Goal: Task Accomplishment & Management: Manage account settings

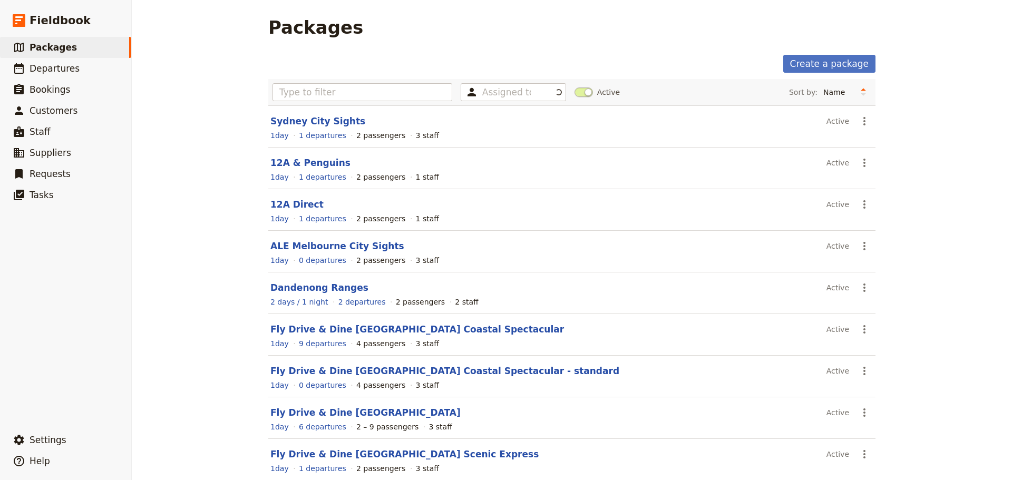
scroll to position [94, 0]
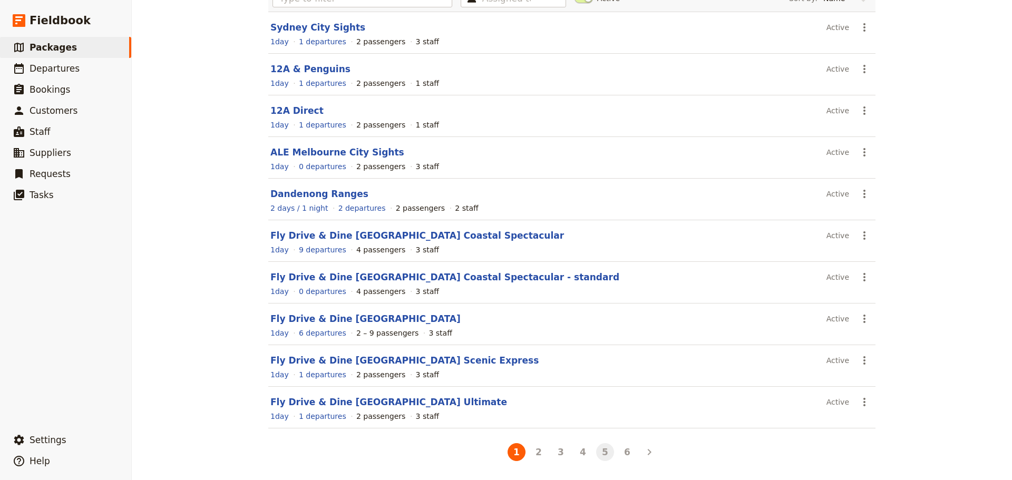
click at [601, 452] on button "5" at bounding box center [605, 452] width 18 height 18
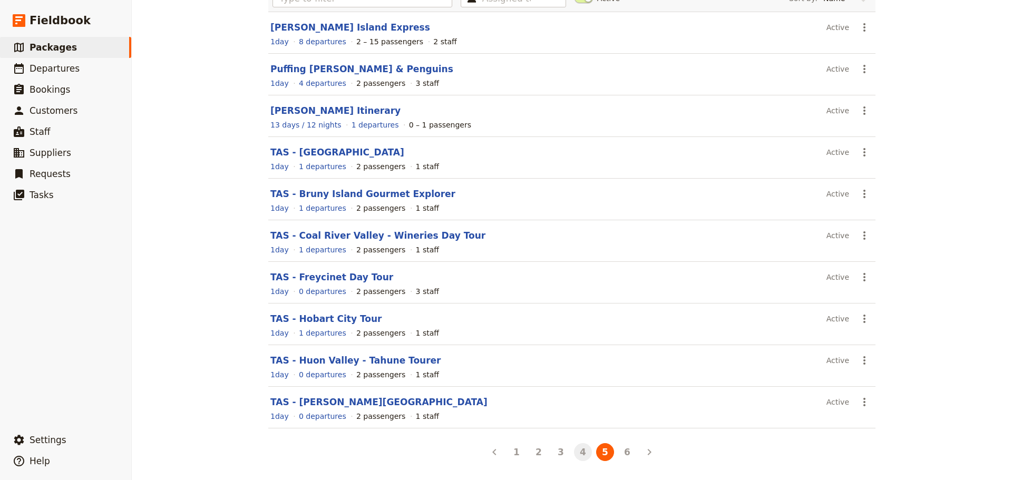
click at [576, 450] on button "4" at bounding box center [583, 452] width 18 height 18
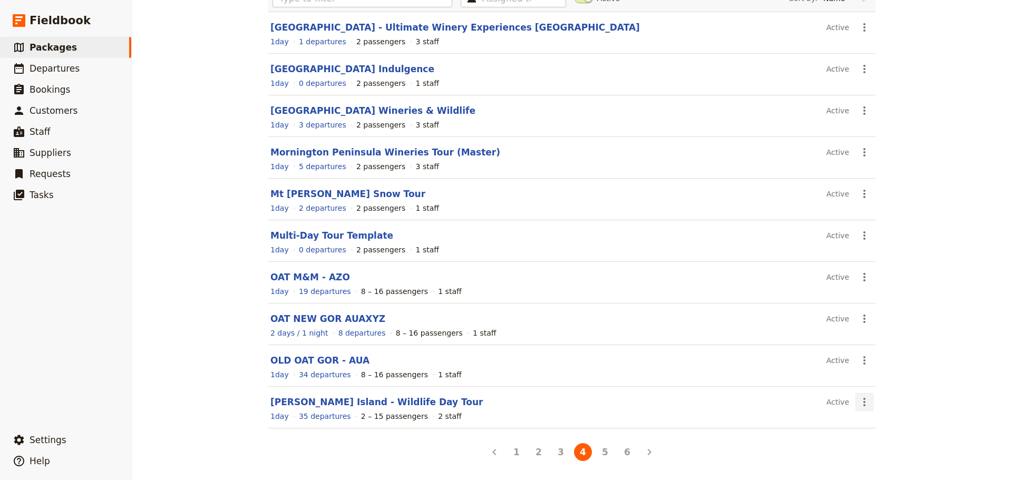
click at [858, 404] on icon "Actions" at bounding box center [864, 402] width 13 height 13
click at [888, 342] on link "Schedule a departure" at bounding box center [898, 349] width 92 height 15
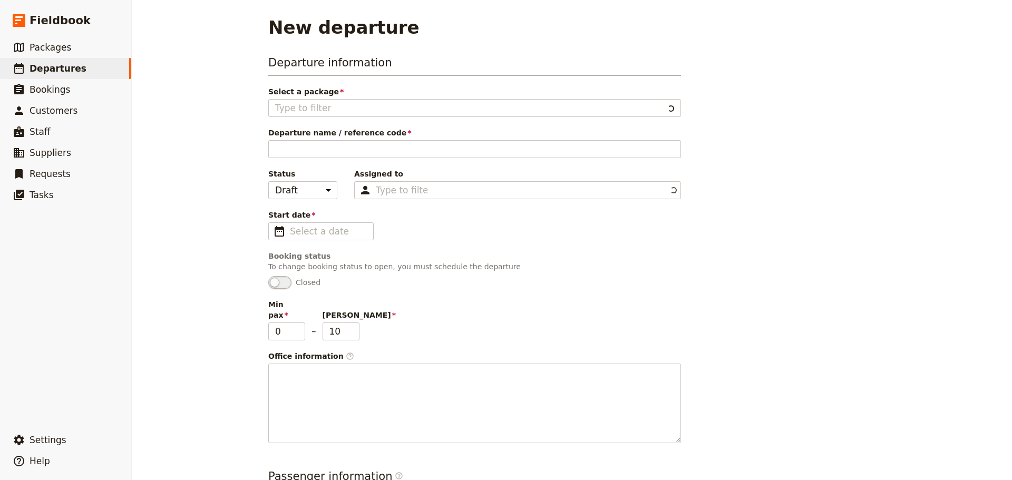
type input "[PERSON_NAME] Island - Wildlife Day Tour"
type input "[PERSON_NAME] Island Wildlife"
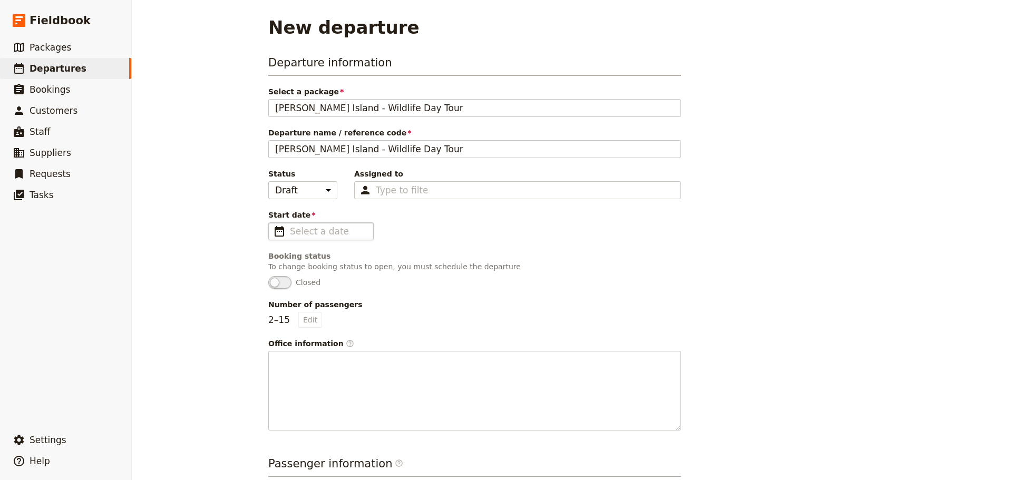
click at [275, 232] on span "​" at bounding box center [279, 231] width 13 height 13
click at [290, 232] on input "Start date ​" at bounding box center [328, 231] width 77 height 13
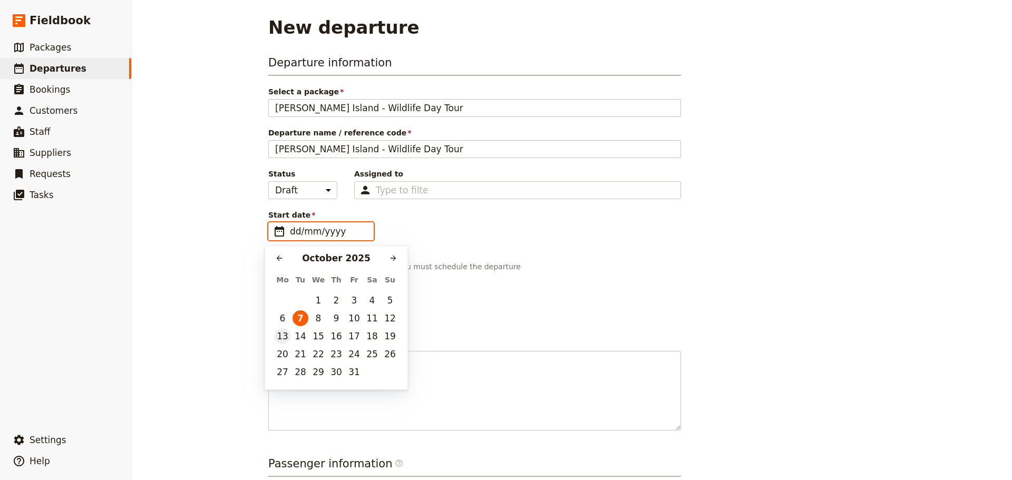
click at [282, 336] on button "13" at bounding box center [283, 336] width 16 height 16
type input "[DATE]"
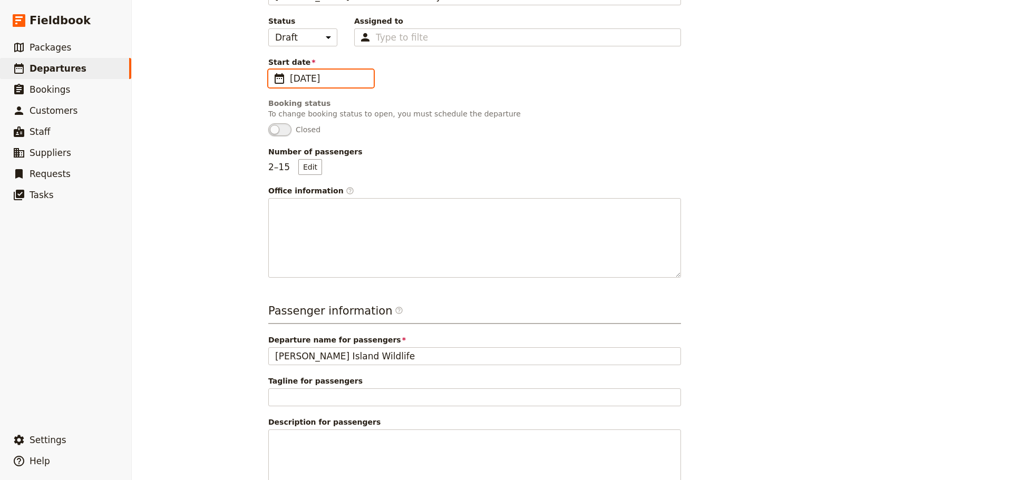
scroll to position [87, 0]
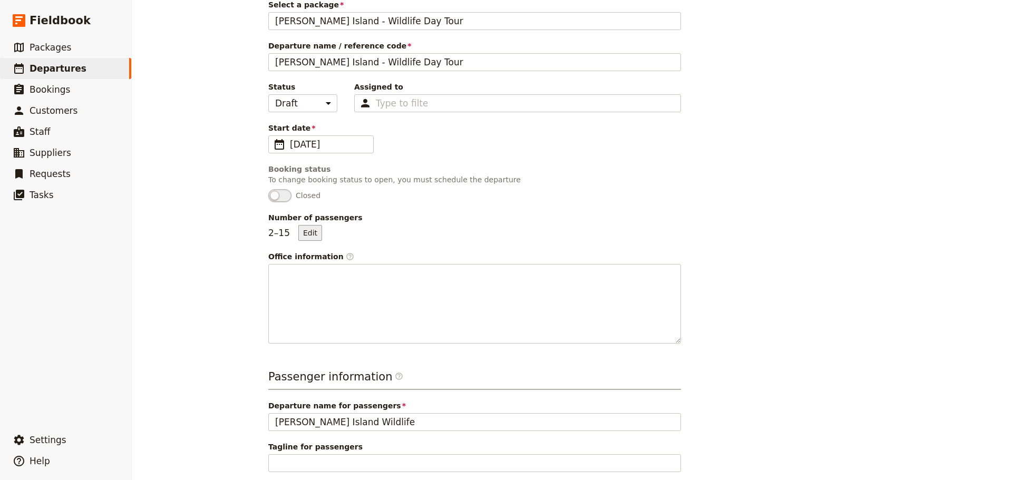
click at [311, 236] on button "Edit" at bounding box center [310, 233] width 24 height 16
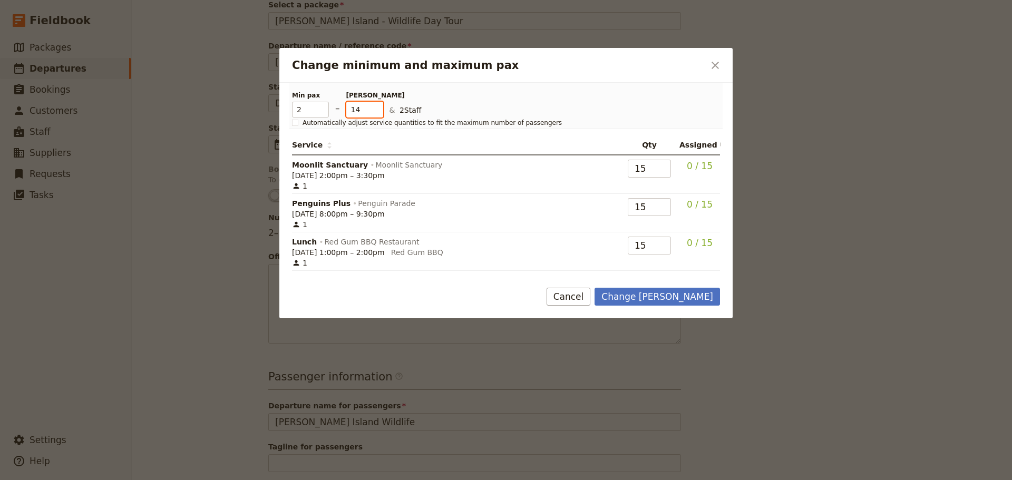
click at [376, 113] on input "14" at bounding box center [364, 110] width 37 height 16
click at [376, 113] on input "13" at bounding box center [364, 110] width 37 height 16
click at [376, 113] on input "12" at bounding box center [364, 110] width 37 height 16
click at [376, 113] on input "11" at bounding box center [364, 110] width 37 height 16
click at [376, 113] on input "10" at bounding box center [364, 110] width 37 height 16
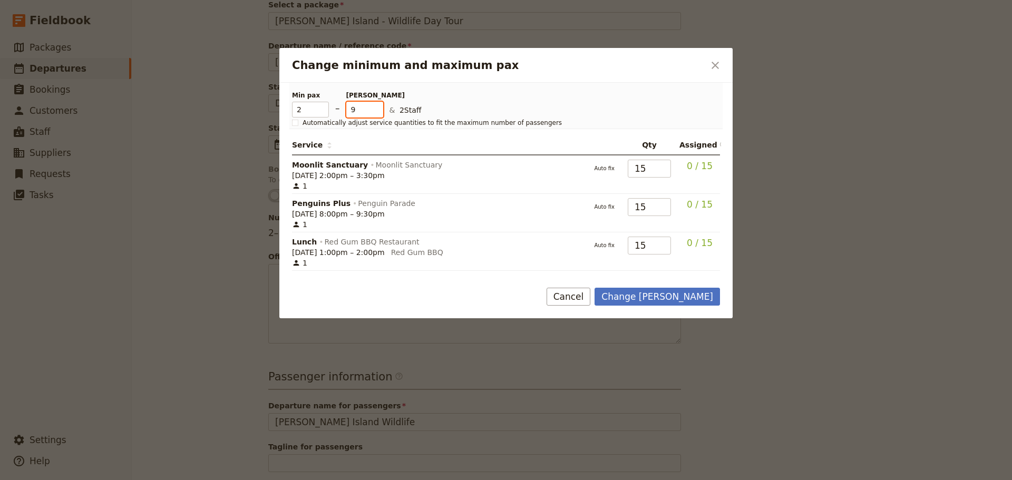
click at [376, 113] on input "9" at bounding box center [364, 110] width 37 height 16
click at [376, 113] on input "8" at bounding box center [364, 110] width 37 height 16
click at [376, 113] on input "7" at bounding box center [364, 110] width 37 height 16
click at [376, 113] on input "6" at bounding box center [364, 110] width 37 height 16
click at [376, 113] on input "5" at bounding box center [364, 110] width 37 height 16
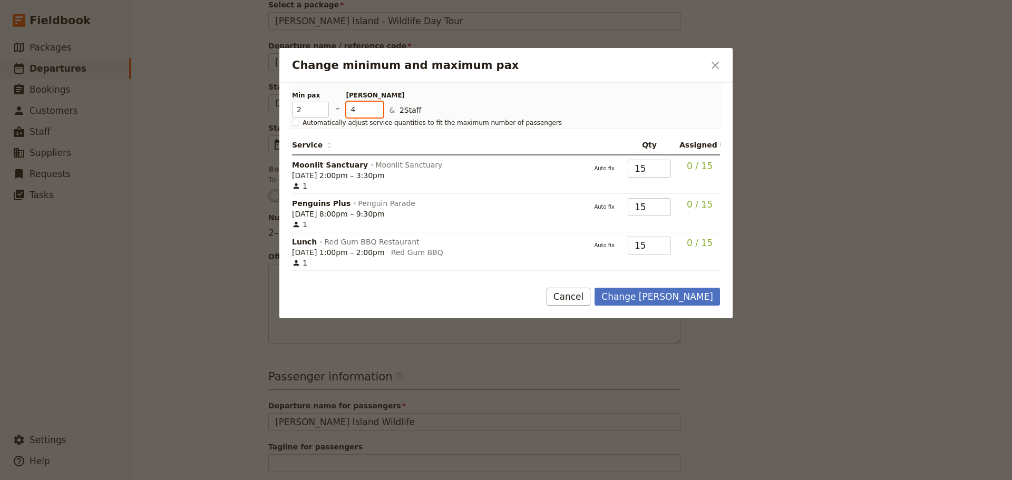
click at [376, 112] on input "4" at bounding box center [364, 110] width 37 height 16
click at [376, 112] on input "3" at bounding box center [364, 110] width 37 height 16
type input "2"
click at [376, 112] on input "2" at bounding box center [364, 110] width 37 height 16
click at [692, 290] on button "Change max pax" at bounding box center [656, 297] width 125 height 18
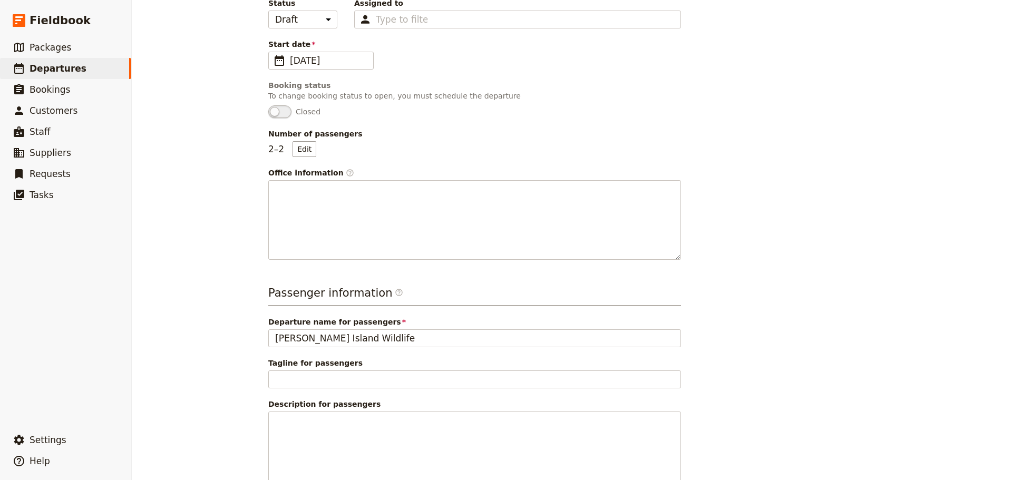
scroll to position [245, 0]
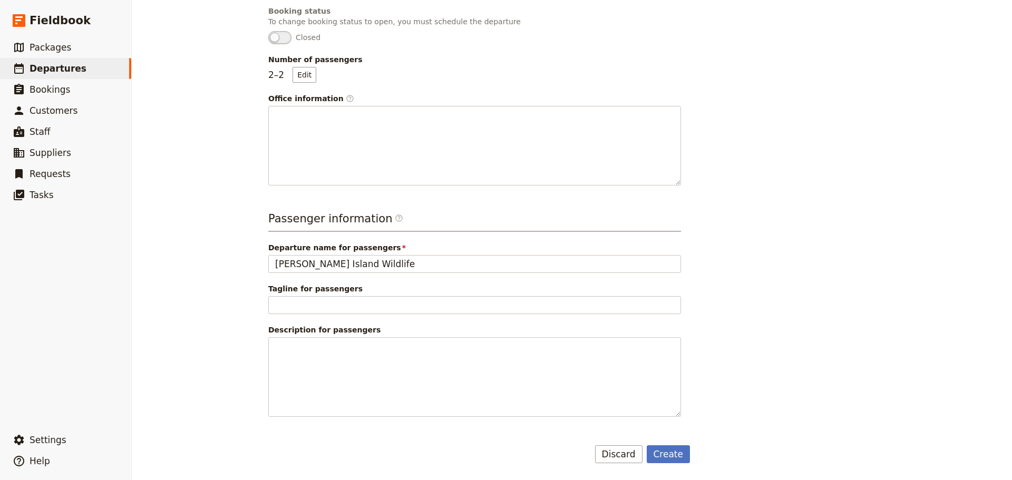
drag, startPoint x: 663, startPoint y: 457, endPoint x: 708, endPoint y: 433, distance: 51.4
click at [663, 457] on button "Create" at bounding box center [668, 454] width 44 height 18
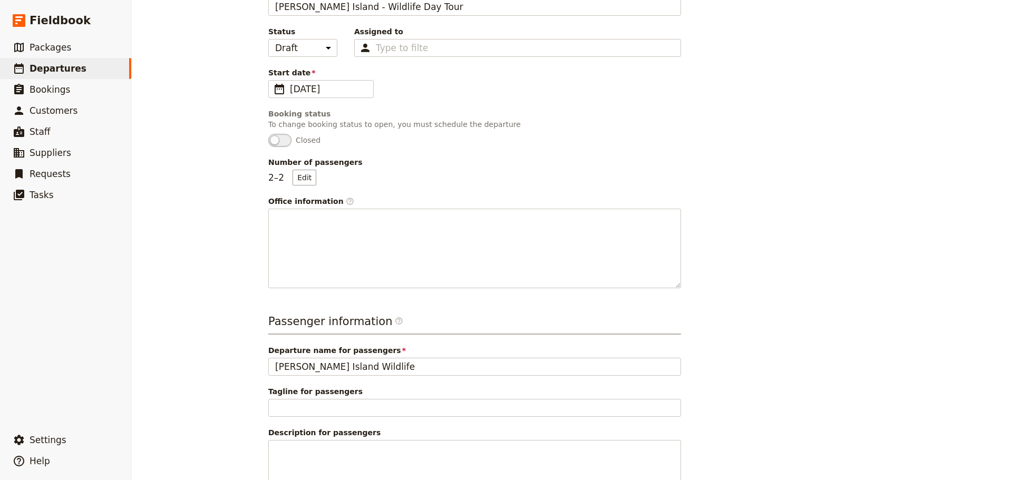
scroll to position [0, 0]
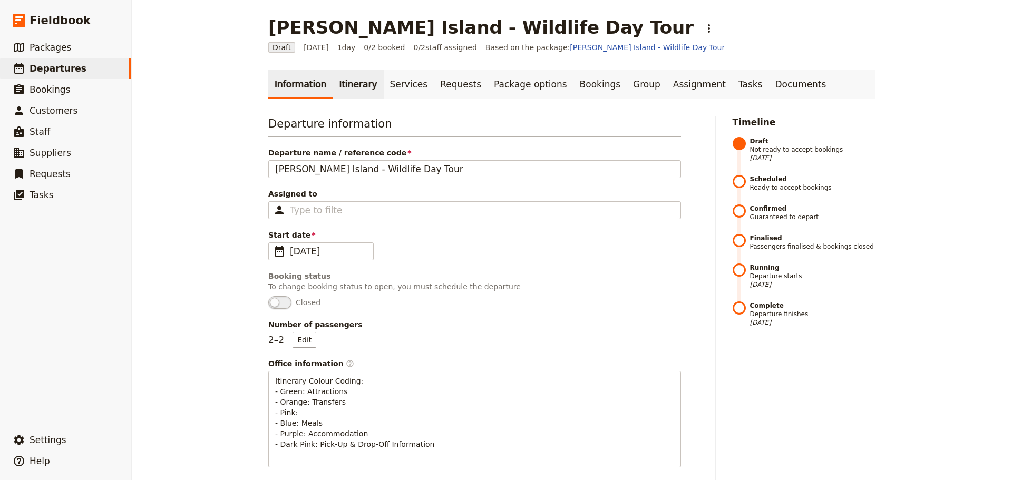
click at [340, 87] on link "Itinerary" at bounding box center [357, 85] width 51 height 30
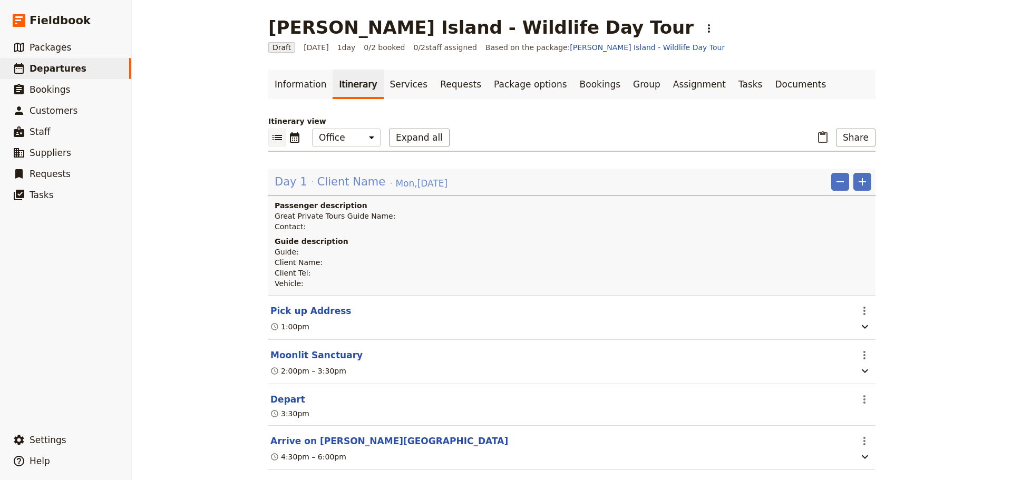
click at [297, 178] on span "Day 1" at bounding box center [291, 182] width 33 height 16
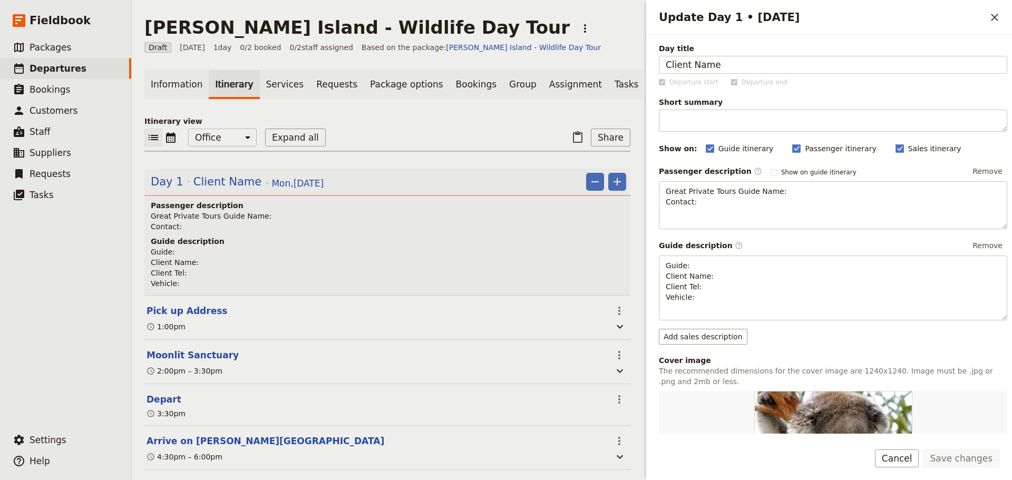
drag, startPoint x: 749, startPoint y: 65, endPoint x: 566, endPoint y: 65, distance: 182.8
click at [566, 65] on div "Phillip Island - Wildlife Day Tour ​ Draft 13 Oct 2025 1 day 0/2 booked 0 / 2 s…" at bounding box center [572, 240] width 880 height 480
click at [963, 455] on button "Save changes" at bounding box center [961, 458] width 76 height 18
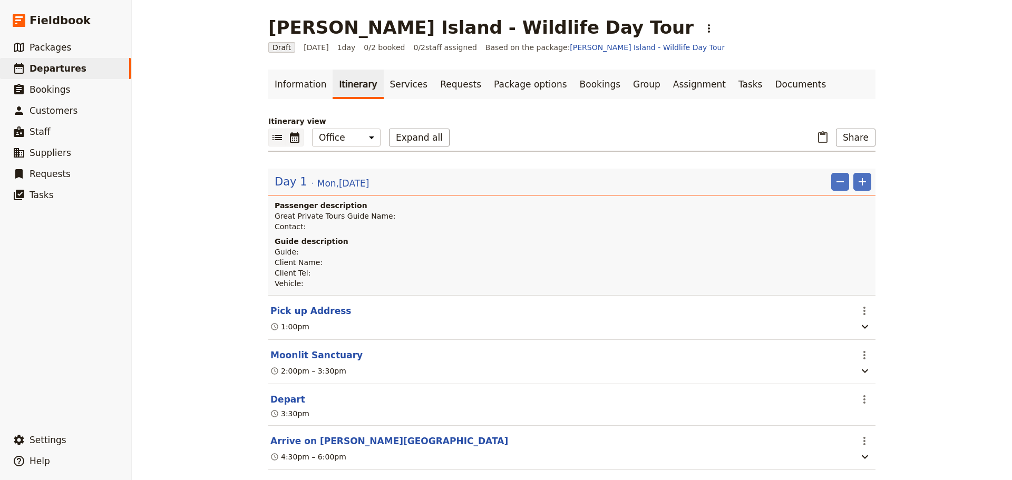
click at [296, 140] on icon "Calendar view" at bounding box center [294, 137] width 13 height 13
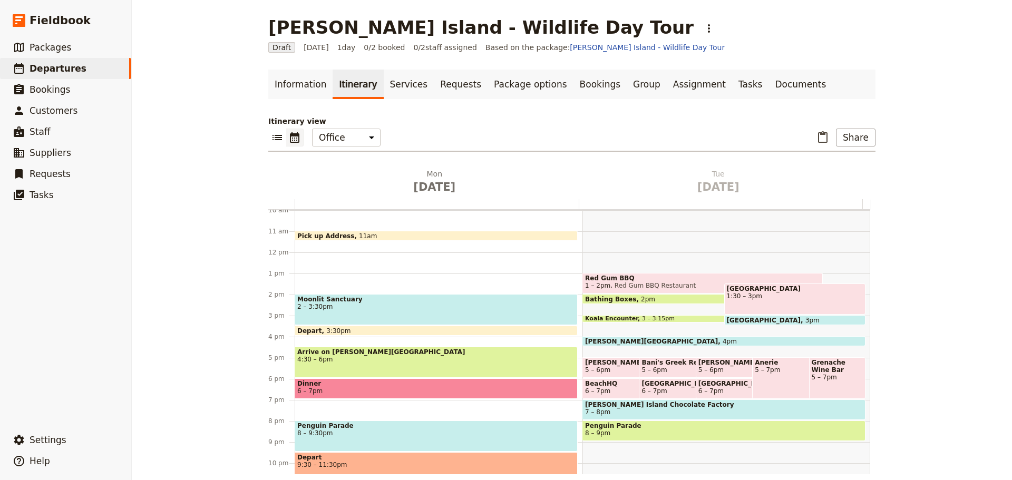
scroll to position [136, 0]
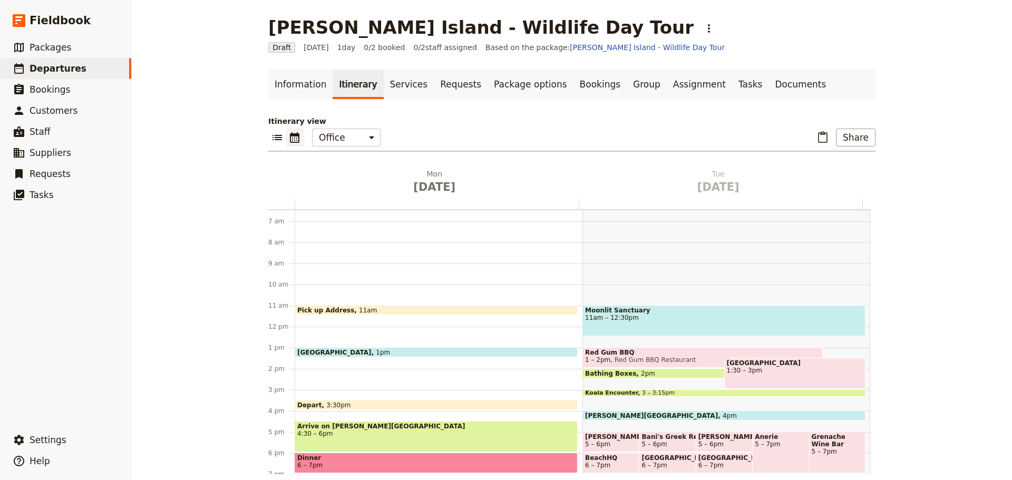
drag, startPoint x: 347, startPoint y: 305, endPoint x: 349, endPoint y: 296, distance: 8.7
click at [349, 296] on div "Pick up Address 11am Koala Conservation Centre 1pm Depart 3:30pm Arrive on Phil…" at bounding box center [439, 327] width 288 height 506
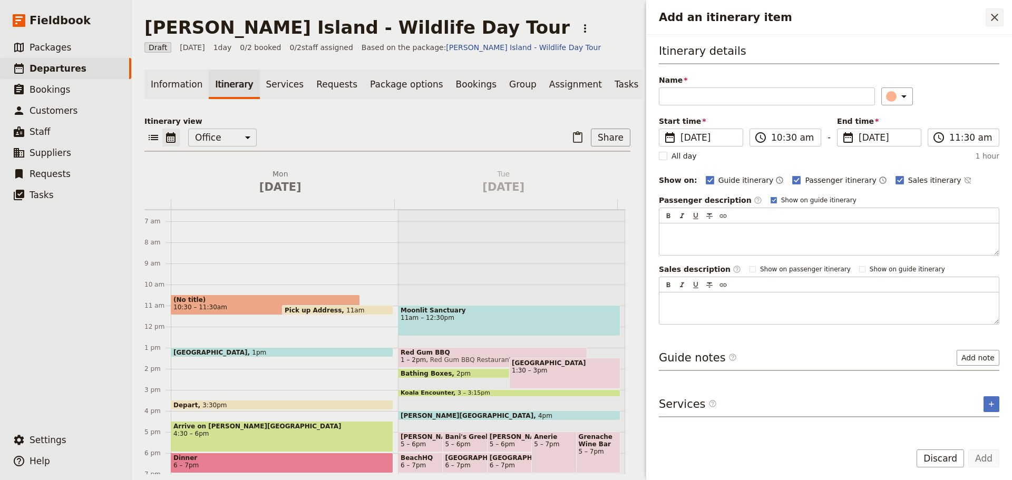
click at [994, 15] on icon "Close drawer" at bounding box center [994, 17] width 13 height 13
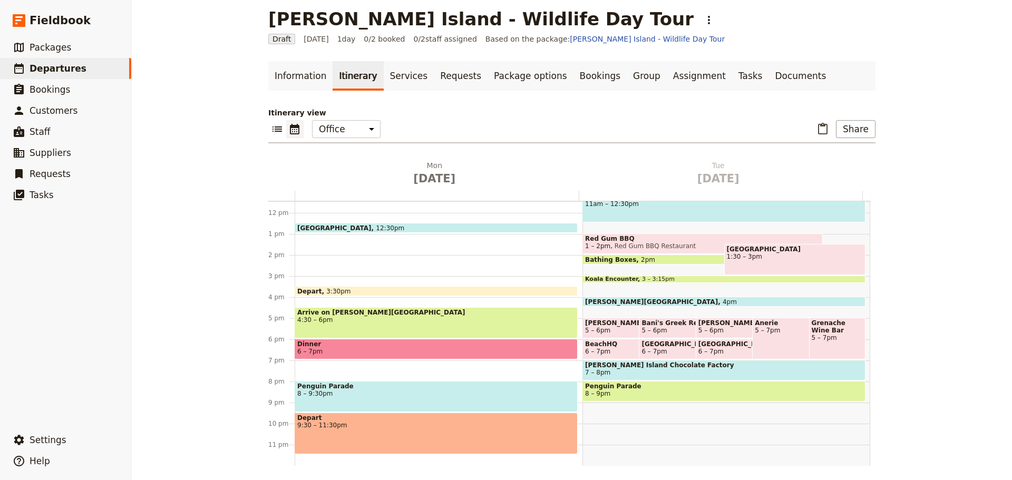
scroll to position [11, 0]
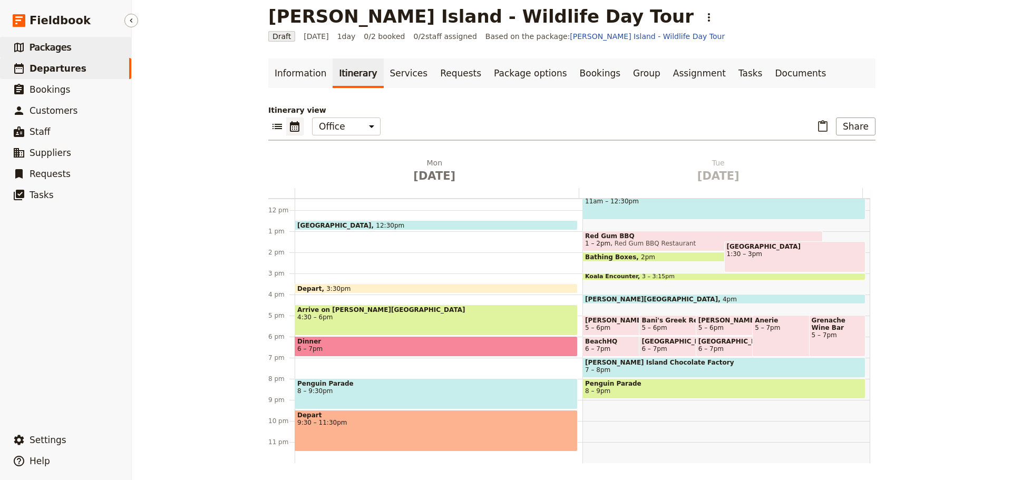
click at [83, 54] on link "​ Packages" at bounding box center [65, 47] width 131 height 21
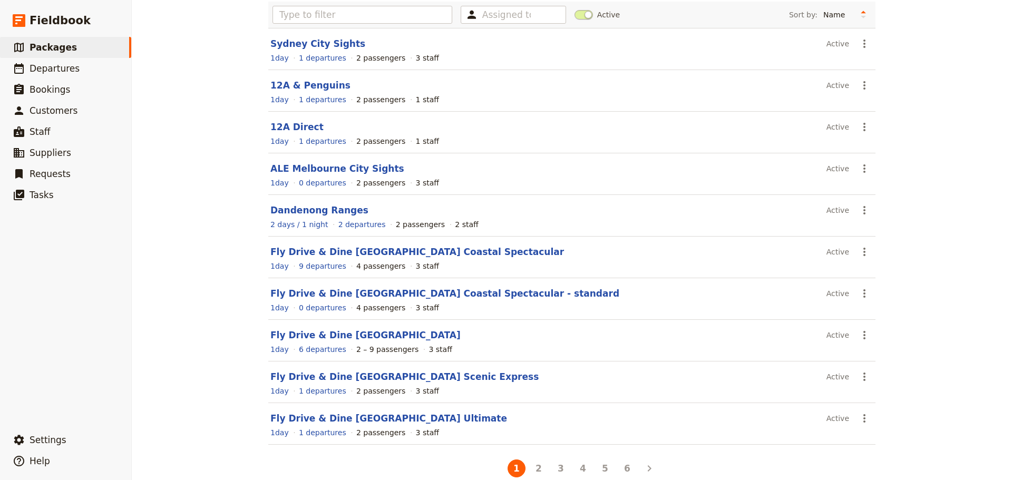
scroll to position [94, 0]
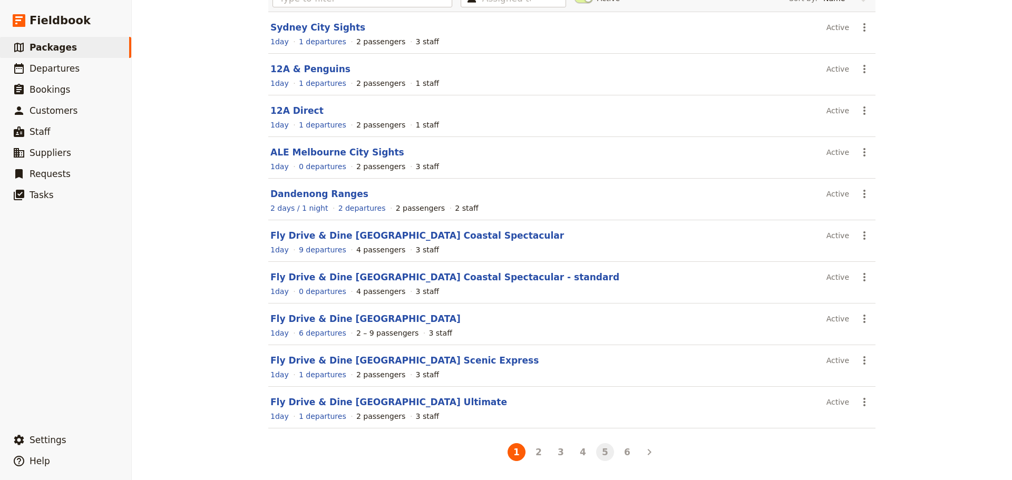
click at [602, 454] on button "5" at bounding box center [605, 452] width 18 height 18
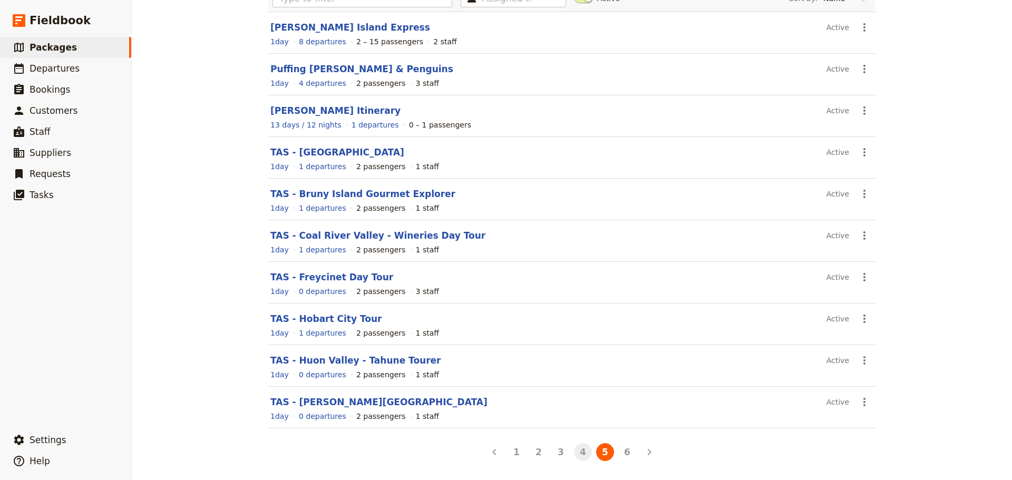
click at [580, 453] on button "4" at bounding box center [583, 452] width 18 height 18
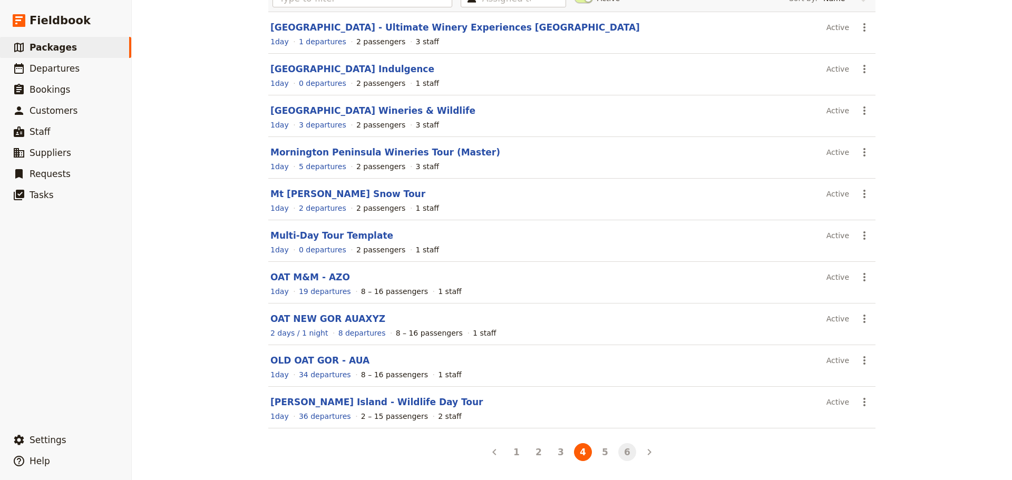
click at [620, 456] on button "6" at bounding box center [627, 452] width 18 height 18
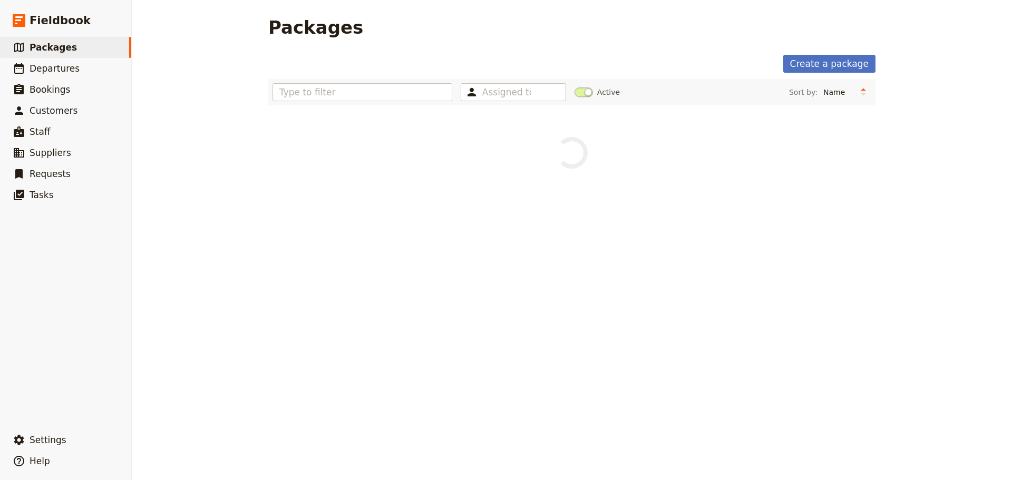
scroll to position [0, 0]
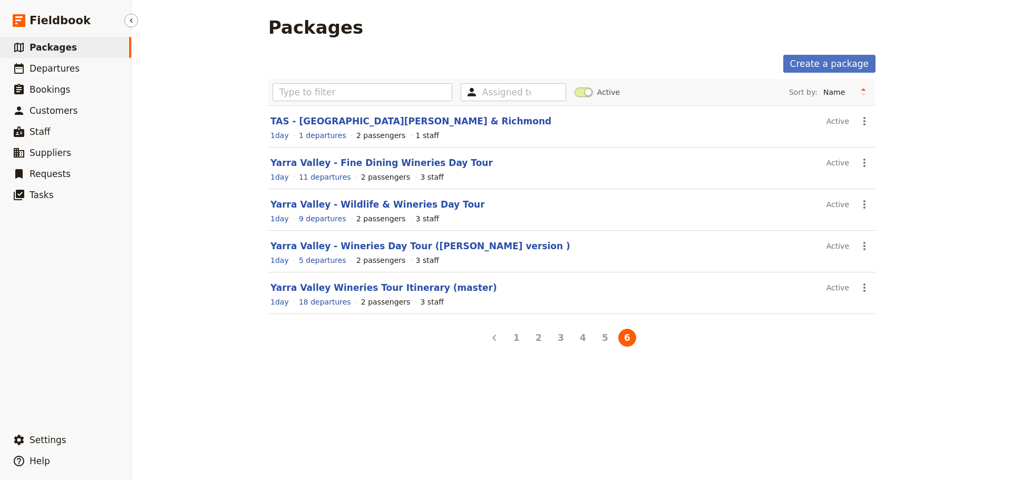
click at [69, 53] on link "​ Packages" at bounding box center [65, 47] width 131 height 21
click at [558, 342] on button "3" at bounding box center [561, 338] width 18 height 18
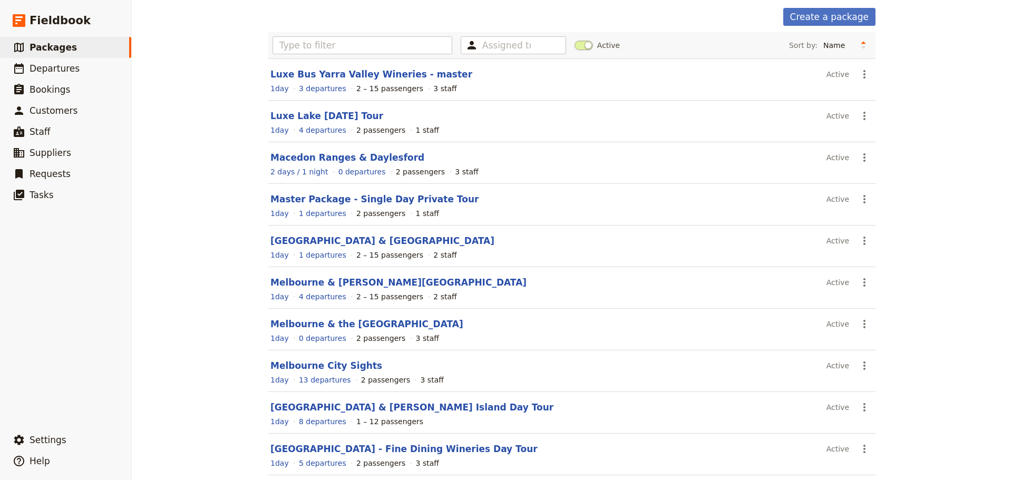
scroll to position [94, 0]
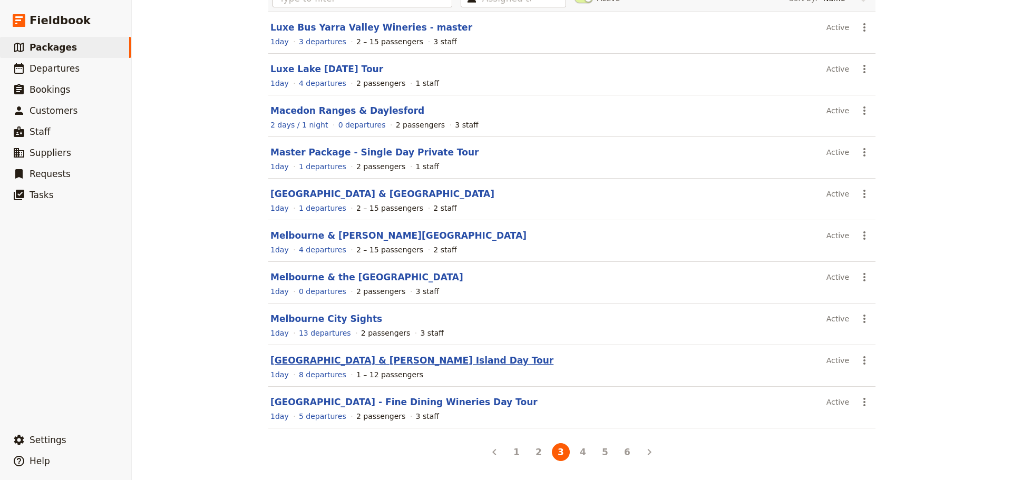
click at [406, 362] on link "Mornington Peninsula & Phillip Island Day Tour" at bounding box center [411, 360] width 283 height 11
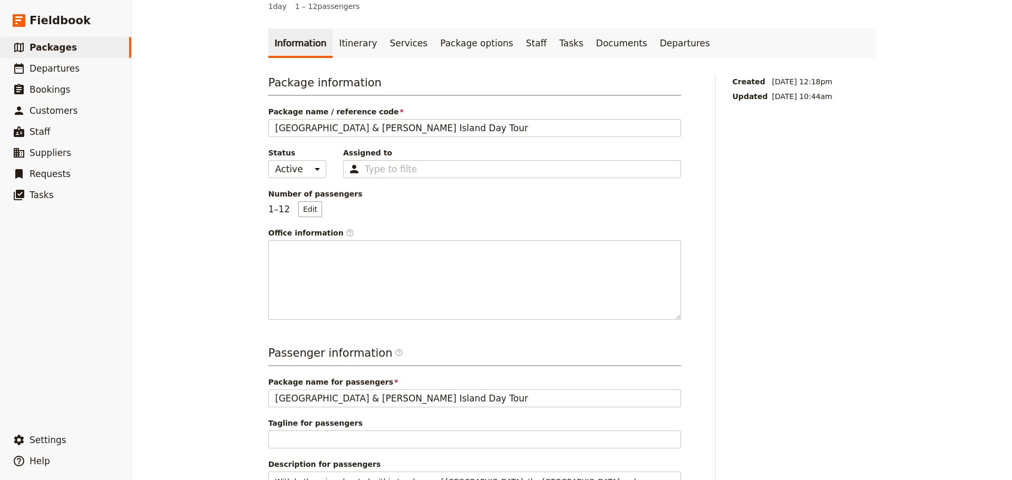
click at [350, 53] on link "Itinerary" at bounding box center [357, 43] width 51 height 30
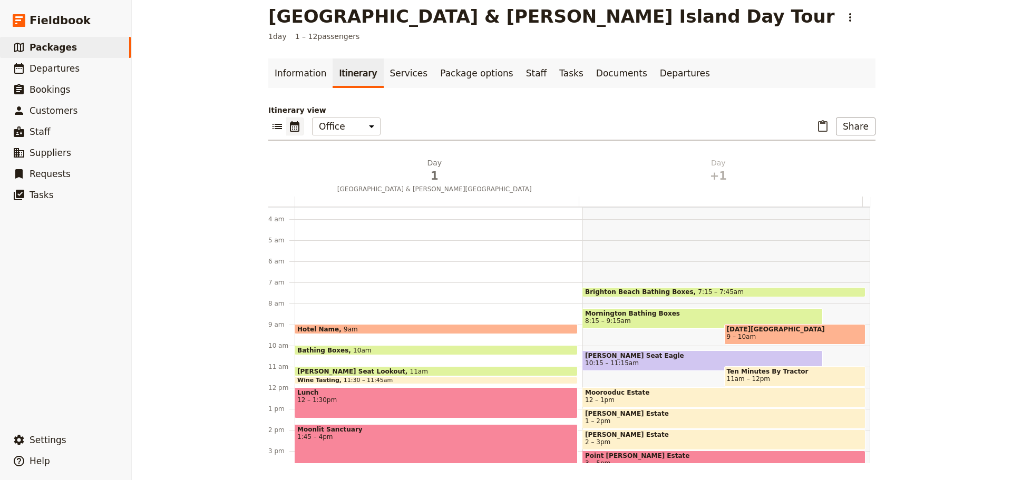
scroll to position [32, 0]
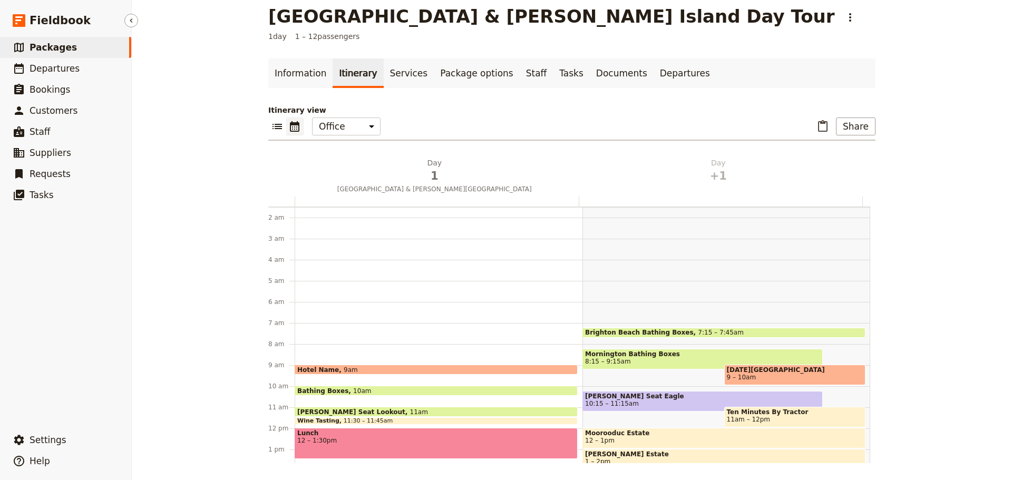
click at [99, 48] on link "​ Packages" at bounding box center [65, 47] width 131 height 21
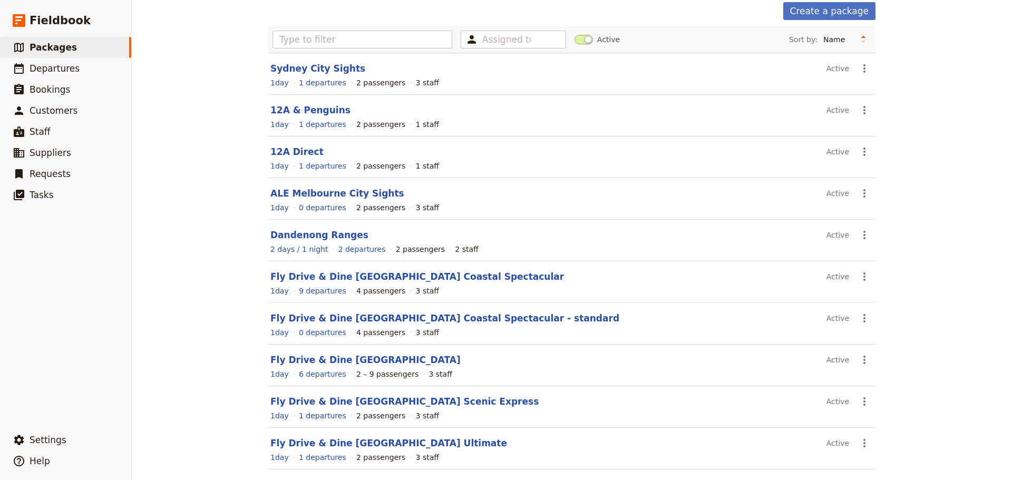
scroll to position [94, 0]
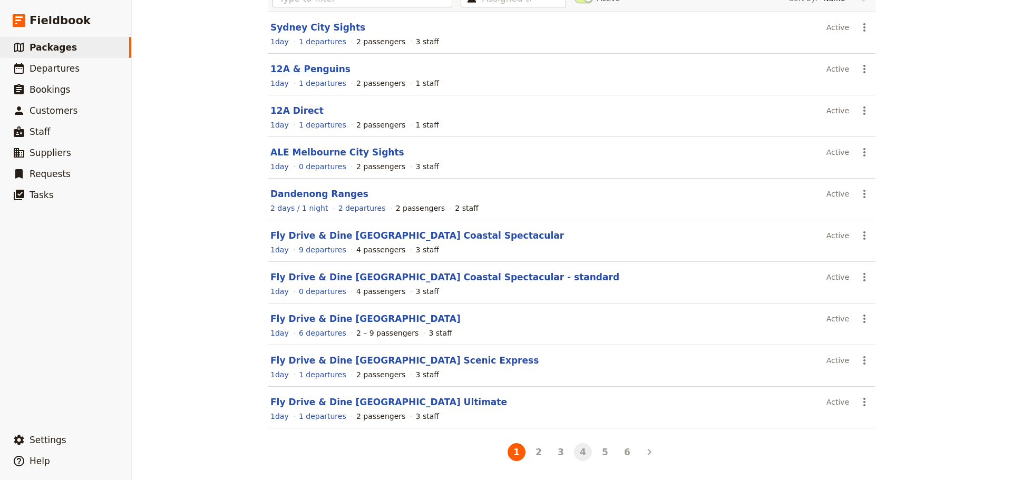
click at [575, 451] on button "4" at bounding box center [583, 452] width 18 height 18
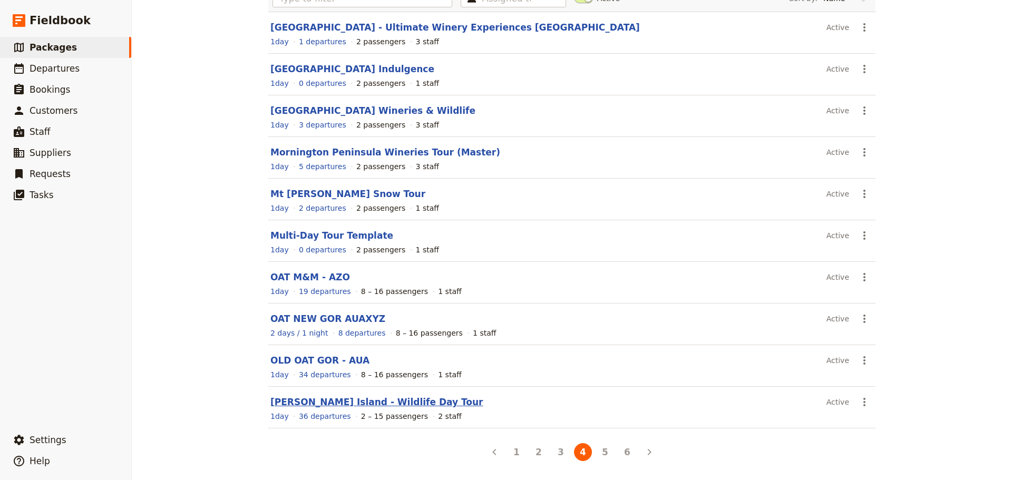
click at [344, 403] on link "[PERSON_NAME] Island - Wildlife Day Tour" at bounding box center [376, 402] width 213 height 11
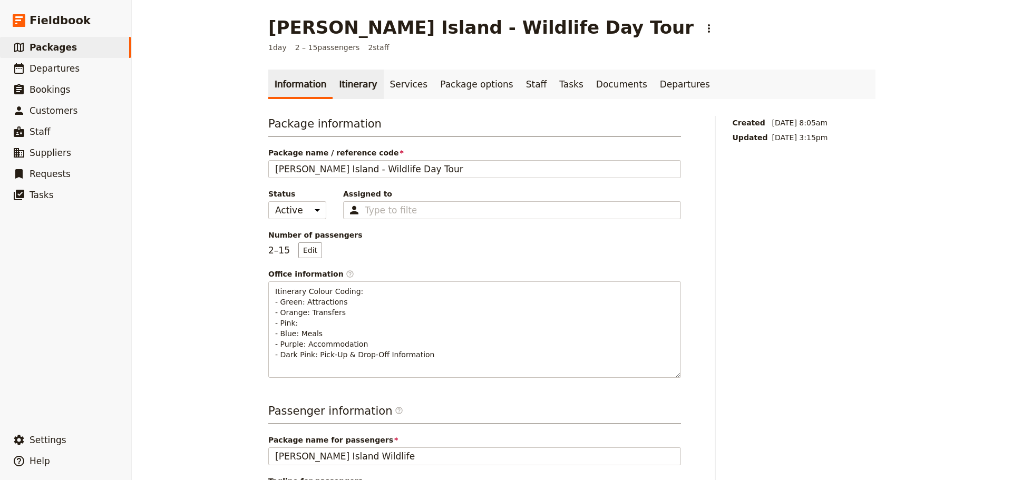
click at [363, 87] on link "Itinerary" at bounding box center [357, 85] width 51 height 30
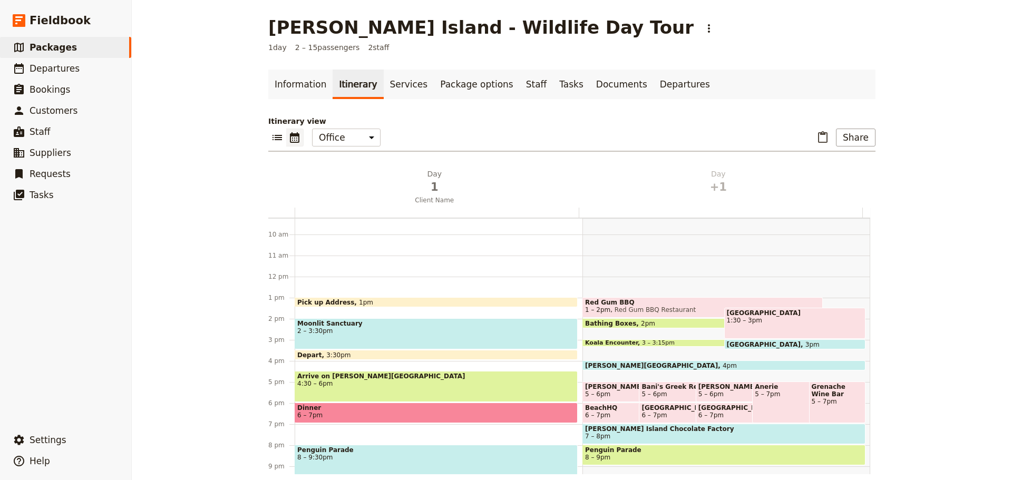
scroll to position [250, 0]
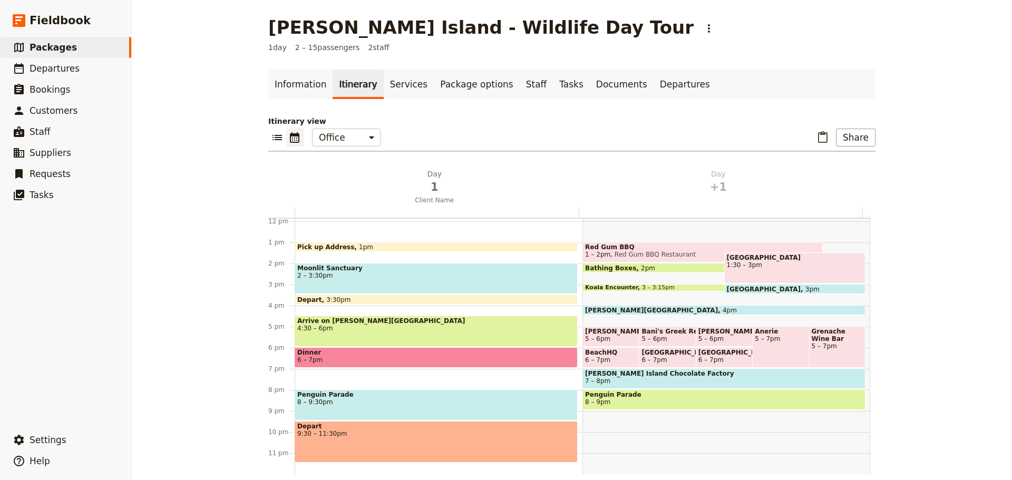
click at [600, 416] on div "Red Gum BBQ 1 – 2pm Red Gum BBQ Restaurant Bathing Boxes 2pm Caldermeade Farm 1…" at bounding box center [726, 221] width 288 height 506
select select "2"
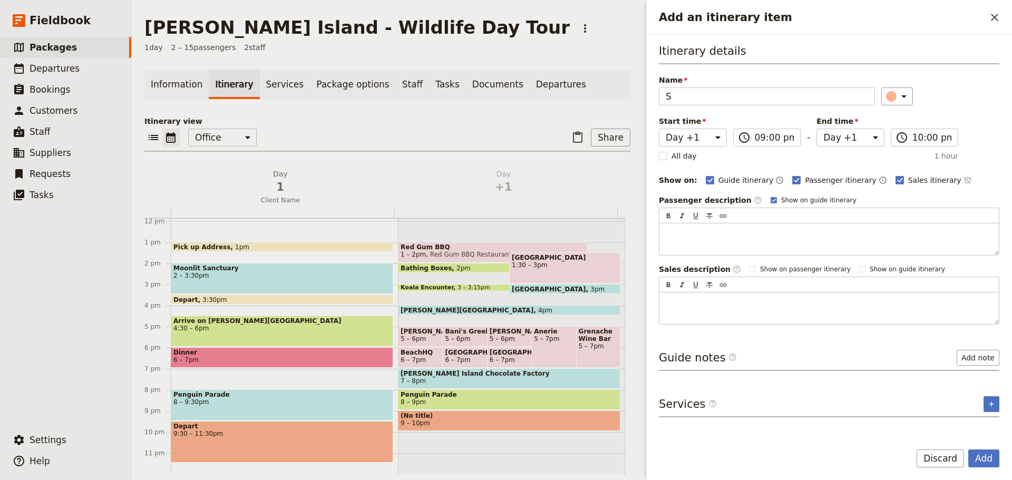
type input "S"
type input "Wildnerness Seal Cruise"
click at [770, 199] on rect "Add an itinerary item" at bounding box center [773, 200] width 6 height 6
click at [770, 196] on input "Show on guide itinerary" at bounding box center [770, 195] width 1 height 1
checkbox input "false"
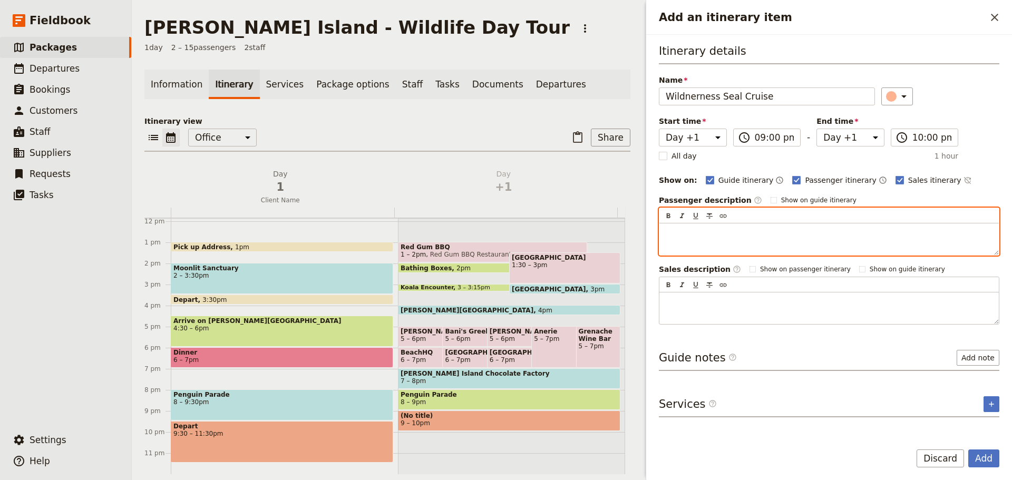
click at [738, 237] on p "Add an itinerary item" at bounding box center [828, 233] width 327 height 11
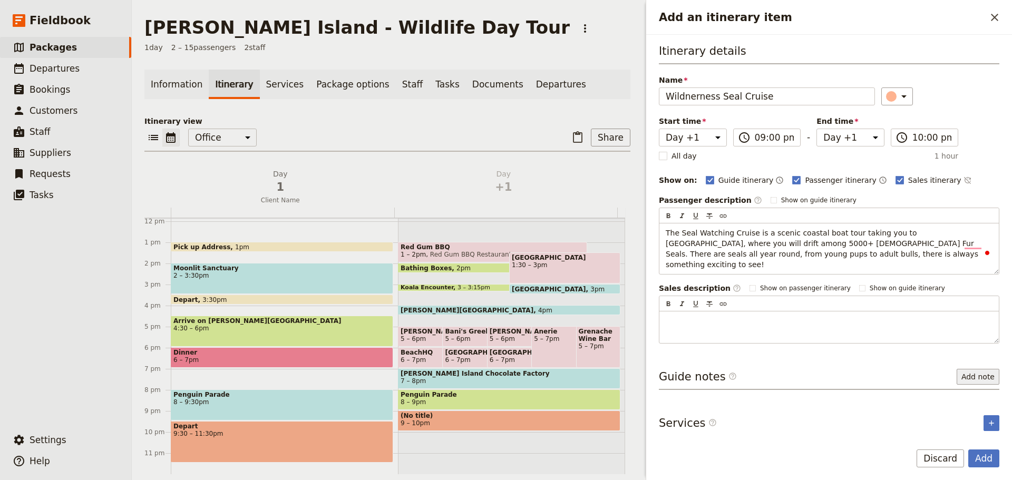
click at [976, 369] on button "Add note" at bounding box center [977, 377] width 43 height 16
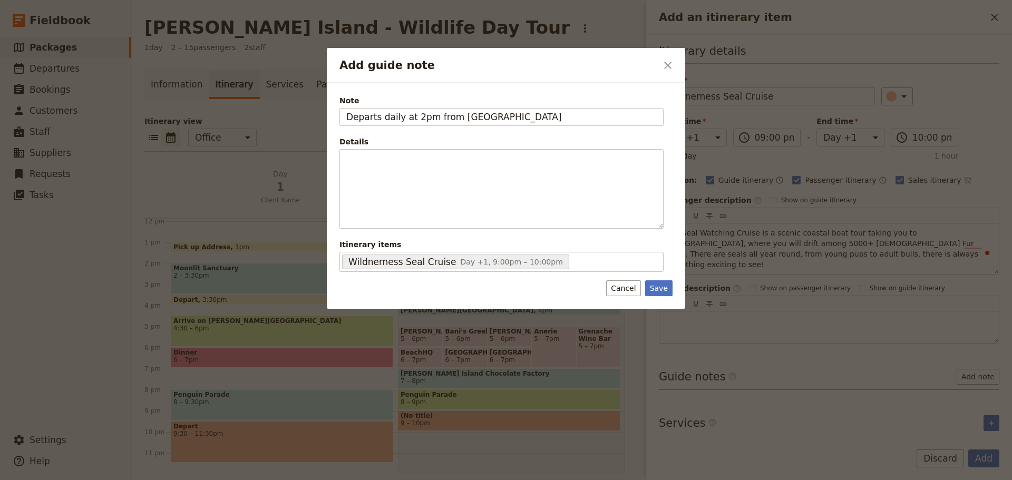
type input "Departs daily at 2pm from Cowes Pier"
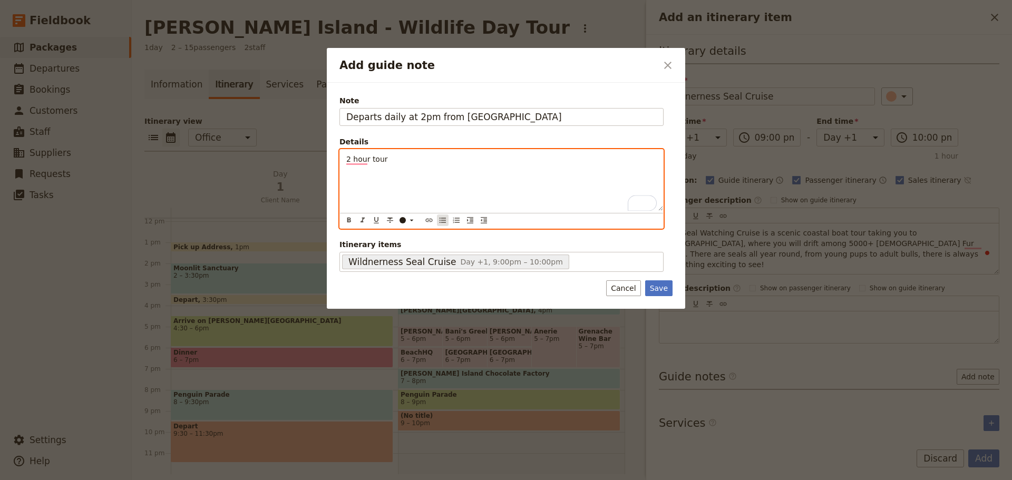
click at [442, 221] on icon "Bulleted list" at bounding box center [442, 220] width 8 height 8
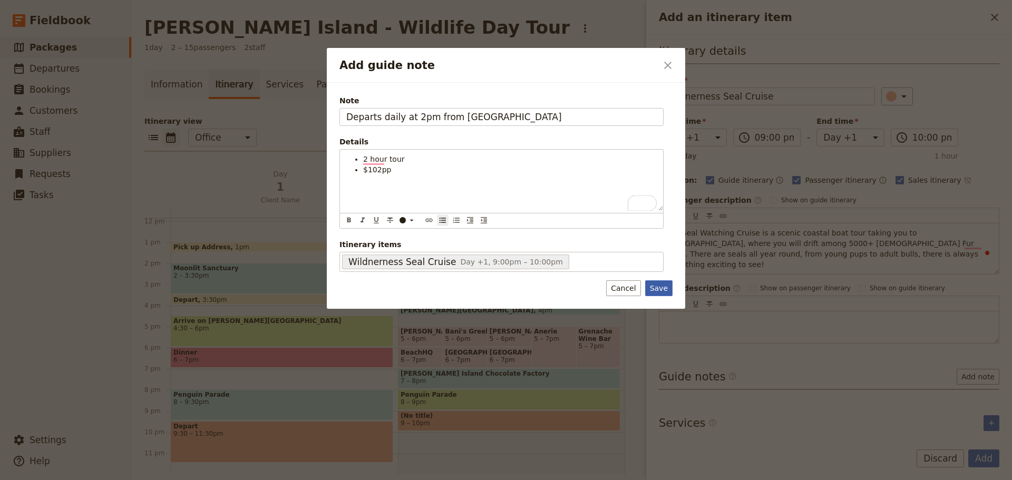
click at [664, 287] on button "Save" at bounding box center [658, 288] width 27 height 16
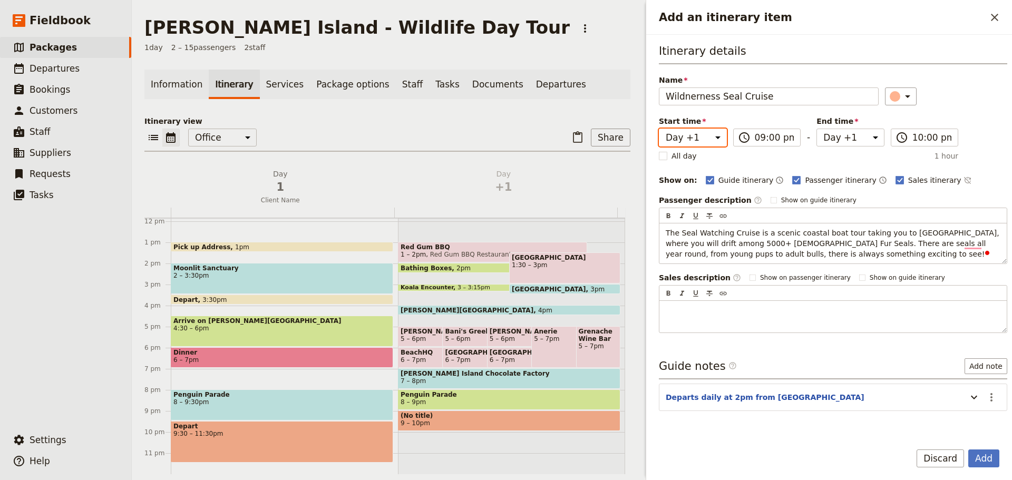
click at [701, 132] on select "Day 1 Day +1" at bounding box center [693, 138] width 68 height 18
drag, startPoint x: 743, startPoint y: 147, endPoint x: 751, endPoint y: 131, distance: 17.4
click at [744, 147] on div "Start time Day 1 Day +1 21:00 ​ 09:00 pm - End time Day 1 Day +1 22:00 ​ 10:00 …" at bounding box center [808, 132] width 301 height 32
click at [751, 131] on label "​ 09:00 pm" at bounding box center [767, 138] width 68 height 18
click at [754, 131] on input "09:00 pm" at bounding box center [774, 137] width 40 height 13
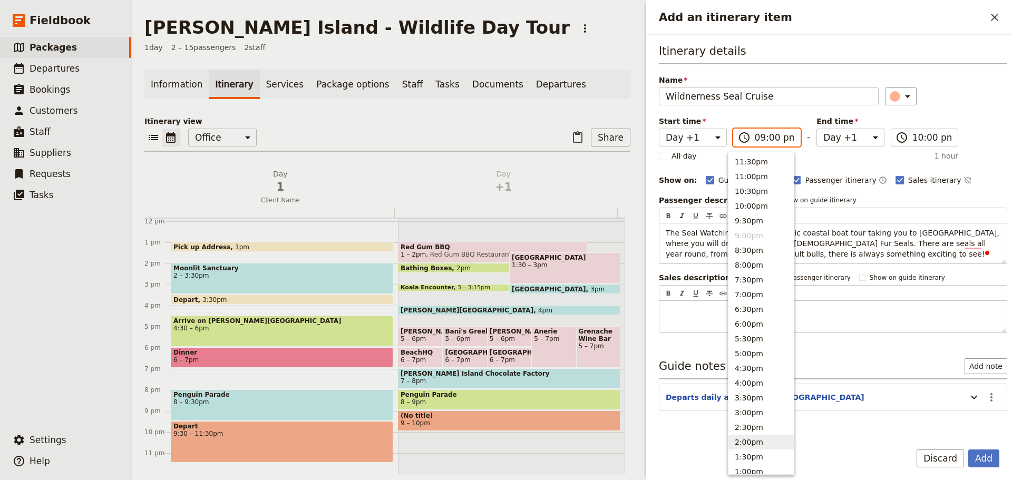
click at [748, 439] on button "2:00pm" at bounding box center [760, 442] width 65 height 15
type input "02:00 pm"
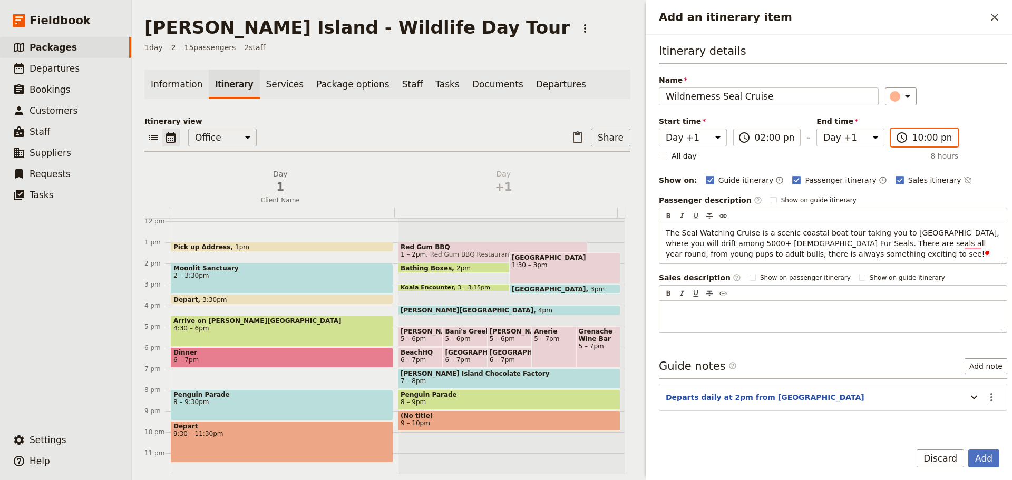
click at [927, 132] on input "10:00 pm" at bounding box center [932, 137] width 40 height 13
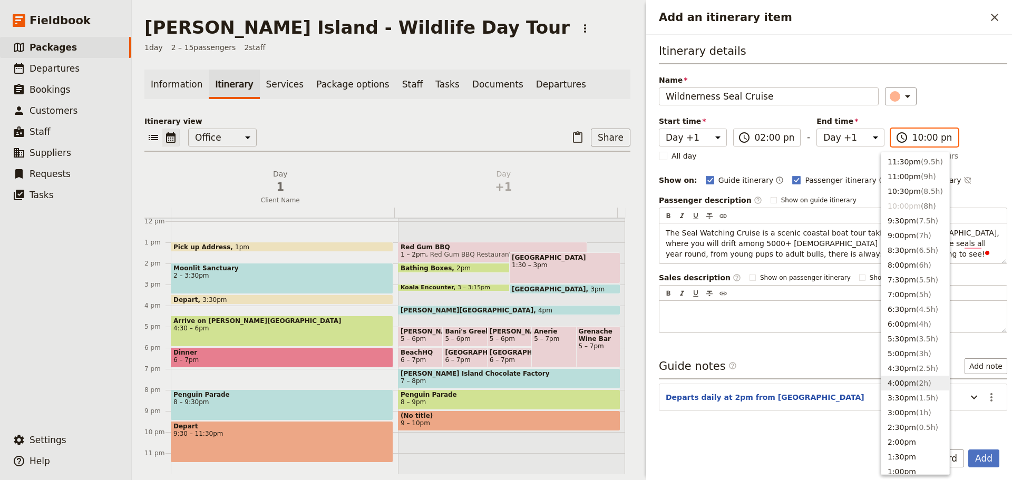
click at [901, 385] on button "4:00pm ( 2h )" at bounding box center [915, 383] width 68 height 15
type input "04:00 pm"
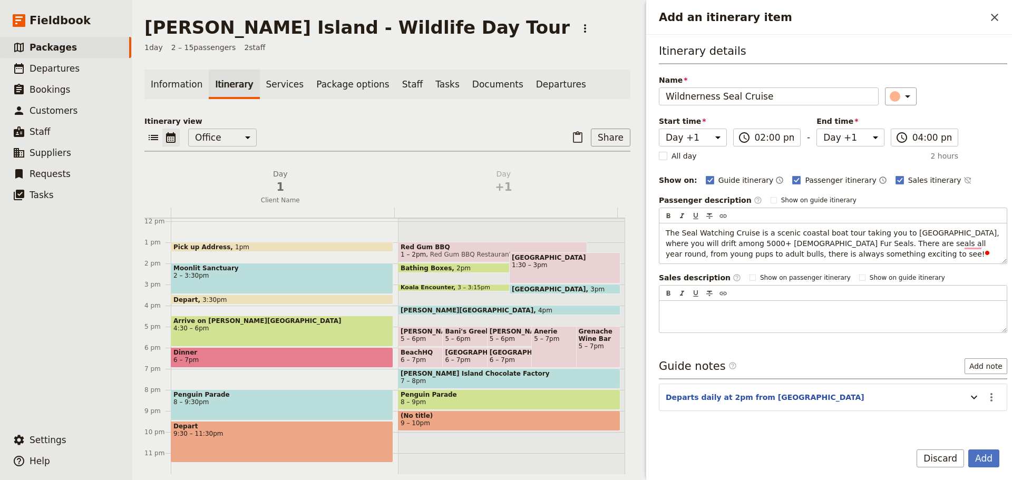
click at [984, 169] on div "Itinerary details Name Wildnerness Seal Cruise ​ Start time Day 1 Day +1 14:00 …" at bounding box center [833, 188] width 348 height 290
click at [963, 178] on icon "Time not shown on sales itinerary" at bounding box center [967, 180] width 8 height 8
click at [905, 96] on icon "Add an itinerary item" at bounding box center [907, 96] width 5 height 3
click at [896, 135] on div "button" at bounding box center [896, 131] width 11 height 11
click at [988, 449] on button "Add" at bounding box center [983, 458] width 31 height 18
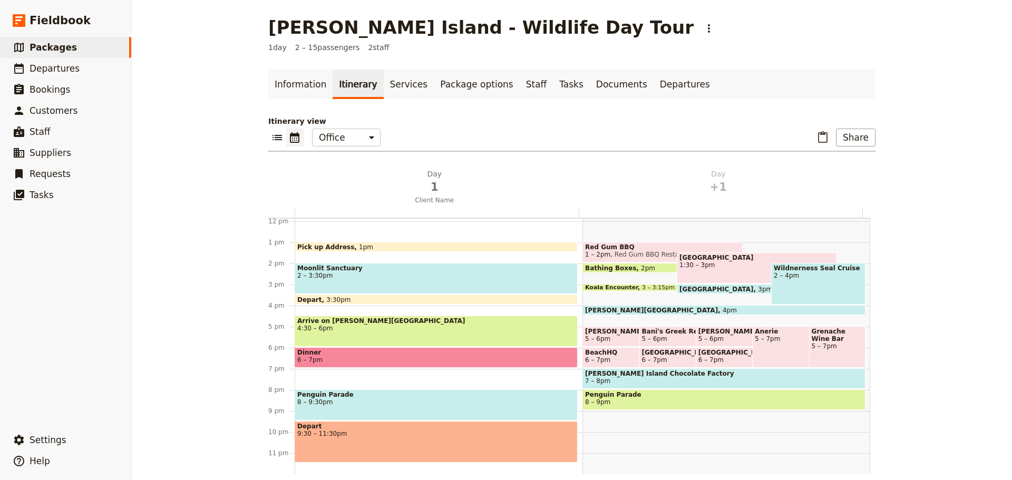
click at [796, 289] on div "Wildnerness Seal Cruise 2 – 4pm" at bounding box center [818, 284] width 94 height 42
select select "2"
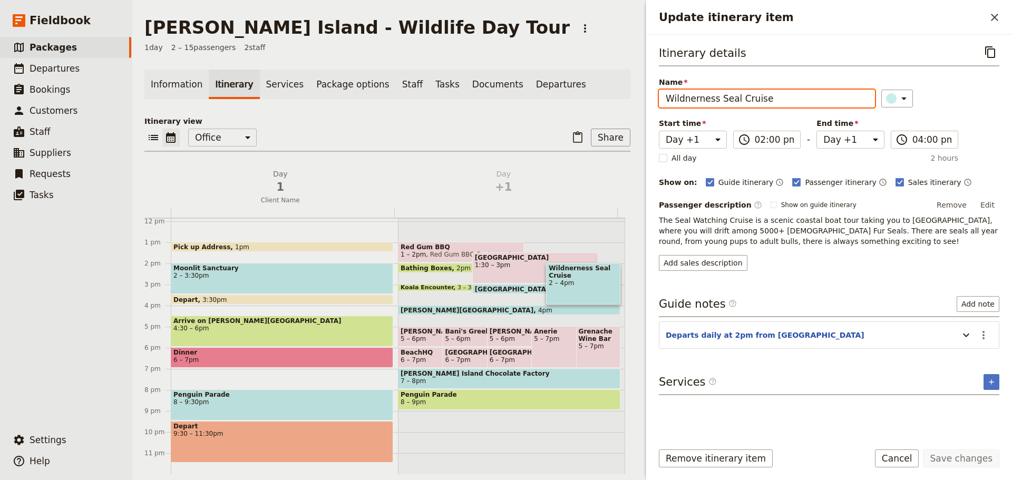
click at [685, 102] on input "Wildnerness Seal Cruise" at bounding box center [767, 99] width 216 height 18
type input "Wilderness Seal Cruise"
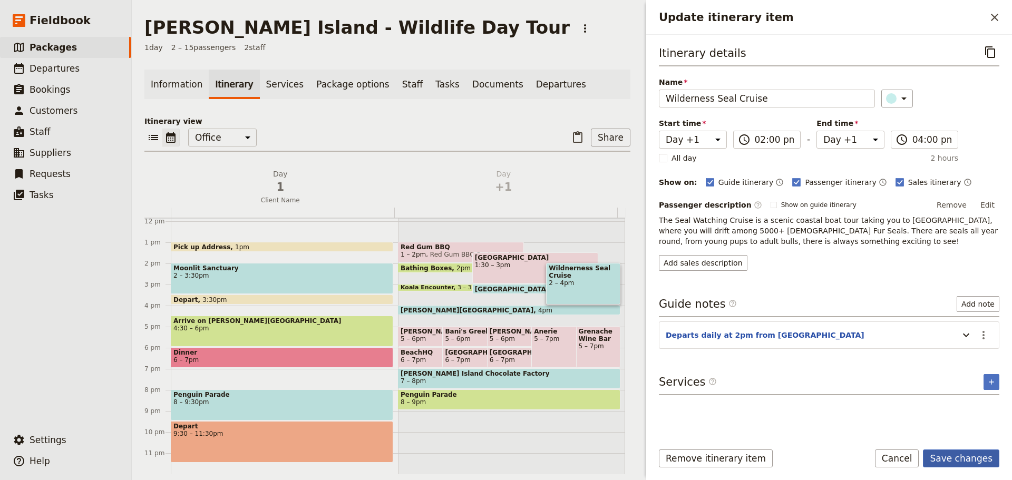
click at [963, 457] on button "Save changes" at bounding box center [961, 458] width 76 height 18
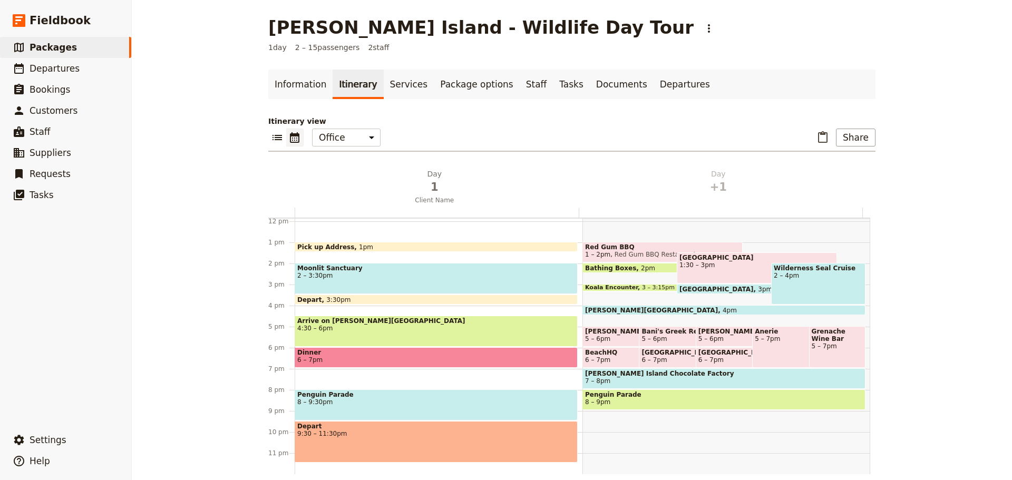
click at [816, 277] on span "2 – 4pm" at bounding box center [817, 275] width 89 height 7
select select "2"
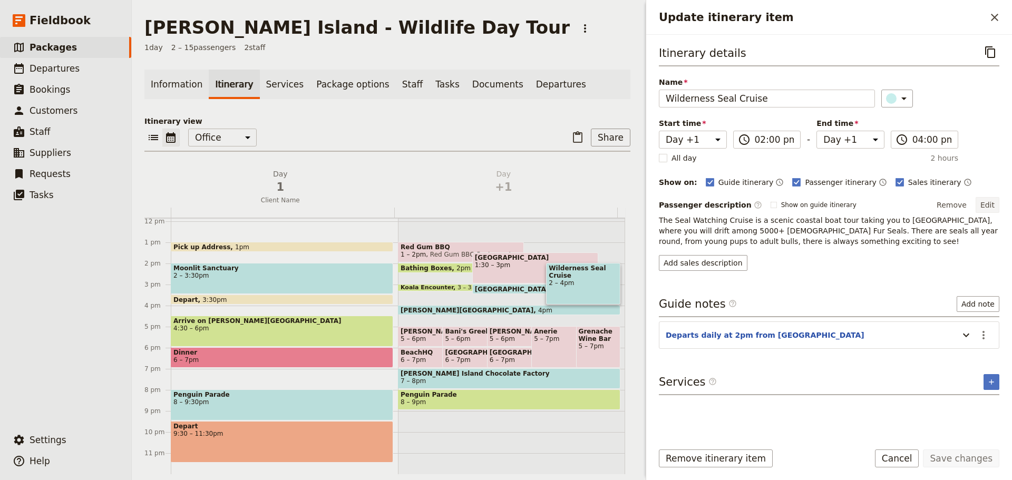
click at [986, 206] on button "Edit" at bounding box center [987, 205] width 24 height 16
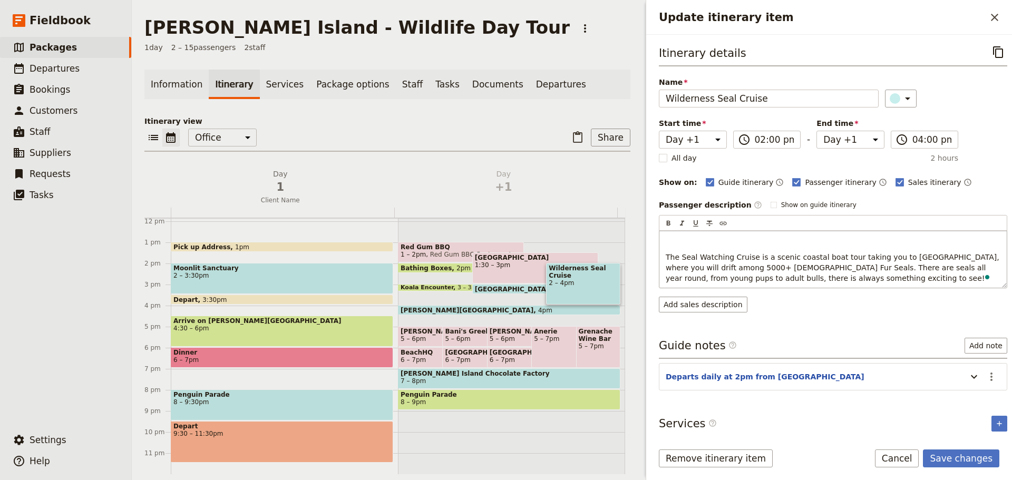
click at [680, 238] on p "To enrich screen reader interactions, please activate Accessibility in Grammarl…" at bounding box center [832, 240] width 335 height 11
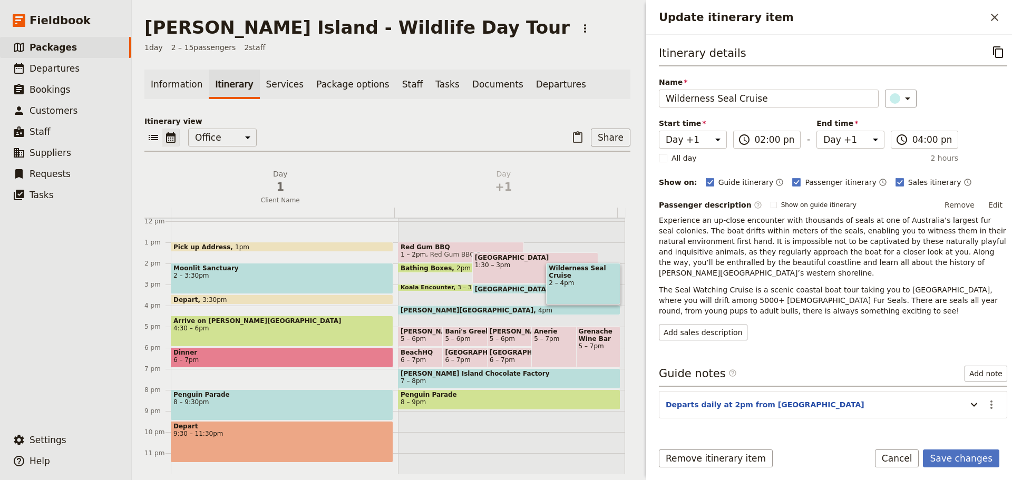
click at [985, 205] on button "Edit" at bounding box center [995, 205] width 24 height 16
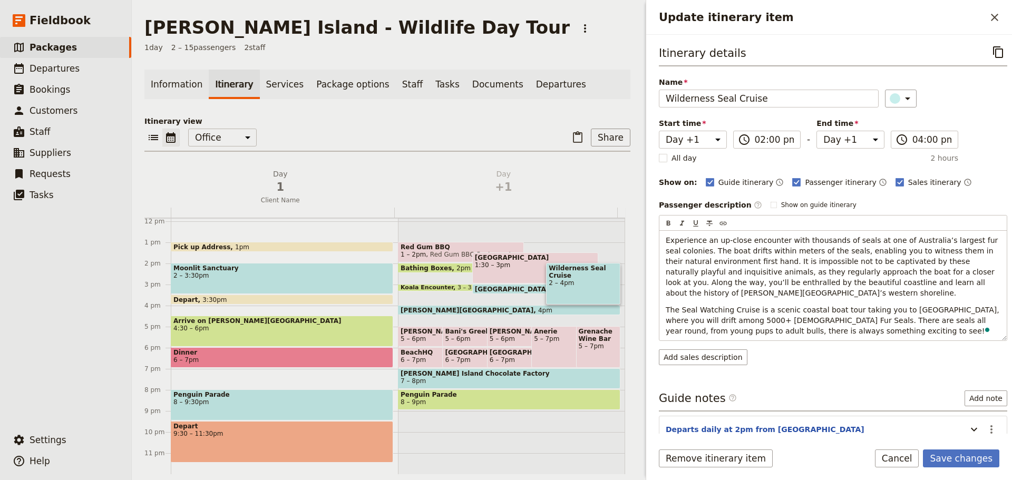
scroll to position [56, 0]
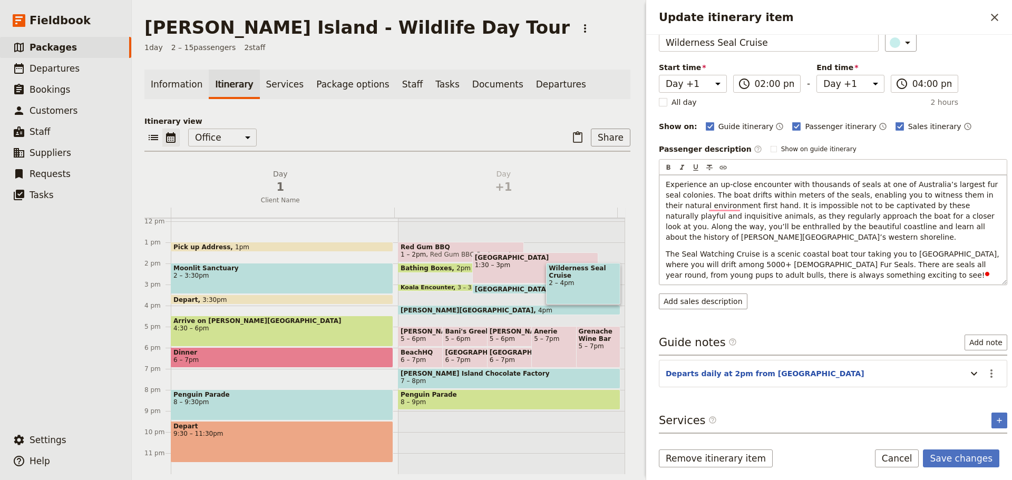
click at [821, 276] on p "The Seal Watching Cruise is a scenic coastal boat tour taking you to Seal Rocks…" at bounding box center [832, 265] width 335 height 32
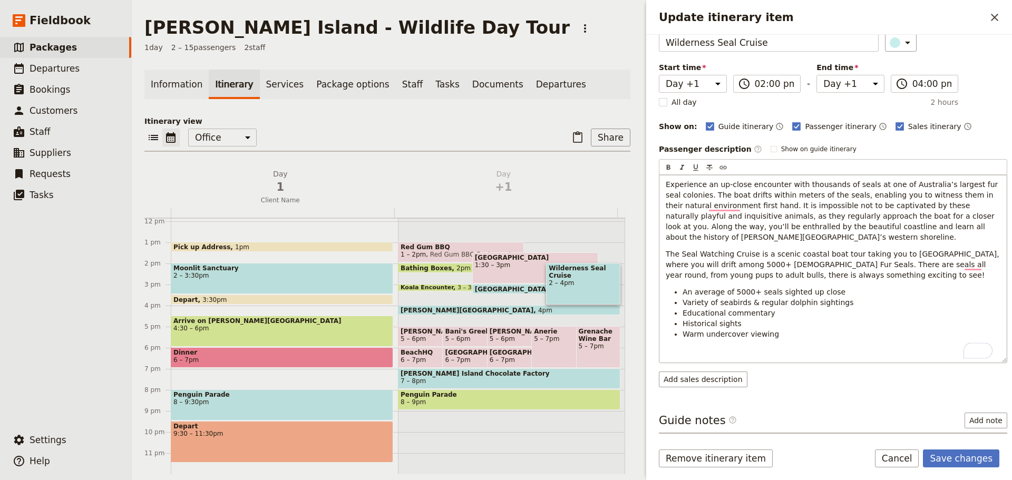
click at [812, 271] on p "The Seal Watching Cruise is a scenic coastal boat tour taking you to Seal Rocks…" at bounding box center [832, 265] width 335 height 32
drag, startPoint x: 828, startPoint y: 291, endPoint x: 637, endPoint y: 291, distance: 191.3
click at [637, 291] on div "Phillip Island - Wildlife Day Tour ​ 1 day 2 – 15 passengers 2 staff Informatio…" at bounding box center [572, 240] width 880 height 480
click at [776, 261] on span "The Seal Watching Cruise is a scenic coastal boat tour taking you to Seal Rocks…" at bounding box center [833, 265] width 336 height 30
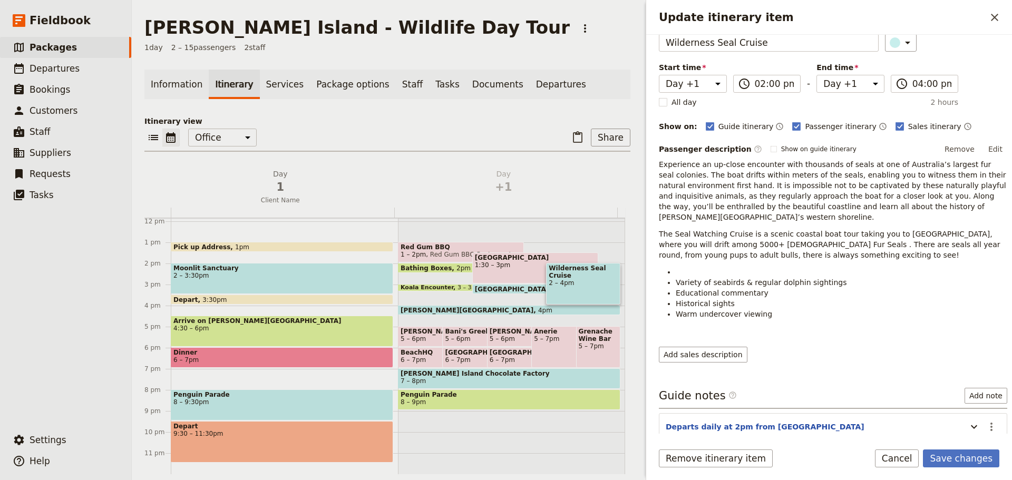
scroll to position [0, 0]
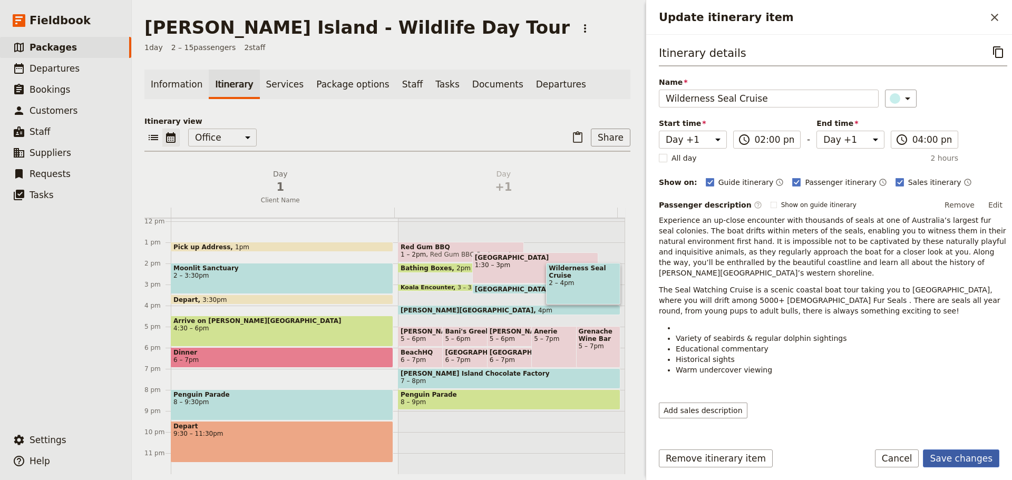
click at [967, 459] on button "Save changes" at bounding box center [961, 458] width 76 height 18
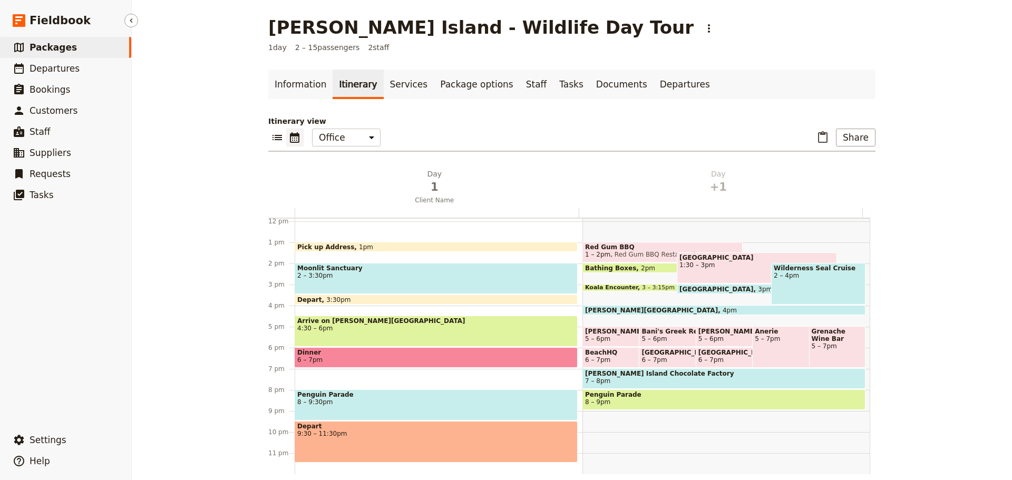
click at [59, 50] on span "Packages" at bounding box center [53, 47] width 47 height 11
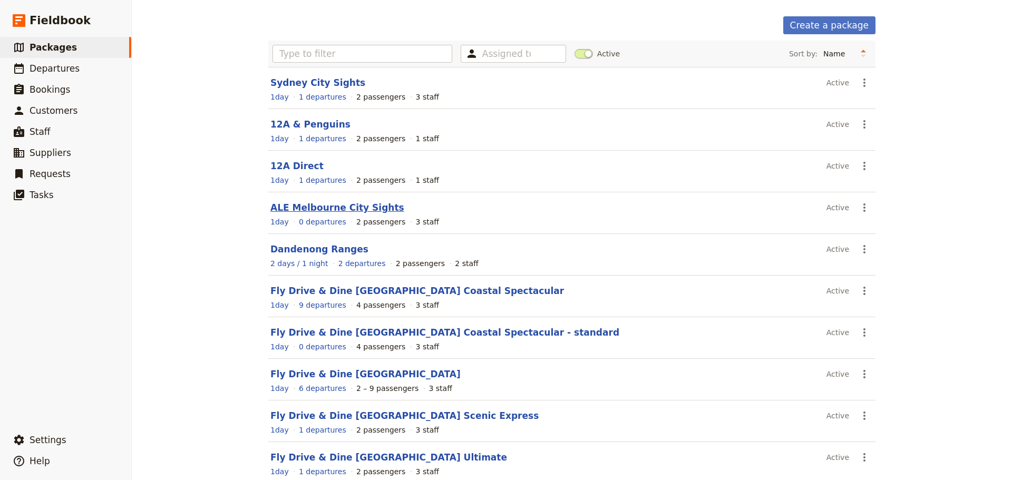
scroll to position [94, 0]
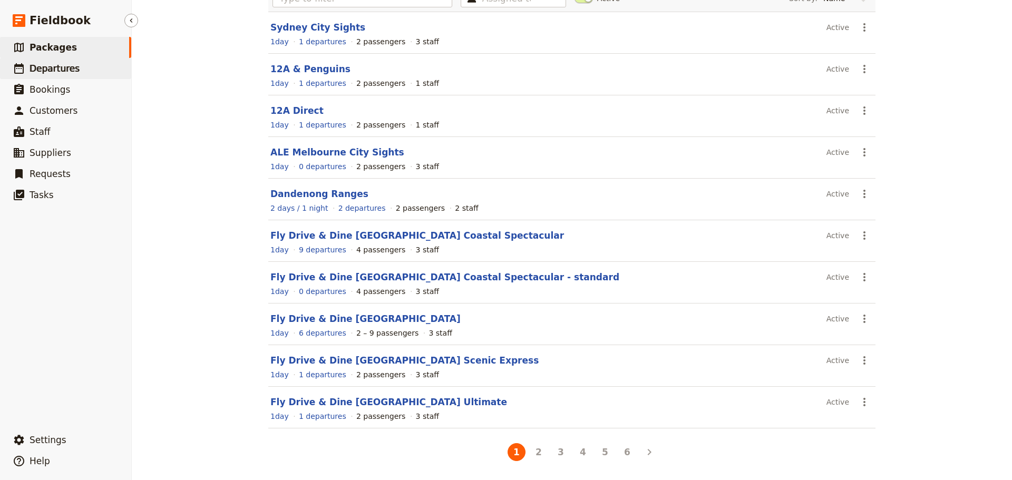
click at [35, 64] on span "Departures" at bounding box center [55, 68] width 50 height 11
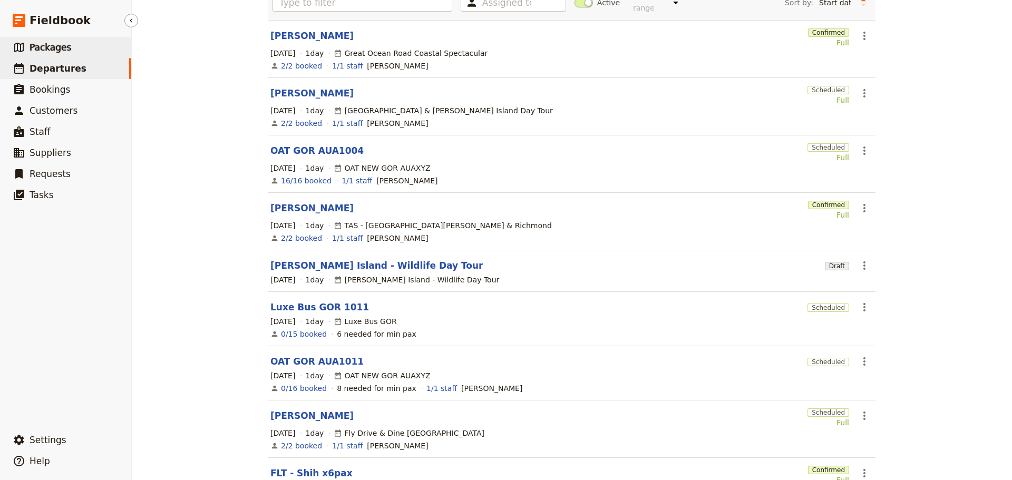
click at [31, 53] on span "Packages" at bounding box center [51, 47] width 42 height 13
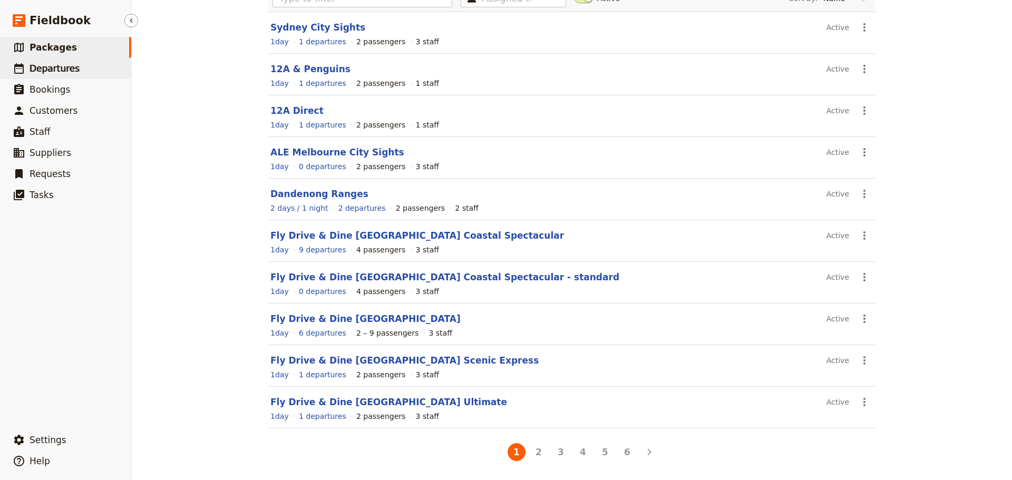
click at [72, 72] on span "Departures" at bounding box center [55, 68] width 50 height 11
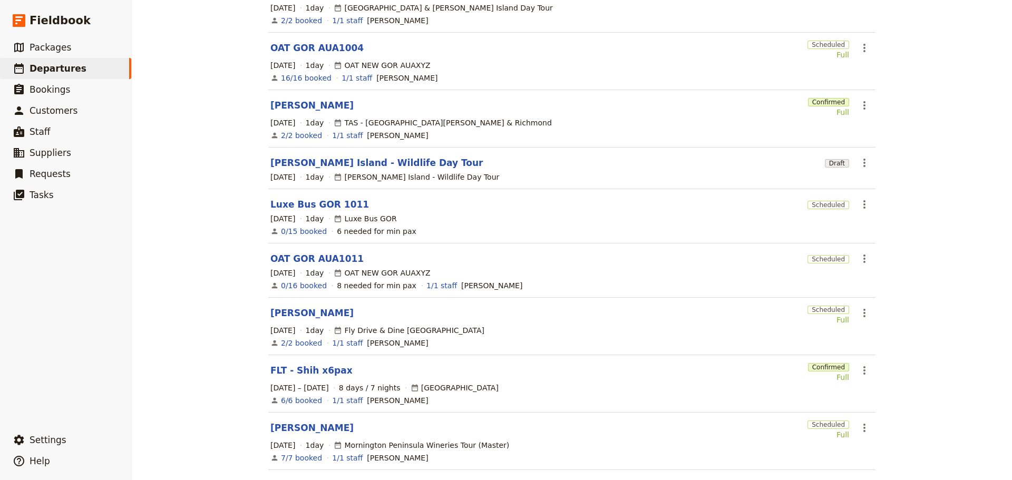
scroll to position [211, 0]
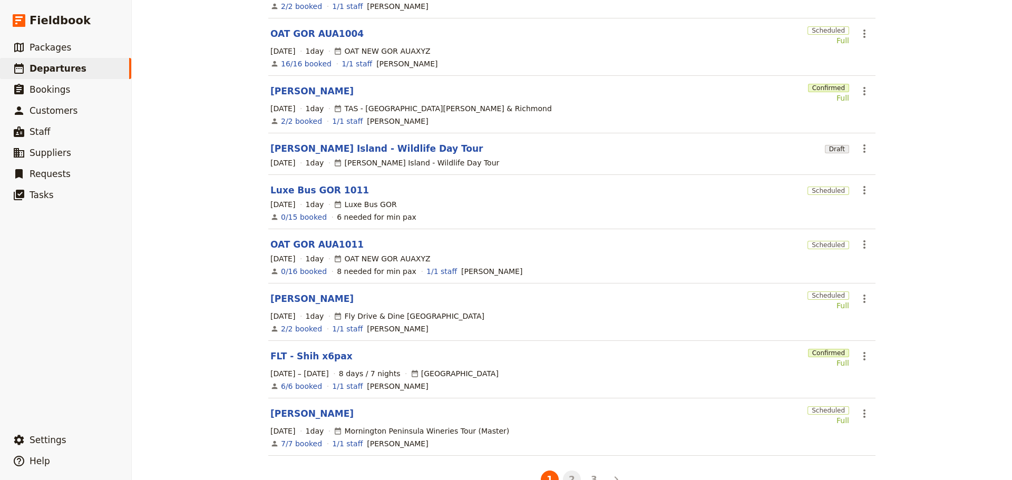
click at [571, 471] on button "2" at bounding box center [572, 480] width 18 height 18
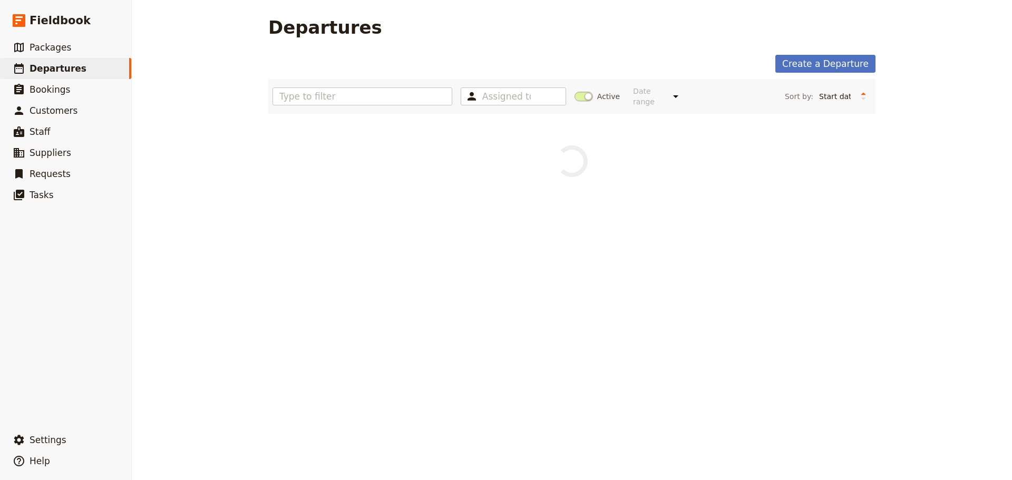
scroll to position [0, 0]
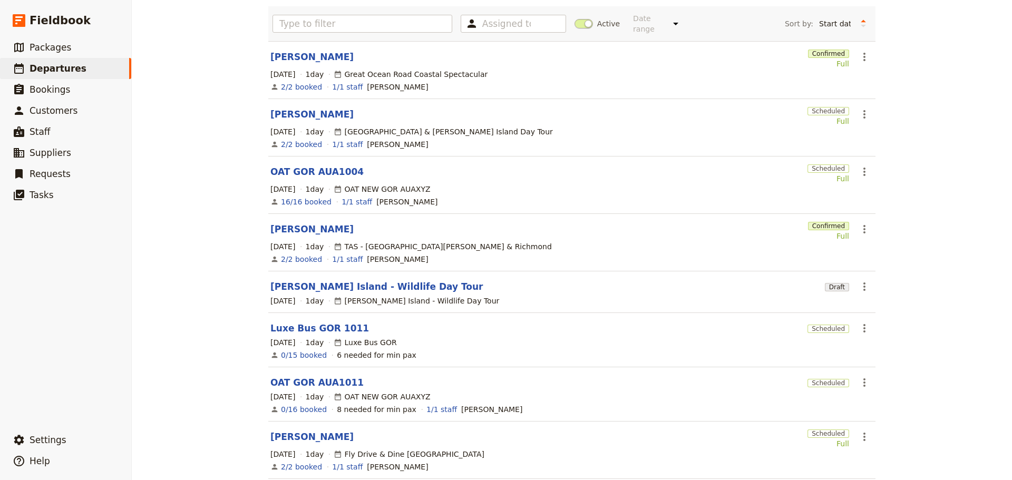
scroll to position [214, 0]
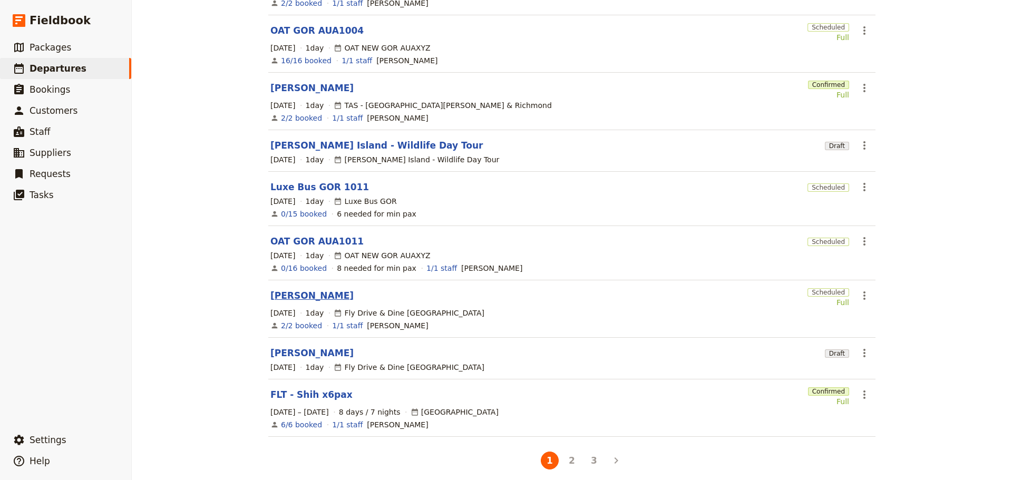
click at [296, 289] on link "[PERSON_NAME]" at bounding box center [311, 295] width 83 height 13
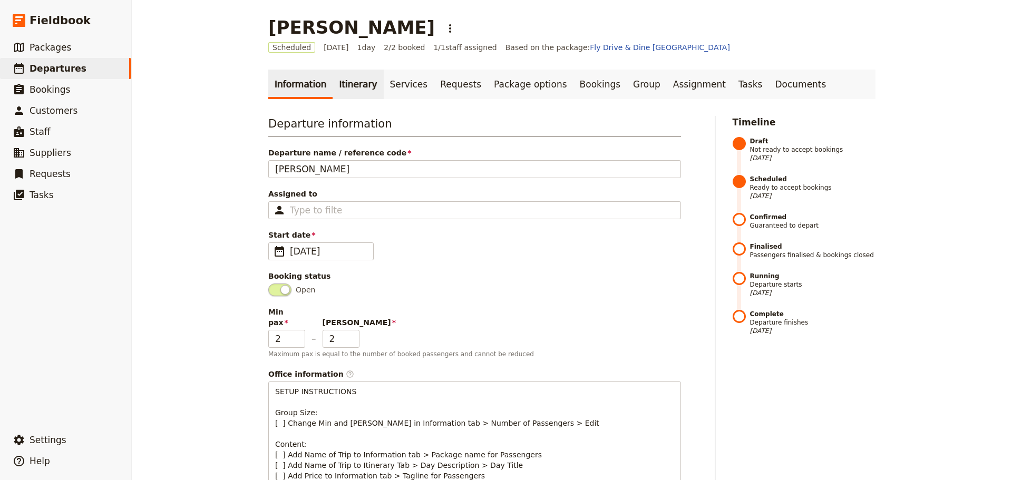
click at [355, 85] on link "Itinerary" at bounding box center [357, 85] width 51 height 30
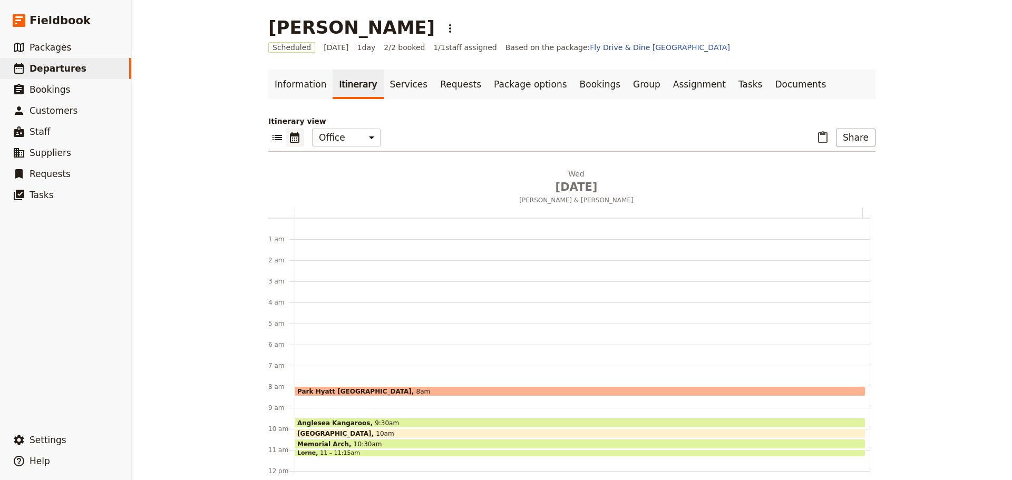
scroll to position [137, 0]
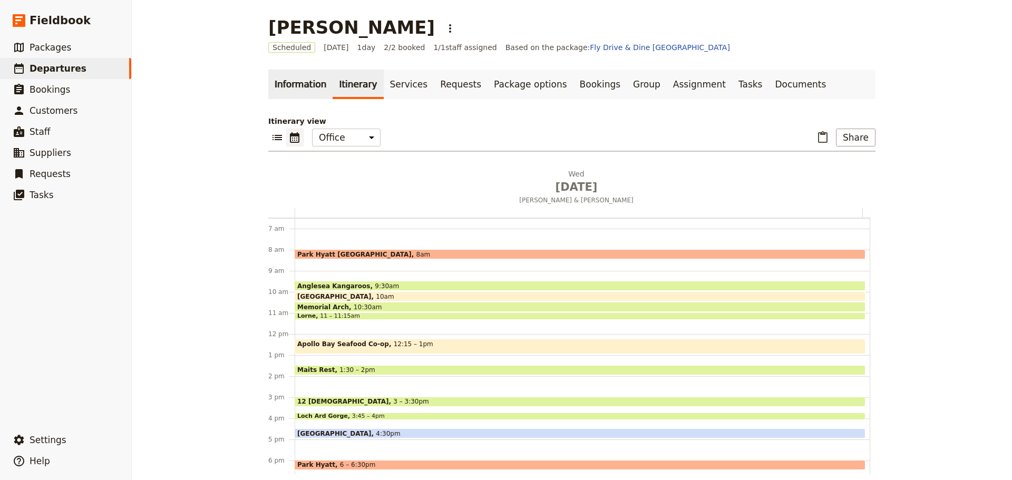
click at [291, 87] on link "Information" at bounding box center [300, 85] width 64 height 30
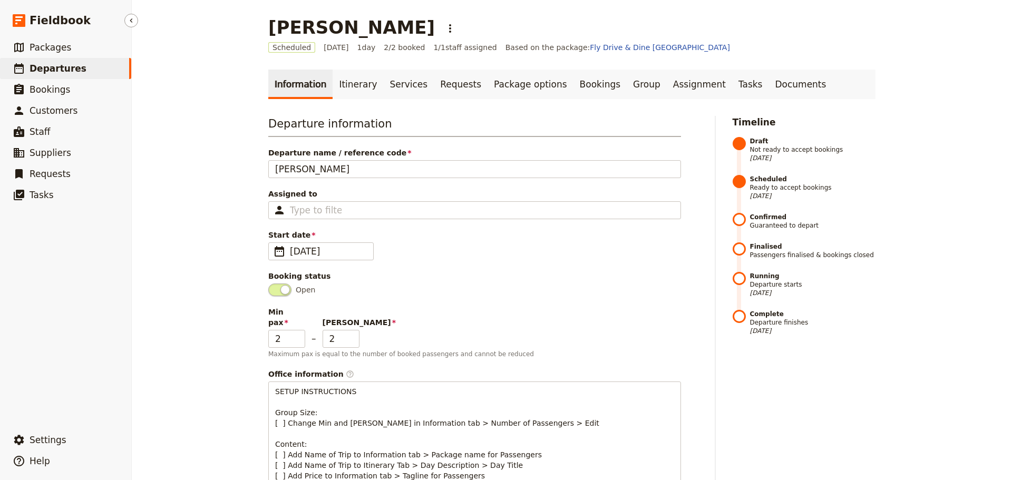
click at [43, 61] on link "​ Departures" at bounding box center [65, 68] width 131 height 21
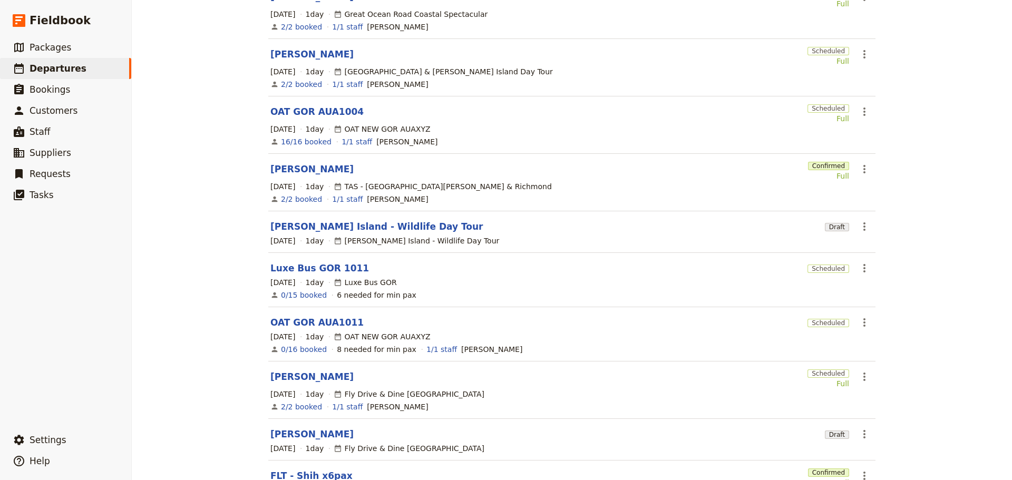
scroll to position [214, 0]
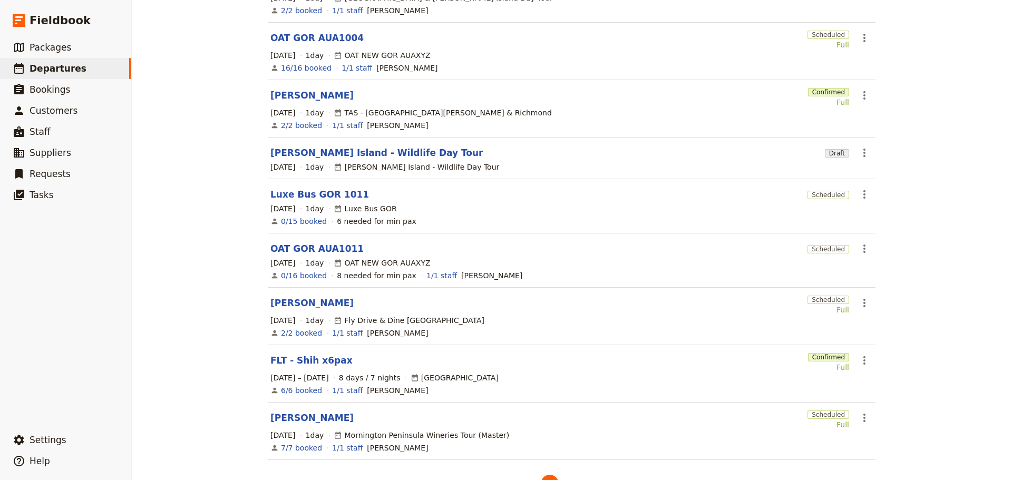
scroll to position [211, 0]
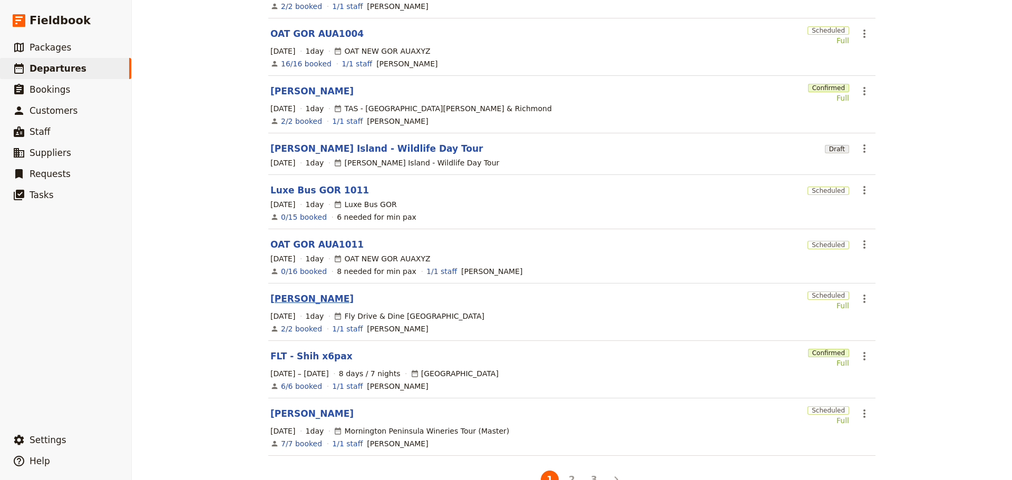
click at [285, 292] on link "[PERSON_NAME]" at bounding box center [311, 298] width 83 height 13
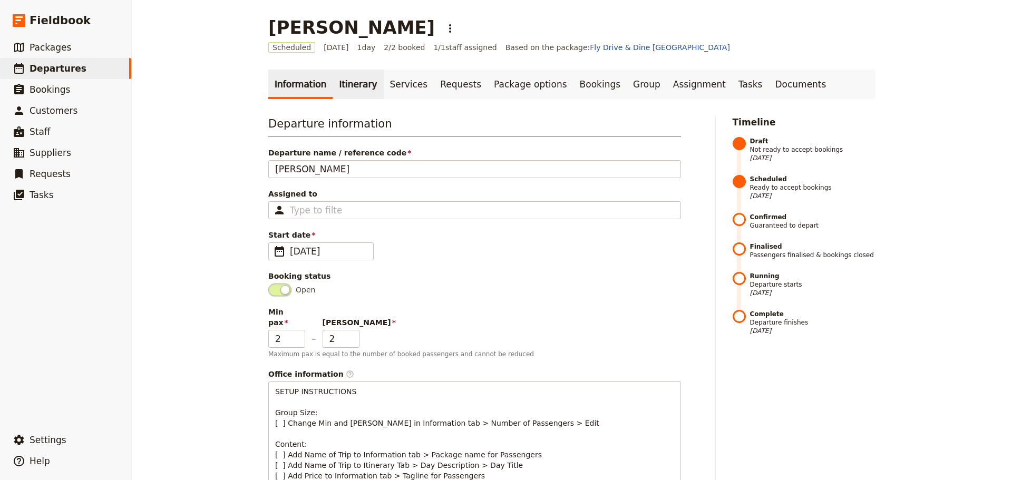
click at [343, 85] on link "Itinerary" at bounding box center [357, 85] width 51 height 30
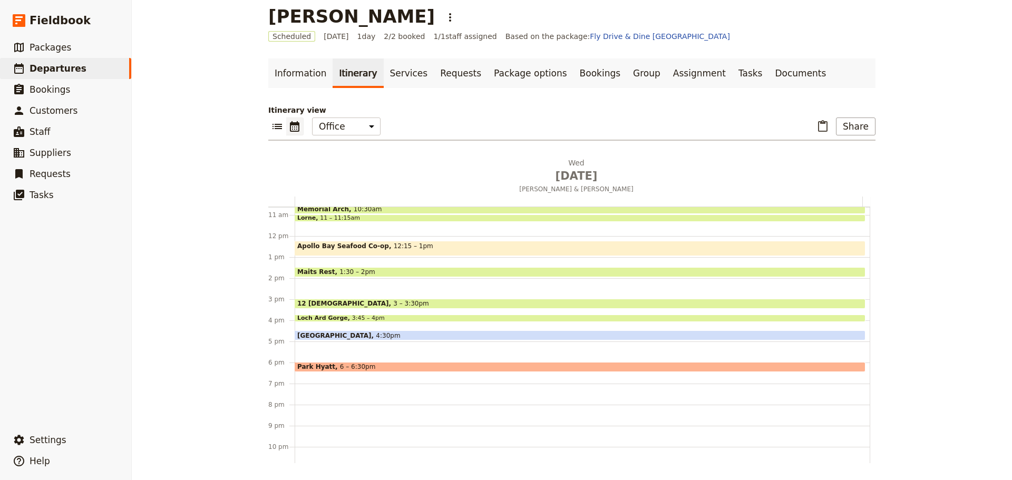
scroll to position [242, 0]
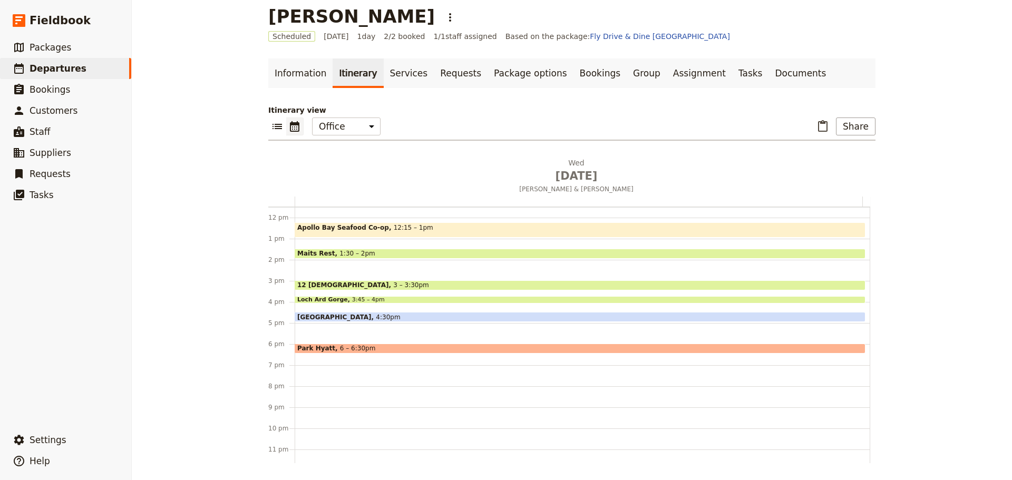
click at [398, 315] on div "Peterborough Airport 4:30pm" at bounding box center [580, 317] width 571 height 10
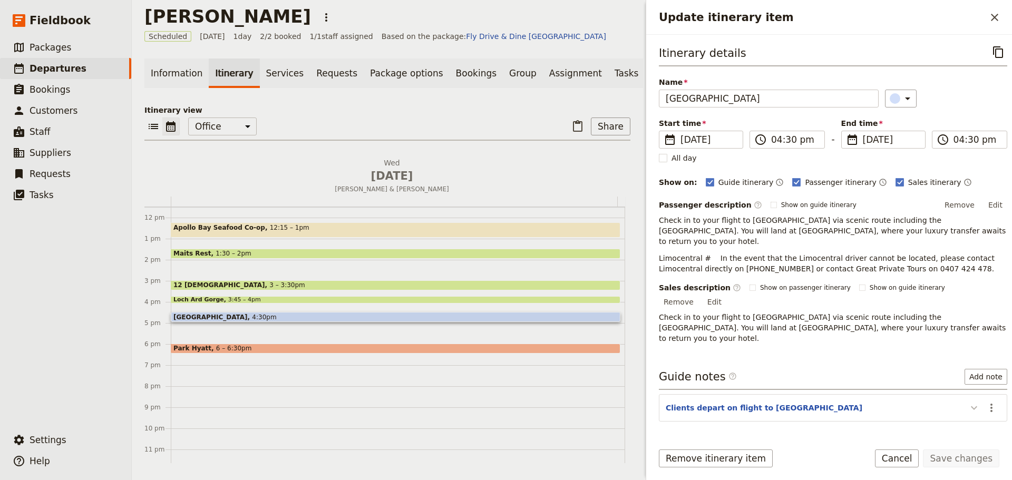
click at [971, 401] on icon "Update itinerary item" at bounding box center [973, 407] width 13 height 13
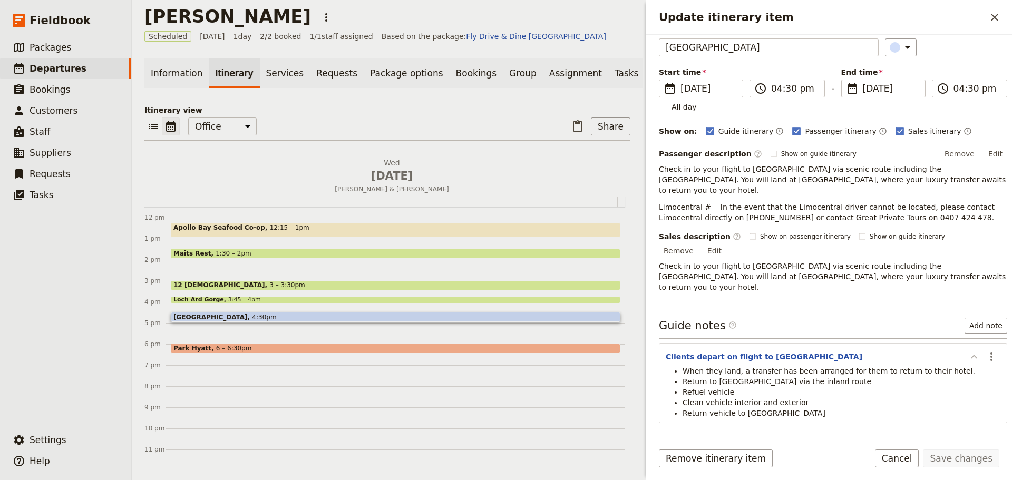
scroll to position [54, 0]
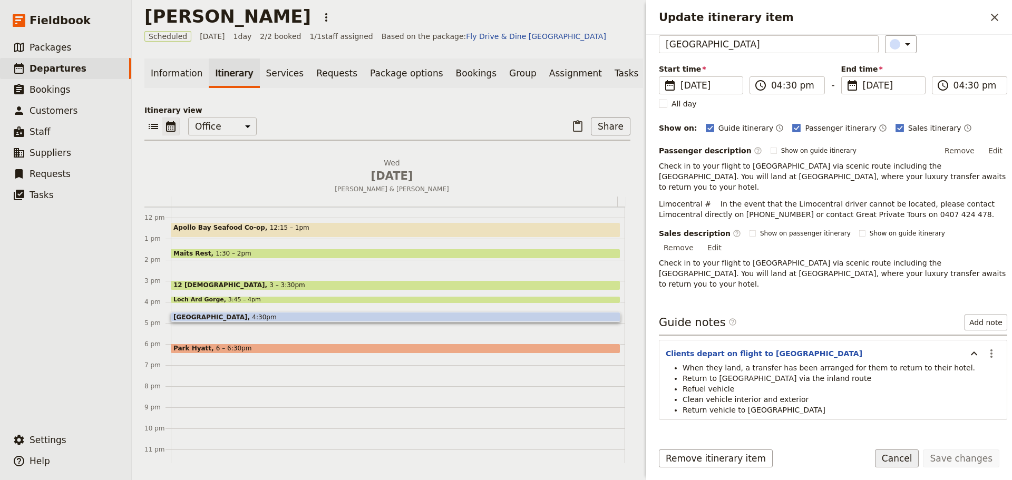
click at [908, 456] on button "Cancel" at bounding box center [897, 458] width 44 height 18
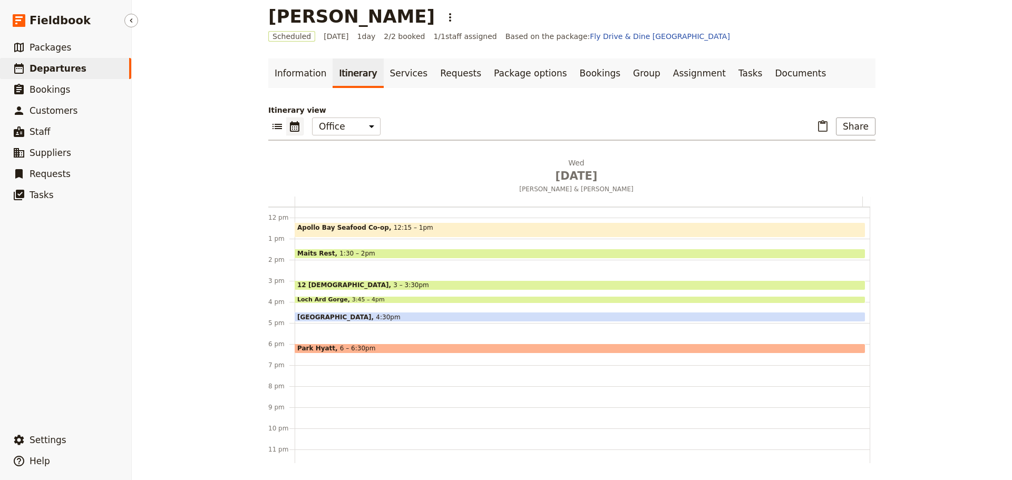
click at [57, 67] on span "Departures" at bounding box center [58, 68] width 57 height 11
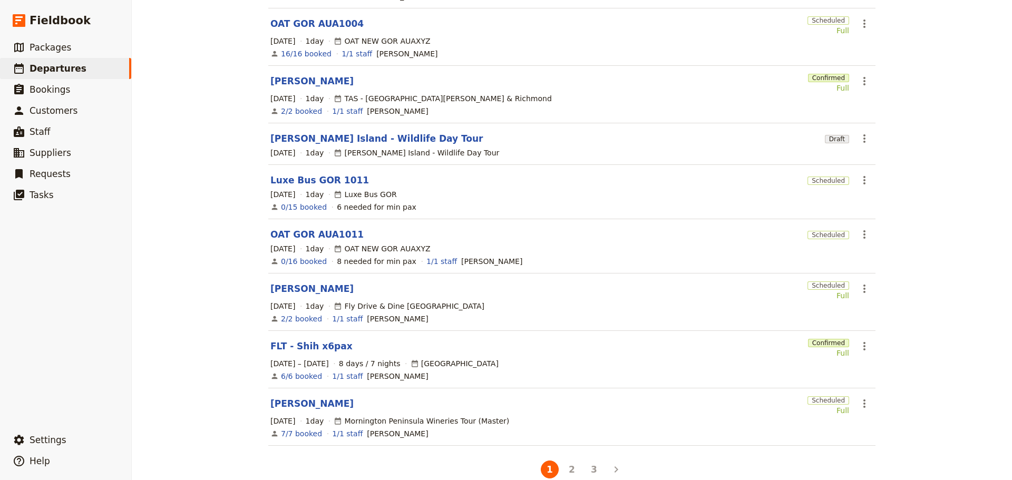
scroll to position [222, 0]
click at [312, 131] on link "[PERSON_NAME] Island - Wildlife Day Tour" at bounding box center [376, 137] width 213 height 13
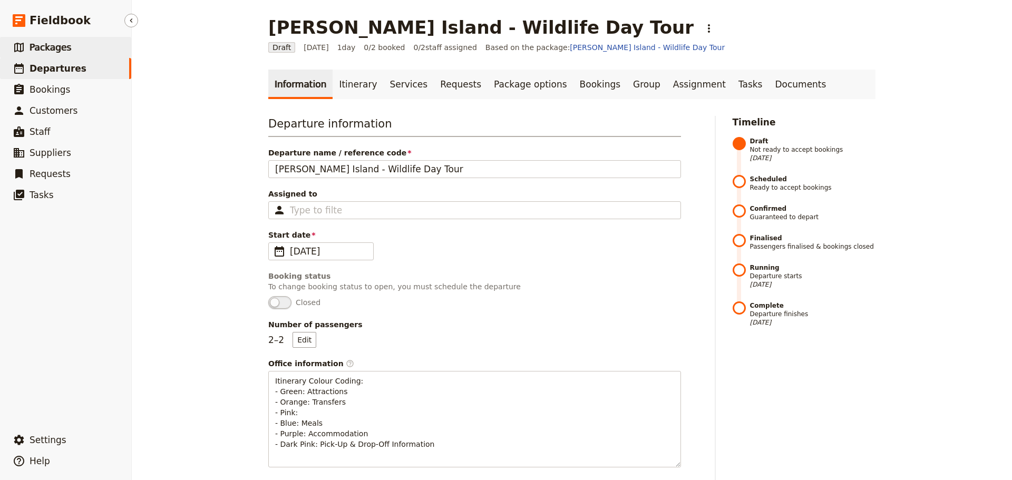
click at [55, 53] on span "Packages" at bounding box center [51, 47] width 42 height 11
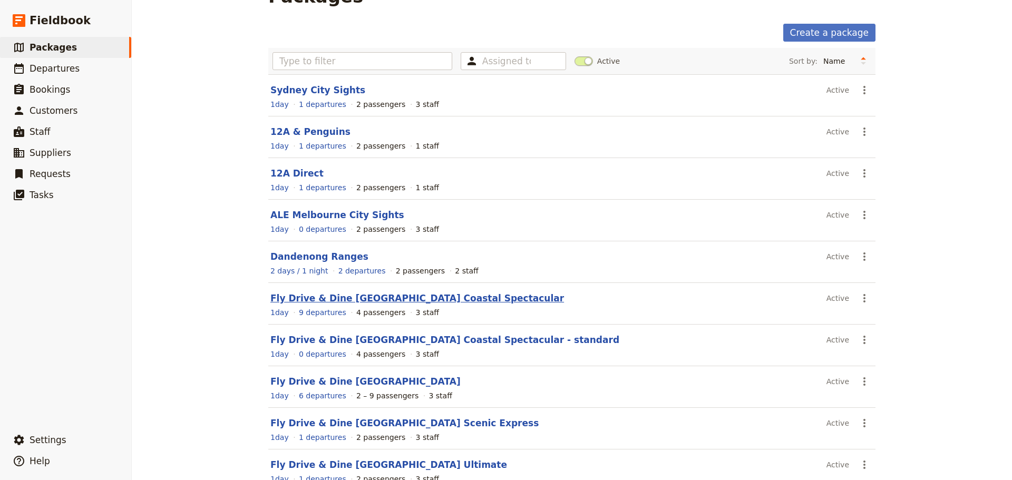
scroll to position [94, 0]
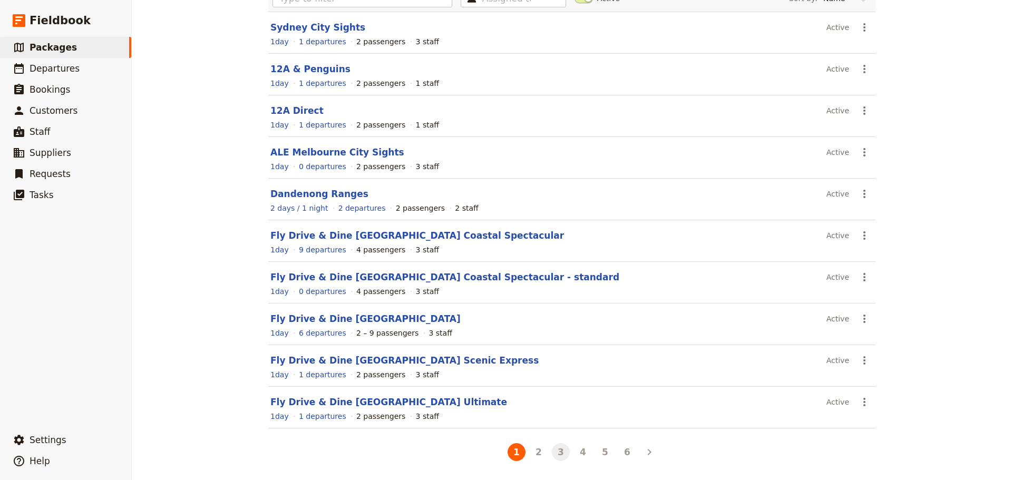
click at [559, 453] on button "3" at bounding box center [561, 452] width 18 height 18
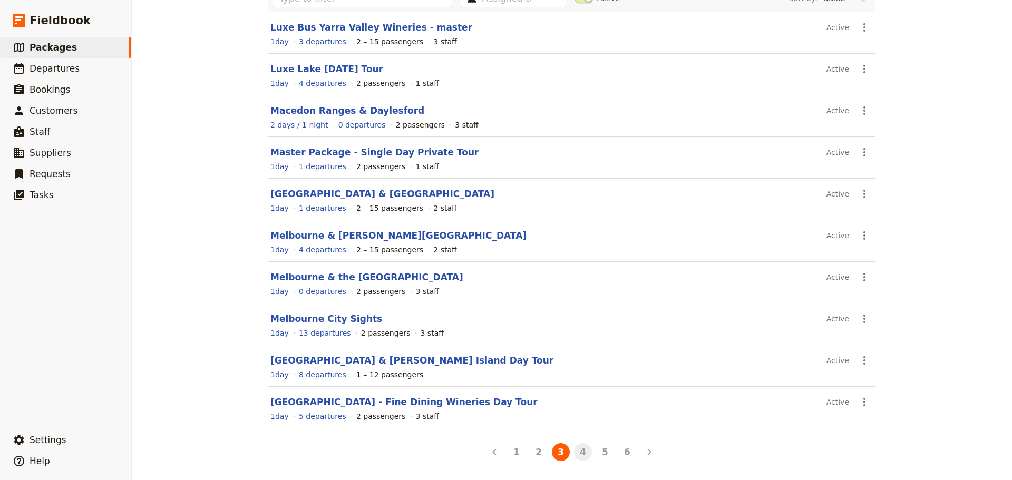
click at [577, 453] on button "4" at bounding box center [583, 452] width 18 height 18
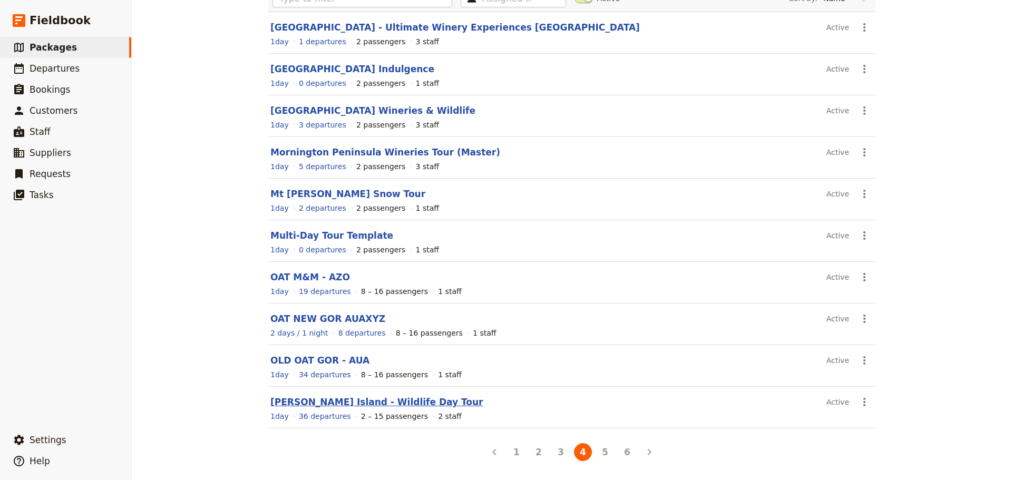
click at [333, 403] on link "[PERSON_NAME] Island - Wildlife Day Tour" at bounding box center [376, 402] width 213 height 11
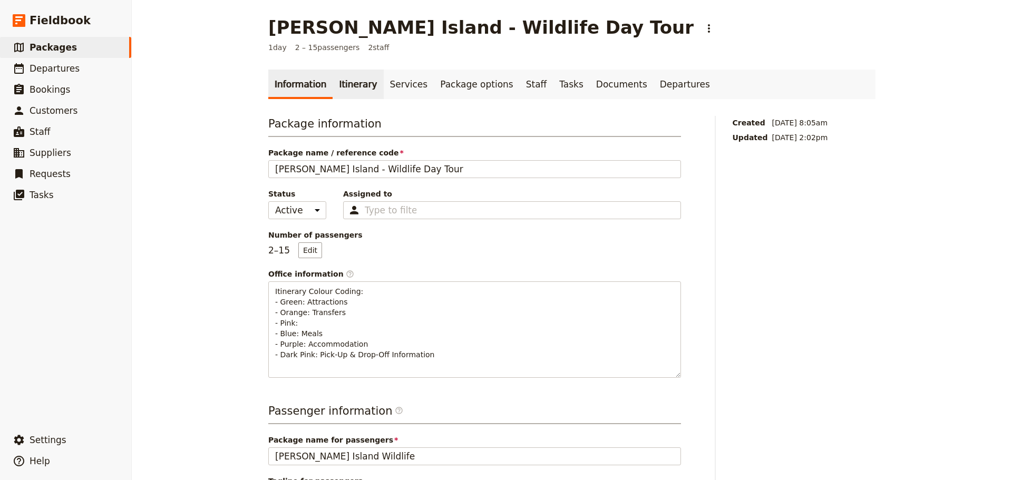
click at [338, 80] on link "Itinerary" at bounding box center [357, 85] width 51 height 30
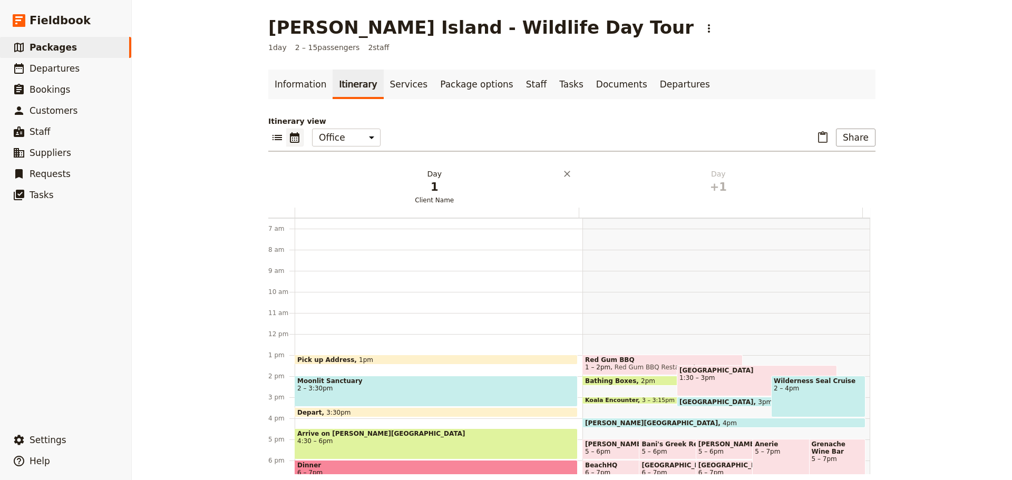
scroll to position [11, 0]
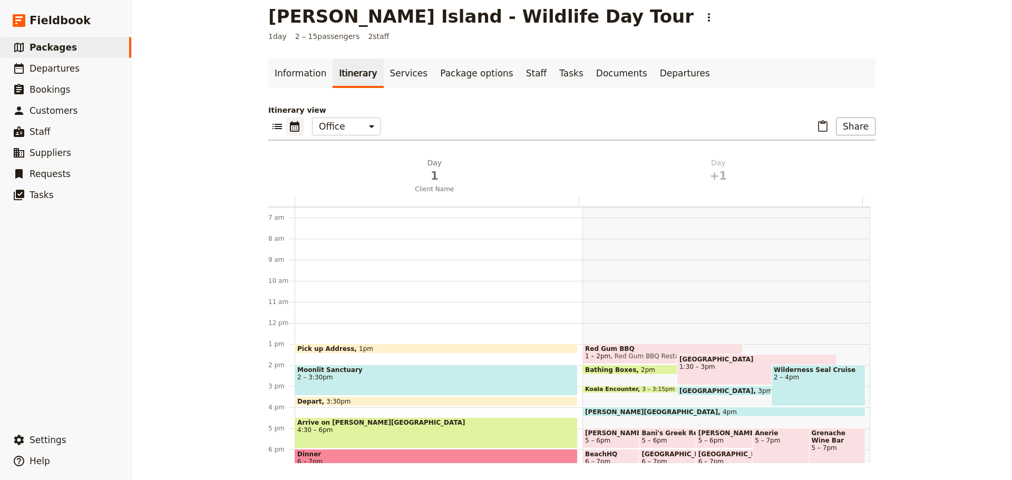
click at [781, 386] on div "Wilderness Seal Cruise 2 – 4pm" at bounding box center [818, 386] width 94 height 42
select select "2"
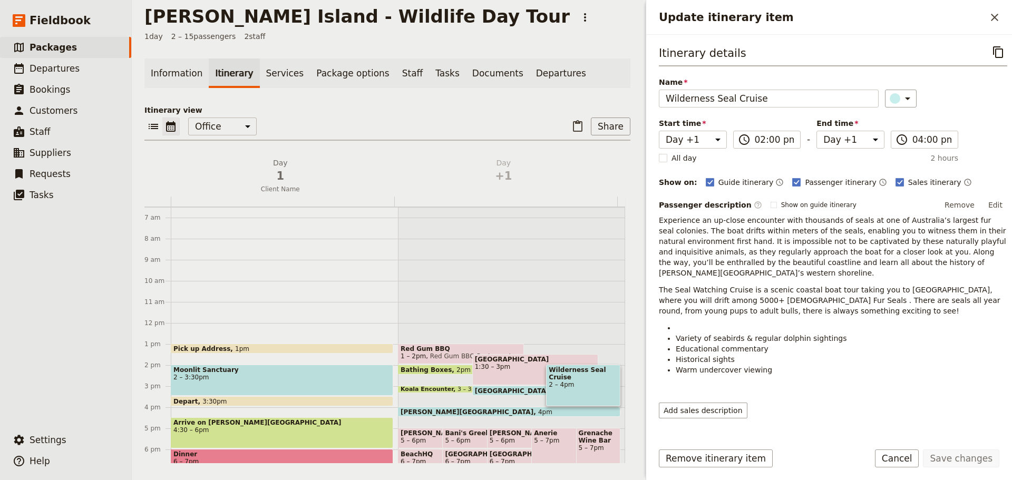
drag, startPoint x: 988, startPoint y: 204, endPoint x: 989, endPoint y: 213, distance: 9.5
click at [988, 204] on button "Edit" at bounding box center [995, 205] width 24 height 16
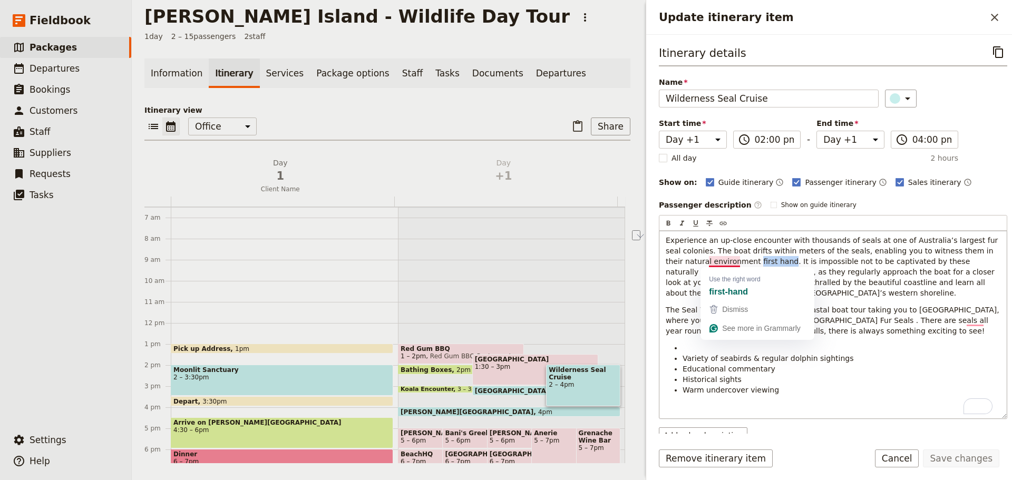
drag, startPoint x: 708, startPoint y: 262, endPoint x: 739, endPoint y: 258, distance: 31.3
click at [739, 258] on span "Experience an up-close encounter with thousands of seals at one of Australia’s …" at bounding box center [832, 266] width 335 height 61
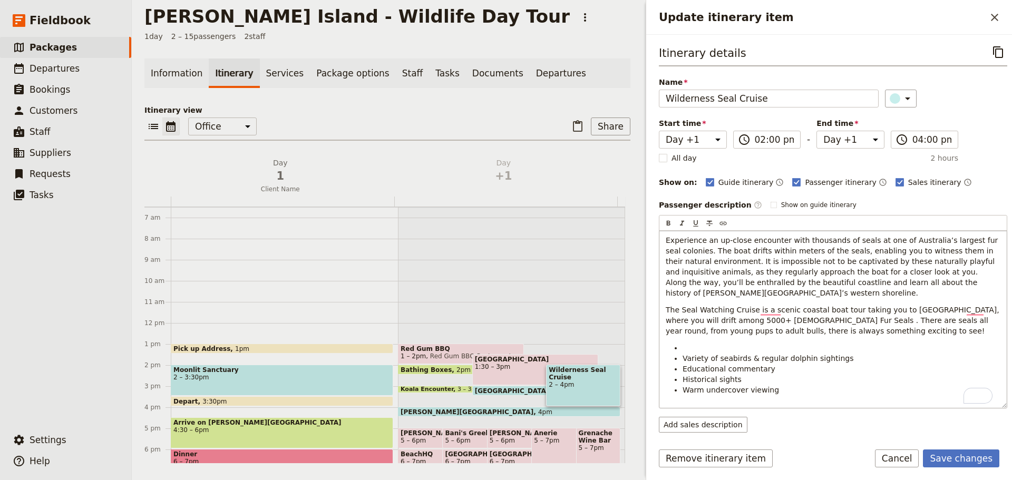
click at [689, 342] on li "To enrich screen reader interactions, please activate Accessibility in Grammarl…" at bounding box center [841, 347] width 318 height 11
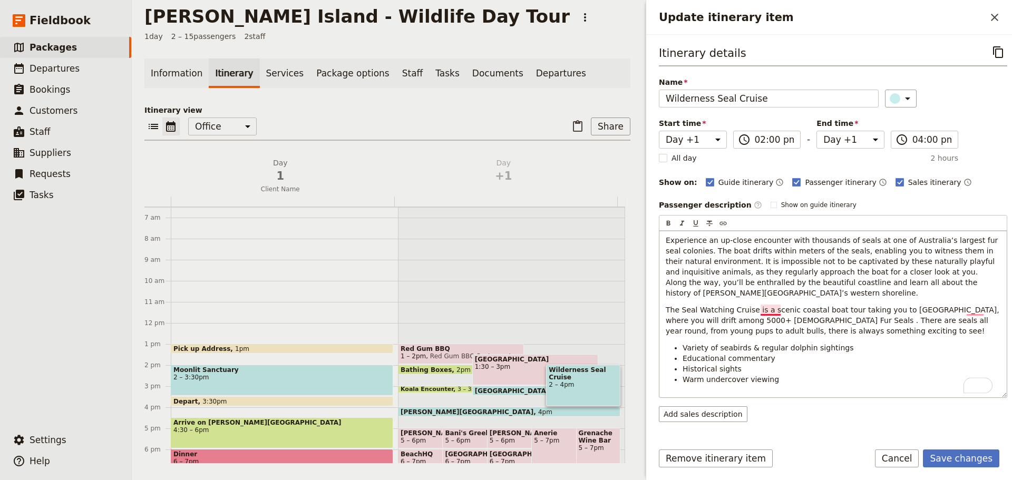
click at [777, 313] on span "The Seal Watching Cruise is a scenic coastal boat tour taking you to [GEOGRAPHI…" at bounding box center [833, 321] width 336 height 30
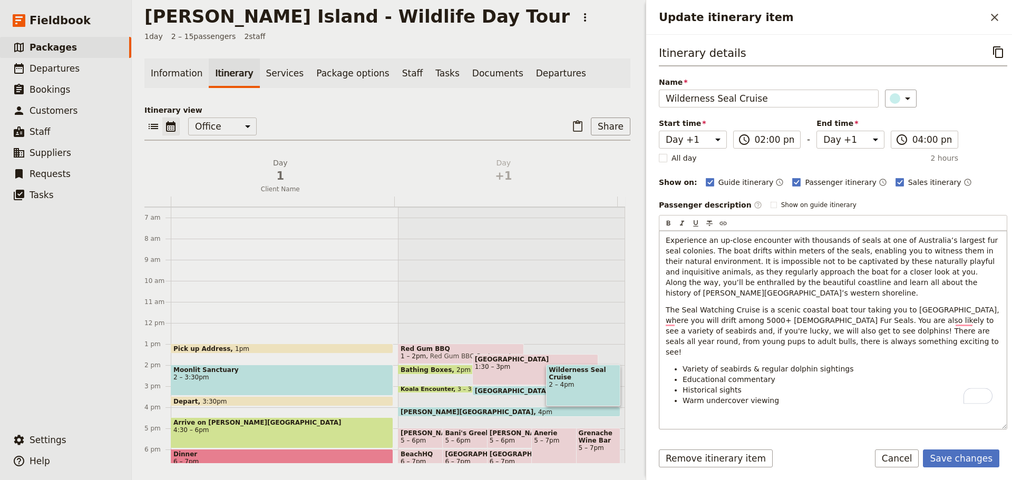
click at [796, 333] on p "The Seal Watching Cruise is a scenic coastal boat tour taking you to Seal Rocks…" at bounding box center [832, 331] width 335 height 53
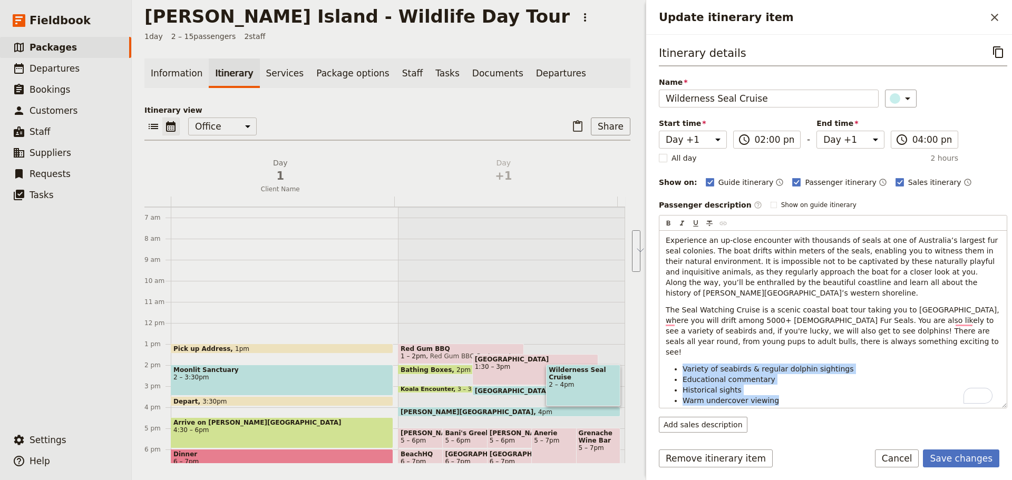
drag, startPoint x: 773, startPoint y: 380, endPoint x: 640, endPoint y: 347, distance: 137.4
click at [640, 347] on div "[PERSON_NAME][GEOGRAPHIC_DATA] - Wildlife Day Tour ​ 1 day 2 – 15 passengers 2 …" at bounding box center [572, 240] width 880 height 480
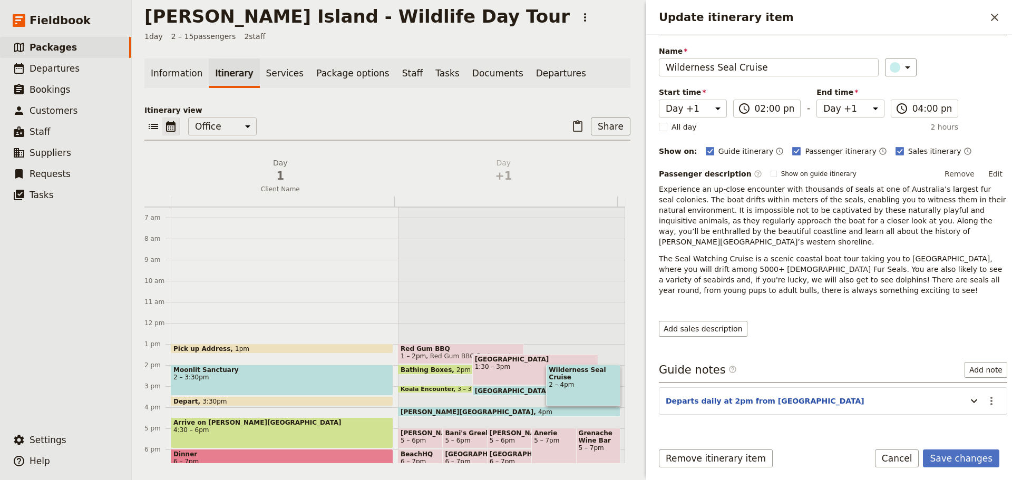
scroll to position [48, 0]
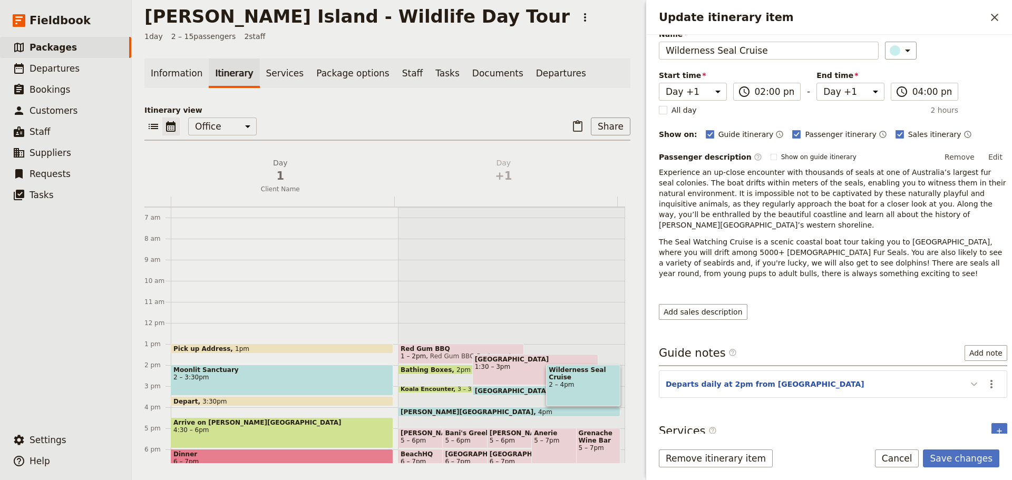
click at [967, 378] on icon "Update itinerary item" at bounding box center [973, 384] width 13 height 13
click at [979, 459] on button "Save changes" at bounding box center [961, 458] width 76 height 18
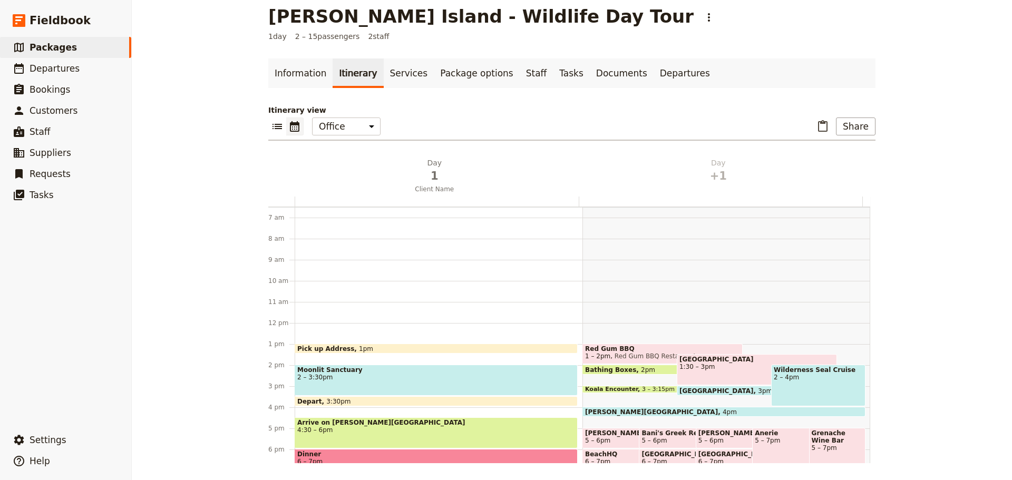
click at [796, 386] on div "Wilderness Seal Cruise 2 – 4pm" at bounding box center [818, 386] width 94 height 42
select select "2"
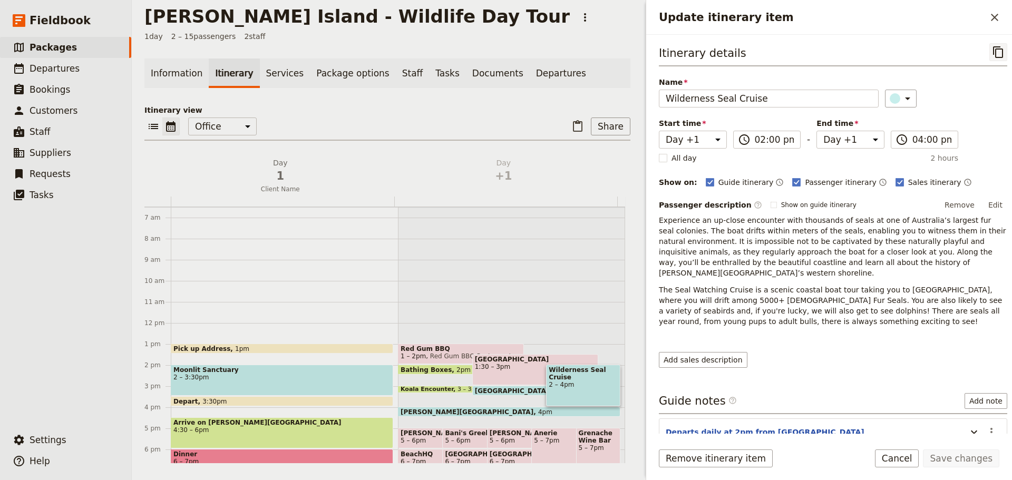
click at [993, 54] on icon "Copy itinerary item" at bounding box center [998, 52] width 10 height 12
click at [994, 15] on icon "Close drawer" at bounding box center [994, 17] width 13 height 13
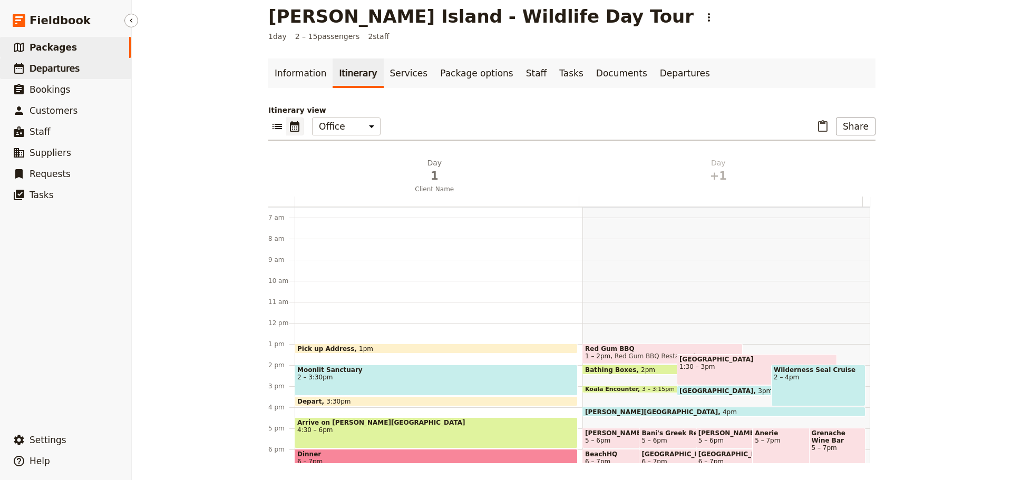
drag, startPoint x: 66, startPoint y: 64, endPoint x: 83, endPoint y: 67, distance: 17.1
click at [66, 64] on span "Departures" at bounding box center [55, 68] width 50 height 11
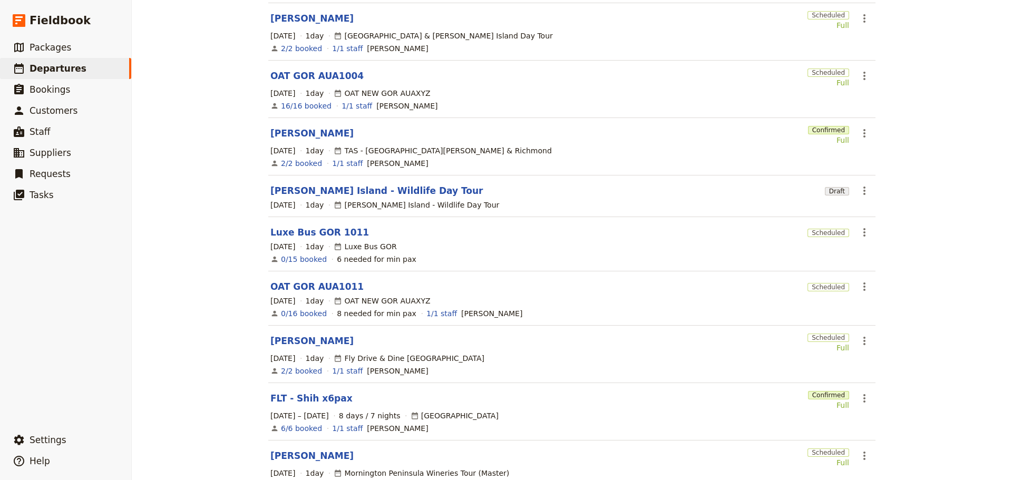
scroll to position [169, 0]
click at [328, 184] on link "[PERSON_NAME] Island - Wildlife Day Tour" at bounding box center [376, 190] width 213 height 13
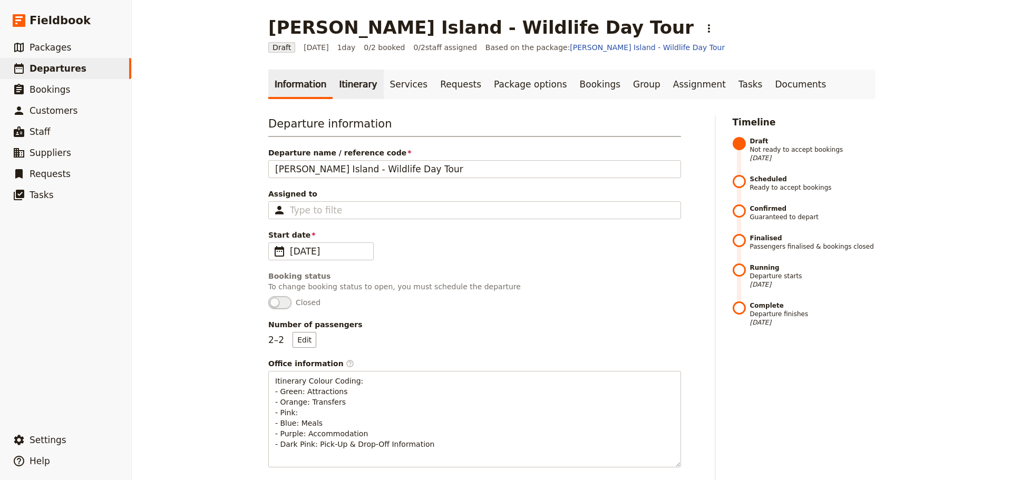
click at [347, 87] on link "Itinerary" at bounding box center [357, 85] width 51 height 30
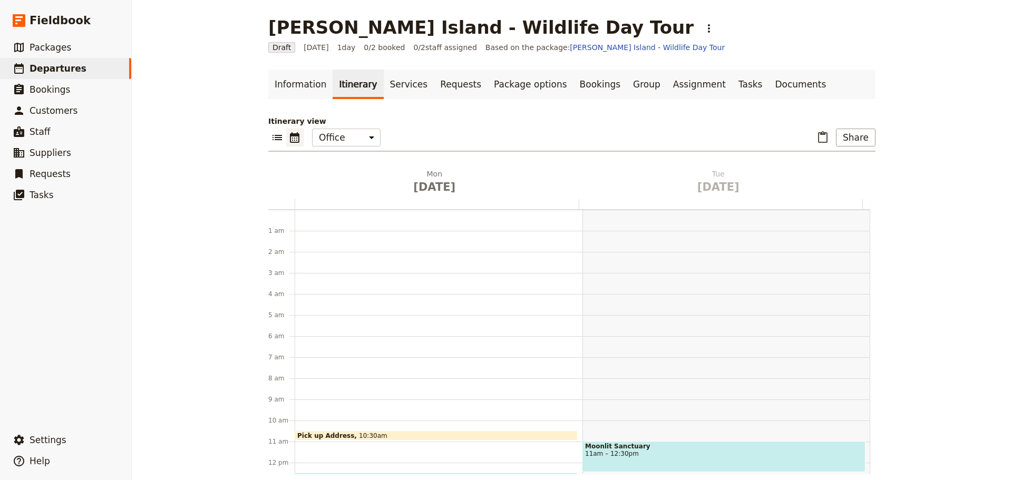
scroll to position [137, 0]
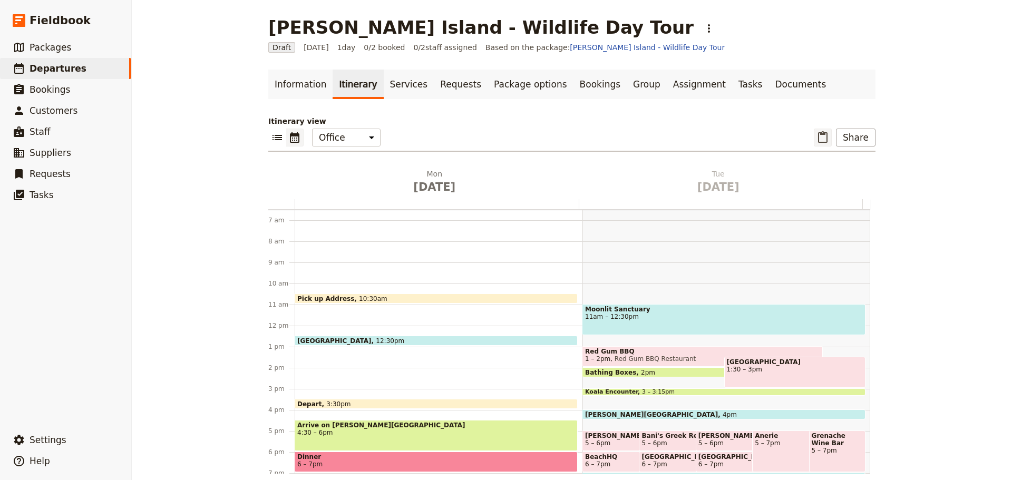
click at [824, 135] on icon "Paste itinerary item" at bounding box center [822, 137] width 9 height 12
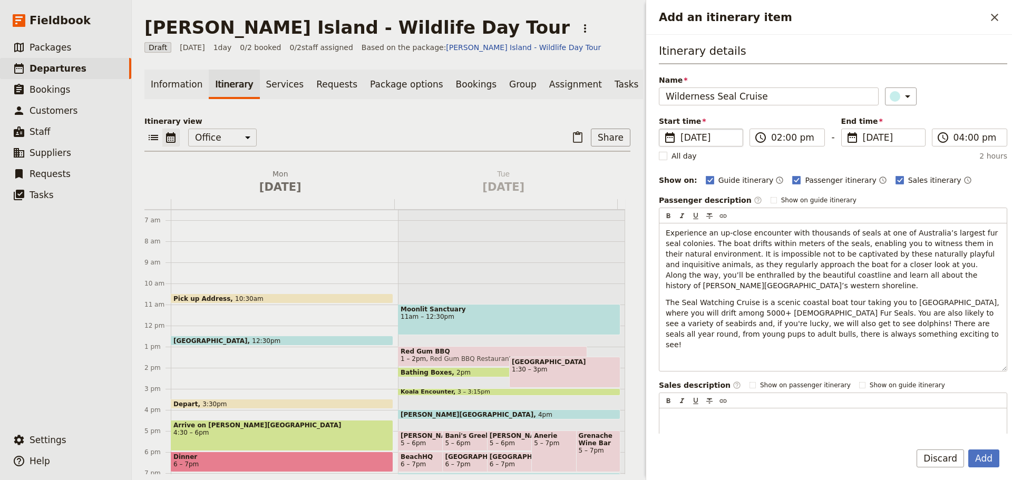
click at [707, 132] on span "14 Oct 2025" at bounding box center [708, 137] width 56 height 13
click at [663, 129] on input "14/10/2025" at bounding box center [663, 129] width 1 height 1
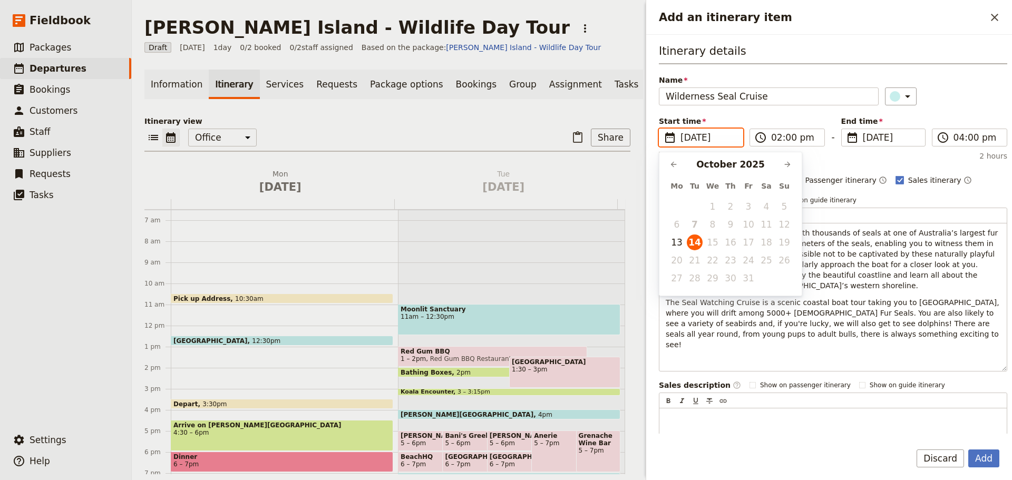
scroll to position [0, 0]
click at [683, 241] on button "13" at bounding box center [677, 242] width 16 height 16
type input "[DATE]"
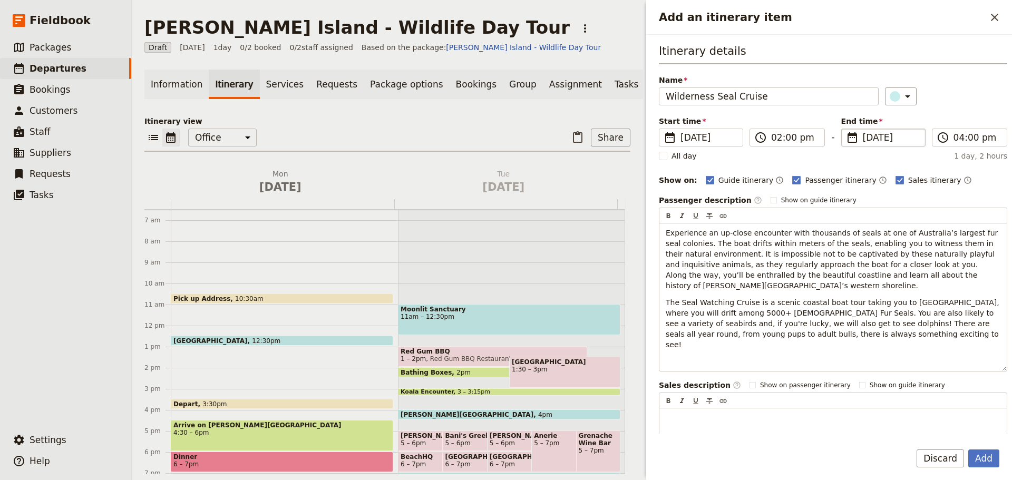
click at [888, 137] on span "14 Oct 2025" at bounding box center [890, 137] width 56 height 13
click at [846, 129] on input "14/10/2025" at bounding box center [845, 129] width 1 height 1
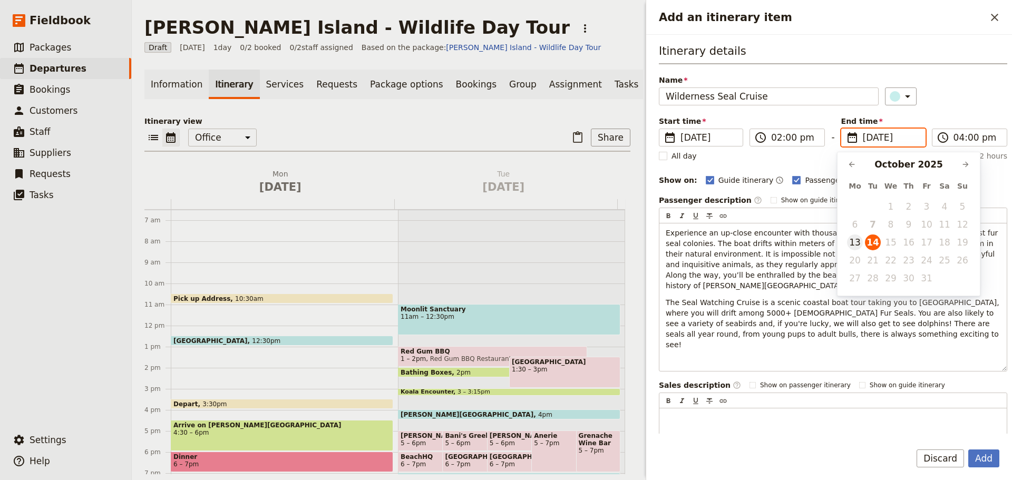
click at [857, 242] on button "13" at bounding box center [855, 242] width 16 height 16
type input "[DATE]"
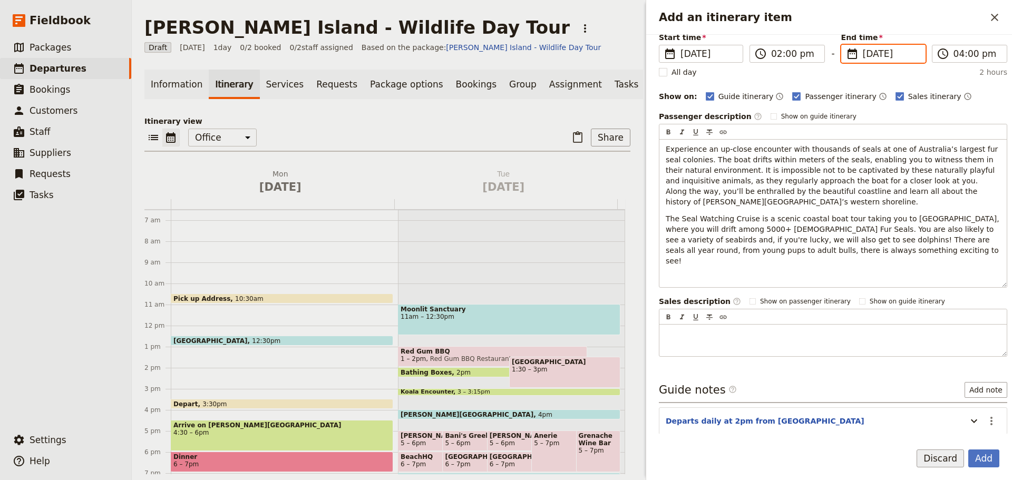
scroll to position [110, 0]
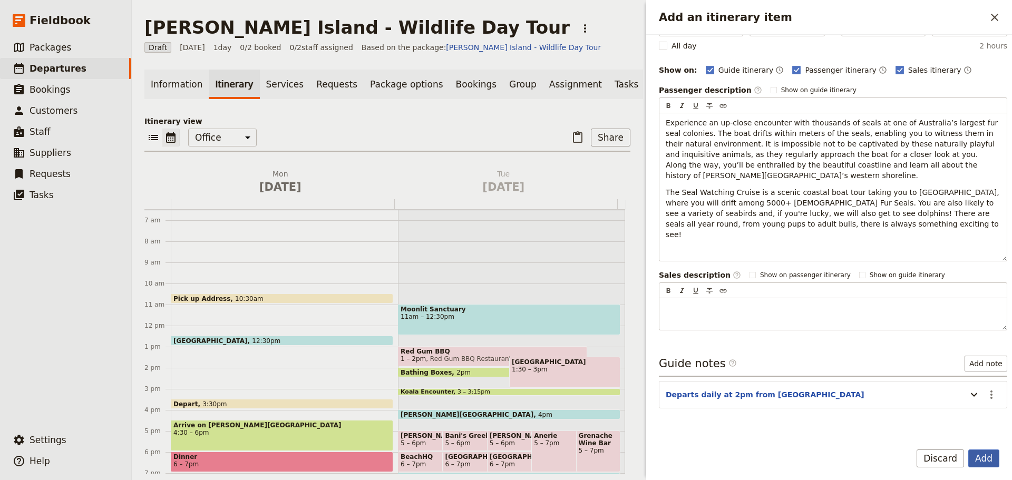
click at [984, 460] on button "Add" at bounding box center [983, 458] width 31 height 18
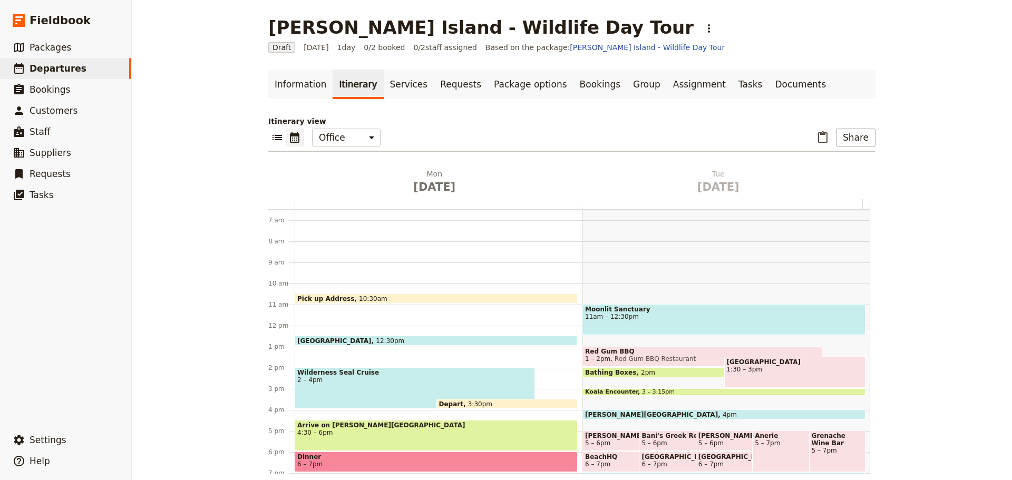
click at [366, 339] on span "[GEOGRAPHIC_DATA]" at bounding box center [336, 340] width 79 height 7
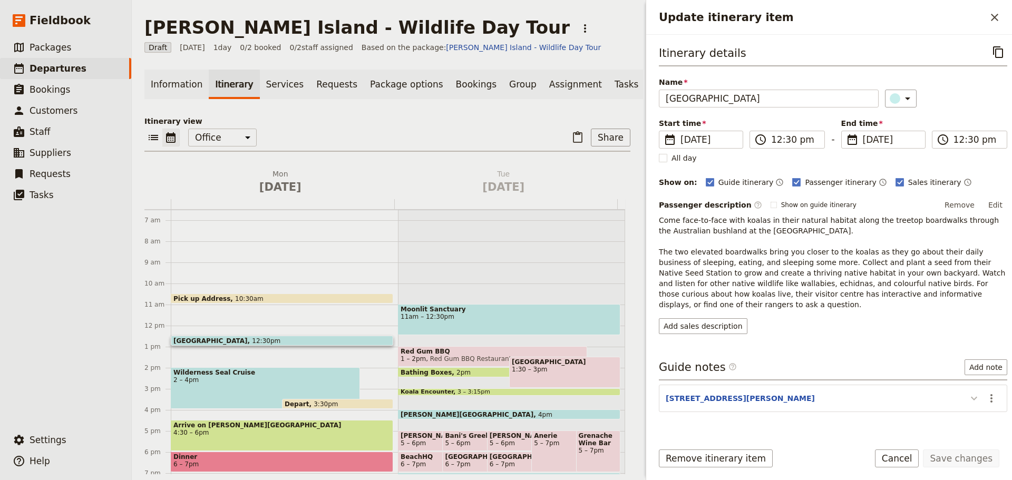
click at [967, 394] on icon "Update itinerary item" at bounding box center [973, 398] width 13 height 13
click at [987, 392] on icon "Actions" at bounding box center [991, 398] width 13 height 13
click at [977, 411] on span "Edit note" at bounding box center [960, 410] width 49 height 11
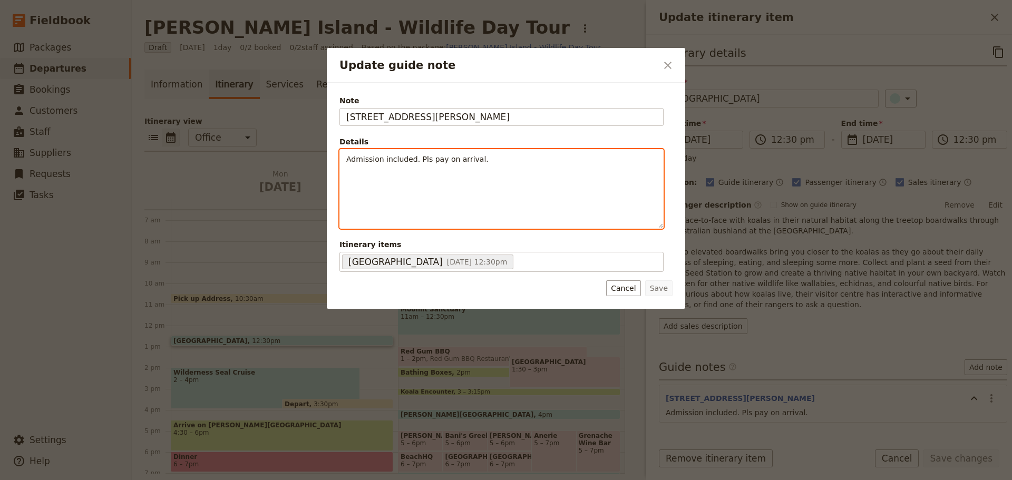
click at [472, 156] on p "Admission included. Pls pay on arrival." at bounding box center [501, 159] width 310 height 11
click at [443, 221] on icon "Bulleted list" at bounding box center [442, 220] width 8 height 8
click at [430, 161] on span "Admission included. Pls pay on arrival." at bounding box center [434, 159] width 142 height 8
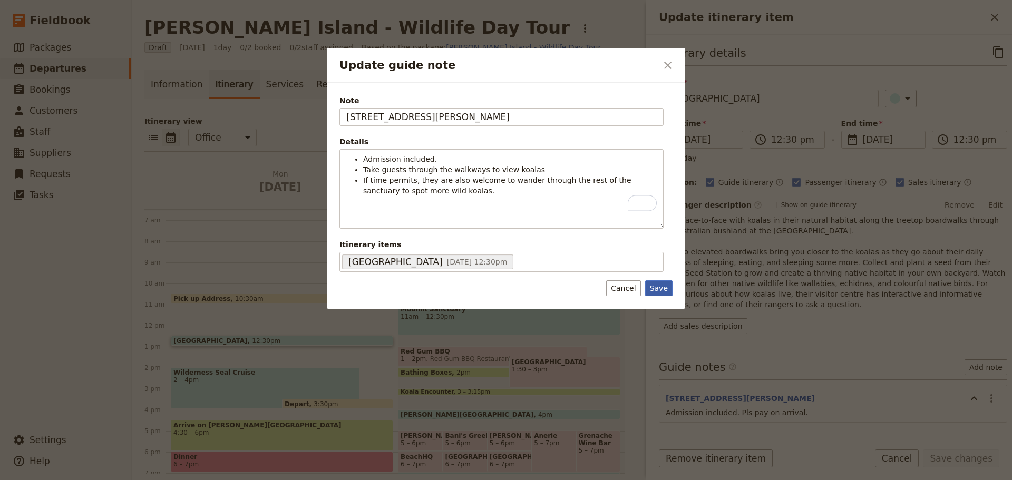
click at [653, 289] on button "Save" at bounding box center [658, 288] width 27 height 16
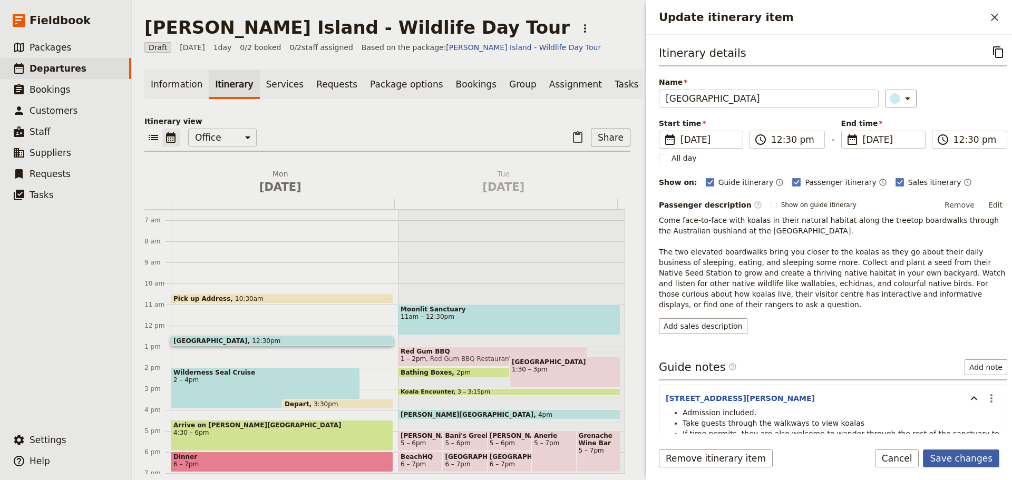
click at [979, 456] on button "Save changes" at bounding box center [961, 458] width 76 height 18
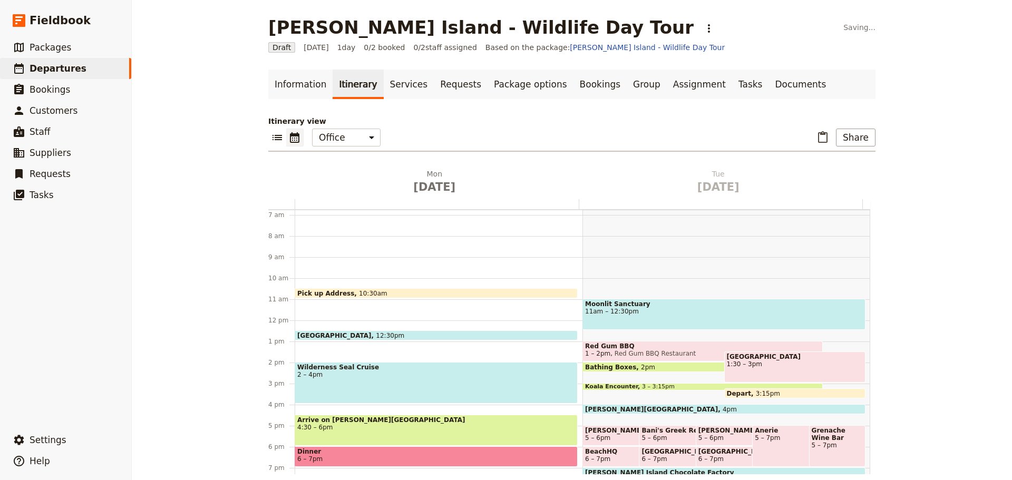
scroll to position [136, 0]
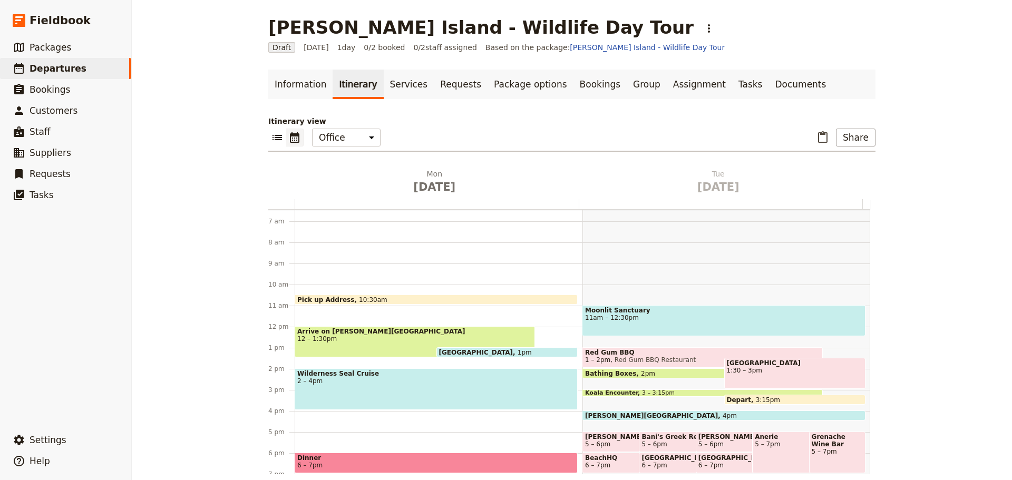
click at [326, 334] on span "Arrive on Phillip Island" at bounding box center [414, 331] width 235 height 7
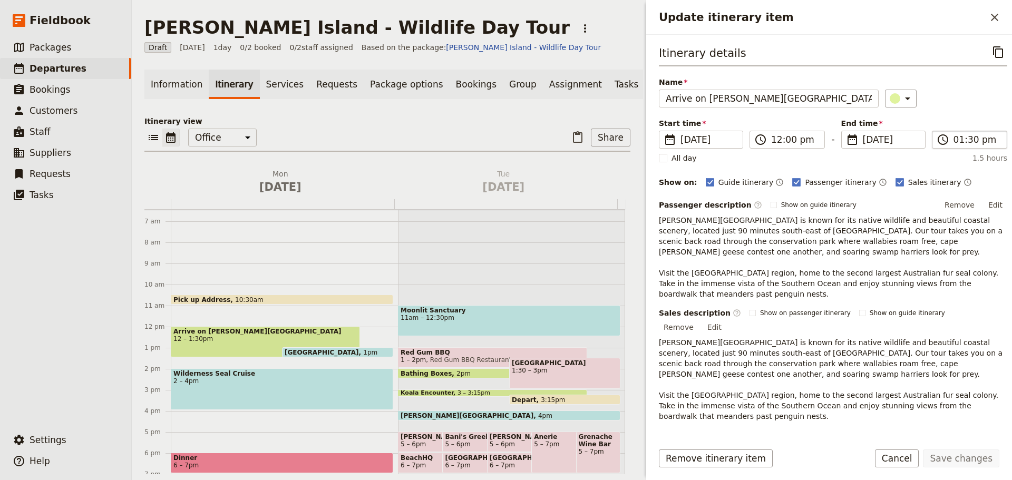
click at [937, 136] on span "​" at bounding box center [942, 139] width 13 height 13
click at [953, 136] on input "01:30 pm" at bounding box center [976, 139] width 47 height 13
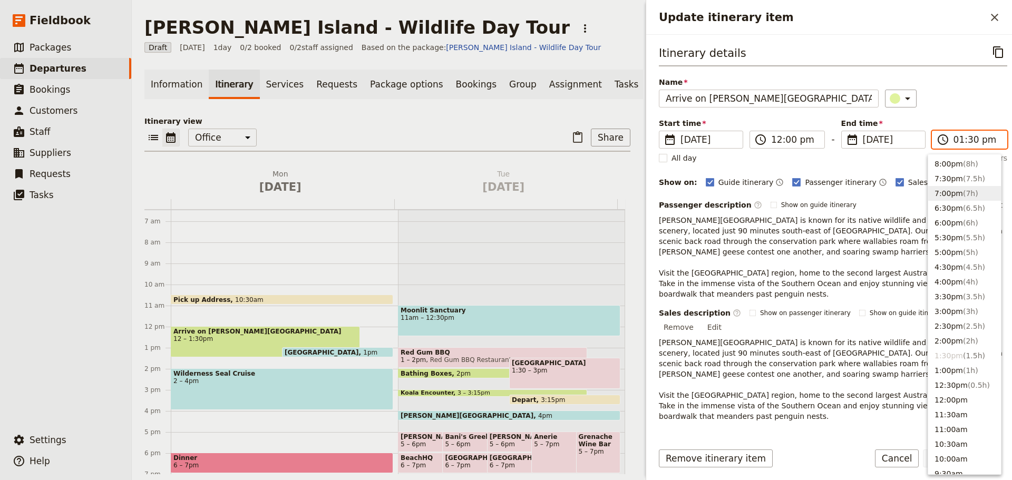
scroll to position [211, 0]
click at [960, 296] on button "12:00pm" at bounding box center [964, 292] width 73 height 15
type input "12:00 pm"
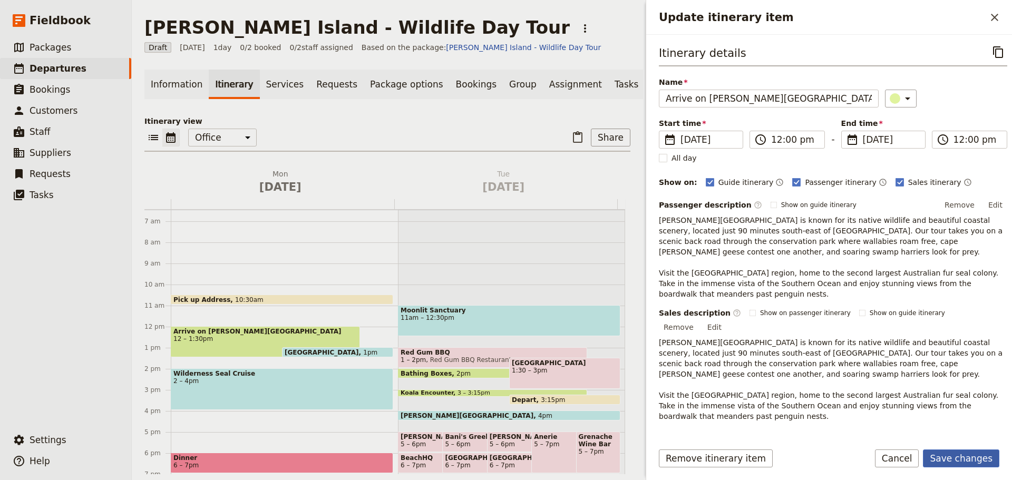
click at [962, 455] on button "Save changes" at bounding box center [961, 458] width 76 height 18
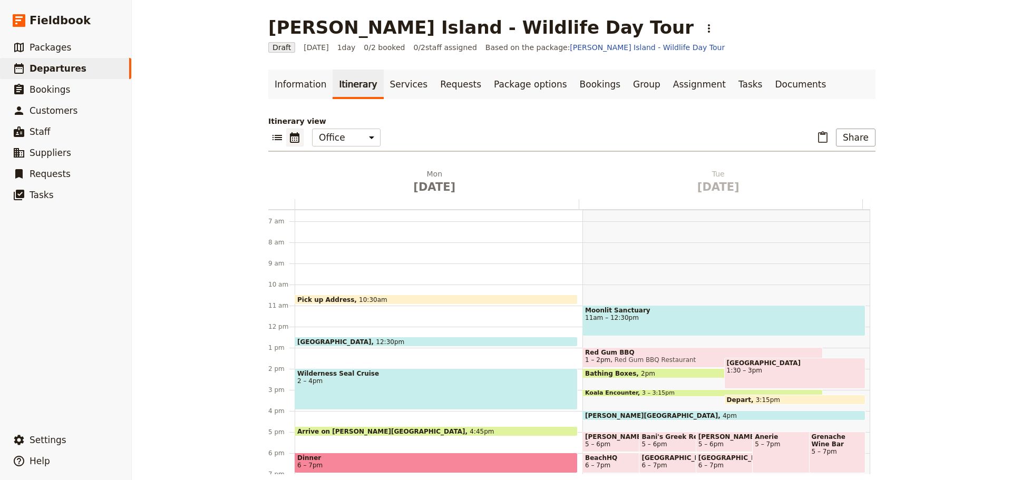
drag, startPoint x: 337, startPoint y: 339, endPoint x: 409, endPoint y: 301, distance: 81.5
click at [338, 340] on span "[GEOGRAPHIC_DATA]" at bounding box center [336, 341] width 79 height 7
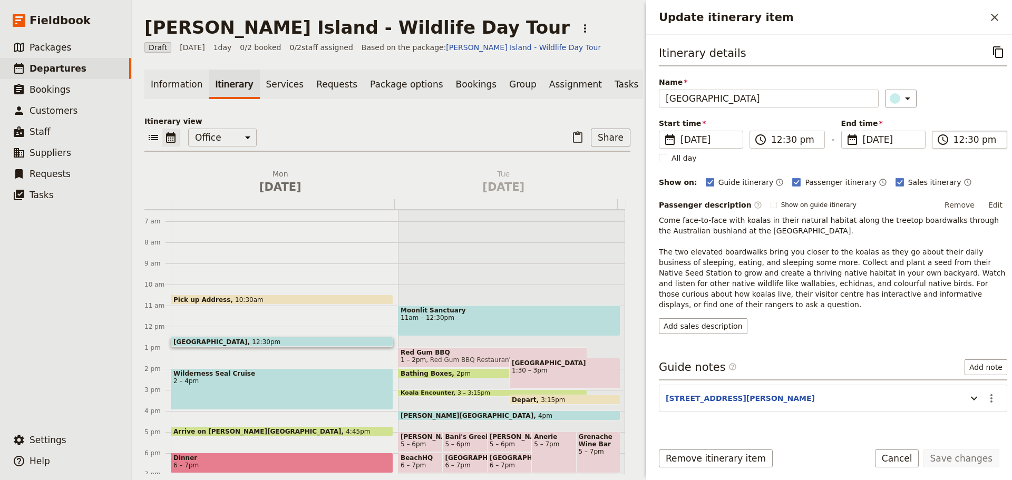
click at [968, 133] on label "​ 12:30 pm" at bounding box center [969, 140] width 75 height 18
click at [968, 133] on input "12:30 pm" at bounding box center [976, 139] width 47 height 13
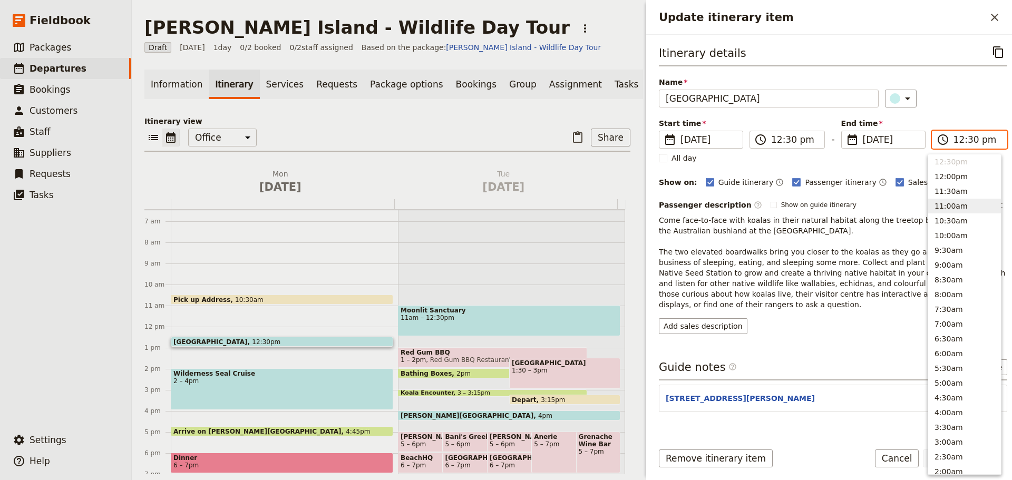
scroll to position [221, 0]
click at [778, 137] on input "12:30 pm" at bounding box center [794, 139] width 47 height 13
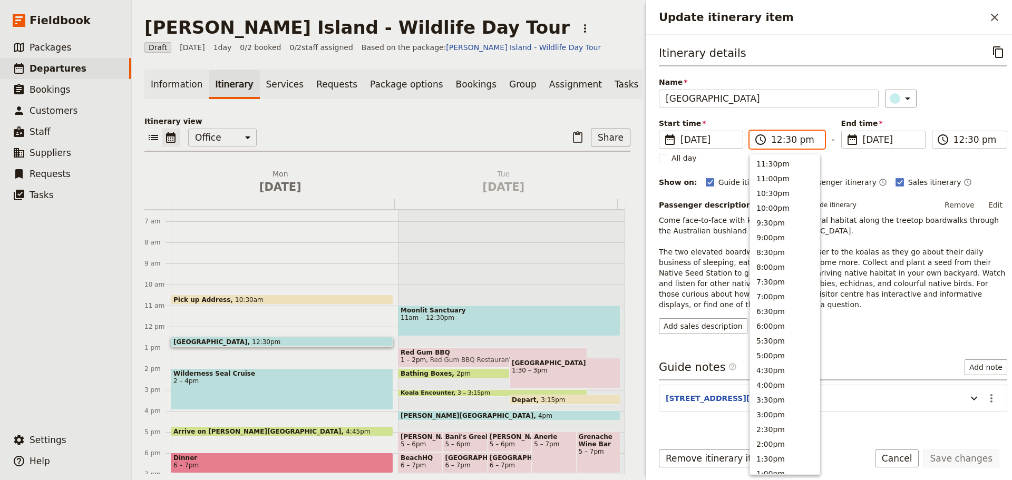
scroll to position [327, 0]
click at [775, 172] on button "12:00pm" at bounding box center [785, 176] width 70 height 15
type input "12:00 pm"
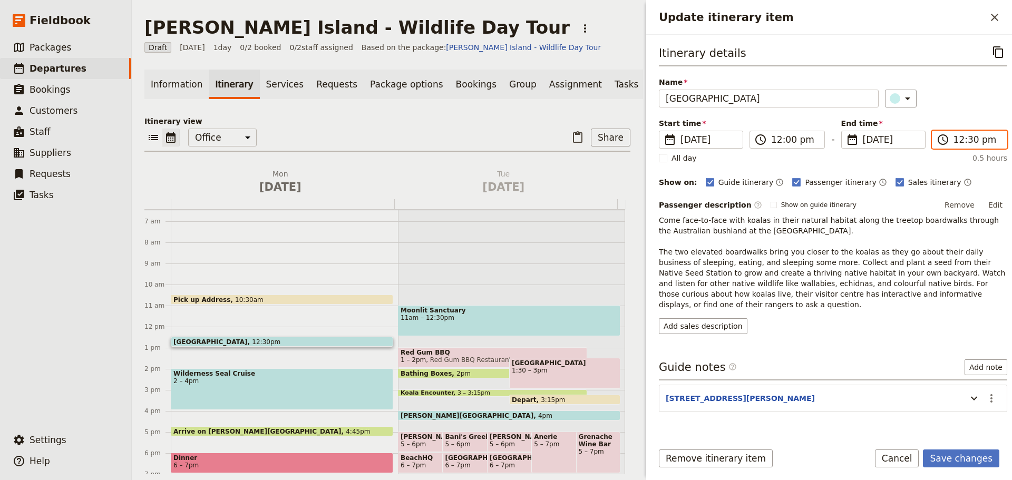
click at [959, 138] on input "12:30 pm" at bounding box center [976, 139] width 47 height 13
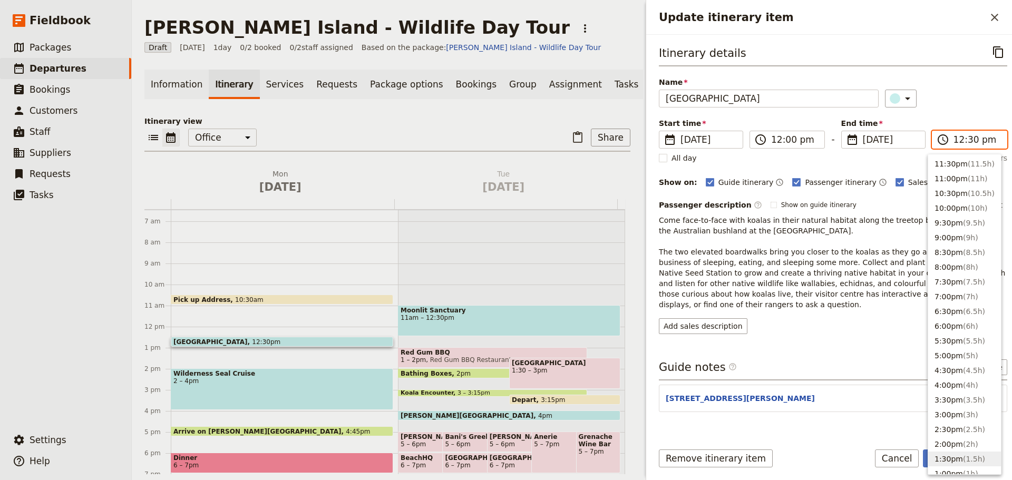
click at [962, 453] on button "1:30pm ( 1.5h )" at bounding box center [964, 459] width 73 height 15
type input "01:30 pm"
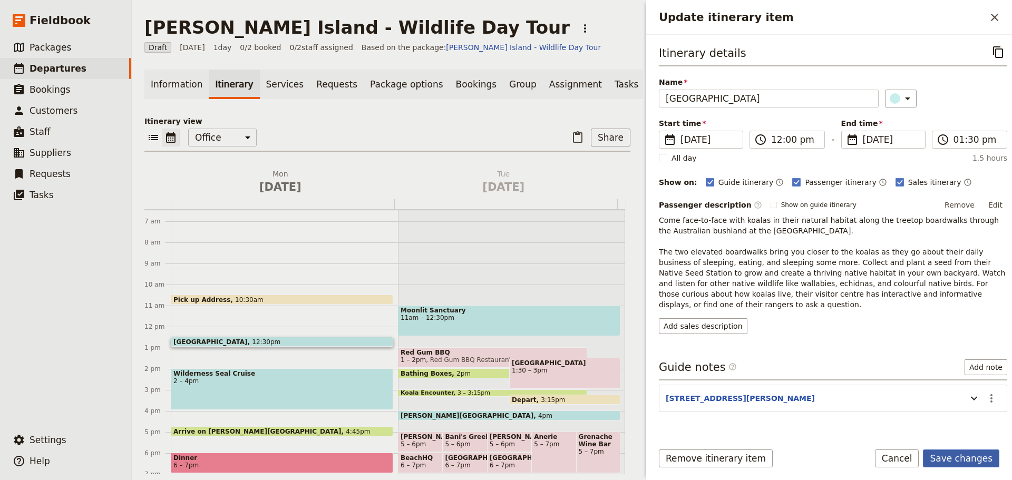
click at [973, 460] on button "Save changes" at bounding box center [961, 458] width 76 height 18
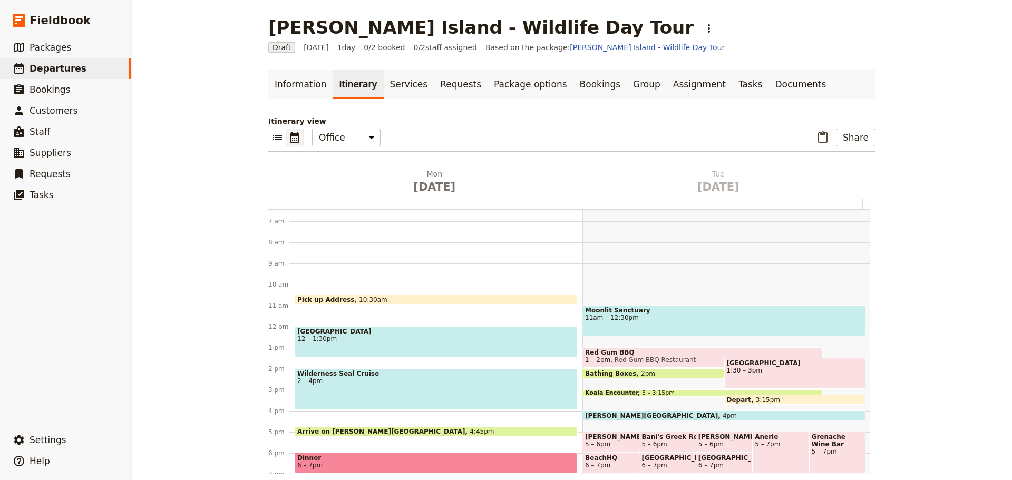
click at [388, 378] on span "2 – 4pm" at bounding box center [436, 380] width 278 height 7
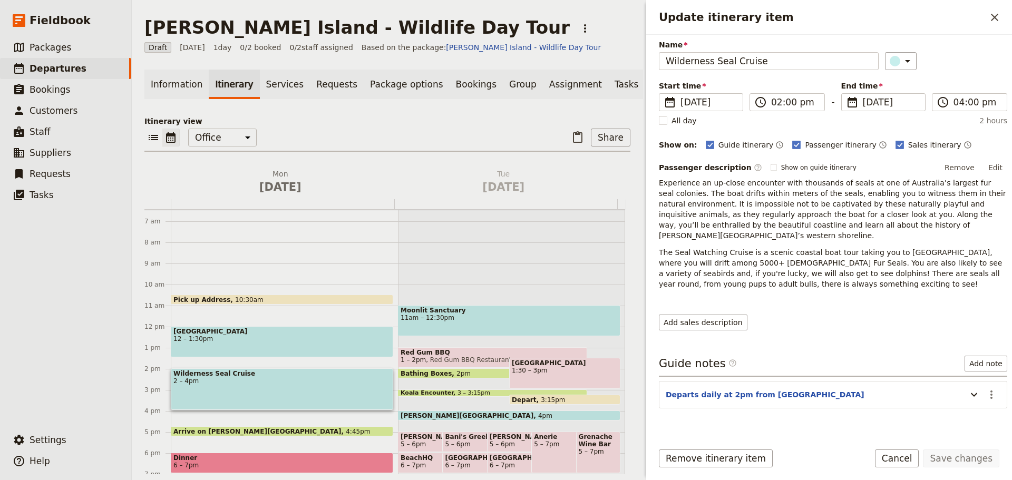
scroll to position [48, 0]
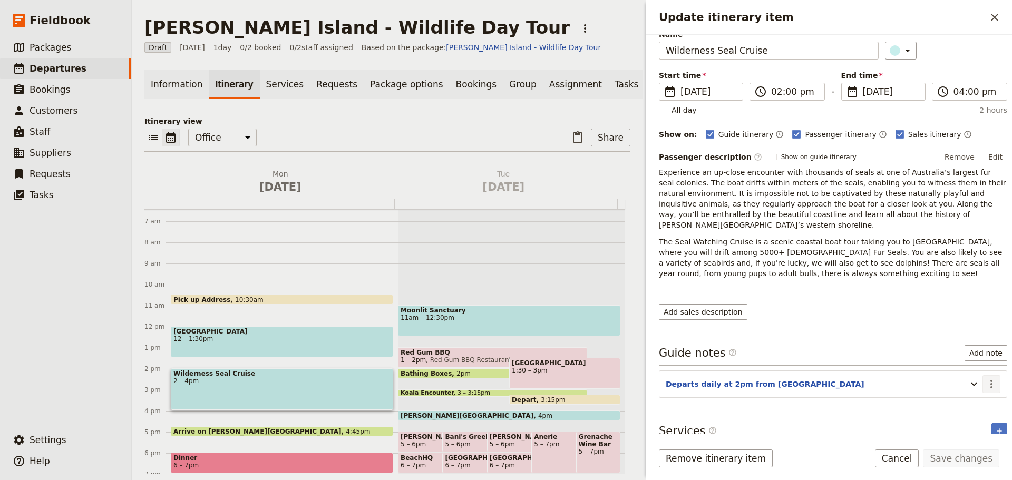
click at [986, 378] on icon "Actions" at bounding box center [991, 384] width 13 height 13
click at [969, 398] on span "Edit note" at bounding box center [952, 396] width 33 height 11
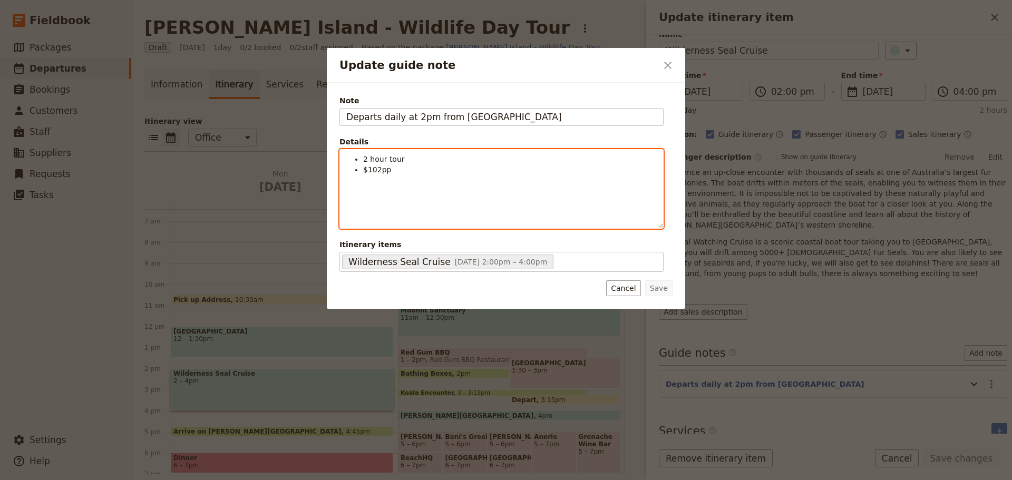
click at [363, 159] on span "2 hour tour" at bounding box center [384, 159] width 42 height 8
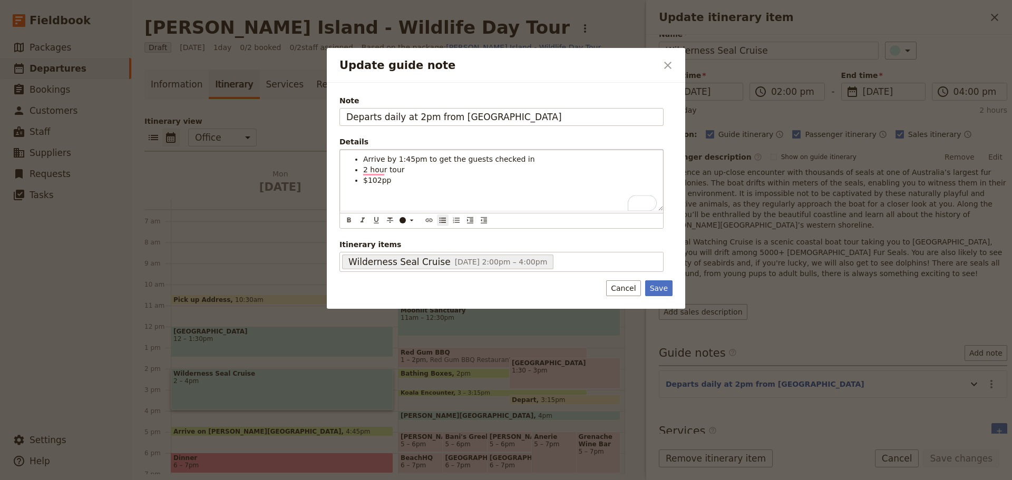
click at [661, 277] on form "Note Departs daily at 2pm from Cowes Pier Details Arrive by 1:45pm to get the g…" at bounding box center [505, 195] width 333 height 201
click at [659, 282] on button "Save" at bounding box center [658, 288] width 27 height 16
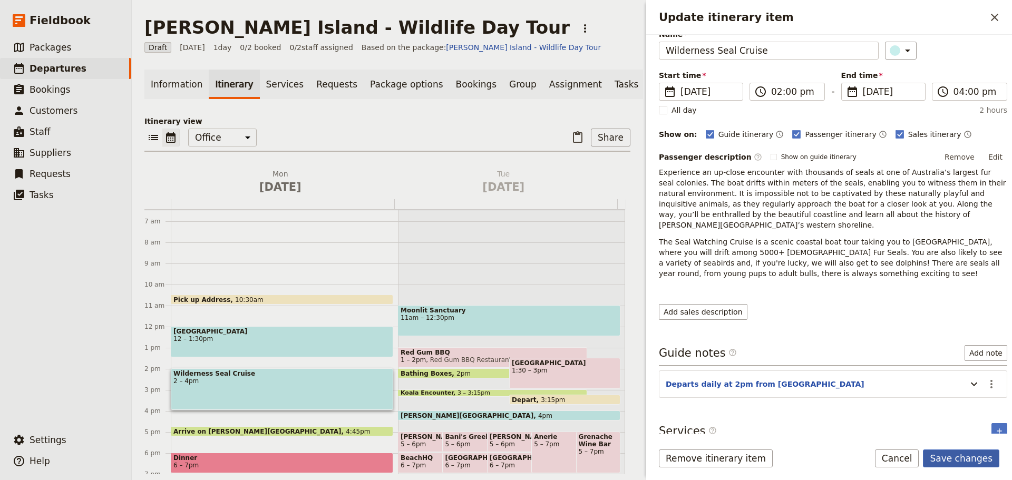
click at [950, 456] on button "Save changes" at bounding box center [961, 458] width 76 height 18
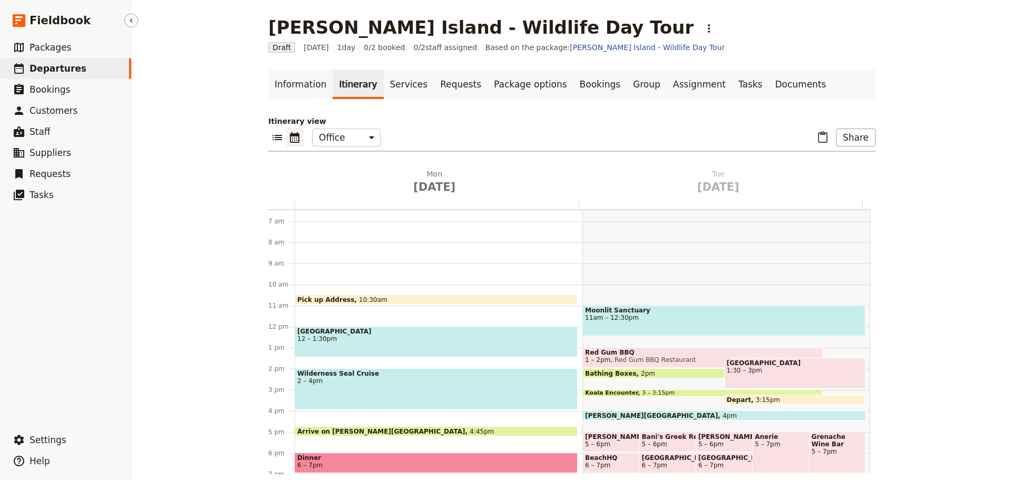
click at [37, 74] on span "Departures" at bounding box center [58, 68] width 57 height 13
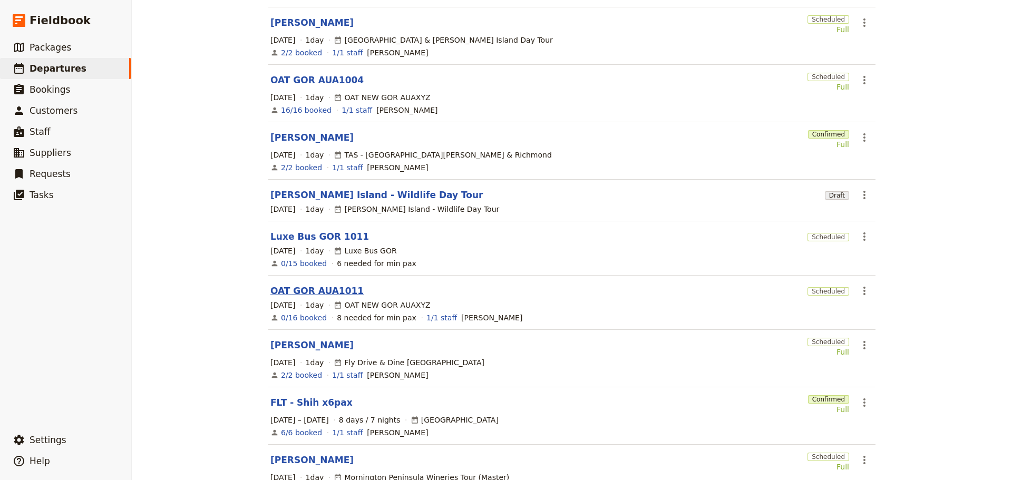
scroll to position [158, 0]
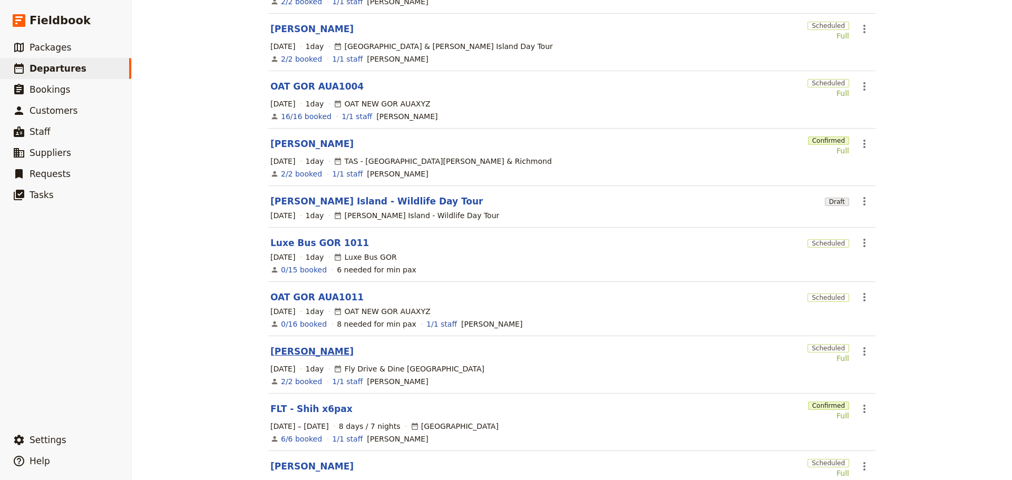
click at [276, 345] on link "Joaquin Valle" at bounding box center [311, 351] width 83 height 13
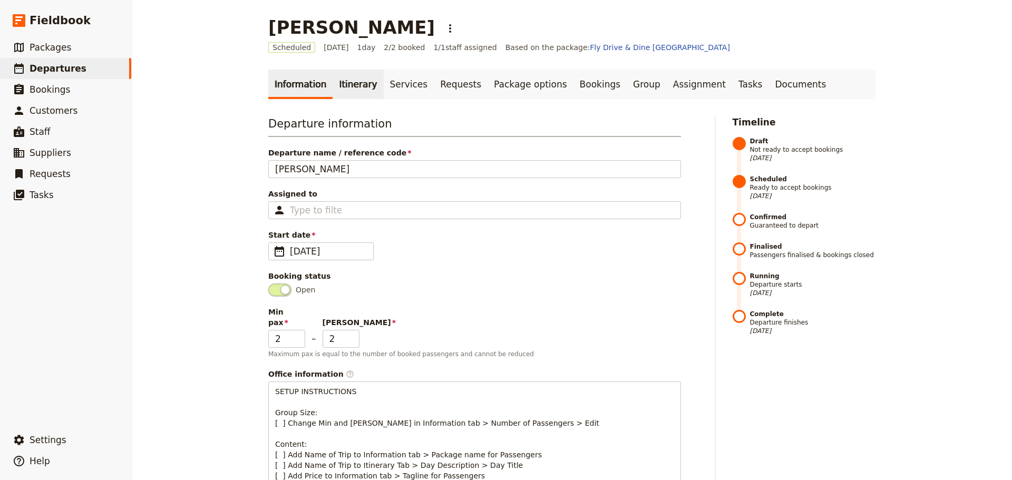
click at [349, 90] on link "Itinerary" at bounding box center [357, 85] width 51 height 30
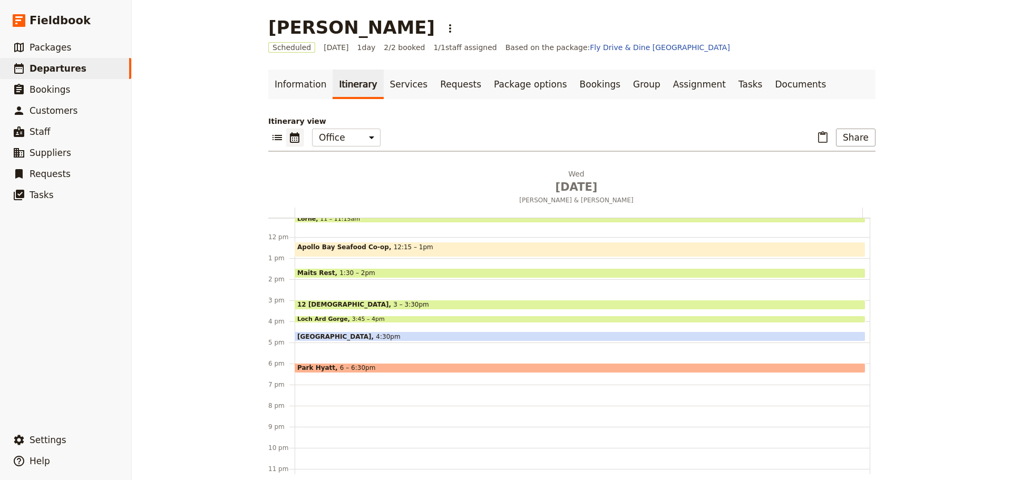
scroll to position [242, 0]
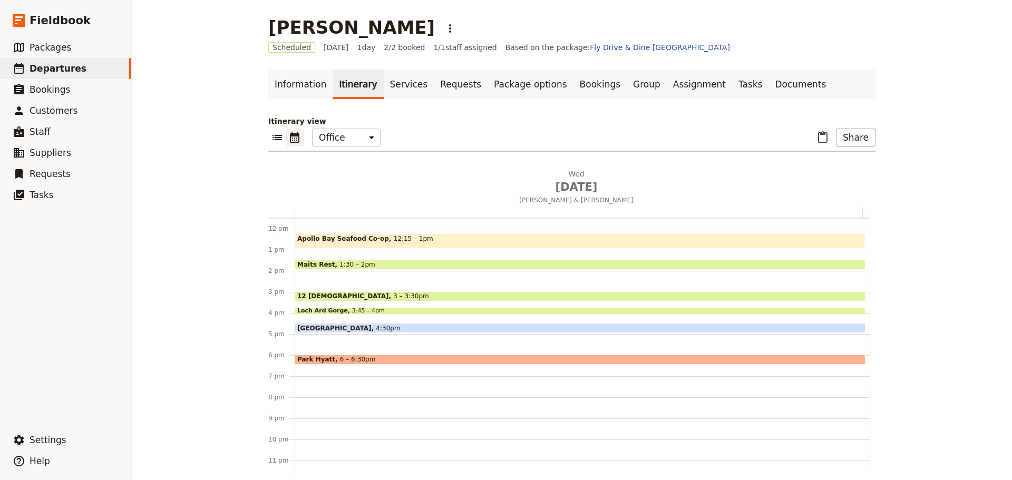
click at [452, 328] on span at bounding box center [580, 330] width 570 height 4
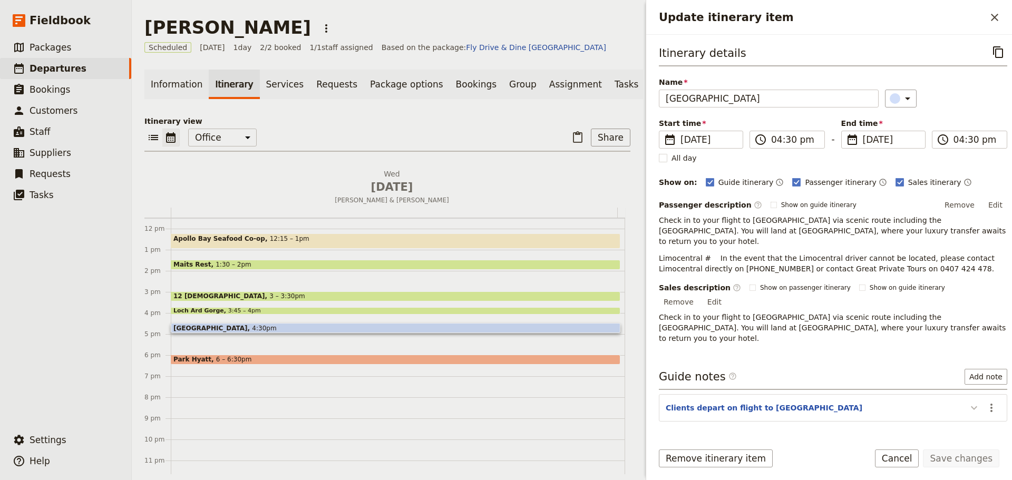
click at [968, 401] on icon "Update itinerary item" at bounding box center [973, 407] width 13 height 13
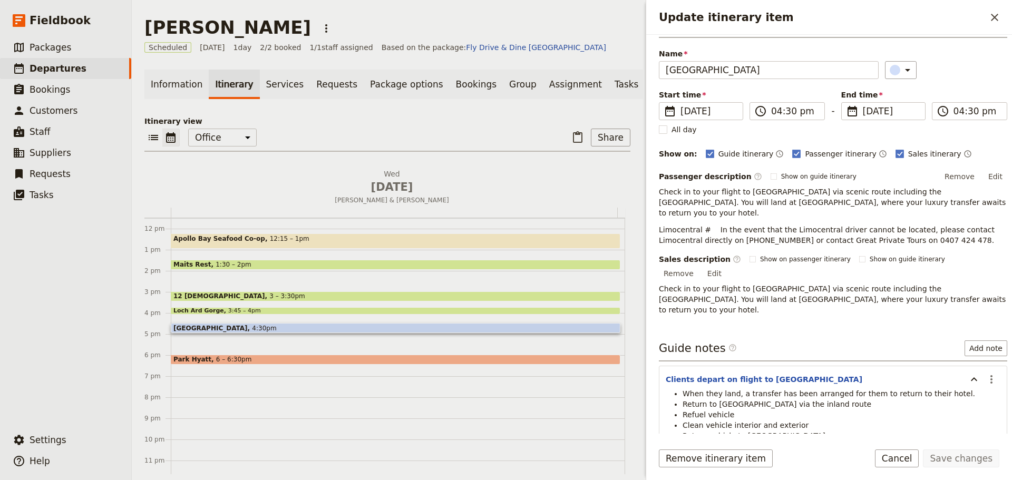
scroll to position [54, 0]
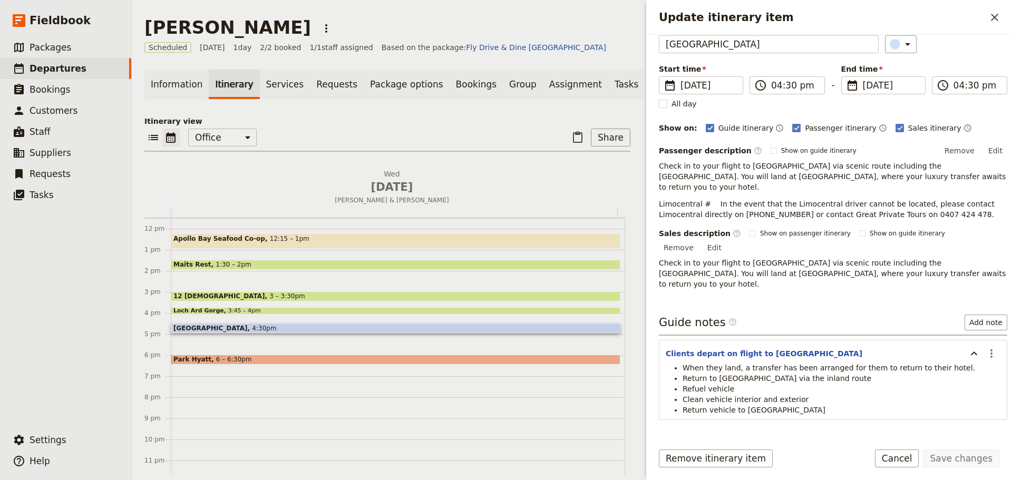
click at [226, 331] on span "Peterborough Airport" at bounding box center [212, 328] width 79 height 7
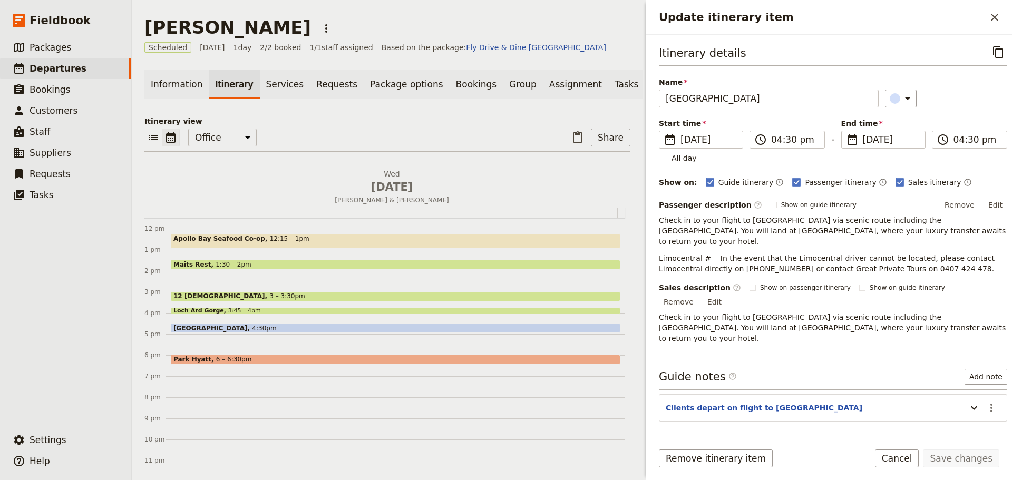
click at [226, 331] on span "Peterborough Airport" at bounding box center [212, 328] width 79 height 7
click at [221, 362] on span "6 – 6:30pm" at bounding box center [234, 359] width 36 height 7
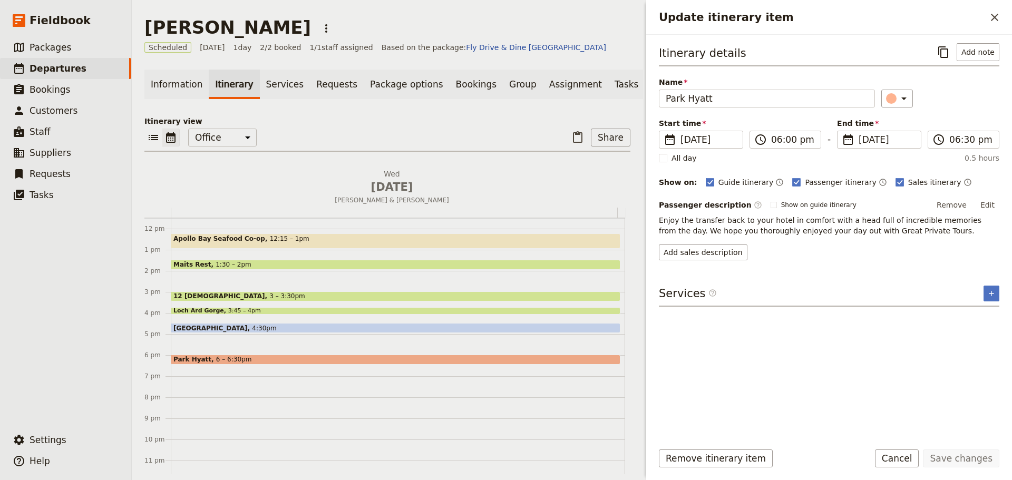
click at [984, 22] on h2 "Update itinerary item" at bounding box center [822, 17] width 327 height 16
click at [1001, 16] on button "​" at bounding box center [994, 17] width 18 height 18
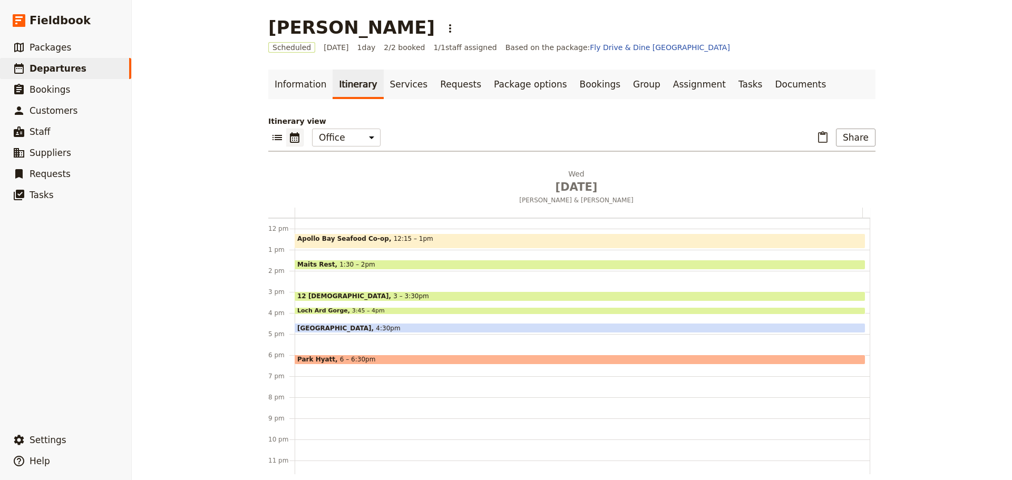
click at [376, 326] on span "4:30pm" at bounding box center [388, 328] width 24 height 7
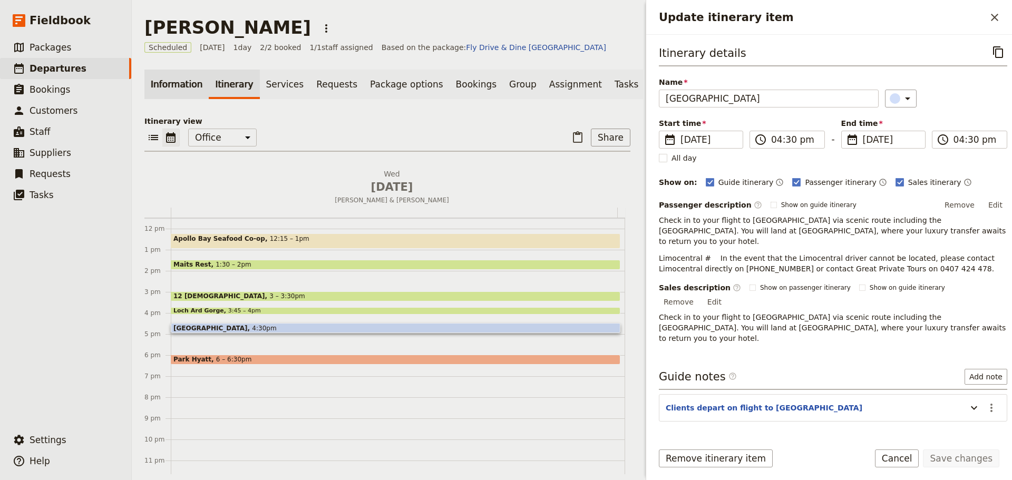
click at [182, 91] on link "Information" at bounding box center [176, 85] width 64 height 30
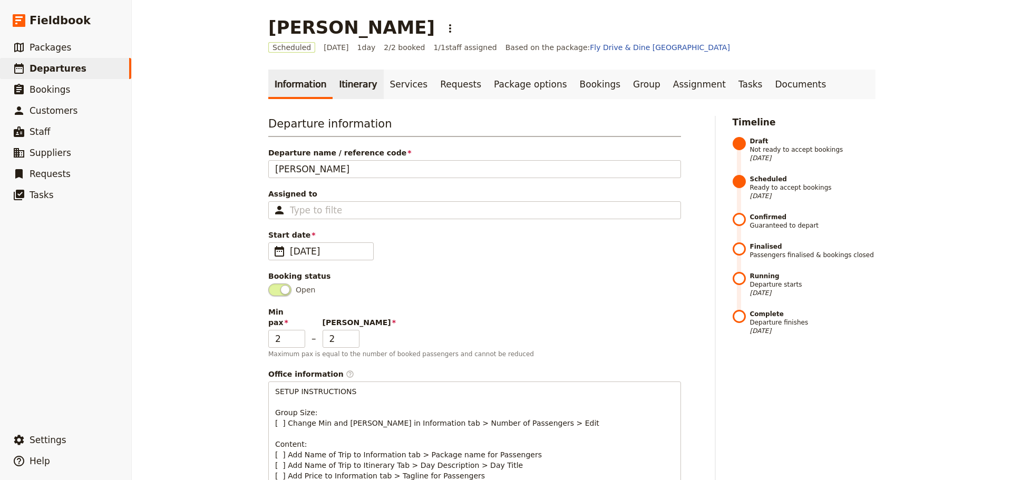
click at [336, 85] on link "Itinerary" at bounding box center [357, 85] width 51 height 30
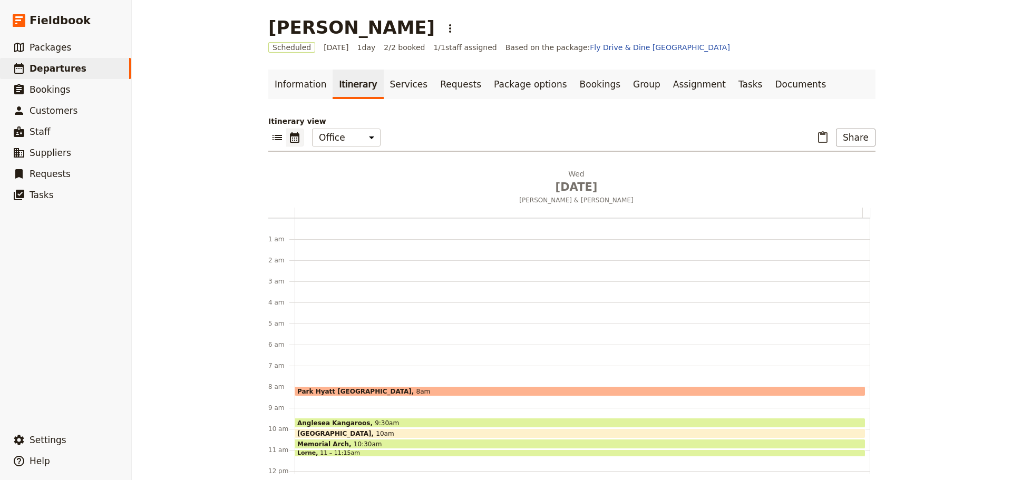
scroll to position [137, 0]
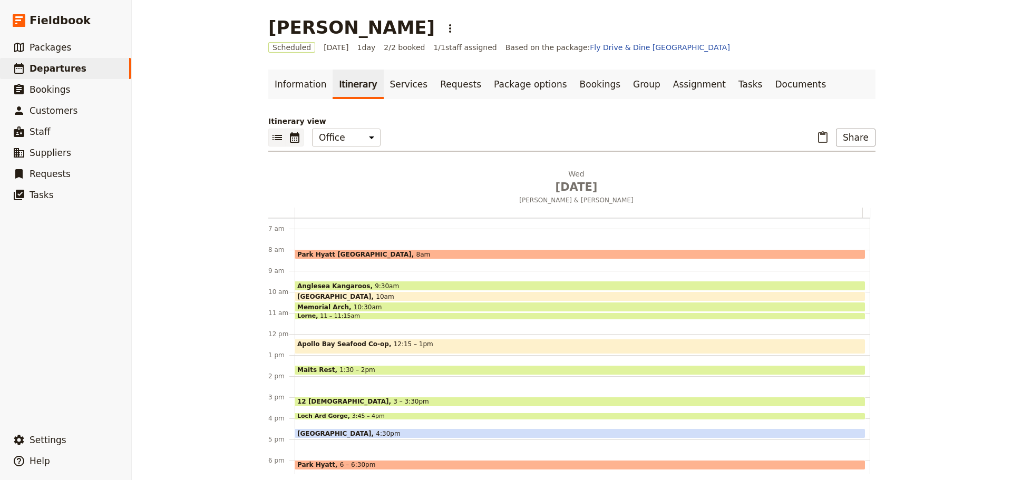
click at [271, 135] on icon "List view" at bounding box center [277, 137] width 13 height 13
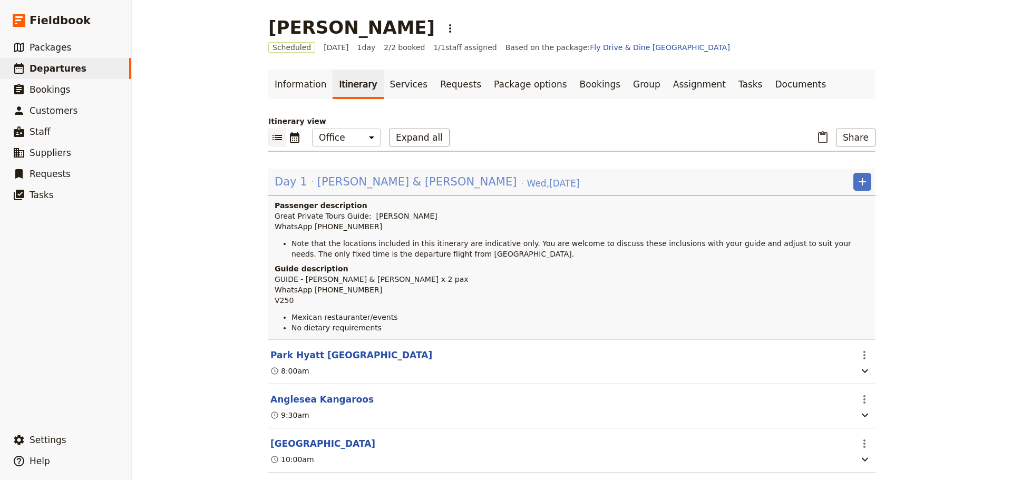
click at [375, 180] on span "Emma & Joaquin" at bounding box center [417, 182] width 200 height 16
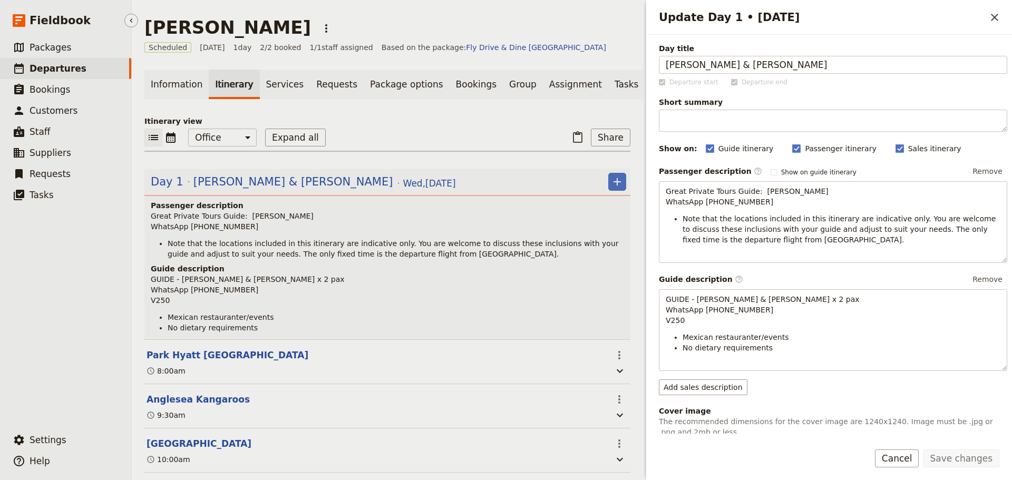
click at [71, 72] on span "Departures" at bounding box center [58, 68] width 57 height 11
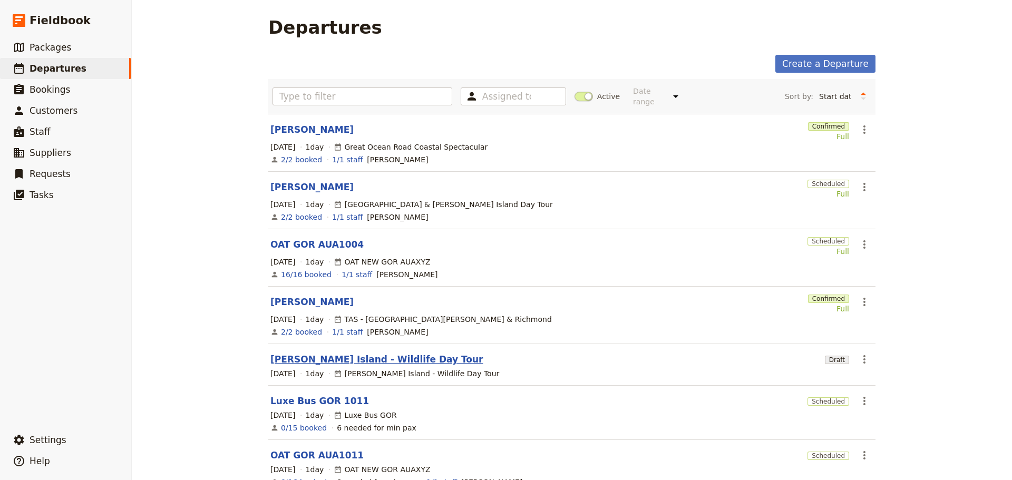
click at [309, 353] on link "[PERSON_NAME] Island - Wildlife Day Tour" at bounding box center [376, 359] width 213 height 13
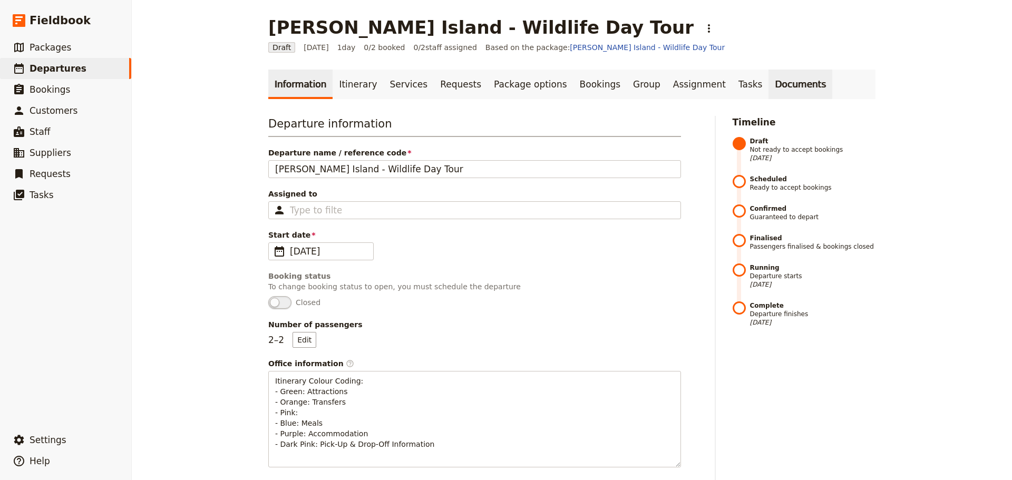
click at [768, 89] on link "Documents" at bounding box center [800, 85] width 64 height 30
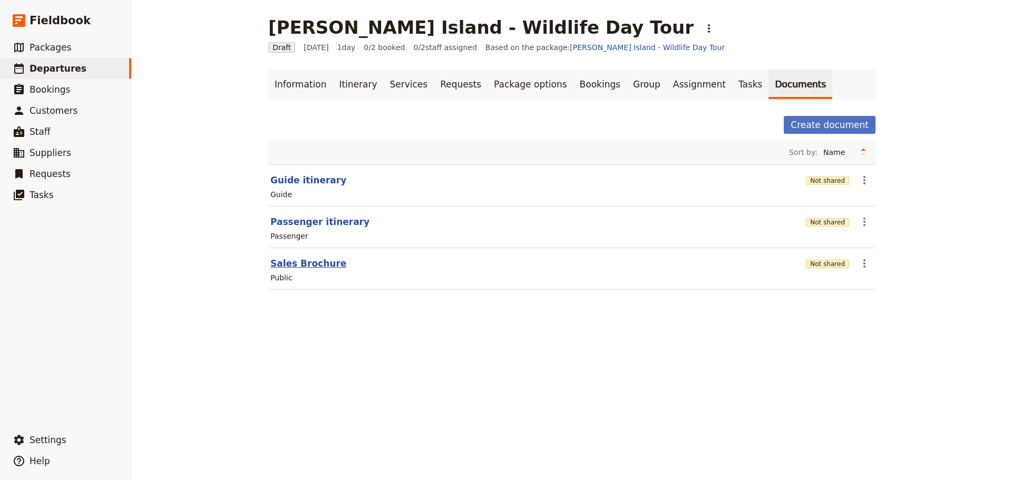
click at [315, 264] on button "Sales Brochure" at bounding box center [308, 263] width 76 height 13
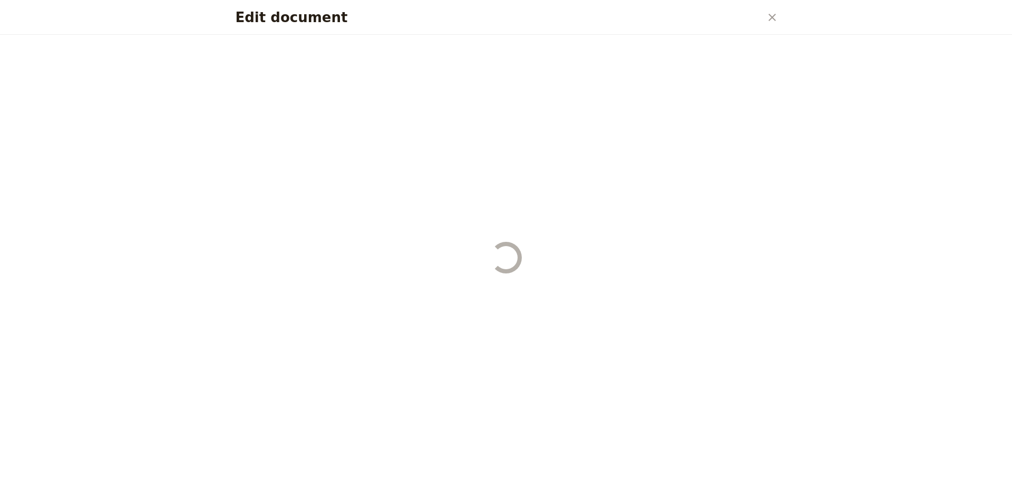
select select "DEFAULT"
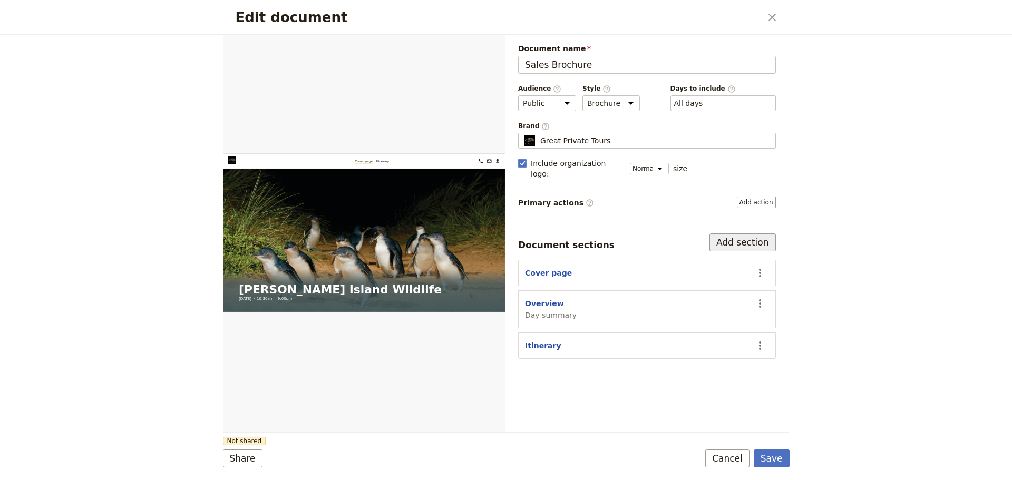
click at [740, 233] on button "Add section" at bounding box center [742, 242] width 66 height 18
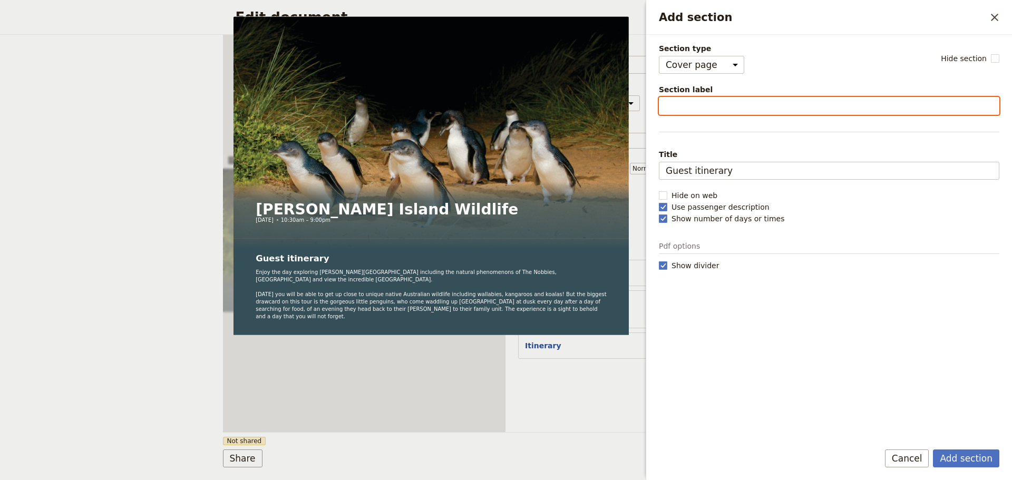
click at [716, 105] on input "Section label" at bounding box center [829, 106] width 340 height 18
type input "Tour"
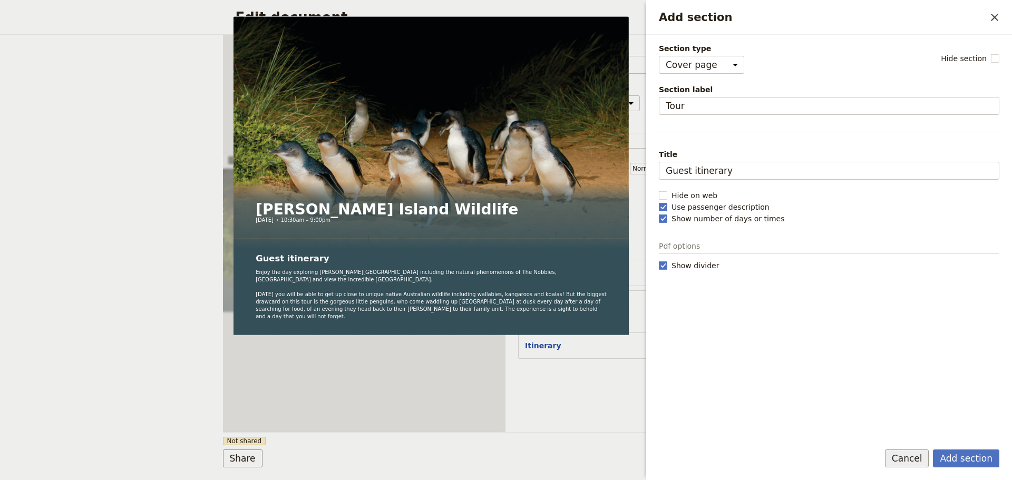
click at [906, 460] on button "Cancel" at bounding box center [907, 458] width 44 height 18
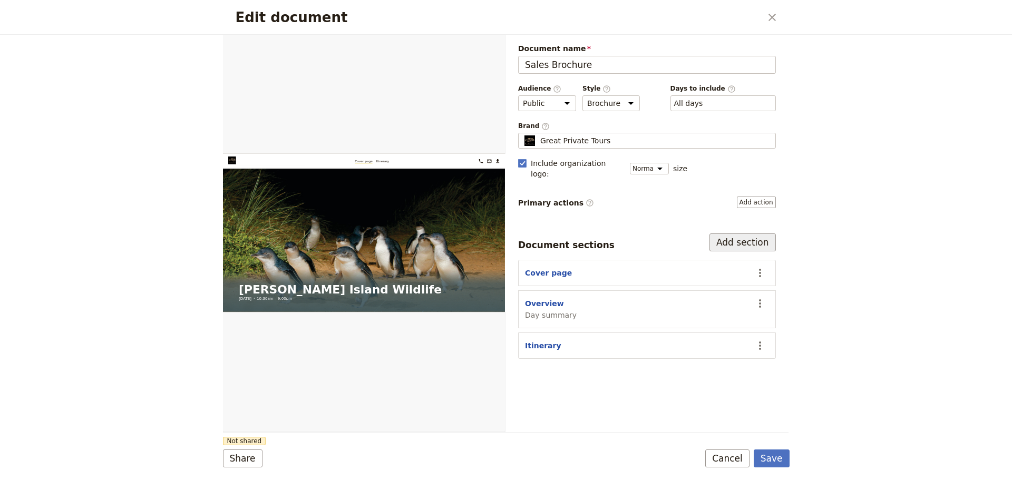
click at [759, 233] on button "Add section" at bounding box center [742, 242] width 66 height 18
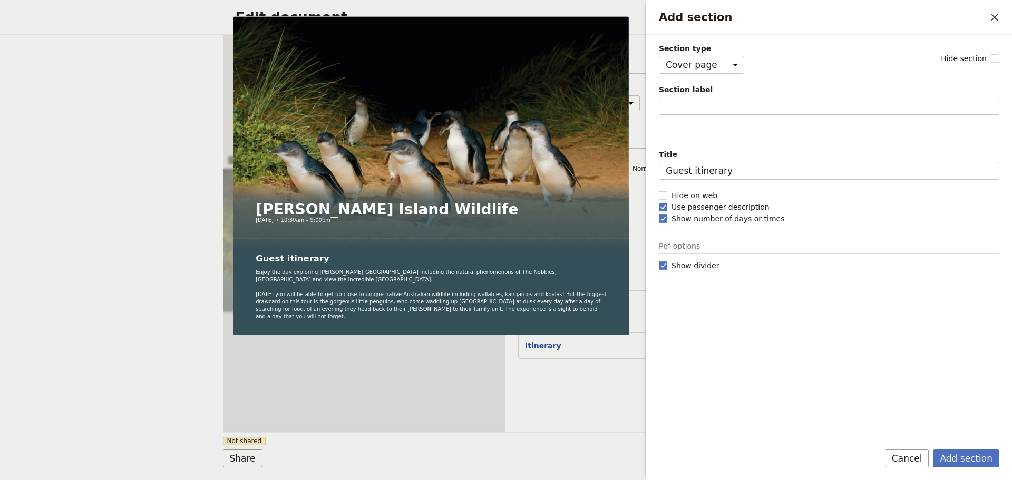
click at [907, 457] on button "Cancel" at bounding box center [907, 458] width 44 height 18
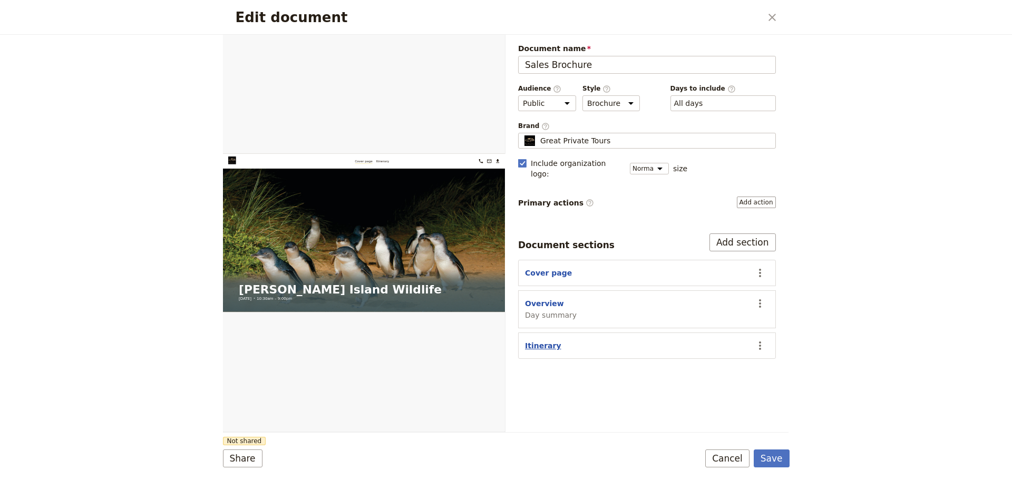
click at [535, 340] on button "Itinerary" at bounding box center [543, 345] width 36 height 11
select select "ITINERARY"
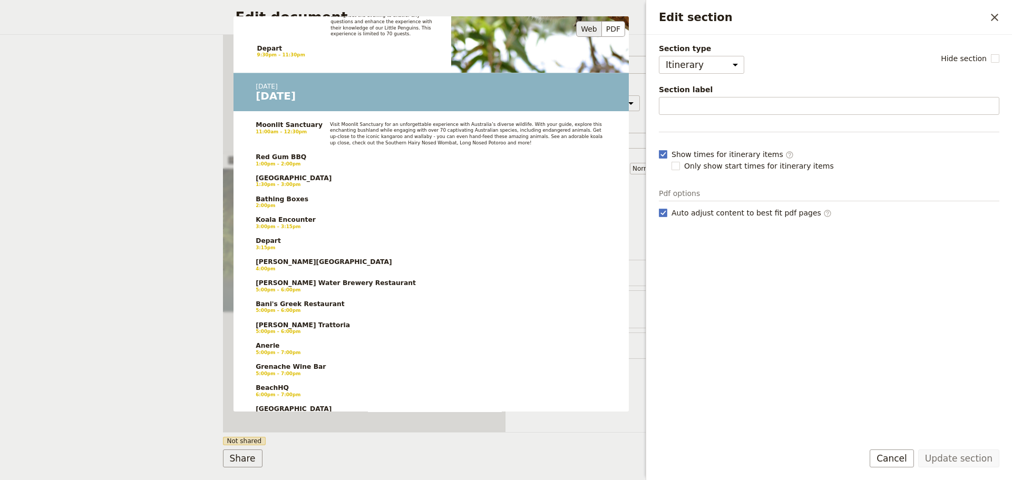
scroll to position [652, 0]
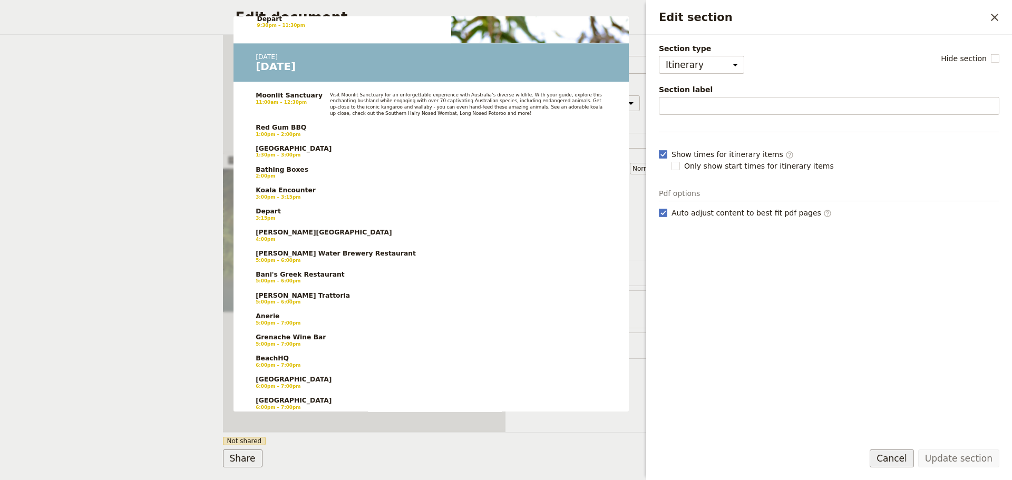
click at [908, 460] on button "Cancel" at bounding box center [891, 458] width 44 height 18
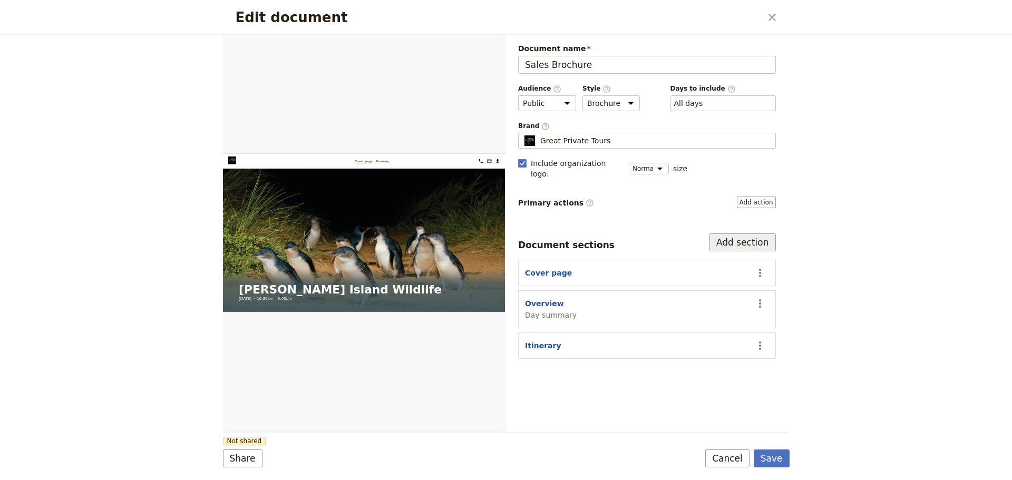
click at [751, 233] on button "Add section" at bounding box center [742, 242] width 66 height 18
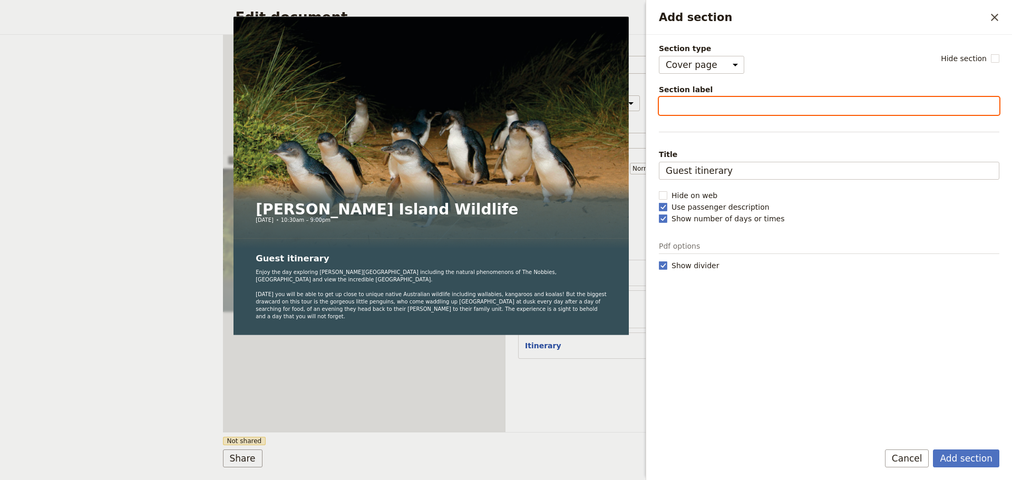
click at [716, 102] on input "Section label" at bounding box center [829, 106] width 340 height 18
type input "Booking Details"
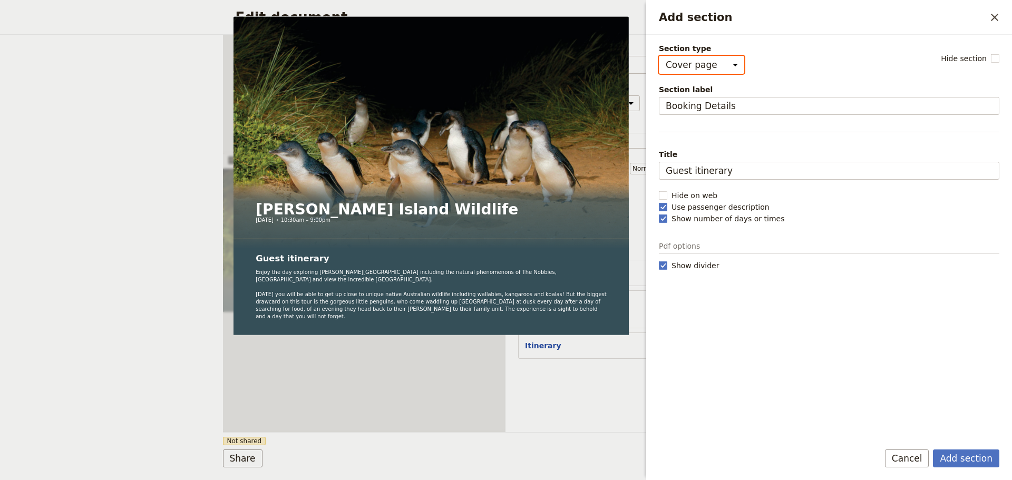
click at [715, 67] on select "Cover page Day summary Itinerary Custom" at bounding box center [701, 65] width 85 height 18
select select "CUSTOM"
click at [659, 56] on select "Cover page Day summary Itinerary Custom" at bounding box center [701, 65] width 85 height 18
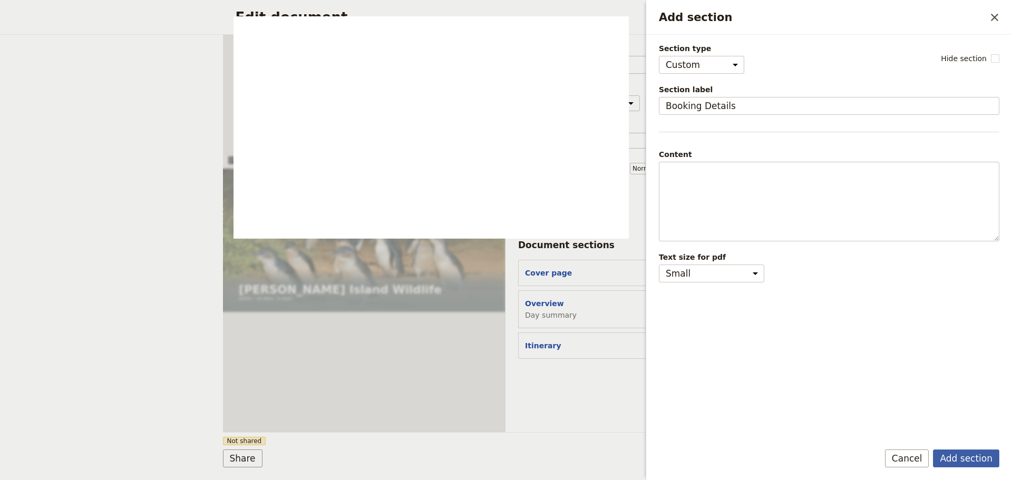
click at [968, 454] on button "Add section" at bounding box center [966, 458] width 66 height 18
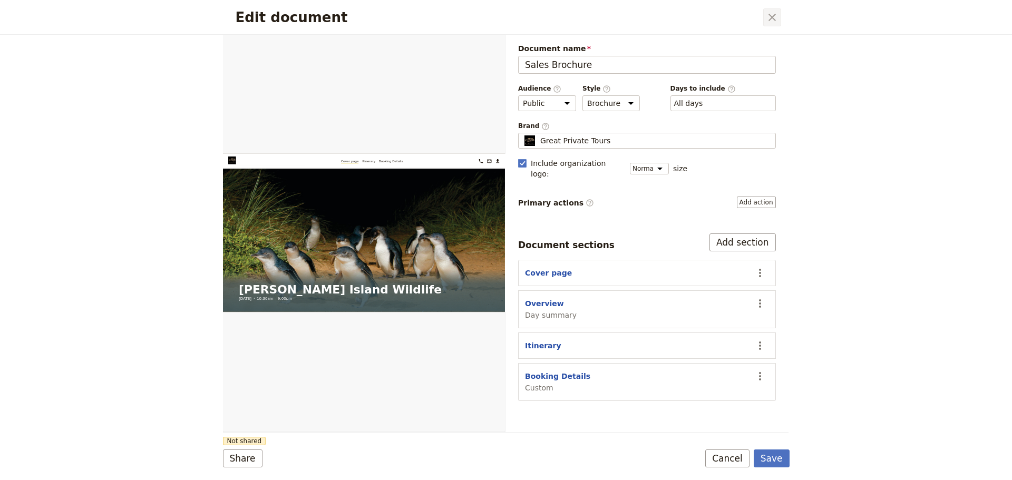
click at [772, 15] on icon "Close dialog" at bounding box center [772, 17] width 13 height 13
click at [772, 13] on icon "Close dialog" at bounding box center [772, 17] width 13 height 13
click at [557, 371] on button "Booking Details" at bounding box center [557, 376] width 65 height 11
select select "CUSTOM"
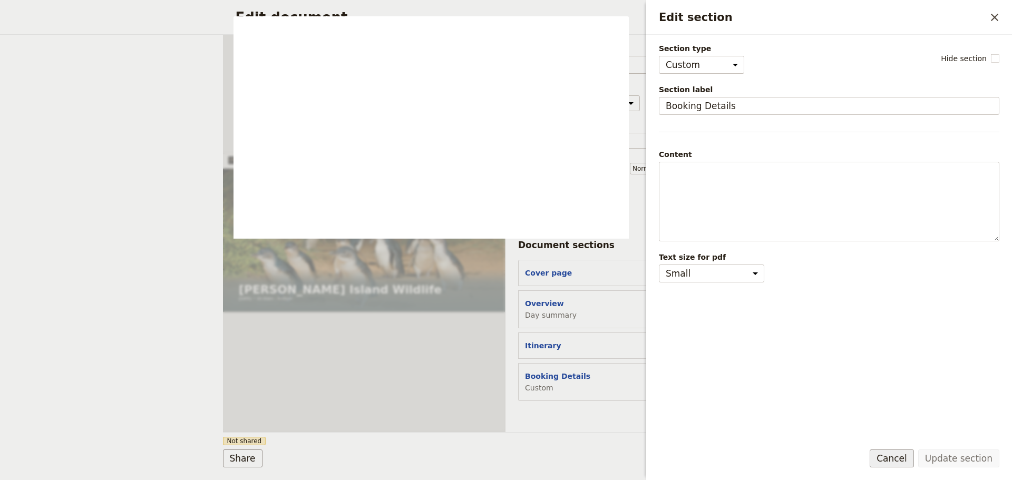
click at [904, 459] on button "Cancel" at bounding box center [891, 458] width 44 height 18
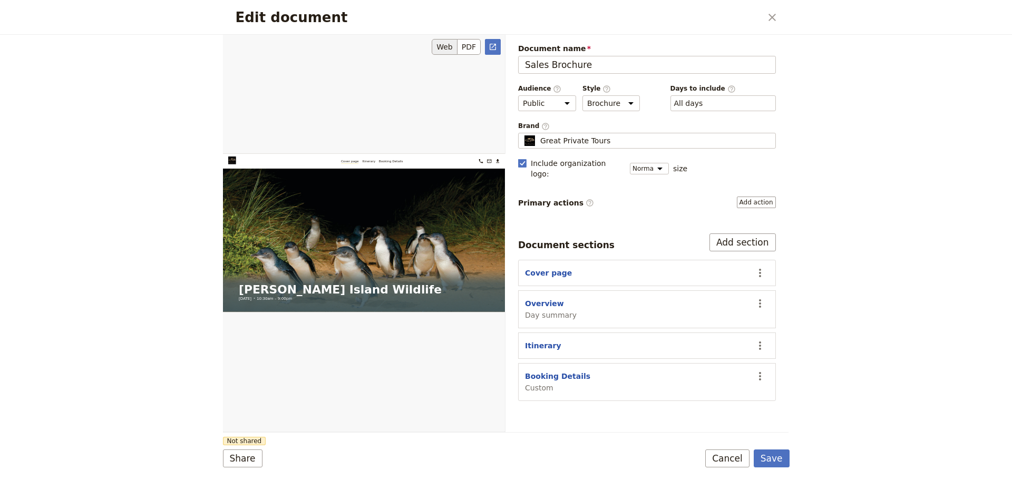
scroll to position [316, 0]
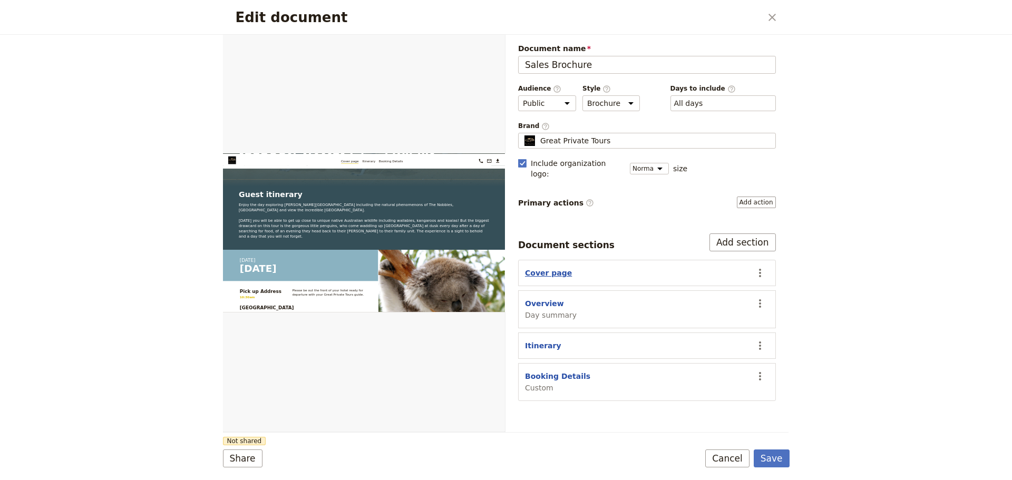
click at [543, 268] on button "Cover page" at bounding box center [548, 273] width 47 height 11
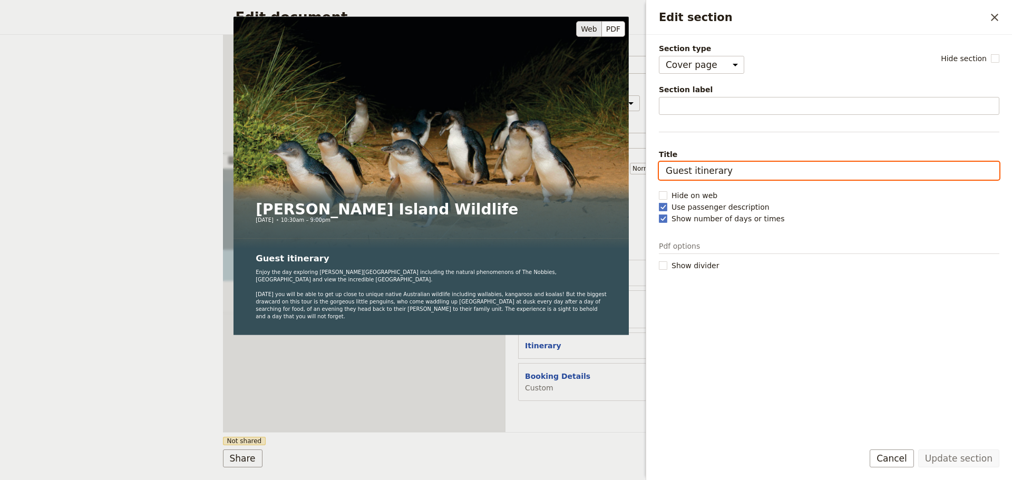
drag, startPoint x: 740, startPoint y: 173, endPoint x: 573, endPoint y: 154, distance: 168.0
click at [659, 154] on div "Section type Cover page Day summary Itinerary Custom Hide section Section label…" at bounding box center [829, 237] width 340 height 389
click at [726, 166] on input "Guest itinerary" at bounding box center [829, 171] width 340 height 18
drag, startPoint x: 733, startPoint y: 171, endPoint x: 659, endPoint y: 171, distance: 73.8
click at [659, 171] on input "Guest itinerary" at bounding box center [829, 171] width 340 height 18
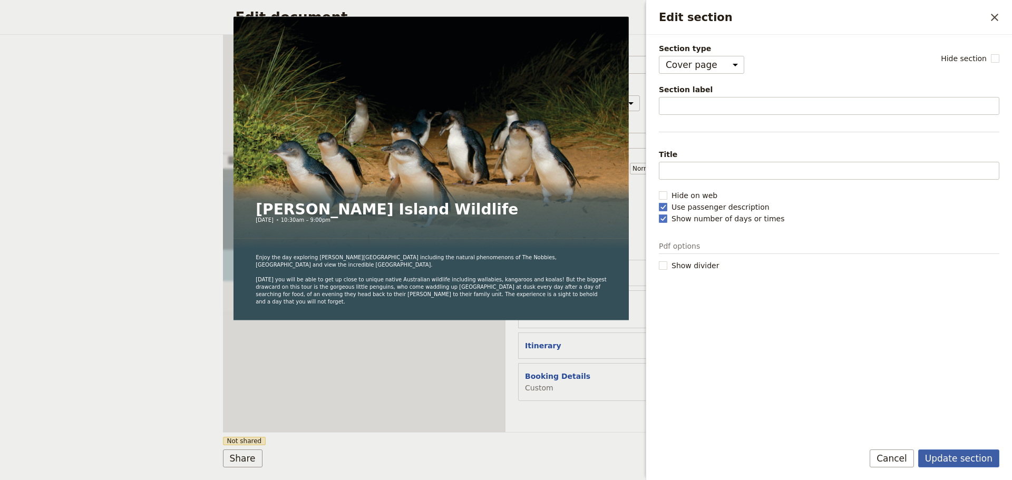
click at [964, 454] on button "Update section" at bounding box center [958, 458] width 81 height 18
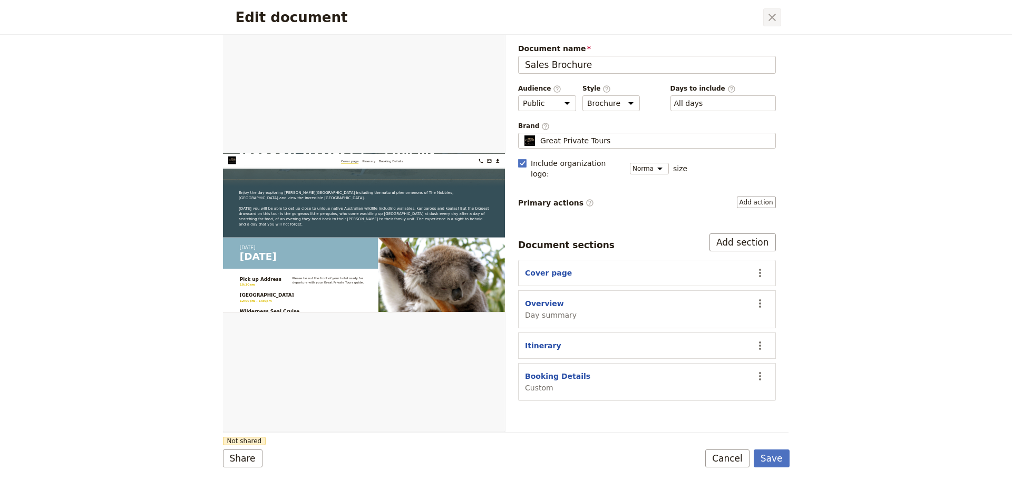
click at [774, 17] on icon "Close dialog" at bounding box center [772, 17] width 13 height 13
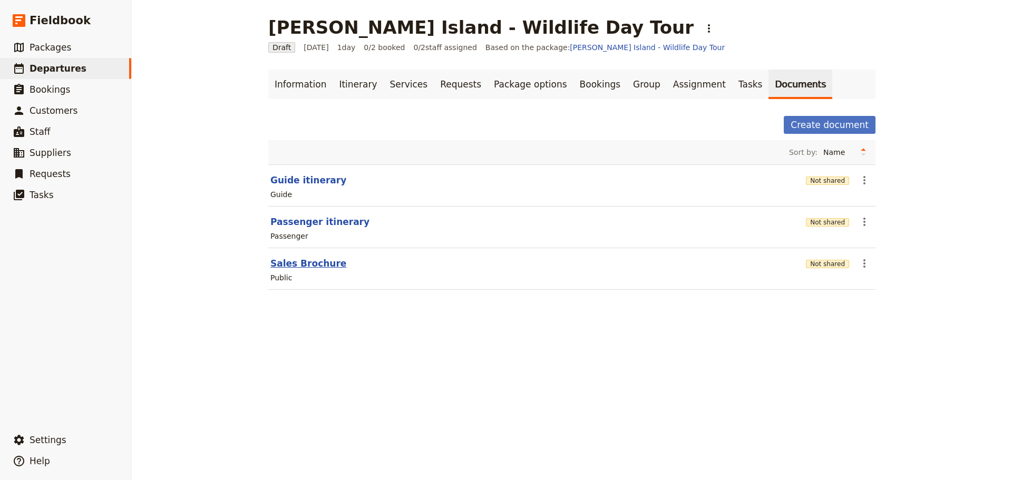
click at [291, 267] on button "Sales Brochure" at bounding box center [308, 263] width 76 height 13
select select "DEFAULT"
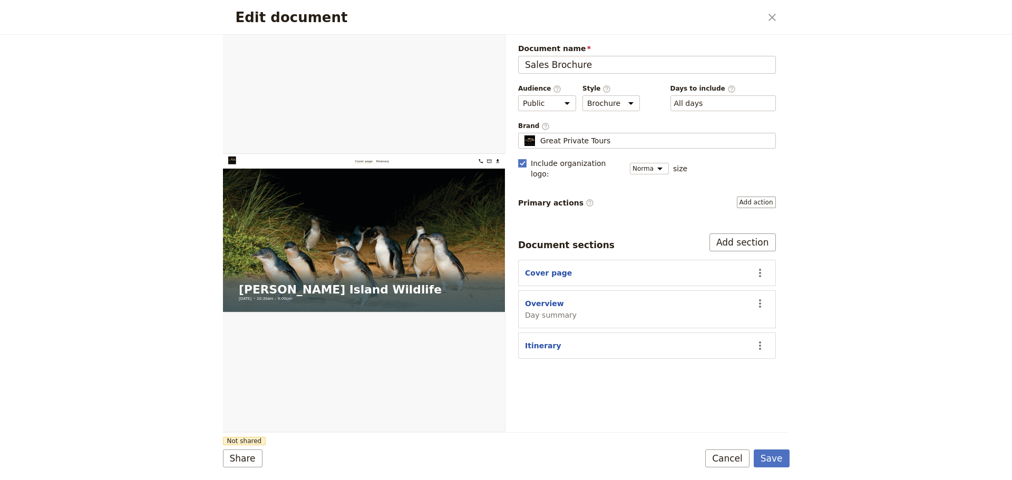
scroll to position [0, 0]
click at [742, 234] on button "Add section" at bounding box center [742, 242] width 66 height 18
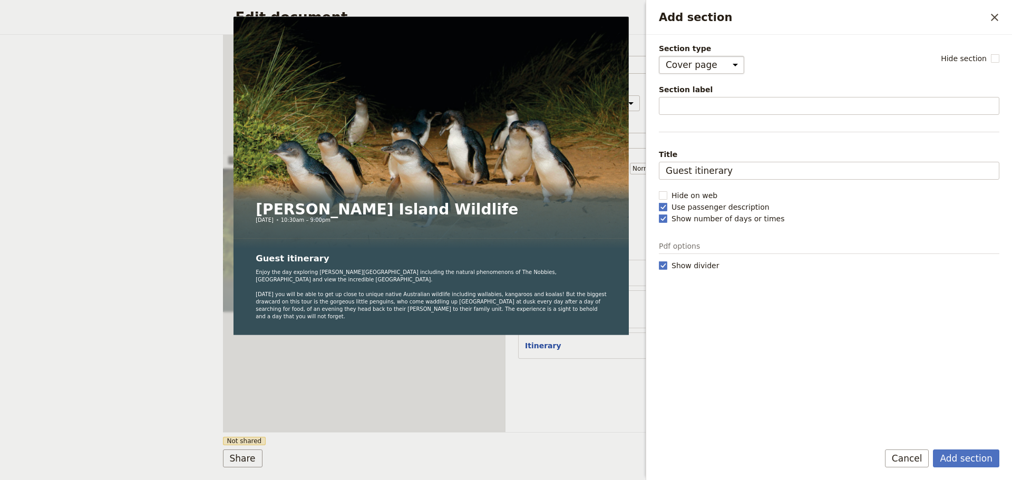
click at [726, 67] on select "Cover page Day summary Itinerary Custom" at bounding box center [701, 65] width 85 height 18
select select "CUSTOM"
click at [659, 56] on select "Cover page Day summary Itinerary Custom" at bounding box center [701, 65] width 85 height 18
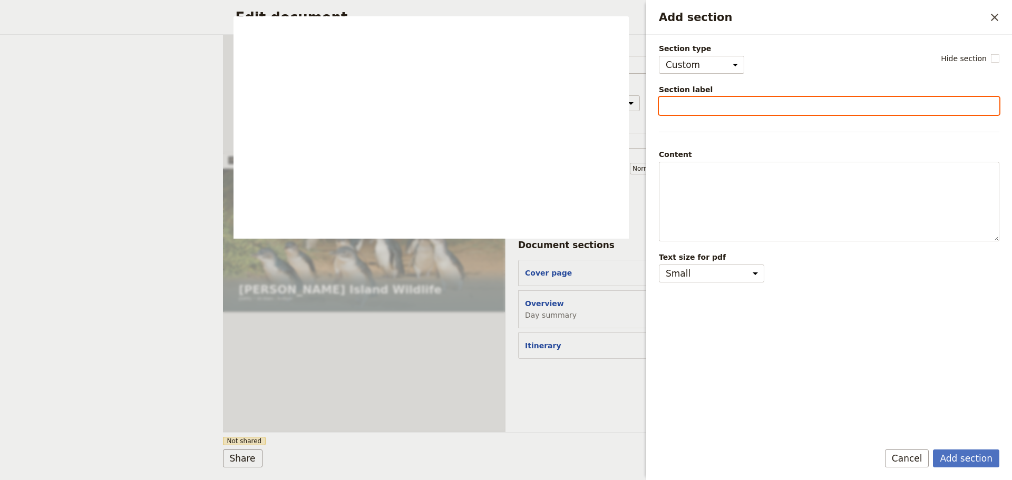
click at [703, 105] on input "Section label" at bounding box center [829, 106] width 340 height 18
type input "Booking Details"
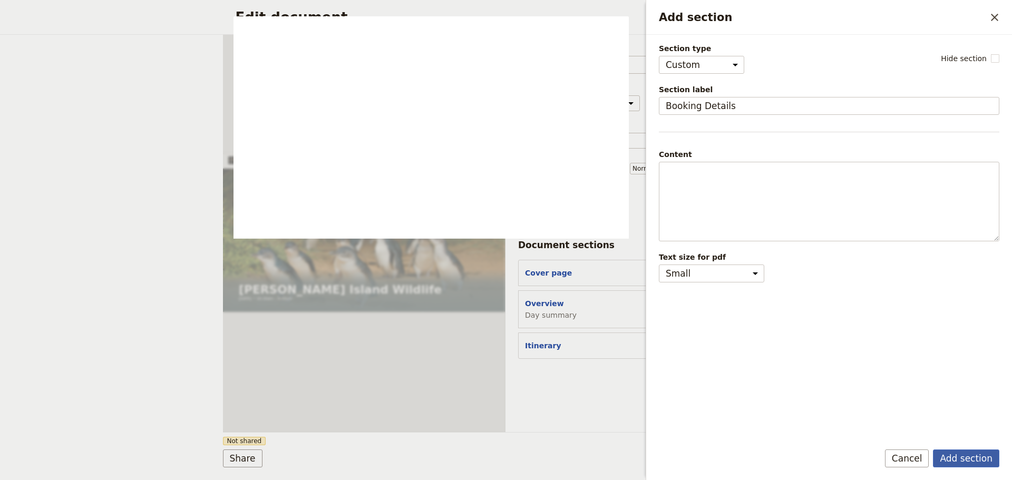
click at [965, 457] on button "Add section" at bounding box center [966, 458] width 66 height 18
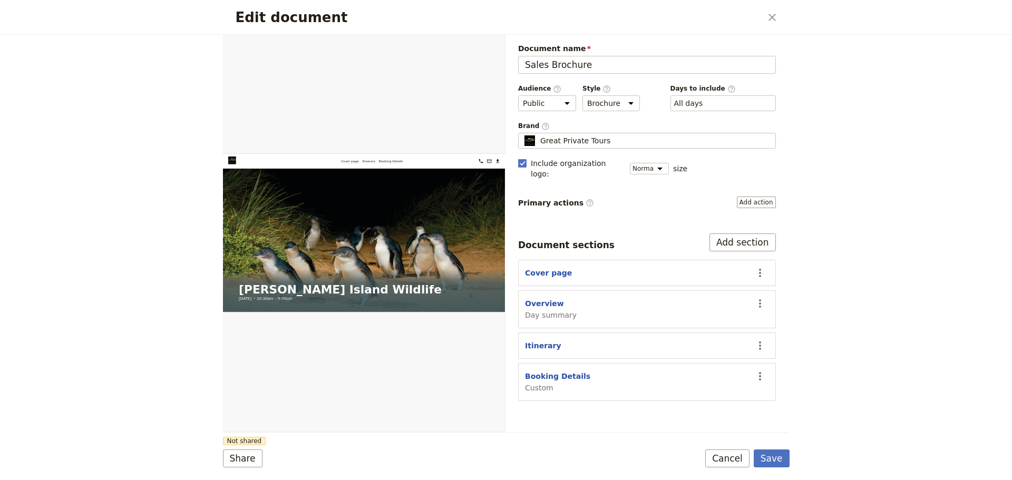
drag, startPoint x: 771, startPoint y: 18, endPoint x: 556, endPoint y: 36, distance: 215.2
click at [771, 18] on icon "Close dialog" at bounding box center [771, 17] width 7 height 7
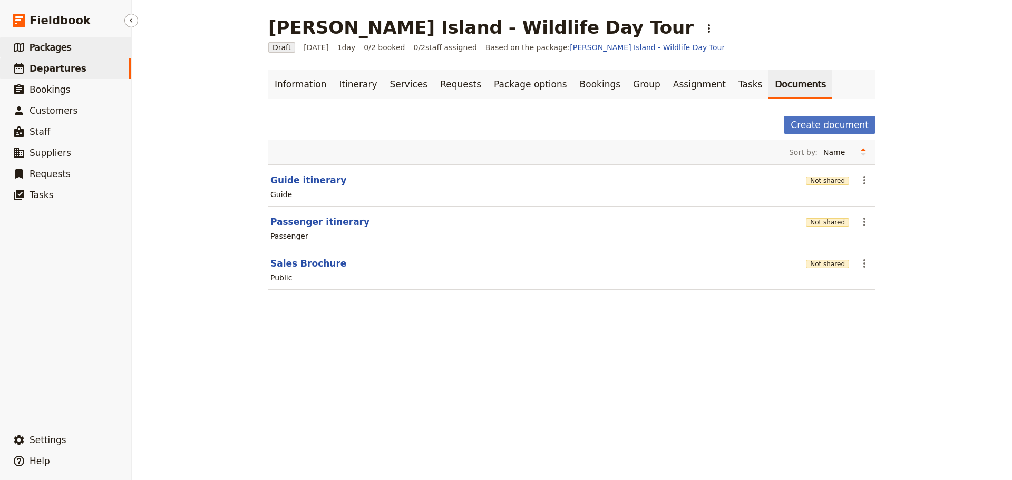
click at [51, 47] on span "Packages" at bounding box center [51, 47] width 42 height 11
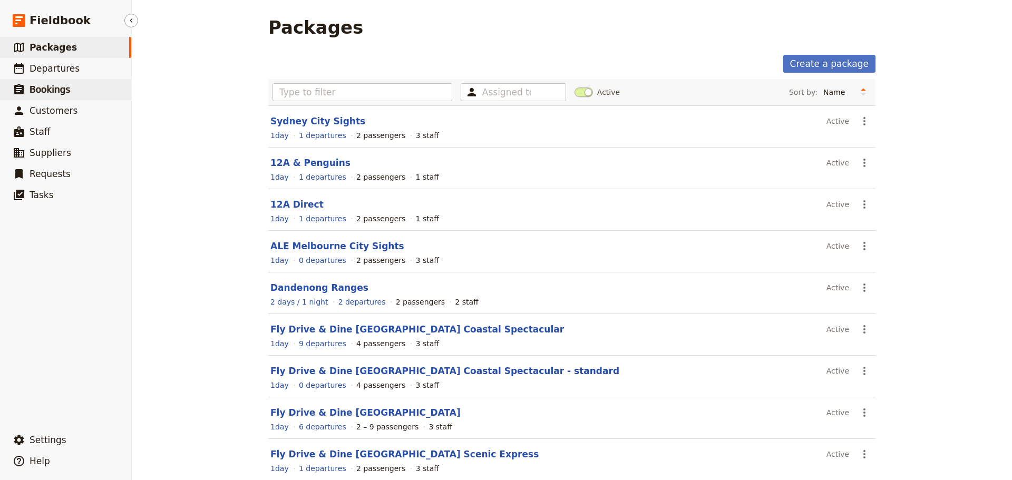
click at [36, 82] on link "​ Bookings" at bounding box center [65, 89] width 131 height 21
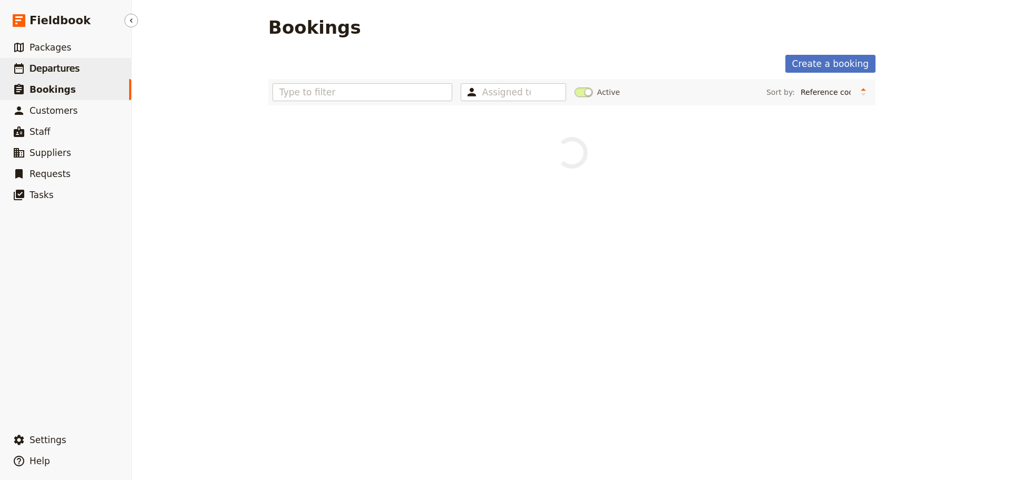
click at [39, 71] on span "Departures" at bounding box center [55, 68] width 50 height 11
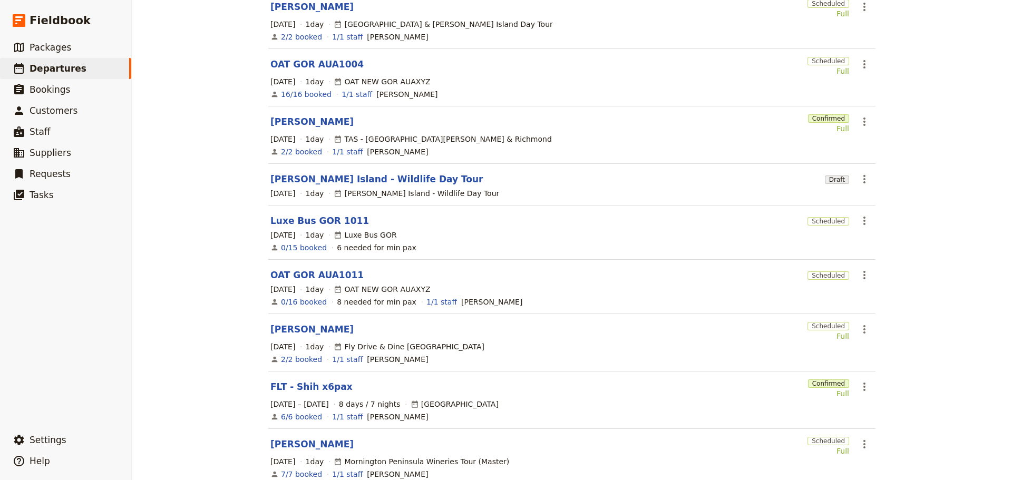
scroll to position [230, 0]
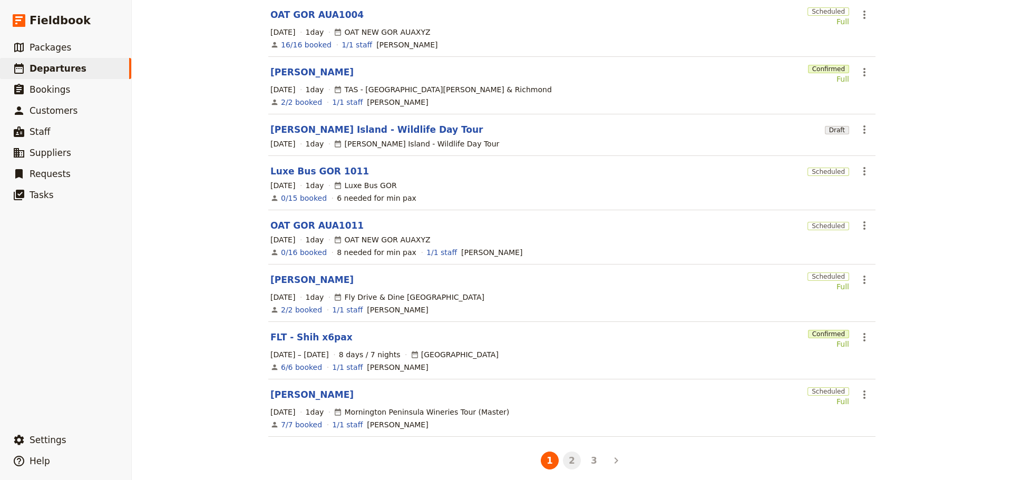
click at [569, 452] on button "2" at bounding box center [572, 461] width 18 height 18
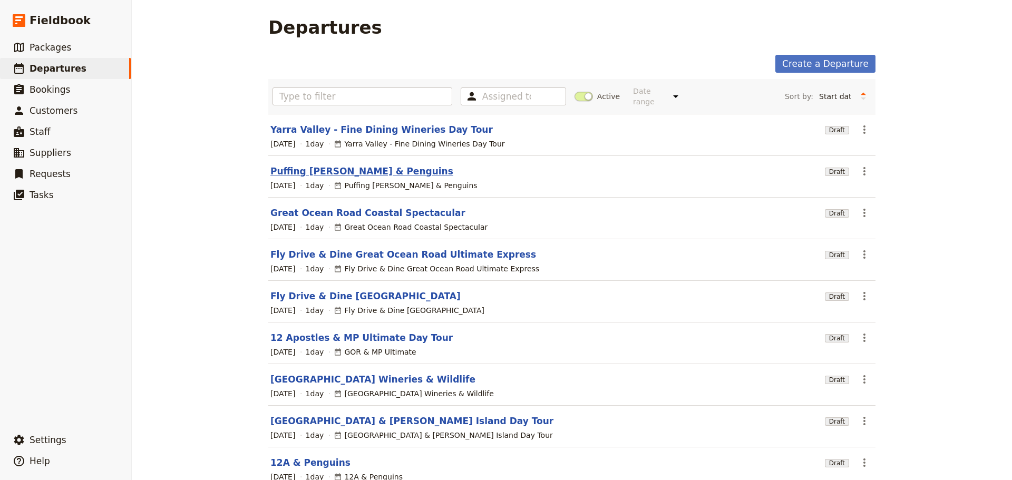
click at [302, 165] on link "Puffing Billy & Penguins" at bounding box center [361, 171] width 183 height 13
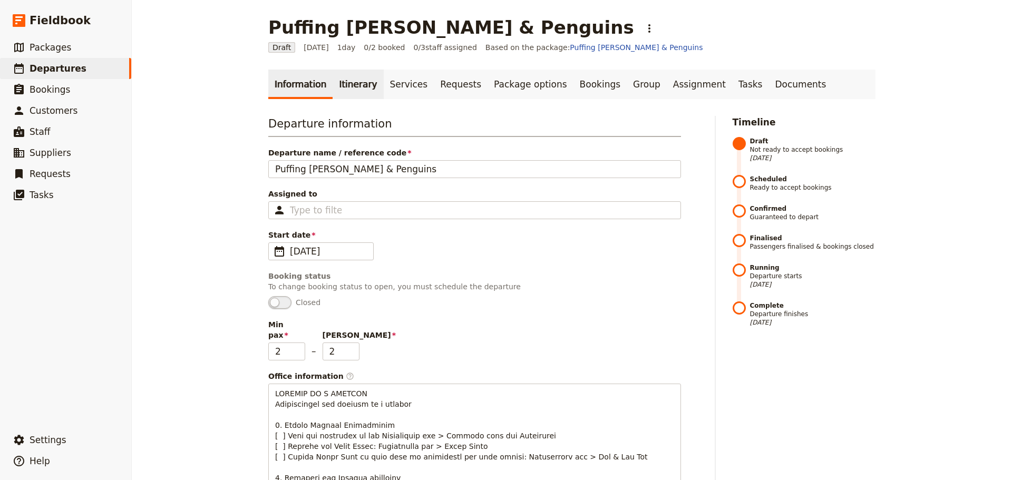
click at [342, 90] on link "Itinerary" at bounding box center [357, 85] width 51 height 30
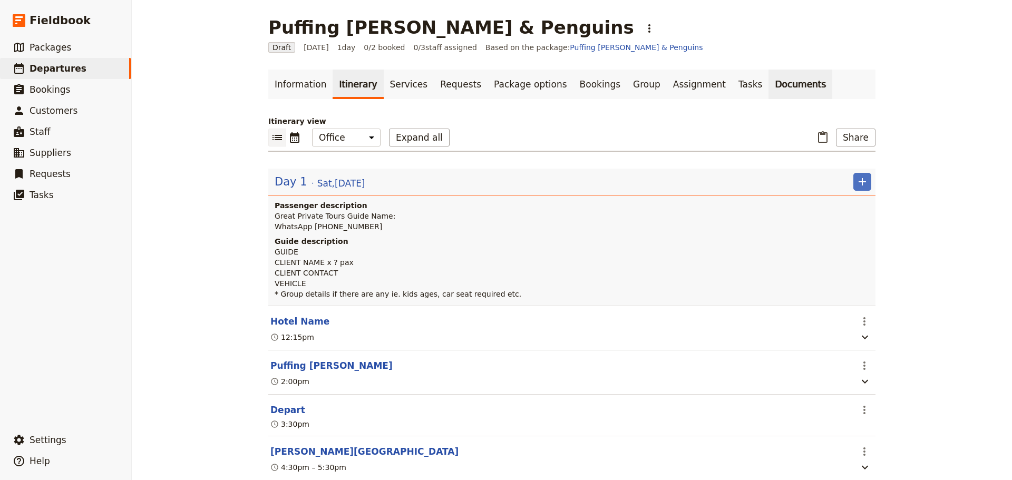
click at [768, 96] on link "Documents" at bounding box center [800, 85] width 64 height 30
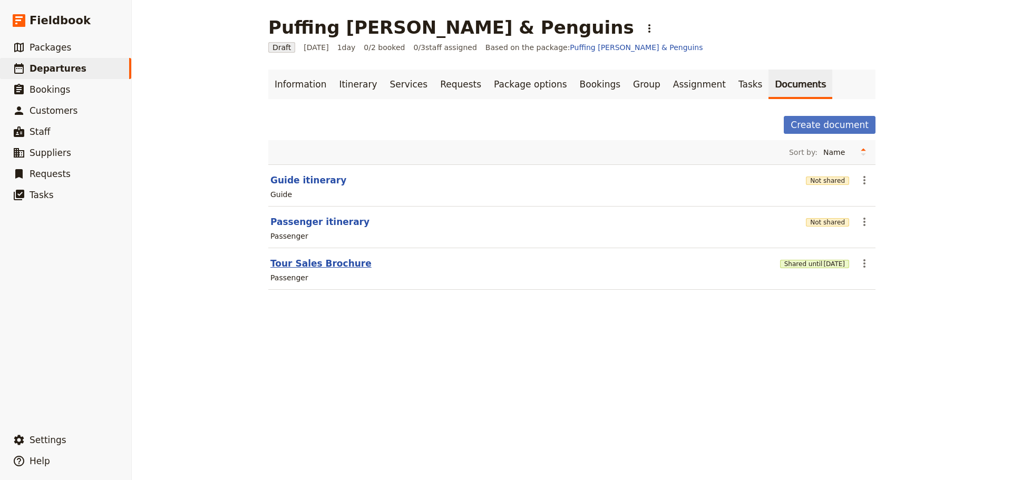
click at [315, 259] on button "Tour Sales Brochure" at bounding box center [320, 263] width 101 height 13
select select "PASSENGER"
select select "DEFAULT"
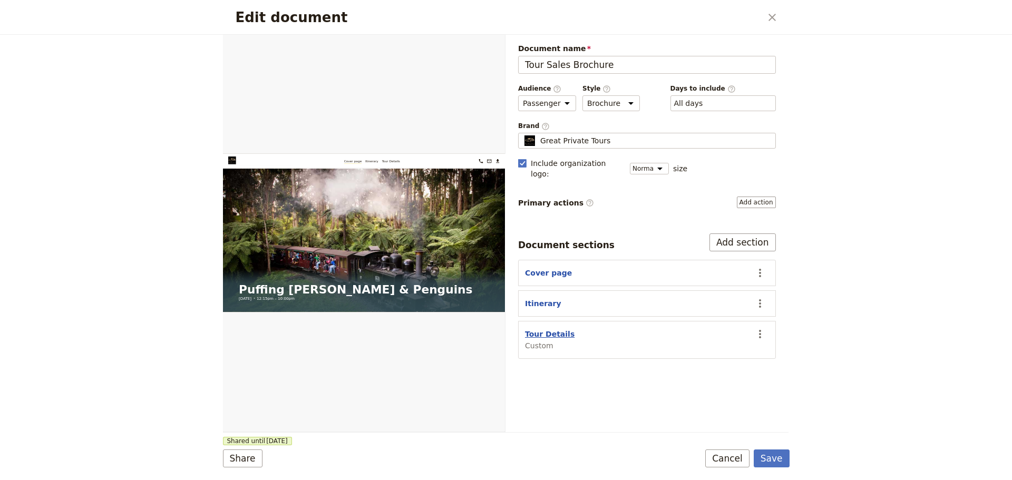
click at [537, 329] on button "Tour Details" at bounding box center [550, 334] width 50 height 11
select select "CUSTOM"
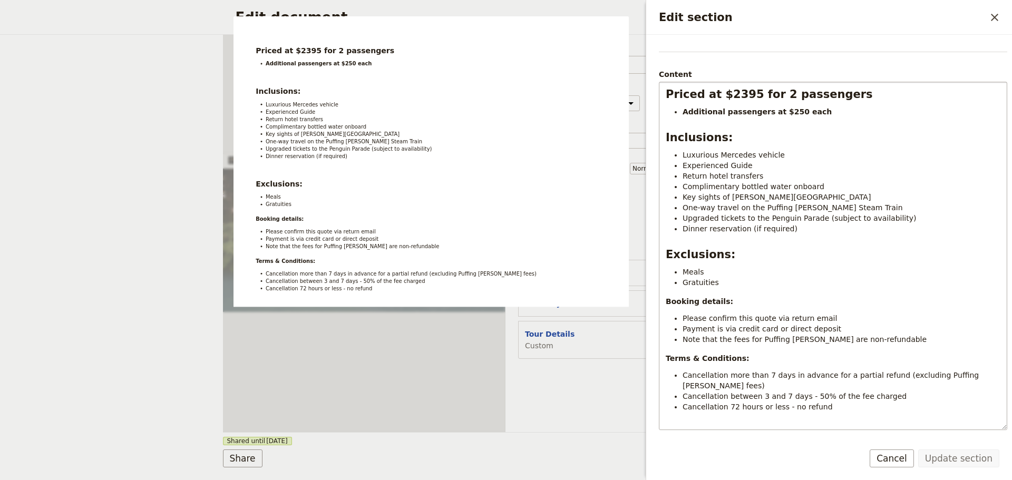
scroll to position [107, 0]
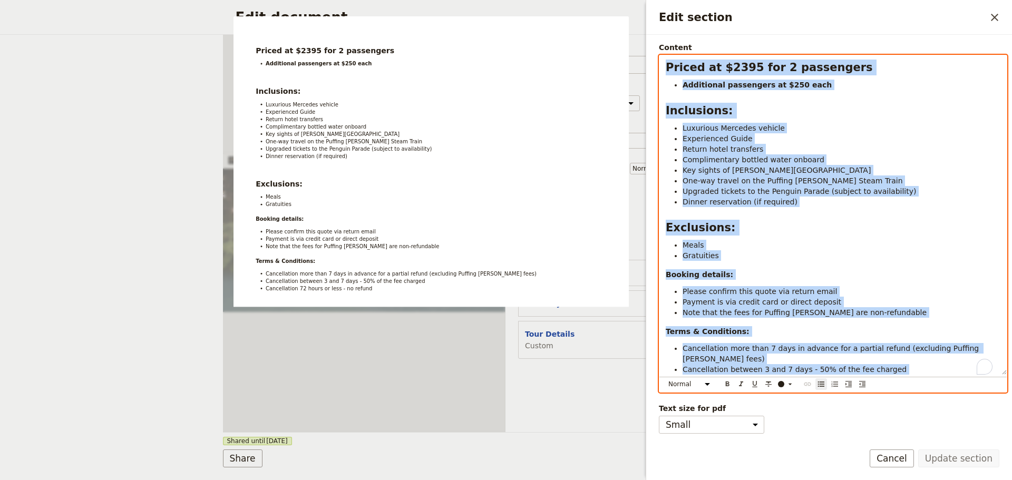
drag, startPoint x: 576, startPoint y: 110, endPoint x: 659, endPoint y: 60, distance: 97.0
click at [659, 60] on div "Priced at $2395 for 2 passengers Additional passengers at $250 each Inclusions:…" at bounding box center [832, 214] width 347 height 319
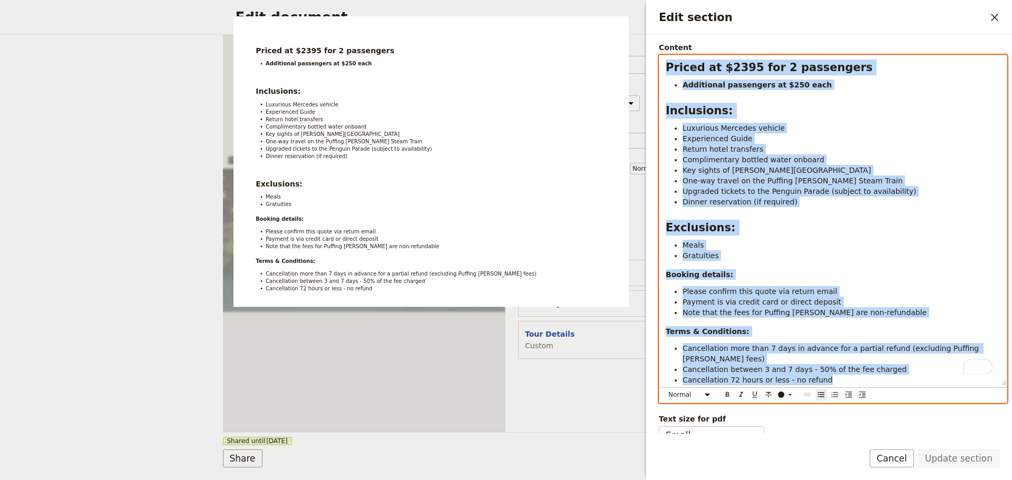
copy div "Priced at $2395 for 2 passengers Additional passengers at $250 each Inclusions:…"
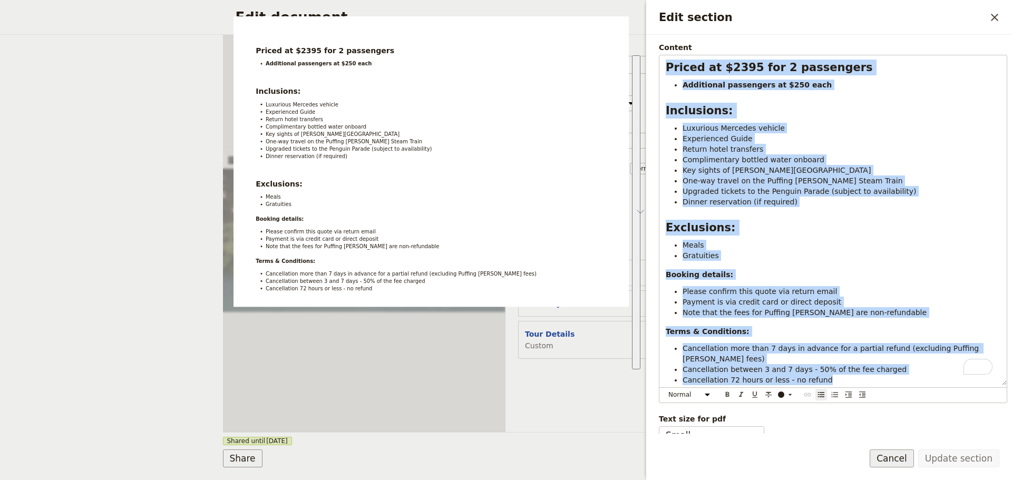
click at [897, 449] on button "Cancel" at bounding box center [891, 458] width 44 height 18
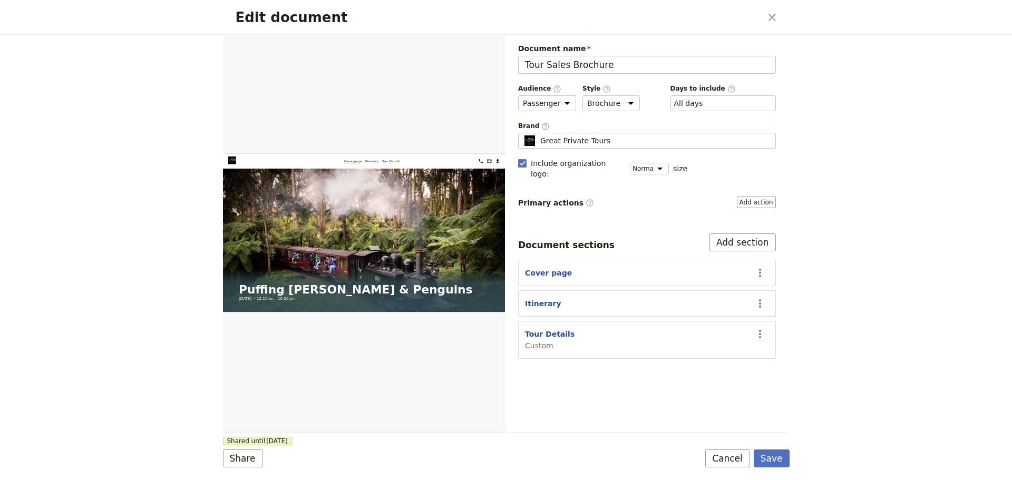
click at [778, 17] on button "​" at bounding box center [772, 17] width 18 height 18
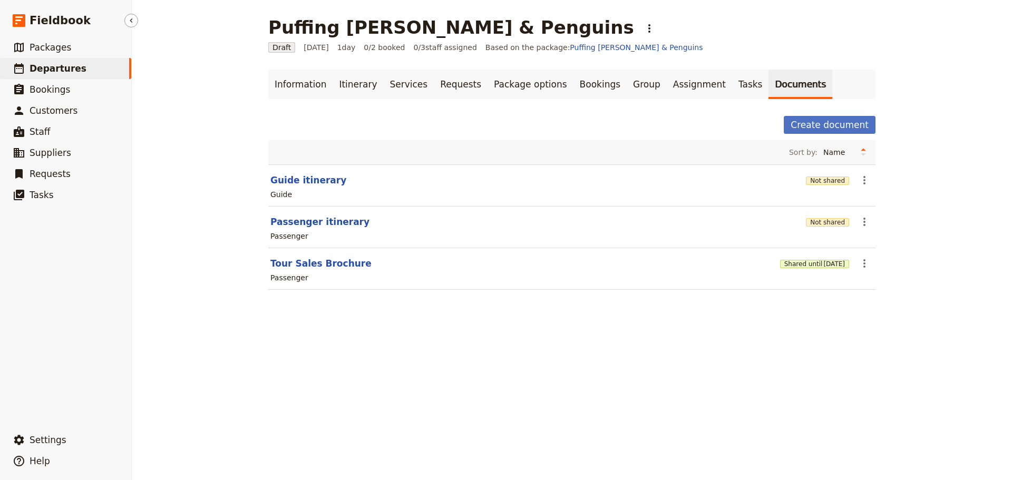
click at [70, 70] on span "Departures" at bounding box center [58, 68] width 57 height 11
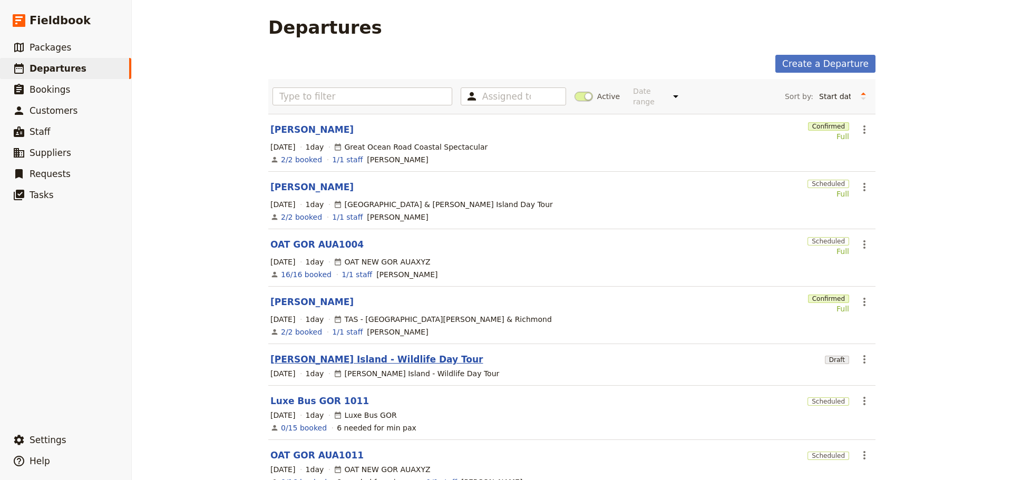
click at [318, 353] on link "[PERSON_NAME] Island - Wildlife Day Tour" at bounding box center [376, 359] width 213 height 13
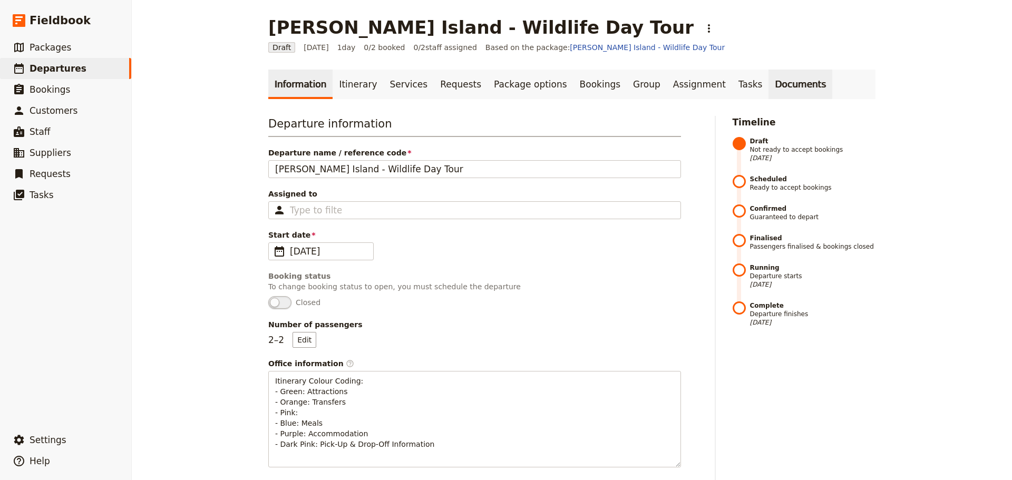
click at [768, 83] on link "Documents" at bounding box center [800, 85] width 64 height 30
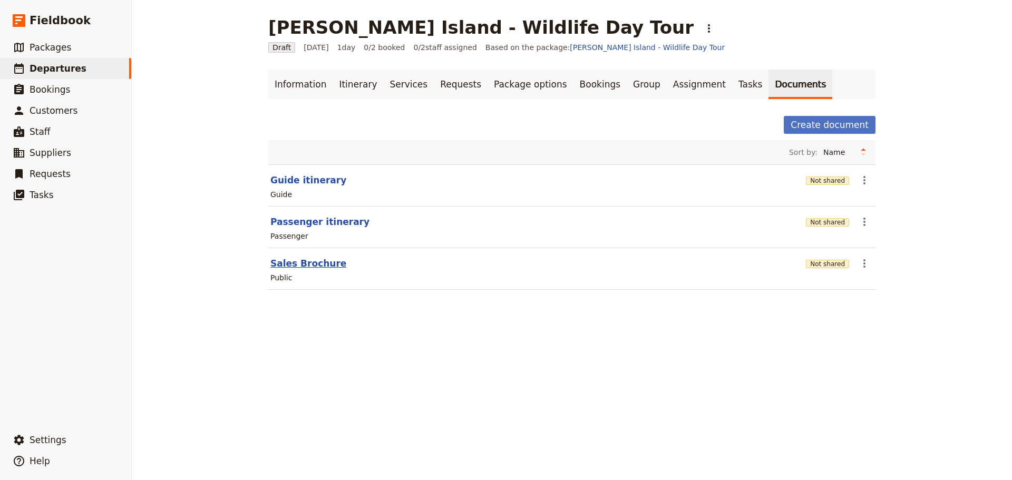
click at [287, 263] on button "Sales Brochure" at bounding box center [308, 263] width 76 height 13
select select "DEFAULT"
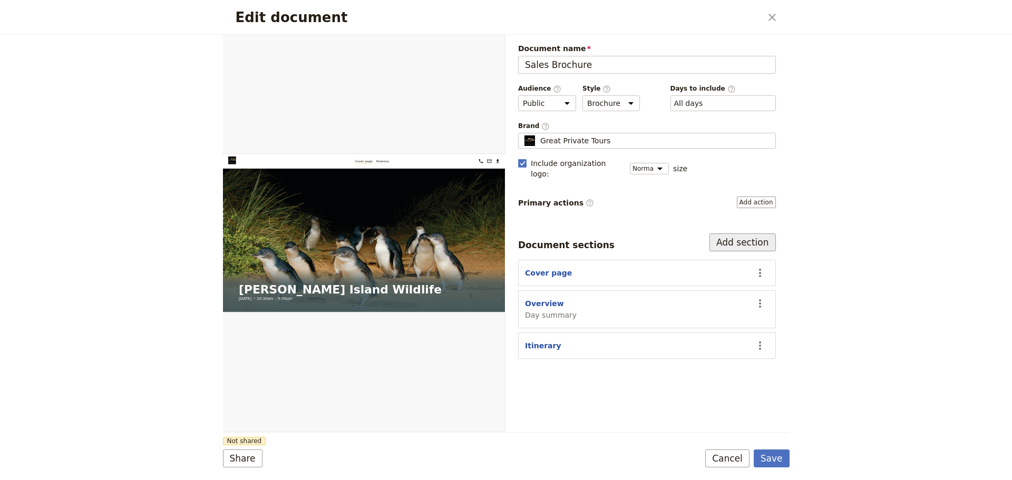
click at [758, 233] on button "Add section" at bounding box center [742, 242] width 66 height 18
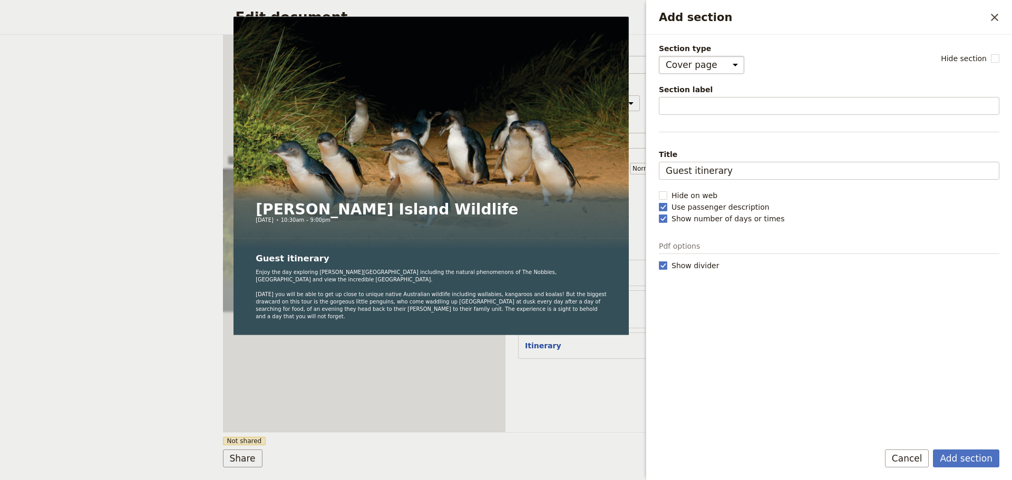
click at [725, 67] on select "Cover page Day summary Itinerary Custom" at bounding box center [701, 65] width 85 height 18
select select "CUSTOM"
click at [659, 56] on select "Cover page Day summary Itinerary Custom" at bounding box center [701, 65] width 85 height 18
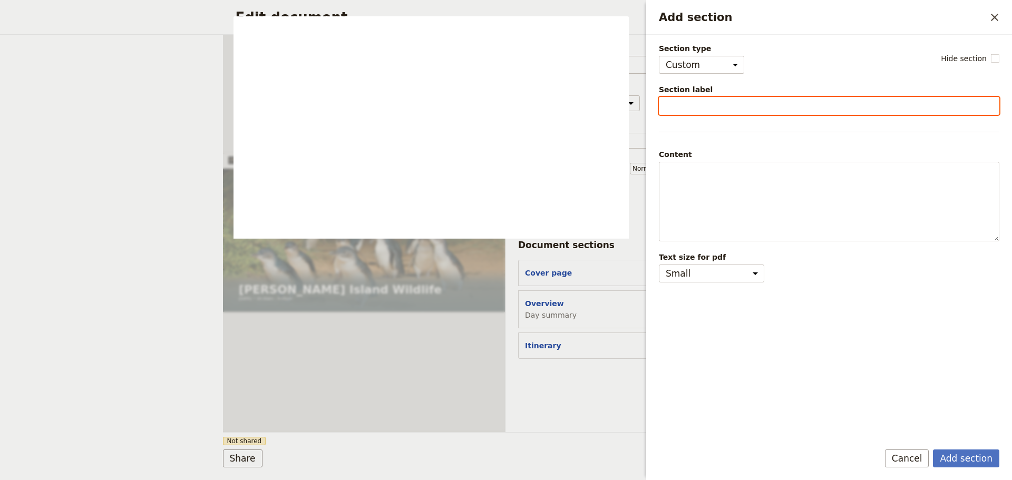
click at [702, 106] on input "Section label" at bounding box center [829, 106] width 340 height 18
type input "Booking Details"
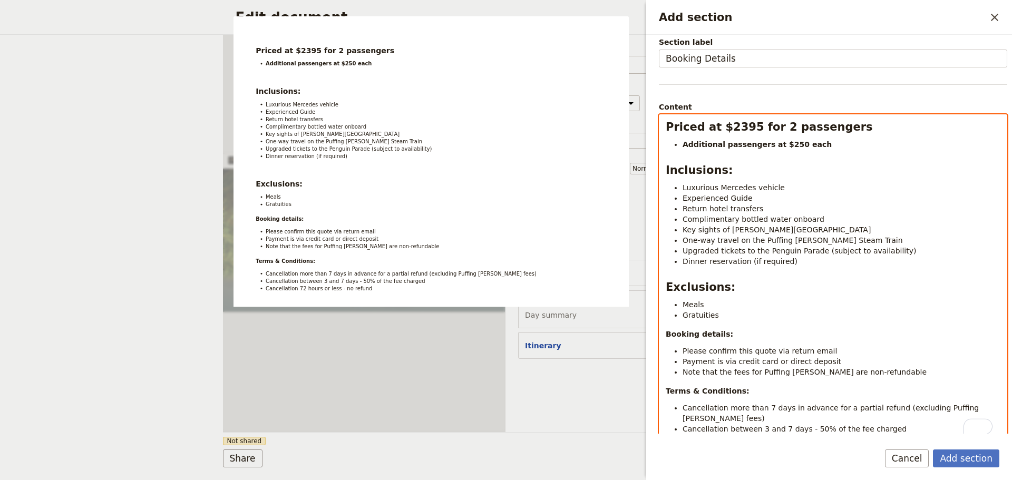
scroll to position [47, 0]
drag, startPoint x: 836, startPoint y: 241, endPoint x: 674, endPoint y: 240, distance: 162.3
click at [682, 240] on li "One-way travel on the Puffing Billy Steam Train" at bounding box center [841, 240] width 318 height 11
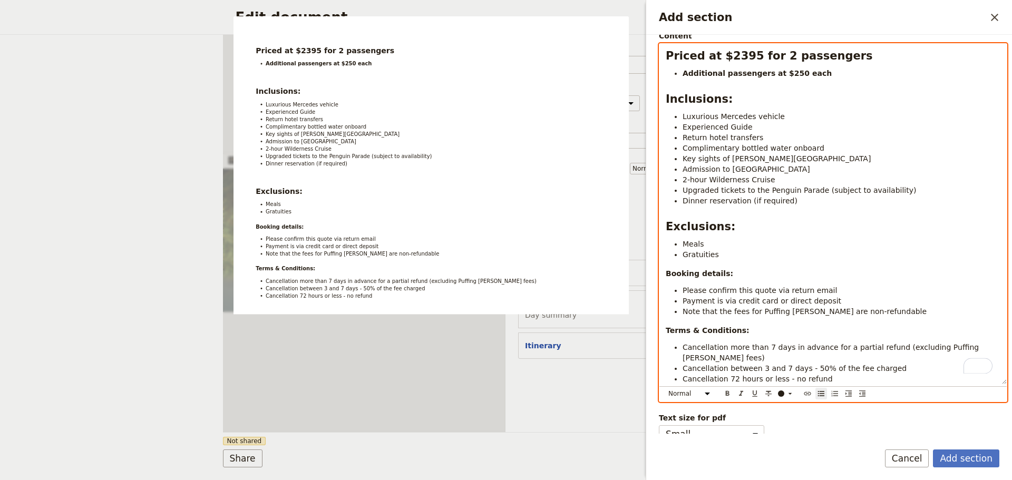
scroll to position [125, 0]
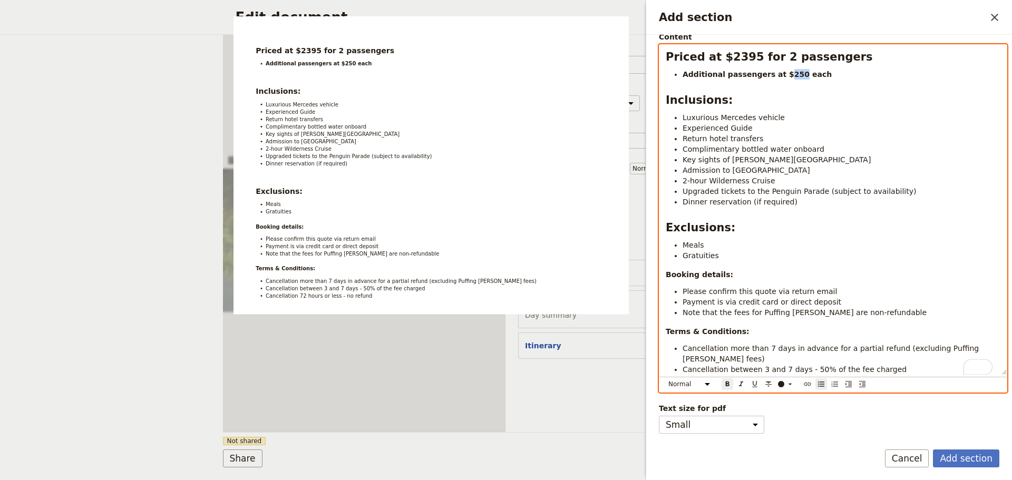
drag, startPoint x: 787, startPoint y: 68, endPoint x: 774, endPoint y: 67, distance: 13.2
click at [774, 70] on strong "Additional passengers at $250 each" at bounding box center [756, 74] width 149 height 8
drag, startPoint x: 964, startPoint y: 339, endPoint x: 883, endPoint y: 342, distance: 81.2
click at [883, 343] on li "Cancellation more than 7 days in advance for a partial refund (excluding Puffin…" at bounding box center [841, 353] width 318 height 21
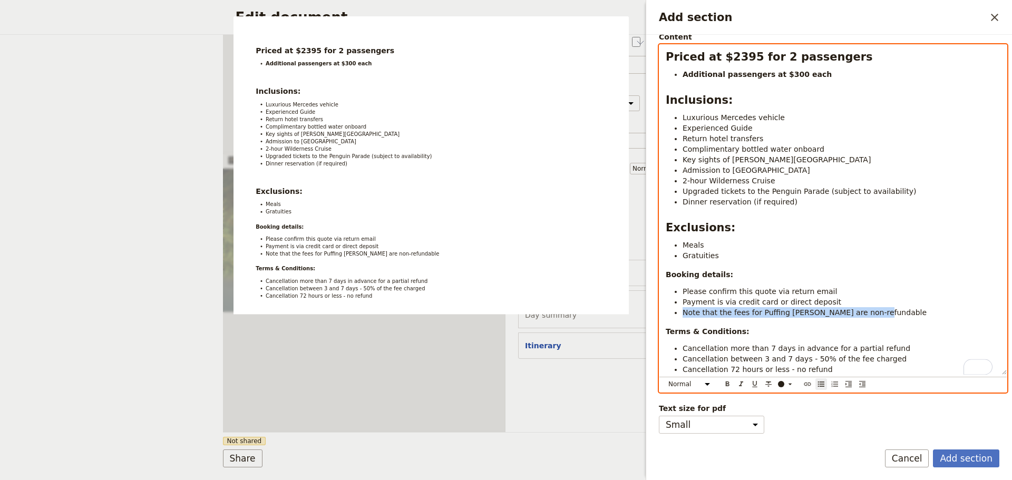
drag, startPoint x: 865, startPoint y: 301, endPoint x: 673, endPoint y: 307, distance: 191.9
click at [682, 307] on li "Note that the fees for Puffing Billy are non-refundable" at bounding box center [841, 312] width 318 height 11
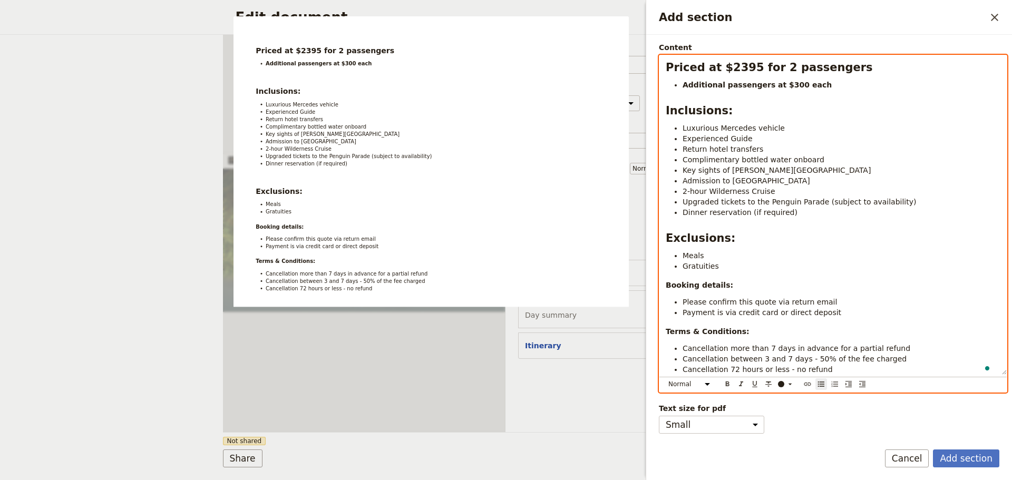
scroll to position [115, 0]
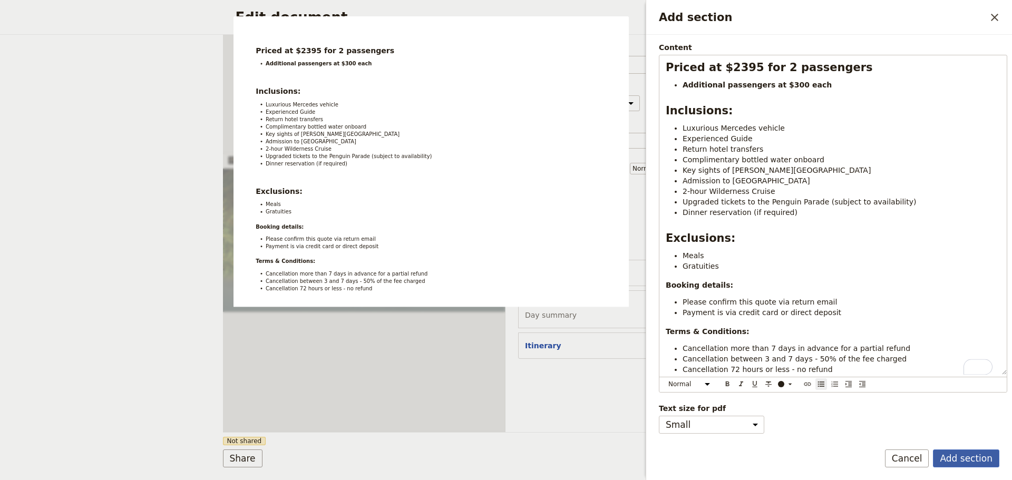
click at [964, 449] on button "Add section" at bounding box center [966, 458] width 66 height 18
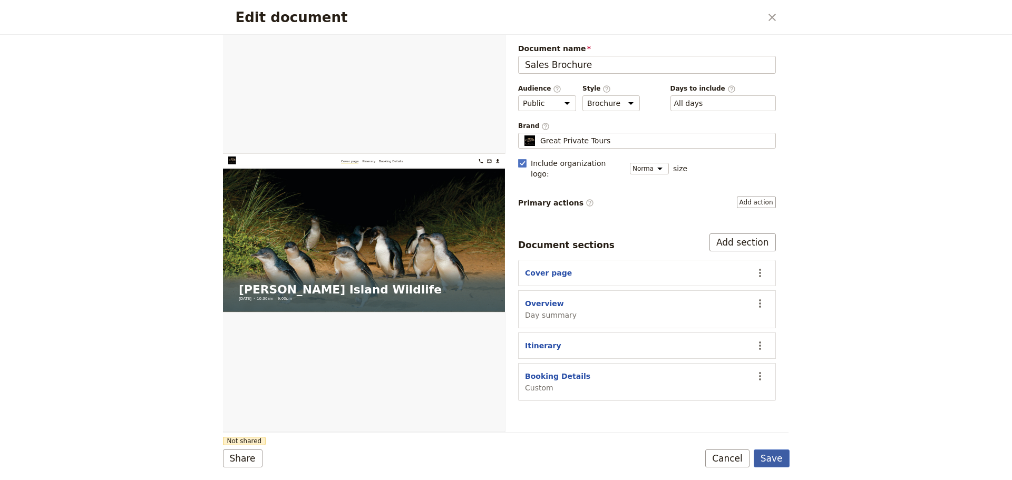
click at [776, 460] on button "Save" at bounding box center [771, 458] width 36 height 18
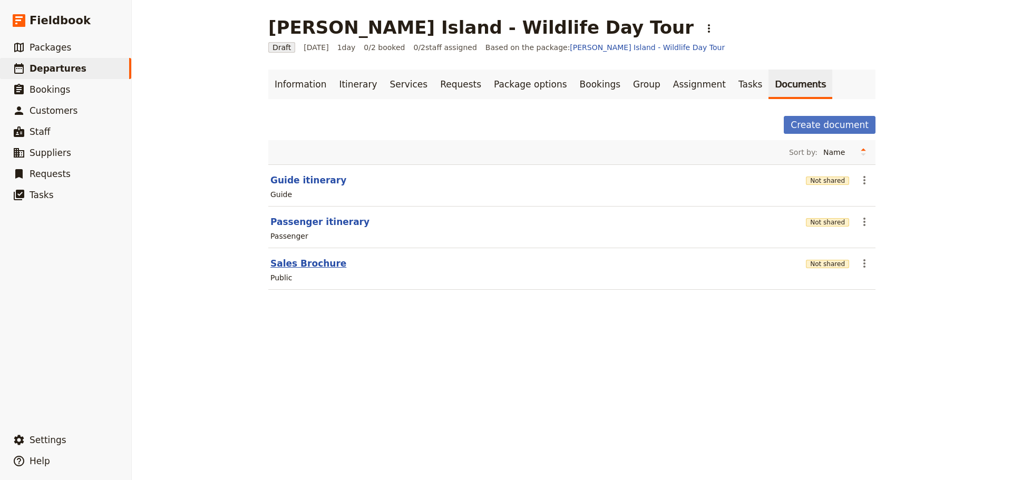
click at [295, 266] on button "Sales Brochure" at bounding box center [308, 263] width 76 height 13
select select "DEFAULT"
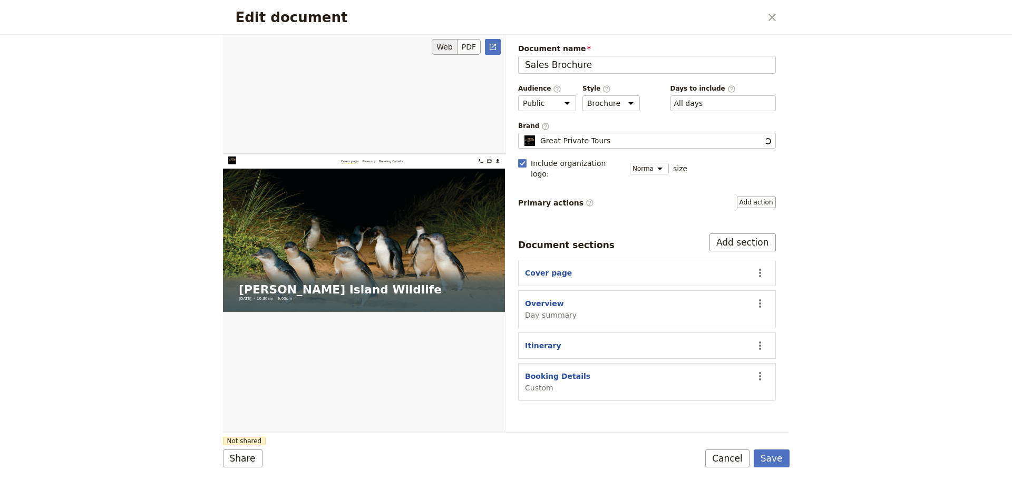
scroll to position [0, 0]
click at [491, 47] on icon "Open full preview" at bounding box center [492, 47] width 8 height 8
click at [541, 268] on button "Cover page" at bounding box center [548, 273] width 47 height 11
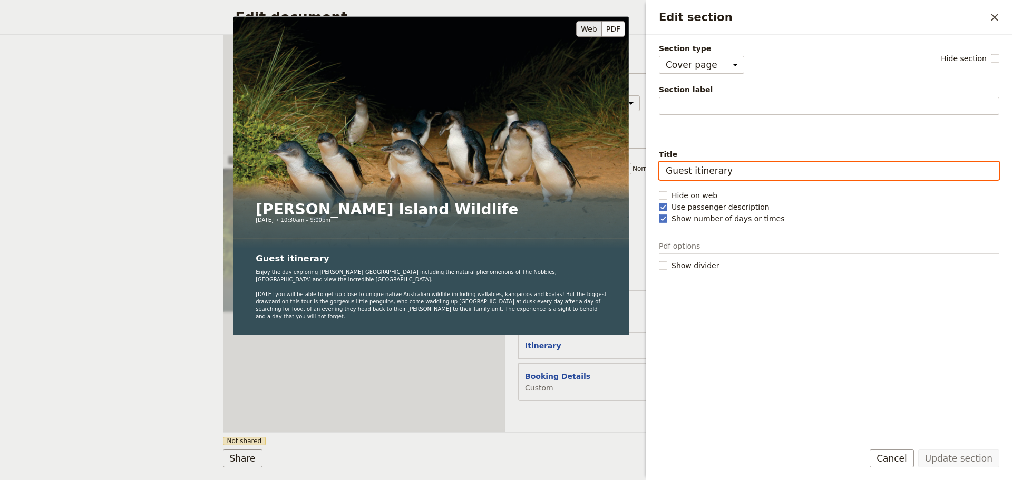
drag, startPoint x: 736, startPoint y: 172, endPoint x: 609, endPoint y: 181, distance: 127.8
click at [659, 181] on div "Section type Cover page Day summary Itinerary Custom Hide section Section label…" at bounding box center [829, 237] width 340 height 389
click at [738, 173] on input "Guest itinerary" at bounding box center [829, 171] width 340 height 18
drag, startPoint x: 735, startPoint y: 170, endPoint x: 662, endPoint y: 170, distance: 73.2
click at [662, 170] on input "Guest itinerary" at bounding box center [829, 171] width 340 height 18
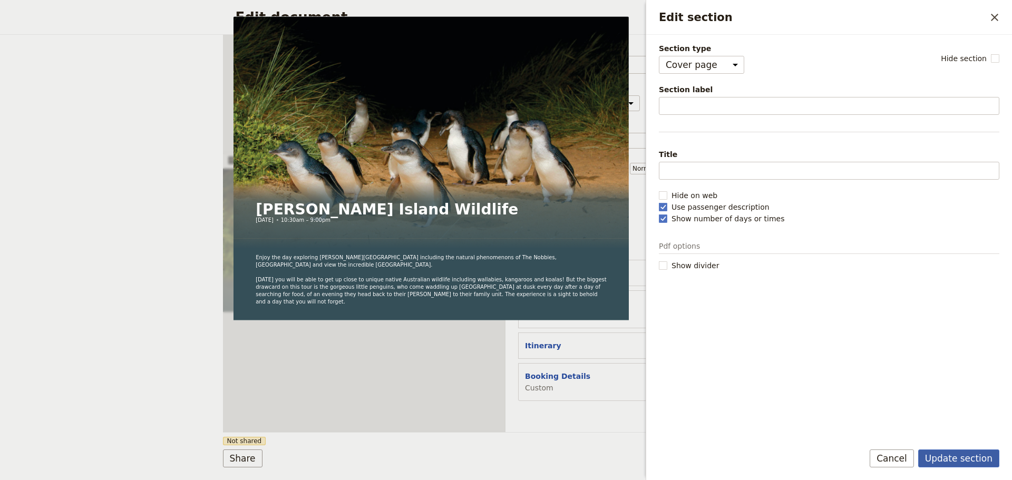
click at [953, 452] on button "Update section" at bounding box center [958, 458] width 81 height 18
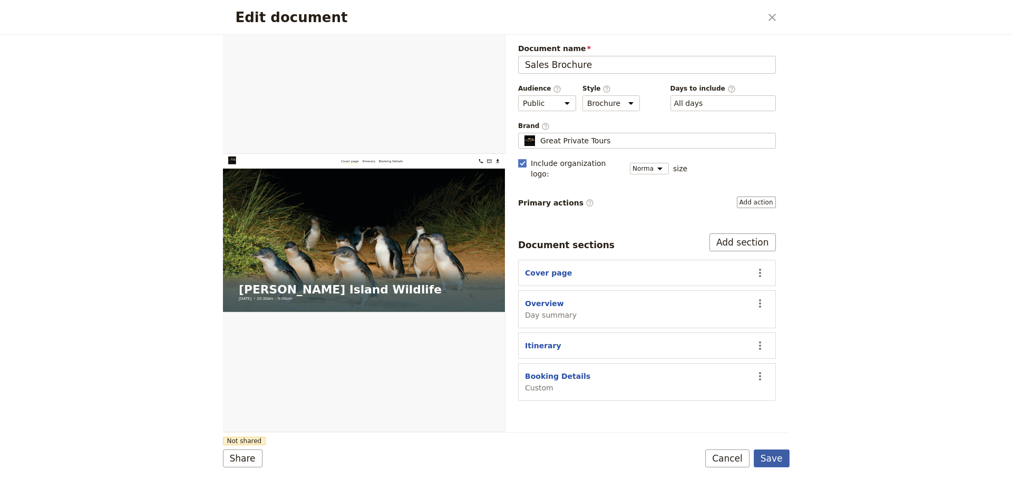
click at [762, 454] on button "Save" at bounding box center [771, 458] width 36 height 18
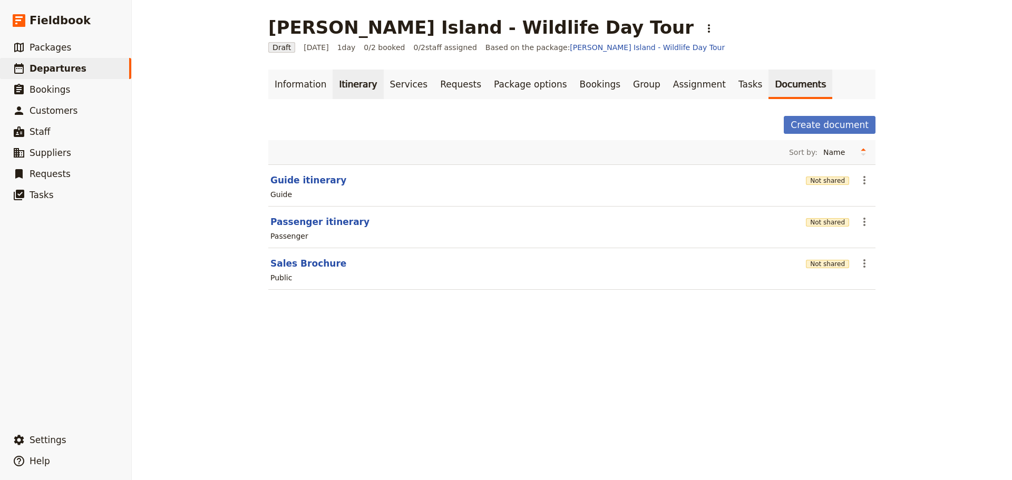
click at [332, 92] on link "Itinerary" at bounding box center [357, 85] width 51 height 30
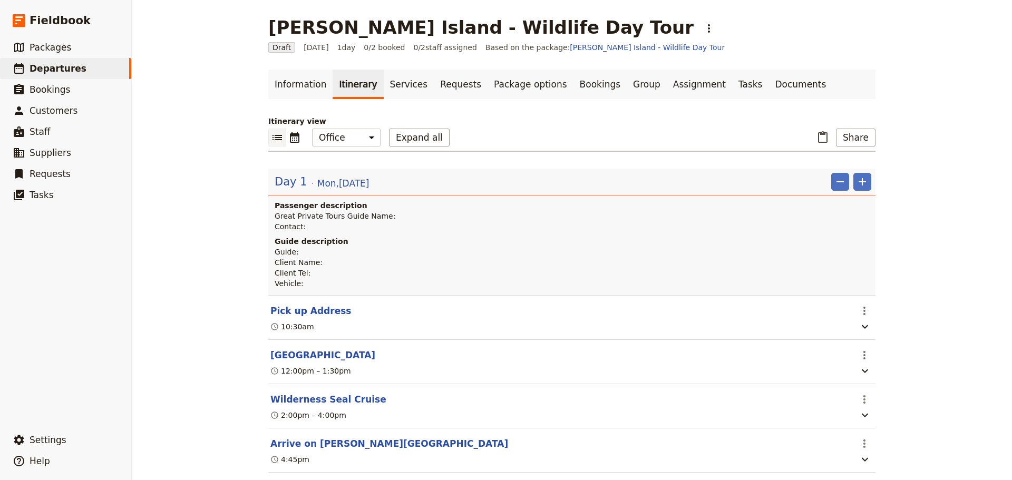
click at [300, 353] on button "[GEOGRAPHIC_DATA]" at bounding box center [322, 355] width 105 height 13
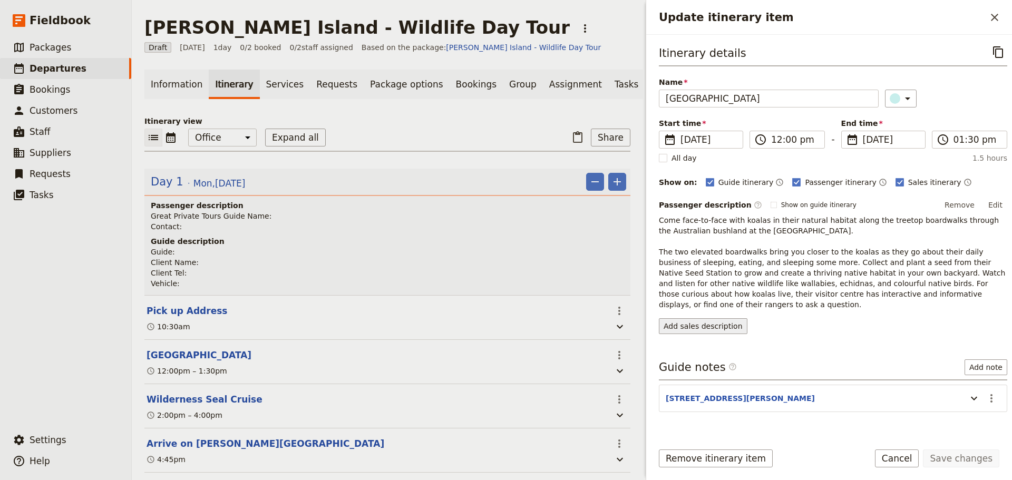
click at [724, 318] on button "Add sales description" at bounding box center [703, 326] width 89 height 16
drag, startPoint x: 848, startPoint y: 232, endPoint x: 658, endPoint y: 224, distance: 189.8
click at [656, 227] on div "Itinerary details ​ Name Koala Conservation Centre ​ Start time ​ 13 Oct 2025 1…" at bounding box center [829, 234] width 366 height 399
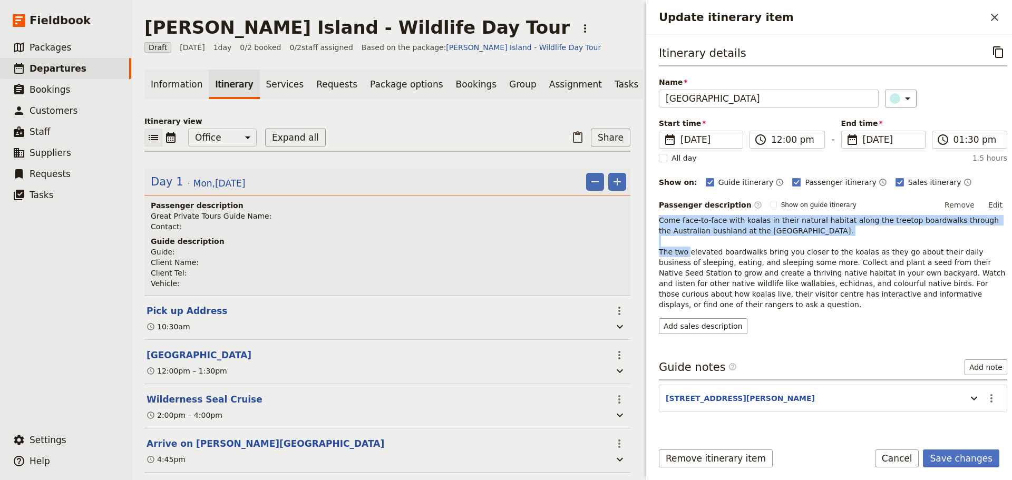
drag, startPoint x: 659, startPoint y: 219, endPoint x: 851, endPoint y: 238, distance: 193.2
click at [851, 238] on p "Come face-to-face with koalas in their natural habitat along the treetop boardw…" at bounding box center [833, 262] width 348 height 95
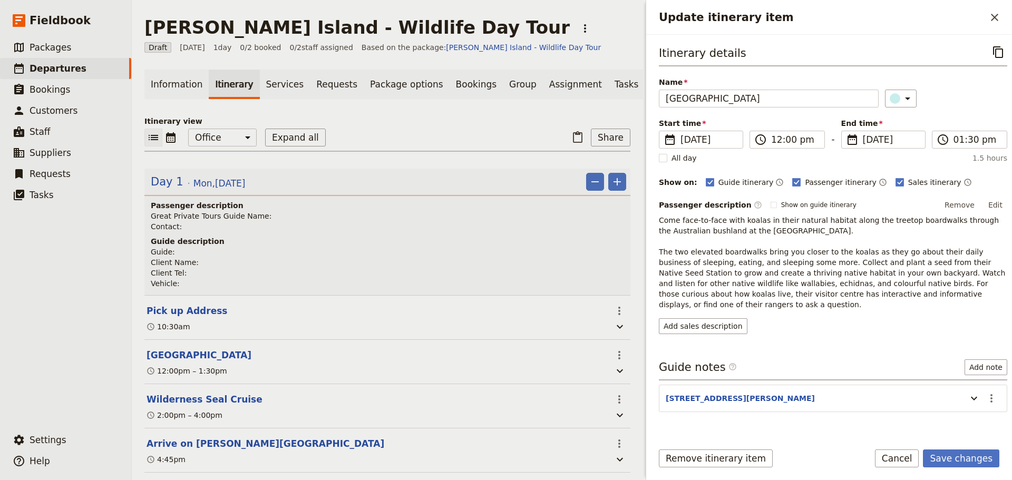
click at [945, 302] on div "Passenger description ​ Show on guide itinerary Remove Edit Come face-to-face w…" at bounding box center [833, 265] width 348 height 137
drag, startPoint x: 961, startPoint y: 296, endPoint x: 729, endPoint y: 223, distance: 243.0
click at [656, 217] on div "Itinerary details ​ Name Koala Conservation Centre ​ Start time ​ 13 Oct 2025 1…" at bounding box center [829, 234] width 366 height 399
copy span "Come face-to-face with koalas in their natural habitat along the treetop boardw…"
click at [685, 318] on button "Add sales description" at bounding box center [703, 326] width 89 height 16
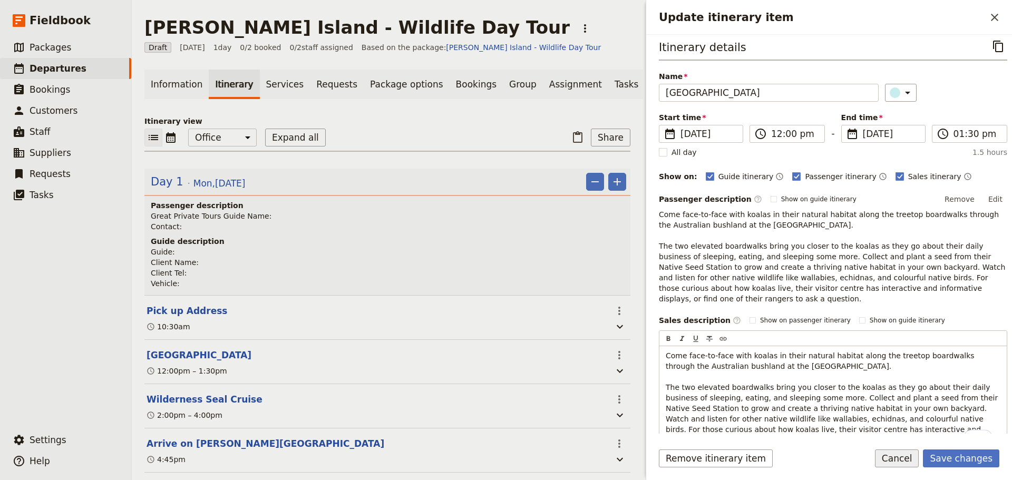
scroll to position [6, 0]
click at [953, 448] on form "Itinerary details ​ Name Koala Conservation Centre ​ Start time ​ 13 Oct 2025 1…" at bounding box center [829, 257] width 366 height 445
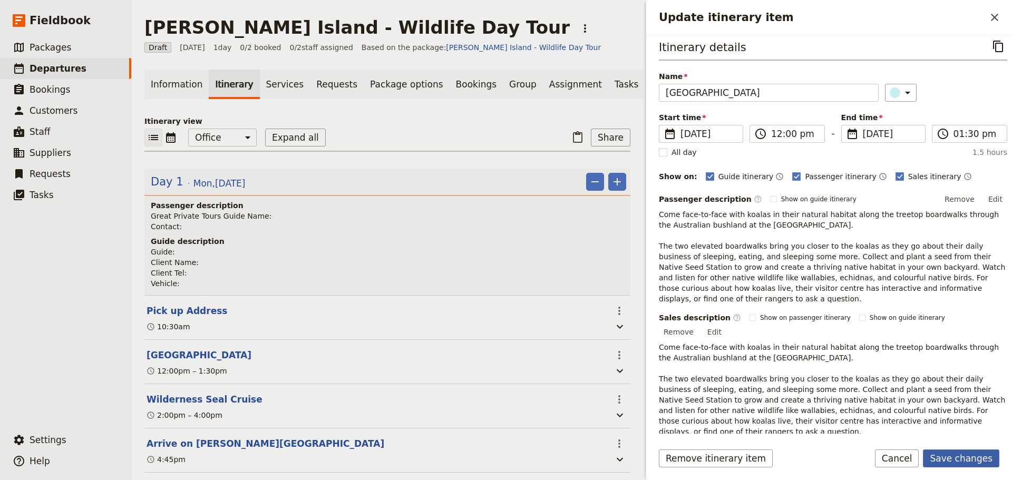
click at [969, 455] on button "Save changes" at bounding box center [961, 458] width 76 height 18
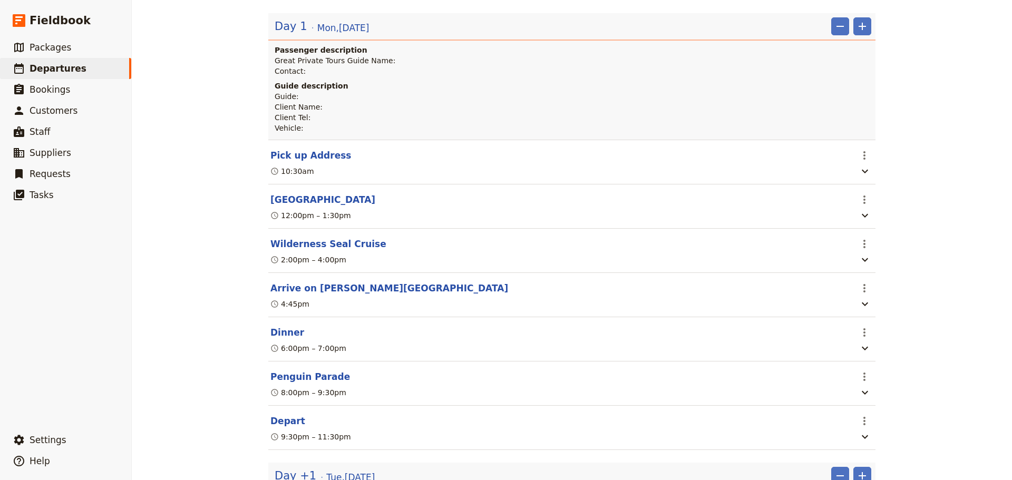
scroll to position [158, 0]
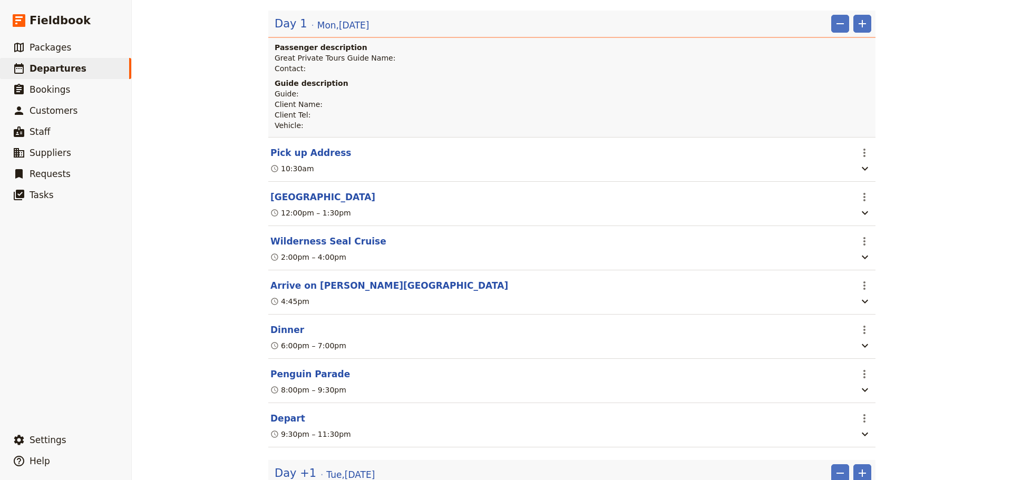
click at [322, 235] on section "Wilderness Seal Cruise ​ 2:00pm – 4:00pm" at bounding box center [571, 248] width 607 height 44
click at [320, 244] on button "Wilderness Seal Cruise" at bounding box center [328, 241] width 116 height 13
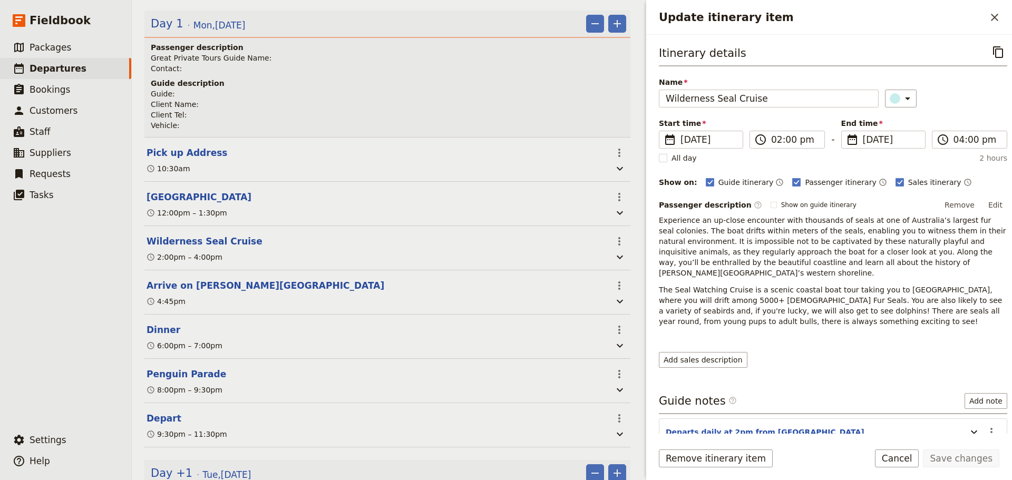
scroll to position [163, 0]
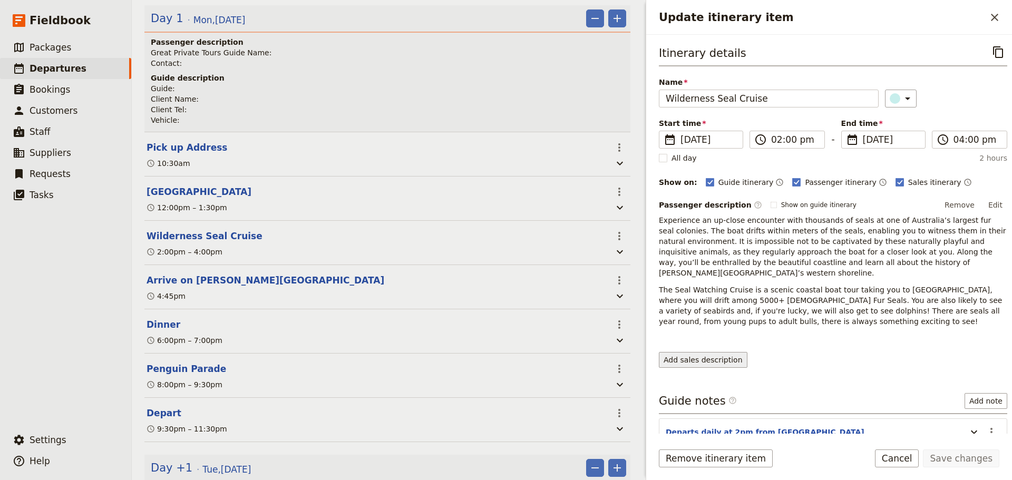
click at [692, 354] on button "Add sales description" at bounding box center [703, 360] width 89 height 16
drag, startPoint x: 789, startPoint y: 310, endPoint x: 659, endPoint y: 272, distance: 135.2
click at [659, 272] on div "Experience an up-close encounter with thousands of seals at one of Australia’s …" at bounding box center [833, 279] width 348 height 129
click at [983, 203] on button "Edit" at bounding box center [995, 205] width 24 height 16
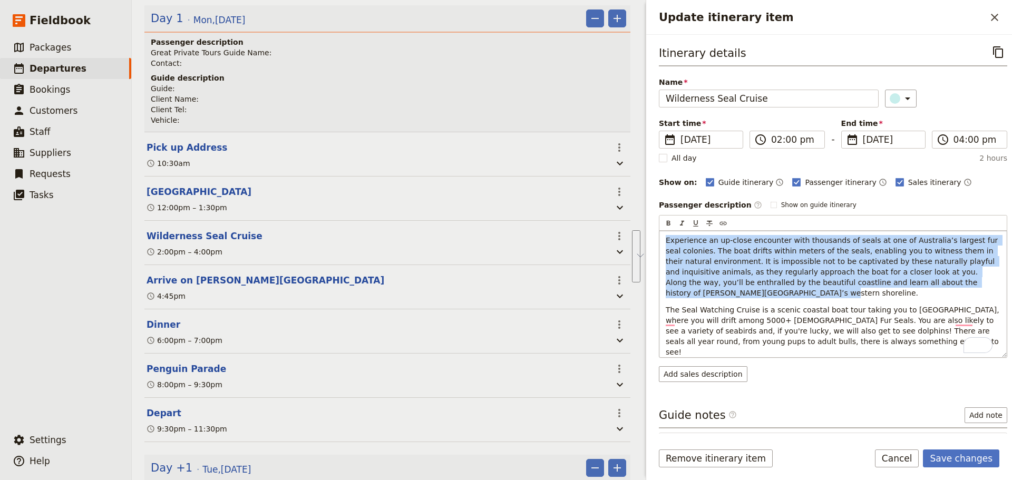
drag, startPoint x: 957, startPoint y: 282, endPoint x: 662, endPoint y: 240, distance: 298.6
click at [662, 240] on div "Experience an up-close encounter with thousands of seals at one of Australia’s …" at bounding box center [832, 294] width 347 height 126
drag, startPoint x: 745, startPoint y: 252, endPoint x: 782, endPoint y: 324, distance: 80.4
click at [776, 324] on span "The Seal Watching Cruise is a scenic coastal boat tour taking you to [GEOGRAPHI…" at bounding box center [833, 331] width 336 height 51
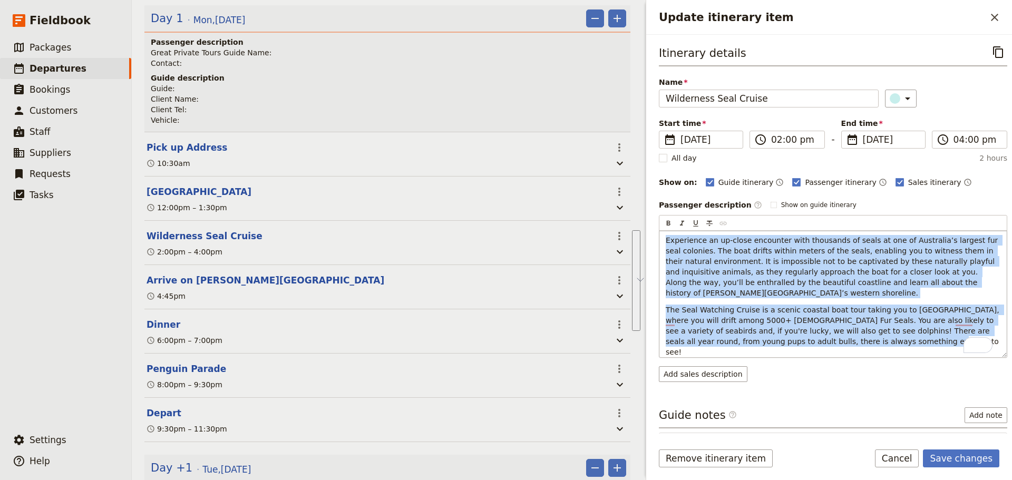
drag, startPoint x: 791, startPoint y: 329, endPoint x: 662, endPoint y: 241, distance: 156.5
click at [662, 241] on div "Experience an up-close encounter with thousands of seals at one of Australia’s …" at bounding box center [832, 294] width 347 height 126
copy div "Experience an up-close encounter with thousands of seals at one of Australia’s …"
click at [707, 375] on div "Itinerary details ​ Name Wilderness Seal Cruise ​ Start time ​ 13 Oct 2025 13/1…" at bounding box center [833, 237] width 348 height 389
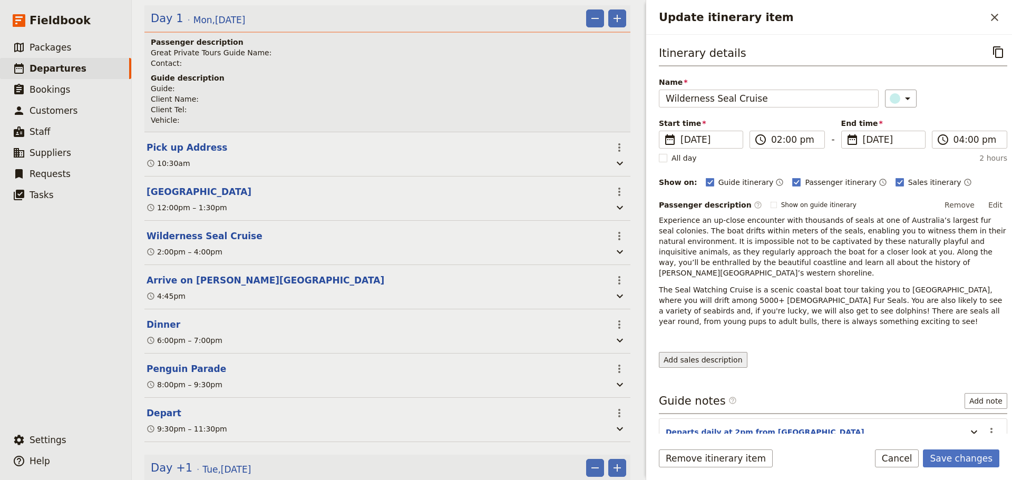
click at [699, 352] on button "Add sales description" at bounding box center [703, 360] width 89 height 16
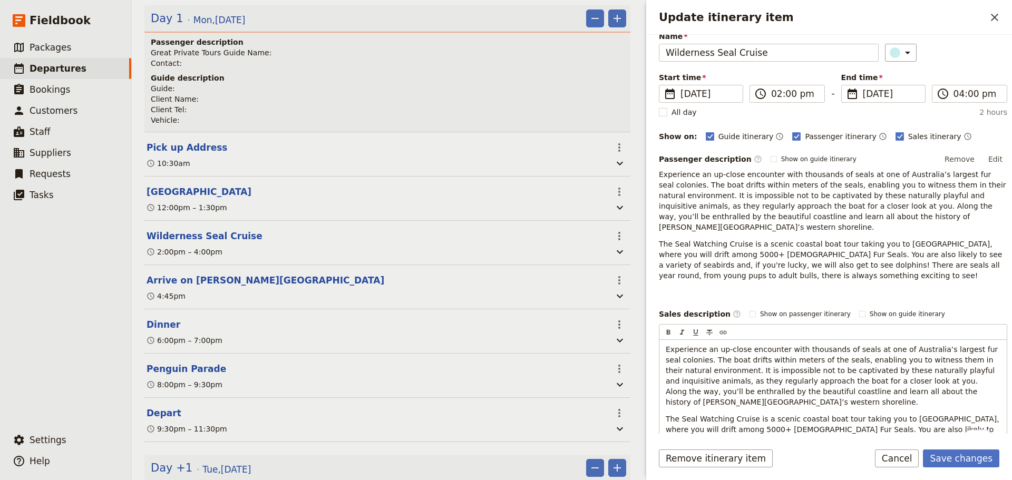
scroll to position [46, 0]
click at [943, 453] on button "Save changes" at bounding box center [961, 458] width 76 height 18
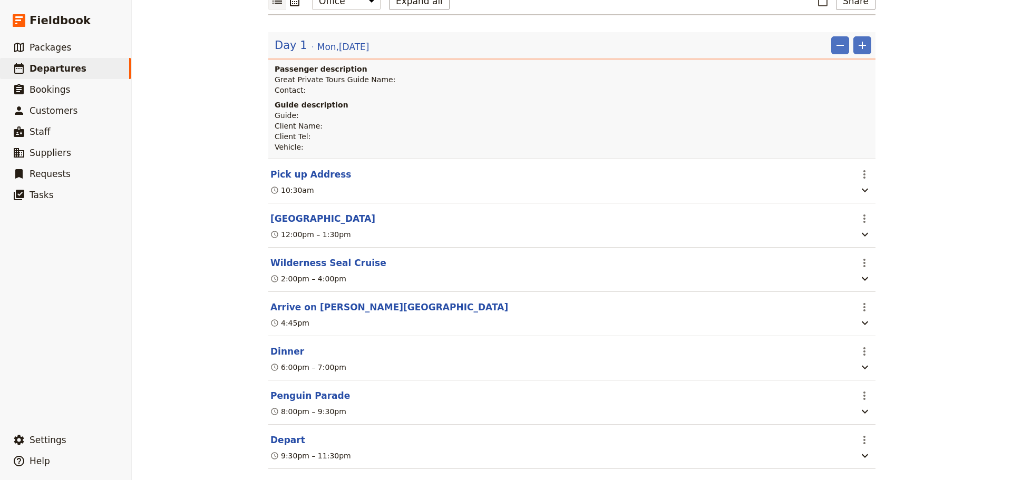
scroll to position [53, 0]
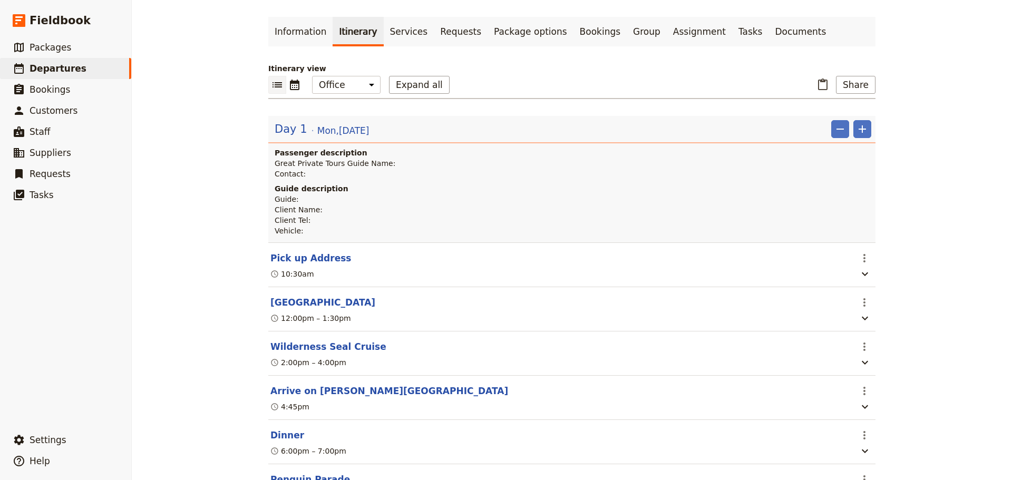
click at [275, 85] on icon "List view" at bounding box center [276, 84] width 9 height 5
click at [294, 85] on icon "Calendar view" at bounding box center [294, 85] width 13 height 13
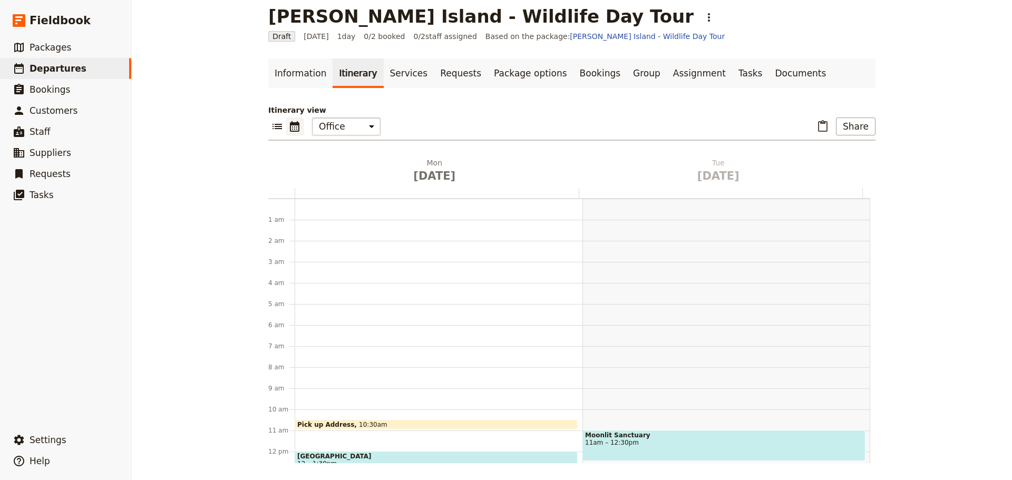
scroll to position [137, 0]
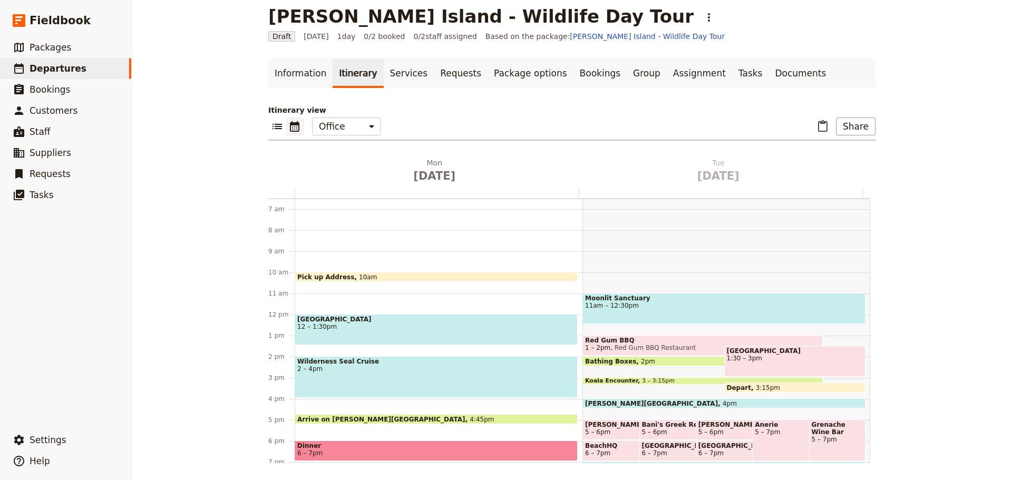
click at [354, 322] on div "Koala Conservation Centre 12 – 1:30pm" at bounding box center [436, 329] width 283 height 31
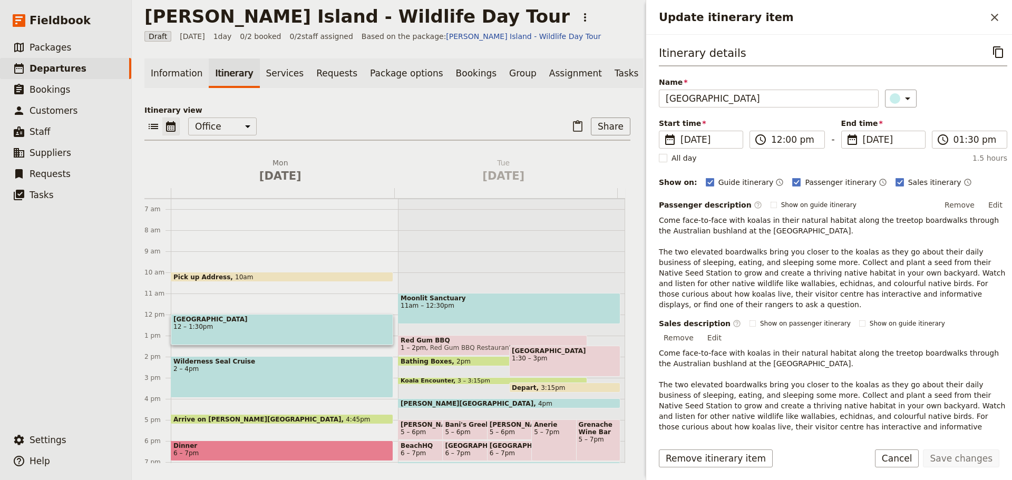
click at [895, 457] on button "Cancel" at bounding box center [897, 458] width 44 height 18
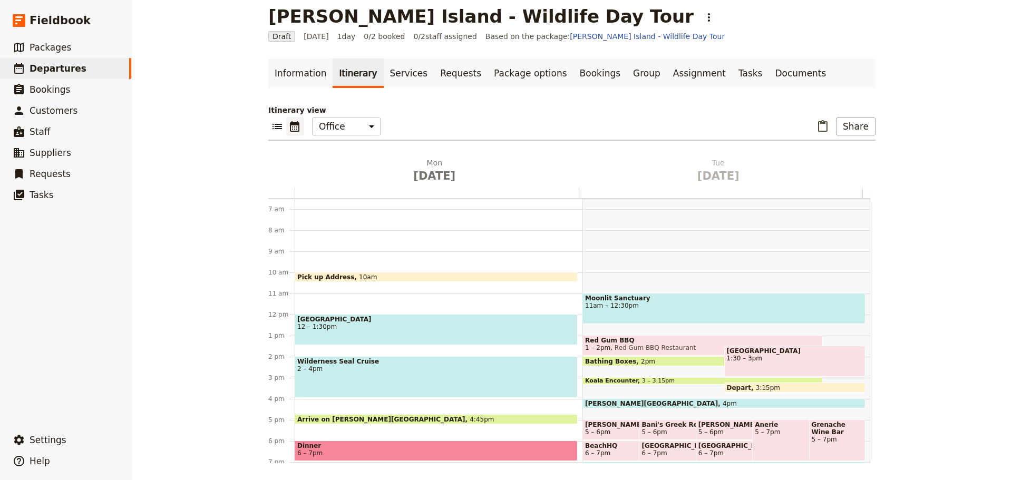
click at [379, 419] on span at bounding box center [436, 421] width 282 height 4
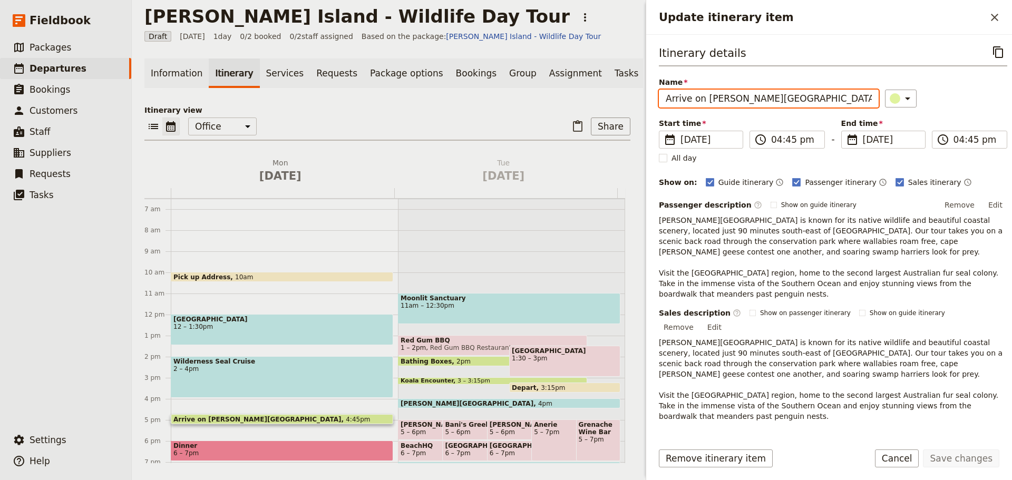
drag, startPoint x: 703, startPoint y: 103, endPoint x: 621, endPoint y: 92, distance: 82.9
click at [627, 96] on div "Phillip Island - Wildlife Day Tour ​ Draft 13 Oct 2025 1 day 0/2 booked 0 / 2 s…" at bounding box center [572, 240] width 880 height 480
type input "[PERSON_NAME][GEOGRAPHIC_DATA]"
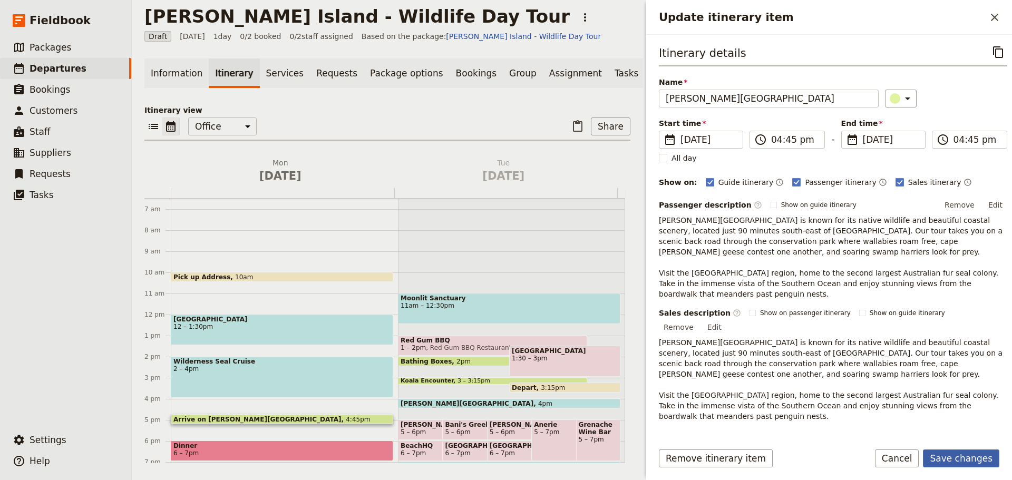
click at [968, 460] on button "Save changes" at bounding box center [961, 458] width 76 height 18
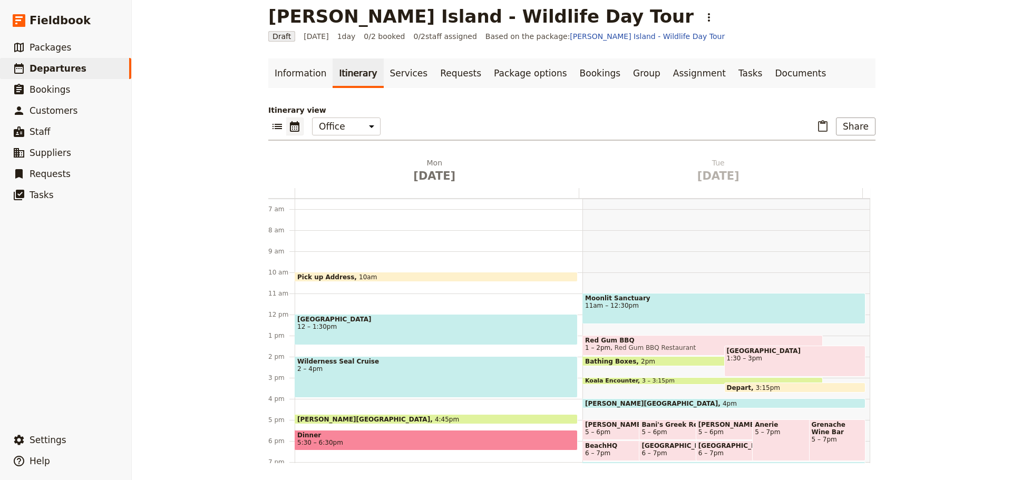
click at [343, 442] on span "5:30 – 6:30pm" at bounding box center [436, 442] width 278 height 7
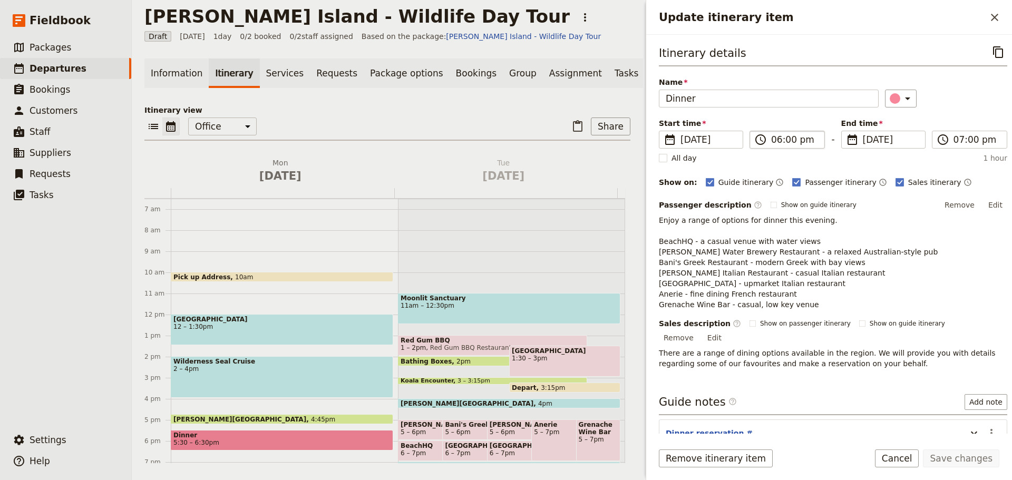
click at [809, 132] on label "​ 06:00 pm" at bounding box center [786, 140] width 75 height 18
click at [809, 133] on input "06:00 pm" at bounding box center [794, 139] width 47 height 13
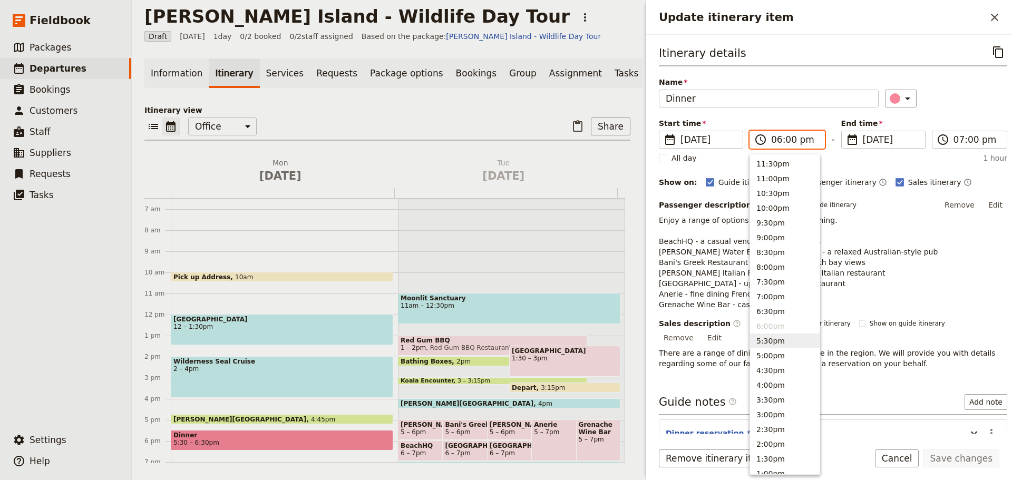
click at [773, 344] on button "5:30pm" at bounding box center [785, 341] width 70 height 15
type input "05:30 pm"
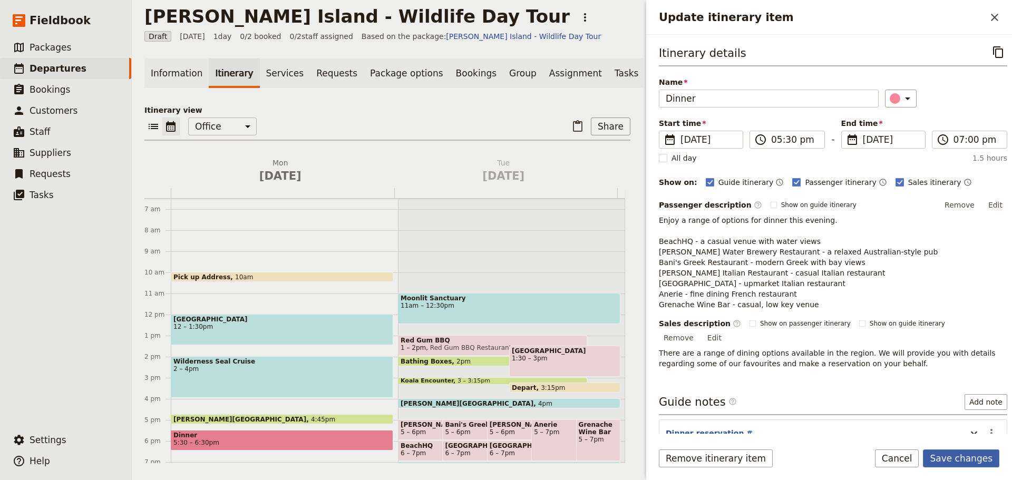
click at [957, 463] on button "Save changes" at bounding box center [961, 458] width 76 height 18
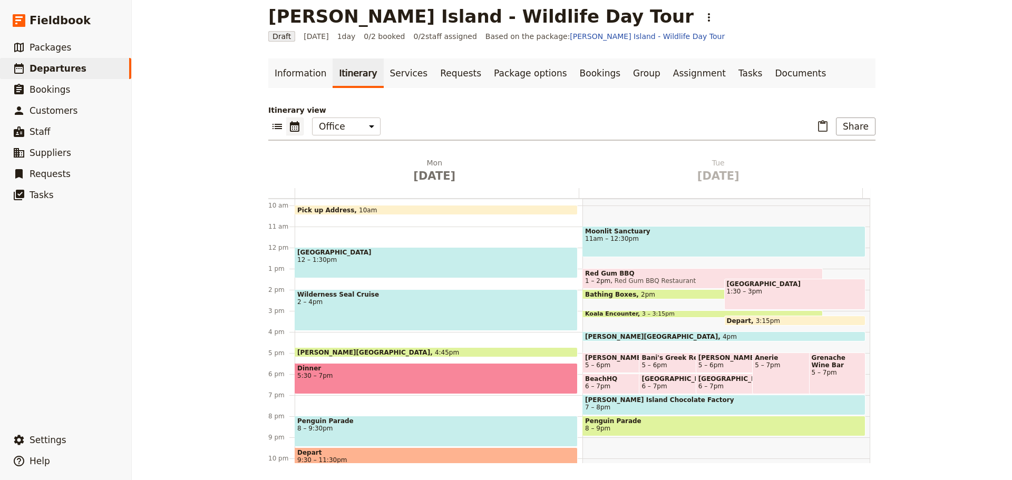
scroll to position [241, 0]
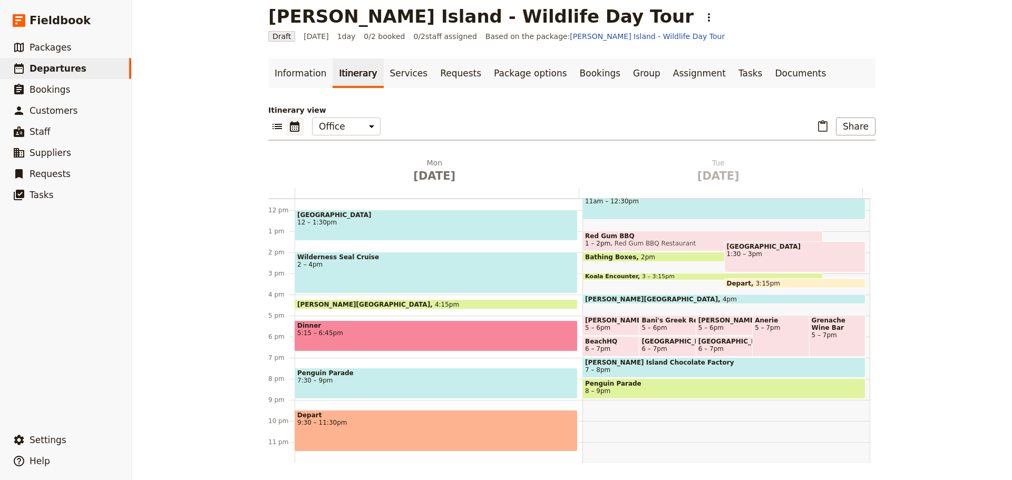
click at [329, 334] on span "5:15 – 6:45pm" at bounding box center [436, 332] width 278 height 7
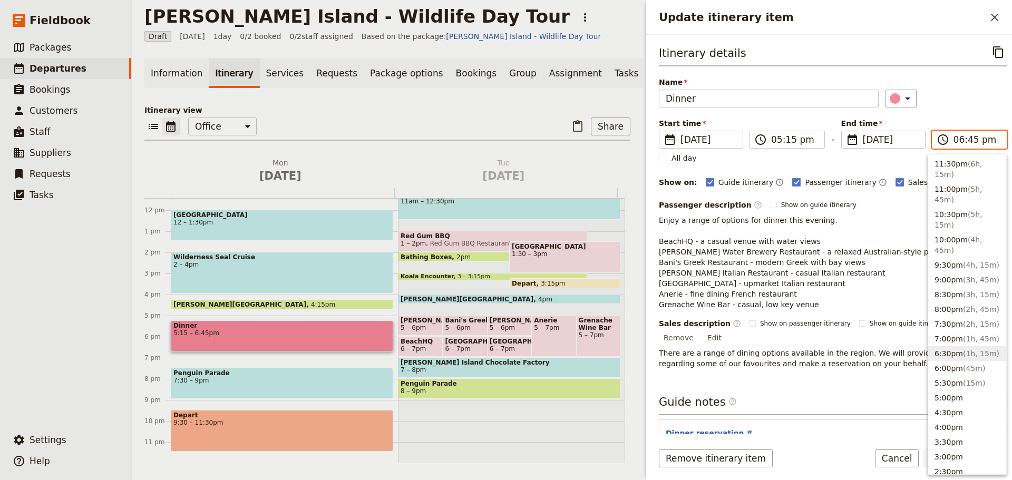
click at [956, 139] on input "06:45 pm" at bounding box center [976, 139] width 47 height 13
click at [967, 140] on input "06:45 pm" at bounding box center [976, 139] width 47 height 13
type input "06:15 pm"
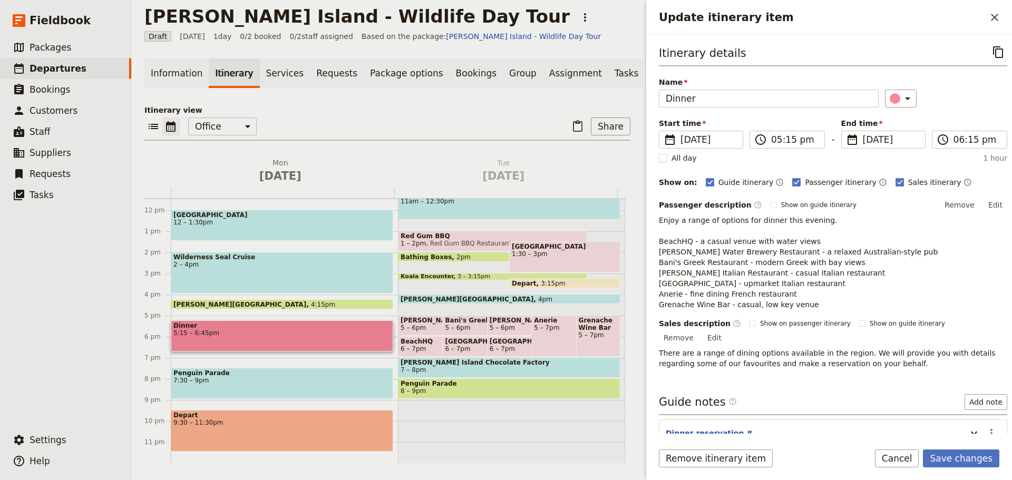
click at [994, 100] on div "​" at bounding box center [946, 99] width 122 height 18
click at [984, 454] on button "Save changes" at bounding box center [961, 458] width 76 height 18
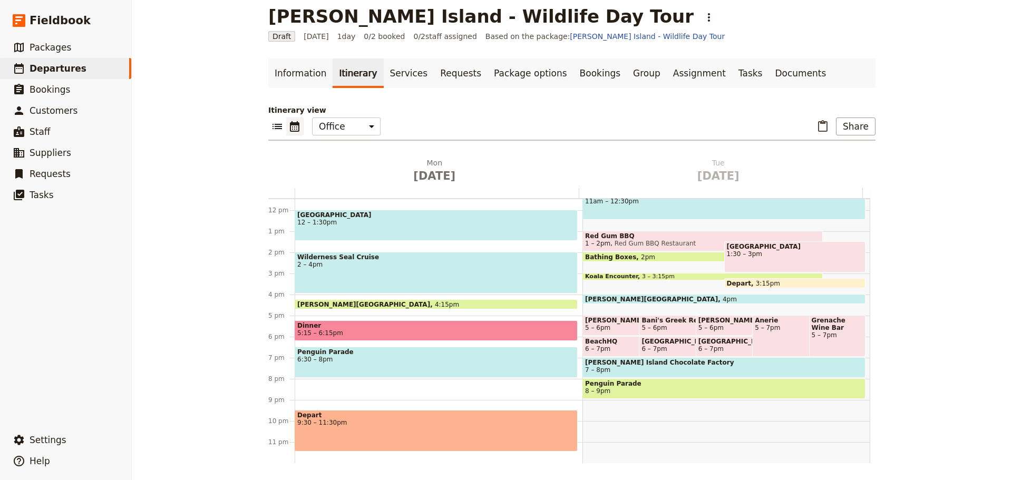
click at [425, 358] on span "6:30 – 8pm" at bounding box center [436, 359] width 278 height 7
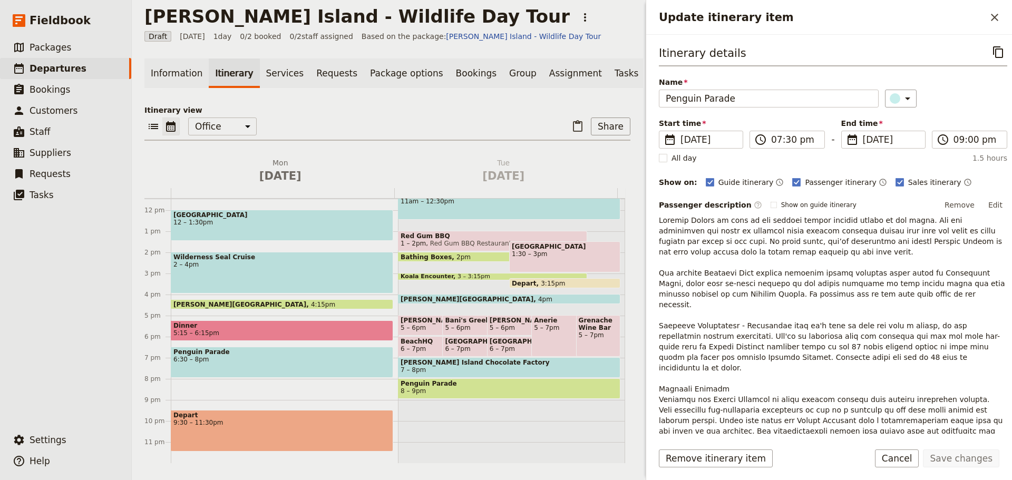
drag, startPoint x: 904, startPoint y: 463, endPoint x: 893, endPoint y: 428, distance: 36.5
click at [905, 463] on button "Cancel" at bounding box center [897, 458] width 44 height 18
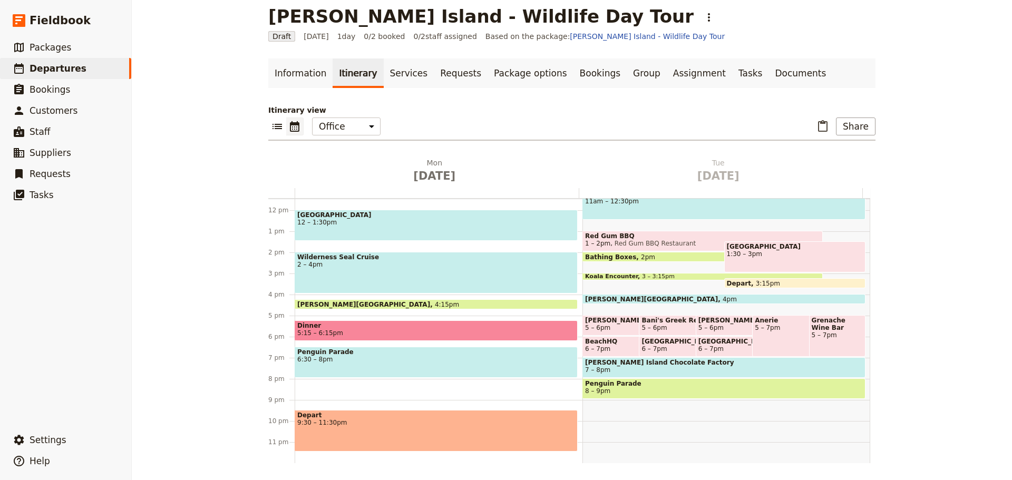
click at [326, 362] on span "6:30 – 8pm" at bounding box center [436, 359] width 278 height 7
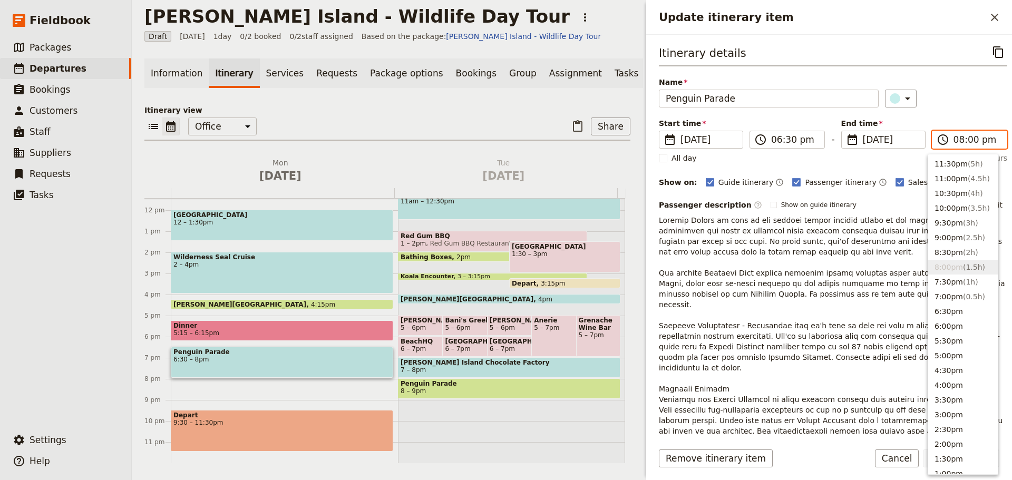
click at [969, 144] on input "08:00 pm" at bounding box center [976, 139] width 47 height 13
click at [971, 240] on span "( 2.5h )" at bounding box center [974, 237] width 22 height 8
type input "09:00 pm"
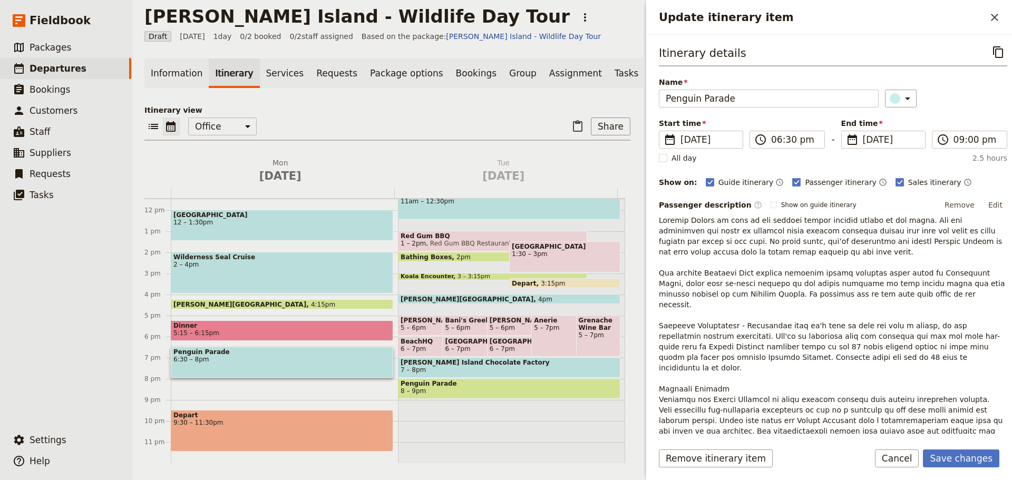
click at [967, 450] on button "Save changes" at bounding box center [961, 458] width 76 height 18
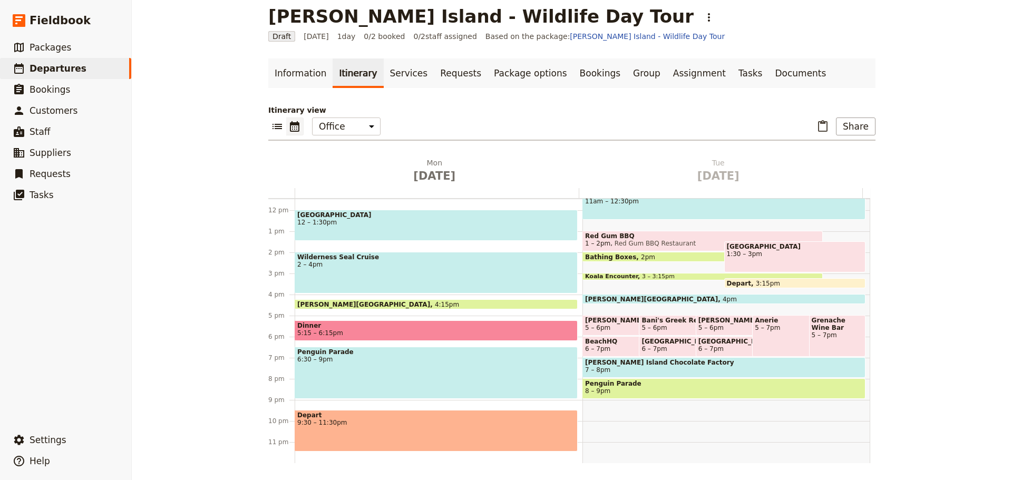
click at [346, 427] on div "Depart 9:30 – 11:30pm" at bounding box center [436, 431] width 283 height 42
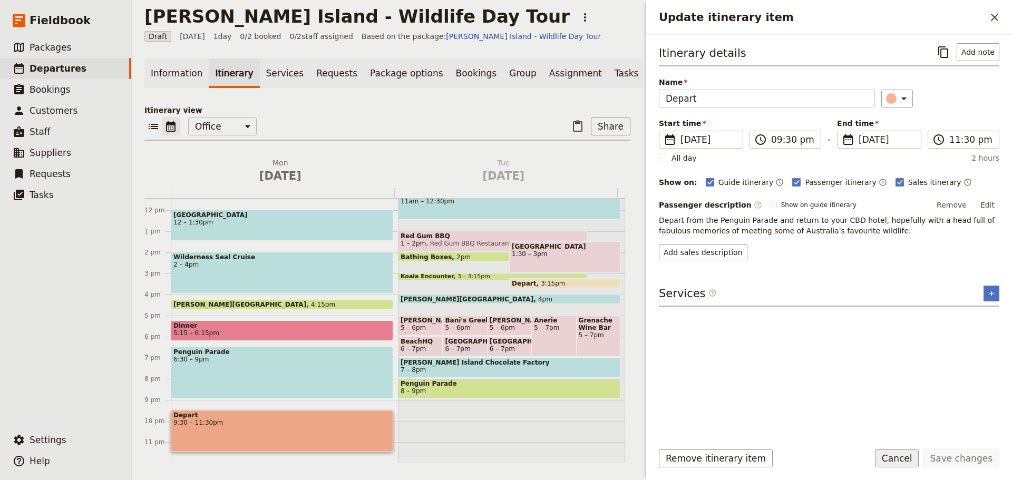
click at [900, 454] on button "Cancel" at bounding box center [897, 458] width 44 height 18
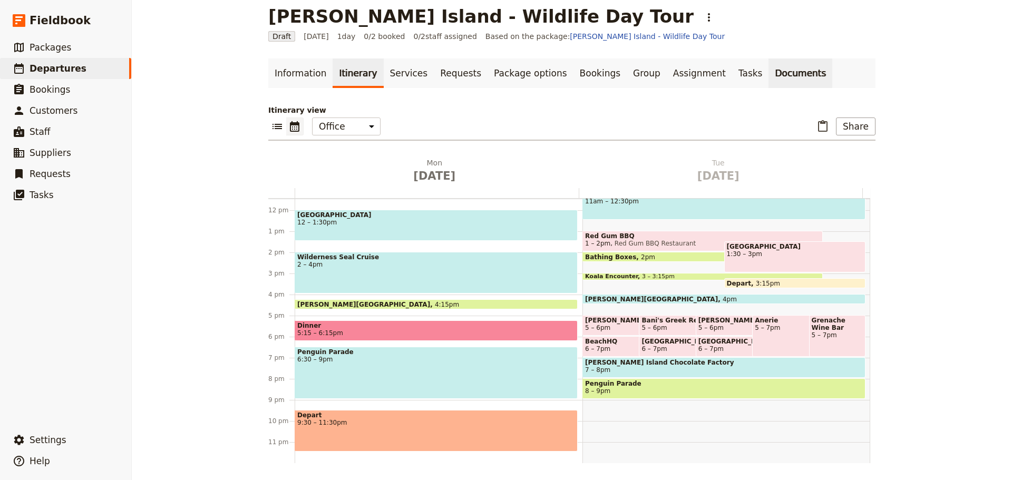
click at [768, 65] on link "Documents" at bounding box center [800, 73] width 64 height 30
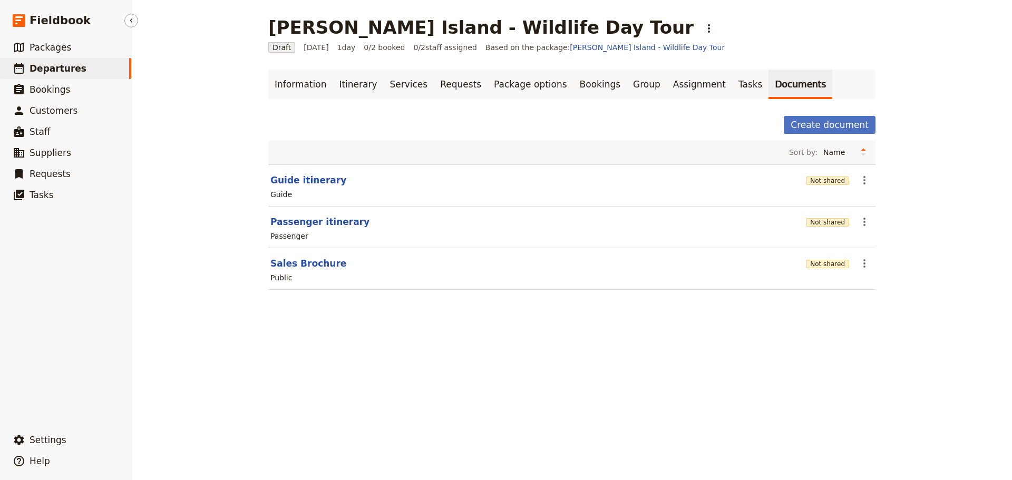
click at [50, 63] on span "Departures" at bounding box center [58, 68] width 57 height 11
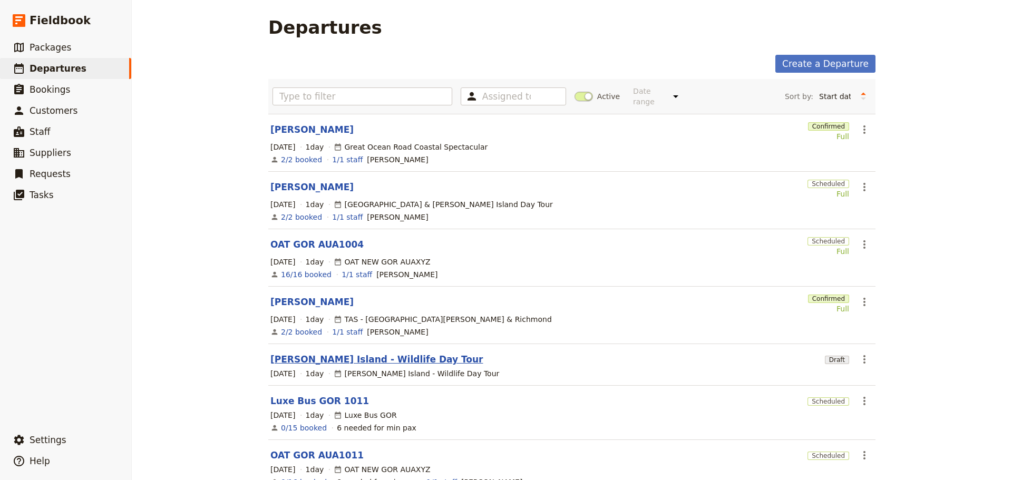
click at [359, 354] on link "[PERSON_NAME] Island - Wildlife Day Tour" at bounding box center [376, 359] width 213 height 13
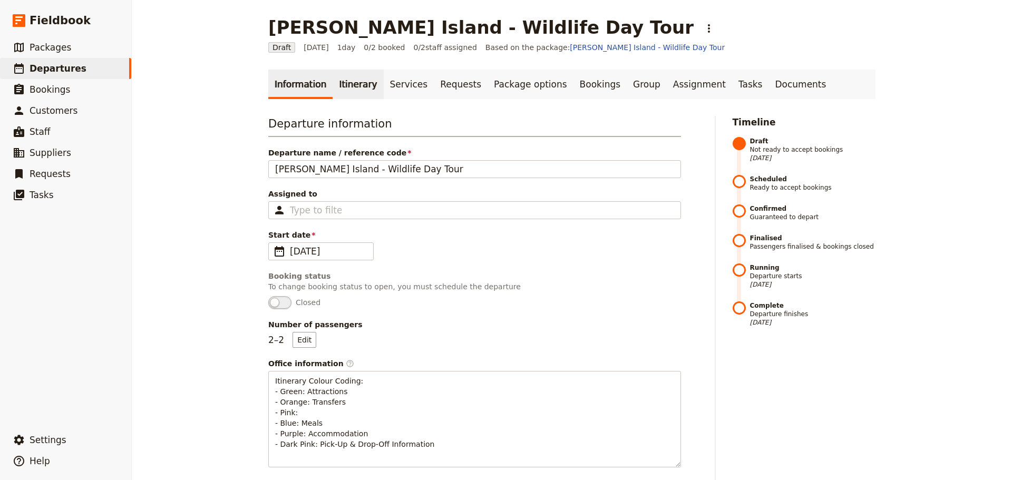
click at [342, 86] on link "Itinerary" at bounding box center [357, 85] width 51 height 30
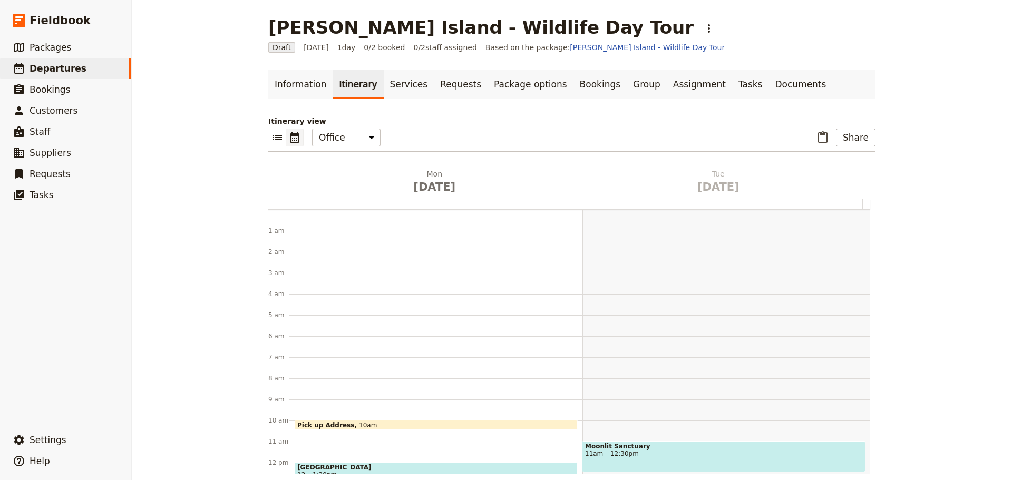
scroll to position [137, 0]
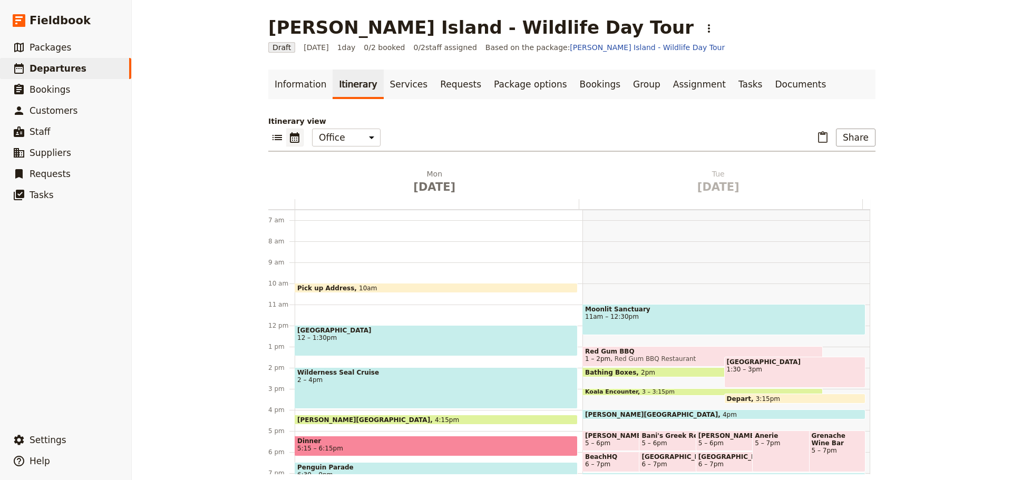
click at [359, 287] on span "10am" at bounding box center [368, 288] width 18 height 7
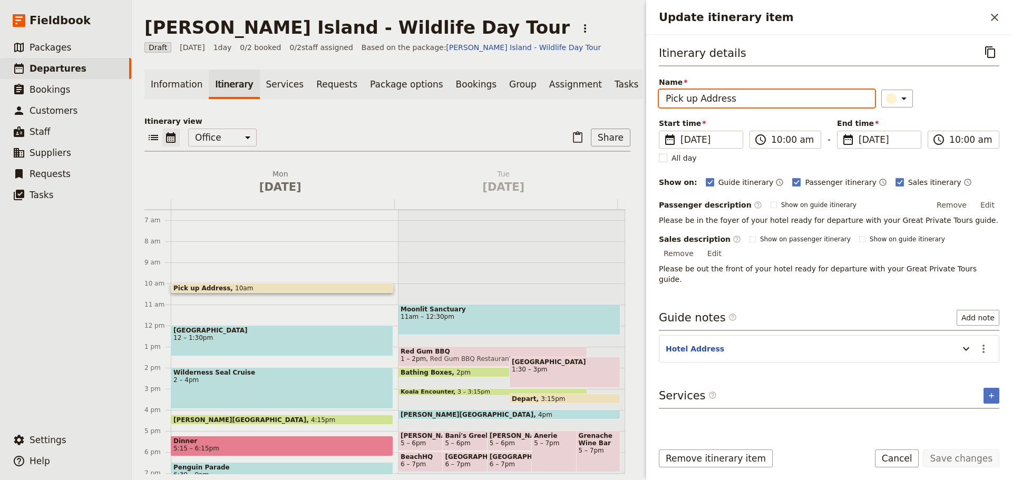
drag, startPoint x: 740, startPoint y: 99, endPoint x: 525, endPoint y: 99, distance: 215.0
click at [525, 99] on div "Phillip Island - Wildlife Day Tour ​ Draft 13 Oct 2025 1 day 0/2 booked 0 / 2 s…" at bounding box center [572, 240] width 880 height 480
type input "Ritz Carlton [GEOGRAPHIC_DATA]"
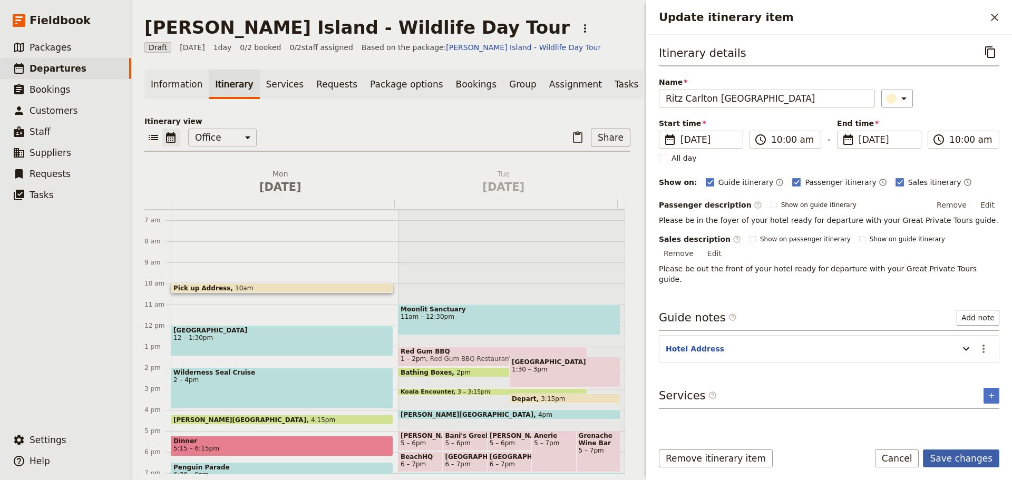
click at [945, 455] on button "Save changes" at bounding box center [961, 458] width 76 height 18
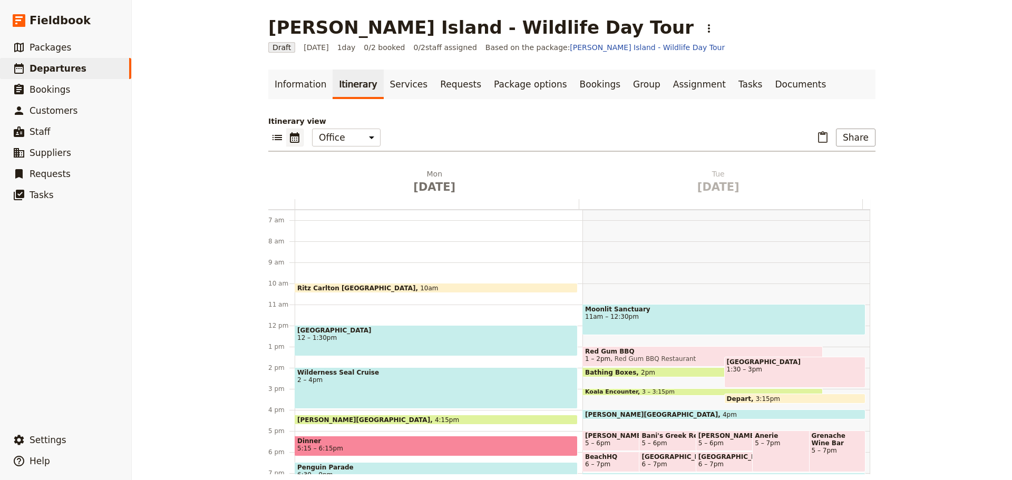
click at [338, 336] on span "12 – 1:30pm" at bounding box center [436, 337] width 278 height 7
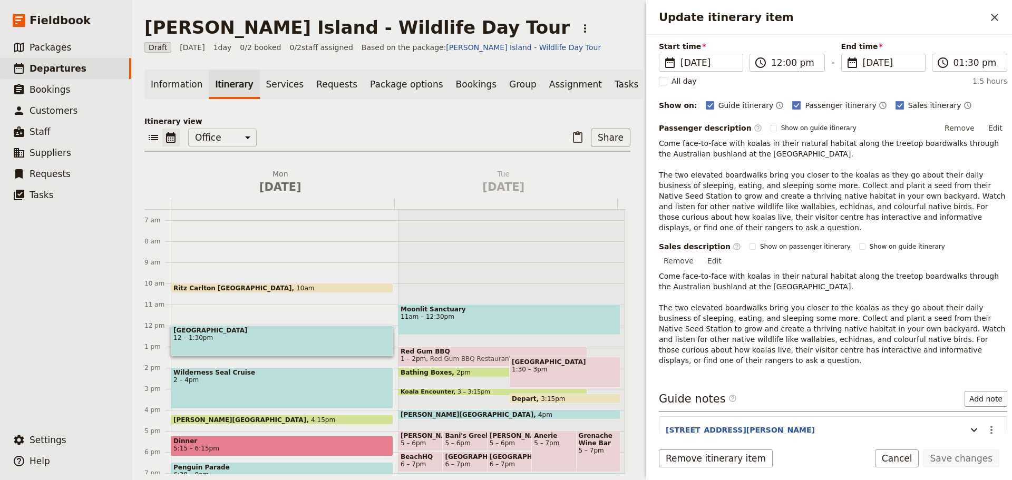
scroll to position [101, 0]
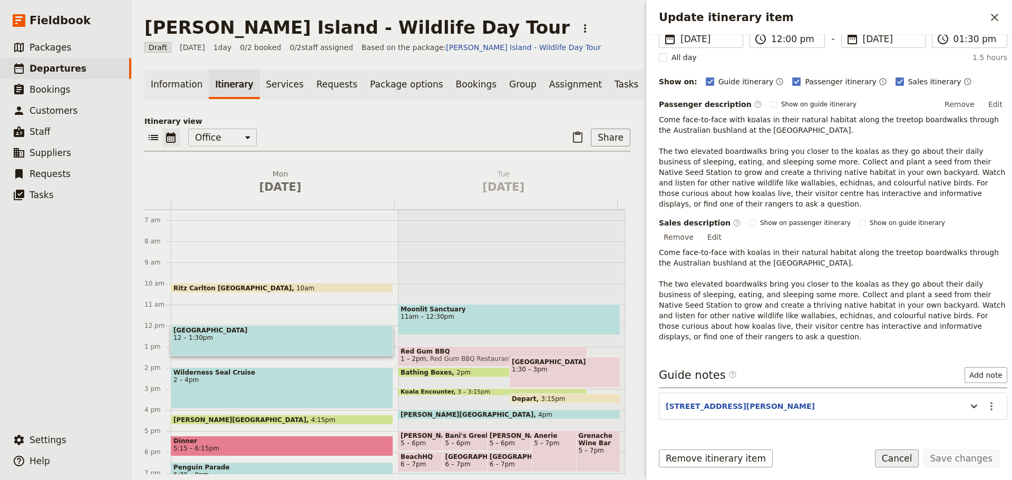
click at [904, 462] on button "Cancel" at bounding box center [897, 458] width 44 height 18
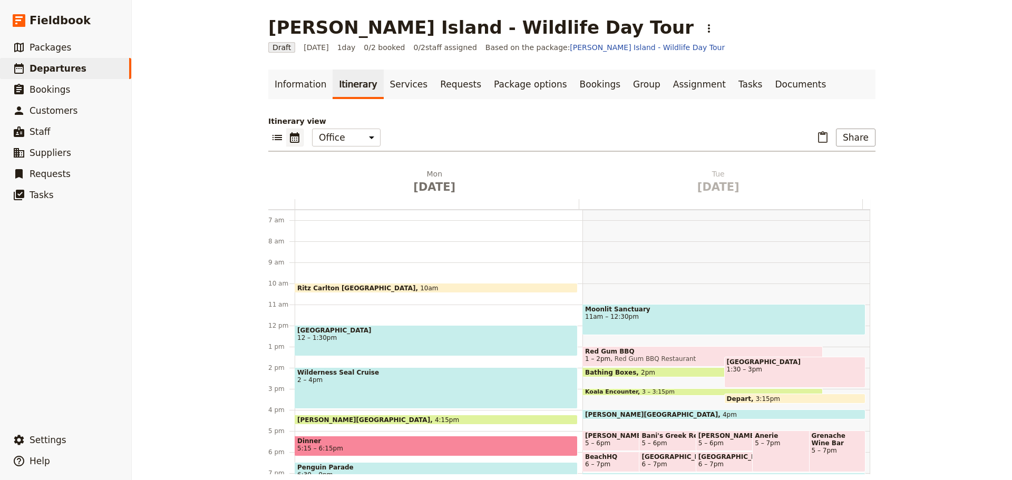
click at [334, 379] on span "2 – 4pm" at bounding box center [436, 379] width 278 height 7
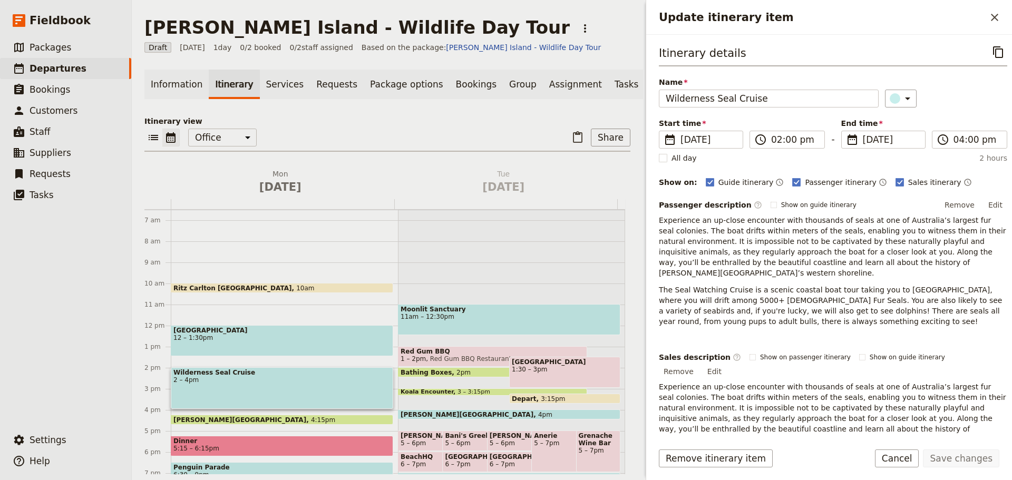
click at [179, 362] on div "Ritz Carlton Melbourne 10am Koala Conservation Centre 12 – 1:30pm Wilderness Se…" at bounding box center [284, 326] width 227 height 506
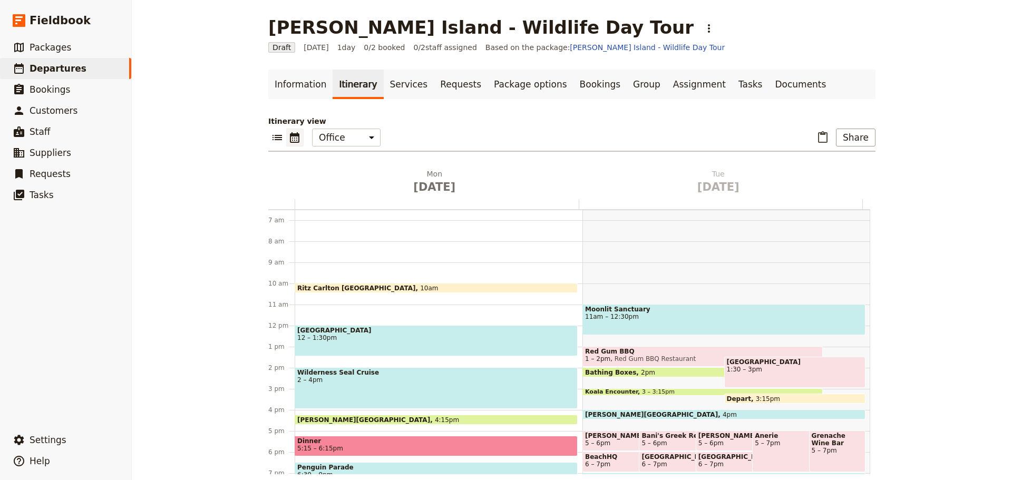
click at [300, 357] on div "Ritz Carlton Melbourne 10am Koala Conservation Centre 12 – 1:30pm Wilderness Se…" at bounding box center [439, 326] width 288 height 506
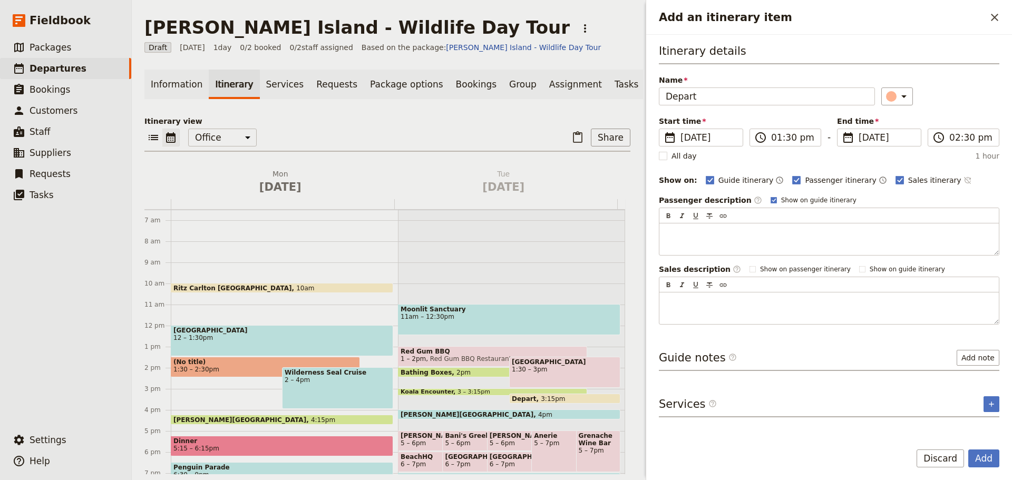
type input "Depart"
click at [963, 180] on icon "Time not shown on sales itinerary" at bounding box center [966, 180] width 7 height 7
click at [770, 202] on rect "Add an itinerary item" at bounding box center [773, 200] width 6 height 6
click at [770, 196] on input "Show on guide itinerary" at bounding box center [770, 195] width 1 height 1
checkbox input "false"
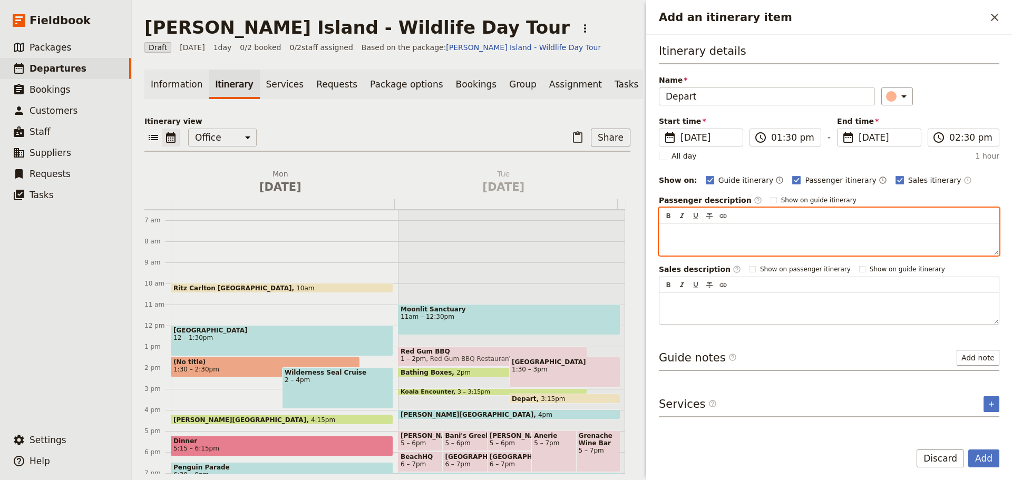
click at [757, 229] on p "Add an itinerary item" at bounding box center [828, 233] width 327 height 11
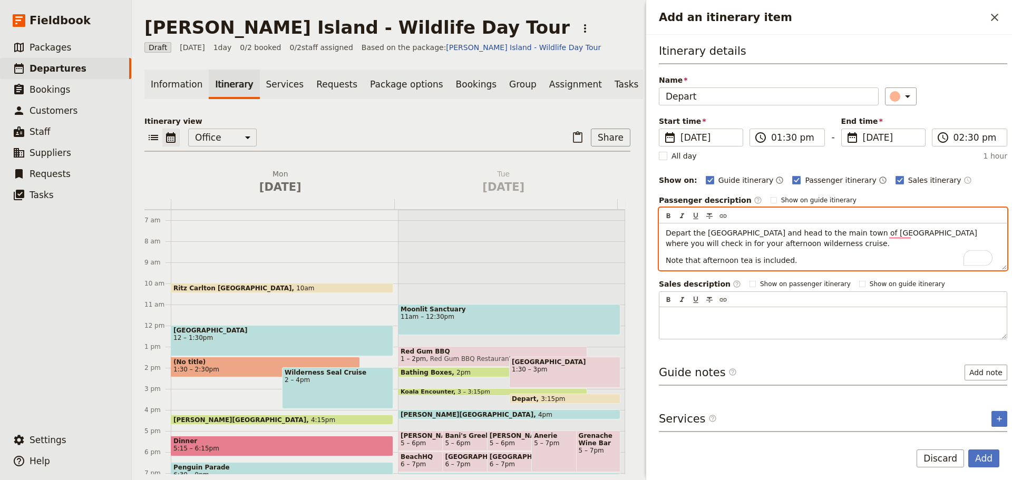
scroll to position [6, 0]
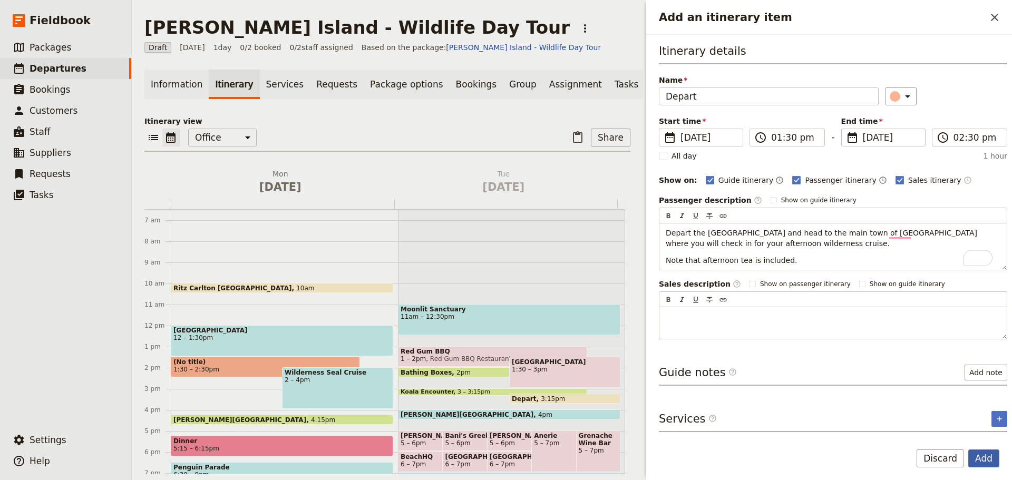
click at [987, 449] on button "Add" at bounding box center [983, 458] width 31 height 18
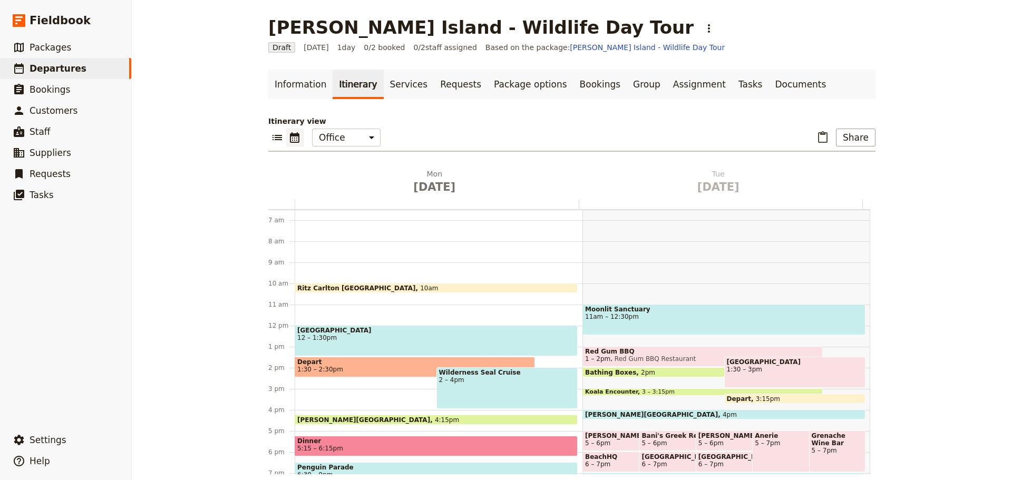
click at [347, 359] on span "Depart" at bounding box center [414, 361] width 235 height 7
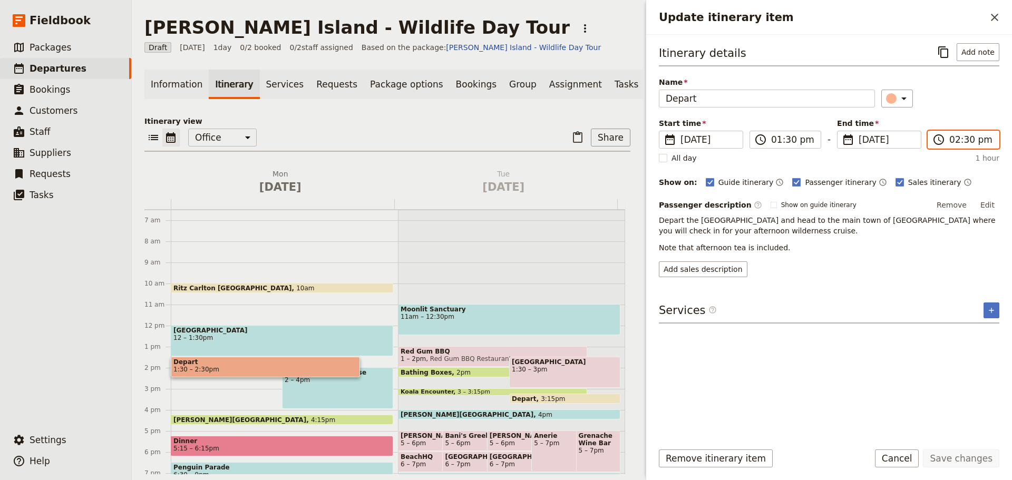
click at [974, 135] on input "02:30 pm" at bounding box center [970, 139] width 43 height 13
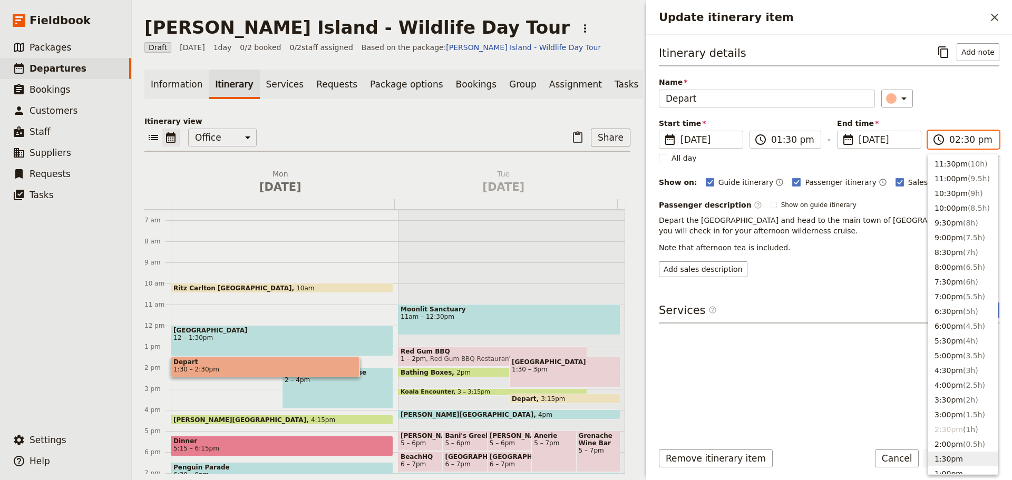
click at [947, 454] on button "1:30pm" at bounding box center [963, 459] width 70 height 15
type input "01:30 pm"
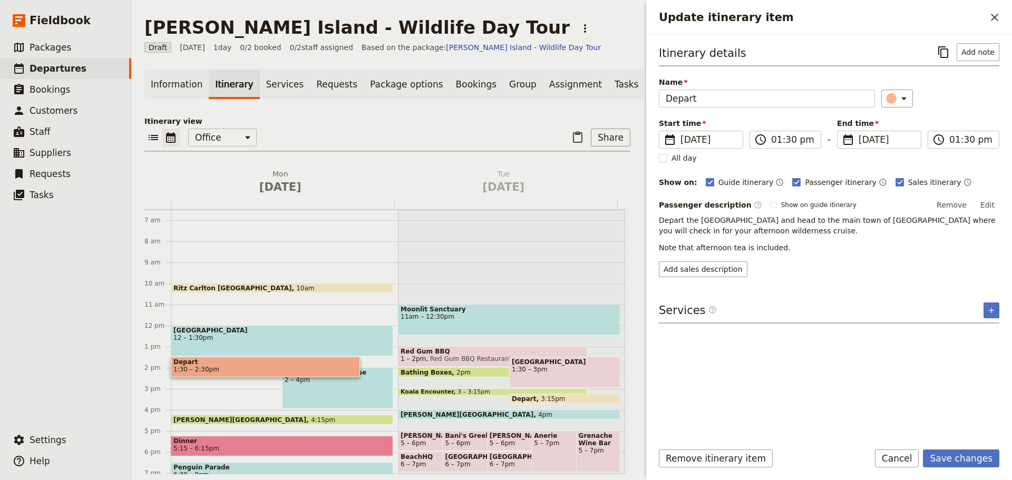
click at [956, 91] on div "​" at bounding box center [940, 99] width 119 height 18
click at [967, 463] on button "Save changes" at bounding box center [961, 458] width 76 height 18
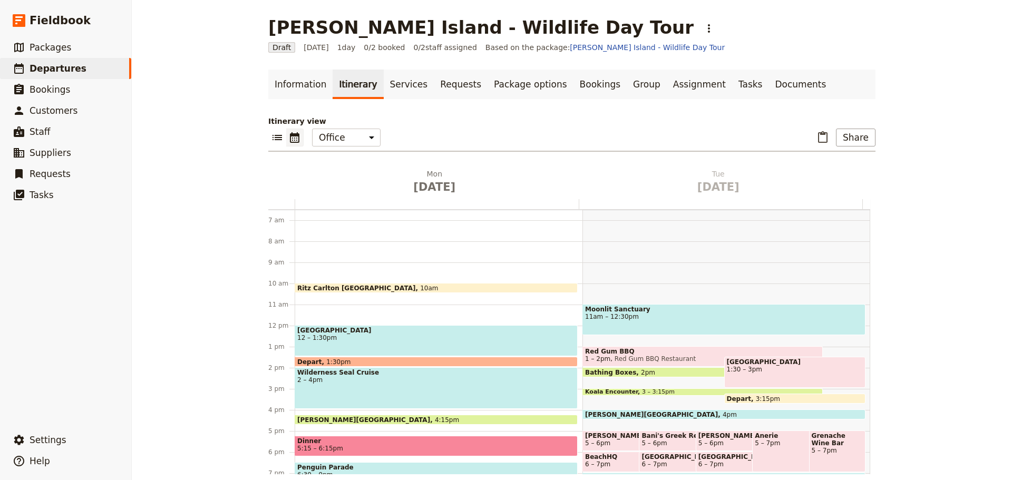
click at [378, 380] on span "2 – 4pm" at bounding box center [436, 379] width 278 height 7
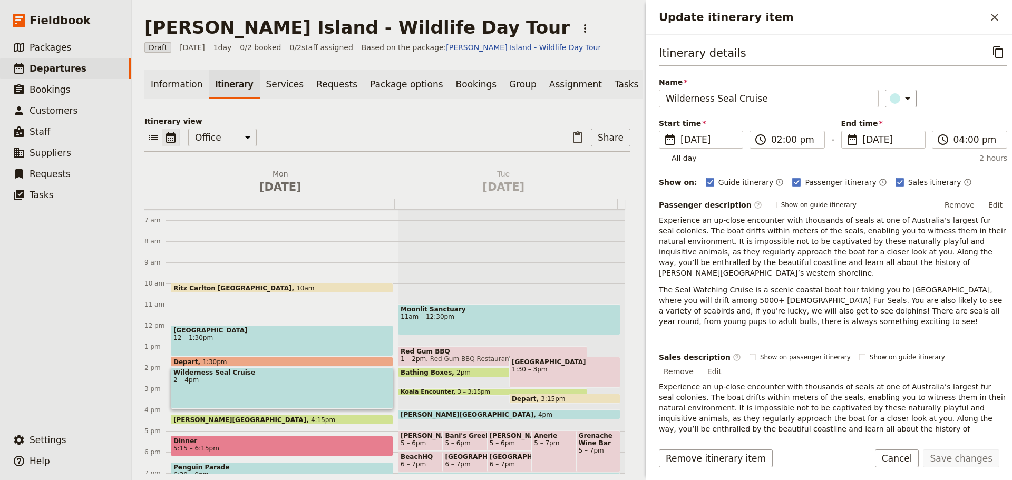
click at [185, 365] on span "Depart" at bounding box center [187, 361] width 29 height 7
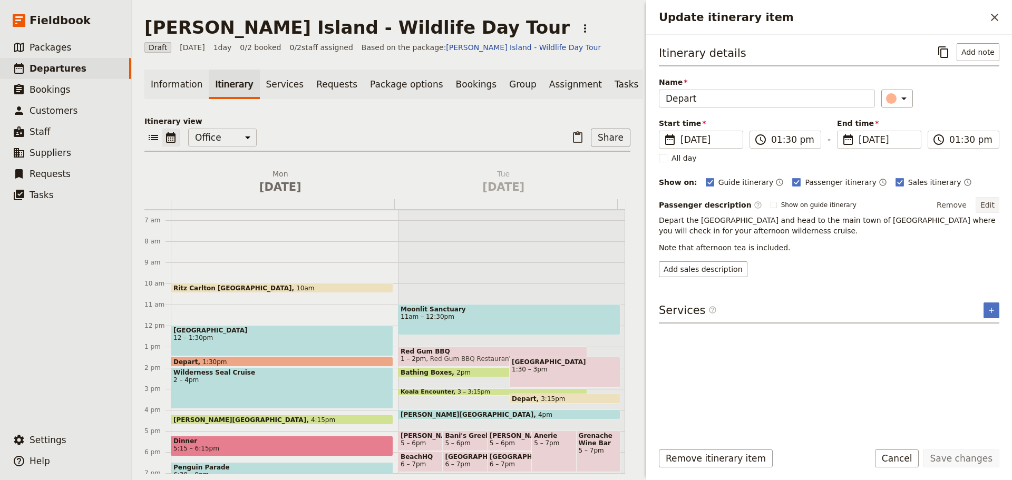
click at [986, 201] on button "Edit" at bounding box center [987, 205] width 24 height 16
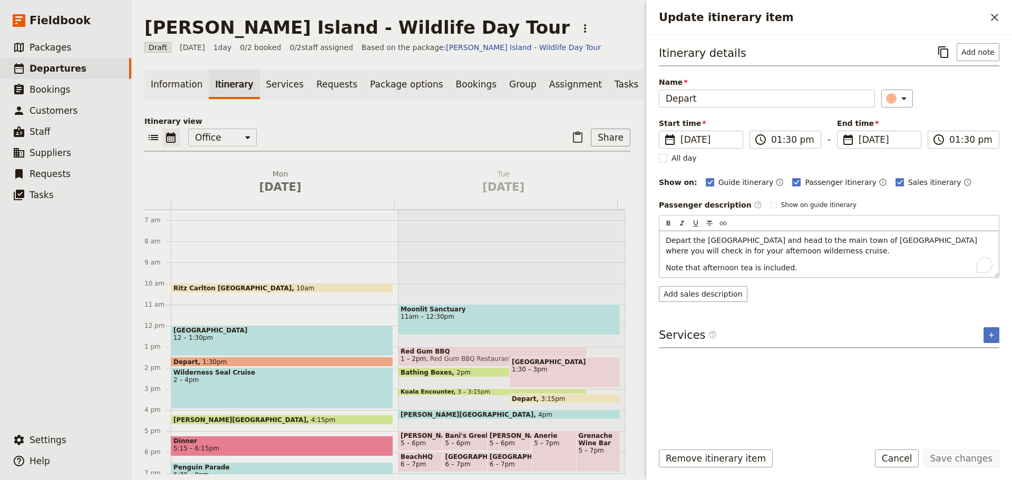
click at [785, 267] on p "Note that afternoon tea is included." at bounding box center [828, 267] width 327 height 11
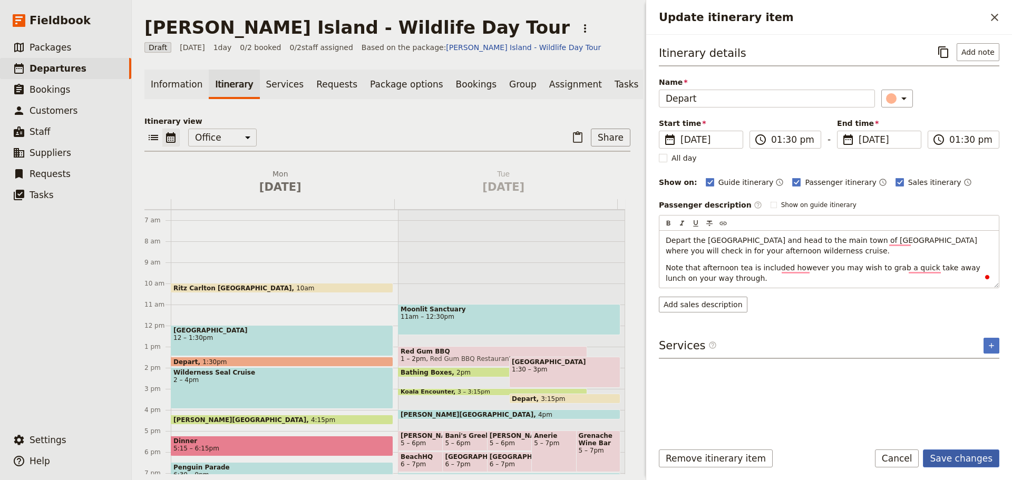
click at [988, 446] on form "Itinerary details ​ Add note Name Depart ​ Start time ​ 13 Oct 2025 13/10/2025 …" at bounding box center [829, 257] width 366 height 445
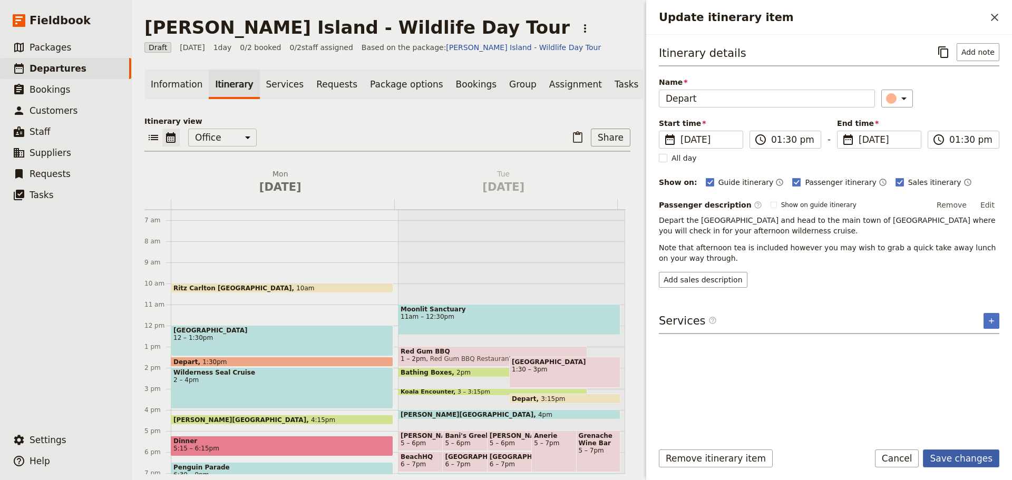
click at [968, 456] on button "Save changes" at bounding box center [961, 458] width 76 height 18
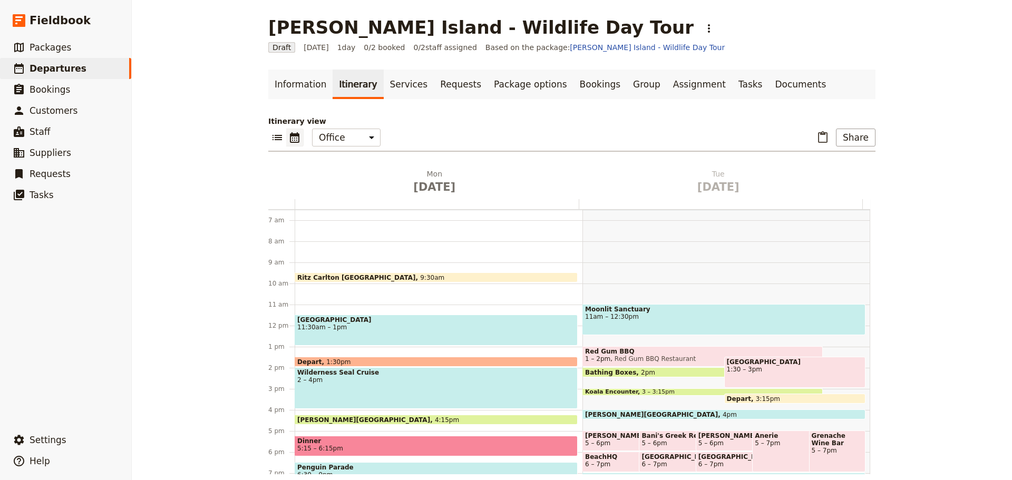
click at [317, 326] on span "11:30am – 1pm" at bounding box center [436, 327] width 278 height 7
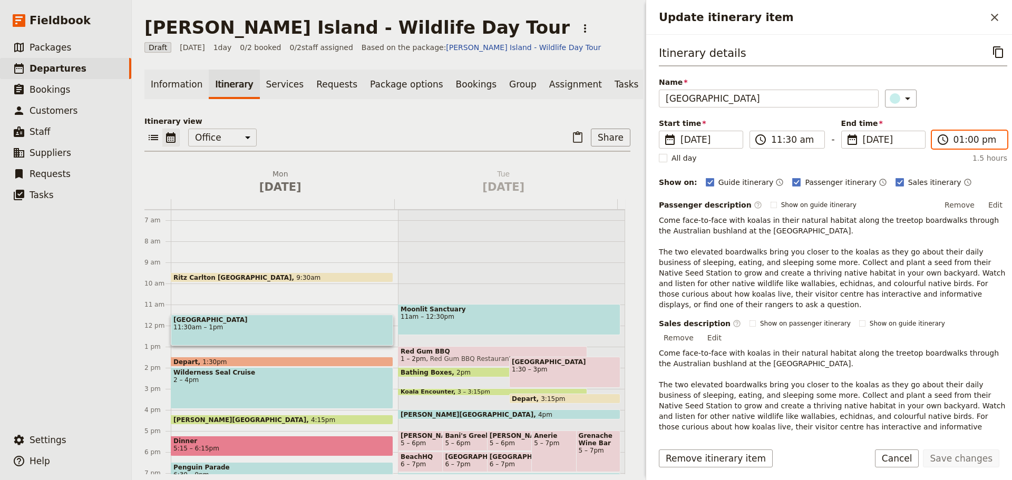
click at [954, 141] on input "01:00 pm" at bounding box center [976, 139] width 47 height 13
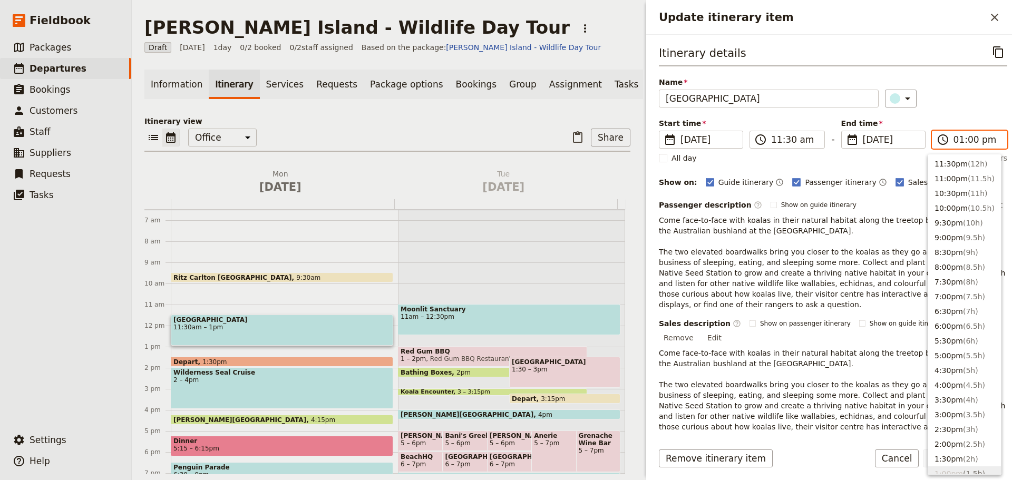
scroll to position [312, 0]
drag, startPoint x: 204, startPoint y: 362, endPoint x: 207, endPoint y: 353, distance: 10.0
click at [206, 353] on div "Ritz Carlton Melbourne 9:30am Koala Conservation Centre 11:30am – 1pm Depart 1:…" at bounding box center [284, 326] width 227 height 506
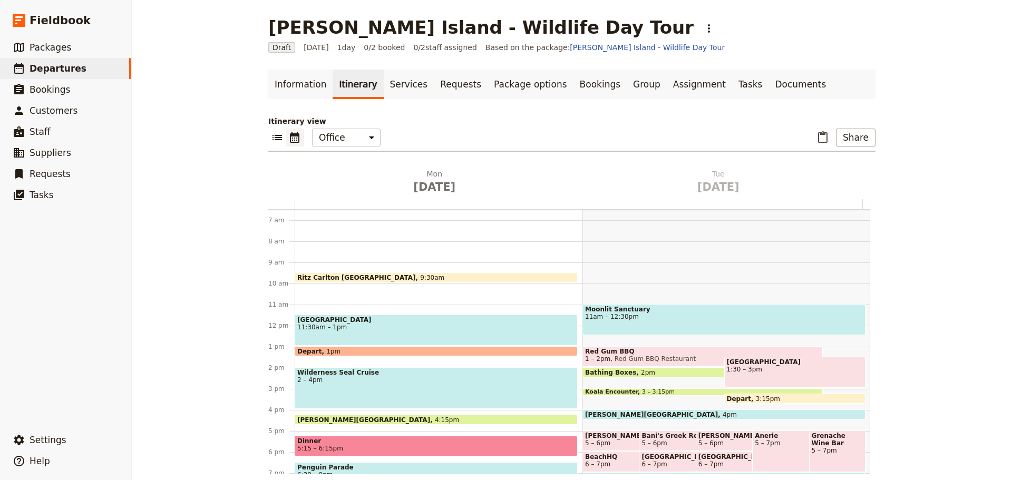
click at [346, 349] on div "Depart 1pm" at bounding box center [436, 351] width 283 height 10
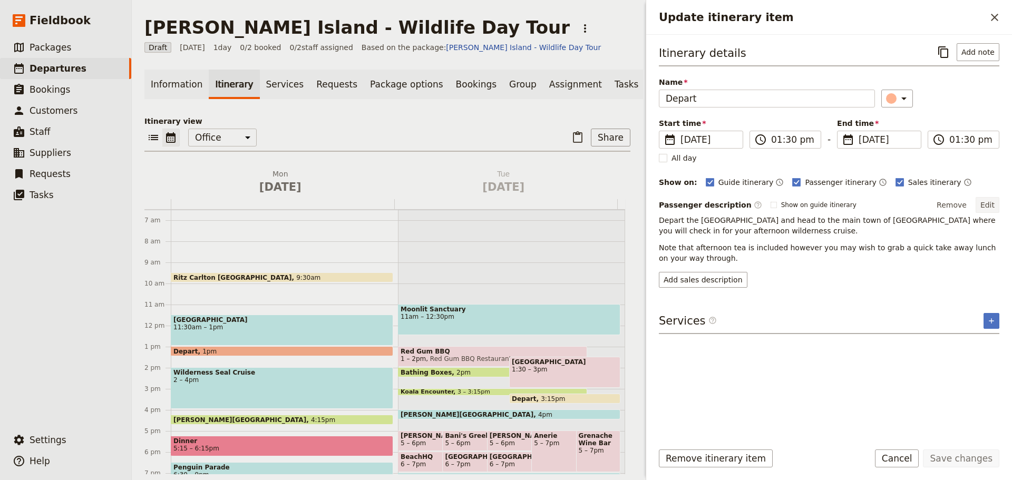
click at [987, 205] on button "Edit" at bounding box center [987, 205] width 24 height 16
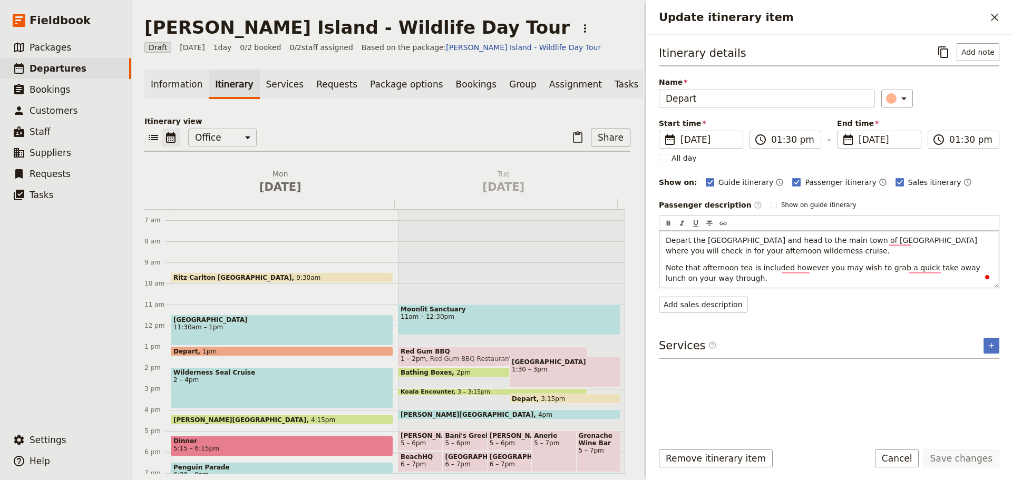
click at [963, 267] on span "Note that afternoon tea is included however you may wish to grab a quick take a…" at bounding box center [823, 272] width 317 height 19
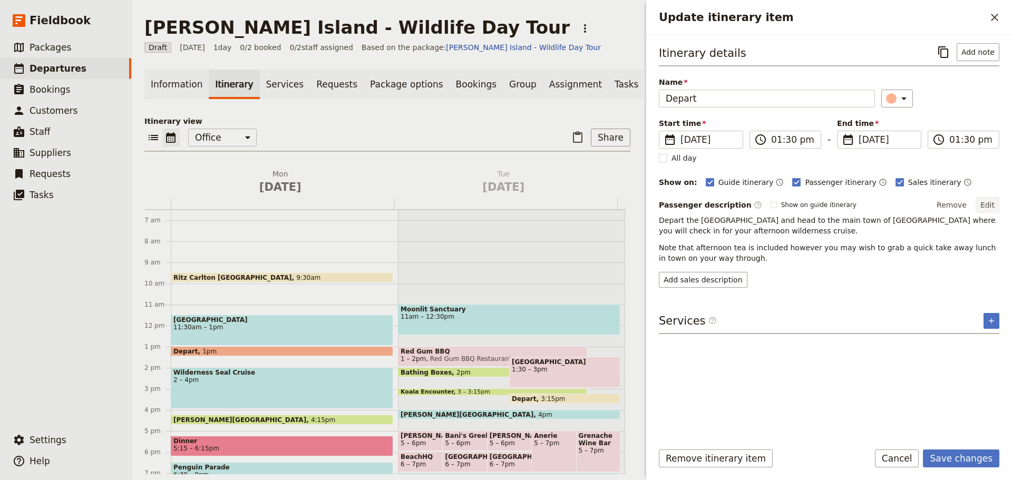
click at [989, 199] on button "Edit" at bounding box center [987, 205] width 24 height 16
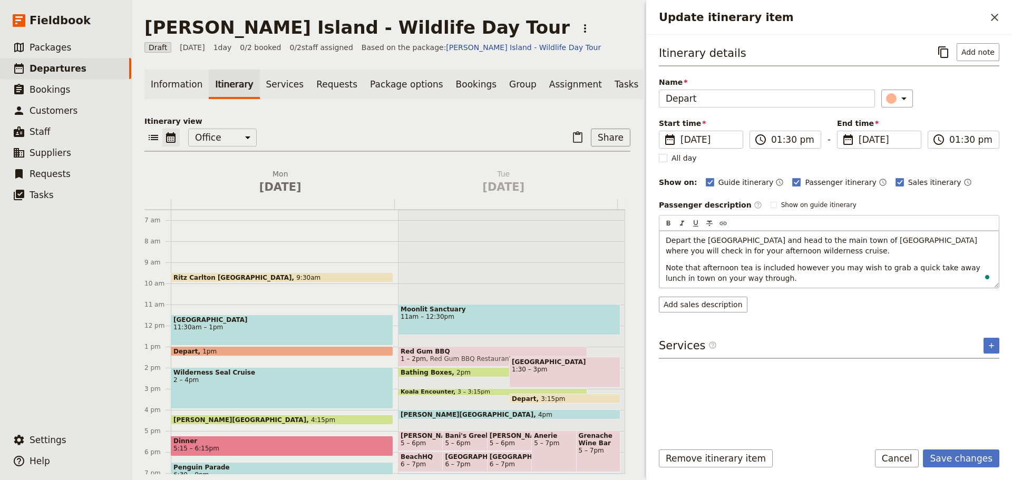
click at [772, 280] on p "Note that afternoon tea is included however you may wish to grab a quick take a…" at bounding box center [828, 272] width 327 height 21
click at [928, 268] on span "Note that afternoon tea is included however you may wish to grab a quick take a…" at bounding box center [823, 278] width 317 height 30
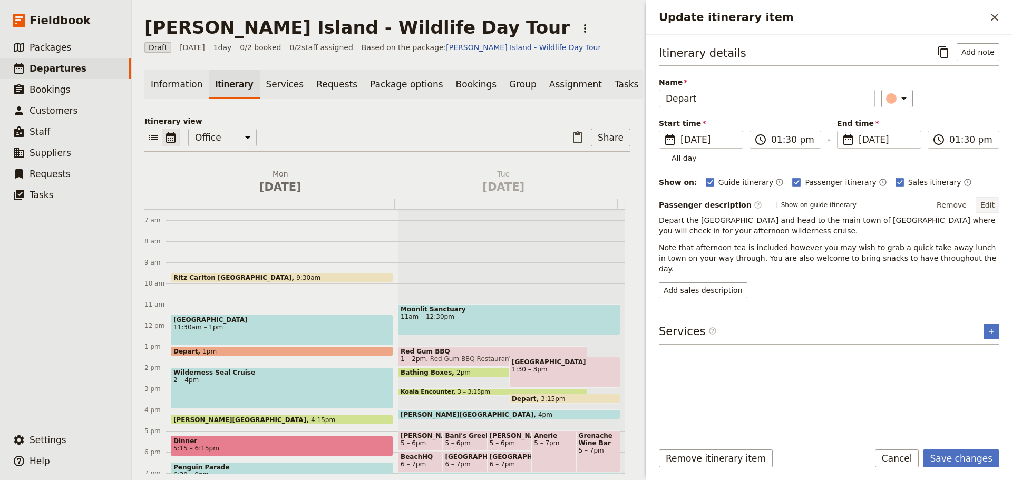
click at [986, 202] on button "Edit" at bounding box center [987, 205] width 24 height 16
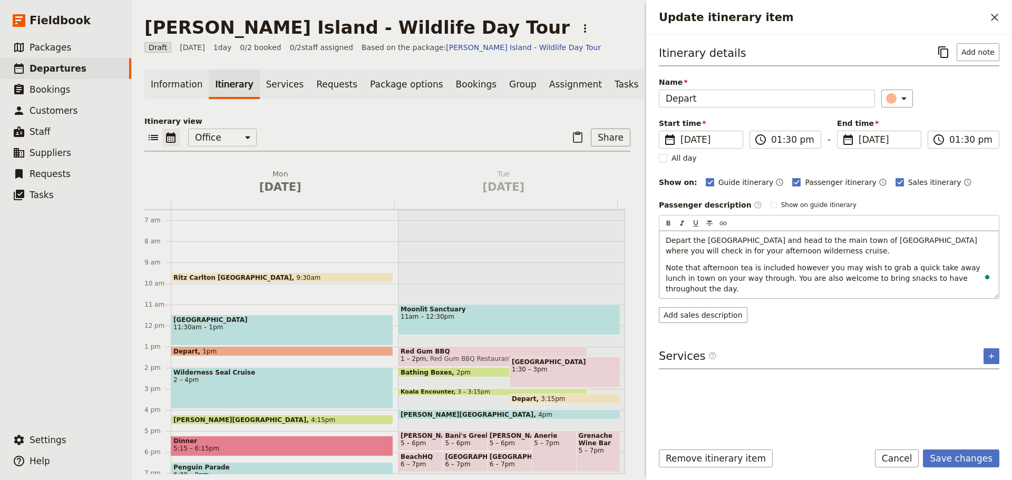
click at [964, 279] on p "Note that afternoon tea is included however you may wish to grab a quick take a…" at bounding box center [828, 278] width 327 height 32
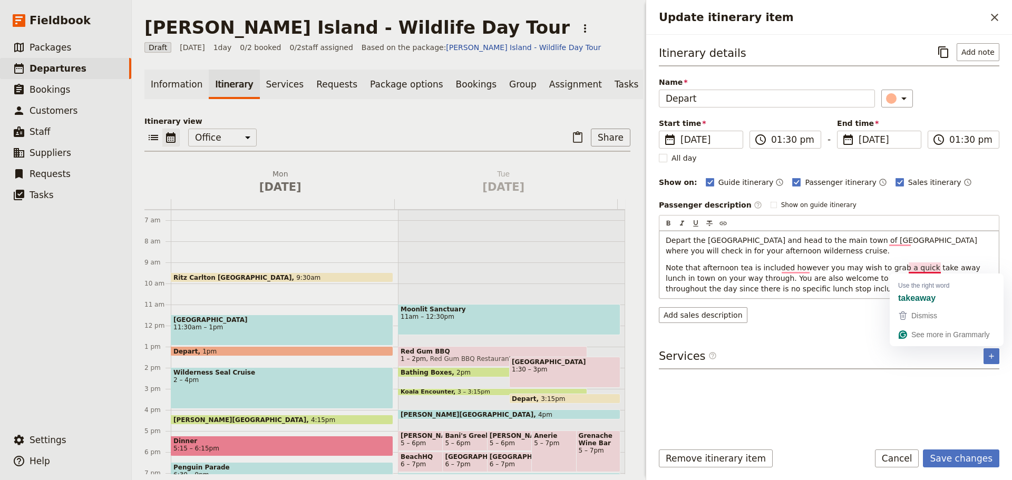
click at [931, 269] on span "Note that afternoon tea is included however you may wish to grab a quick take a…" at bounding box center [823, 278] width 317 height 30
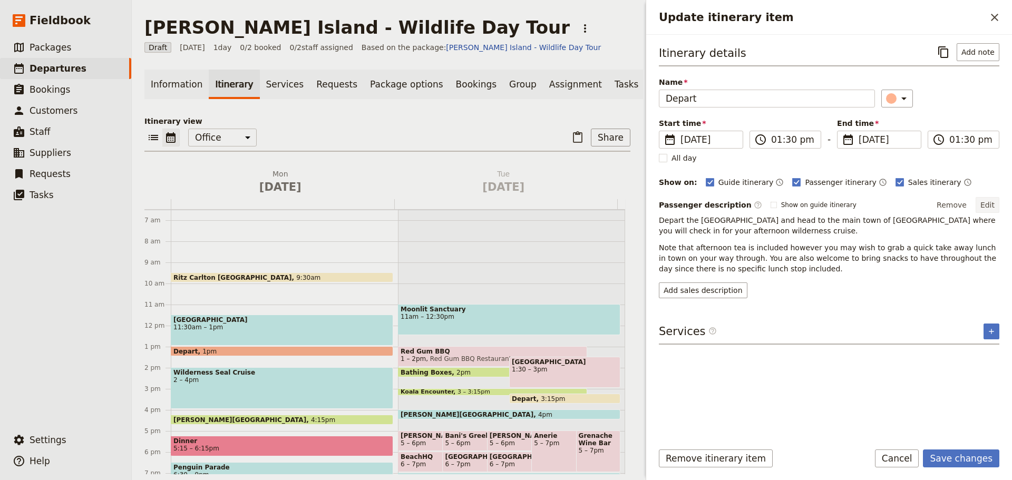
click at [991, 204] on button "Edit" at bounding box center [987, 205] width 24 height 16
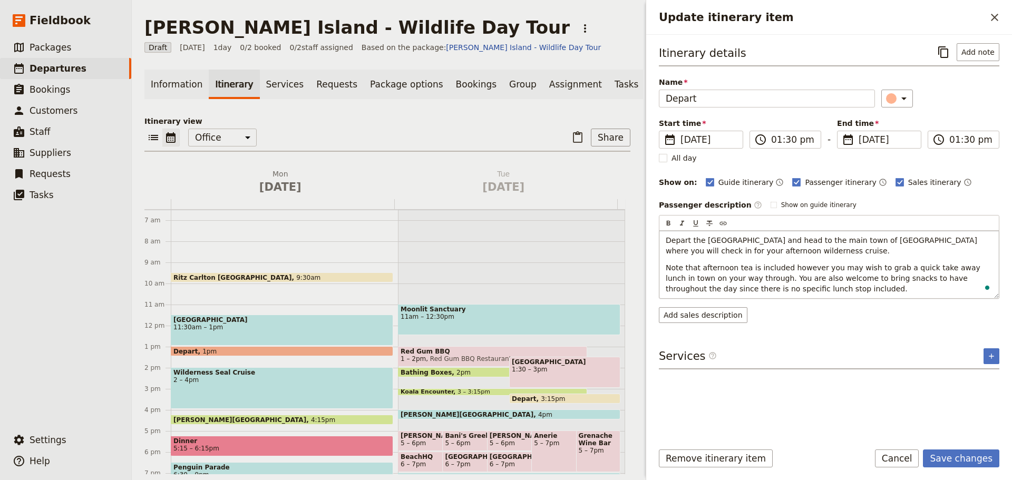
click at [926, 269] on span "Note that afternoon tea is included however you may wish to grab a quick take a…" at bounding box center [823, 278] width 317 height 30
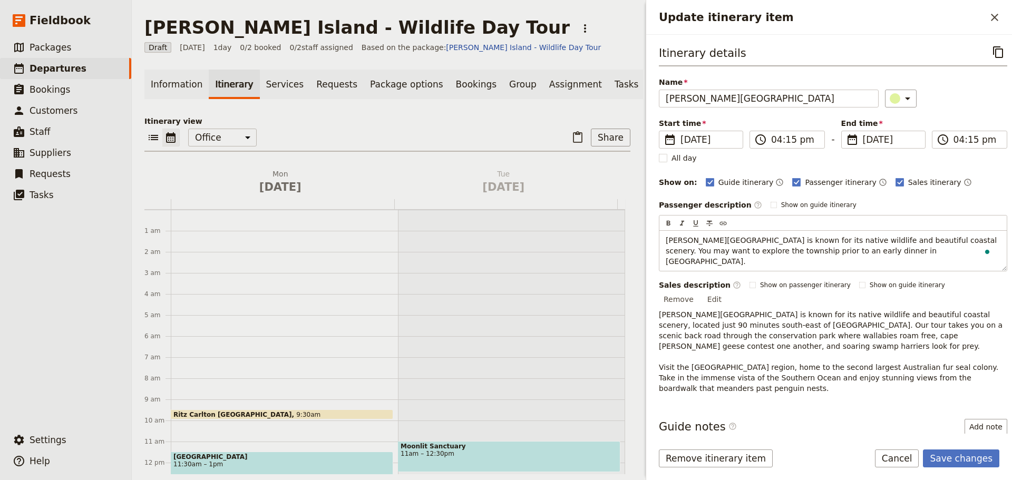
scroll to position [241, 0]
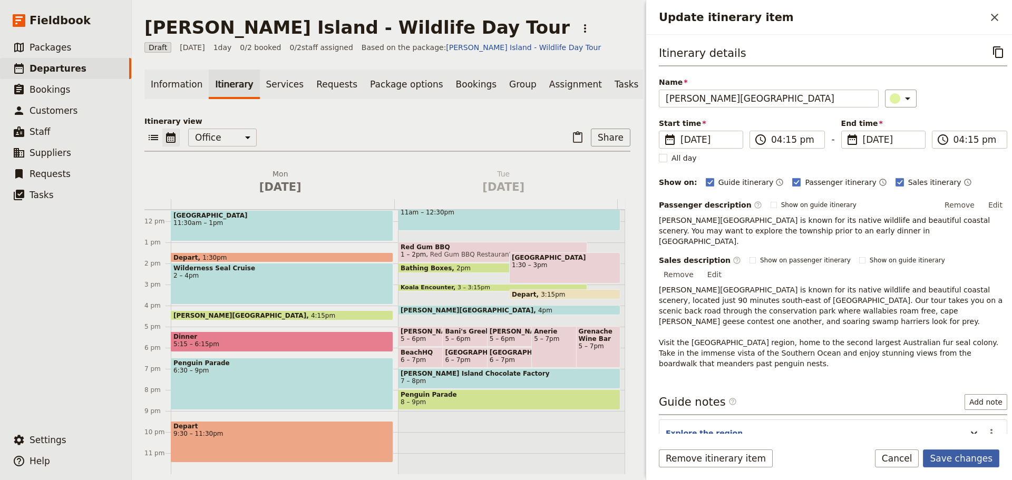
click at [983, 446] on form "Itinerary details ​ Name [PERSON_NAME][GEOGRAPHIC_DATA] ​ Start time ​ [DATE] […" at bounding box center [829, 257] width 366 height 445
drag, startPoint x: 943, startPoint y: 447, endPoint x: 956, endPoint y: 450, distance: 13.7
click at [943, 448] on form "Itinerary details ​ Name [PERSON_NAME][GEOGRAPHIC_DATA] ​ Start time ​ [DATE] […" at bounding box center [829, 257] width 366 height 445
click at [956, 452] on button "Save changes" at bounding box center [961, 458] width 76 height 18
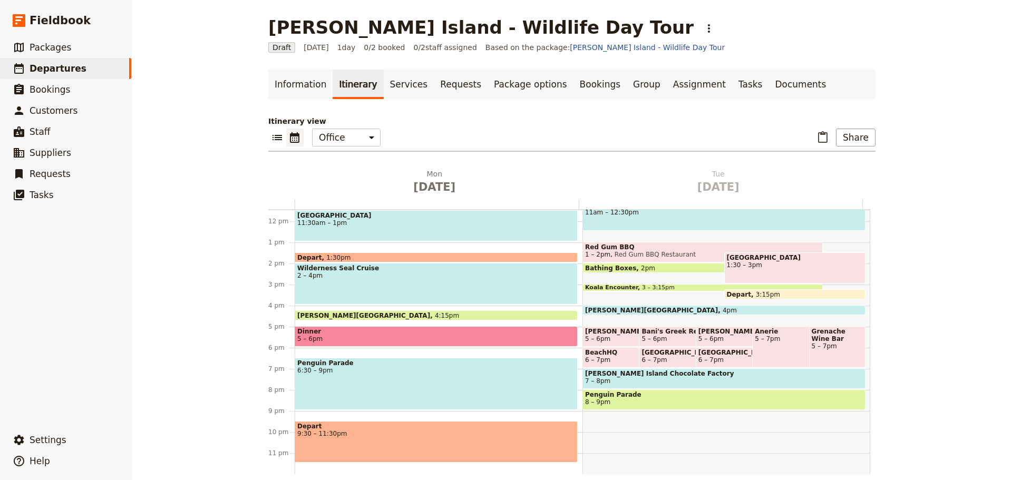
click at [322, 332] on span "Dinner" at bounding box center [436, 331] width 278 height 7
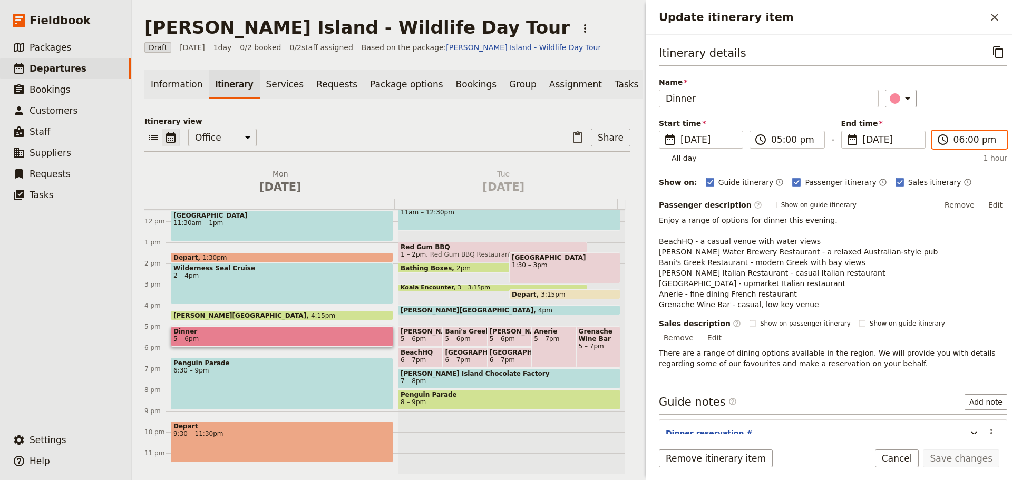
click at [956, 138] on input "06:00 pm" at bounding box center [976, 139] width 47 height 13
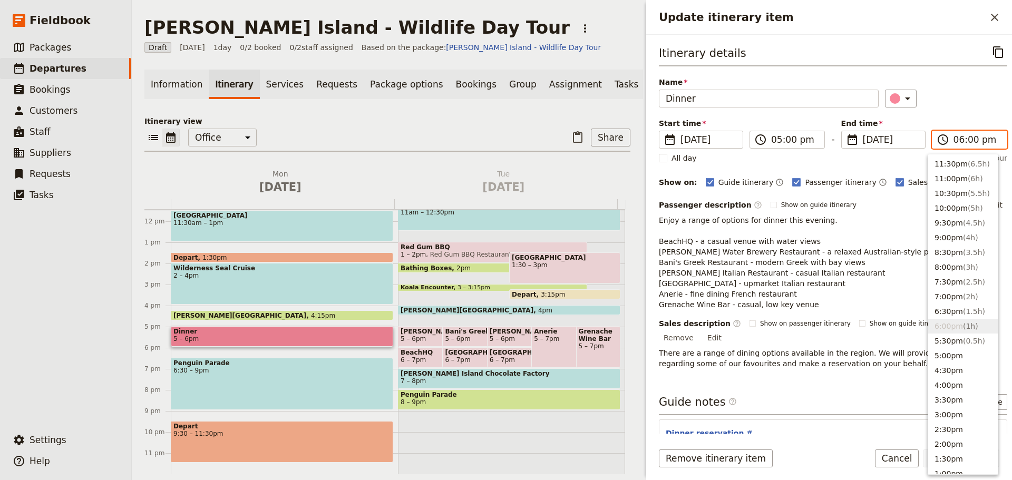
click at [965, 139] on input "06:00 pm" at bounding box center [976, 139] width 47 height 13
type input "06:15 pm"
click at [965, 106] on div "​" at bounding box center [946, 99] width 122 height 18
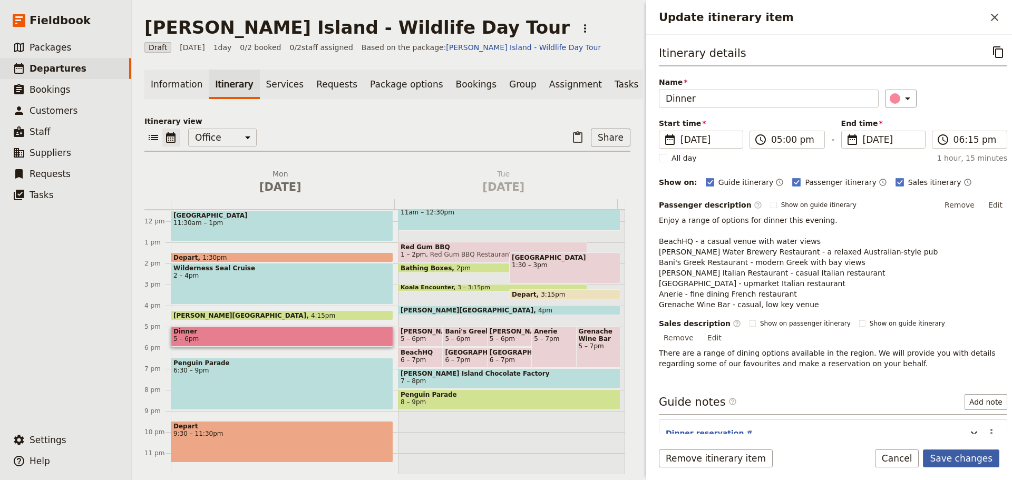
click at [960, 456] on button "Save changes" at bounding box center [961, 458] width 76 height 18
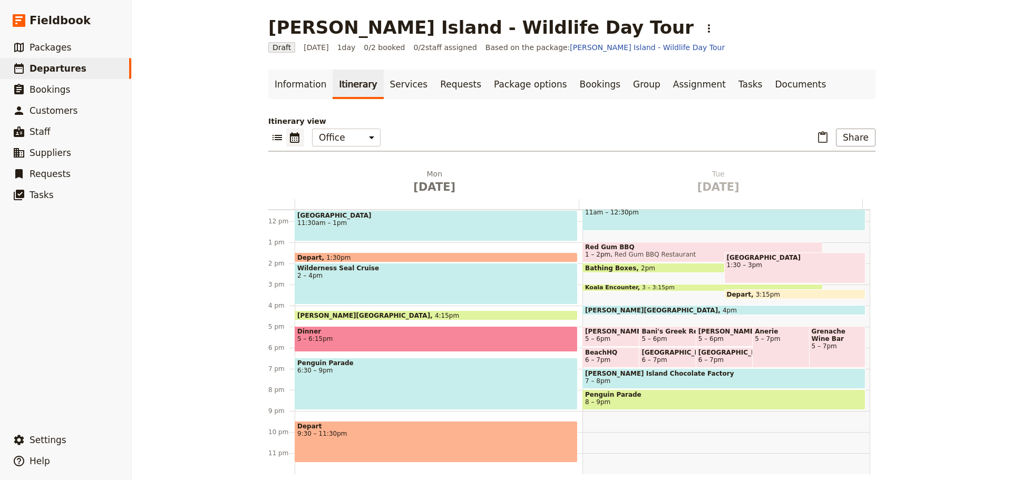
click at [329, 365] on span "Penguin Parade" at bounding box center [436, 362] width 278 height 7
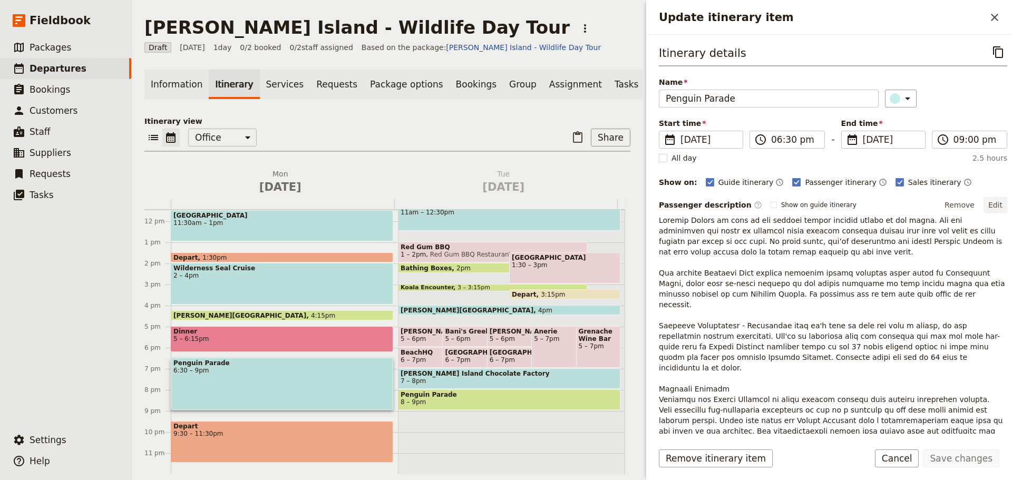
click at [984, 203] on button "Edit" at bounding box center [995, 205] width 24 height 16
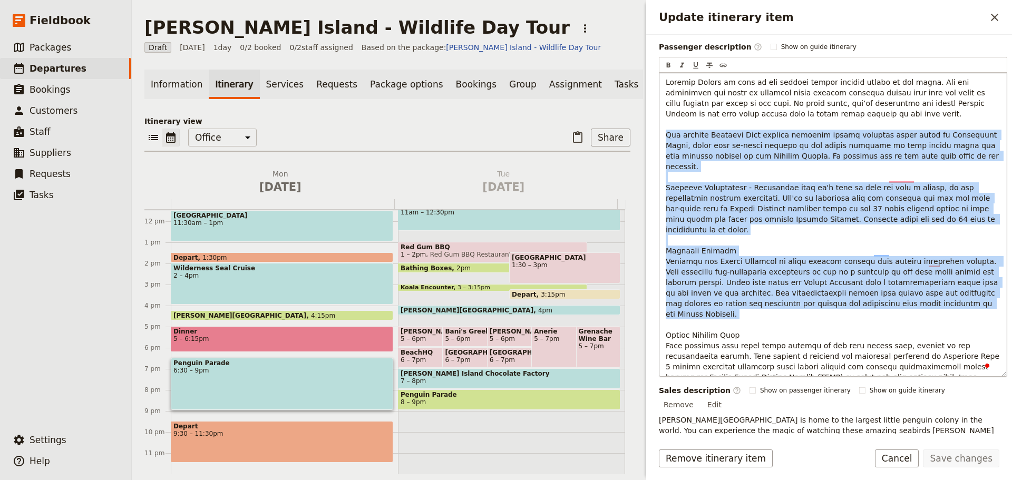
scroll to position [158, 0]
drag, startPoint x: 665, startPoint y: 131, endPoint x: 966, endPoint y: 288, distance: 339.6
click at [966, 288] on div "To enrich screen reader interactions, please activate Accessibility in Grammarl…" at bounding box center [832, 224] width 347 height 303
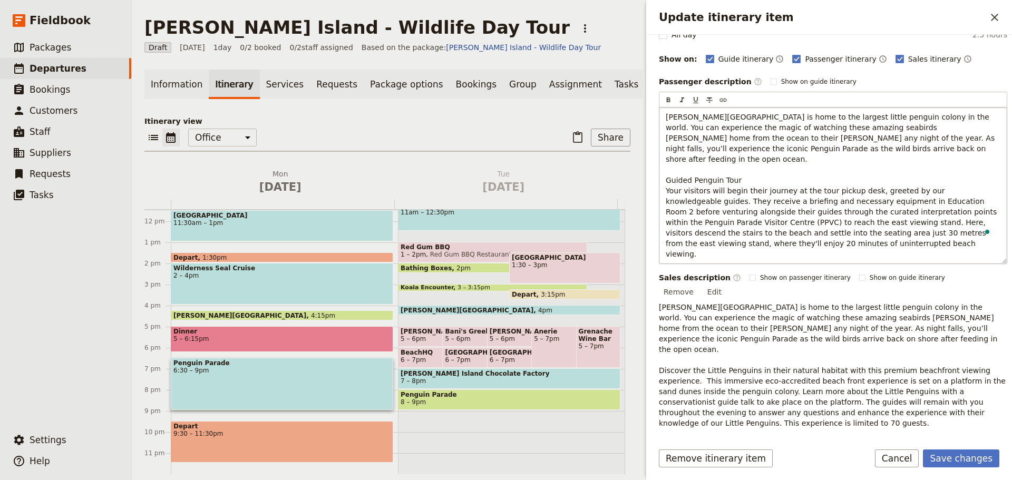
scroll to position [89, 0]
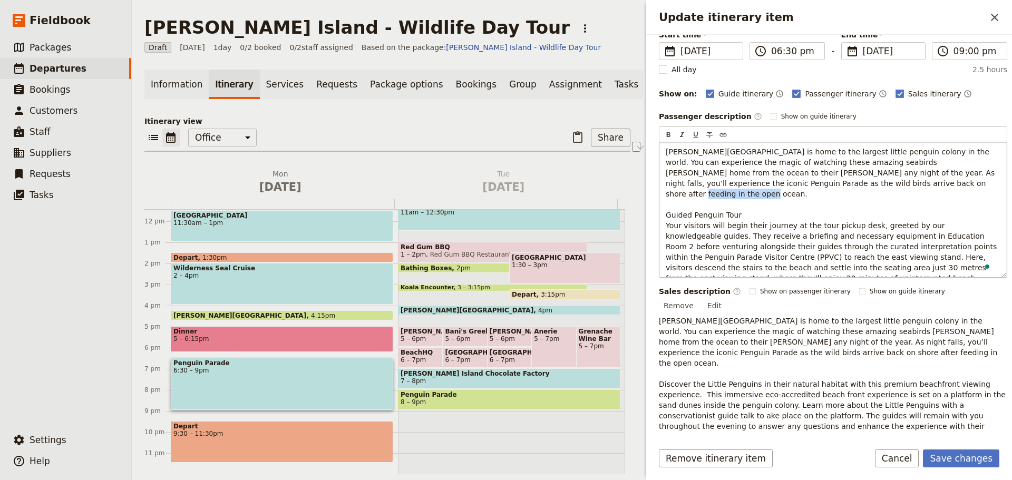
drag, startPoint x: 737, startPoint y: 204, endPoint x: 666, endPoint y: 143, distance: 93.8
click at [658, 202] on div "Itinerary details ​ Name Penguin Parade ​ Start time ​ 13 Oct 2025 13/10/2025 2…" at bounding box center [829, 234] width 366 height 399
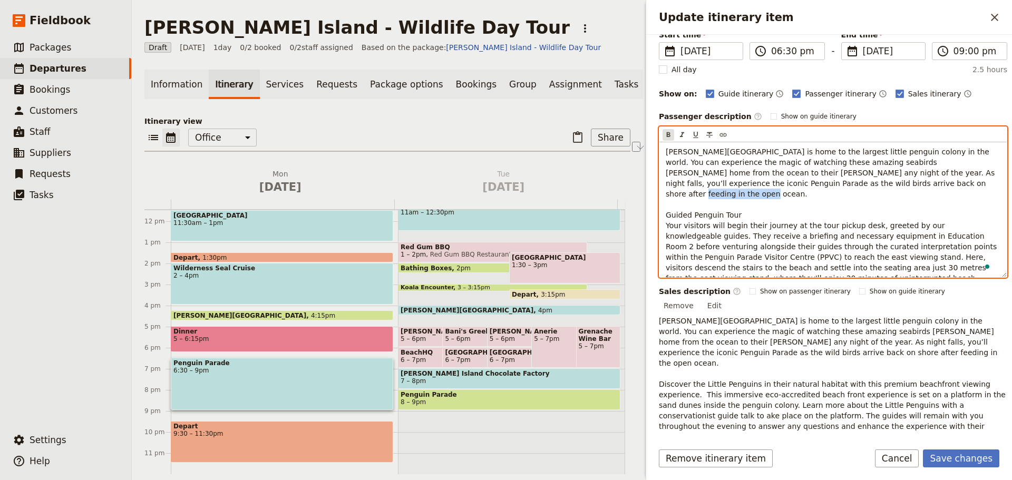
click at [671, 133] on icon "Format bold" at bounding box center [668, 135] width 8 height 8
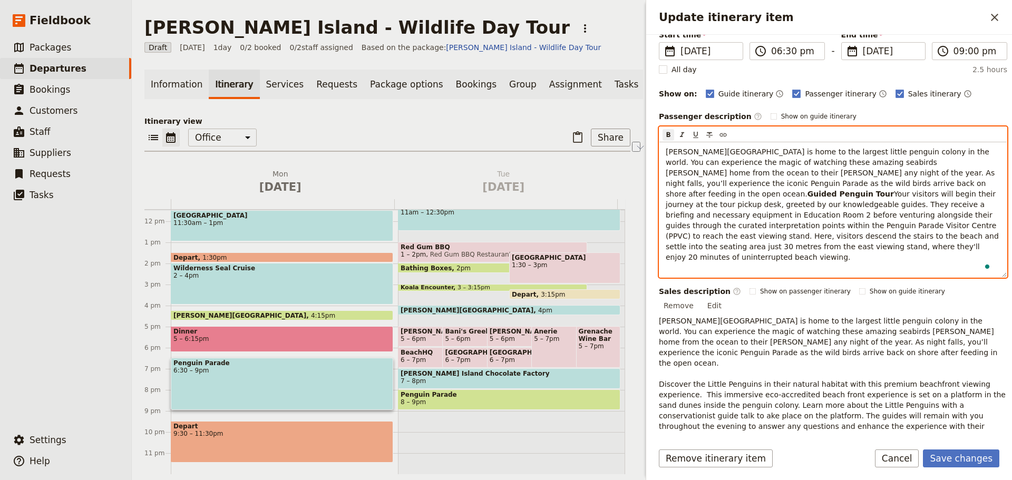
drag, startPoint x: 795, startPoint y: 244, endPoint x: 702, endPoint y: 217, distance: 96.7
click at [794, 245] on span "Your visitors will begin their journey at the tour pickup desk, greeted by our …" at bounding box center [832, 226] width 335 height 72
drag, startPoint x: 685, startPoint y: 214, endPoint x: 661, endPoint y: 213, distance: 24.2
click at [661, 213] on div "Phillip Island is home to the largest little penguin colony in the world. You c…" at bounding box center [832, 209] width 347 height 135
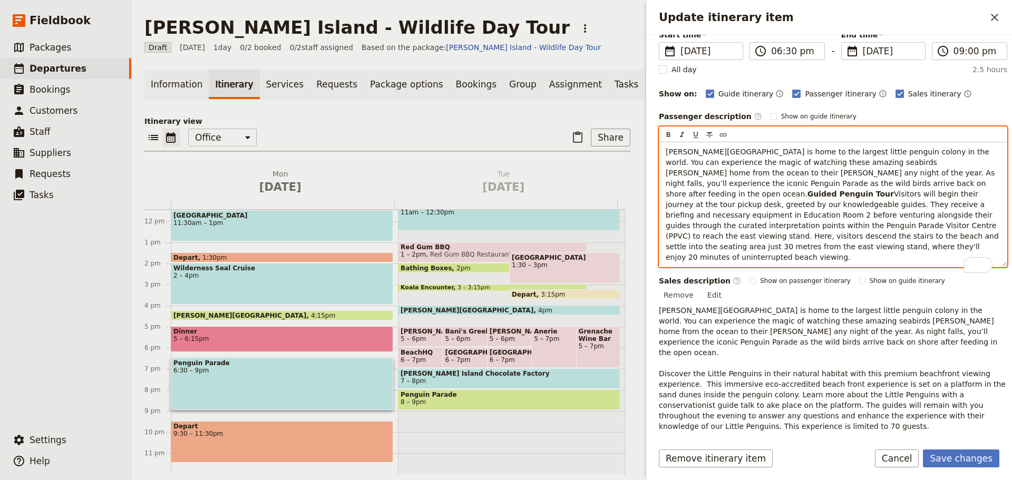
click at [776, 262] on p "Phillip Island is home to the largest little penguin colony in the world. You c…" at bounding box center [832, 204] width 335 height 116
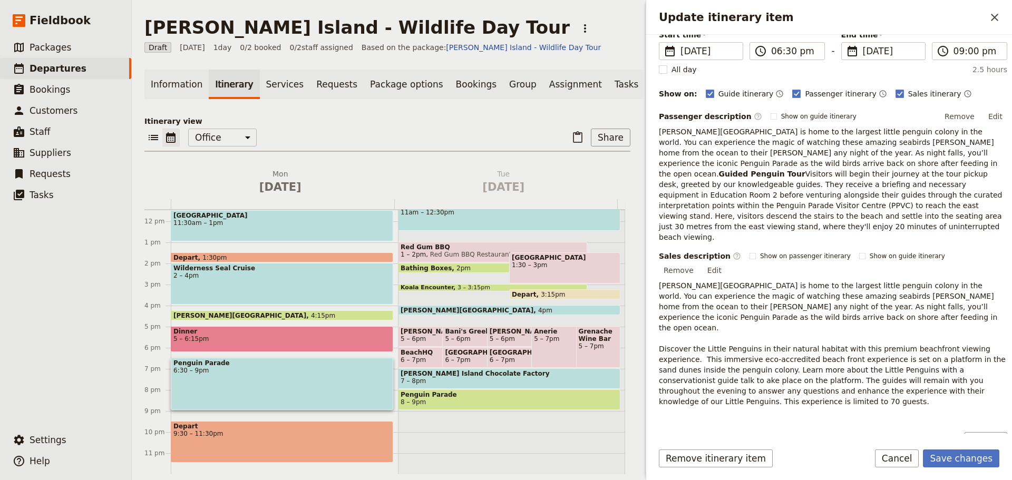
drag, startPoint x: 993, startPoint y: 115, endPoint x: 982, endPoint y: 119, distance: 11.5
click at [993, 115] on button "Edit" at bounding box center [995, 117] width 24 height 16
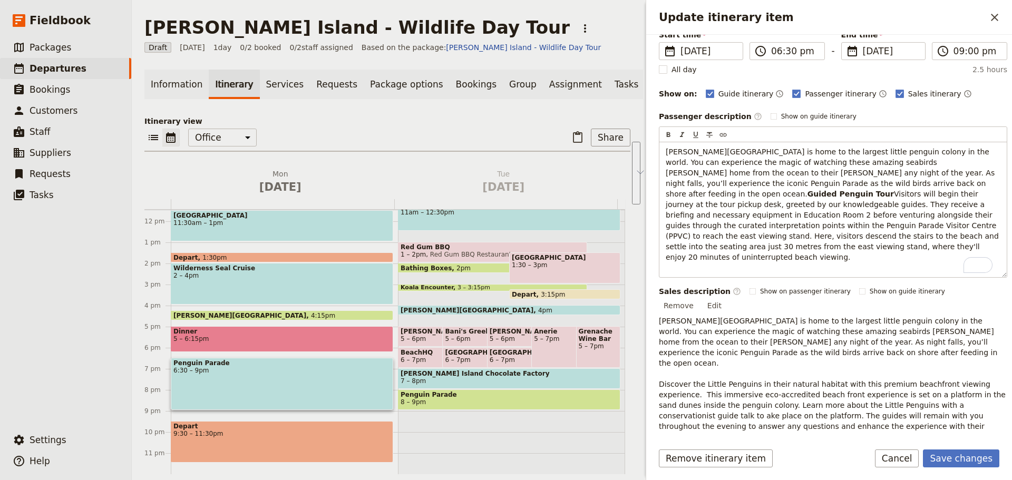
drag, startPoint x: 777, startPoint y: 270, endPoint x: 656, endPoint y: 214, distance: 133.2
click at [656, 214] on div "Itinerary details ​ Name Penguin Parade ​ Start time ​ 13 Oct 2025 13/10/2025 2…" at bounding box center [829, 234] width 366 height 399
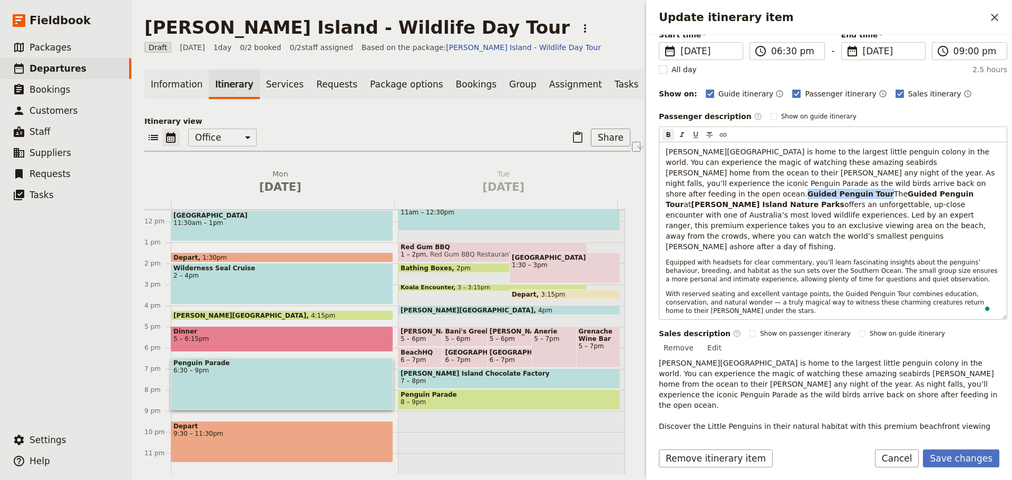
drag, startPoint x: 746, startPoint y: 204, endPoint x: 656, endPoint y: 207, distance: 90.1
click at [656, 207] on div "Itinerary details ​ Name Penguin Parade ​ Start time ​ 13 Oct 2025 13/10/2025 2…" at bounding box center [829, 234] width 366 height 399
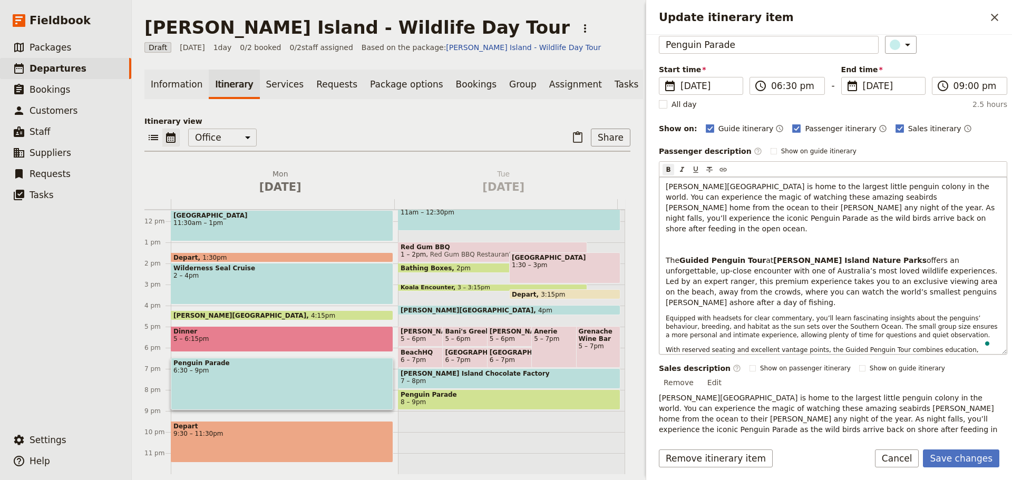
scroll to position [19, 0]
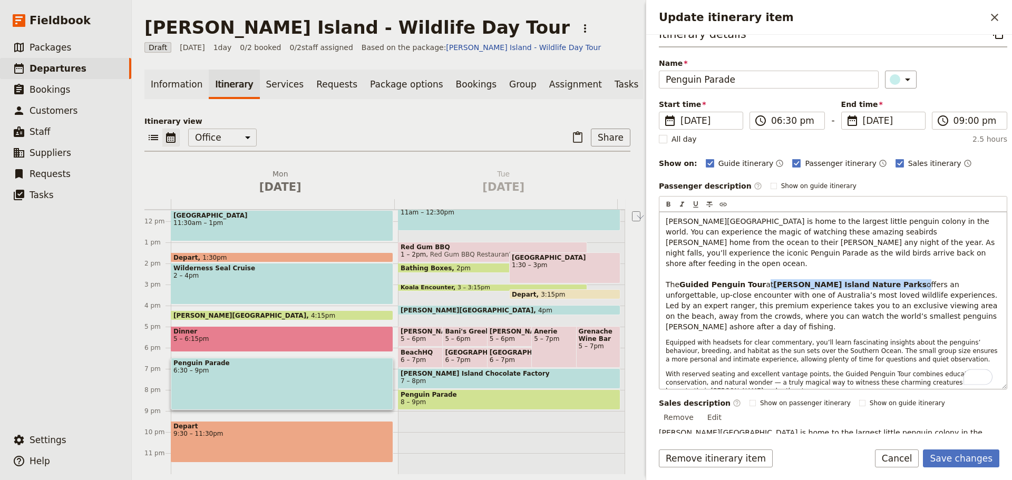
drag, startPoint x: 856, startPoint y: 272, endPoint x: 754, endPoint y: 270, distance: 101.7
click at [754, 270] on p "Phillip Island is home to the largest little penguin colony in the world. You c…" at bounding box center [832, 274] width 335 height 116
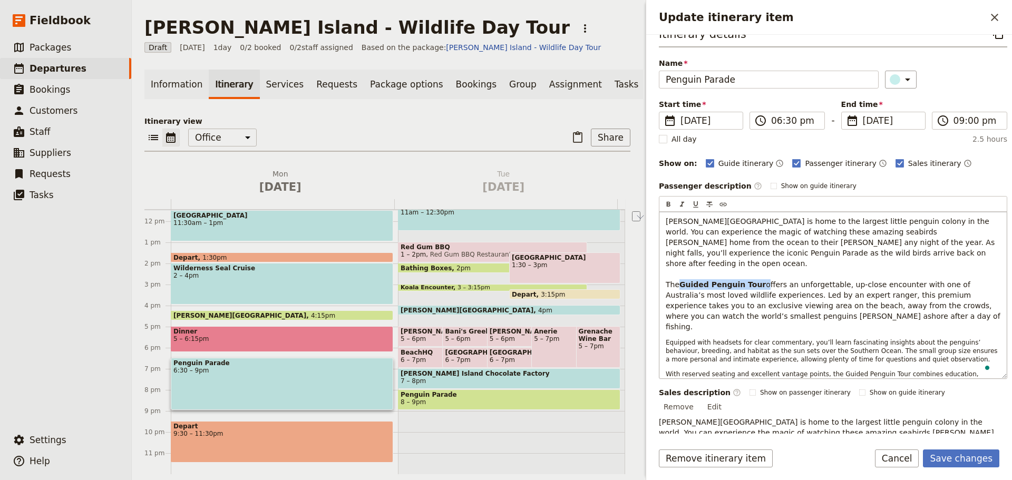
drag, startPoint x: 756, startPoint y: 275, endPoint x: 681, endPoint y: 274, distance: 74.8
click at [681, 275] on p "Phillip Island is home to the largest little penguin colony in the world. You c…" at bounding box center [832, 274] width 335 height 116
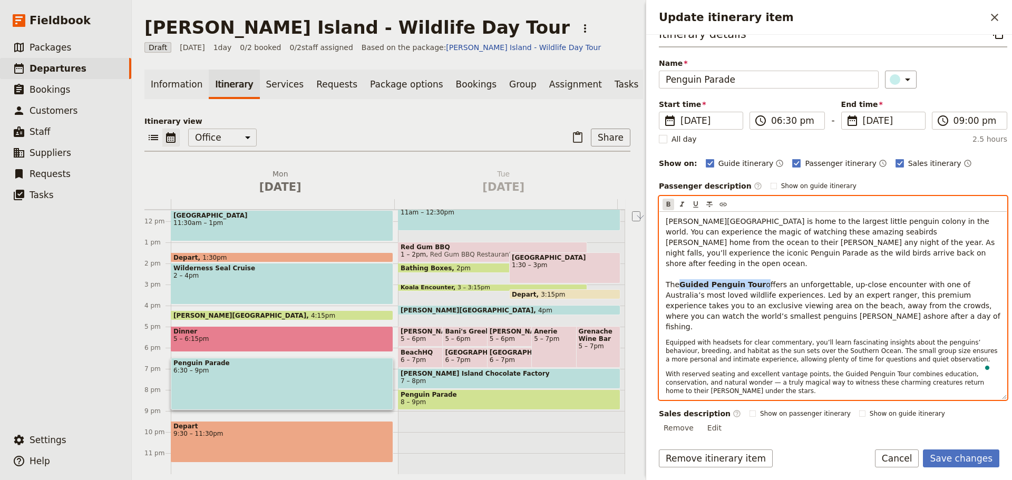
click at [668, 203] on icon "Format bold" at bounding box center [668, 204] width 8 height 8
click at [881, 311] on div "Phillip Island is home to the largest little penguin colony in the world. You c…" at bounding box center [832, 306] width 347 height 188
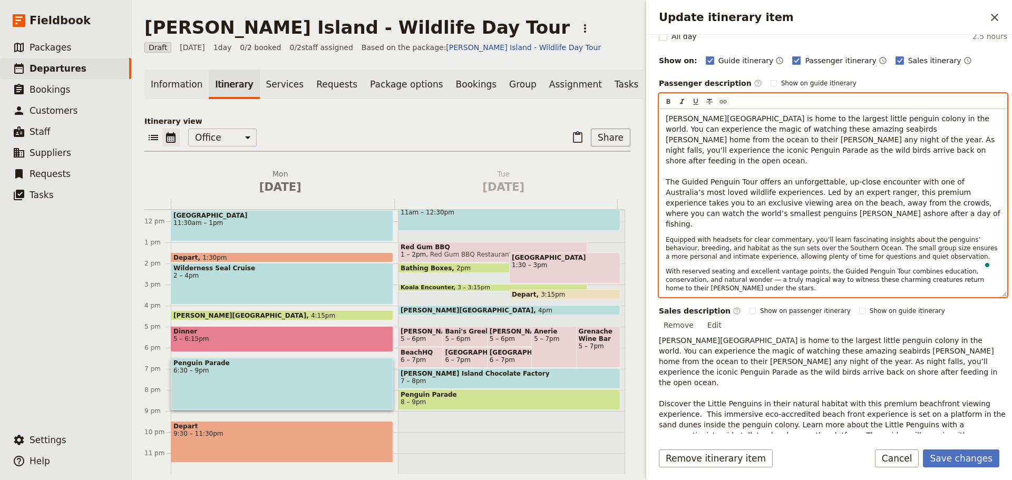
scroll to position [124, 0]
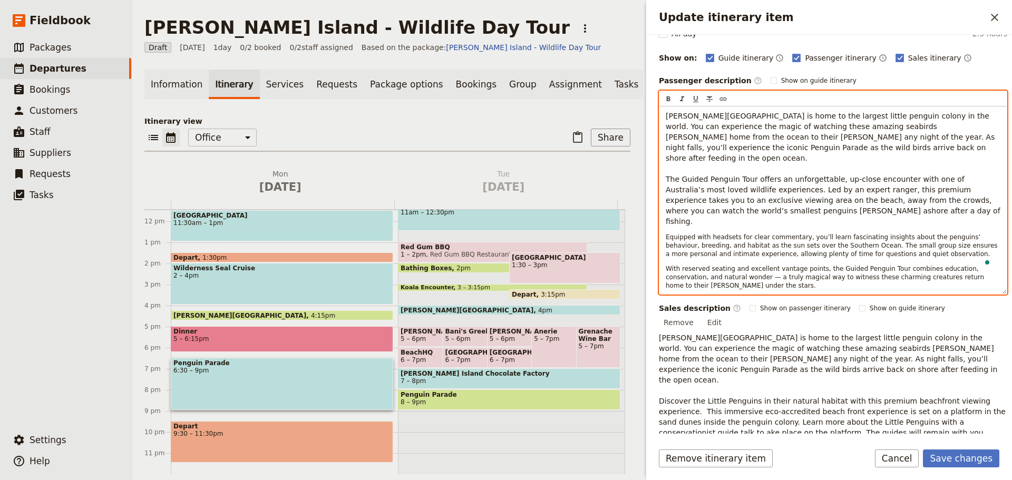
click at [875, 197] on p "[PERSON_NAME][GEOGRAPHIC_DATA] is home to the largest little penguin colony in …" at bounding box center [832, 169] width 335 height 116
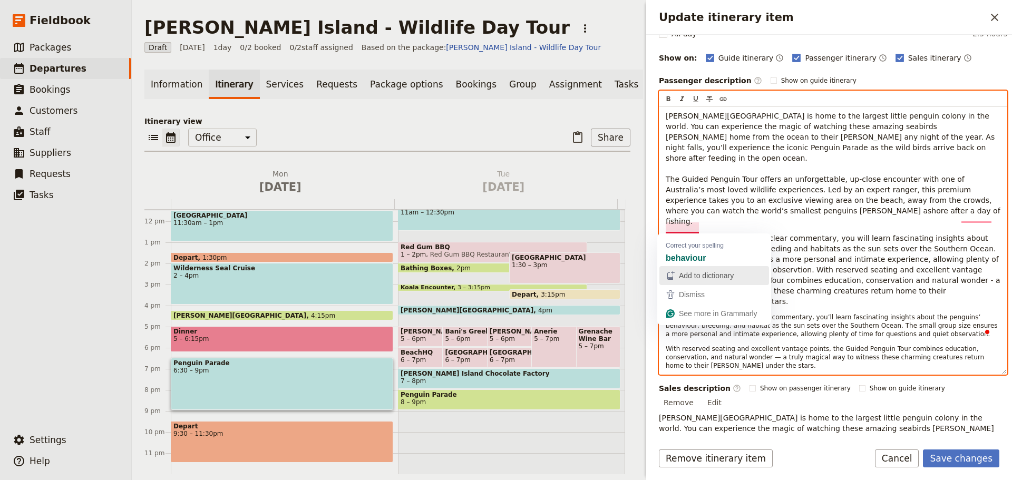
click at [689, 267] on button "Add to dictionary" at bounding box center [714, 275] width 110 height 19
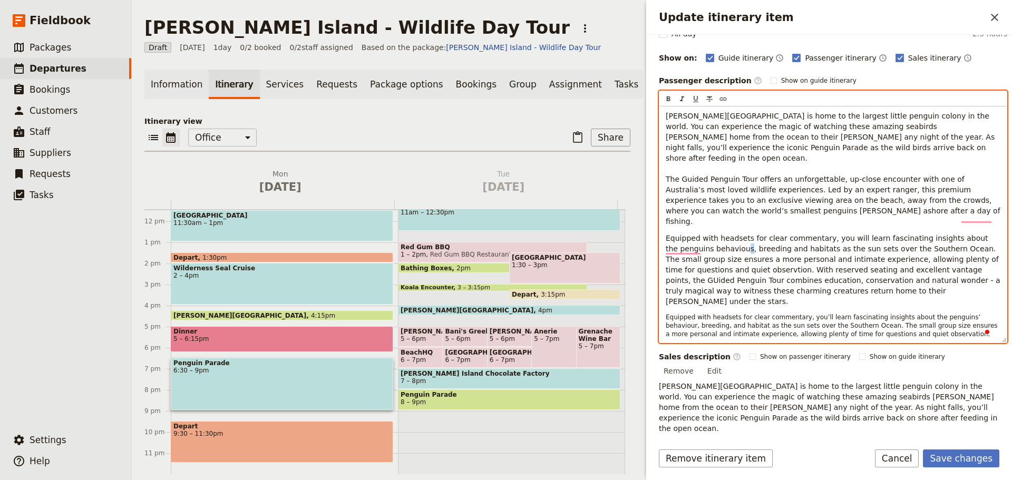
click at [697, 234] on span "Equipped with headsets for clear commentary, you will learn fascinating insight…" at bounding box center [833, 270] width 337 height 72
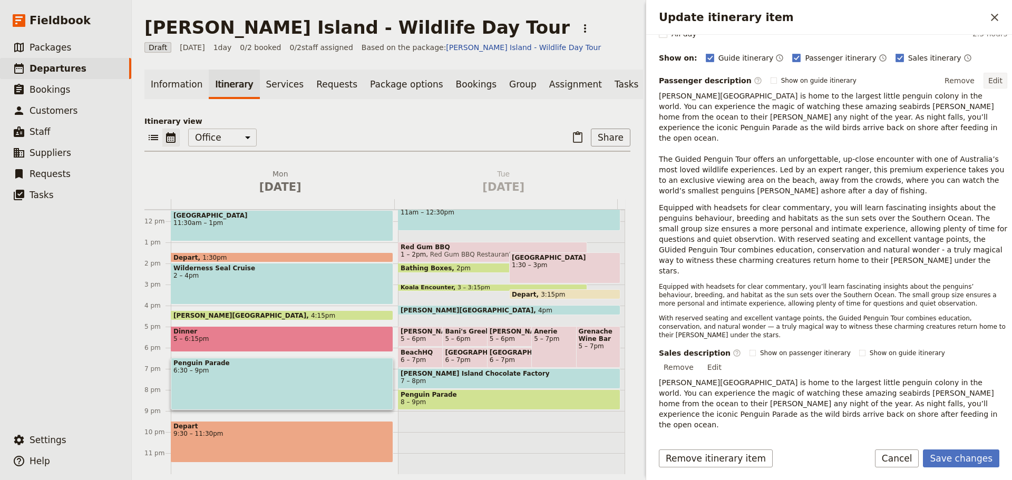
click at [988, 82] on button "Edit" at bounding box center [995, 81] width 24 height 16
click at [988, 87] on button "Edit" at bounding box center [995, 81] width 24 height 16
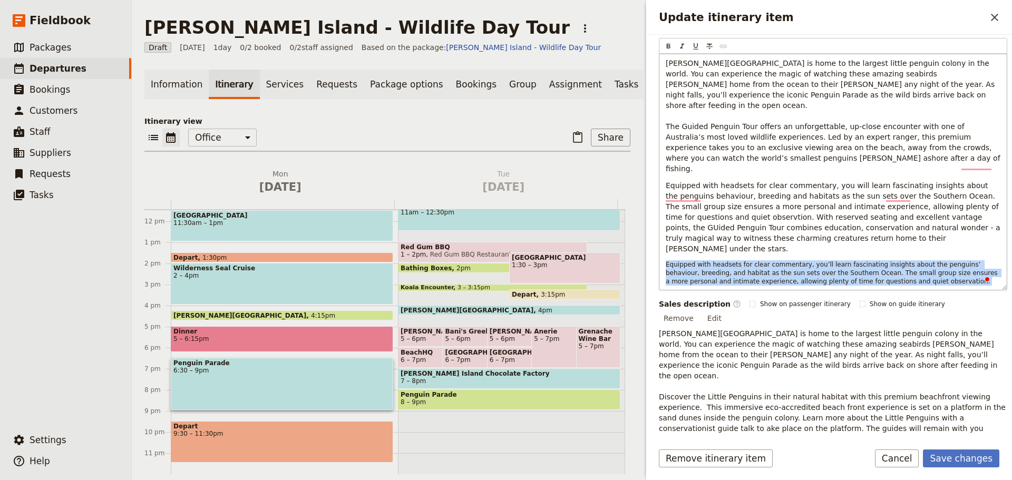
scroll to position [177, 0]
drag, startPoint x: 664, startPoint y: 231, endPoint x: 793, endPoint y: 289, distance: 141.8
click at [793, 289] on div "Phillip Island is home to the largest little penguin colony in the world. You c…" at bounding box center [832, 172] width 347 height 236
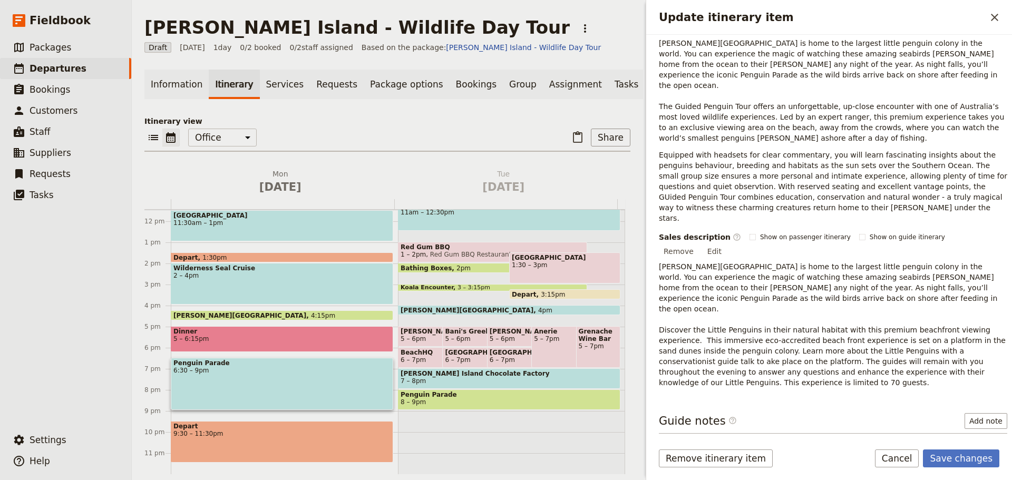
scroll to position [72, 0]
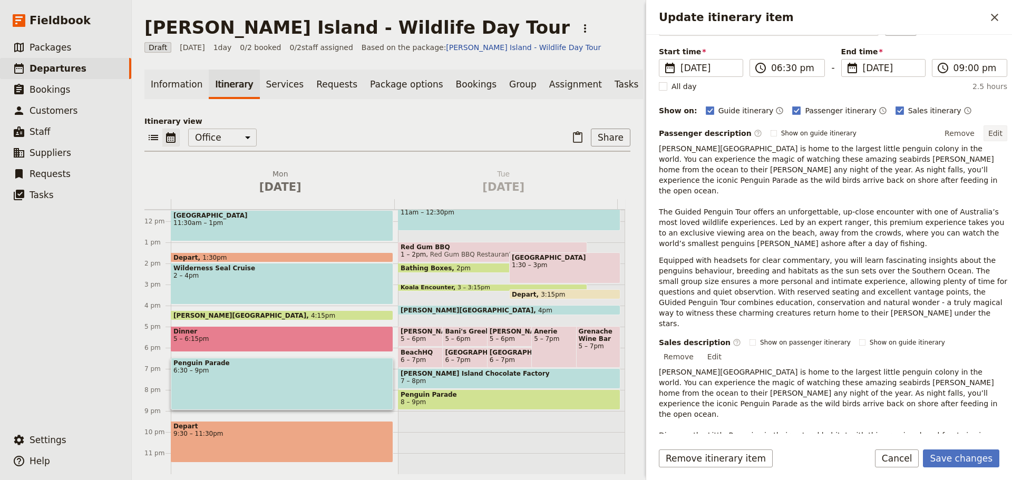
click at [992, 134] on button "Edit" at bounding box center [995, 133] width 24 height 16
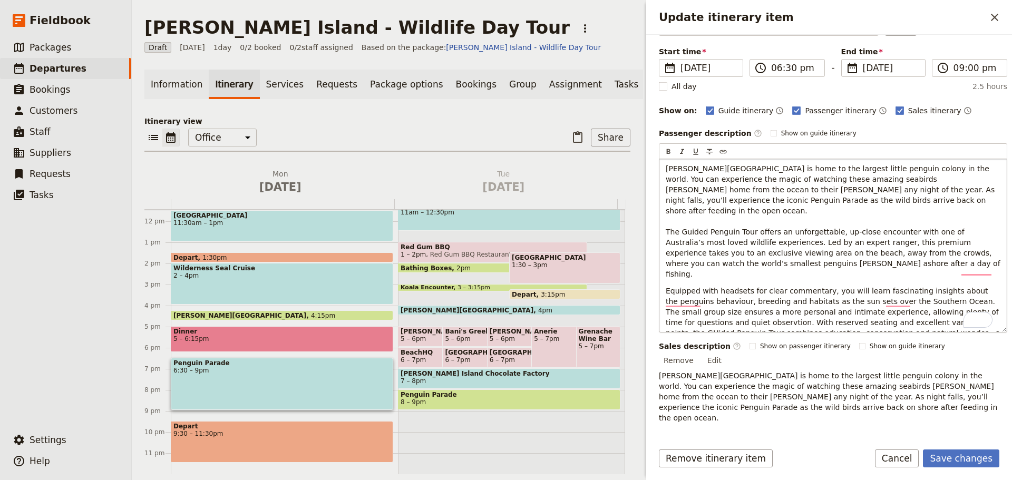
click at [686, 302] on span "Equipped with headsets for clear commentary, you will learn fascinating insight…" at bounding box center [833, 323] width 337 height 72
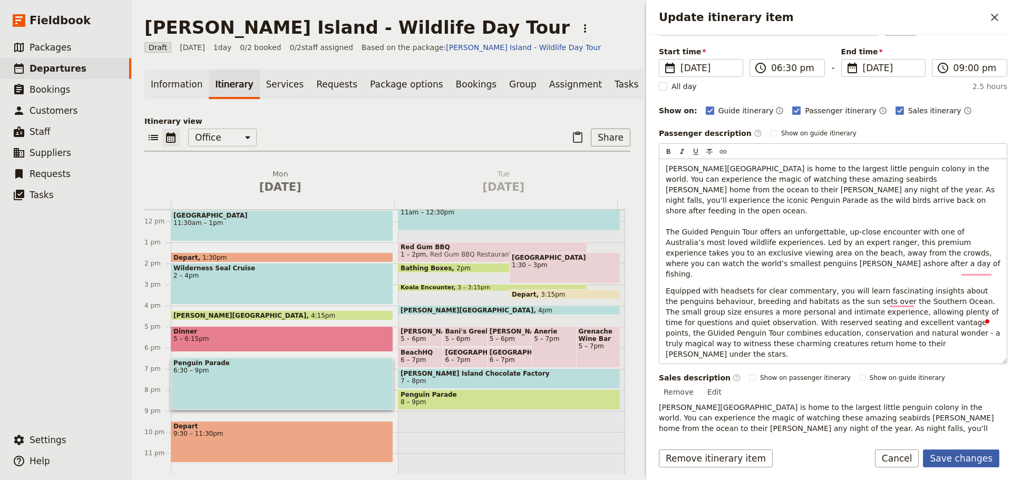
click at [973, 453] on button "Save changes" at bounding box center [961, 458] width 76 height 18
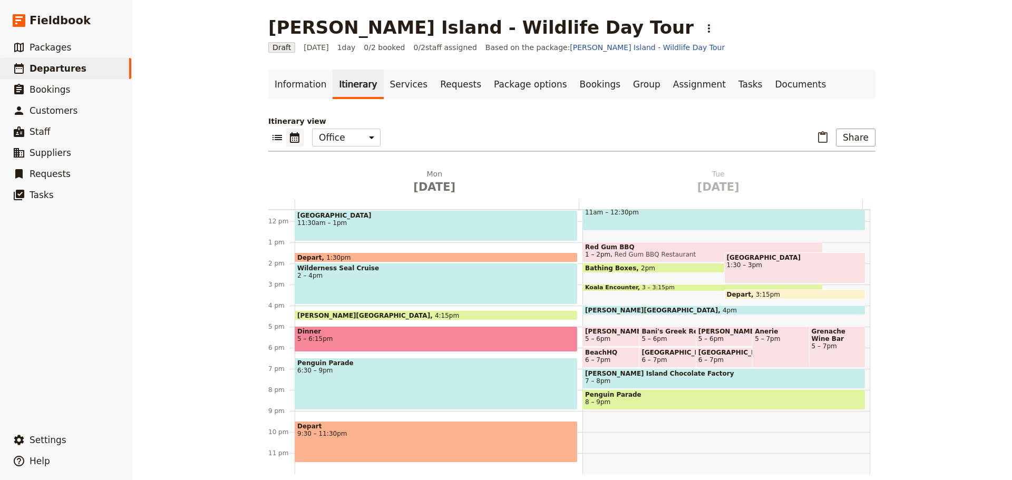
click at [392, 368] on span "6:30 – 9pm" at bounding box center [436, 370] width 278 height 7
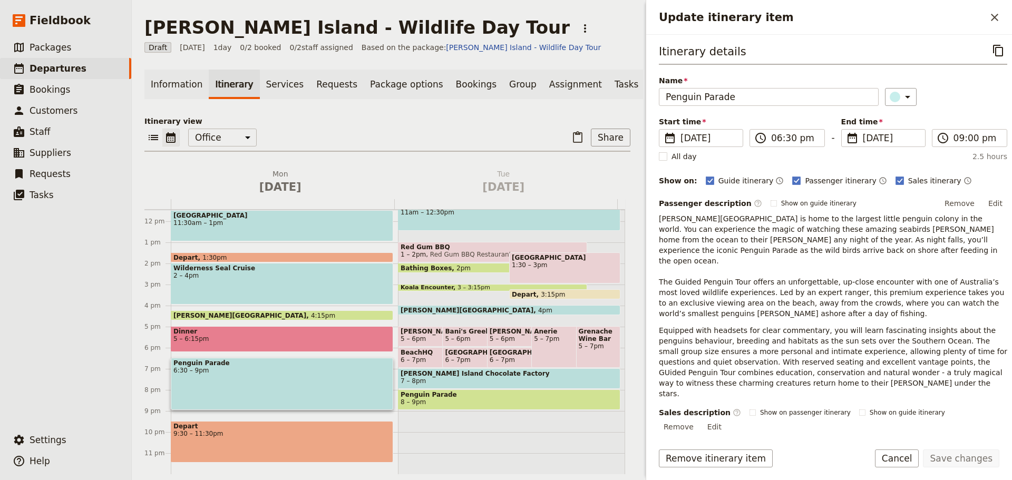
scroll to position [0, 0]
click at [906, 454] on button "Cancel" at bounding box center [897, 458] width 44 height 18
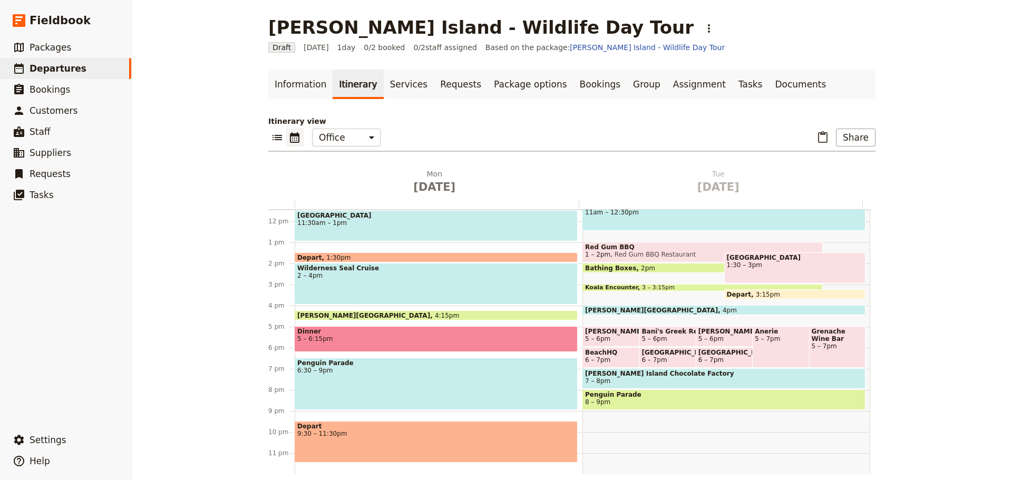
click at [345, 371] on span "6:30 – 9pm" at bounding box center [436, 370] width 278 height 7
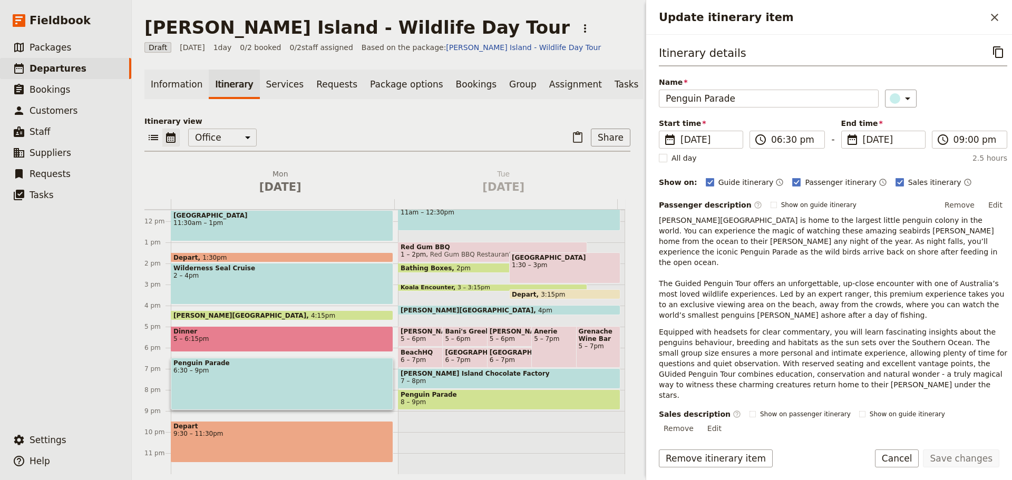
drag, startPoint x: 201, startPoint y: 432, endPoint x: 209, endPoint y: 425, distance: 10.5
click at [209, 423] on div "Ritz Carlton Melbourne 9:30am Koala Conservation Centre 11:30am – 1pm Depart 1:…" at bounding box center [284, 221] width 227 height 506
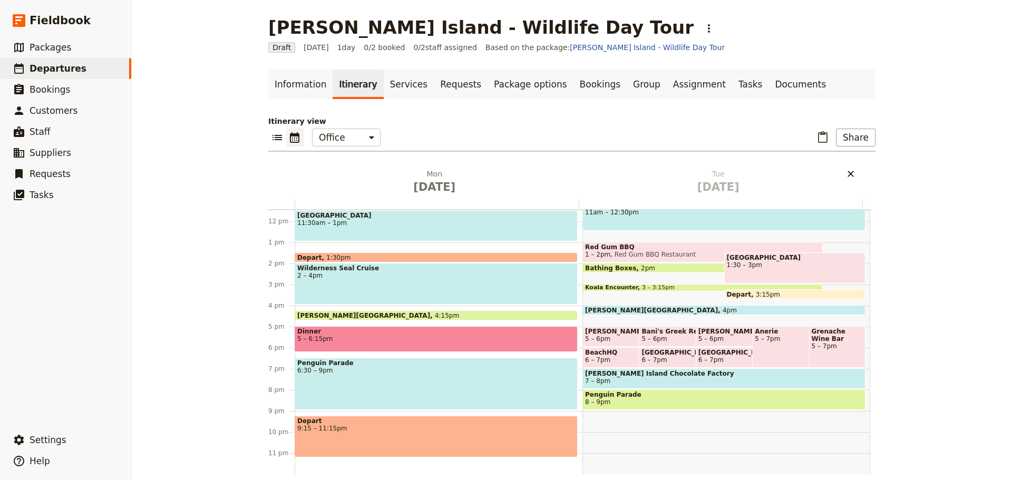
click at [847, 173] on icon "Delete Tue Oct 14" at bounding box center [850, 174] width 6 height 6
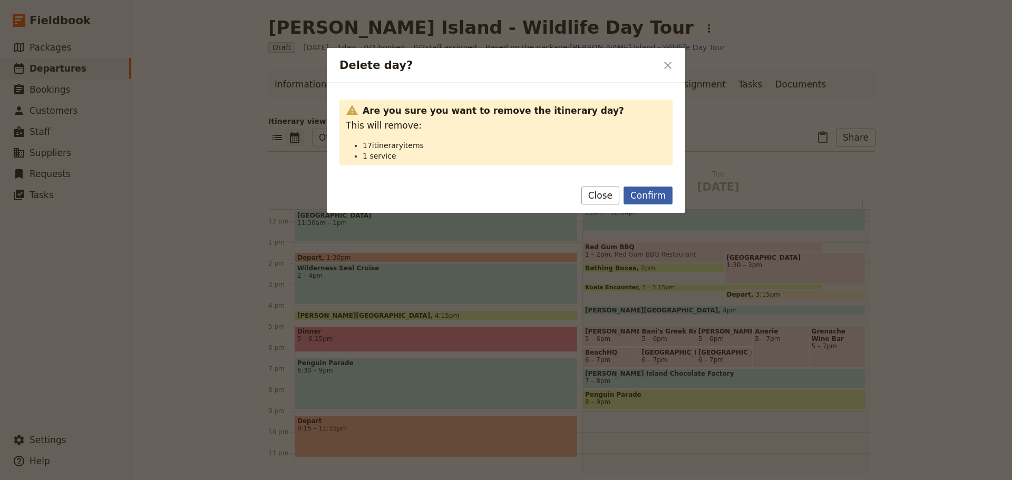
click at [659, 199] on button "Confirm" at bounding box center [647, 196] width 49 height 18
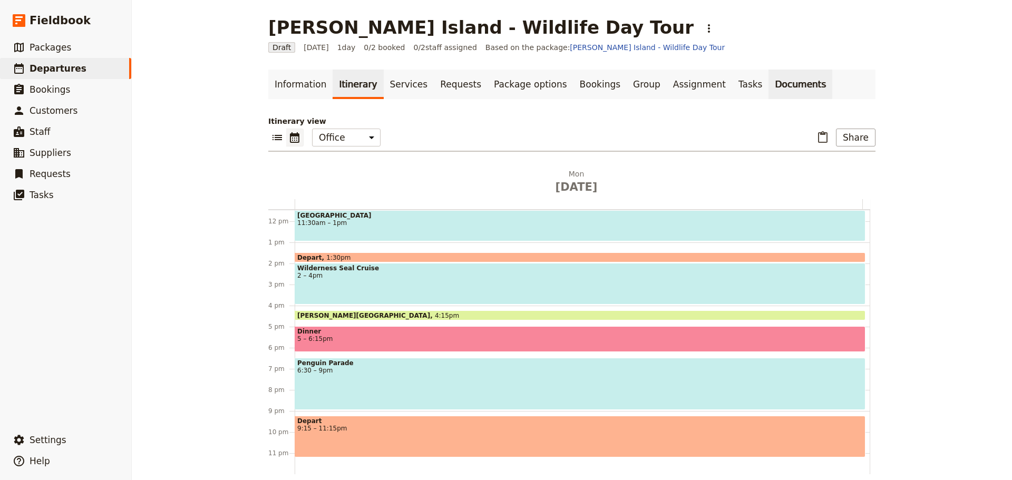
click at [768, 87] on link "Documents" at bounding box center [800, 85] width 64 height 30
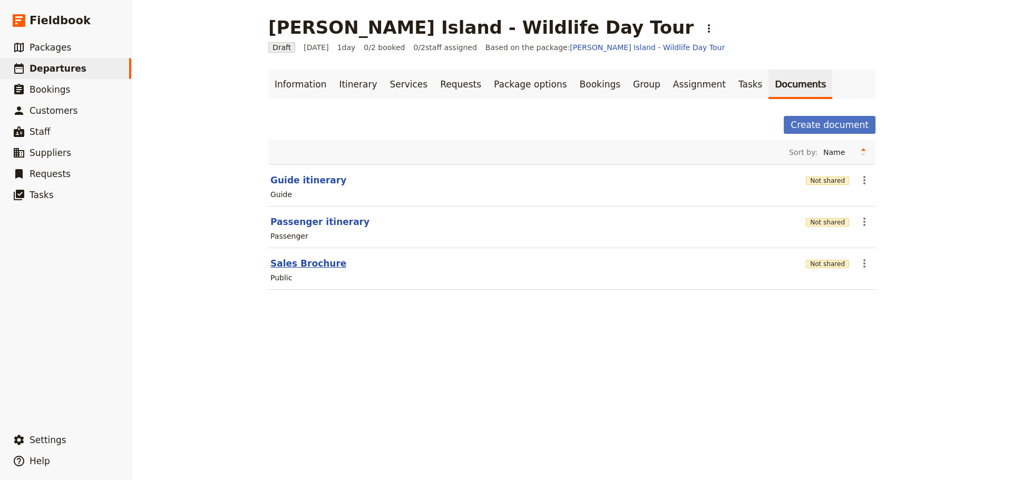
click at [273, 267] on button "Sales Brochure" at bounding box center [308, 263] width 76 height 13
select select "DEFAULT"
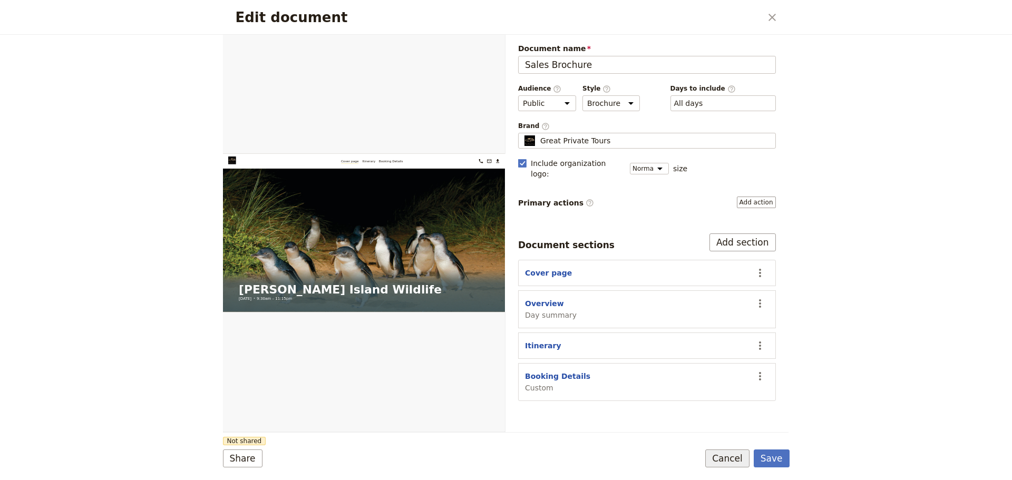
click at [737, 458] on button "Cancel" at bounding box center [727, 458] width 44 height 18
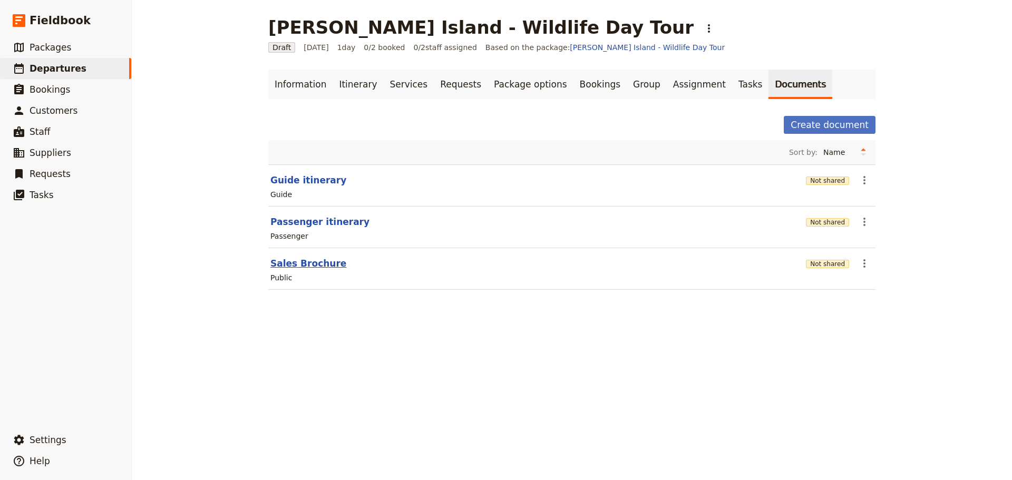
click at [295, 263] on button "Sales Brochure" at bounding box center [308, 263] width 76 height 13
select select "DEFAULT"
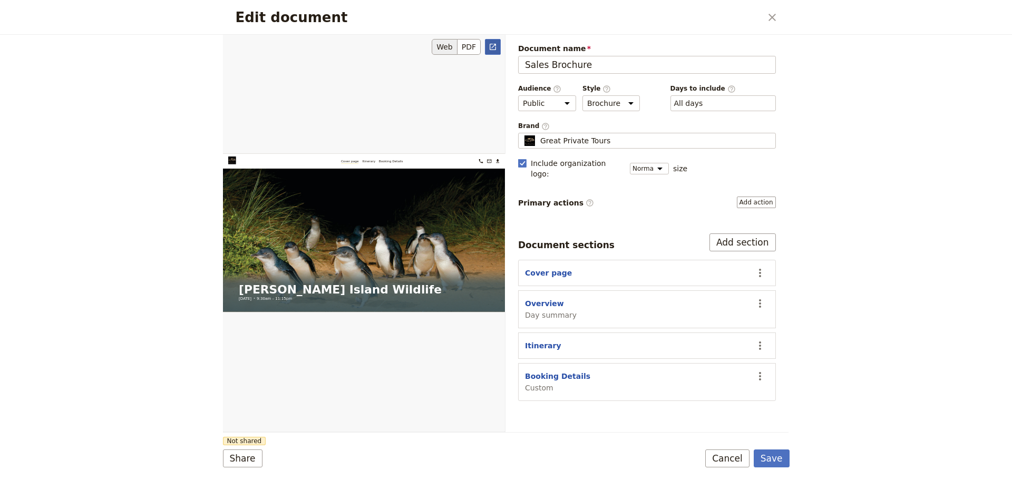
click at [489, 39] on div "Web PDF ​" at bounding box center [364, 233] width 283 height 397
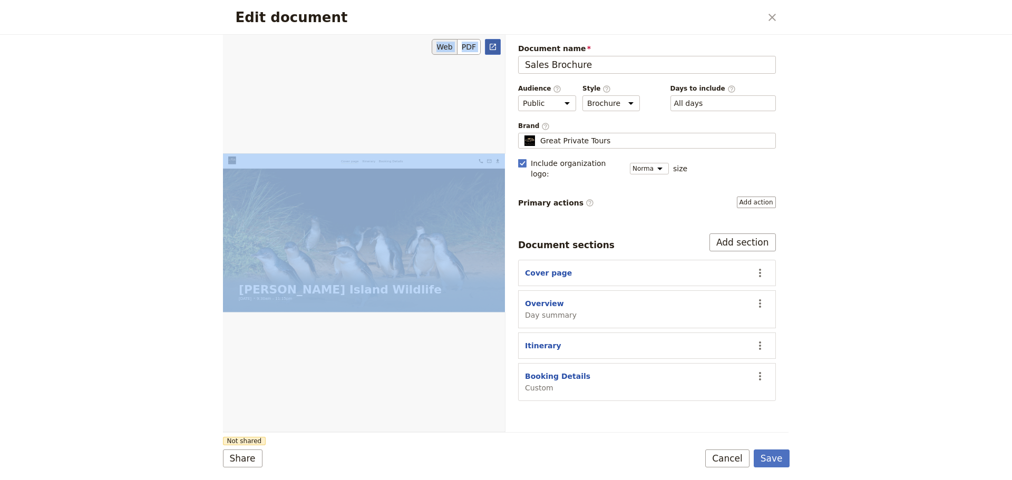
click at [495, 47] on icon "Open full preview" at bounding box center [492, 47] width 6 height 6
click at [537, 268] on button "Cover page" at bounding box center [548, 273] width 47 height 11
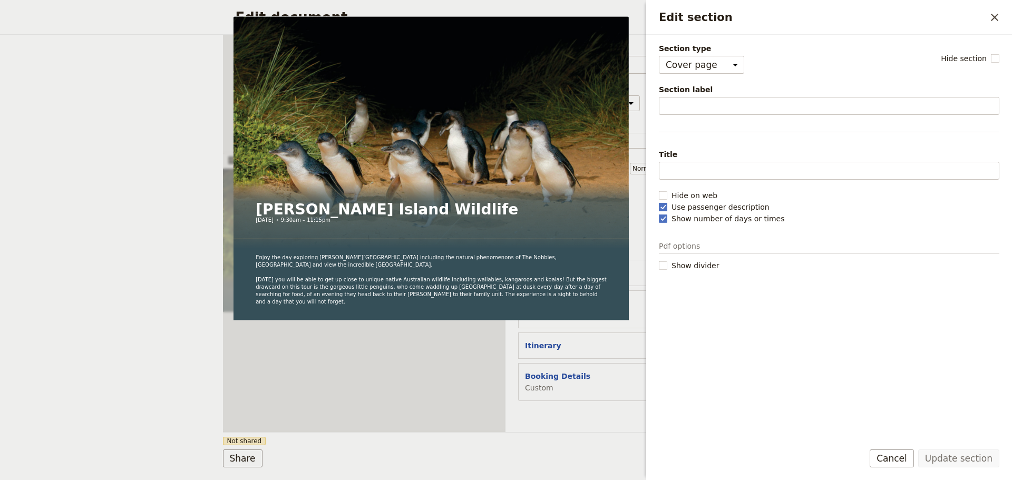
click at [664, 205] on icon "Edit section" at bounding box center [663, 207] width 8 height 8
click at [659, 202] on input "Use passenger description" at bounding box center [658, 201] width 1 height 1
checkbox input "false"
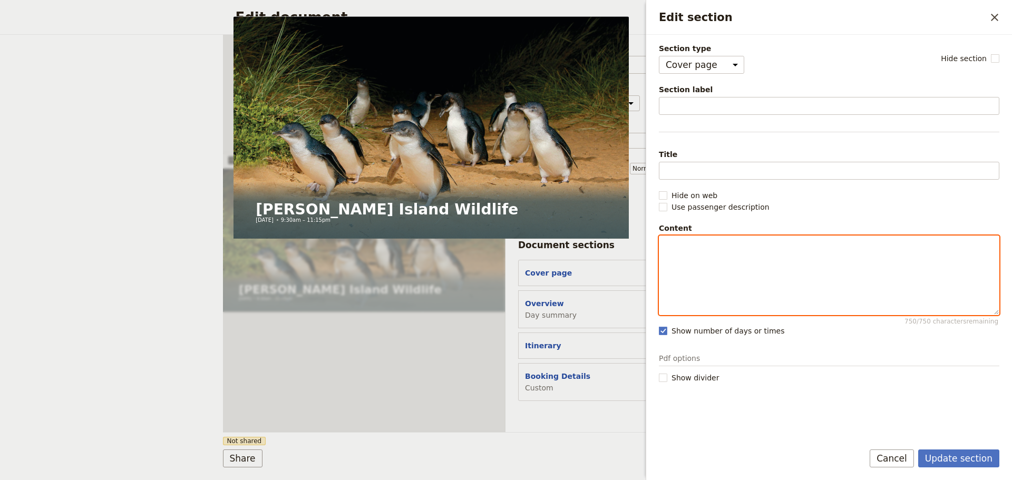
click at [681, 261] on div "Edit section" at bounding box center [828, 275] width 339 height 79
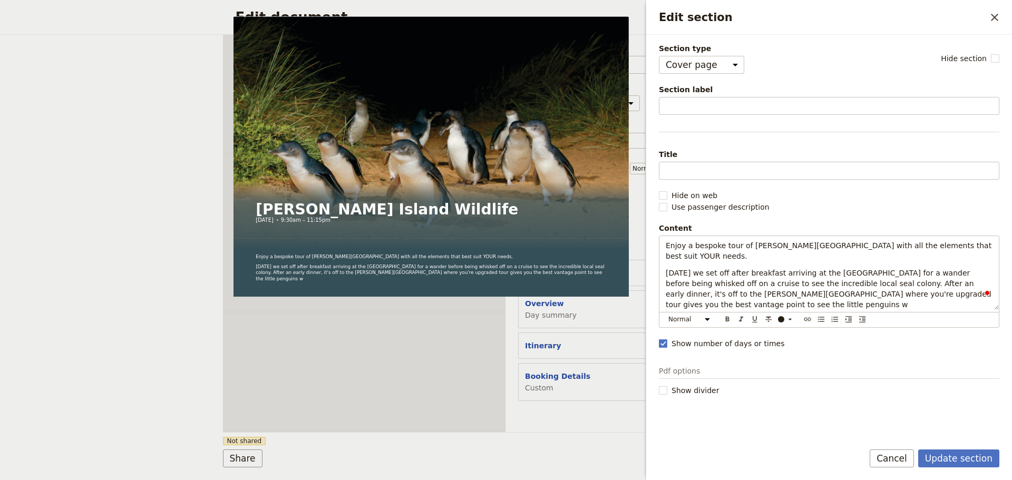
select select "DEFAULT"
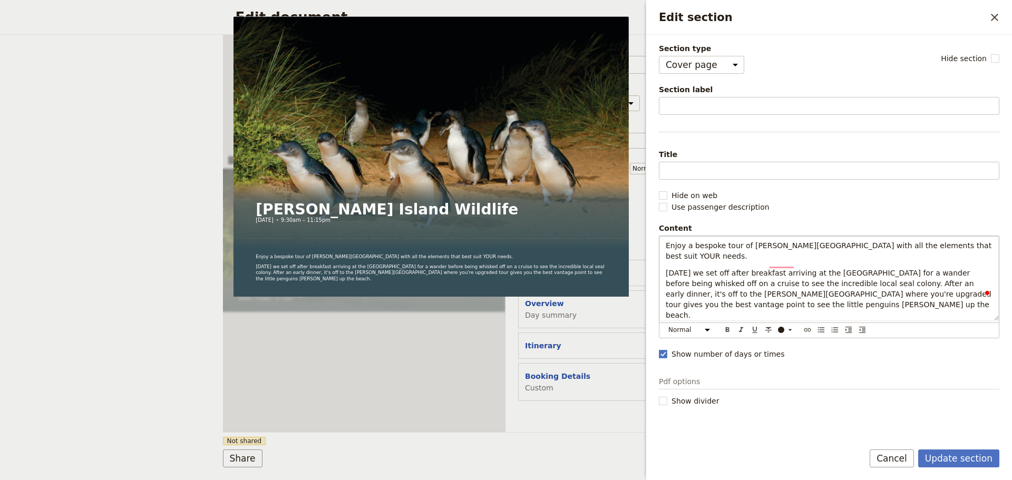
click at [969, 241] on p "Enjoy a bespoke tour of [PERSON_NAME][GEOGRAPHIC_DATA] with all the elements th…" at bounding box center [828, 250] width 327 height 21
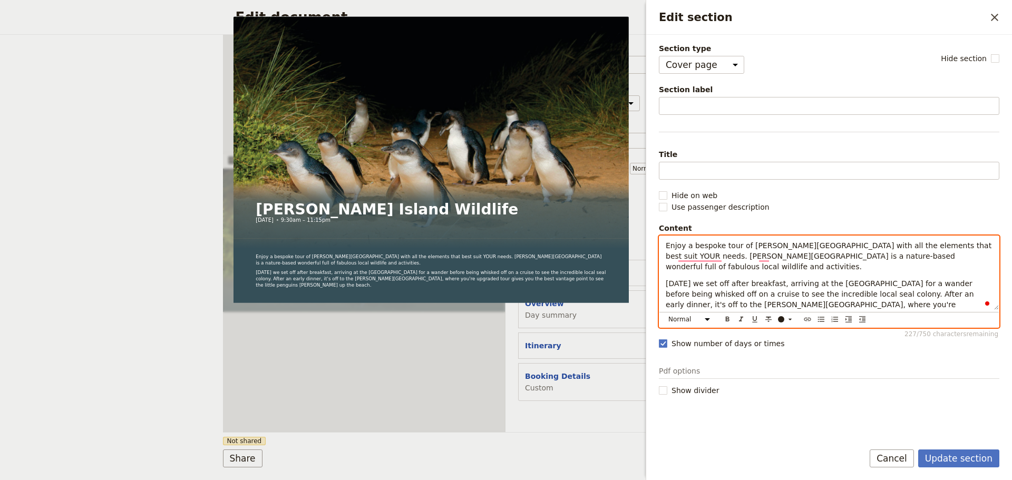
click at [845, 305] on p "[DATE] we set off after breakfast, arriving at the [GEOGRAPHIC_DATA] for a wand…" at bounding box center [828, 304] width 327 height 53
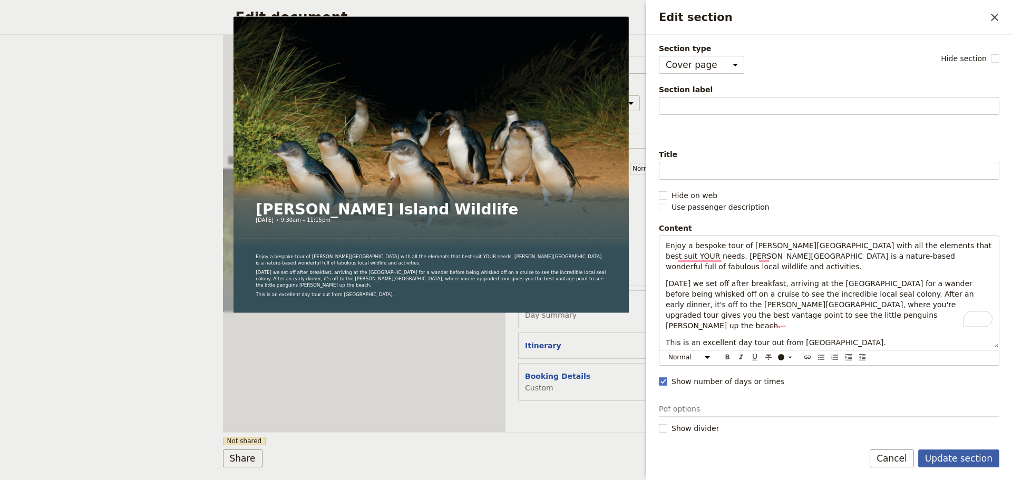
click at [961, 452] on button "Update section" at bounding box center [958, 458] width 81 height 18
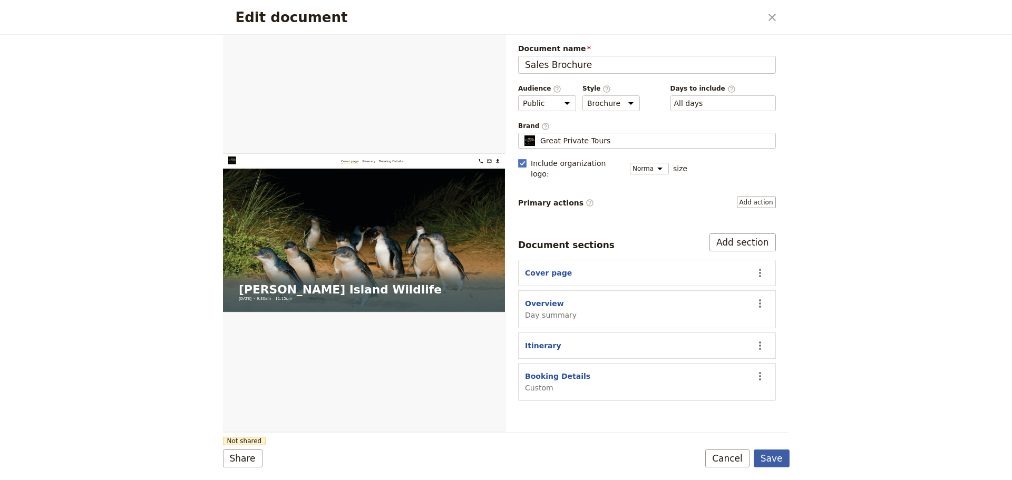
click at [766, 458] on button "Save" at bounding box center [771, 458] width 36 height 18
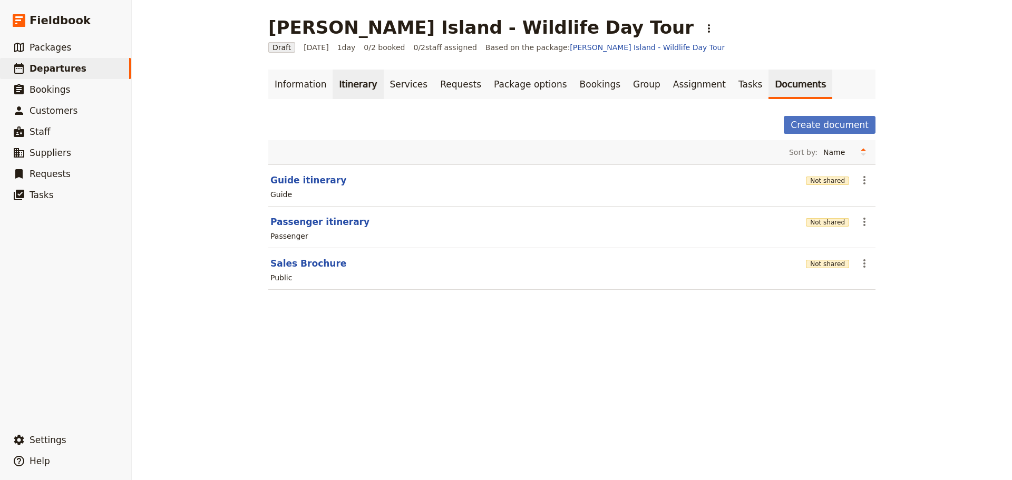
click at [346, 89] on link "Itinerary" at bounding box center [357, 85] width 51 height 30
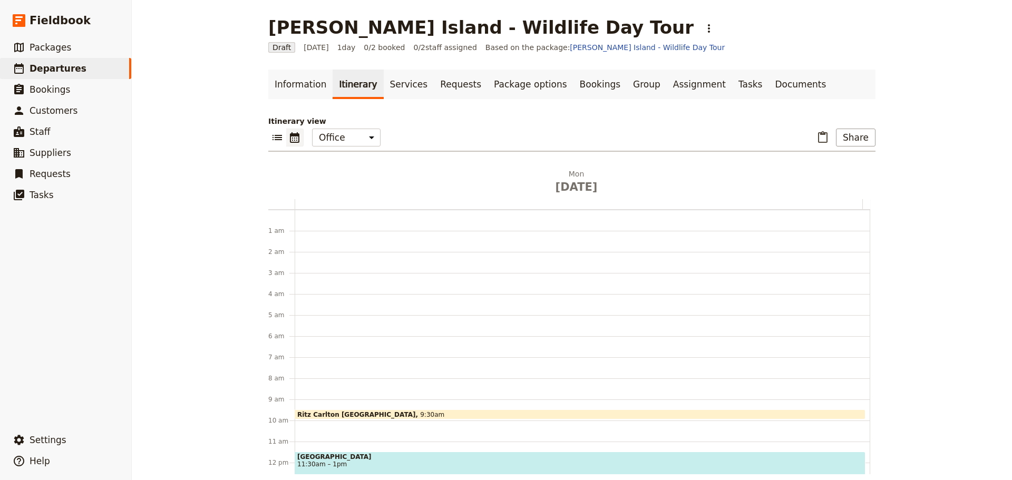
scroll to position [137, 0]
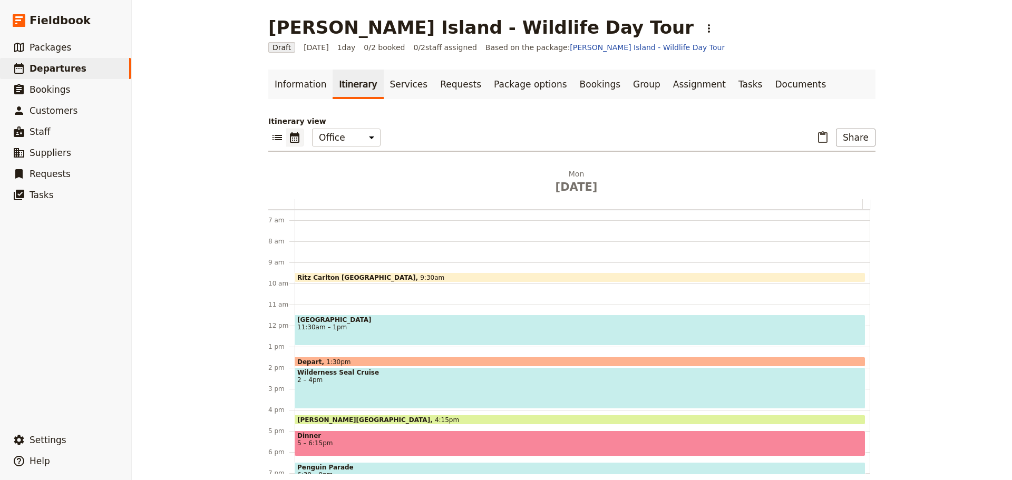
click at [308, 358] on span "Depart" at bounding box center [311, 361] width 29 height 7
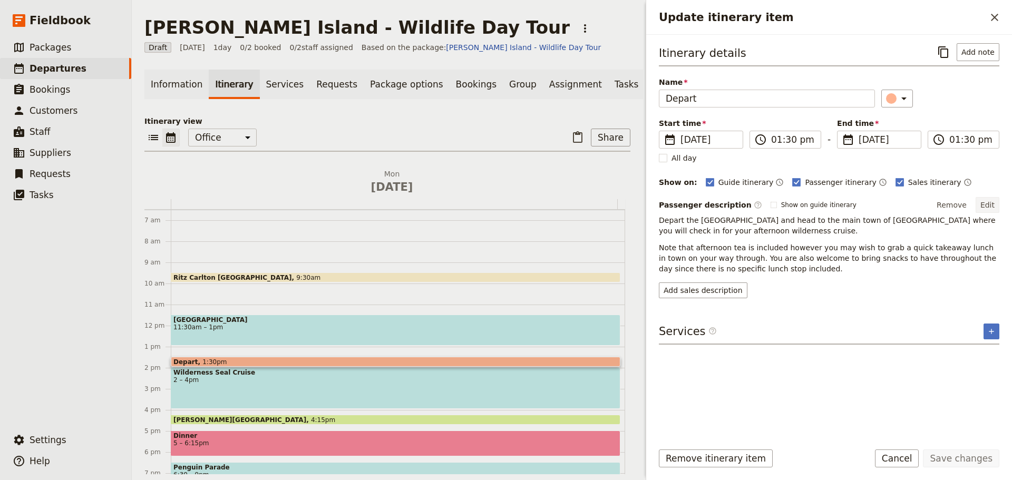
click at [984, 200] on button "Edit" at bounding box center [987, 205] width 24 height 16
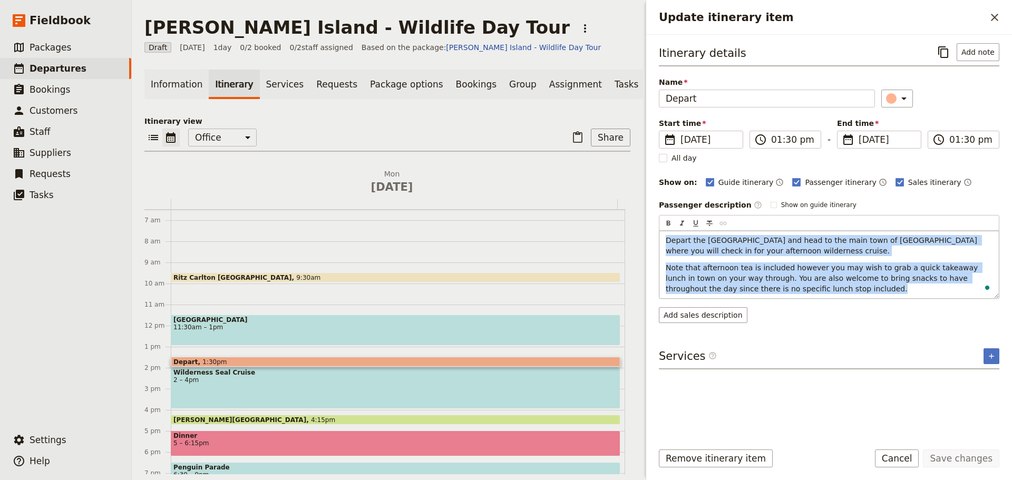
drag, startPoint x: 778, startPoint y: 289, endPoint x: 664, endPoint y: 240, distance: 123.9
click at [664, 239] on div "Depart the [GEOGRAPHIC_DATA] and head to the main town of [GEOGRAPHIC_DATA] whe…" at bounding box center [828, 264] width 339 height 67
copy div "Depart the [GEOGRAPHIC_DATA] and head to the main town of [GEOGRAPHIC_DATA] whe…"
click at [667, 311] on div "Itinerary details ​ Add note Name Depart ​ Start time ​ [DATE] [DATE] [DATE] 13…" at bounding box center [829, 237] width 340 height 389
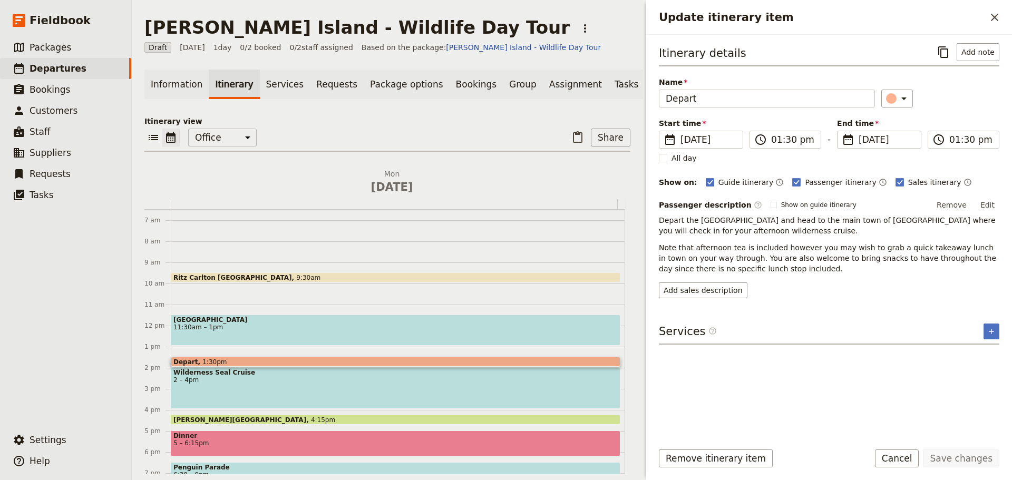
click at [687, 275] on div "Passenger description ​ Show on guide itinerary Remove Edit Depart the [GEOGRAP…" at bounding box center [829, 247] width 340 height 101
click at [682, 290] on button "Add sales description" at bounding box center [703, 290] width 89 height 16
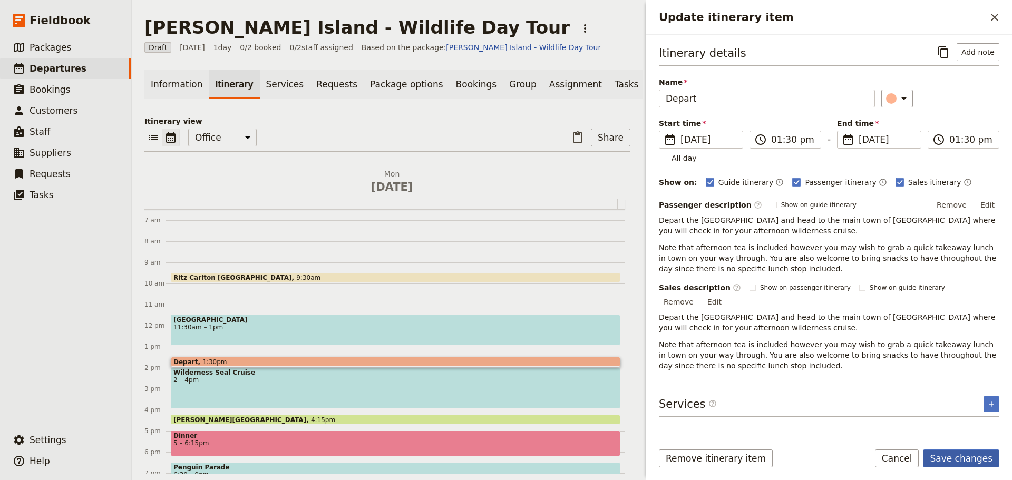
click at [940, 448] on form "Itinerary details ​ Add note Name Depart ​ Start time ​ [DATE] [DATE] [DATE] 13…" at bounding box center [829, 257] width 366 height 445
click at [964, 459] on button "Save changes" at bounding box center [961, 458] width 76 height 18
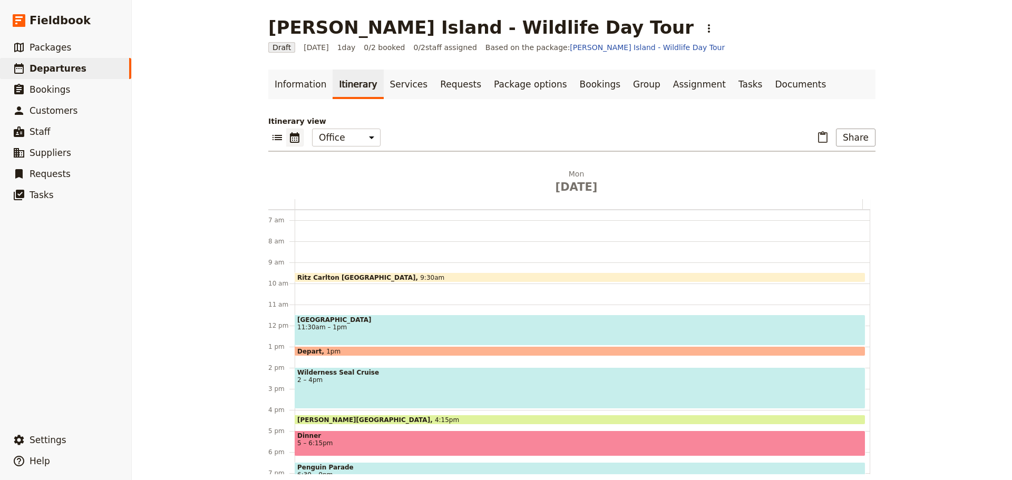
click at [312, 348] on span "Depart" at bounding box center [311, 351] width 29 height 7
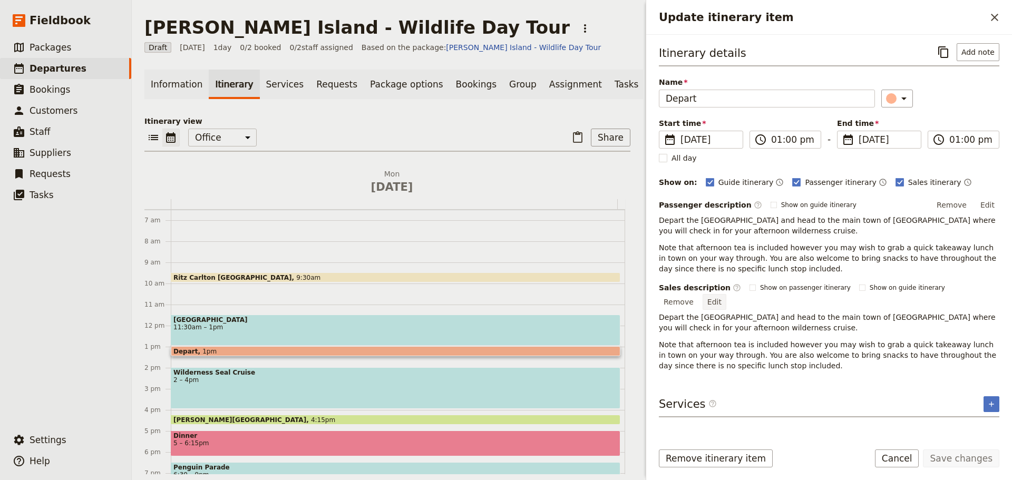
click at [726, 294] on button "Edit" at bounding box center [714, 302] width 24 height 16
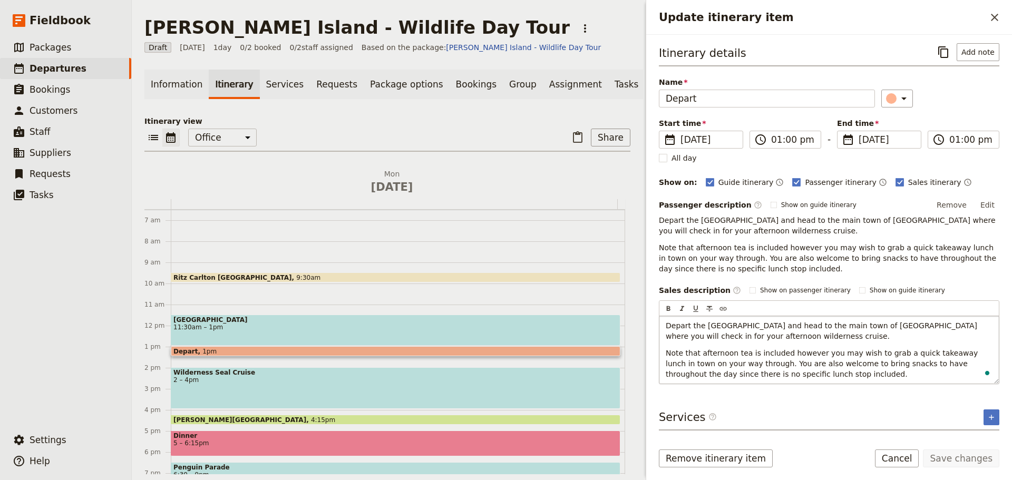
click at [697, 353] on span "Note that afternoon tea is included however you may wish to grab a quick takeaw…" at bounding box center [822, 364] width 315 height 30
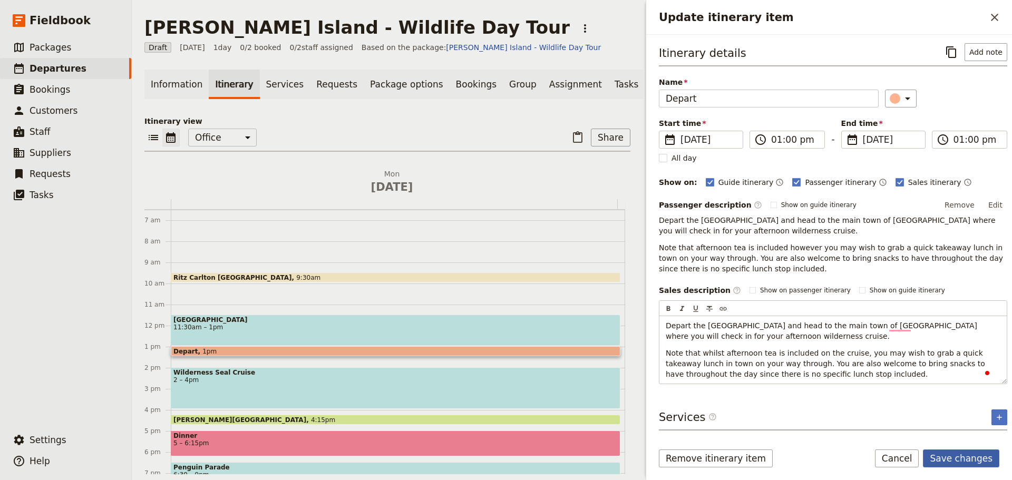
click at [949, 454] on button "Save changes" at bounding box center [961, 458] width 76 height 18
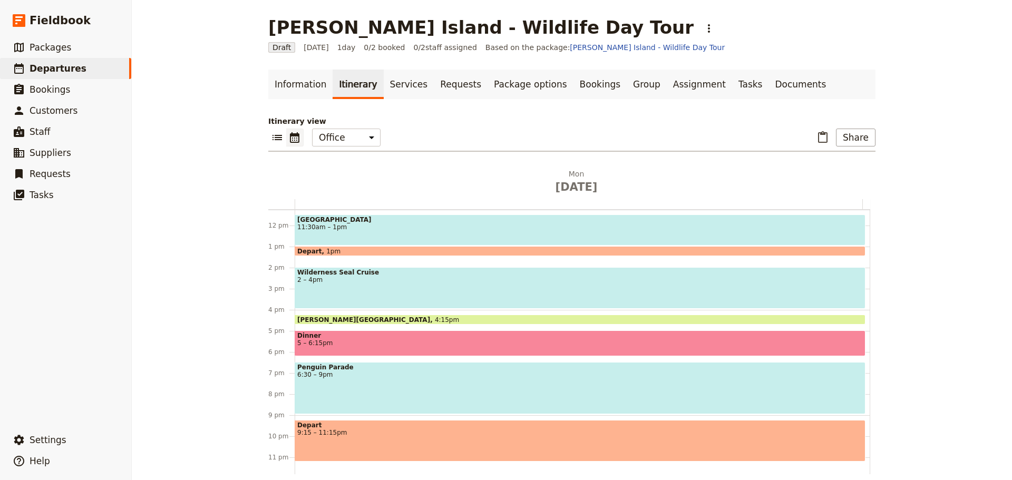
scroll to position [241, 0]
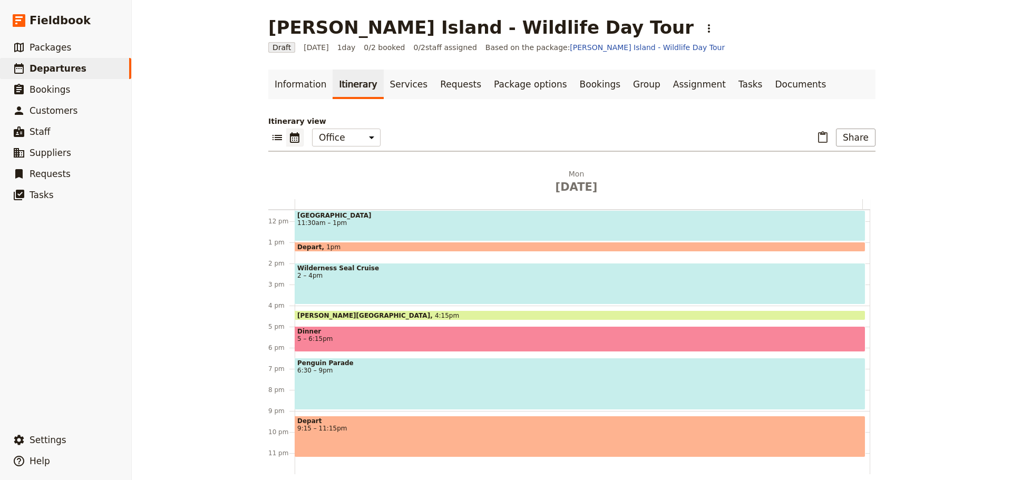
click at [342, 373] on span "6:30 – 9pm" at bounding box center [579, 370] width 565 height 7
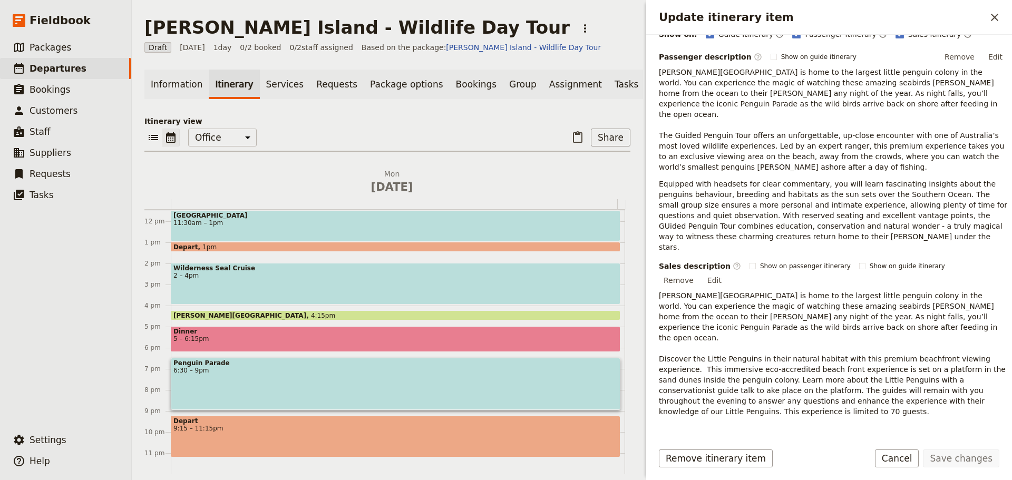
scroll to position [158, 0]
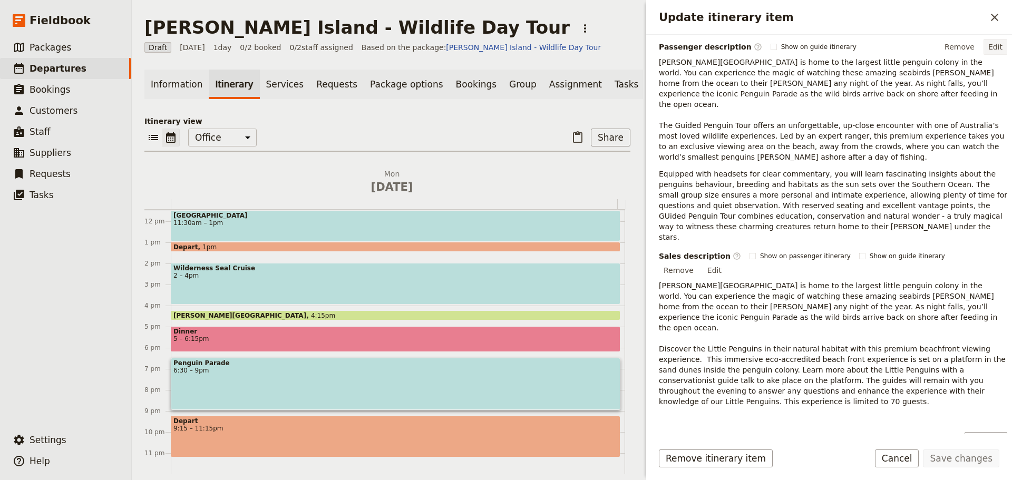
click at [990, 48] on button "Edit" at bounding box center [995, 47] width 24 height 16
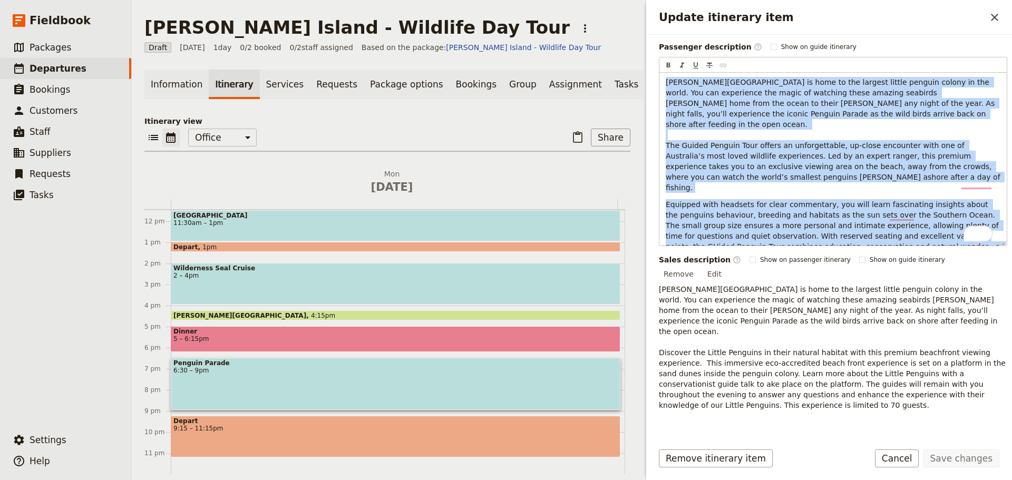
drag, startPoint x: 860, startPoint y: 238, endPoint x: 664, endPoint y: 72, distance: 256.8
click at [664, 72] on div "​ ​ ​ ​ ​ [PERSON_NAME][GEOGRAPHIC_DATA] is home to the largest little penguin …" at bounding box center [833, 151] width 348 height 189
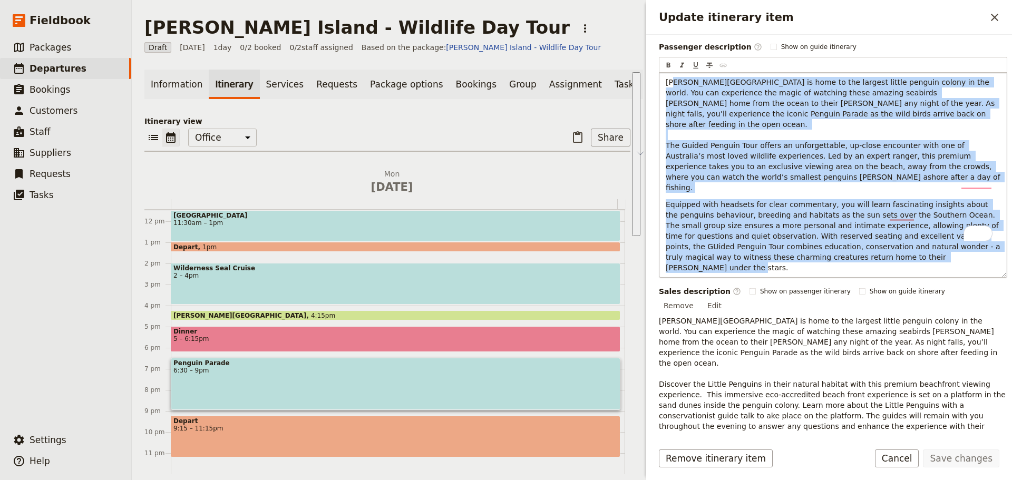
drag, startPoint x: 720, startPoint y: 86, endPoint x: 694, endPoint y: 111, distance: 35.8
click at [695, 101] on span "[PERSON_NAME][GEOGRAPHIC_DATA] is home to the largest little penguin colony in …" at bounding box center [833, 135] width 337 height 114
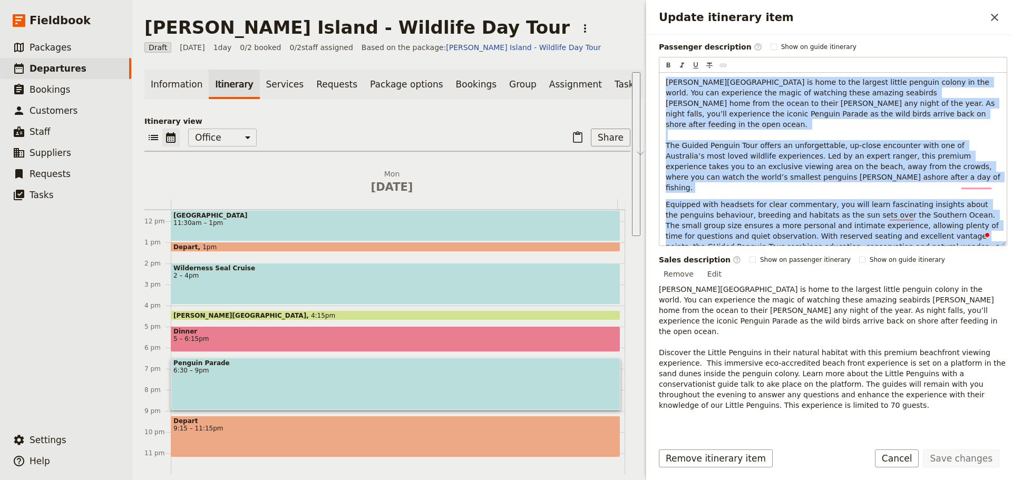
drag, startPoint x: 861, startPoint y: 237, endPoint x: 639, endPoint y: 76, distance: 273.9
click at [639, 76] on div "[PERSON_NAME][GEOGRAPHIC_DATA] - Wildlife Day Tour ​ Draft [DATE] 1 day 0/2 boo…" at bounding box center [572, 240] width 880 height 480
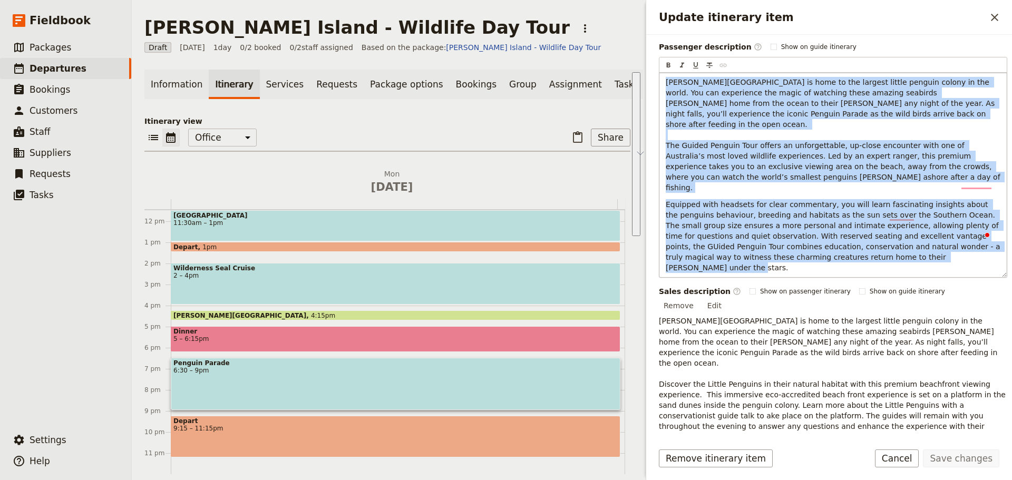
copy div "Loremip Dolors am cons ad eli seddoei tempor incidid utlabo et dol magna. Ali e…"
click at [989, 286] on div "Sales description ​ Show on passenger itinerary Show on guide itinerary Remove …" at bounding box center [833, 364] width 348 height 156
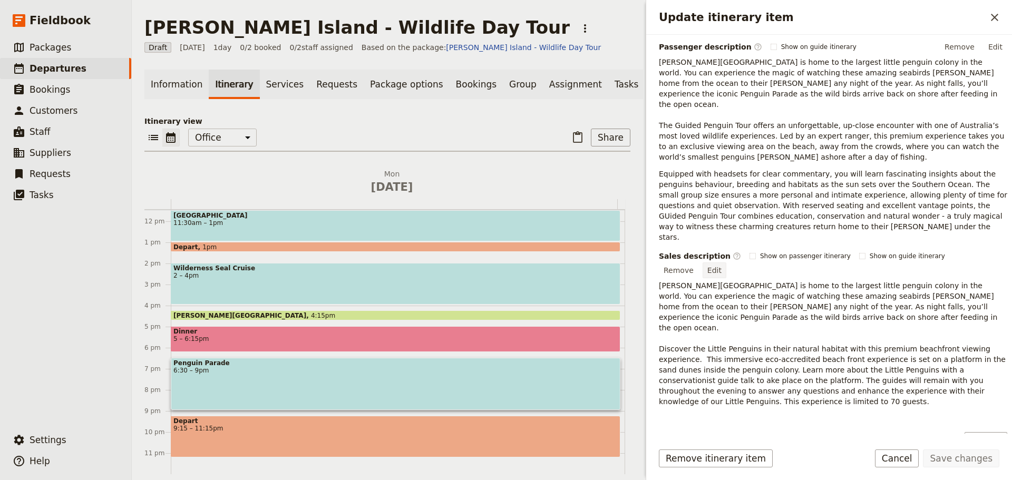
click at [726, 262] on button "Edit" at bounding box center [714, 270] width 24 height 16
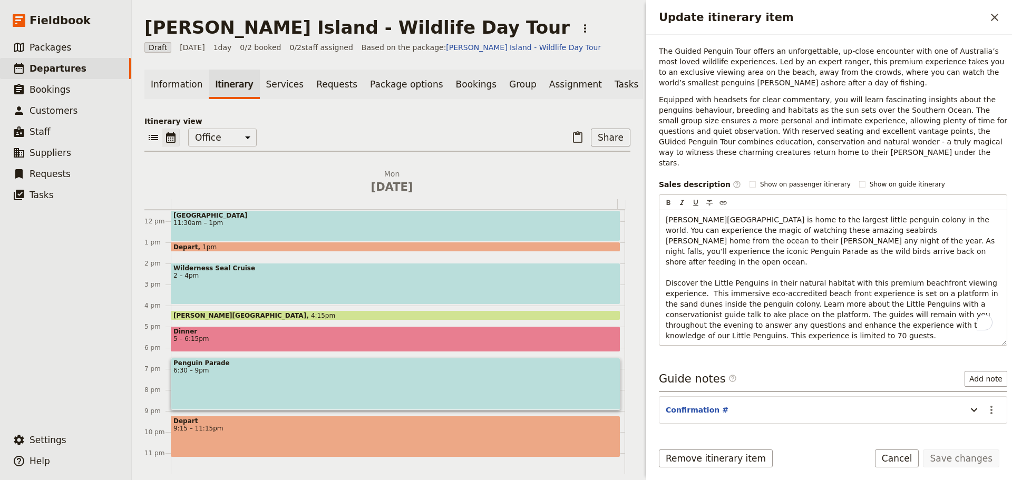
scroll to position [237, 0]
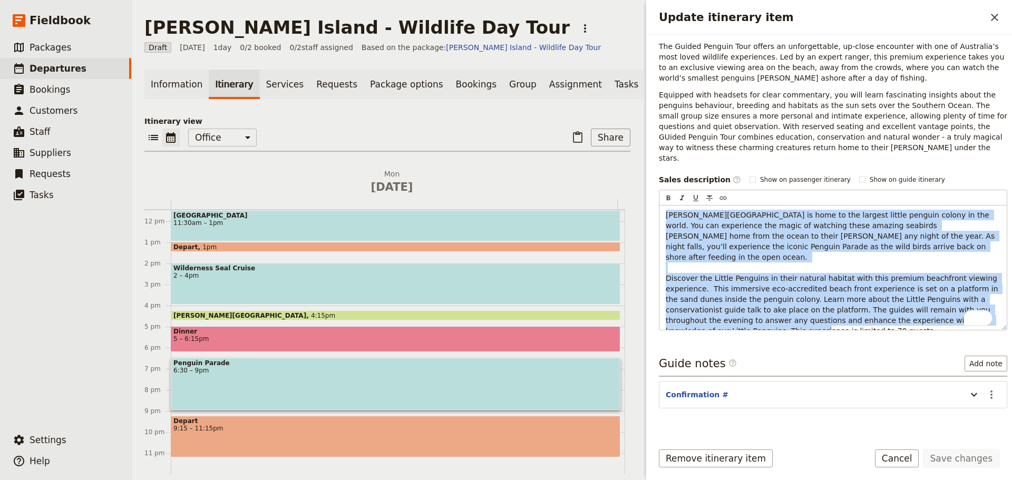
drag, startPoint x: 791, startPoint y: 297, endPoint x: 653, endPoint y: 184, distance: 177.9
click at [653, 184] on div "Itinerary details ​ Name Penguin Parade ​ Start time ​ [DATE] [DATE] [DATE] 18:…" at bounding box center [829, 234] width 366 height 399
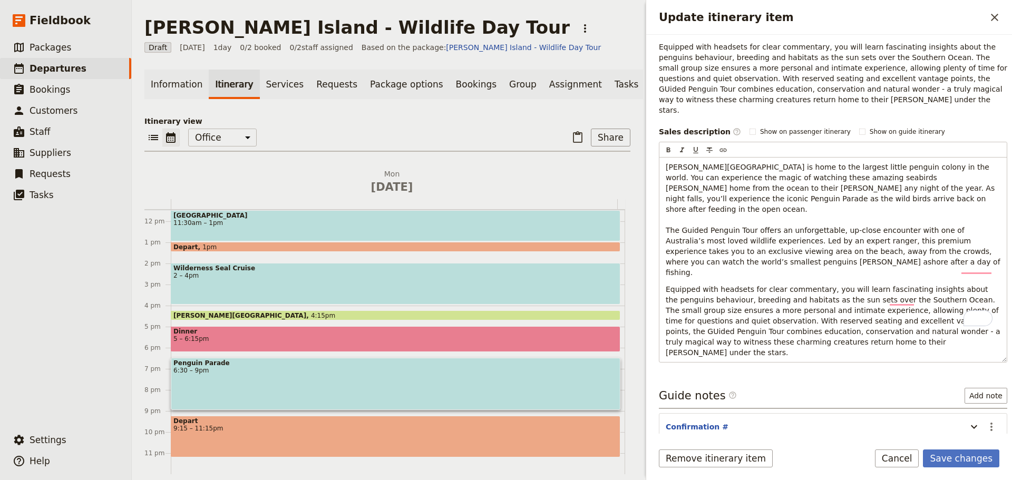
scroll to position [293, 0]
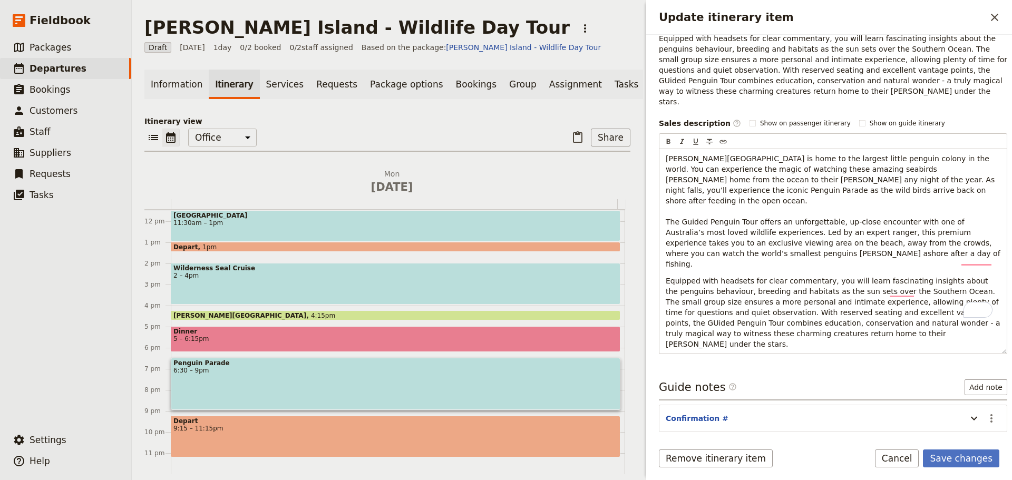
click at [969, 442] on form "Itinerary details ​ Name Penguin Parade ​ Start time ​ [DATE] [DATE] [DATE] 18:…" at bounding box center [829, 257] width 366 height 445
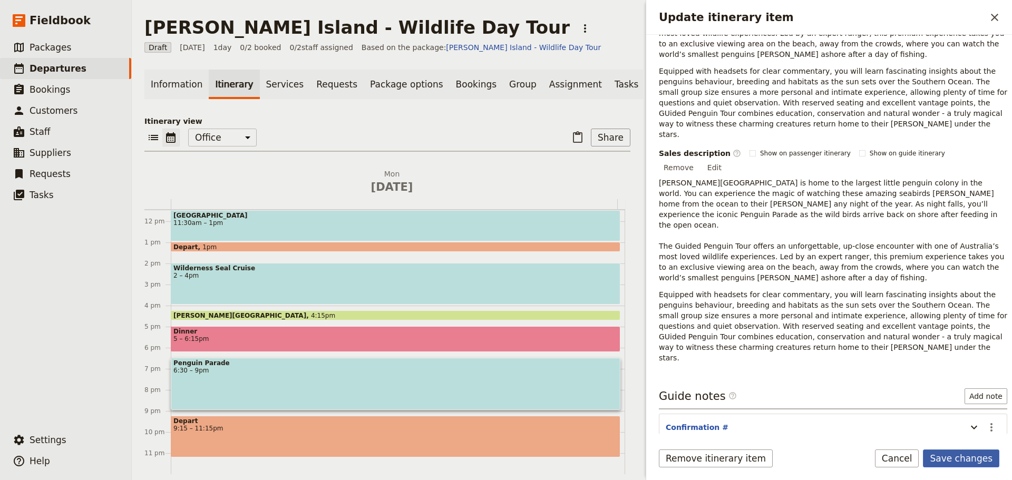
click at [956, 465] on button "Save changes" at bounding box center [961, 458] width 76 height 18
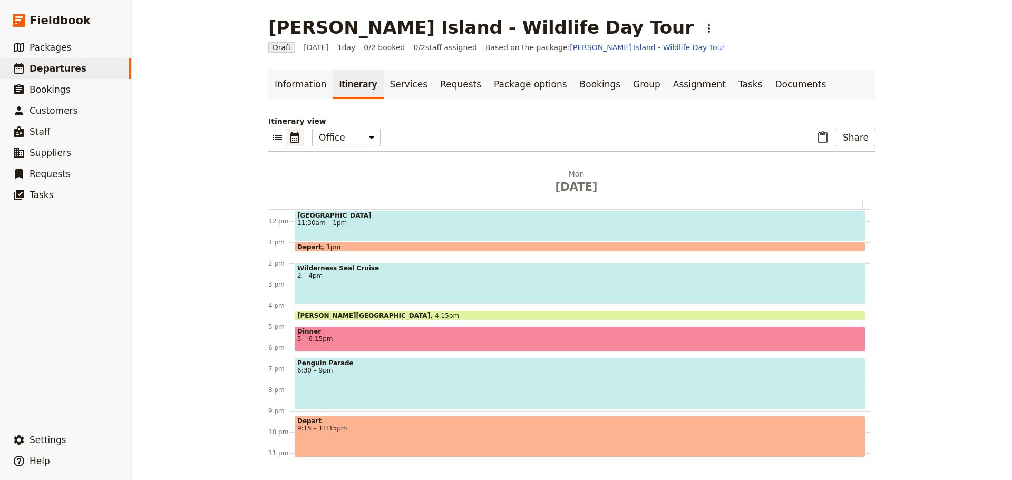
click at [397, 430] on span "9:15 – 11:15pm" at bounding box center [579, 428] width 565 height 7
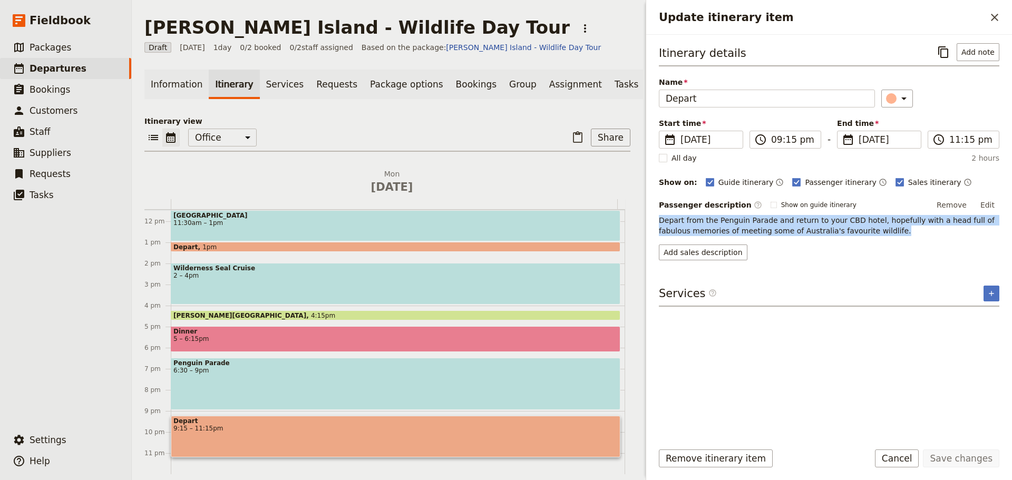
drag, startPoint x: 870, startPoint y: 233, endPoint x: 651, endPoint y: 215, distance: 219.3
click at [651, 215] on div "Itinerary details ​ Add note Name Depart ​ Start time ​ [DATE] [DATE] [DATE] 21…" at bounding box center [829, 234] width 366 height 399
copy span "Depart from the Penguin Parade and return to your CBD hotel, hopefully with a h…"
click at [692, 252] on button "Add sales description" at bounding box center [703, 252] width 89 height 16
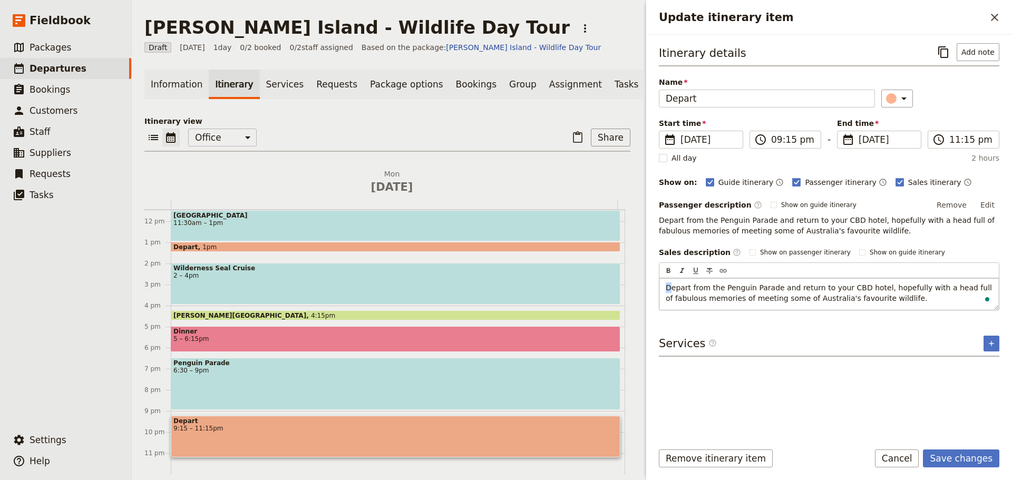
drag, startPoint x: 671, startPoint y: 291, endPoint x: 660, endPoint y: 292, distance: 10.6
click at [663, 290] on div "Depart from the Penguin Parade and return to your CBD hotel, hopefully with a h…" at bounding box center [828, 294] width 339 height 32
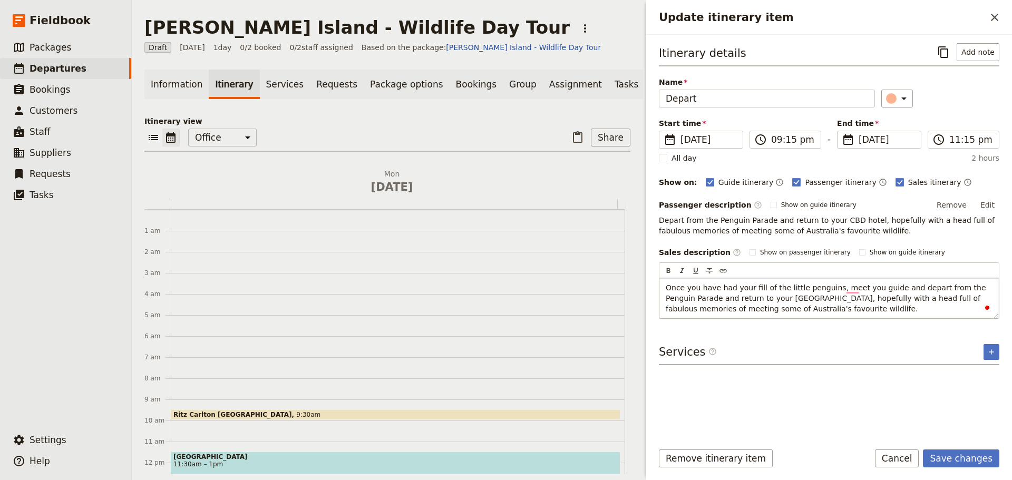
scroll to position [241, 0]
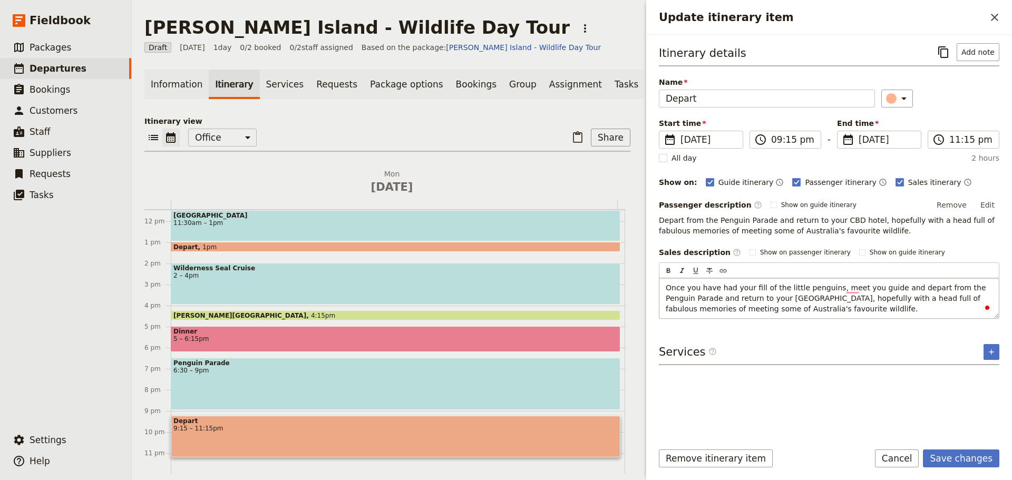
click at [694, 296] on span "Once you have had your fill of the little penguins, meet you guide and depart f…" at bounding box center [826, 298] width 322 height 30
click at [785, 303] on p "Once you have had your fill of the little penguins, meet you guide and depart f…" at bounding box center [828, 298] width 327 height 32
click at [784, 300] on span "Once you have had your fill of the little penguins, meet you guide and depart f…" at bounding box center [826, 298] width 322 height 30
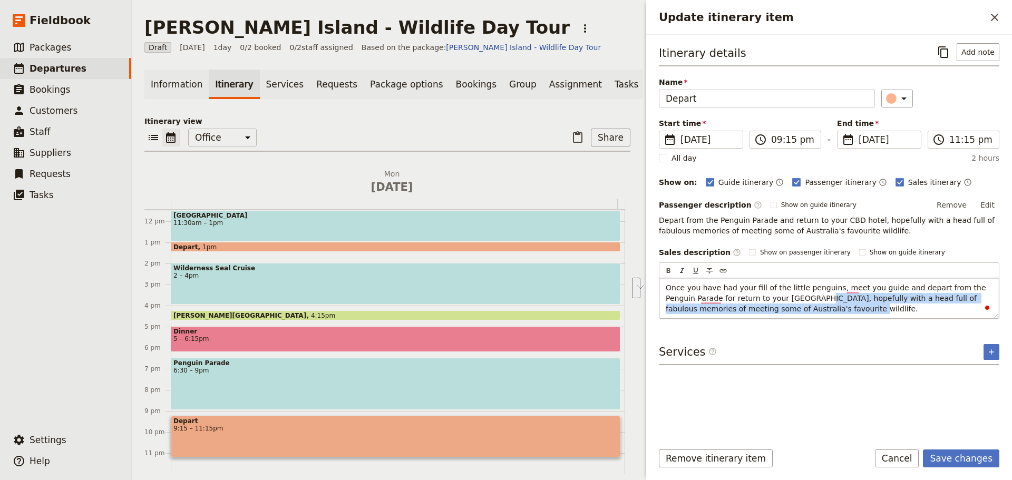
drag, startPoint x: 783, startPoint y: 310, endPoint x: 781, endPoint y: 300, distance: 10.7
click at [781, 300] on span "Once you have had your fill of the little penguins, meet you guide and depart f…" at bounding box center [826, 298] width 322 height 30
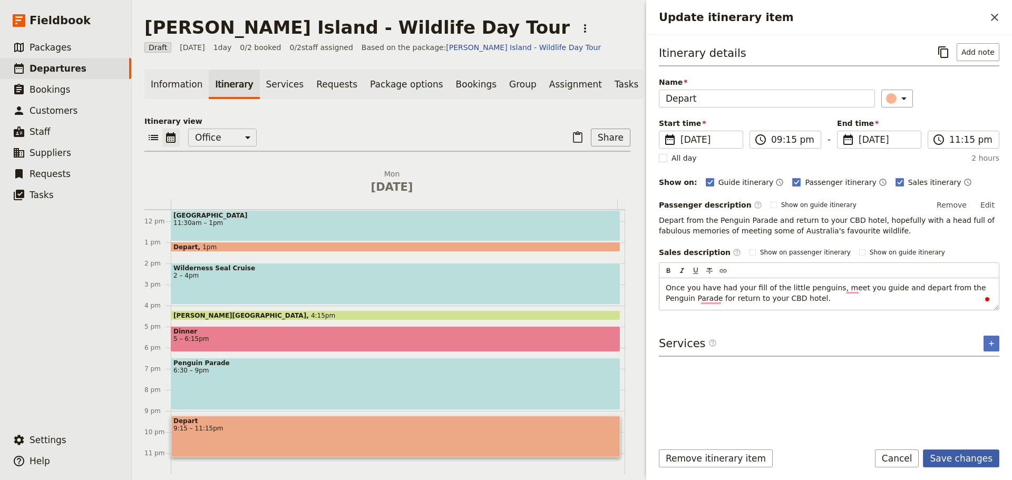
click at [963, 446] on form "Itinerary details ​ Add note Name Depart ​ Start time ​ [DATE] [DATE] [DATE] 21…" at bounding box center [829, 257] width 366 height 445
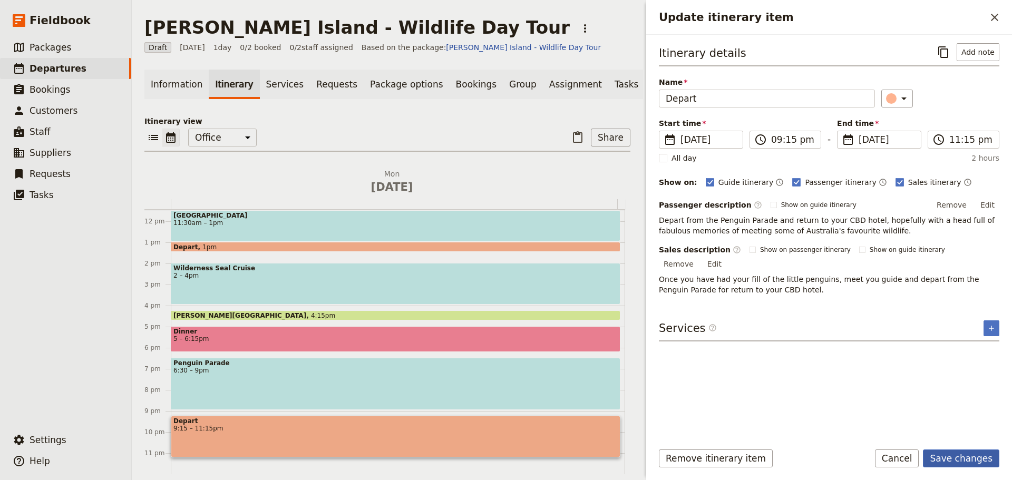
click at [968, 455] on button "Save changes" at bounding box center [961, 458] width 76 height 18
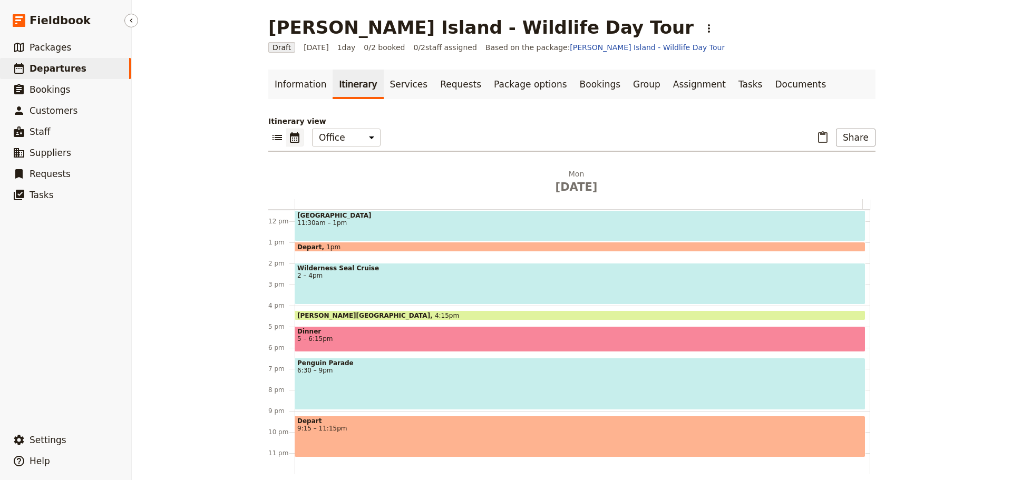
click at [66, 68] on span "Departures" at bounding box center [58, 68] width 57 height 11
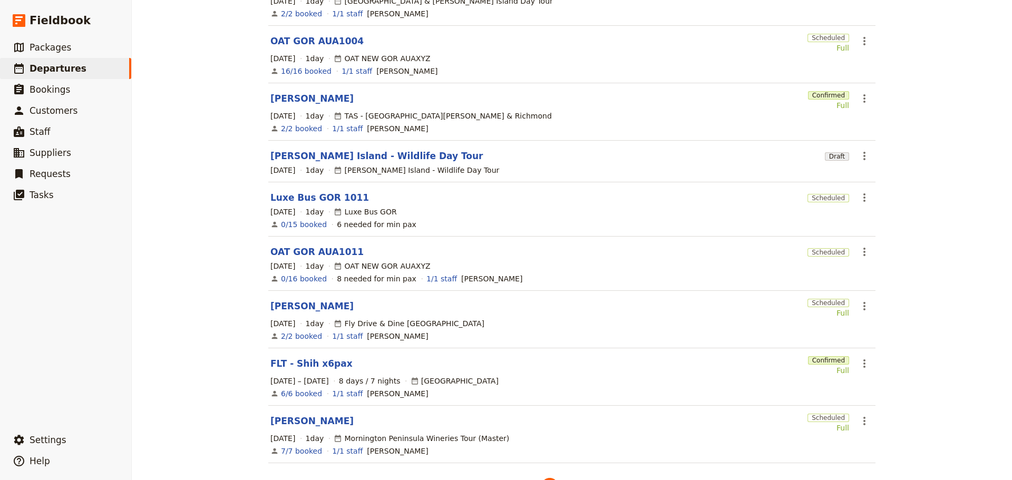
scroll to position [211, 0]
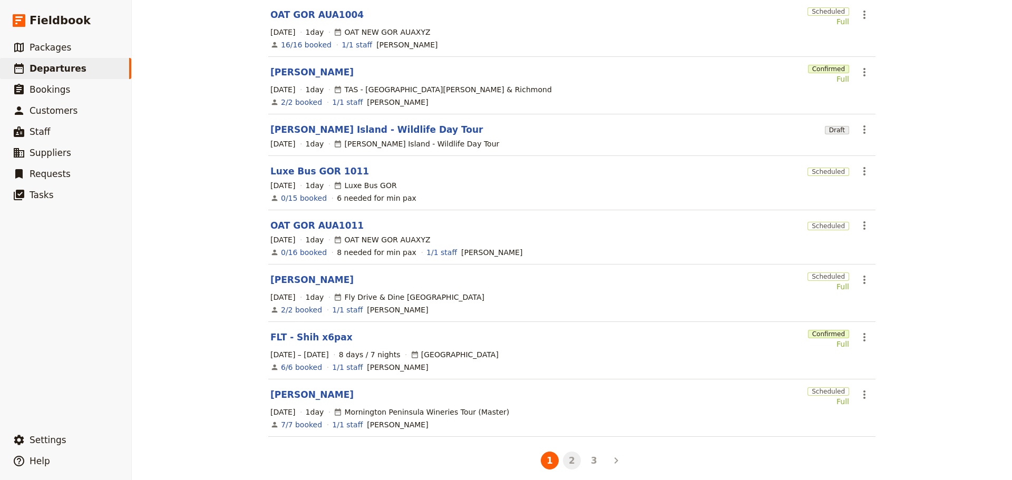
click at [569, 458] on button "2" at bounding box center [572, 461] width 18 height 18
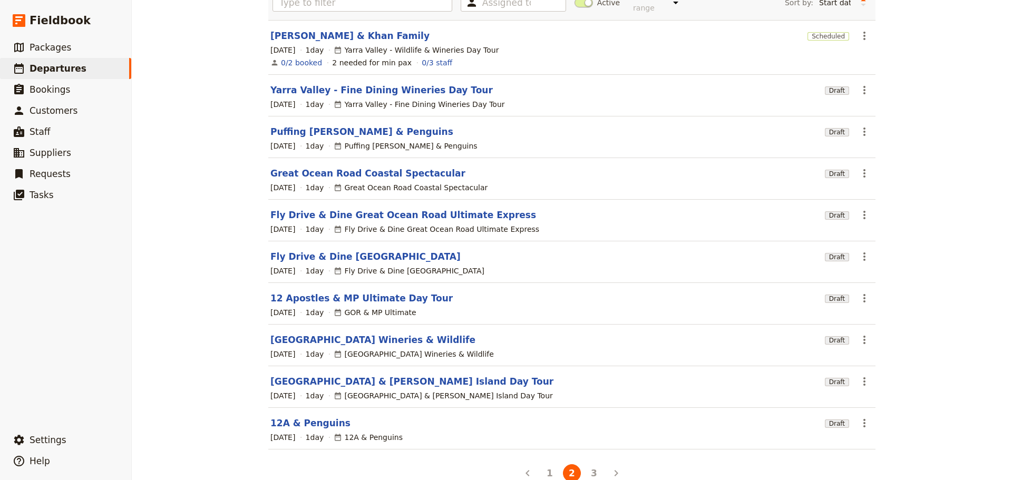
scroll to position [106, 0]
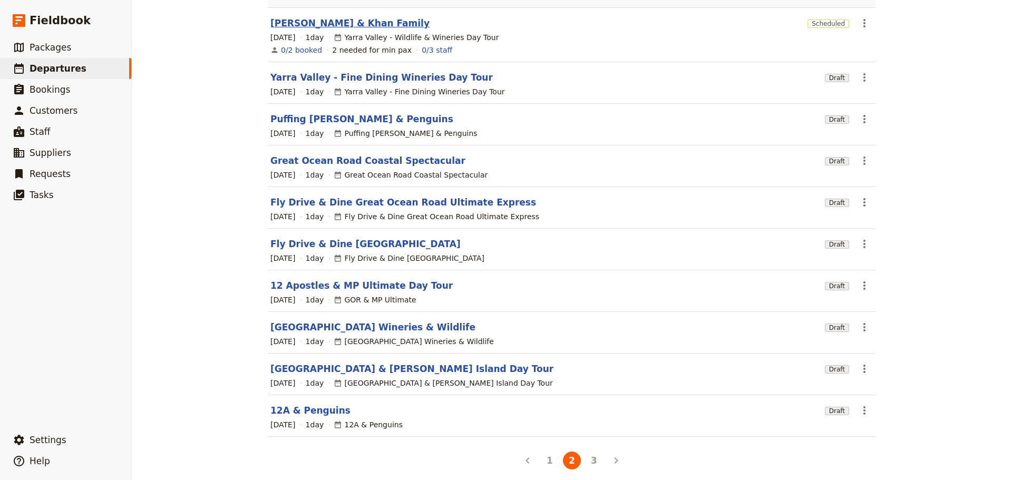
click at [317, 17] on link "[PERSON_NAME] & Khan Family" at bounding box center [349, 23] width 159 height 13
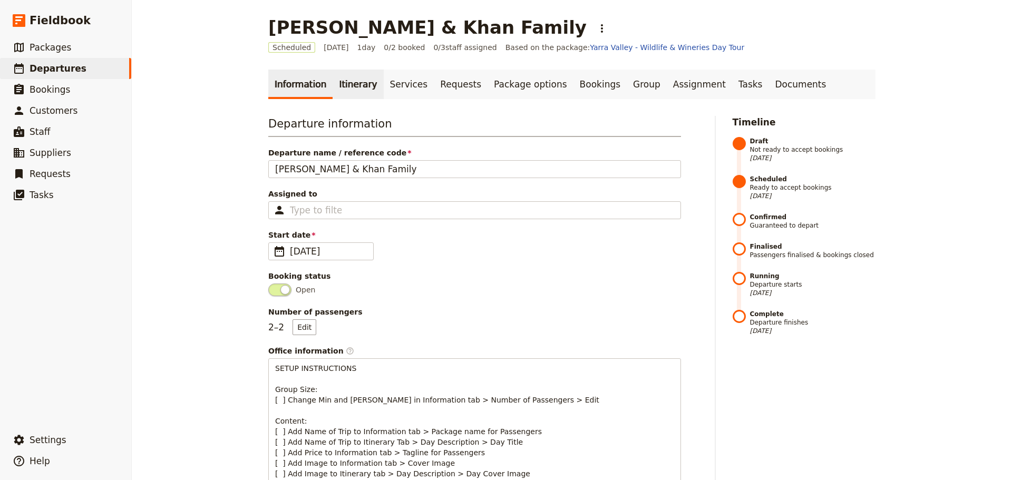
click at [344, 77] on link "Itinerary" at bounding box center [357, 85] width 51 height 30
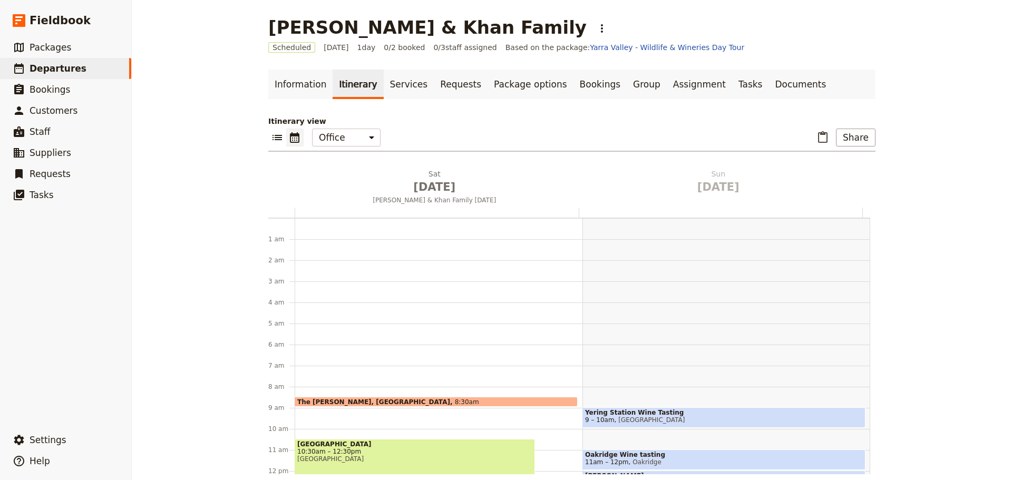
scroll to position [137, 0]
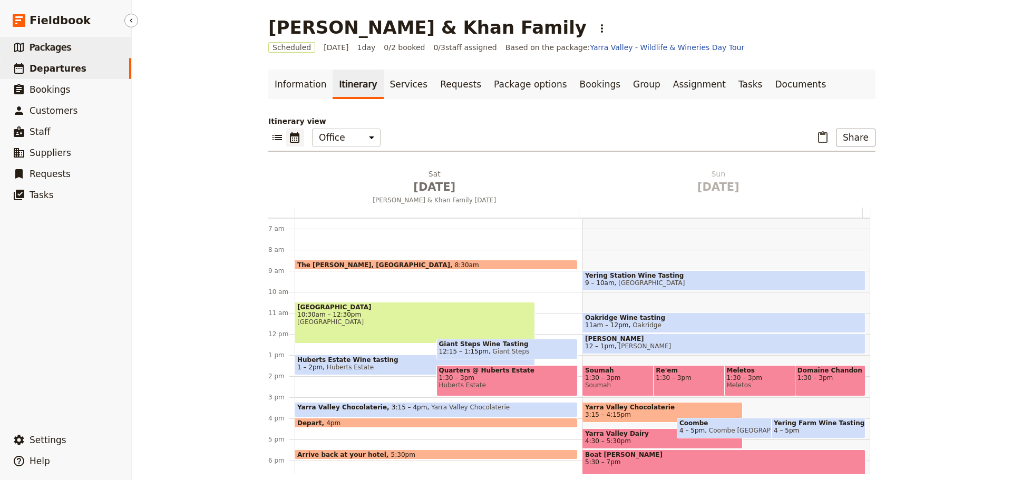
click at [57, 52] on span "Packages" at bounding box center [51, 47] width 42 height 11
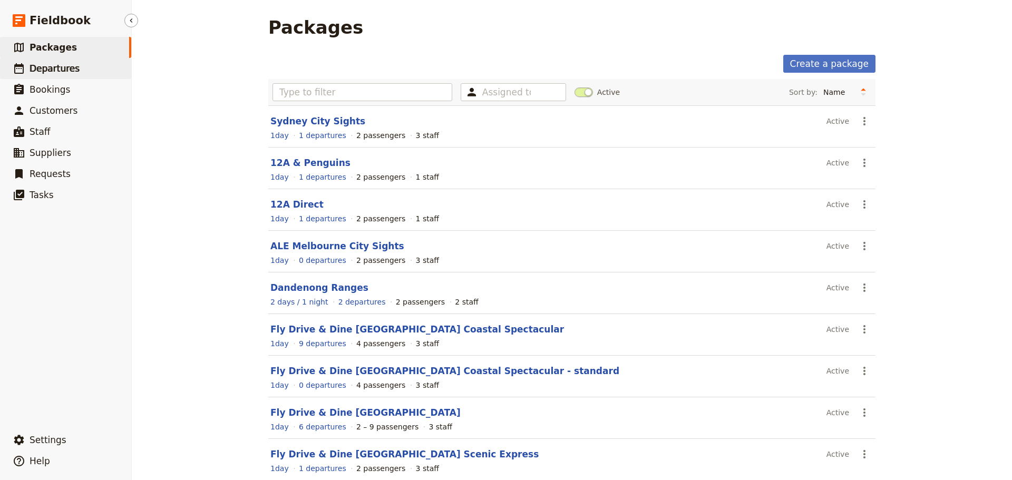
click at [50, 67] on span "Departures" at bounding box center [55, 68] width 50 height 11
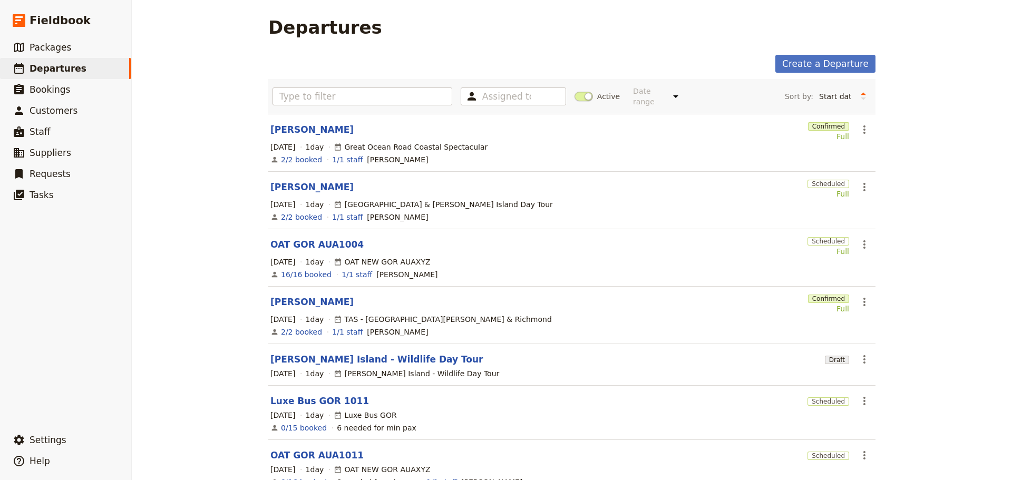
scroll to position [53, 0]
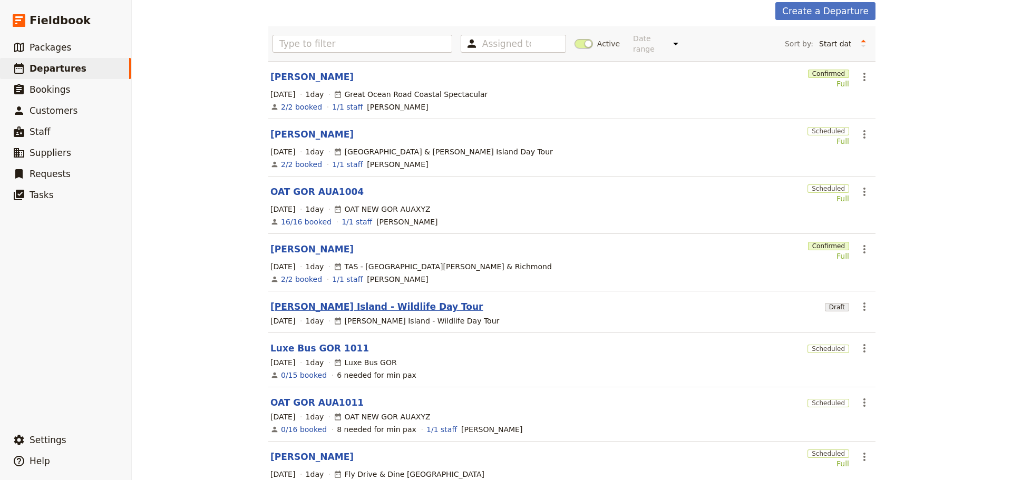
click at [298, 300] on link "[PERSON_NAME] Island - Wildlife Day Tour" at bounding box center [376, 306] width 213 height 13
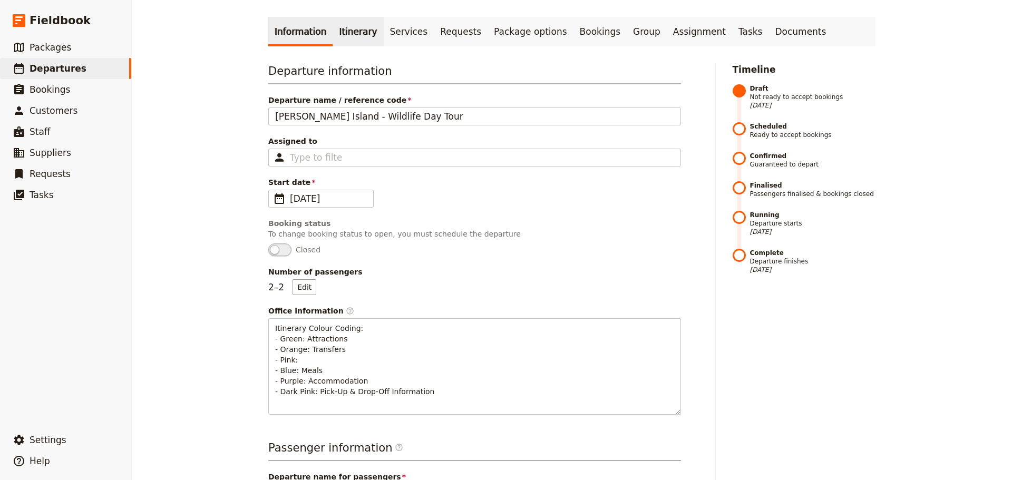
click at [356, 28] on link "Itinerary" at bounding box center [357, 32] width 51 height 30
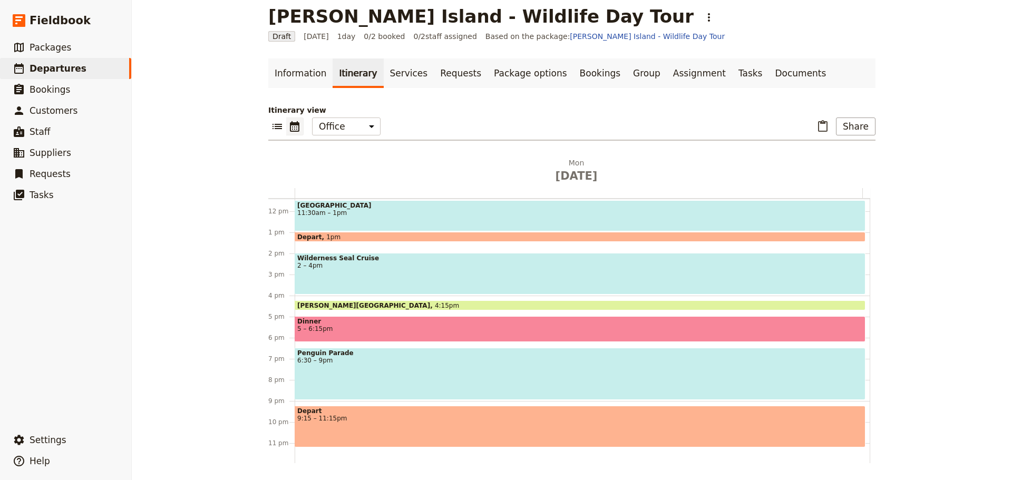
scroll to position [241, 0]
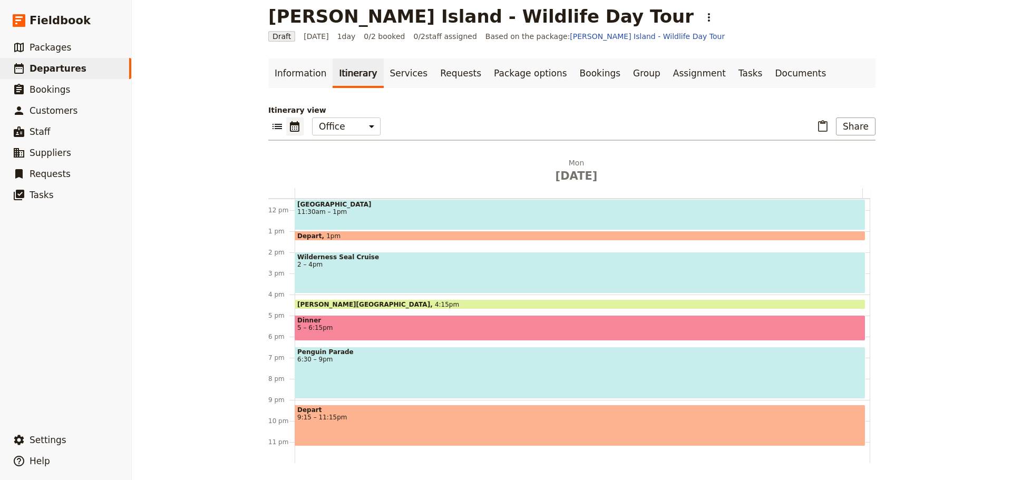
click at [377, 415] on span "9:15 – 11:15pm" at bounding box center [579, 417] width 565 height 7
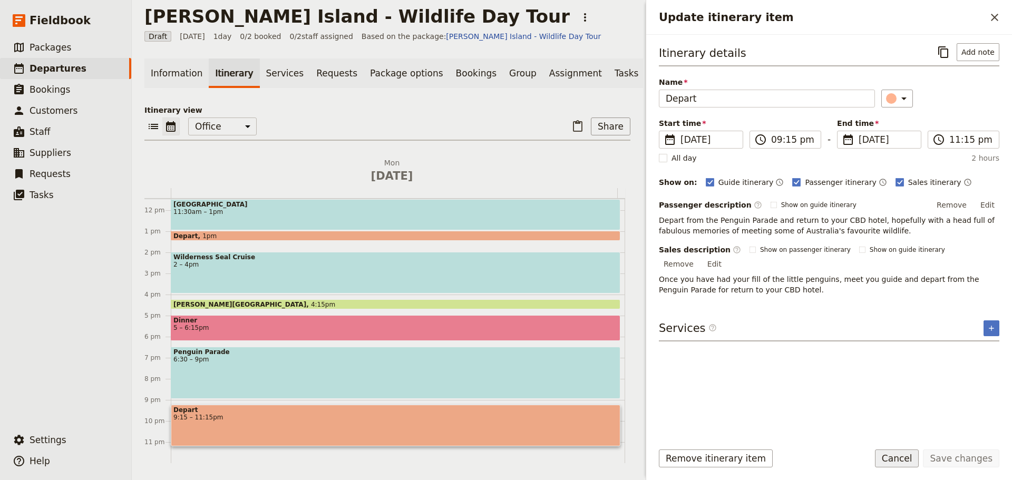
click at [929, 460] on div "Save changes Cancel" at bounding box center [937, 458] width 124 height 18
drag, startPoint x: 901, startPoint y: 462, endPoint x: 779, endPoint y: 360, distance: 159.0
click at [901, 463] on button "Cancel" at bounding box center [897, 458] width 44 height 18
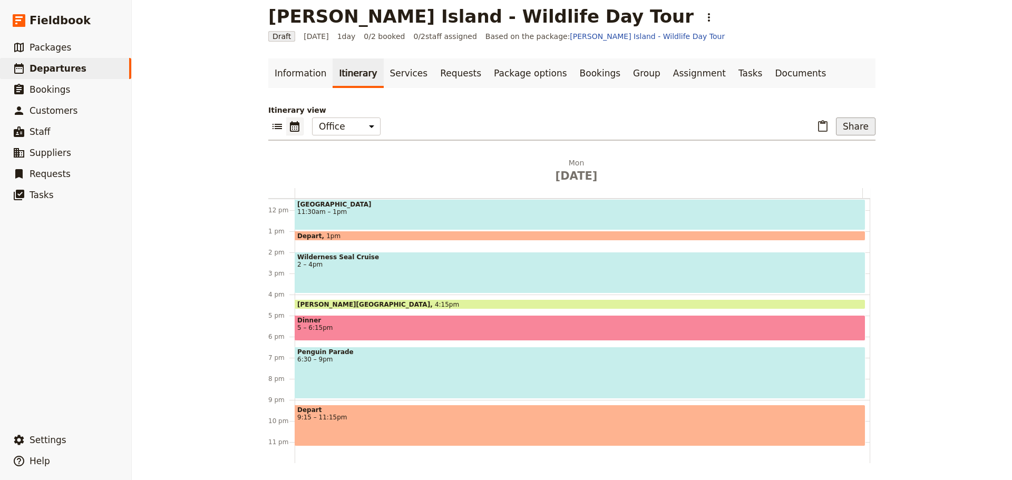
click at [836, 123] on button "Share" at bounding box center [856, 126] width 40 height 18
click at [831, 162] on span "Passenger itinerary" at bounding box center [828, 164] width 71 height 11
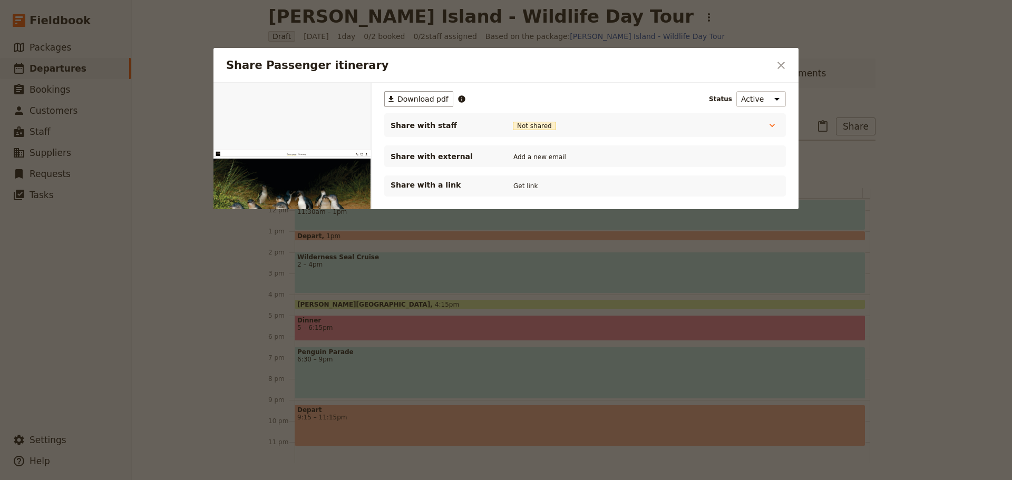
scroll to position [0, 0]
click at [523, 184] on button "Get link" at bounding box center [526, 186] width 30 height 12
click at [781, 53] on div "Share Passenger itinerary ​" at bounding box center [505, 65] width 585 height 35
click at [781, 61] on icon "Close dialog" at bounding box center [781, 65] width 13 height 13
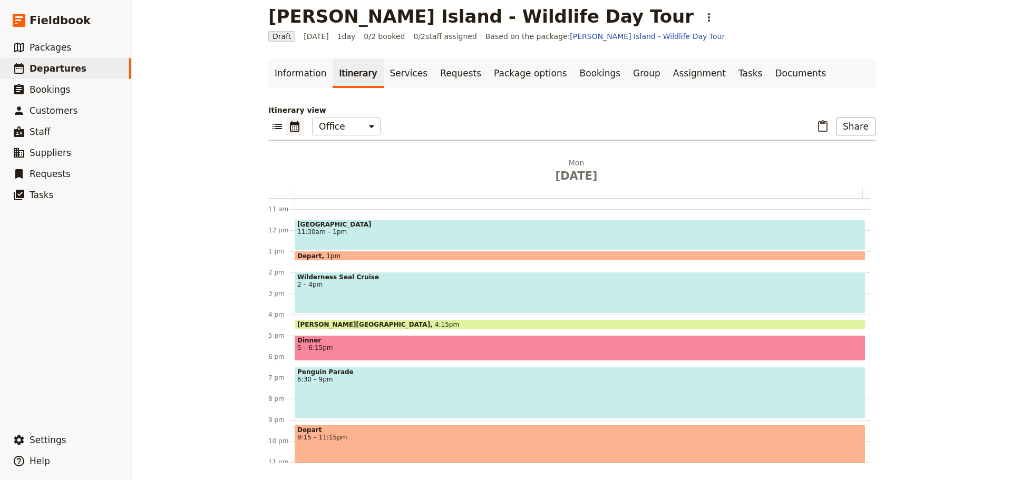
scroll to position [241, 0]
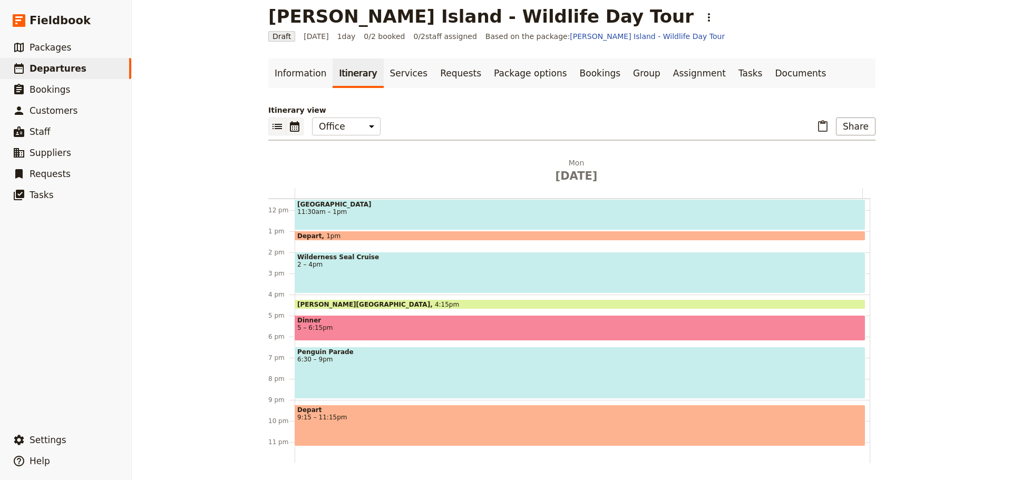
click at [275, 126] on icon "List view" at bounding box center [276, 126] width 9 height 5
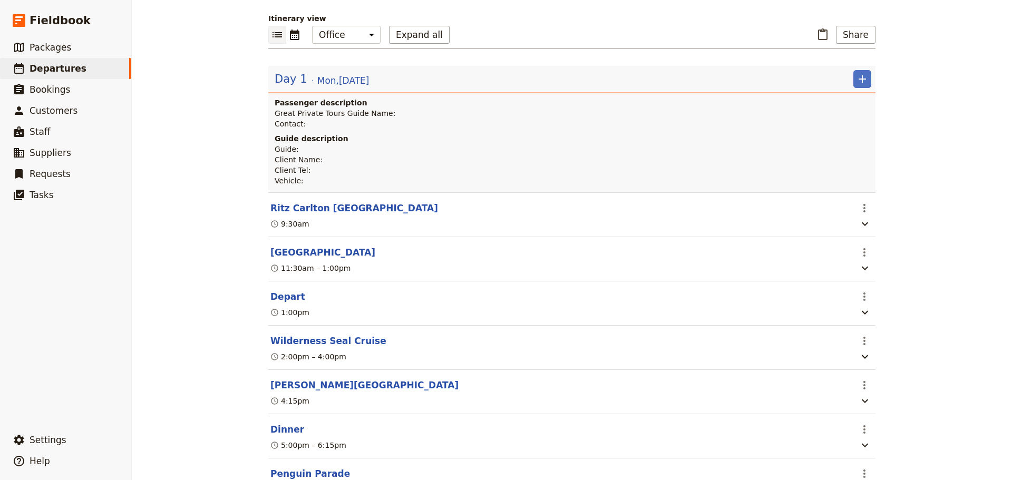
scroll to position [0, 0]
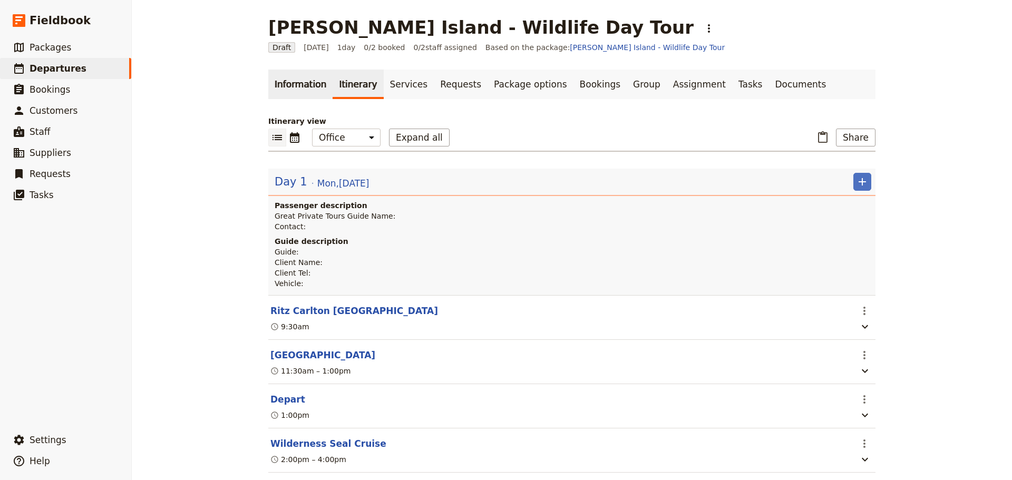
click at [277, 80] on link "Information" at bounding box center [300, 85] width 64 height 30
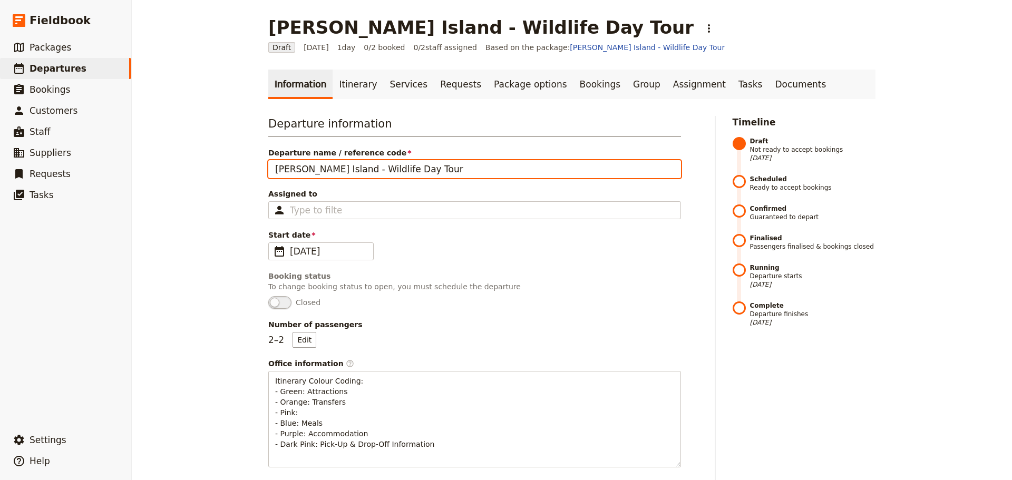
click at [329, 170] on input "[PERSON_NAME] Island - Wildlife Day Tour" at bounding box center [474, 169] width 413 height 18
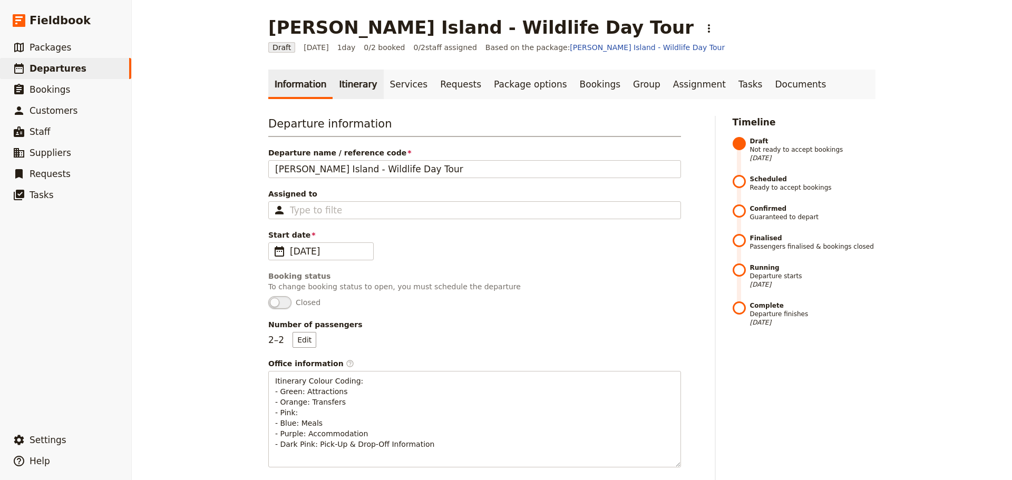
click at [348, 91] on link "Itinerary" at bounding box center [357, 85] width 51 height 30
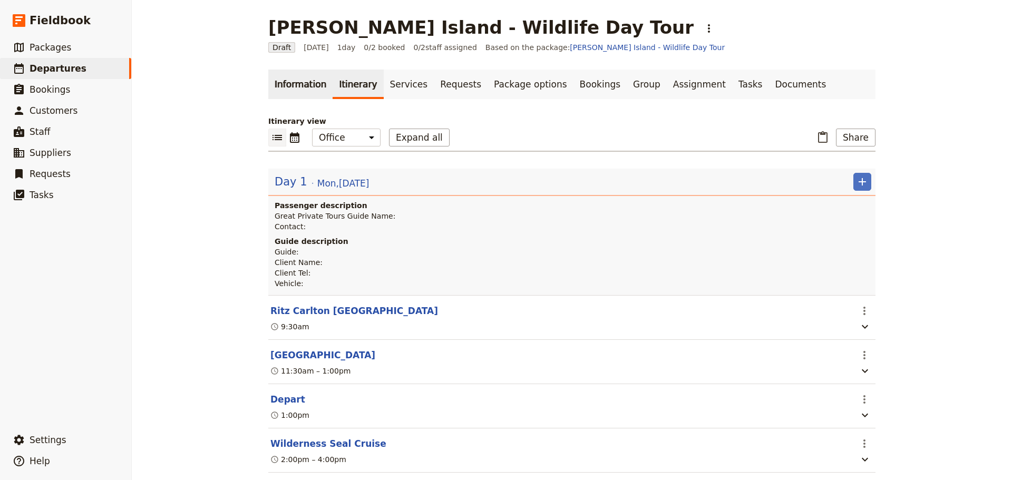
click at [289, 81] on link "Information" at bounding box center [300, 85] width 64 height 30
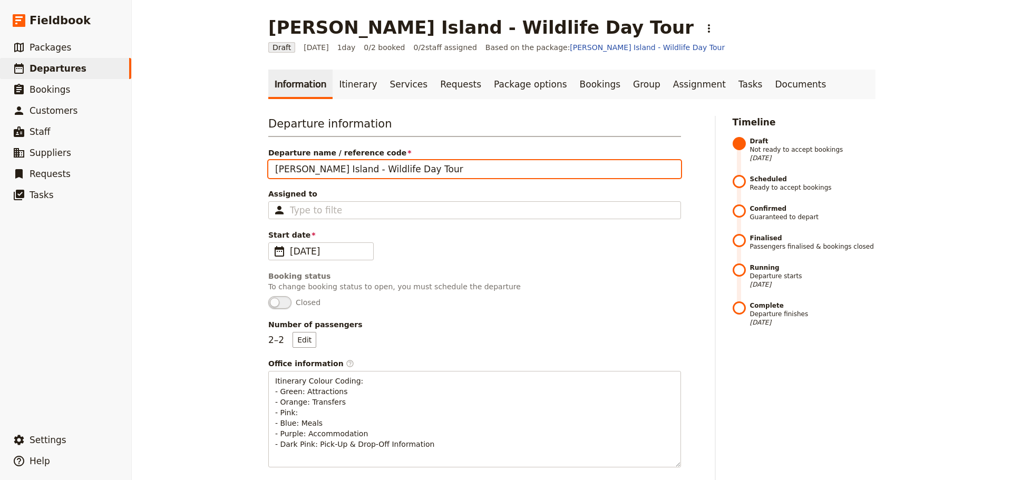
click at [415, 166] on input "[PERSON_NAME] Island - Wildlife Day Tour" at bounding box center [474, 169] width 413 height 18
click at [330, 169] on input "[PERSON_NAME] Island - Wildlife Day Tour" at bounding box center [474, 169] width 413 height 18
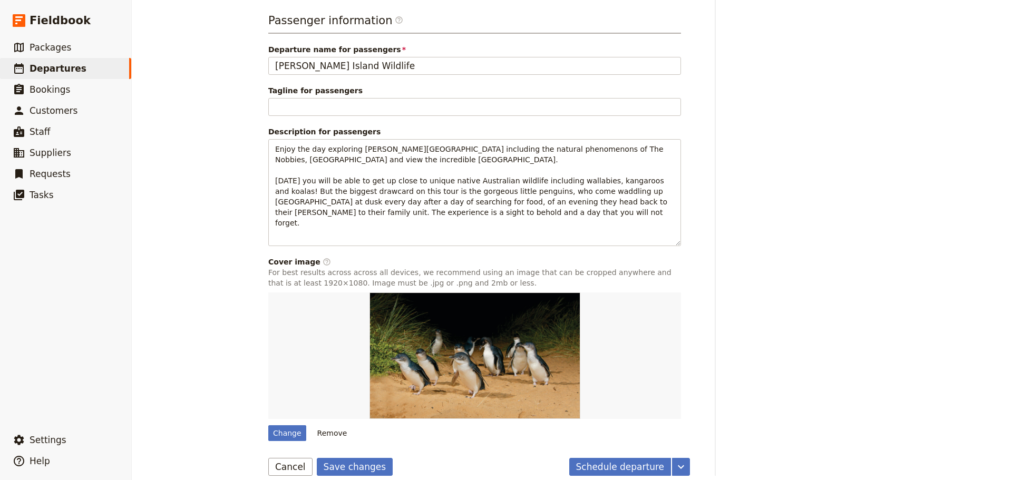
scroll to position [482, 0]
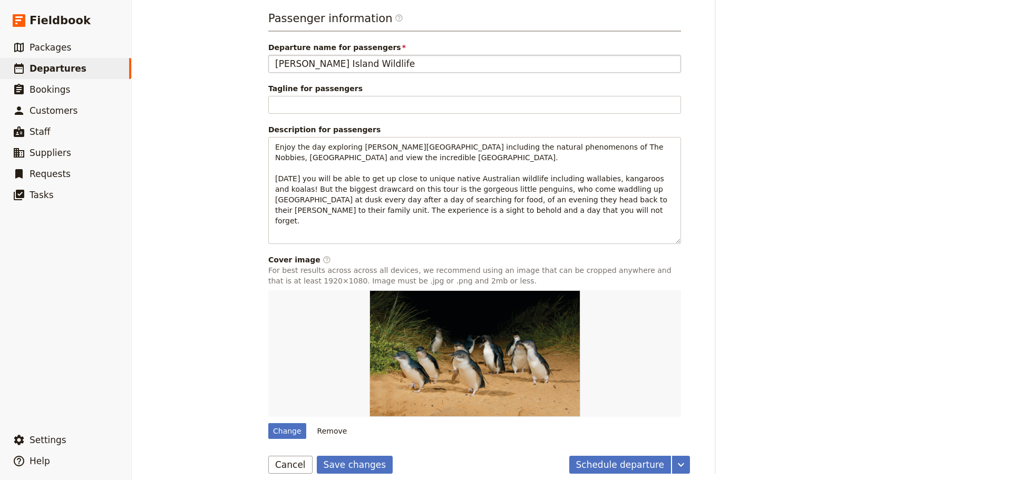
type input "[PERSON_NAME] Island - bespoke Wildlife Day Tour"
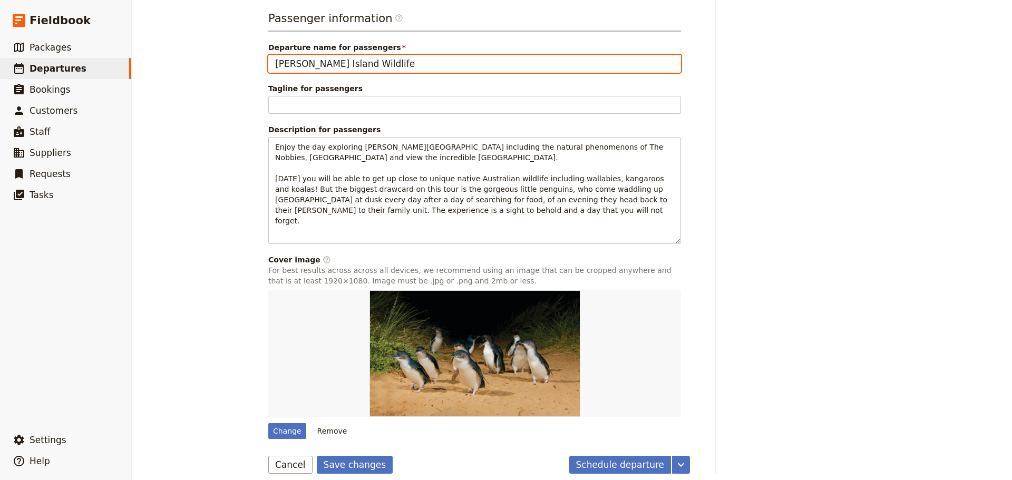
click at [269, 62] on input "[PERSON_NAME] Island Wildlife" at bounding box center [474, 64] width 413 height 18
click at [365, 63] on input "[PERSON_NAME] Island Wildlife" at bounding box center [474, 64] width 413 height 18
type input "Phillip Island Wildlife (bespoke)"
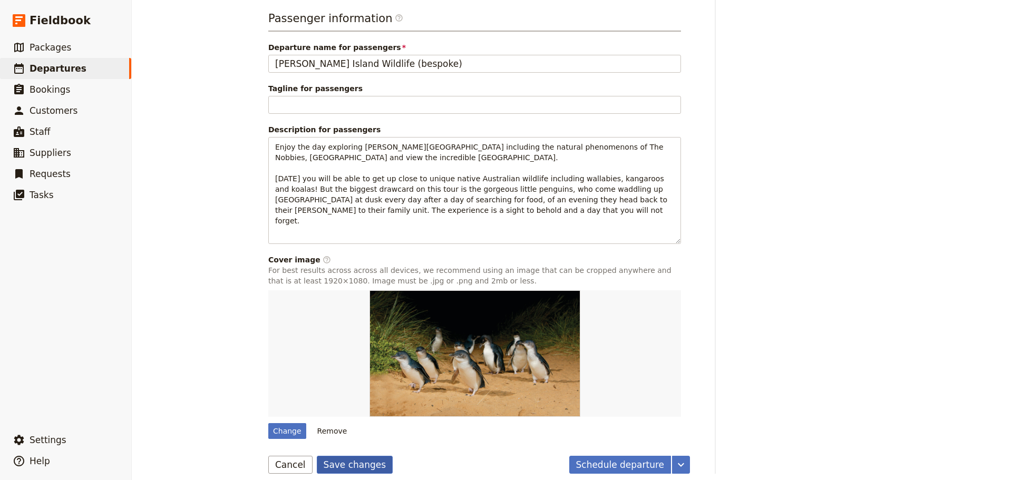
click at [350, 456] on button "Save changes" at bounding box center [355, 465] width 76 height 18
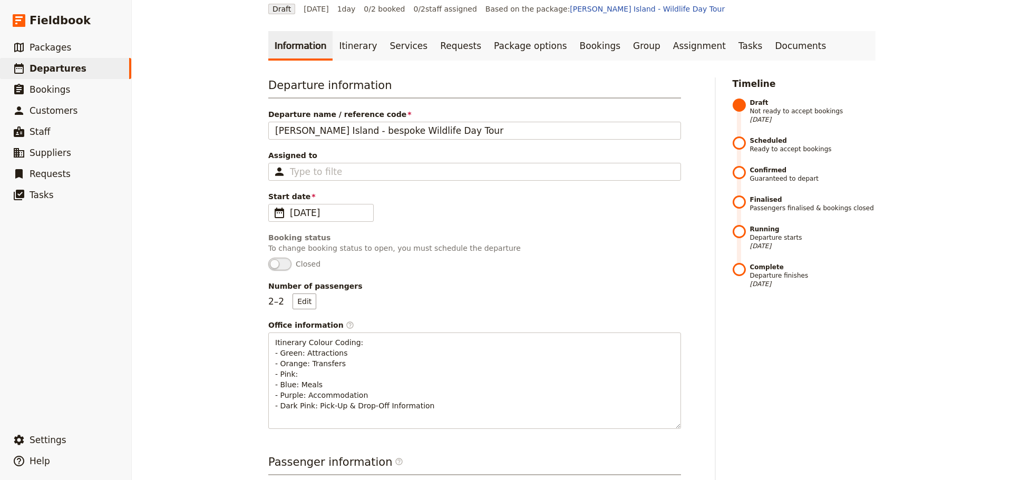
scroll to position [0, 0]
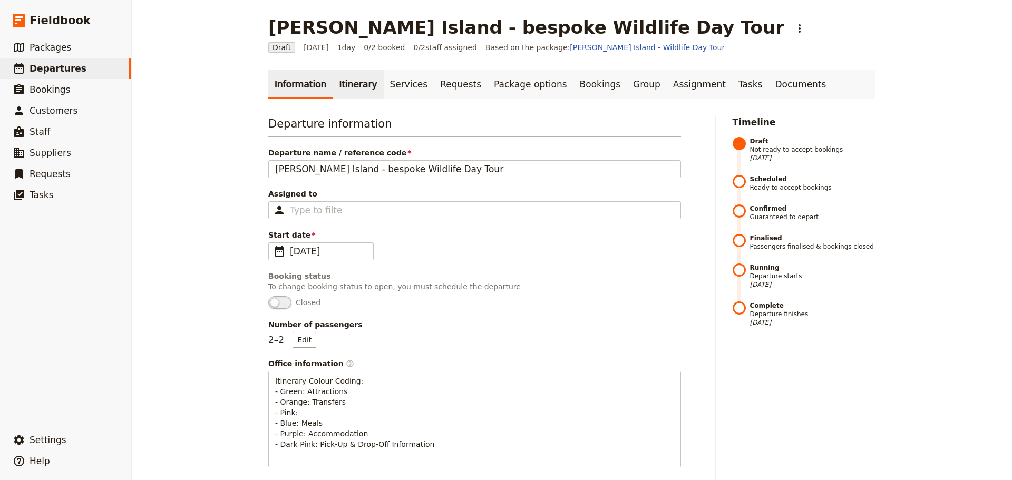
click at [341, 84] on link "Itinerary" at bounding box center [357, 85] width 51 height 30
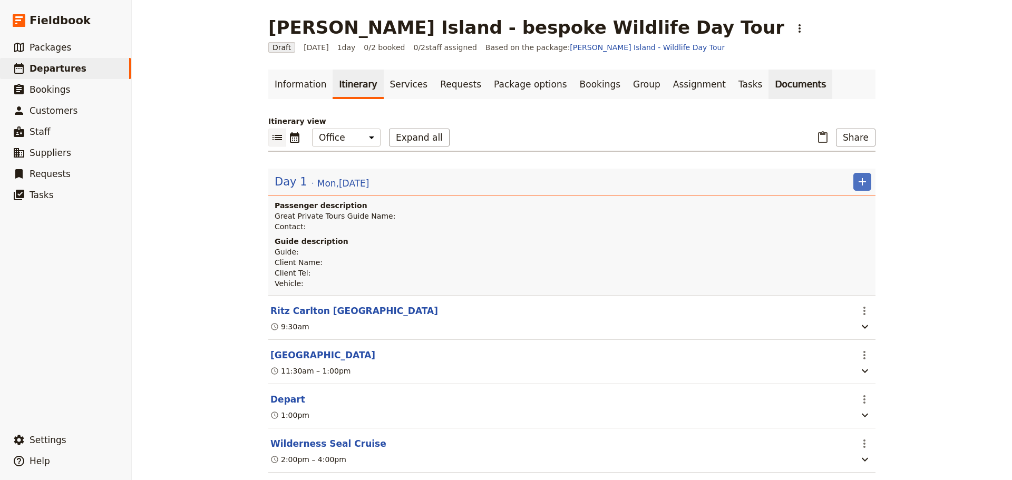
click at [768, 90] on link "Documents" at bounding box center [800, 85] width 64 height 30
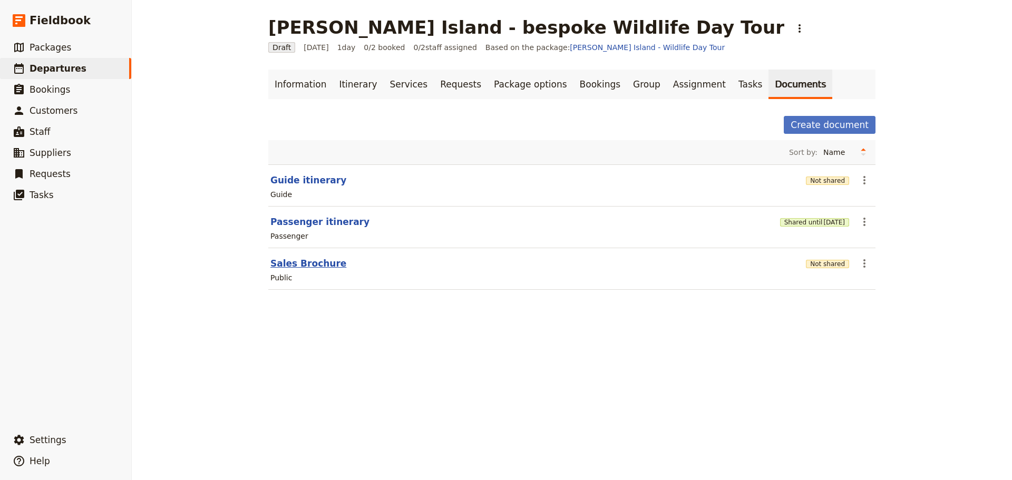
click at [303, 266] on button "Sales Brochure" at bounding box center [308, 263] width 76 height 13
select select "DEFAULT"
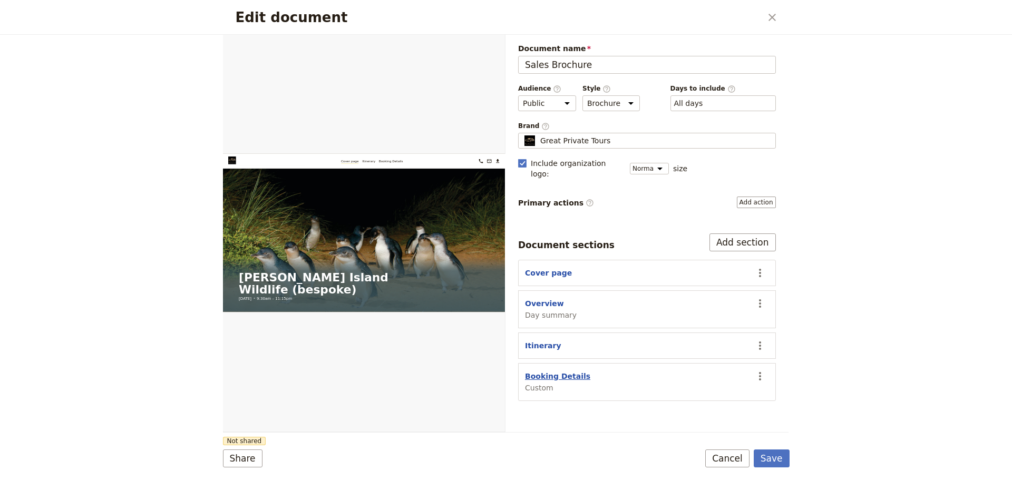
click at [546, 371] on button "Booking Details" at bounding box center [557, 376] width 65 height 11
select select "CUSTOM"
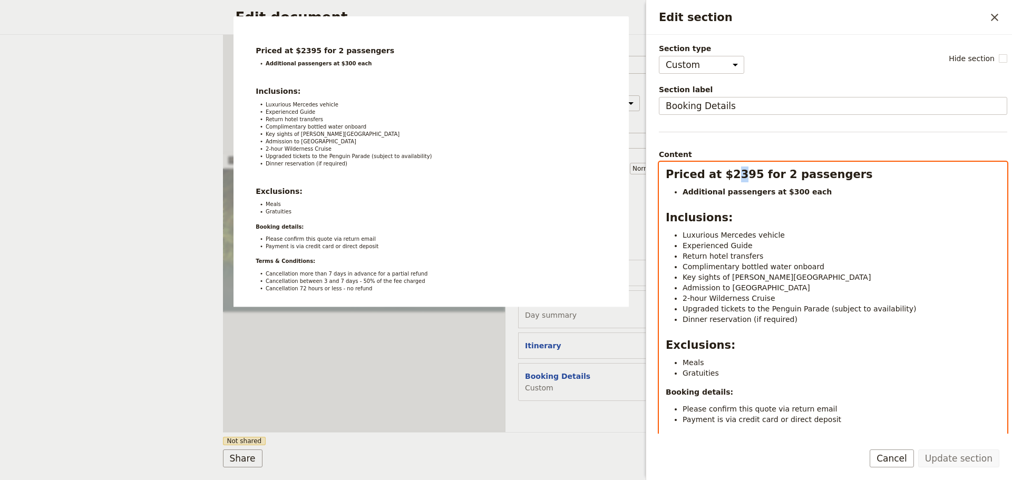
drag, startPoint x: 726, startPoint y: 176, endPoint x: 732, endPoint y: 179, distance: 7.1
click at [732, 179] on strong "Priced at $2395 for 2 passengers" at bounding box center [768, 174] width 207 height 13
click at [861, 181] on h2 "Priced at $2195 for 2 passengers" at bounding box center [832, 174] width 335 height 16
select select "paragraph"
click at [775, 297] on li "2-hour Wilderness Cruise" at bounding box center [841, 298] width 318 height 11
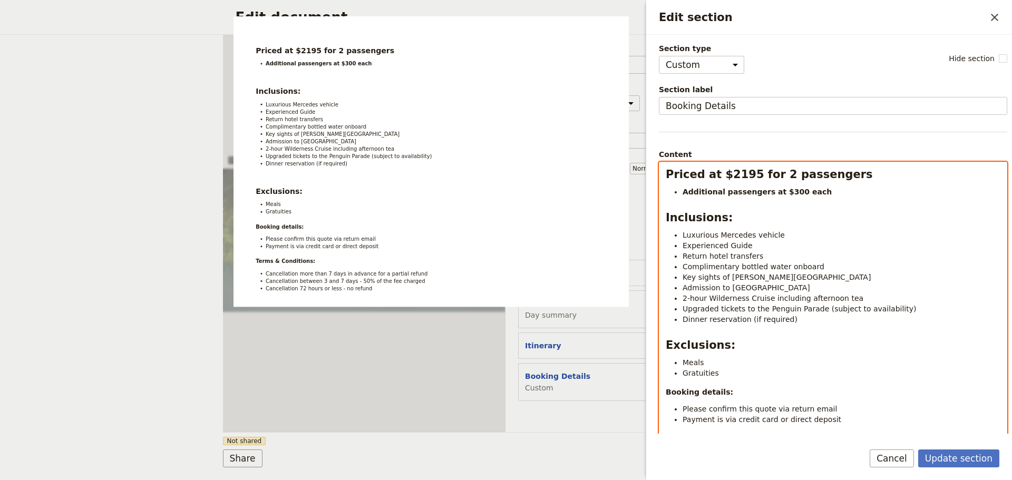
click at [729, 289] on span "Admission to Koala Conservation Centre" at bounding box center [746, 287] width 128 height 8
drag, startPoint x: 907, startPoint y: 310, endPoint x: 817, endPoint y: 303, distance: 90.4
click at [813, 307] on li "Upgraded tickets to the Penguin Parade (subject to availability)" at bounding box center [841, 308] width 318 height 11
click at [717, 308] on span "Upgraded tickets to the Penguin Parade" at bounding box center [755, 309] width 146 height 8
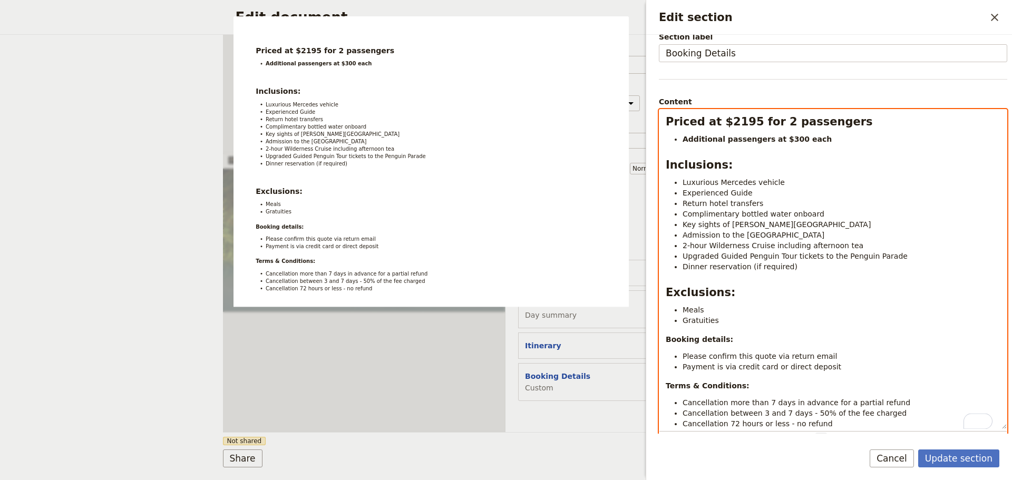
scroll to position [115, 0]
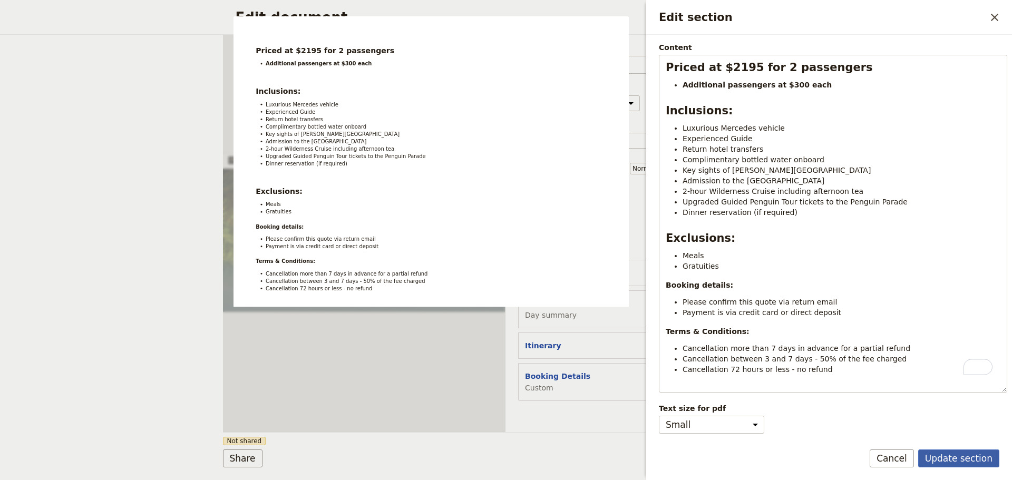
click at [954, 449] on button "Update section" at bounding box center [958, 458] width 81 height 18
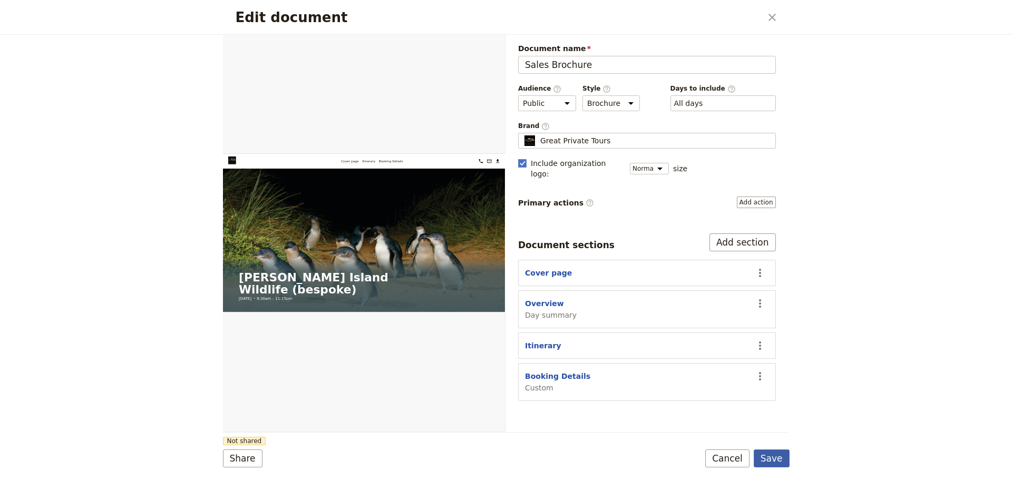
click at [785, 463] on button "Save" at bounding box center [771, 458] width 36 height 18
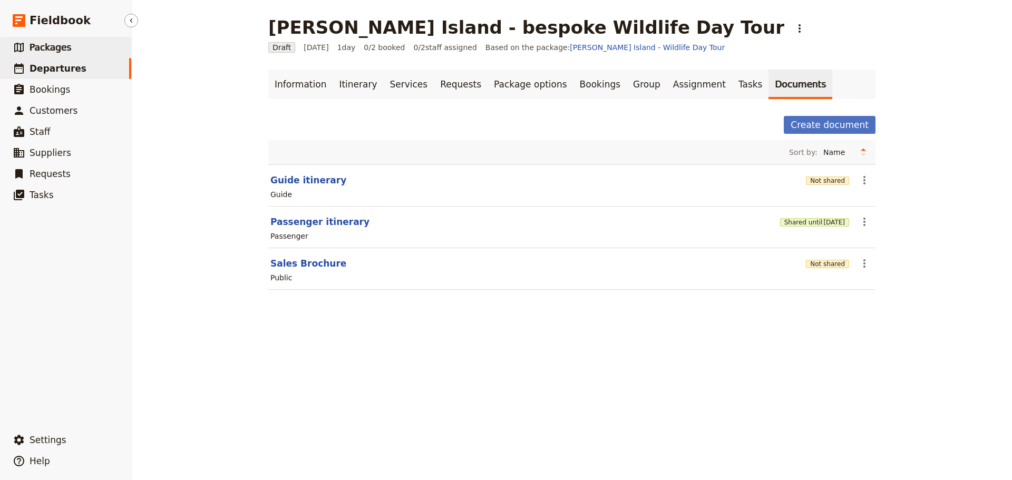
click at [45, 48] on span "Packages" at bounding box center [51, 47] width 42 height 11
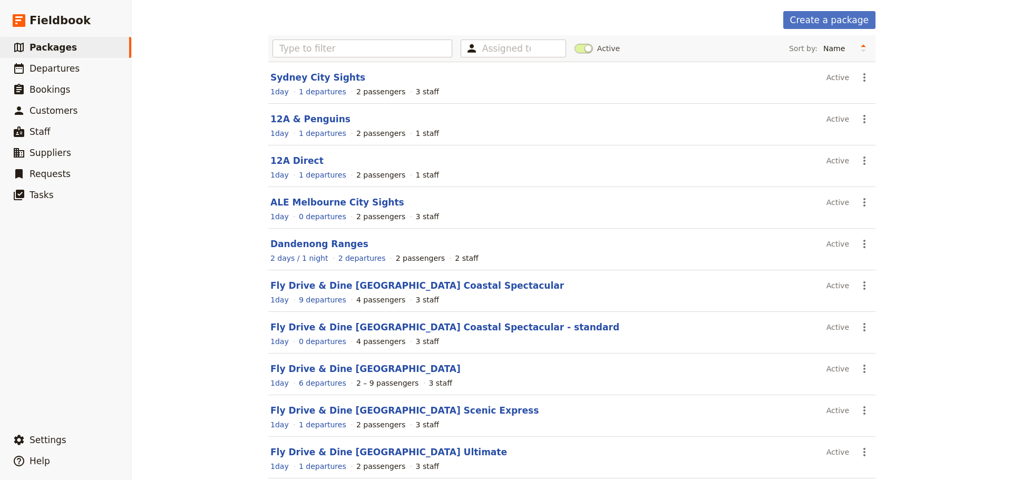
scroll to position [94, 0]
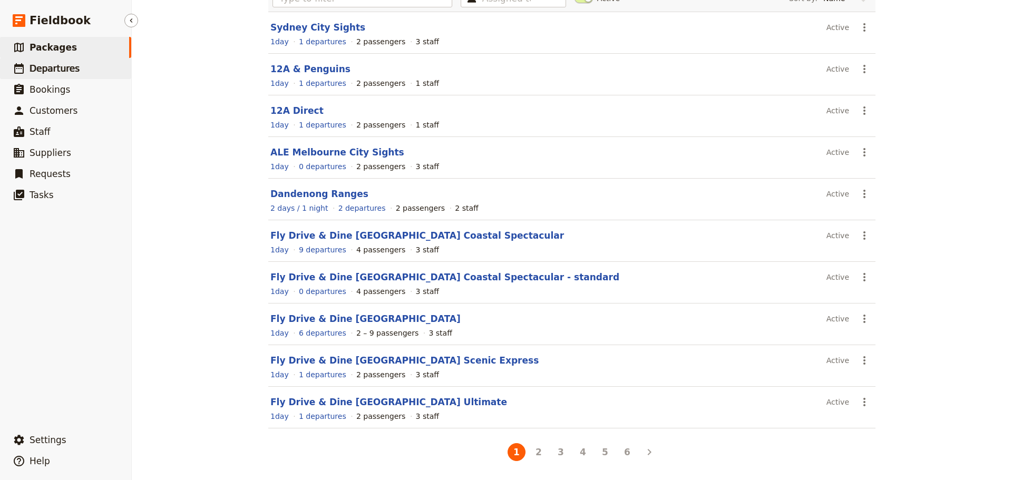
click at [32, 65] on span "Departures" at bounding box center [55, 68] width 50 height 11
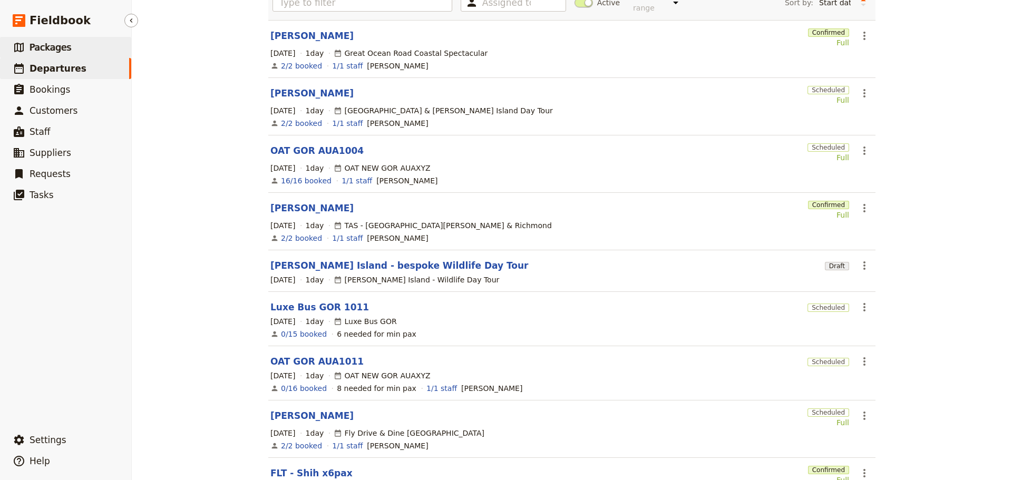
click at [68, 38] on link "​ Packages" at bounding box center [65, 47] width 131 height 21
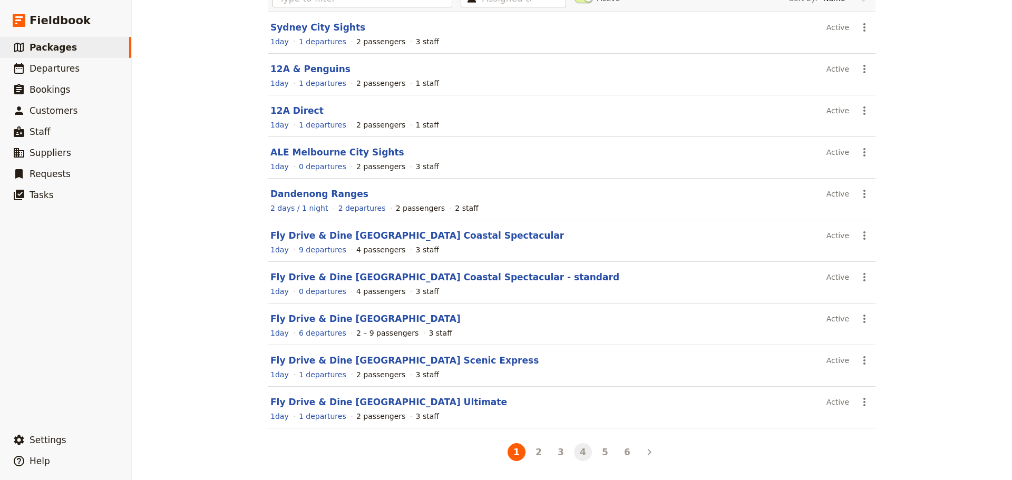
click at [580, 452] on button "4" at bounding box center [583, 452] width 18 height 18
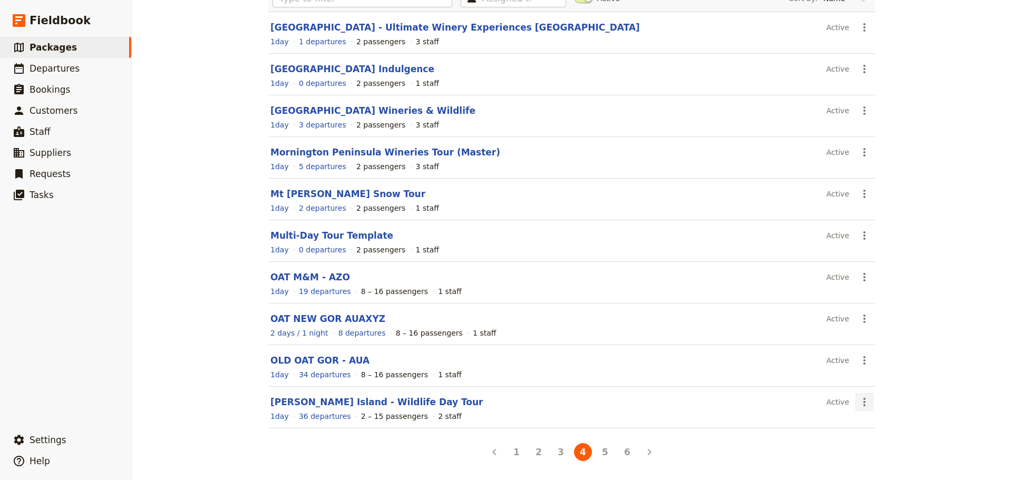
click at [861, 404] on icon "Actions" at bounding box center [864, 402] width 13 height 13
click at [876, 345] on span "Schedule a departure" at bounding box center [898, 349] width 80 height 11
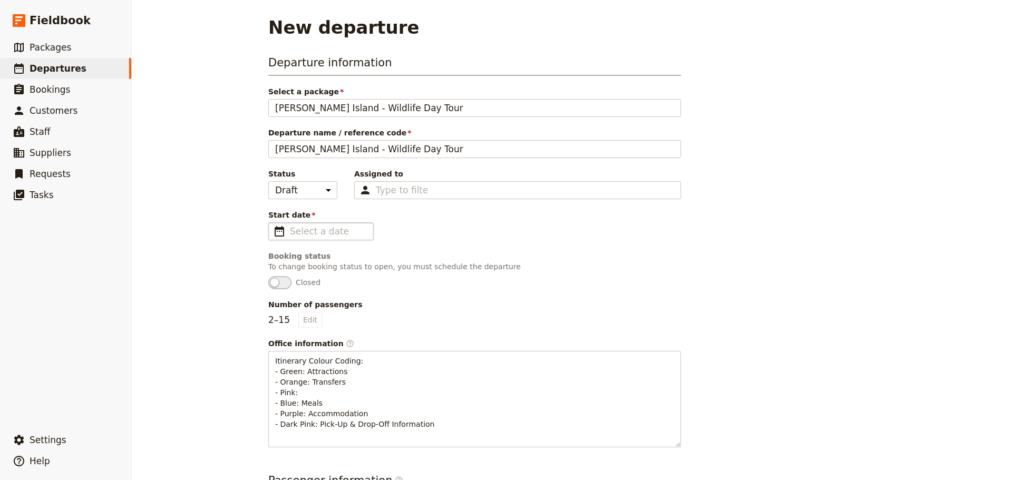
click at [273, 233] on span "​" at bounding box center [279, 231] width 13 height 13
click at [290, 233] on input "Start date ​" at bounding box center [328, 231] width 77 height 13
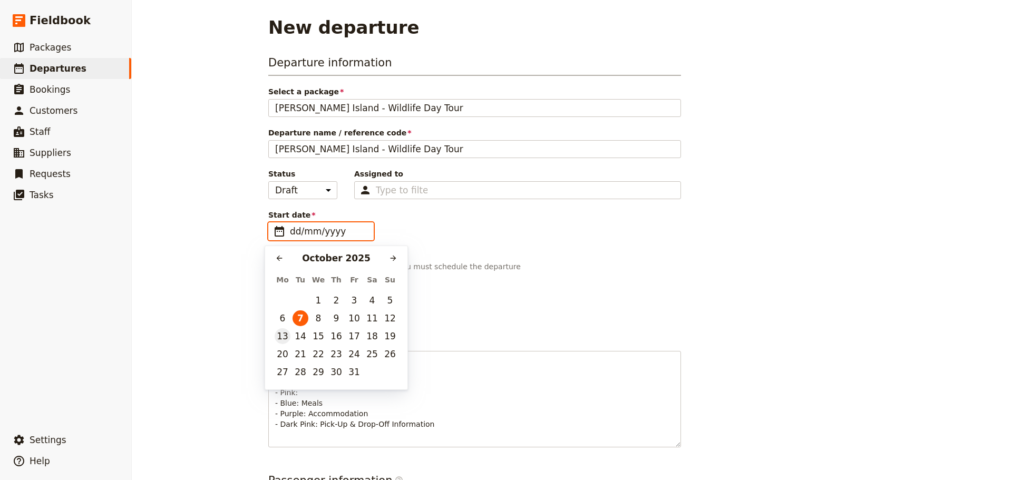
click at [280, 338] on button "13" at bounding box center [283, 336] width 16 height 16
type input "[DATE]"
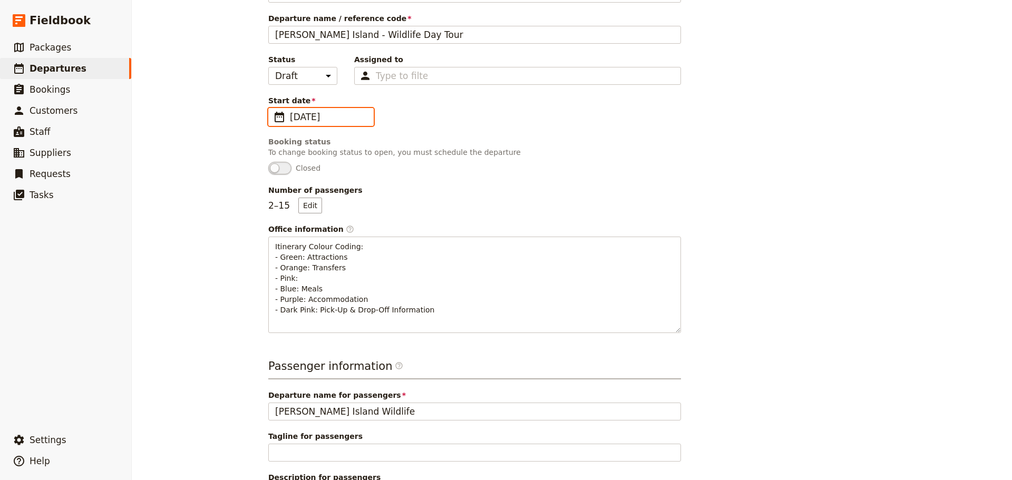
scroll to position [279, 0]
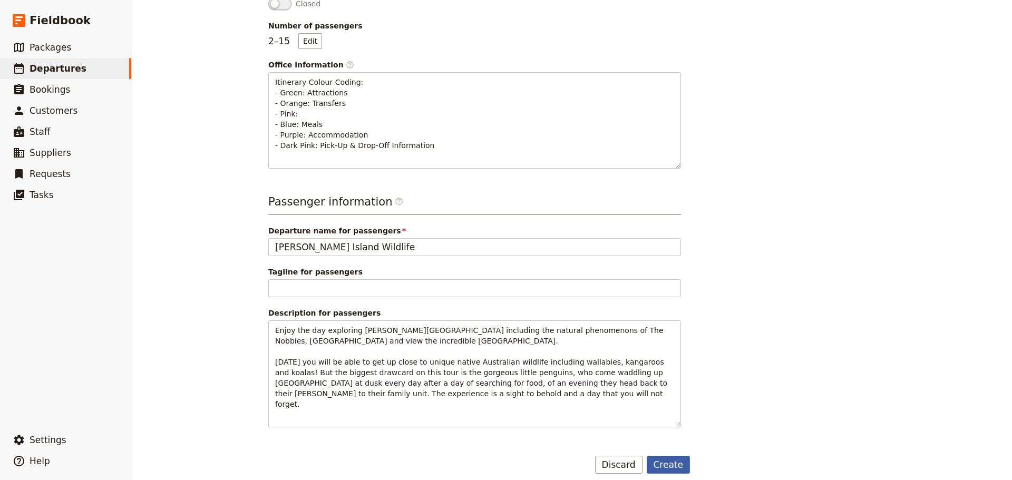
click at [660, 456] on button "Create" at bounding box center [668, 465] width 44 height 18
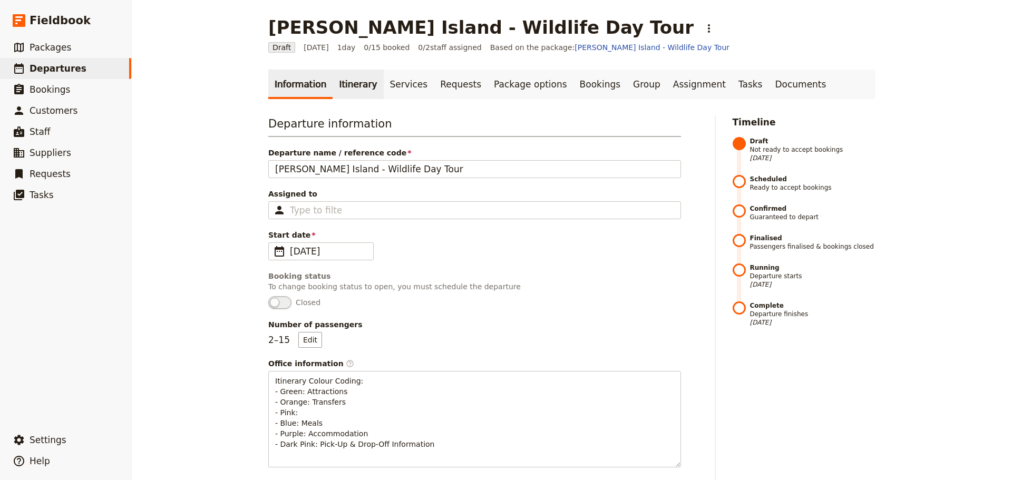
click at [334, 80] on link "Itinerary" at bounding box center [357, 85] width 51 height 30
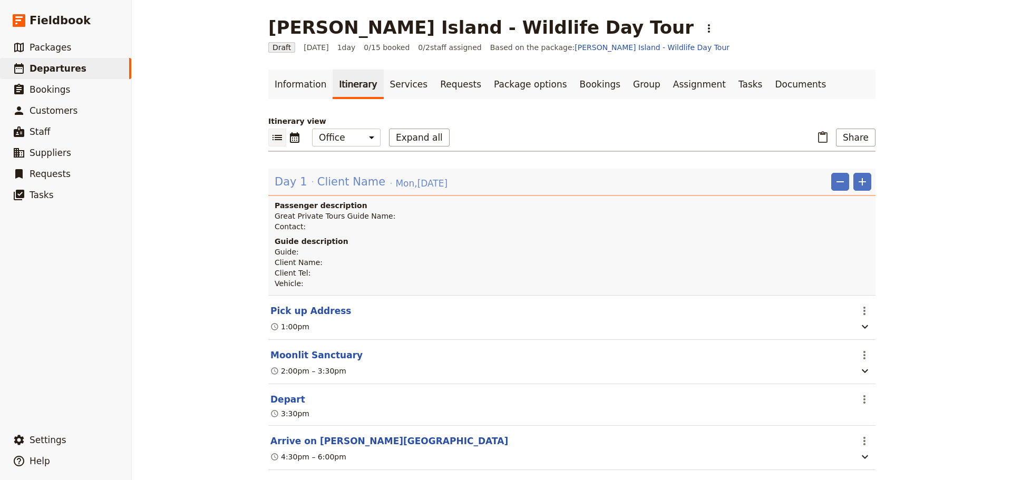
click at [317, 185] on span "Client Name" at bounding box center [351, 182] width 68 height 16
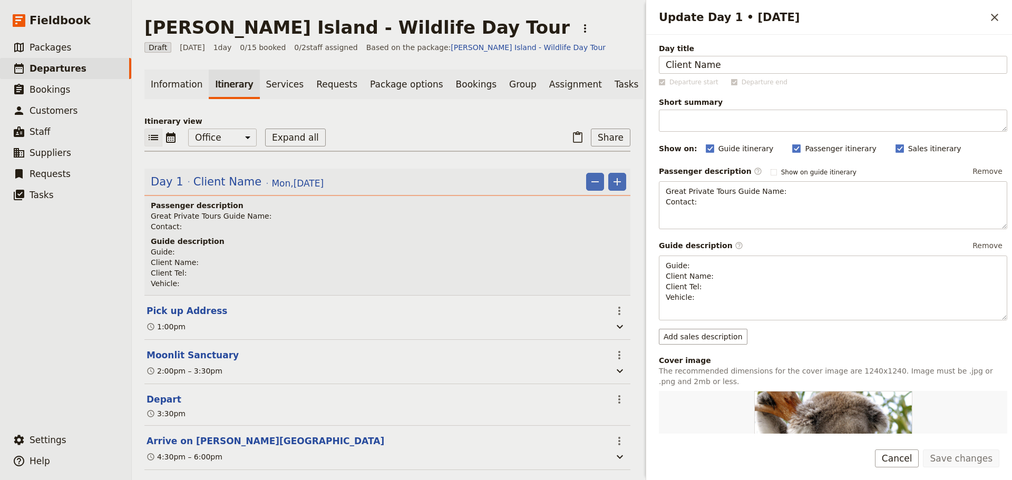
drag, startPoint x: 738, startPoint y: 65, endPoint x: 590, endPoint y: 61, distance: 148.1
click at [590, 61] on div "Phillip Island - Wildlife Day Tour ​ Draft 13 Oct 2025 1 day 0/15 booked 0 / 2 …" at bounding box center [572, 240] width 880 height 480
click at [976, 459] on button "Save changes" at bounding box center [961, 458] width 76 height 18
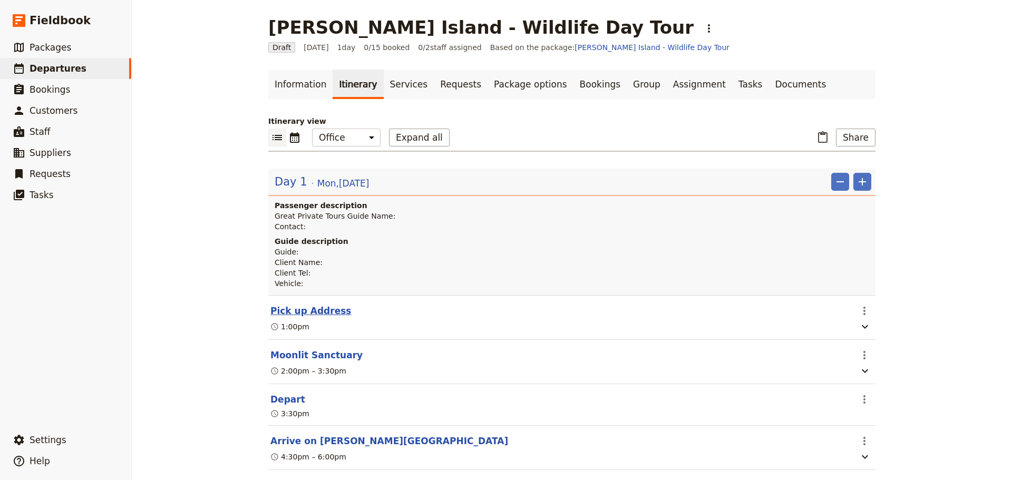
click at [283, 310] on button "Pick up Address" at bounding box center [310, 311] width 81 height 13
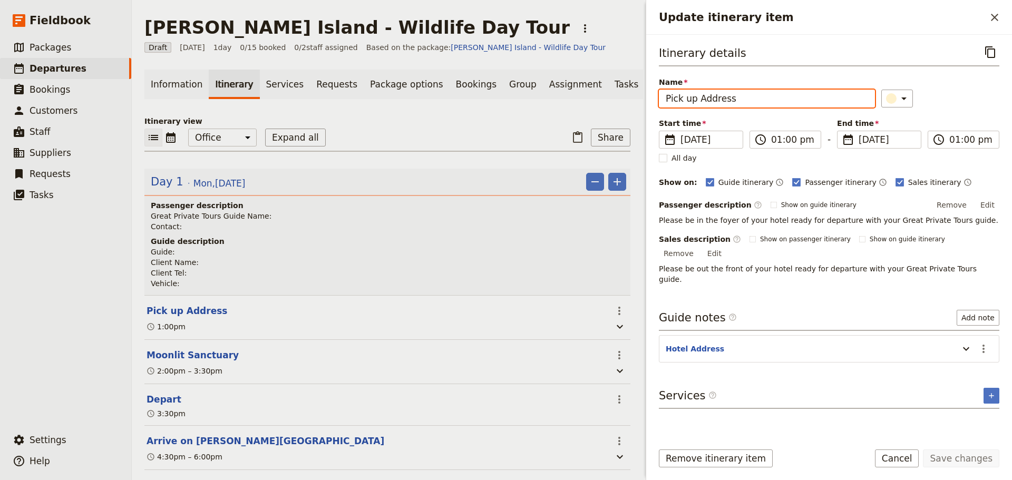
drag, startPoint x: 733, startPoint y: 100, endPoint x: 675, endPoint y: 87, distance: 59.3
click at [662, 100] on input "Pick up Address" at bounding box center [767, 99] width 216 height 18
type input "Ritz Carlton [GEOGRAPHIC_DATA]"
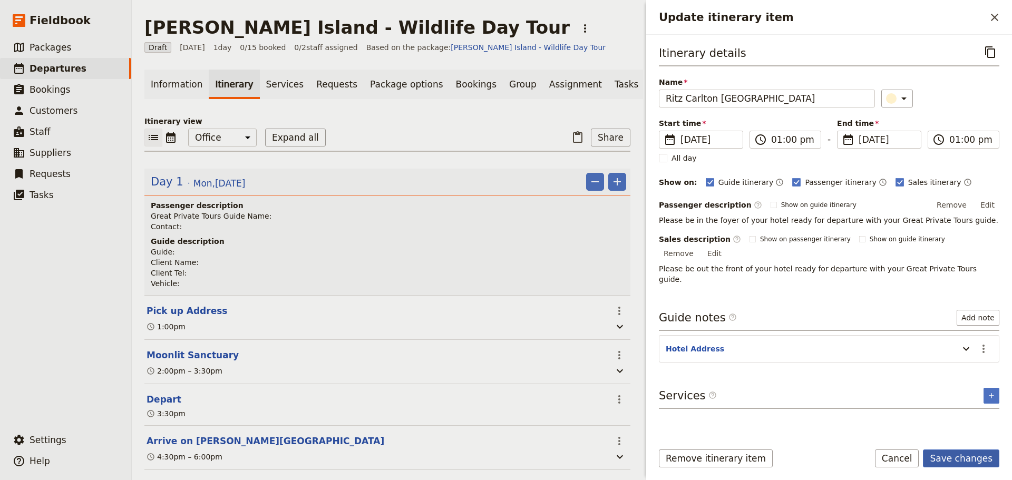
click at [969, 463] on button "Save changes" at bounding box center [961, 458] width 76 height 18
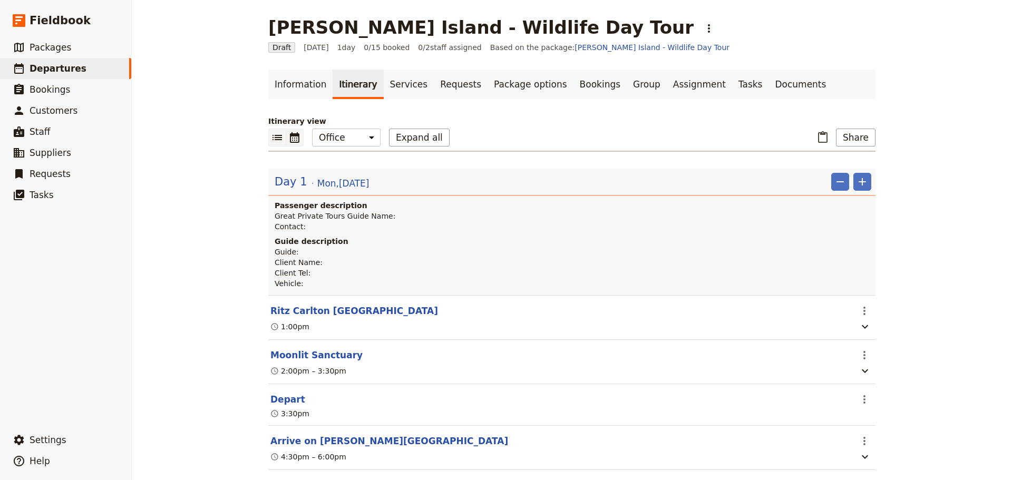
click at [292, 136] on icon "Calendar view" at bounding box center [294, 137] width 9 height 11
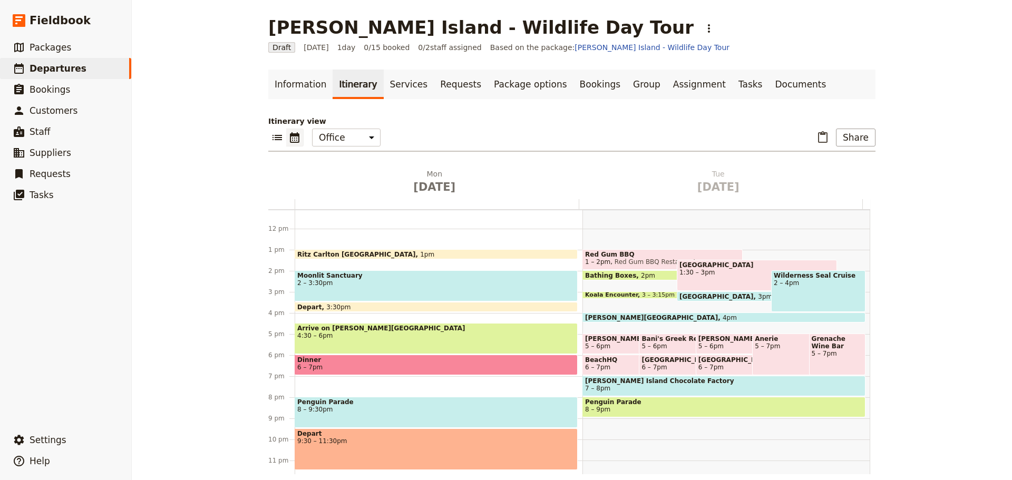
scroll to position [241, 0]
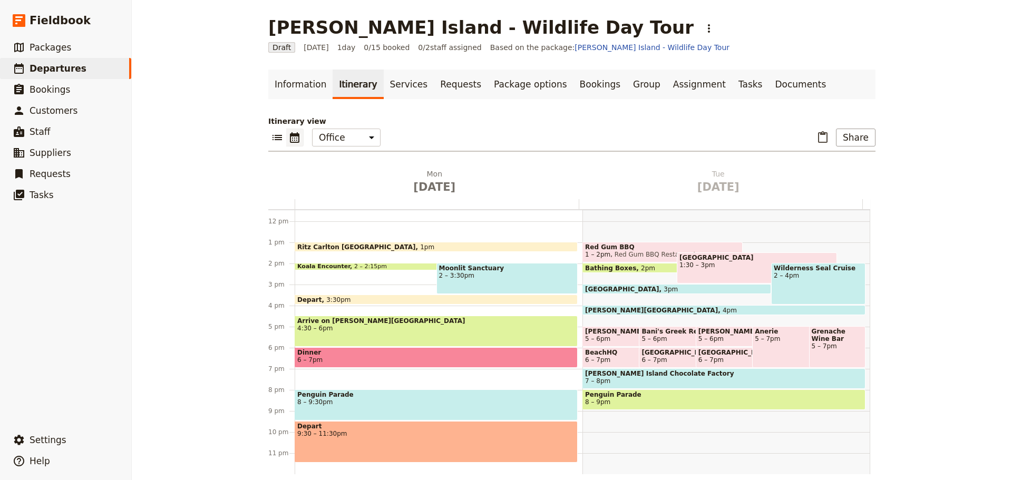
click at [457, 268] on span "Moonlit Sanctuary" at bounding box center [507, 267] width 136 height 7
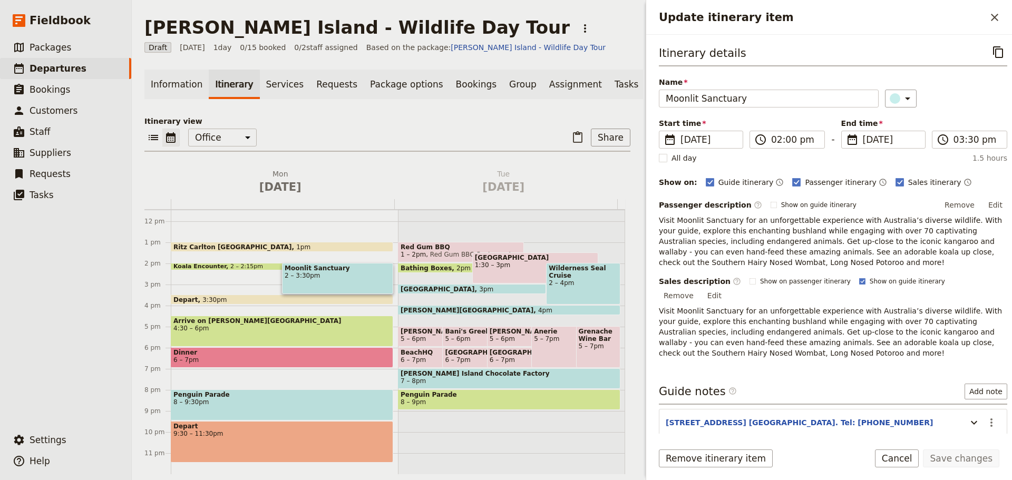
click at [221, 331] on span "4:30 – 6pm" at bounding box center [281, 328] width 217 height 7
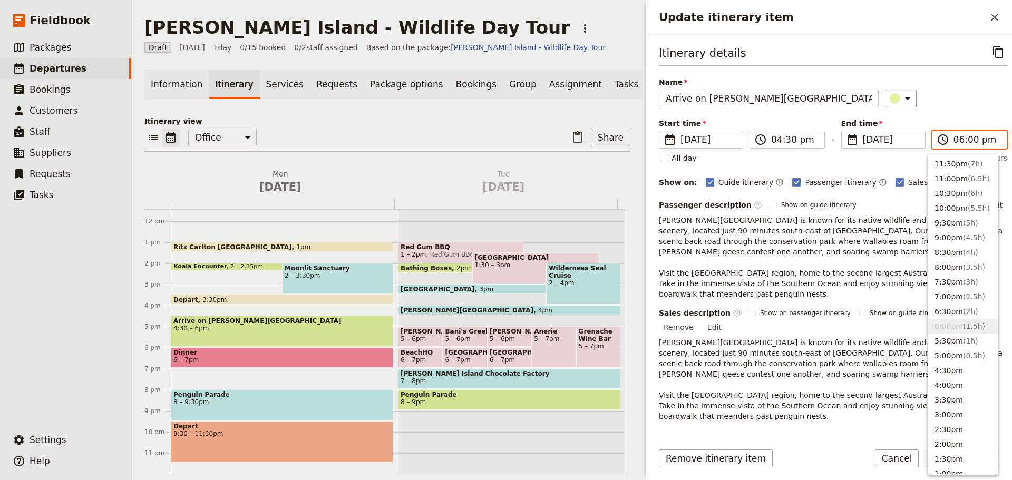
click at [973, 144] on input "06:00 pm" at bounding box center [976, 139] width 47 height 13
click at [946, 337] on button "5:30pm ( 1h )" at bounding box center [963, 341] width 70 height 15
type input "05:30 pm"
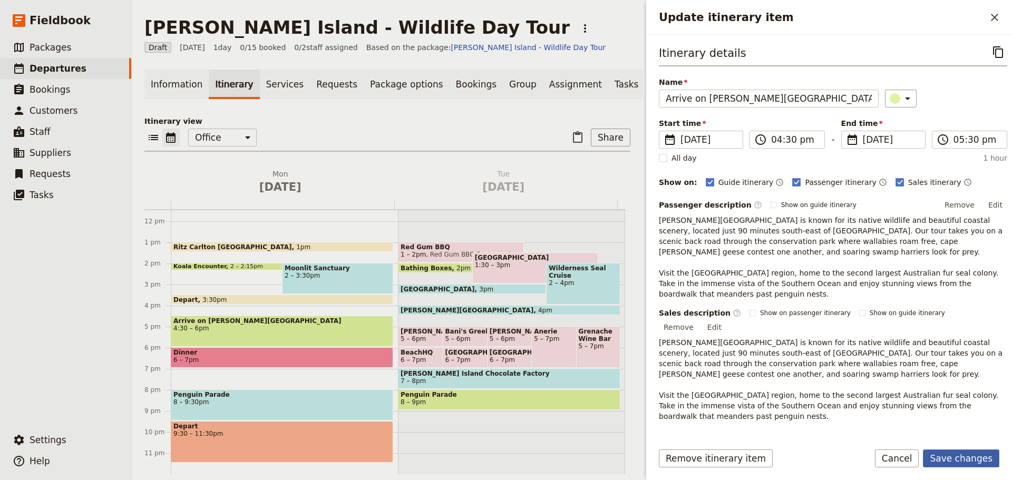
click at [939, 458] on button "Save changes" at bounding box center [961, 458] width 76 height 18
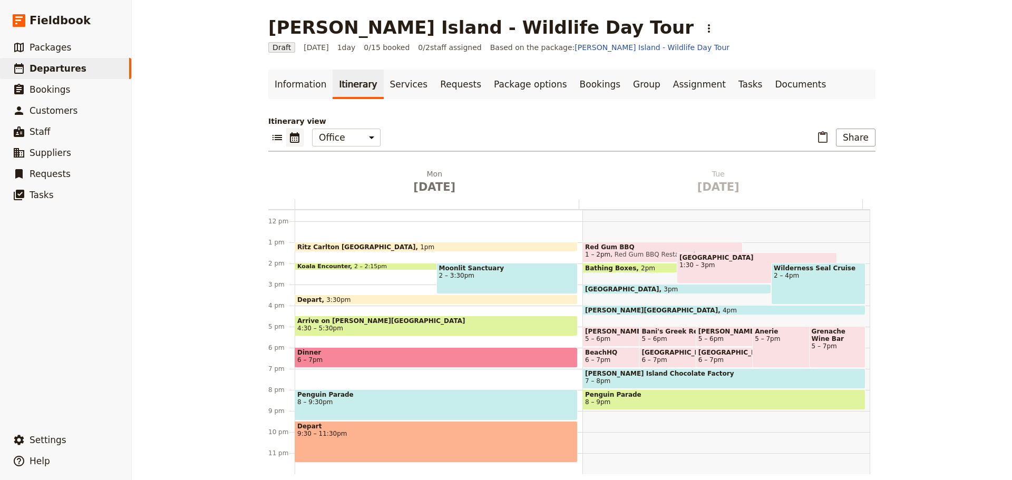
click at [344, 321] on span "Arrive on Phillip Island" at bounding box center [436, 320] width 278 height 7
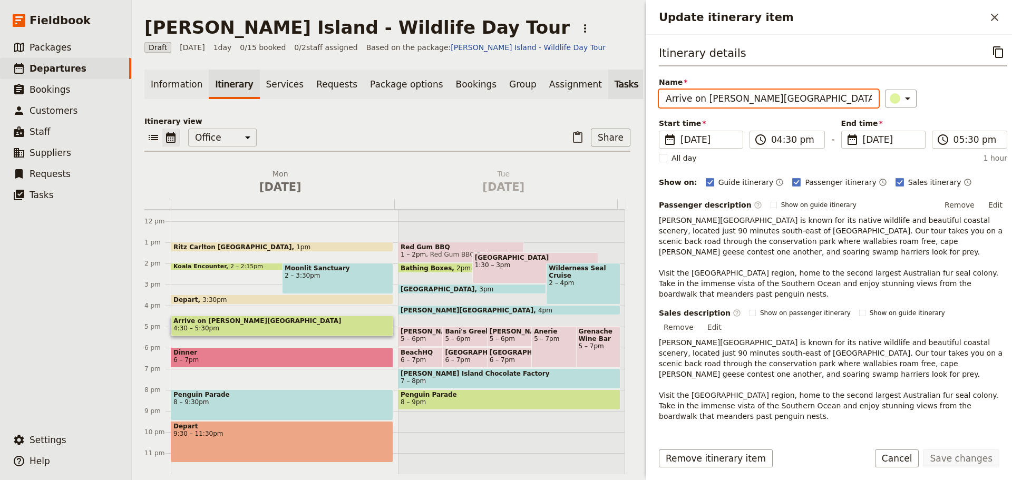
drag, startPoint x: 705, startPoint y: 96, endPoint x: 577, endPoint y: 96, distance: 128.0
click at [577, 97] on div "Phillip Island - Wildlife Day Tour ​ Draft 13 Oct 2025 1 day 0/15 booked 0 / 2 …" at bounding box center [572, 240] width 880 height 480
type input "[PERSON_NAME][GEOGRAPHIC_DATA]"
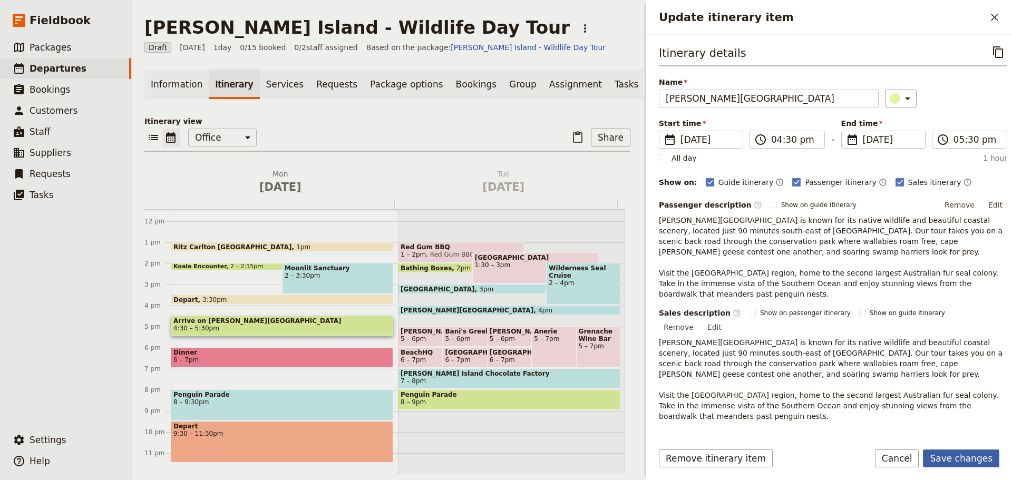
click at [960, 452] on button "Save changes" at bounding box center [961, 458] width 76 height 18
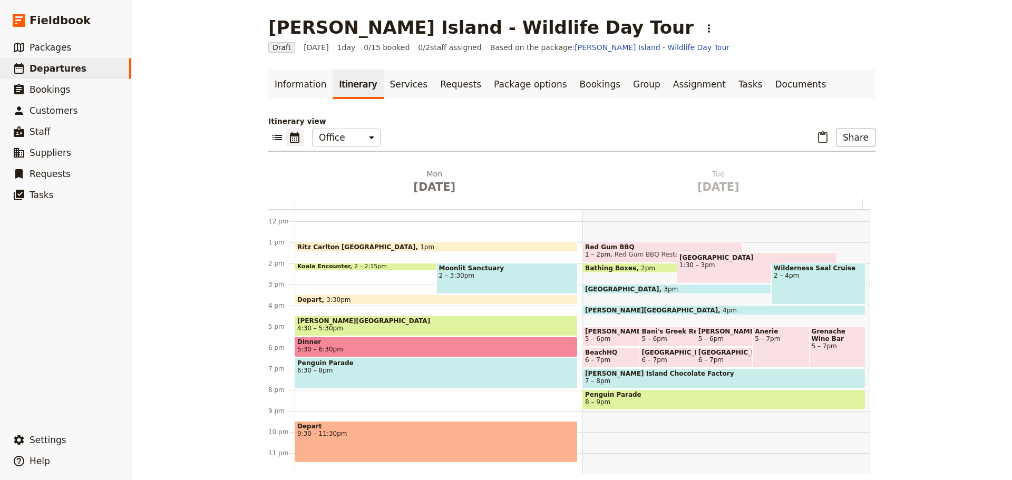
click at [327, 369] on span "6:30 – 8pm" at bounding box center [436, 370] width 278 height 7
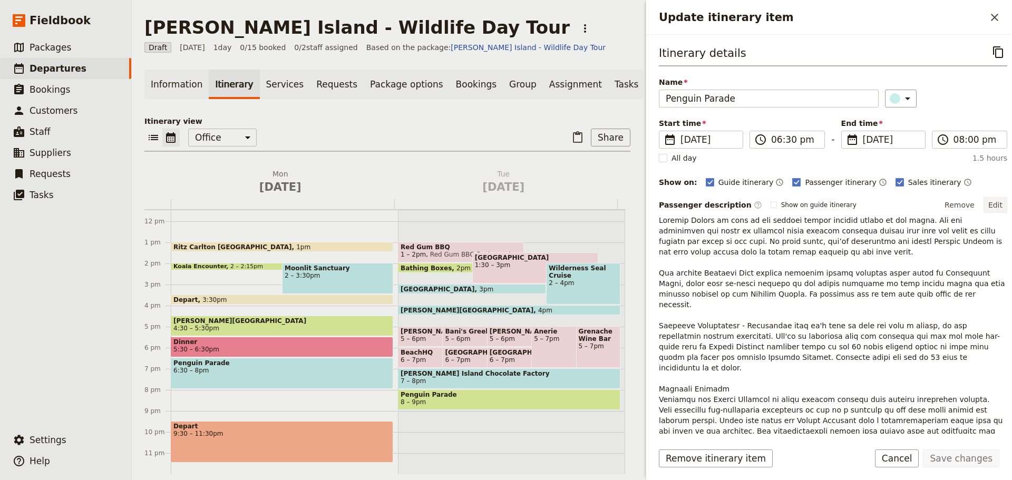
click at [983, 204] on button "Edit" at bounding box center [995, 205] width 24 height 16
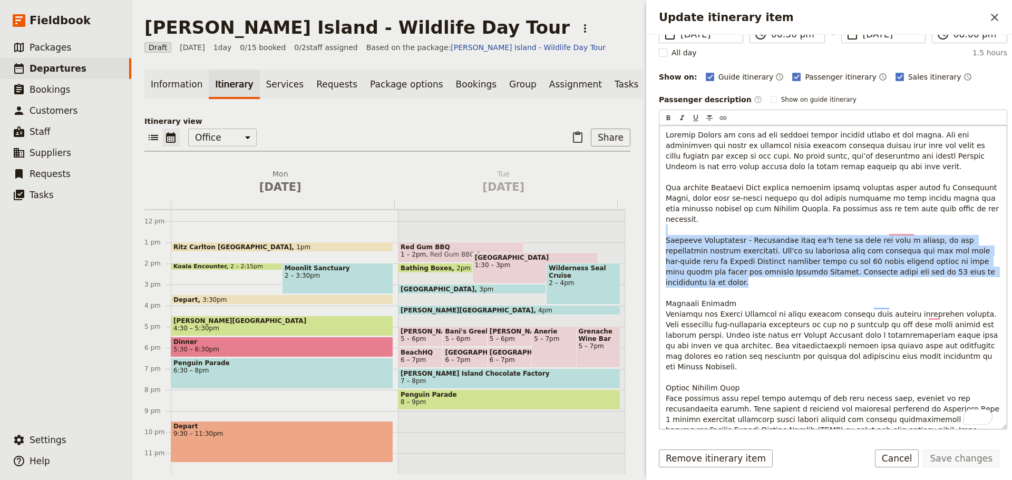
scroll to position [105, 0]
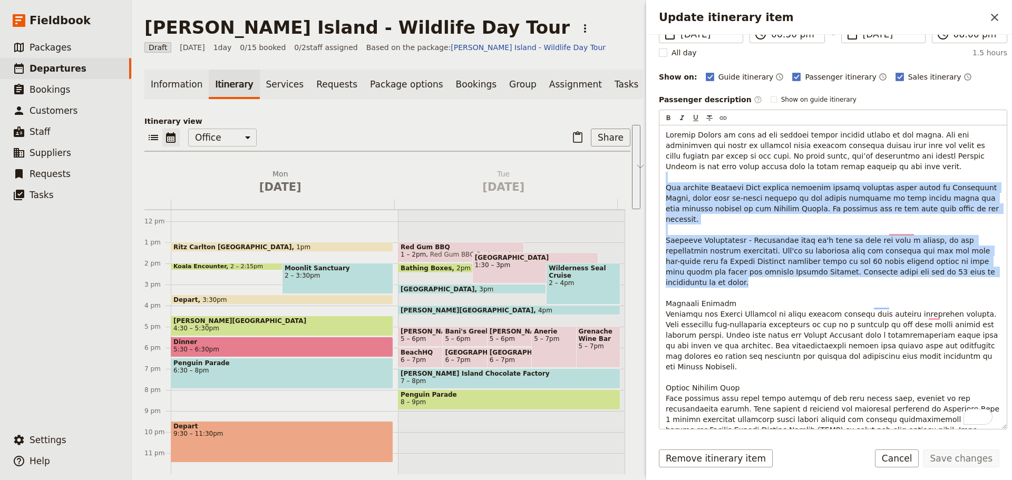
drag, startPoint x: 943, startPoint y: 259, endPoint x: 657, endPoint y: 177, distance: 297.0
click at [657, 177] on div "Itinerary details ​ Name Penguin Parade ​ Start time ​ 13 Oct 2025 13/10/2025 2…" at bounding box center [829, 234] width 366 height 399
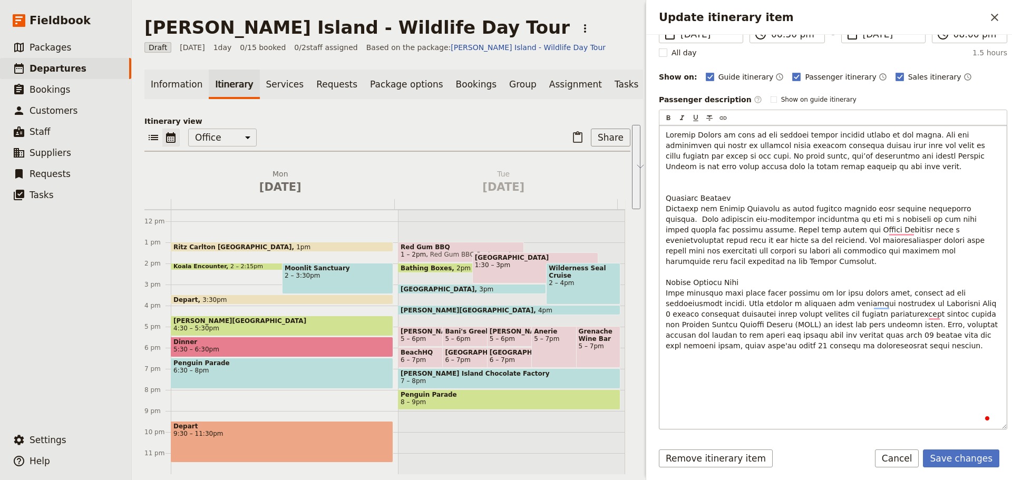
scroll to position [71, 0]
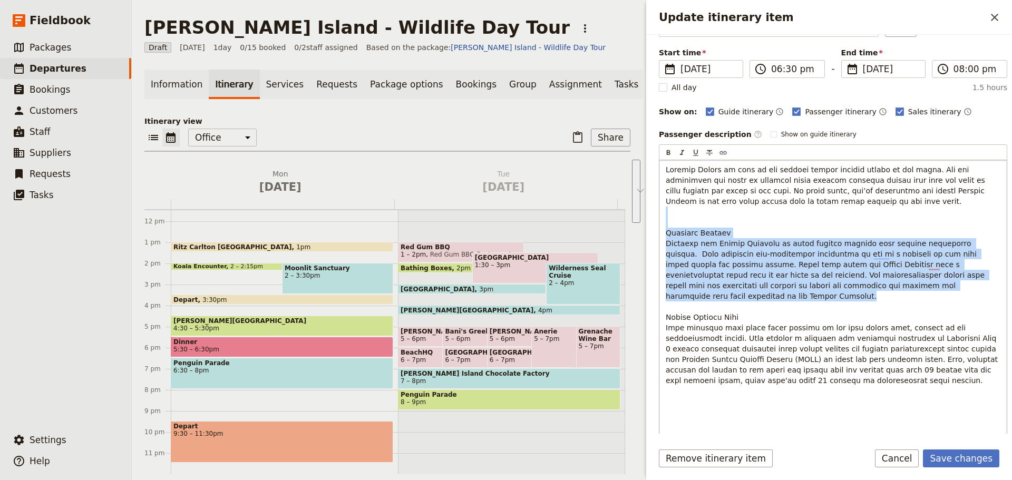
drag, startPoint x: 951, startPoint y: 282, endPoint x: 687, endPoint y: 208, distance: 274.7
click at [687, 208] on p "To enrich screen reader interactions, please activate Accessibility in Grammarl…" at bounding box center [832, 274] width 335 height 221
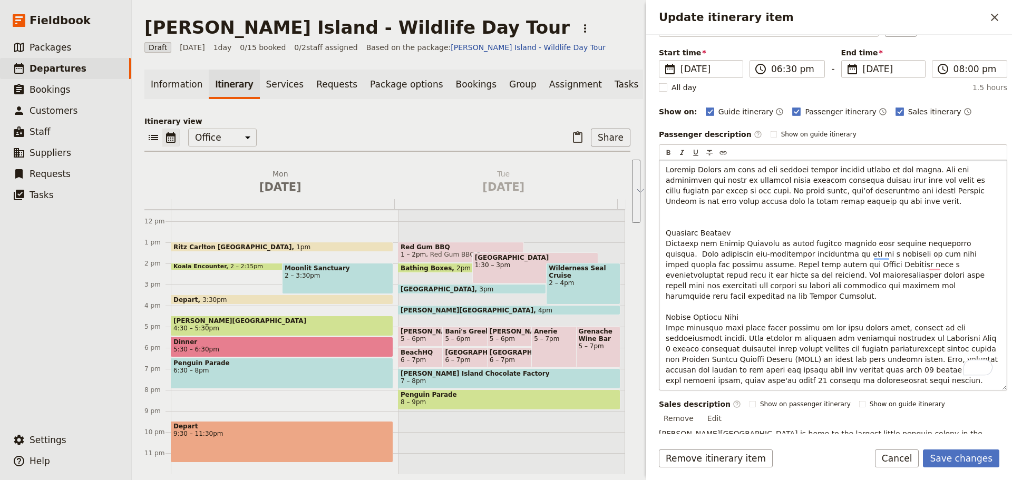
scroll to position [36, 0]
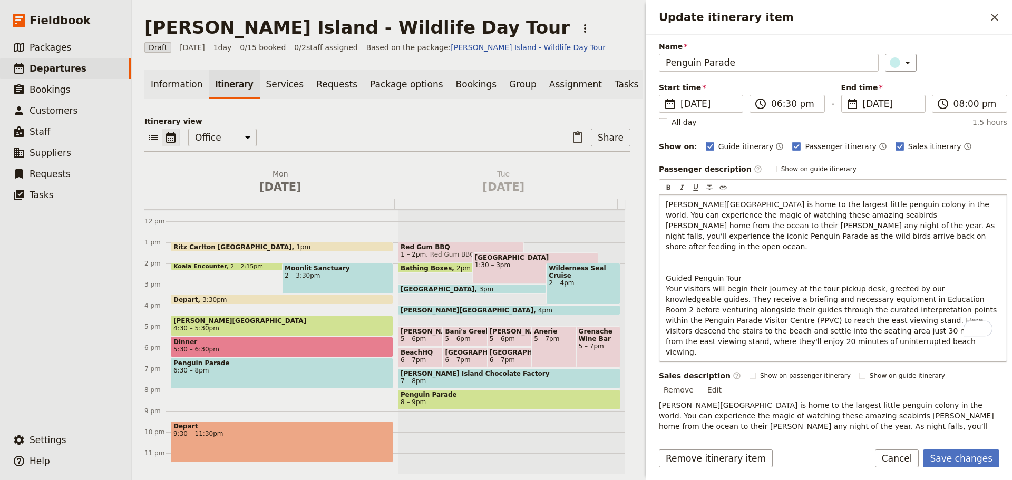
click at [690, 255] on p "Phillip Island is home to the largest little penguin colony in the world. You c…" at bounding box center [832, 278] width 335 height 158
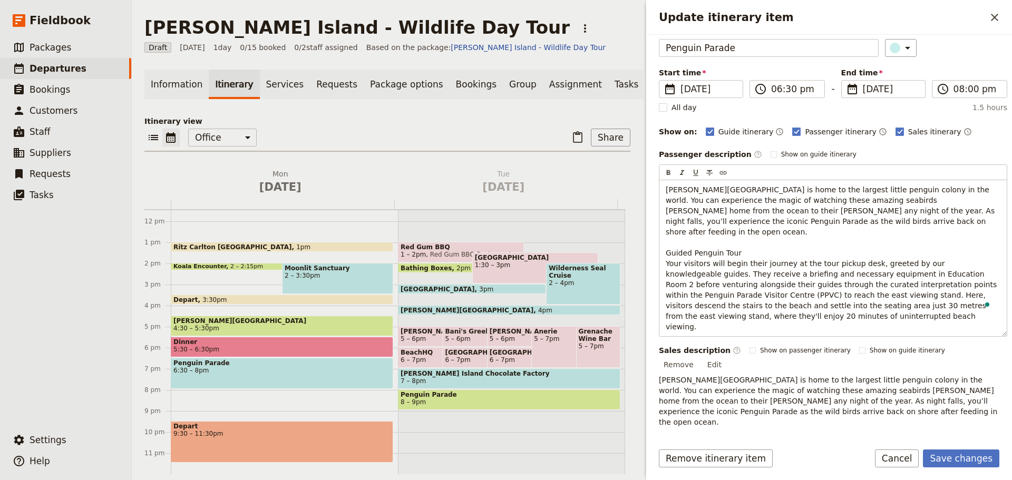
scroll to position [207, 0]
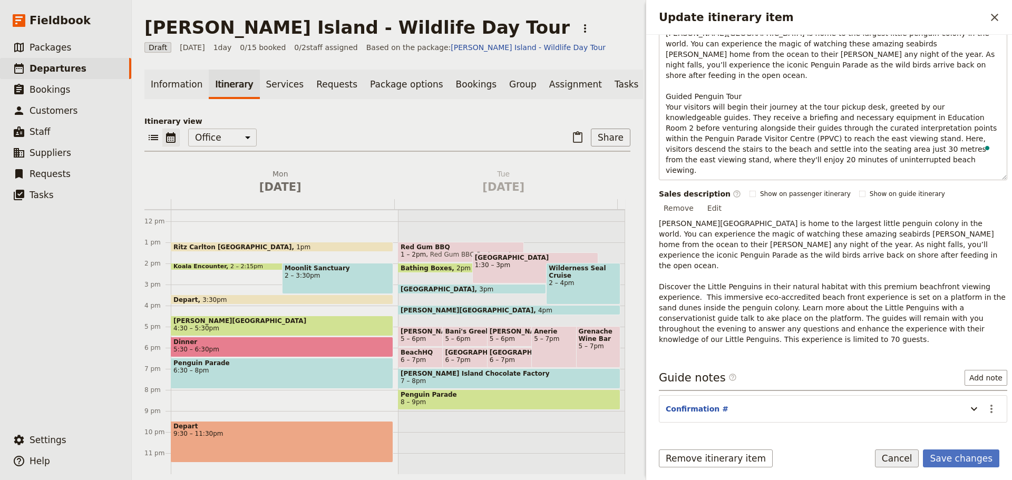
click at [905, 452] on button "Cancel" at bounding box center [897, 458] width 44 height 18
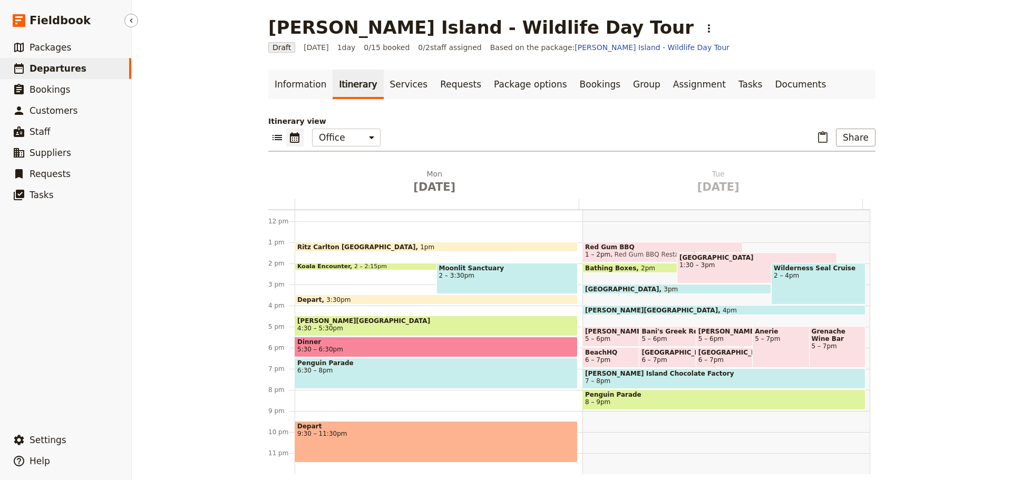
drag, startPoint x: 72, startPoint y: 71, endPoint x: 67, endPoint y: 66, distance: 6.3
click at [72, 71] on span "Departures" at bounding box center [58, 68] width 57 height 11
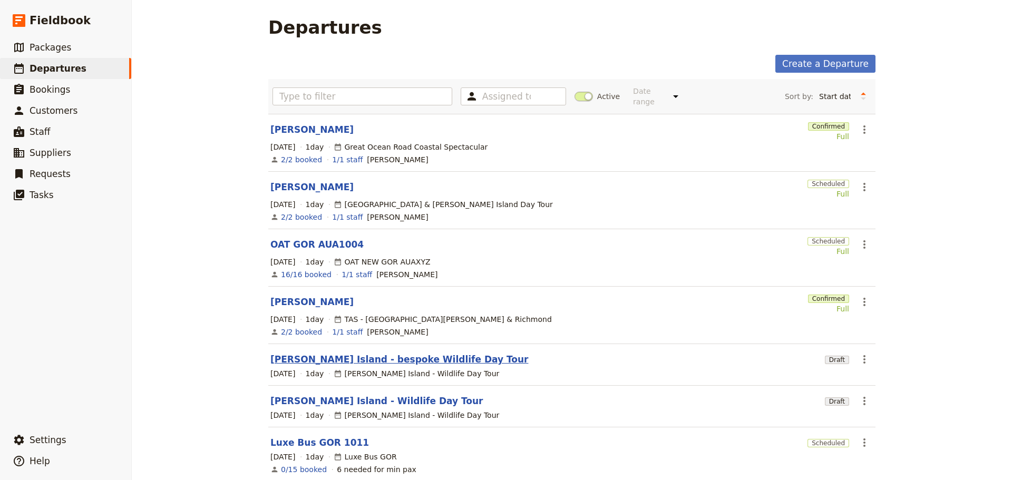
click at [344, 353] on link "[PERSON_NAME] Island - bespoke Wildlife Day Tour" at bounding box center [399, 359] width 258 height 13
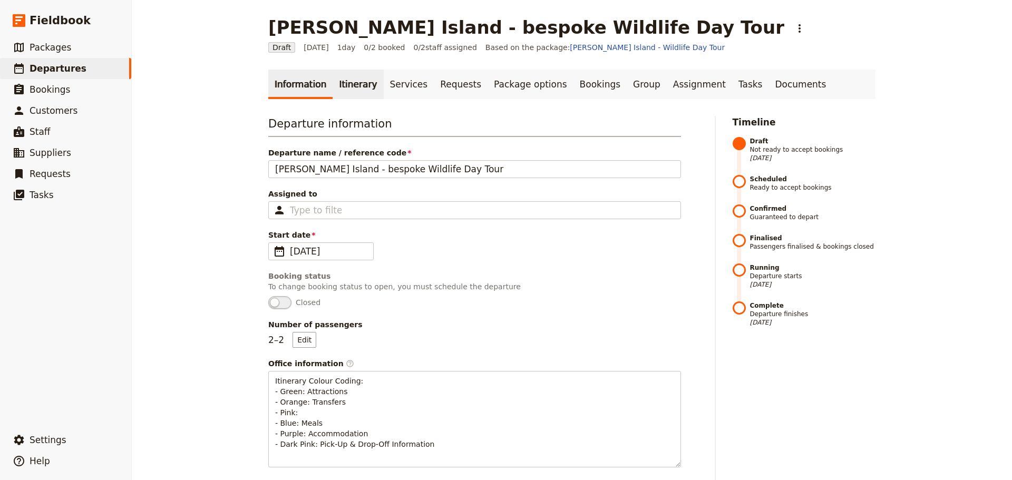
click at [341, 86] on link "Itinerary" at bounding box center [357, 85] width 51 height 30
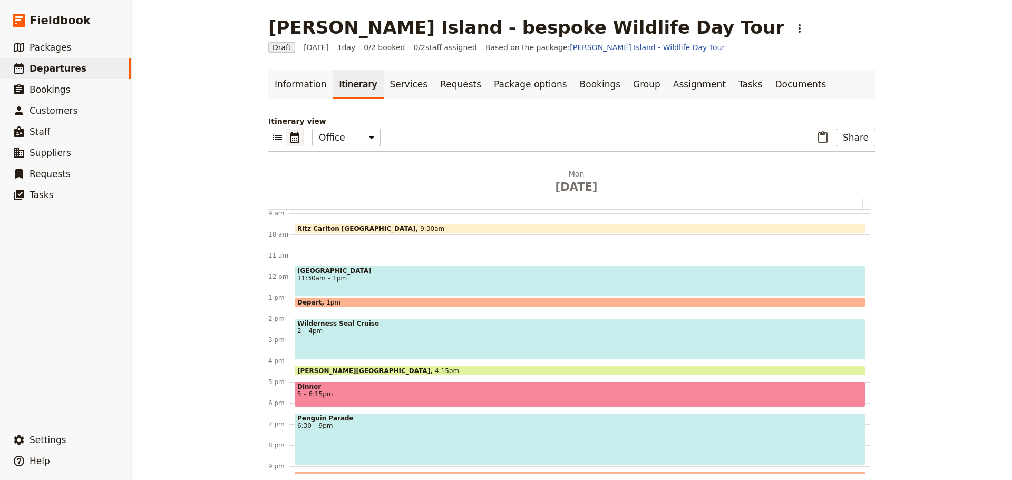
scroll to position [241, 0]
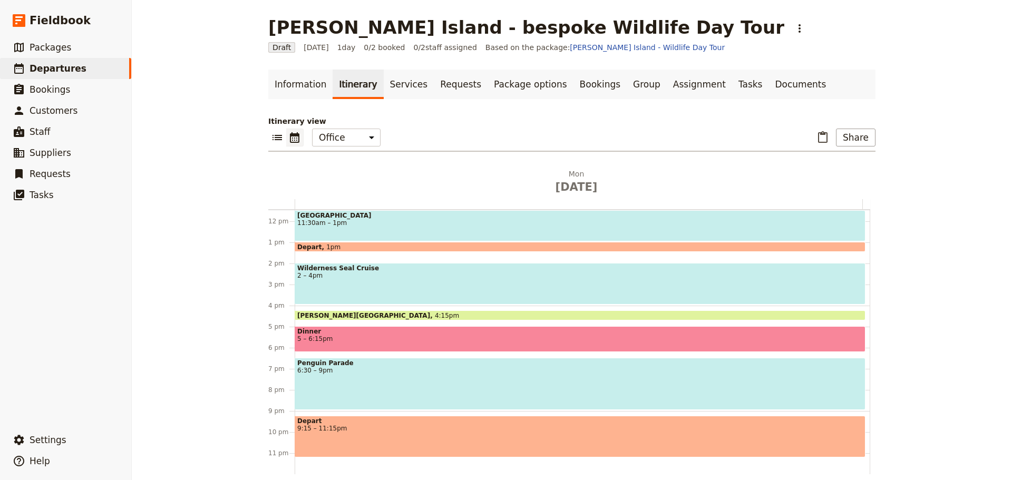
click at [343, 371] on span "6:30 – 9pm" at bounding box center [579, 370] width 565 height 7
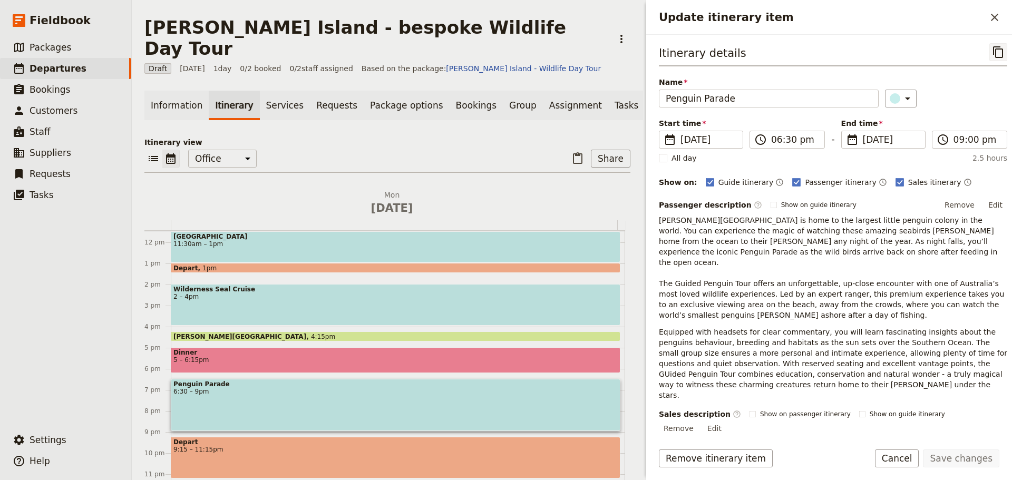
click at [994, 53] on icon "Copy itinerary item" at bounding box center [998, 52] width 10 height 12
click at [66, 70] on span "Departures" at bounding box center [58, 68] width 57 height 11
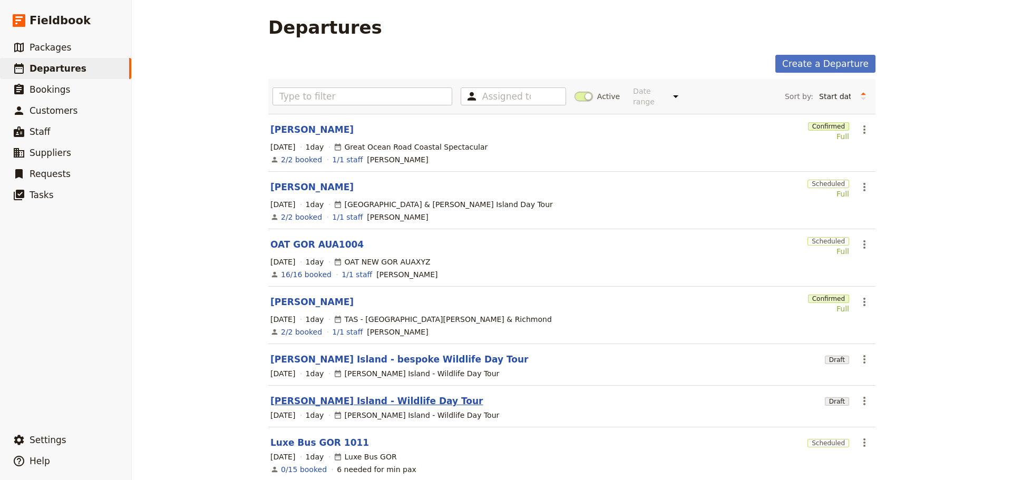
click at [337, 395] on link "[PERSON_NAME] Island - Wildlife Day Tour" at bounding box center [376, 401] width 213 height 13
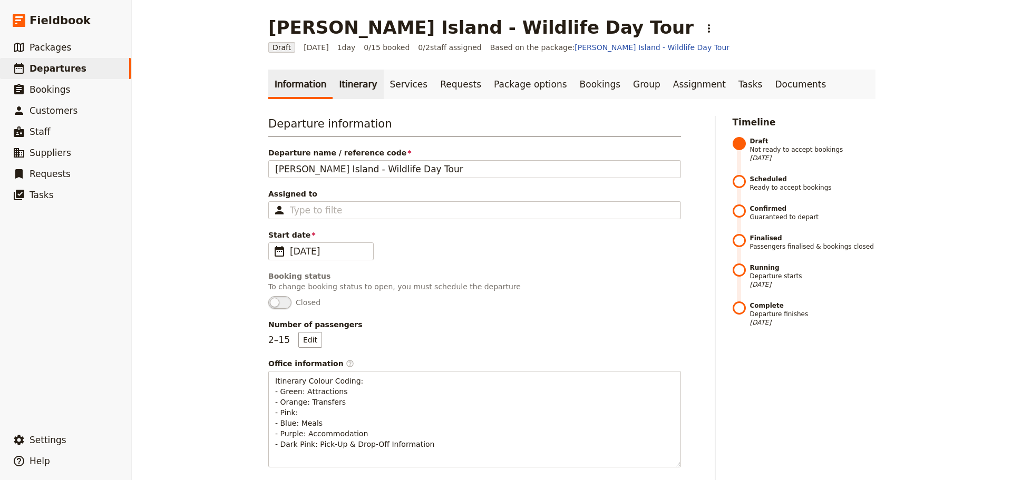
click at [340, 82] on link "Itinerary" at bounding box center [357, 85] width 51 height 30
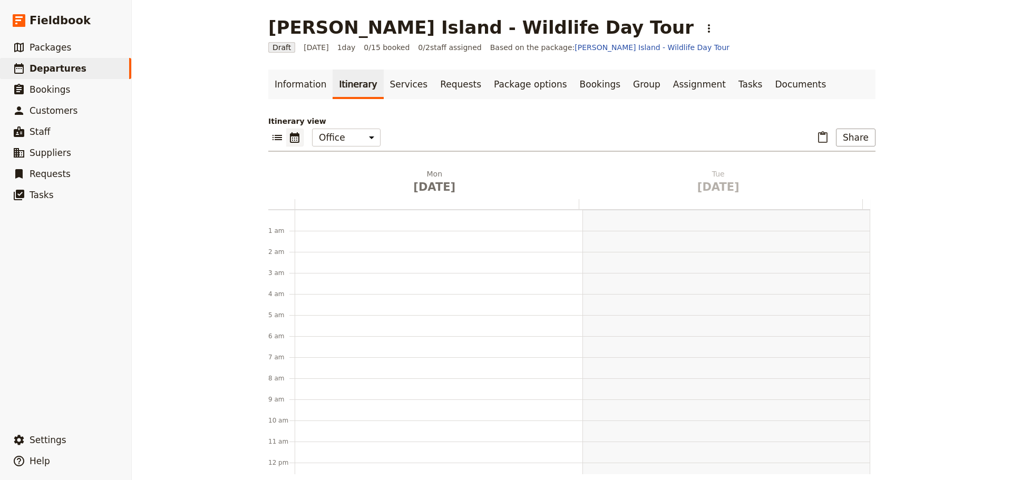
scroll to position [137, 0]
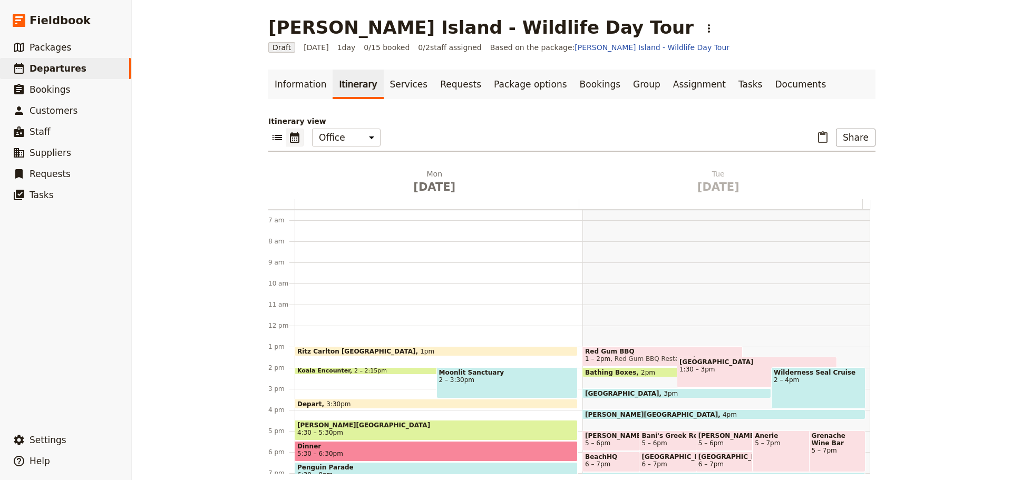
click at [333, 430] on span "4:30 – 5:30pm" at bounding box center [436, 432] width 278 height 7
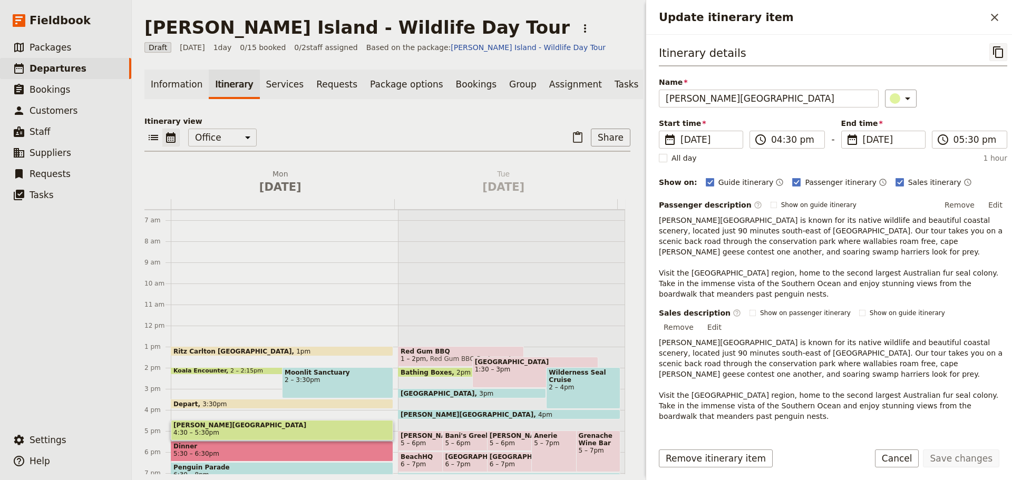
click at [992, 53] on icon "Copy itinerary item" at bounding box center [998, 52] width 13 height 13
click at [992, 22] on icon "Close drawer" at bounding box center [994, 17] width 13 height 13
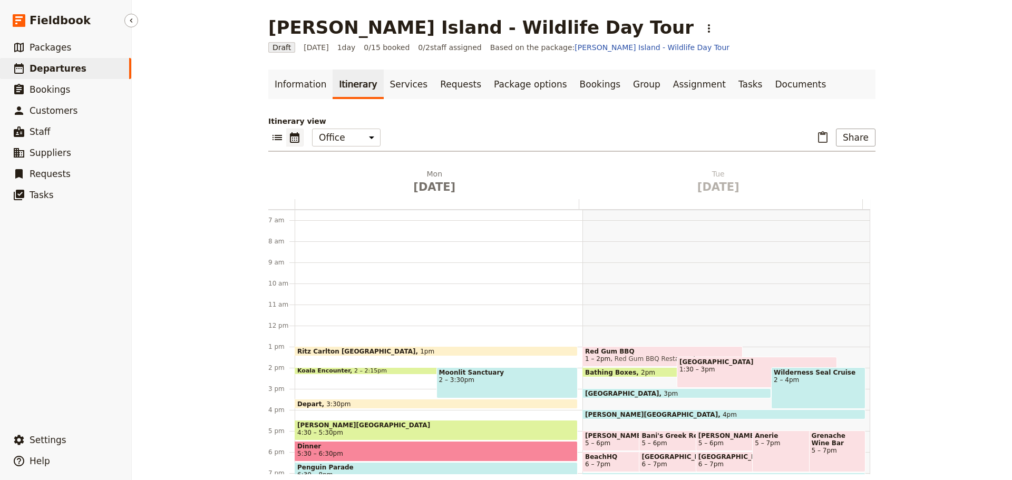
click at [48, 68] on span "Departures" at bounding box center [58, 68] width 57 height 11
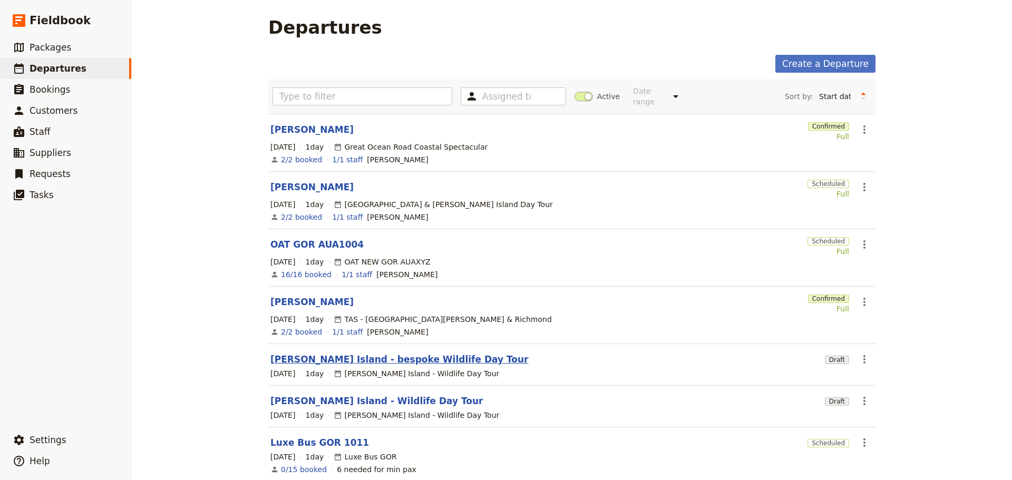
click at [335, 353] on link "[PERSON_NAME] Island - bespoke Wildlife Day Tour" at bounding box center [399, 359] width 258 height 13
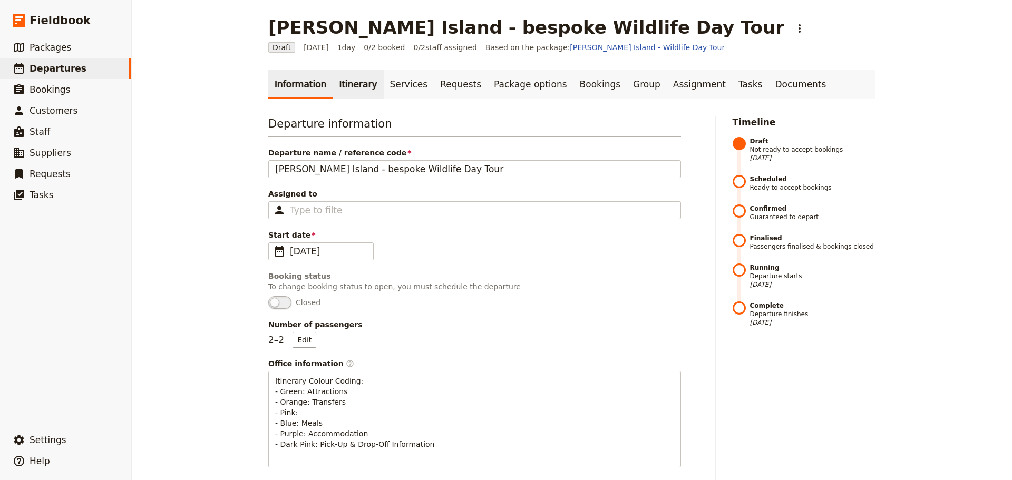
click at [340, 84] on link "Itinerary" at bounding box center [357, 85] width 51 height 30
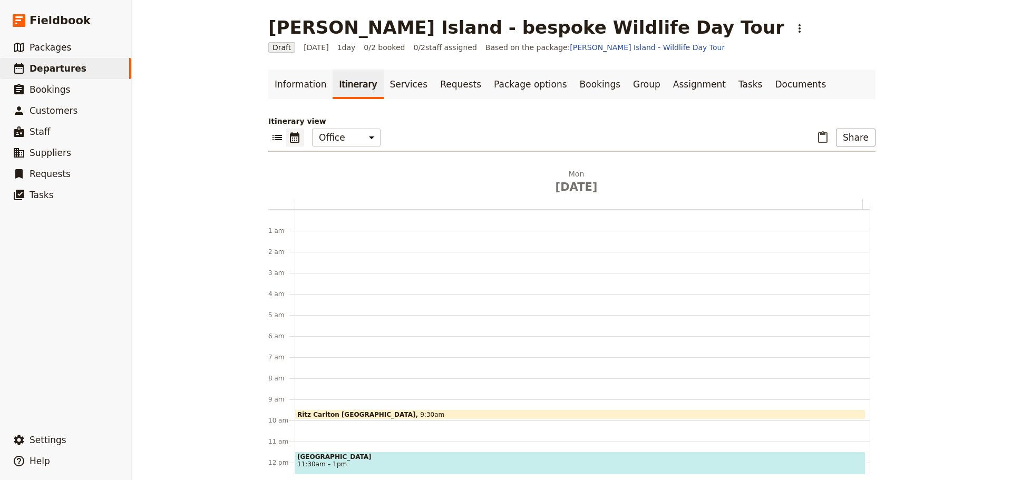
scroll to position [137, 0]
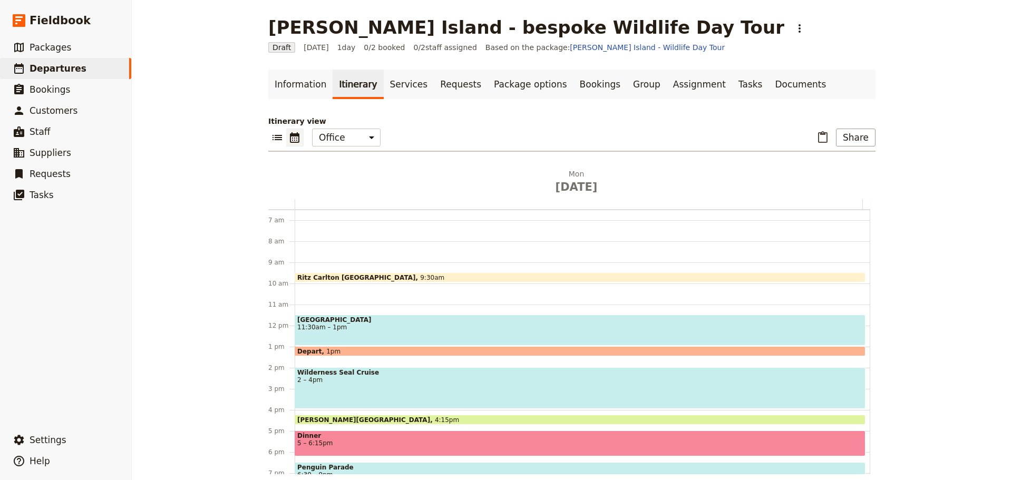
click at [331, 417] on span "[PERSON_NAME][GEOGRAPHIC_DATA]" at bounding box center [366, 419] width 138 height 7
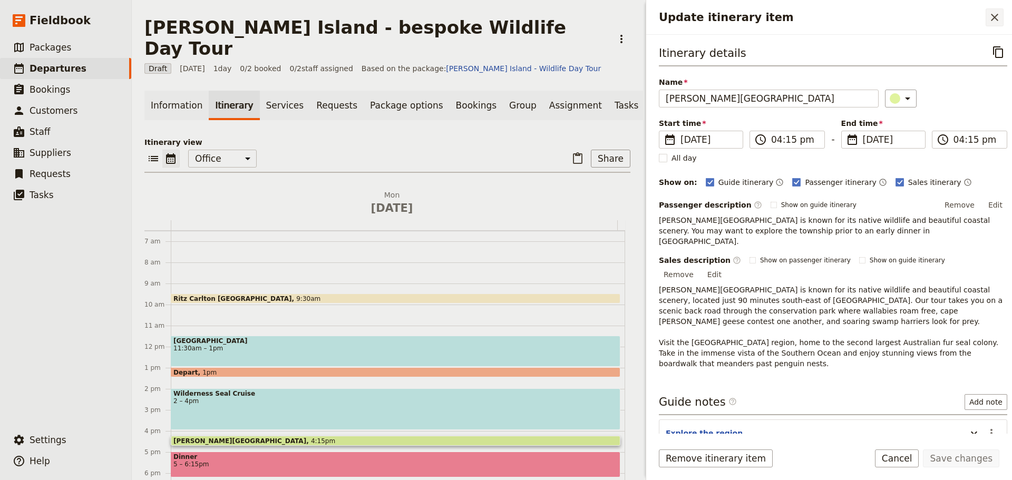
click at [995, 16] on icon "Close drawer" at bounding box center [994, 17] width 7 height 7
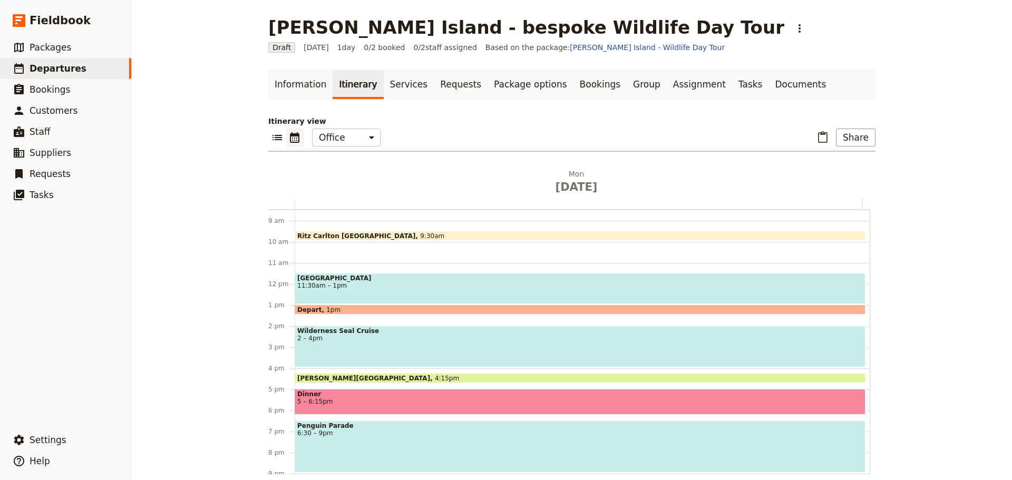
scroll to position [241, 0]
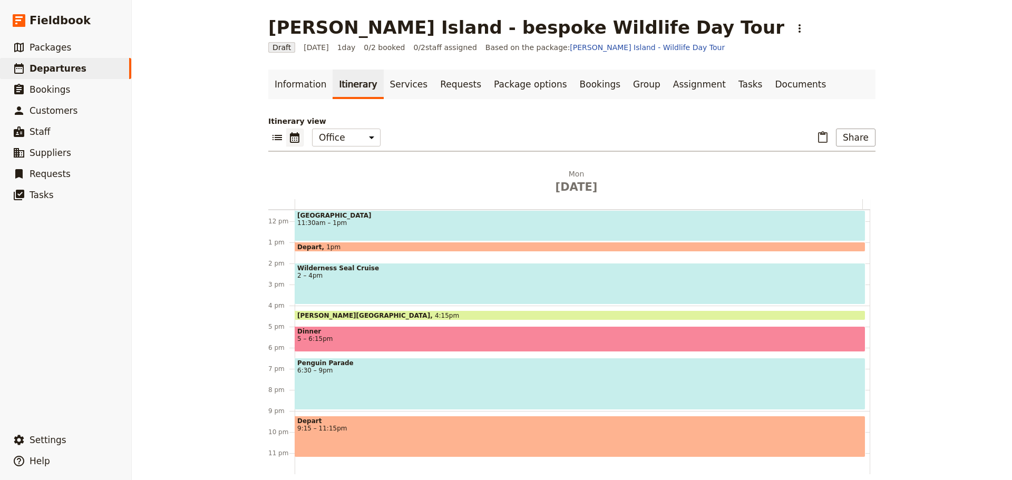
click at [328, 374] on div "Penguin Parade 6:30 – 9pm" at bounding box center [580, 384] width 571 height 52
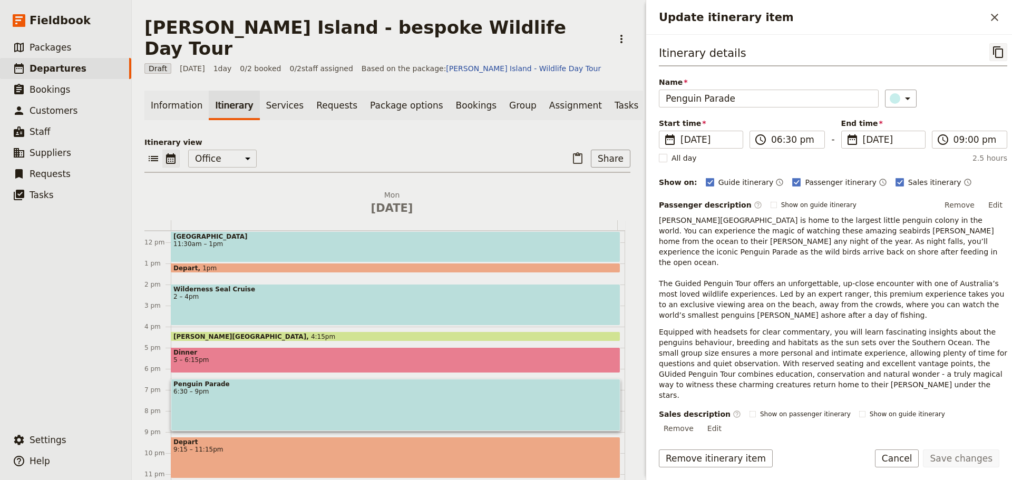
click at [993, 47] on icon "Copy itinerary item" at bounding box center [998, 52] width 10 height 12
click at [71, 71] on span "Departures" at bounding box center [58, 68] width 57 height 11
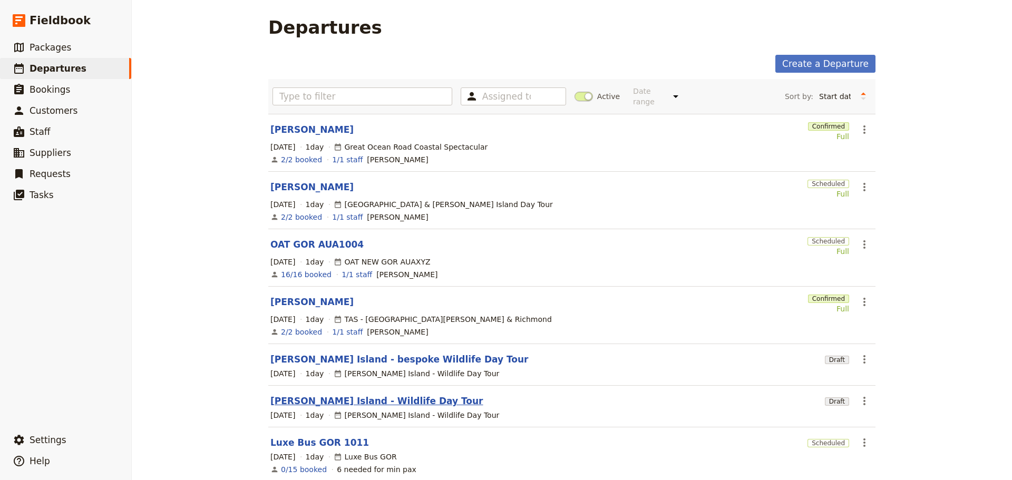
click at [336, 395] on link "[PERSON_NAME] Island - Wildlife Day Tour" at bounding box center [376, 401] width 213 height 13
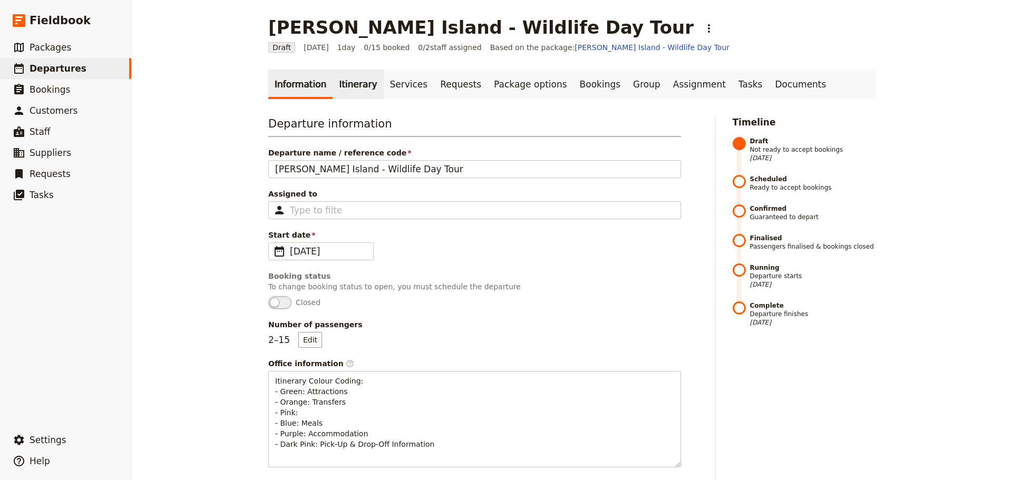
click at [346, 81] on link "Itinerary" at bounding box center [357, 85] width 51 height 30
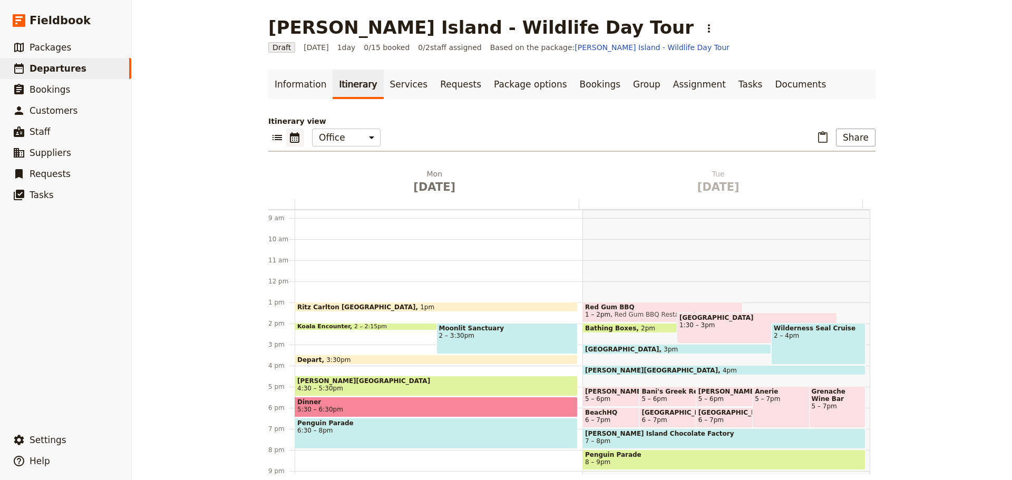
scroll to position [241, 0]
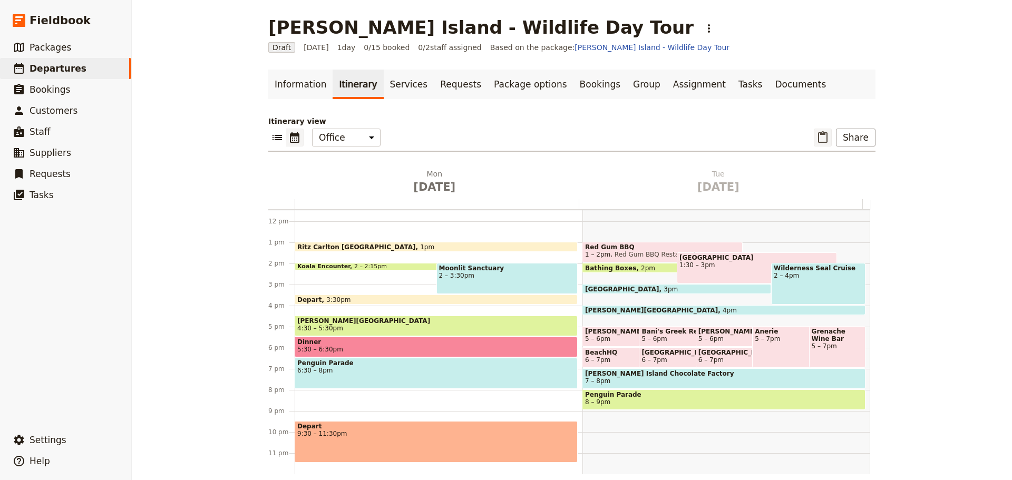
click at [821, 133] on icon "Paste itinerary item" at bounding box center [822, 137] width 9 height 12
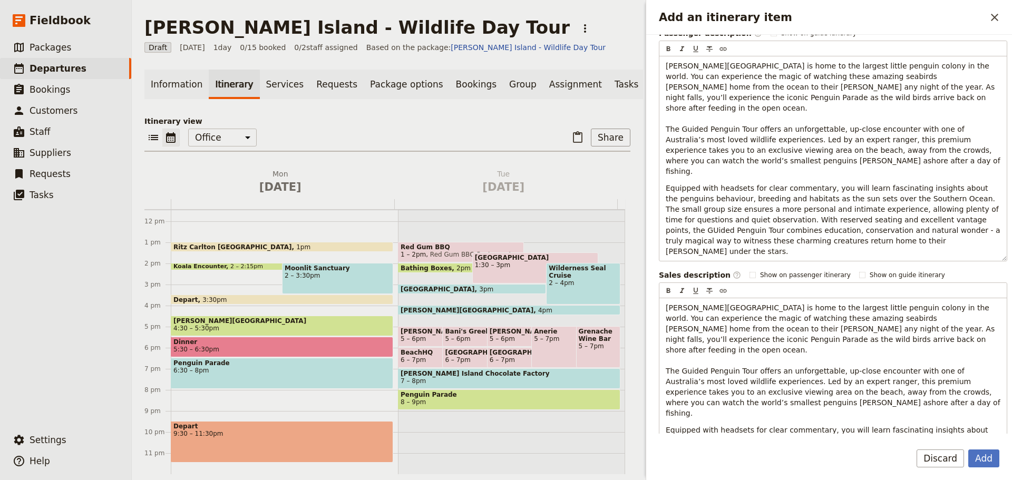
scroll to position [211, 0]
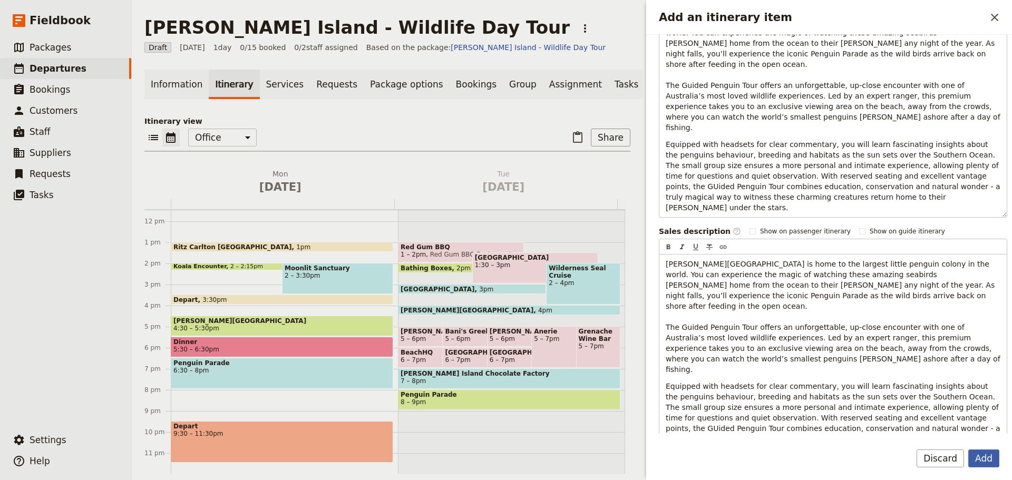
click at [978, 459] on button "Add" at bounding box center [983, 458] width 31 height 18
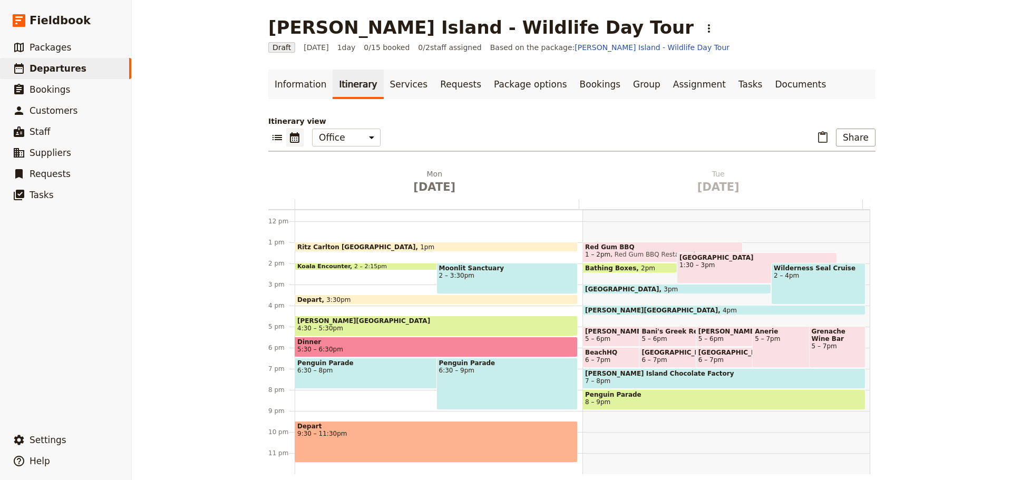
click at [320, 368] on span "6:30 – 8pm" at bounding box center [414, 370] width 235 height 7
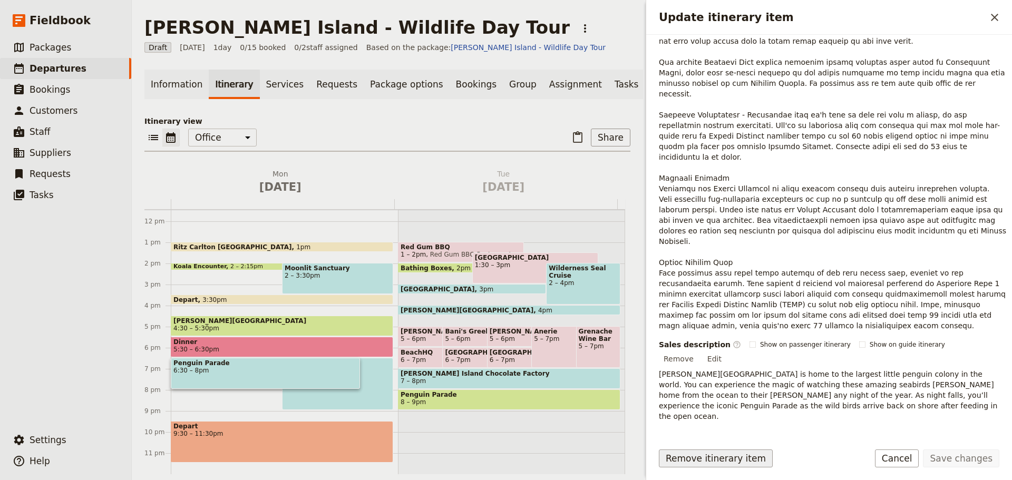
click at [678, 460] on button "Remove itinerary item" at bounding box center [716, 458] width 114 height 18
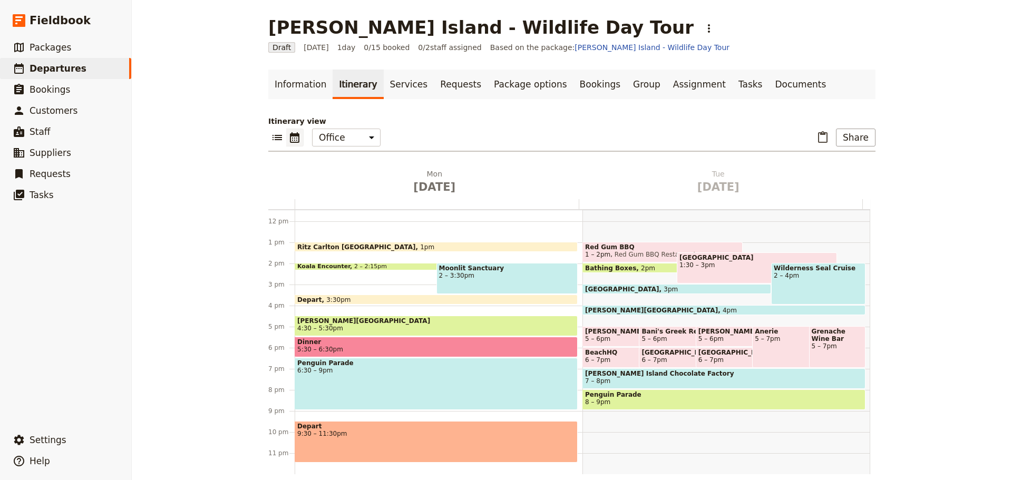
click at [346, 379] on div "Penguin Parade 6:30 – 9pm" at bounding box center [436, 384] width 283 height 52
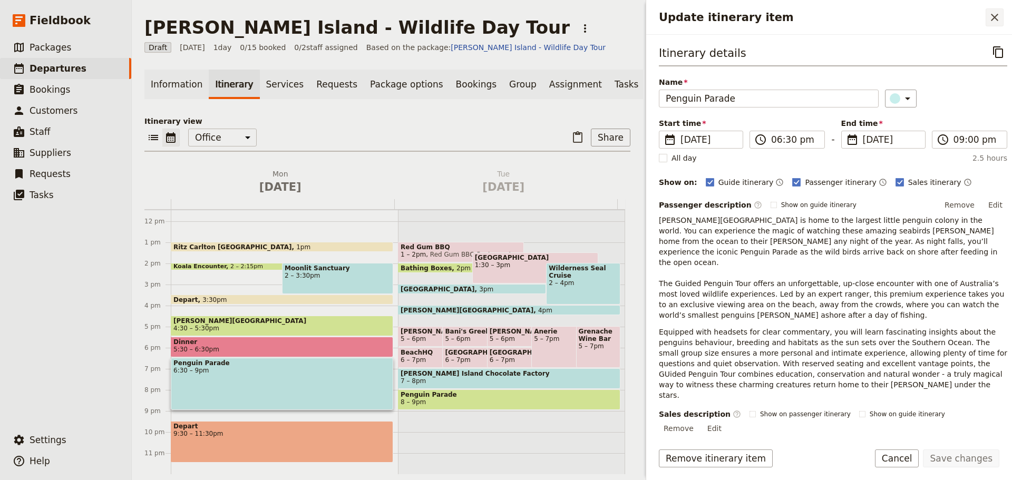
click at [989, 19] on icon "Close drawer" at bounding box center [994, 17] width 13 height 13
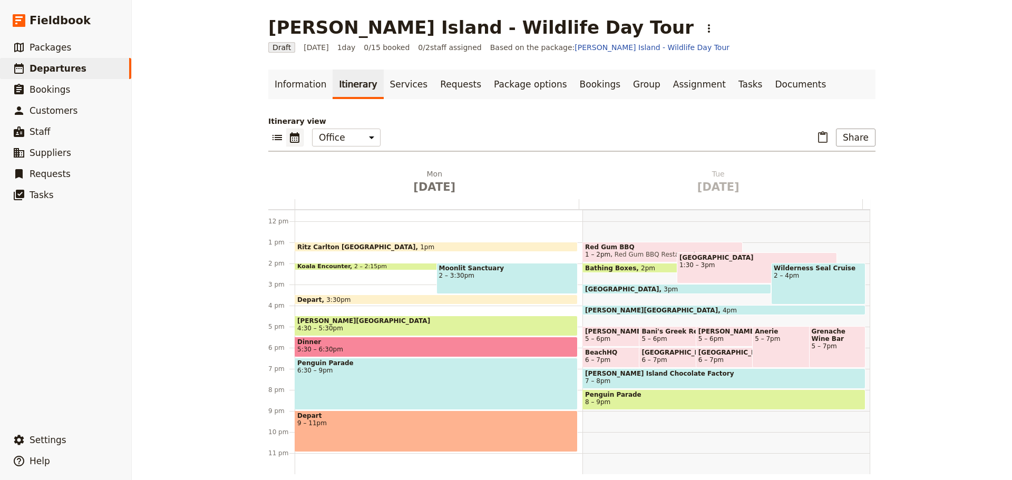
click at [371, 378] on div "Penguin Parade 6:30 – 9pm" at bounding box center [436, 384] width 283 height 52
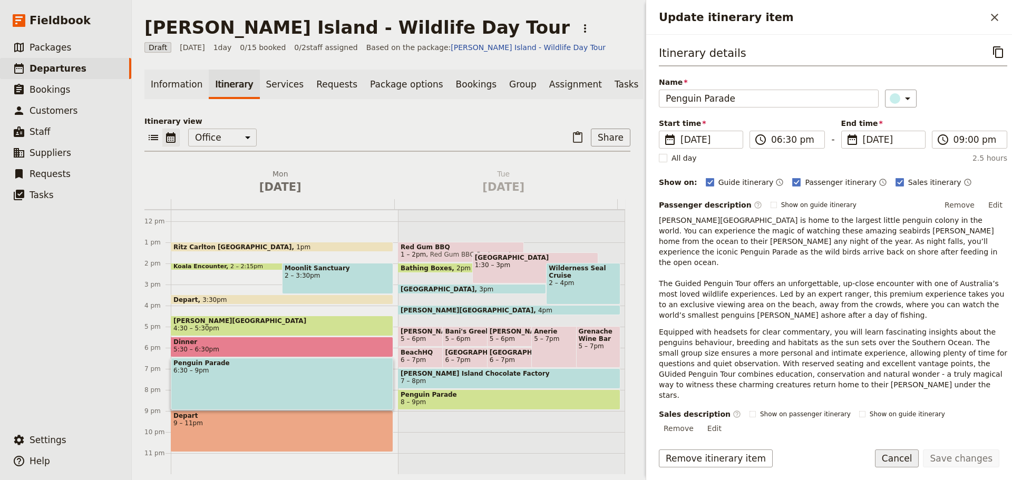
click at [915, 458] on button "Cancel" at bounding box center [897, 458] width 44 height 18
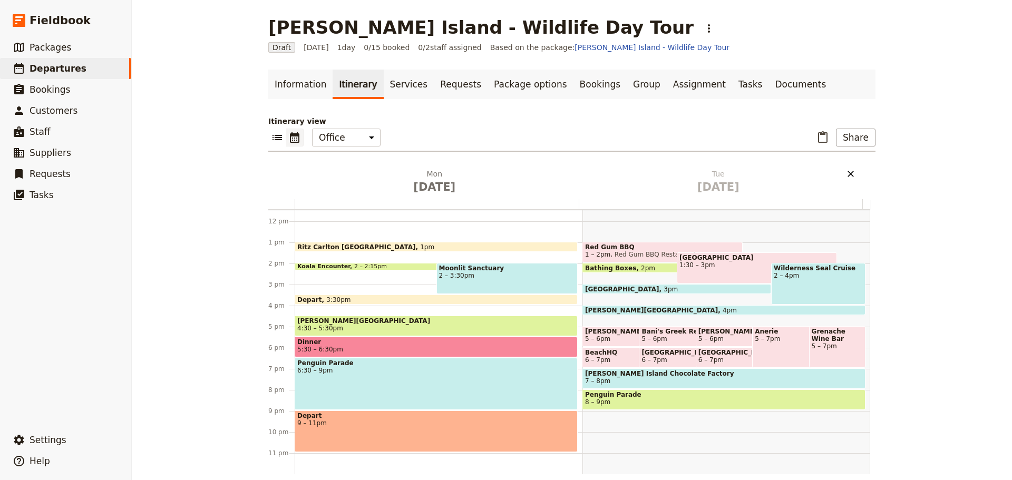
click at [846, 171] on icon "Delete Tue Oct 14" at bounding box center [850, 174] width 11 height 11
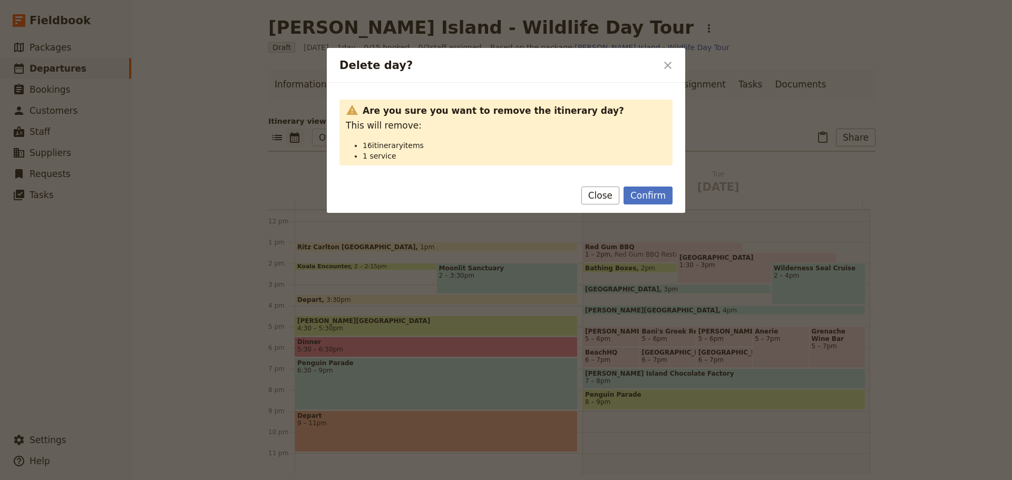
click at [673, 198] on div "Confirm Close" at bounding box center [506, 197] width 358 height 31
click at [630, 185] on div "Confirm Close" at bounding box center [506, 197] width 358 height 31
click at [656, 198] on button "Confirm" at bounding box center [647, 196] width 49 height 18
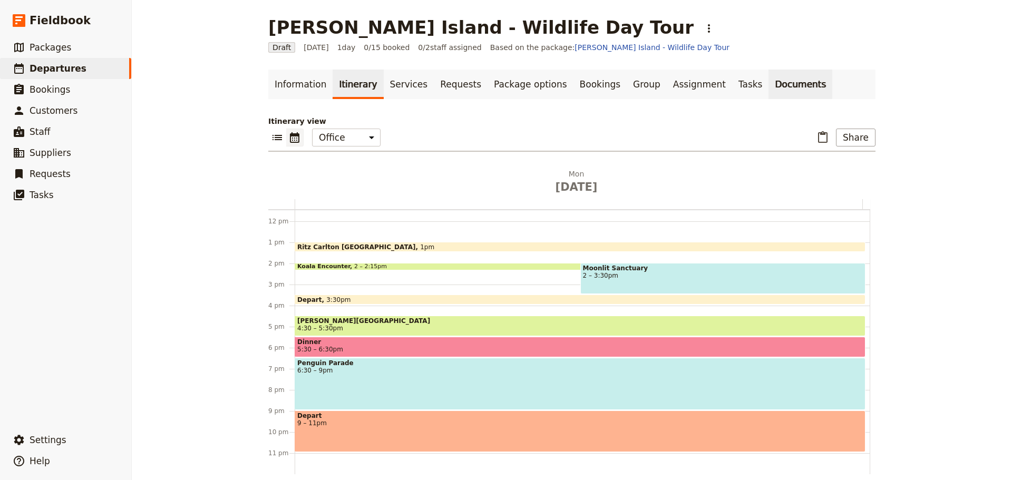
drag, startPoint x: 756, startPoint y: 80, endPoint x: 761, endPoint y: 77, distance: 6.1
click at [768, 80] on link "Documents" at bounding box center [800, 85] width 64 height 30
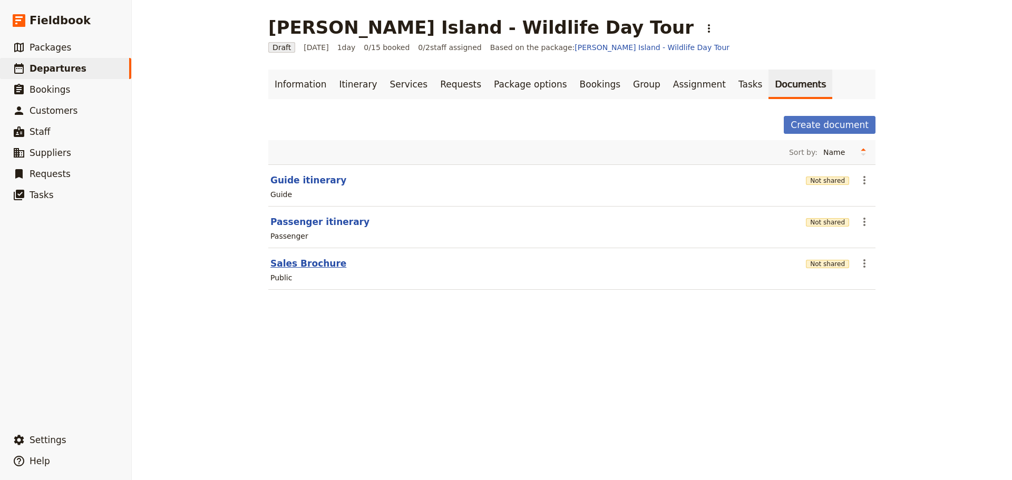
click at [280, 265] on button "Sales Brochure" at bounding box center [308, 263] width 76 height 13
select select "DEFAULT"
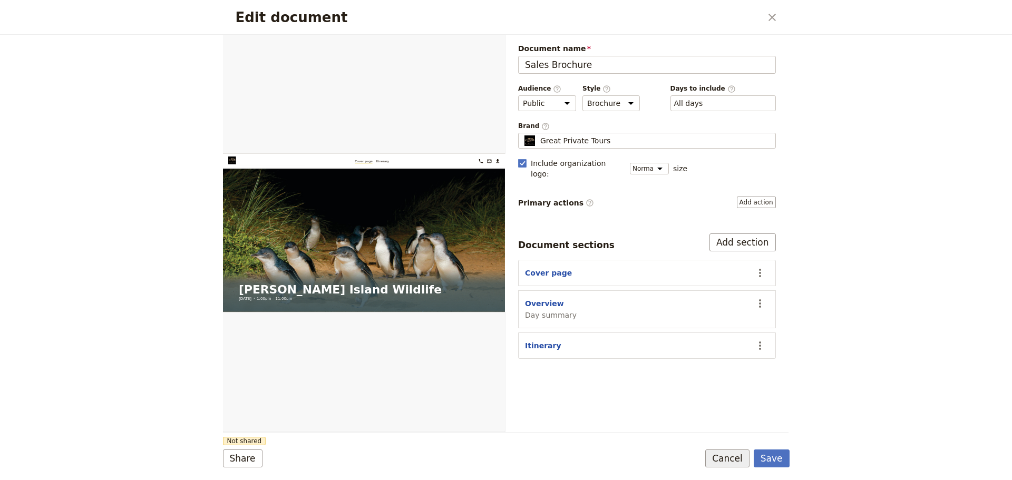
drag, startPoint x: 726, startPoint y: 457, endPoint x: 723, endPoint y: 446, distance: 11.5
click at [726, 457] on button "Cancel" at bounding box center [727, 458] width 44 height 18
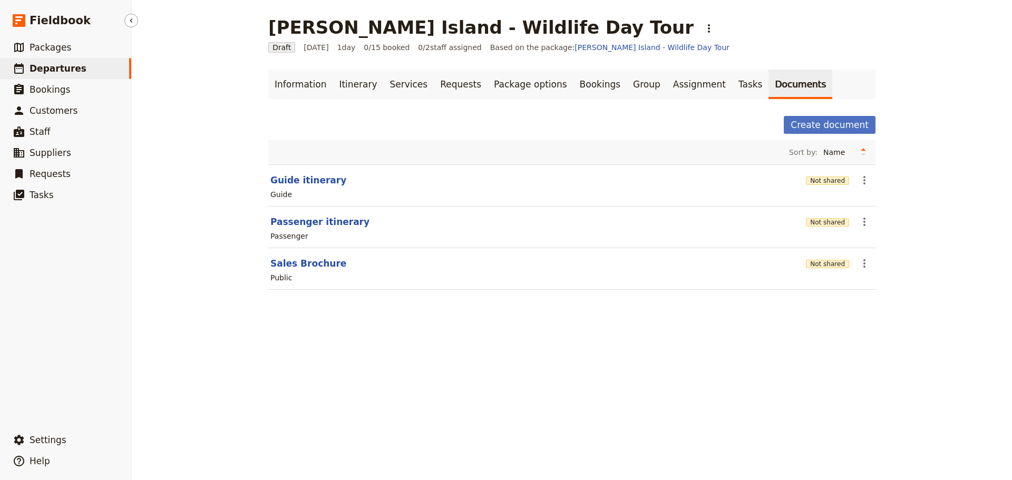
click at [55, 69] on span "Departures" at bounding box center [58, 68] width 57 height 11
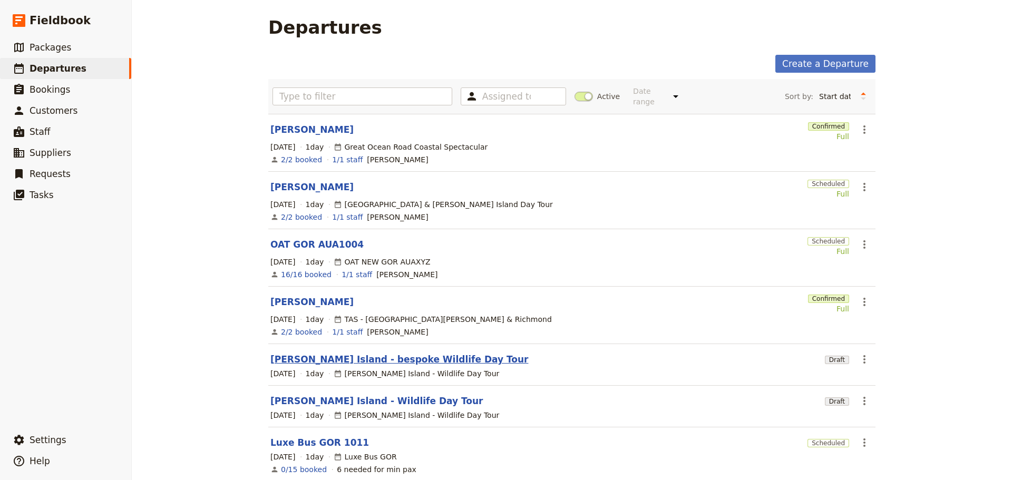
click at [358, 353] on link "[PERSON_NAME] Island - bespoke Wildlife Day Tour" at bounding box center [399, 359] width 258 height 13
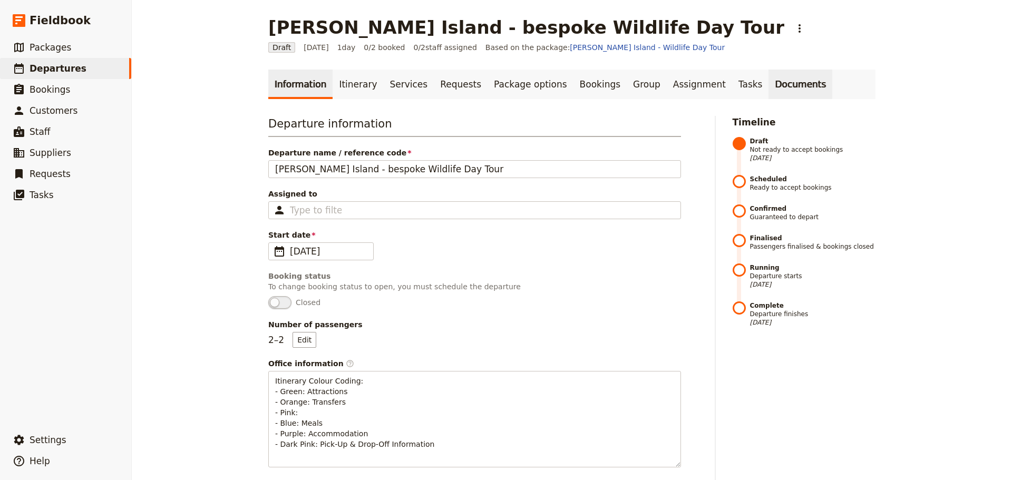
click at [768, 83] on link "Documents" at bounding box center [800, 85] width 64 height 30
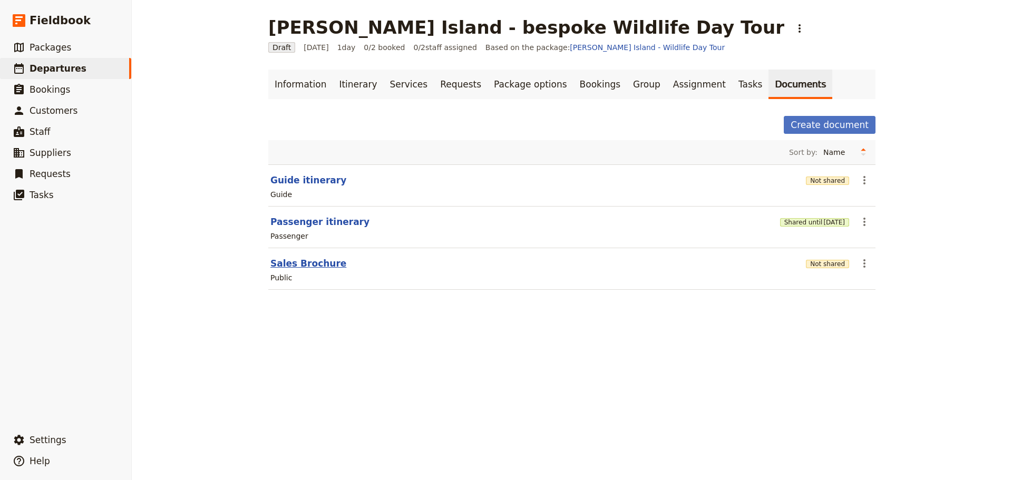
click at [296, 262] on button "Sales Brochure" at bounding box center [308, 263] width 76 height 13
select select "DEFAULT"
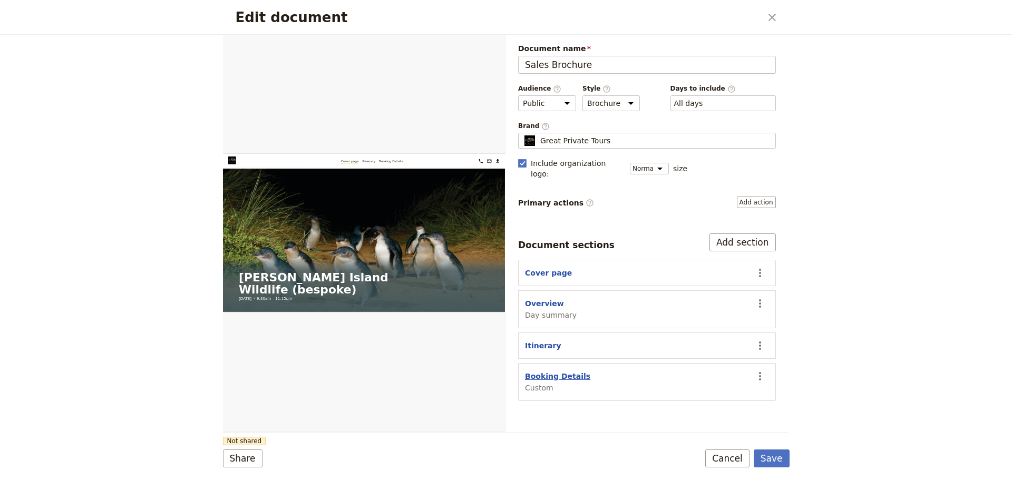
click at [556, 371] on button "Booking Details" at bounding box center [557, 376] width 65 height 11
select select "CUSTOM"
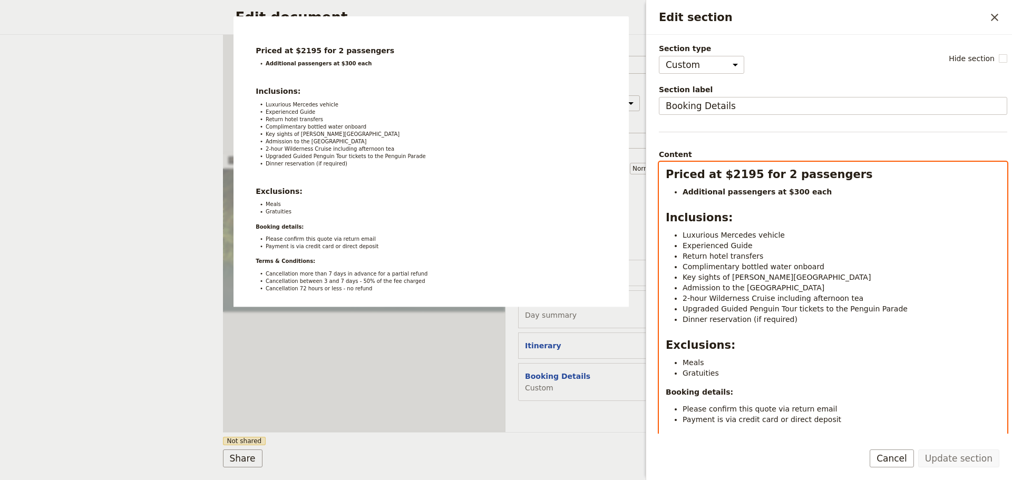
select select "h2"
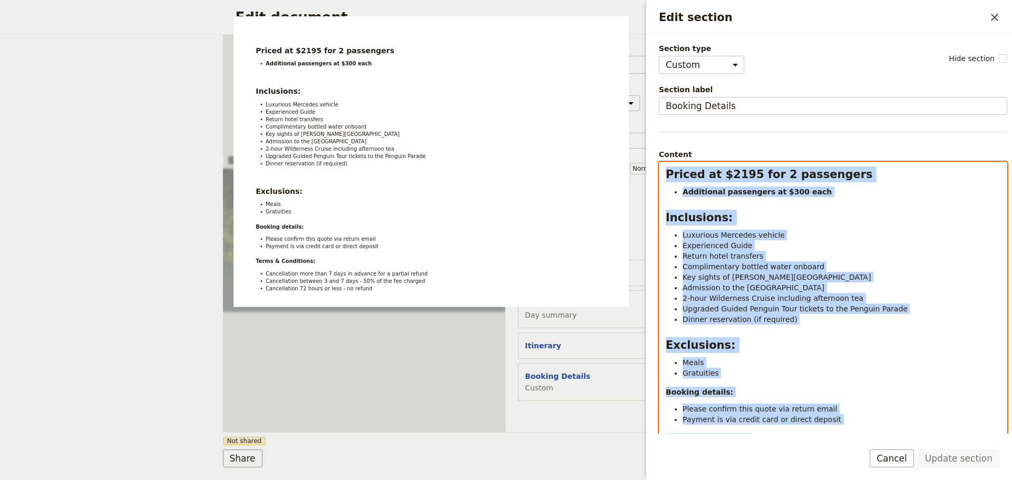
scroll to position [107, 0]
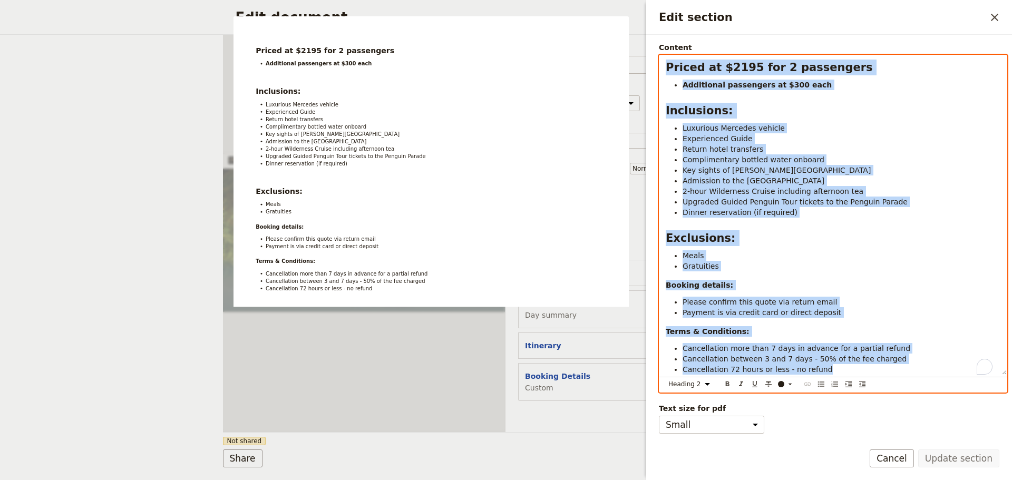
drag, startPoint x: 732, startPoint y: 213, endPoint x: 982, endPoint y: 485, distance: 368.8
click at [982, 479] on html "Cover page Itinerary Booking Details Fieldbook ​ ​ Fieldbook ​ ​ Packages ​ Dep…" at bounding box center [506, 240] width 1012 height 480
copy div "Priced at $2195 for 2 passengers Additional passengers at $300 each Inclusions:…"
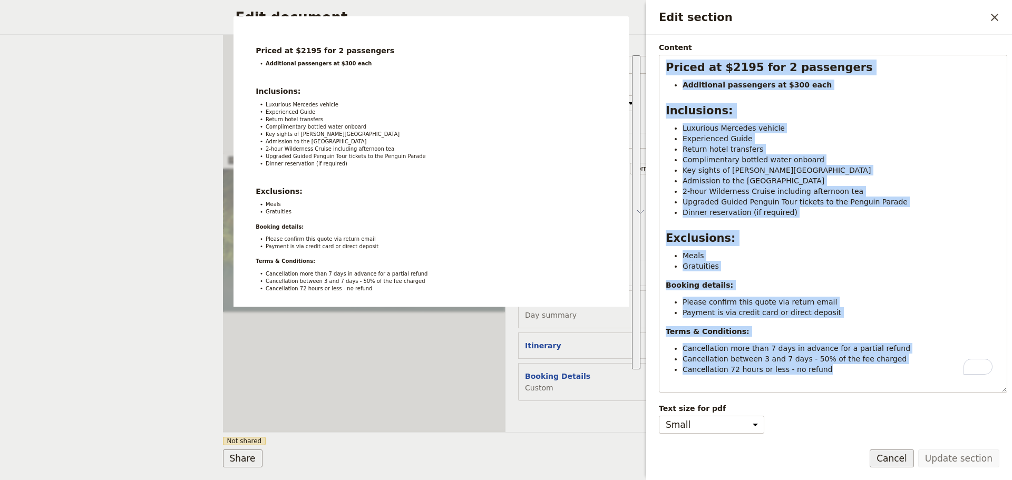
click at [891, 450] on button "Cancel" at bounding box center [891, 458] width 44 height 18
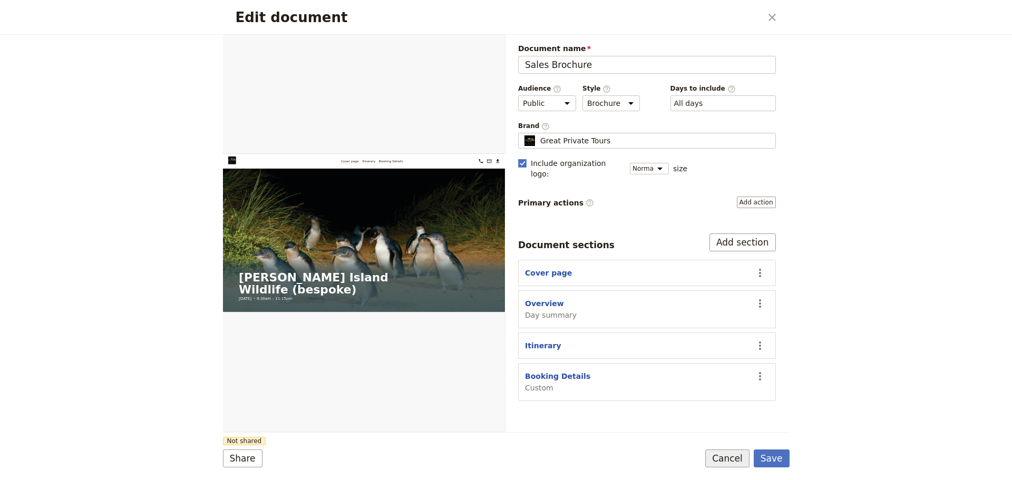
click at [732, 454] on button "Cancel" at bounding box center [727, 458] width 44 height 18
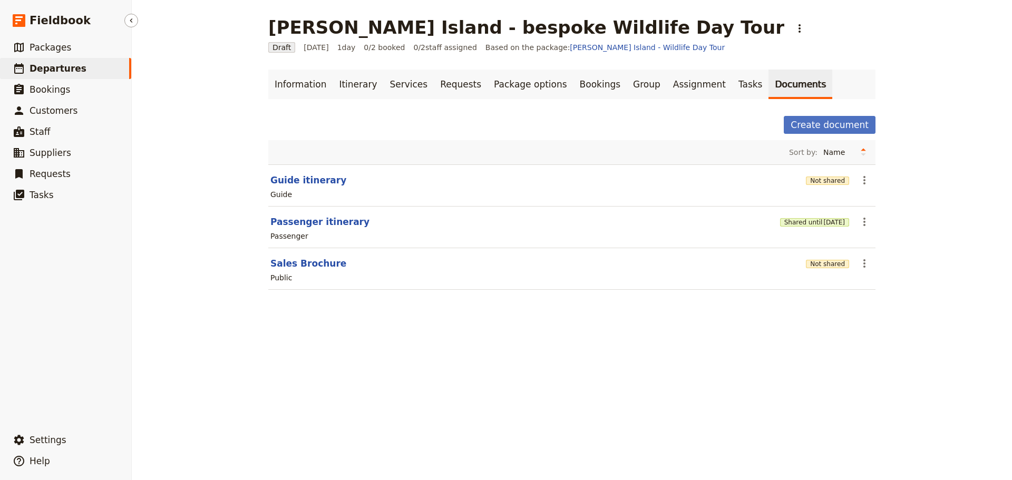
click at [71, 60] on link "​ Departures" at bounding box center [65, 68] width 131 height 21
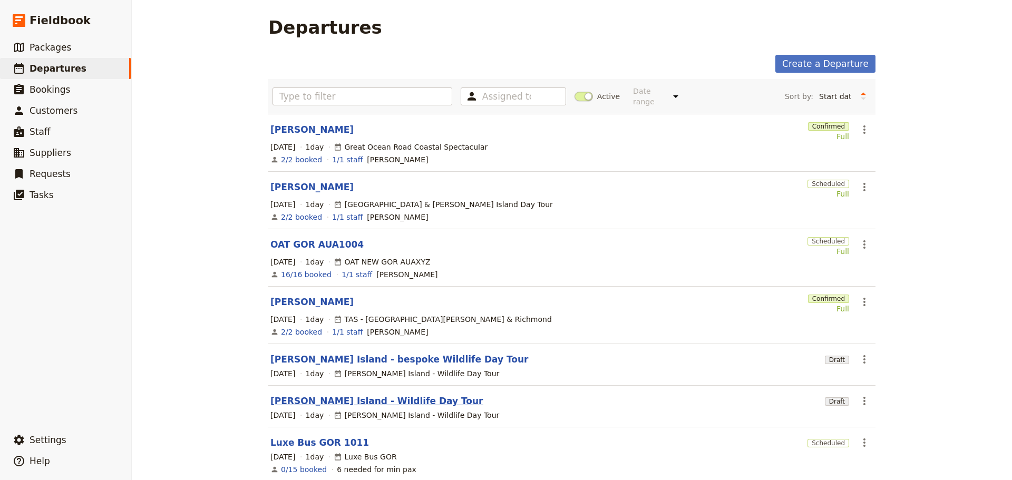
click at [304, 395] on link "[PERSON_NAME] Island - Wildlife Day Tour" at bounding box center [376, 401] width 213 height 13
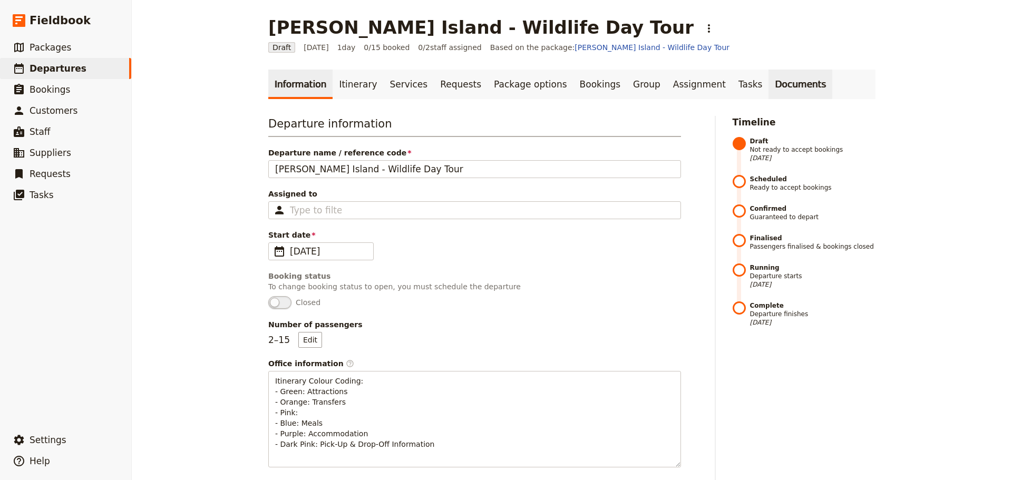
click at [768, 79] on link "Documents" at bounding box center [800, 85] width 64 height 30
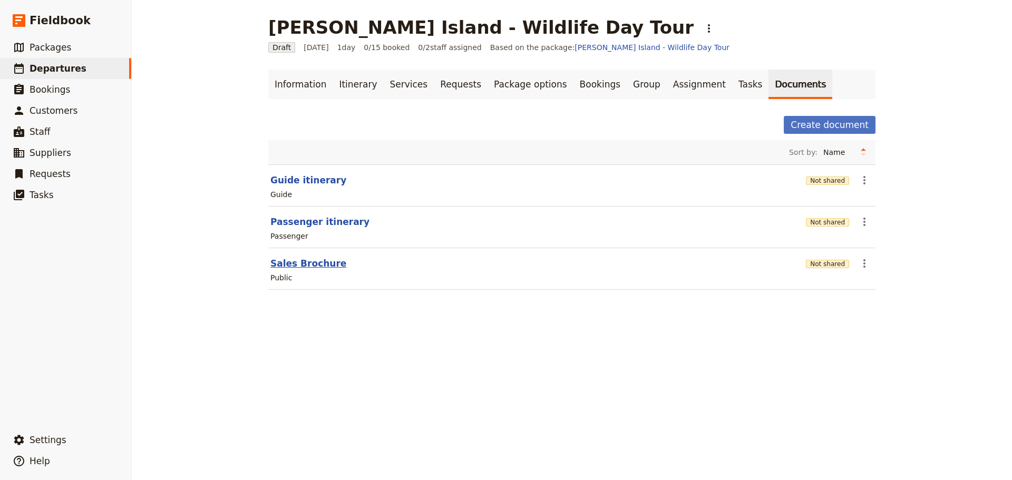
click at [301, 269] on button "Sales Brochure" at bounding box center [308, 263] width 76 height 13
select select "DEFAULT"
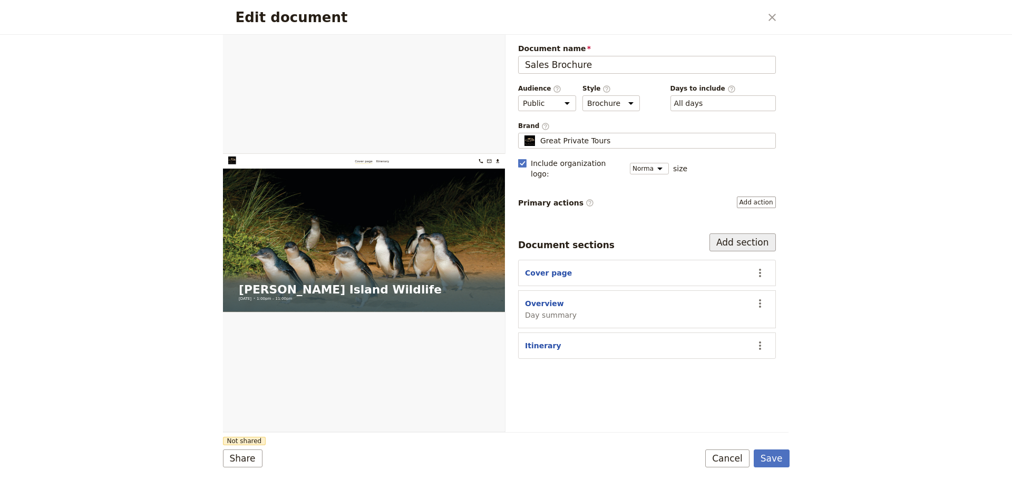
click at [730, 233] on button "Add section" at bounding box center [742, 242] width 66 height 18
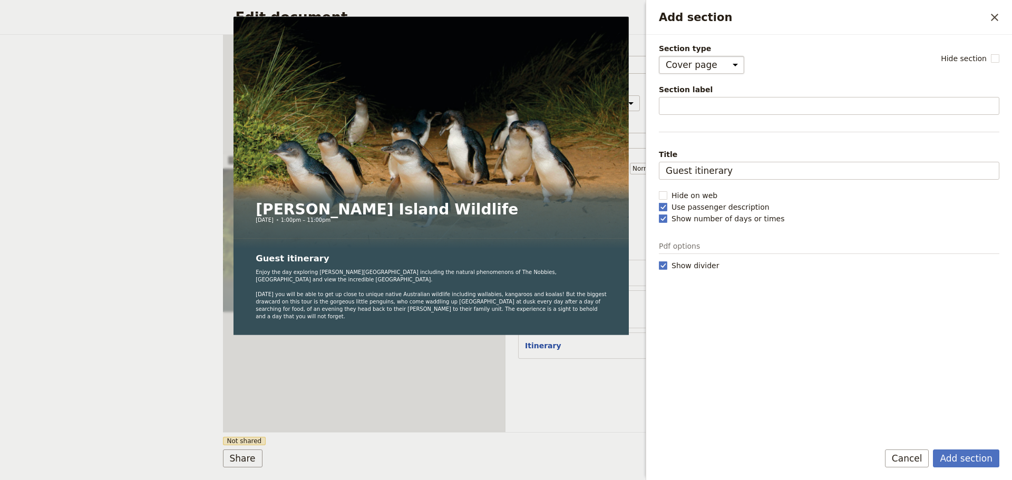
click at [729, 63] on select "Cover page Day summary Itinerary Custom" at bounding box center [701, 65] width 85 height 18
select select "CUSTOM"
click at [659, 56] on select "Cover page Day summary Itinerary Custom" at bounding box center [701, 65] width 85 height 18
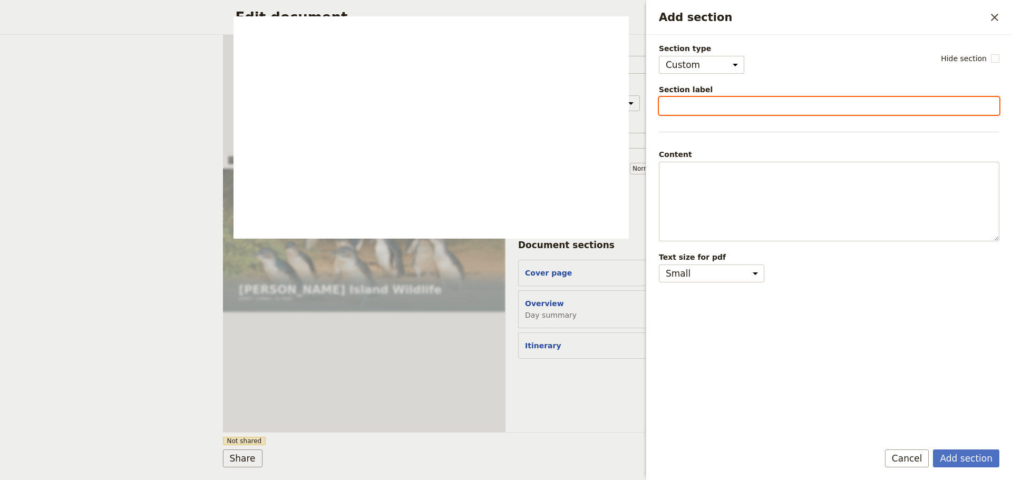
click at [710, 109] on input "Section label" at bounding box center [829, 106] width 340 height 18
type input "Booking Details"
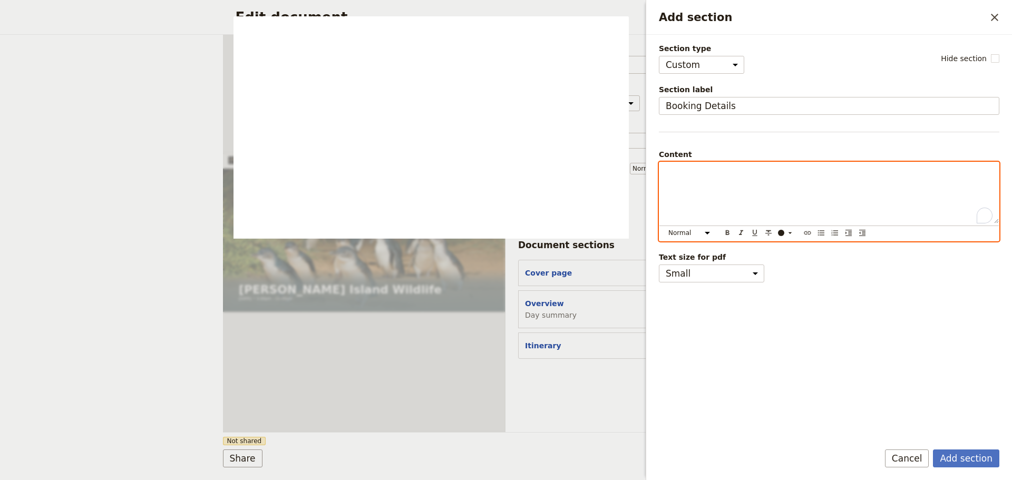
drag, startPoint x: 836, startPoint y: 178, endPoint x: 836, endPoint y: 172, distance: 5.3
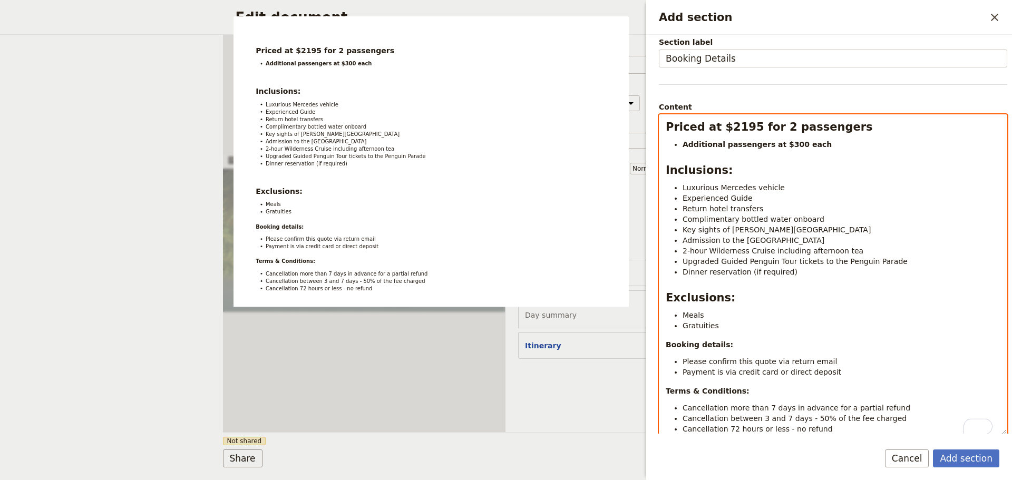
scroll to position [47, 0]
select select "h2"
drag, startPoint x: 733, startPoint y: 126, endPoint x: 722, endPoint y: 126, distance: 11.1
click at [722, 126] on strong "Priced at $2195 for 2 passengers" at bounding box center [768, 127] width 207 height 13
drag, startPoint x: 738, startPoint y: 129, endPoint x: 728, endPoint y: 129, distance: 10.0
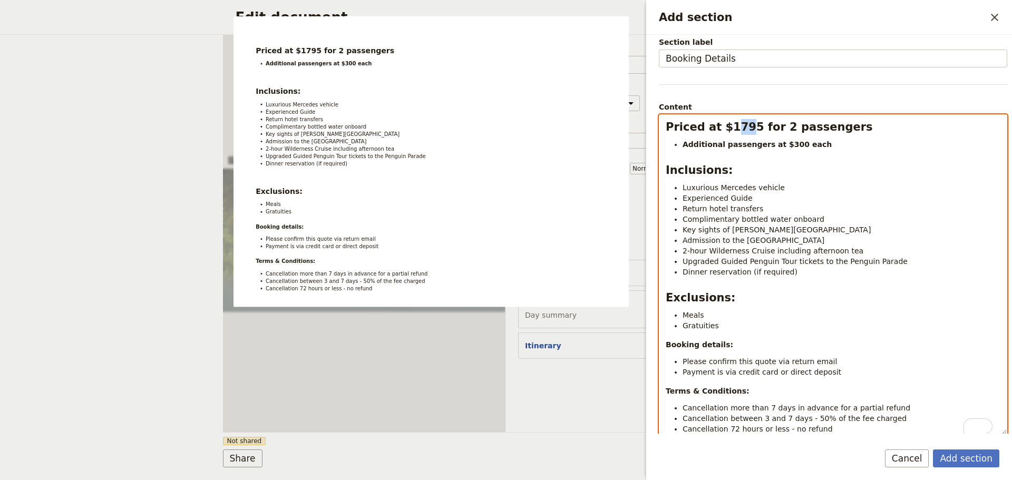
click at [728, 129] on strong "Priced at $1795 for 2 passengers" at bounding box center [768, 127] width 207 height 13
drag, startPoint x: 782, startPoint y: 142, endPoint x: 775, endPoint y: 145, distance: 8.0
click at [775, 145] on strong "Additional passengers at $300 each" at bounding box center [756, 144] width 149 height 8
click at [796, 219] on span "Complimentary bottled water onboard" at bounding box center [753, 219] width 142 height 8
drag, startPoint x: 847, startPoint y: 239, endPoint x: 718, endPoint y: 238, distance: 128.6
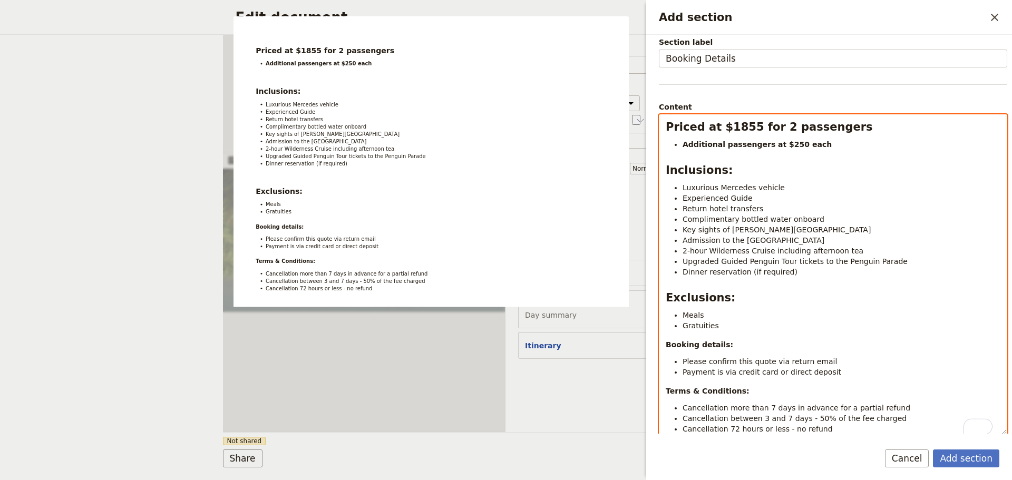
click at [718, 238] on li "Admission to the Koala Conservation Centre" at bounding box center [841, 240] width 318 height 11
drag, startPoint x: 847, startPoint y: 248, endPoint x: 675, endPoint y: 245, distance: 171.8
click at [682, 246] on li "2-hour Wilderness Cruise including afternoon tea" at bounding box center [841, 251] width 318 height 11
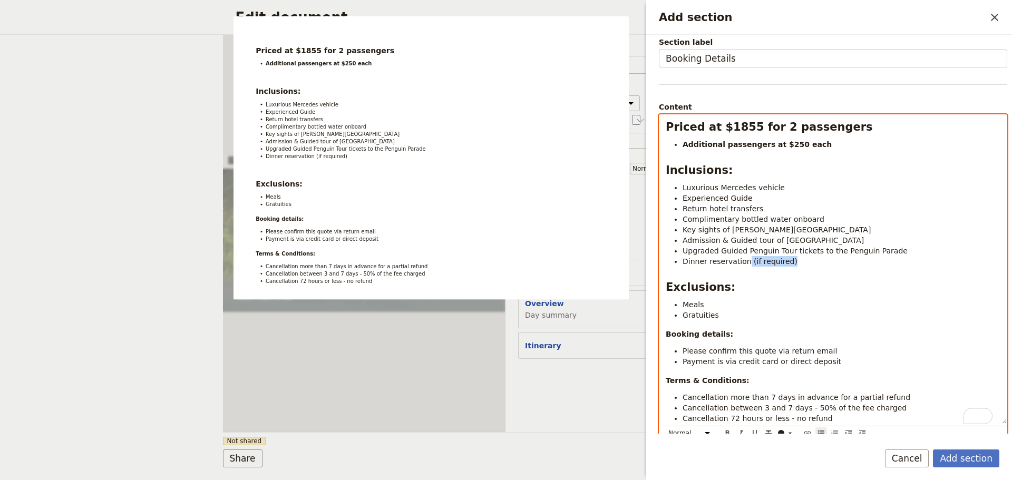
drag, startPoint x: 792, startPoint y: 260, endPoint x: 743, endPoint y: 261, distance: 49.0
click at [743, 261] on li "Dinner reservation (if required)" at bounding box center [841, 261] width 318 height 11
select select "h2"
click at [734, 126] on strong "Priced at $1855 for 2 passengers" at bounding box center [768, 127] width 207 height 13
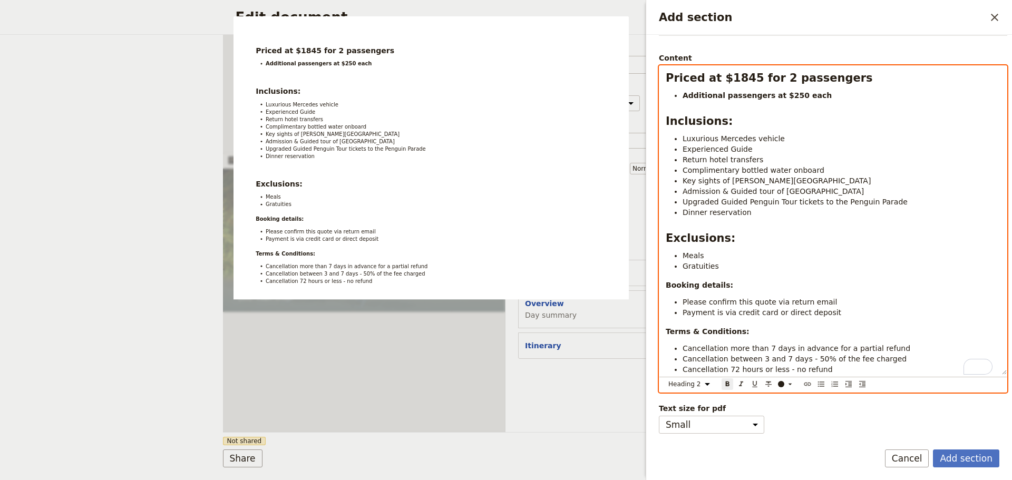
scroll to position [104, 0]
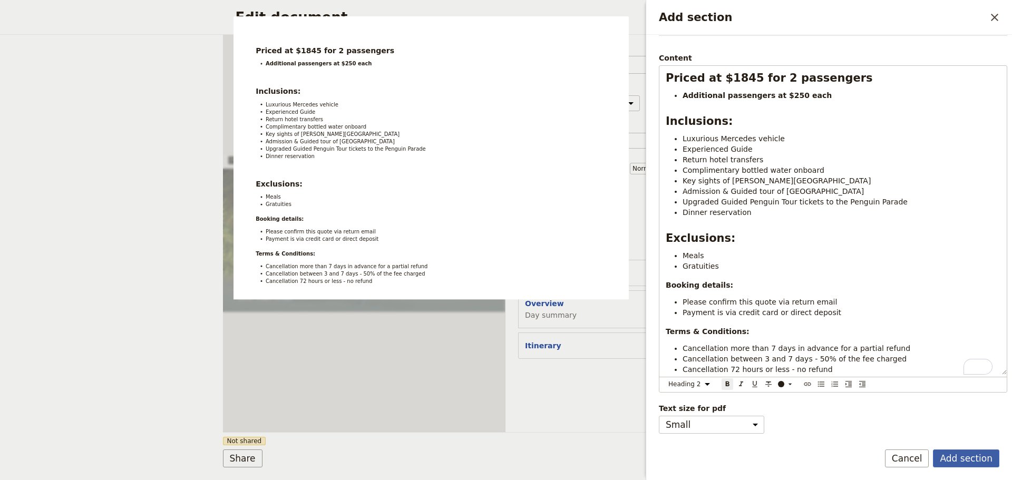
click at [982, 449] on button "Add section" at bounding box center [966, 458] width 66 height 18
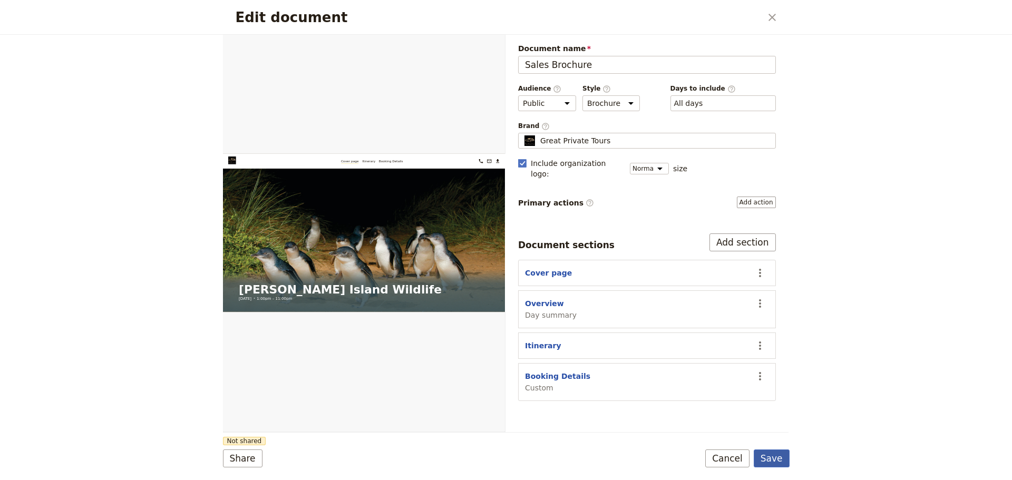
click at [781, 461] on button "Save" at bounding box center [771, 458] width 36 height 18
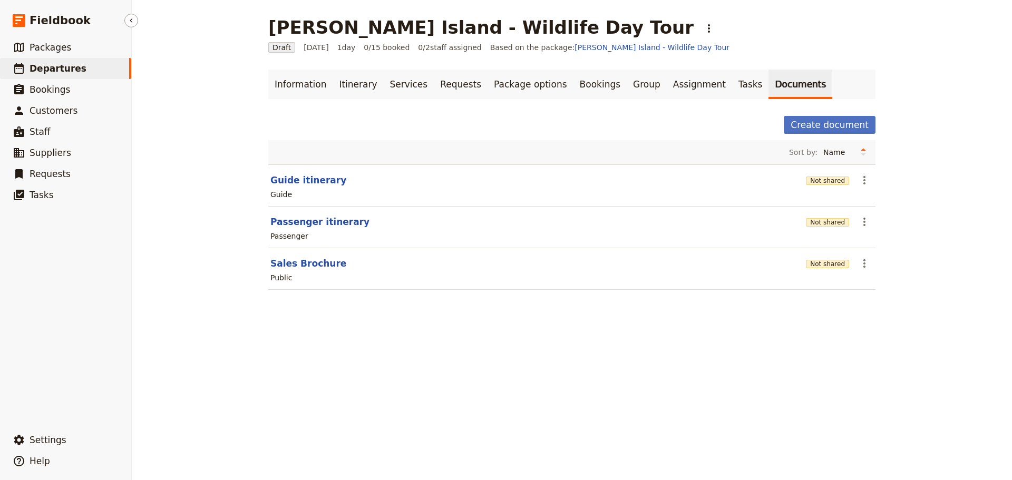
click at [54, 64] on span "Departures" at bounding box center [58, 68] width 57 height 11
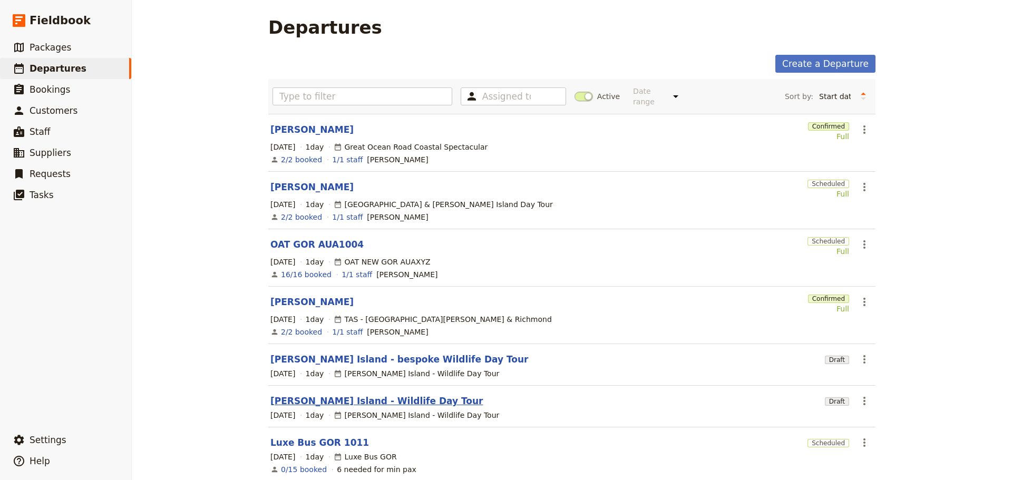
click at [340, 395] on link "[PERSON_NAME] Island - Wildlife Day Tour" at bounding box center [376, 401] width 213 height 13
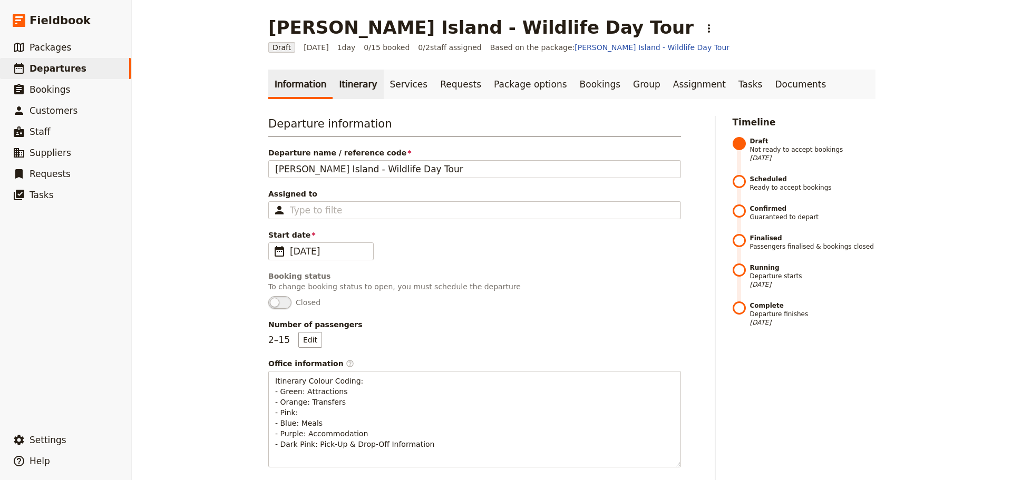
click at [340, 84] on link "Itinerary" at bounding box center [357, 85] width 51 height 30
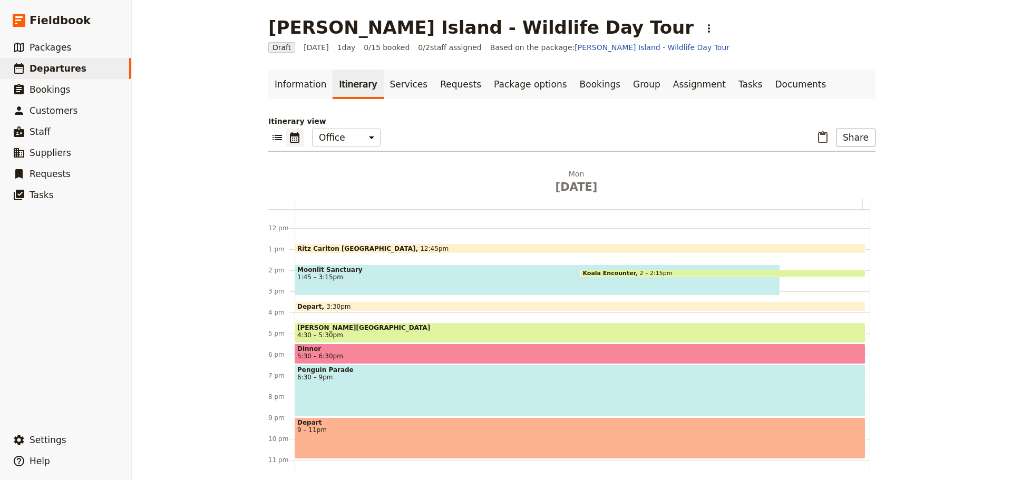
scroll to position [241, 0]
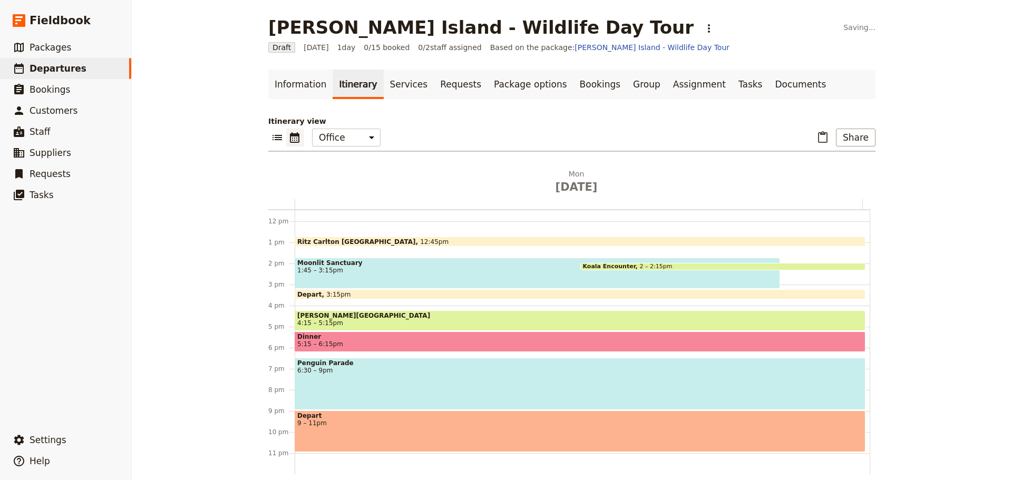
click at [322, 336] on span "Dinner" at bounding box center [579, 336] width 565 height 7
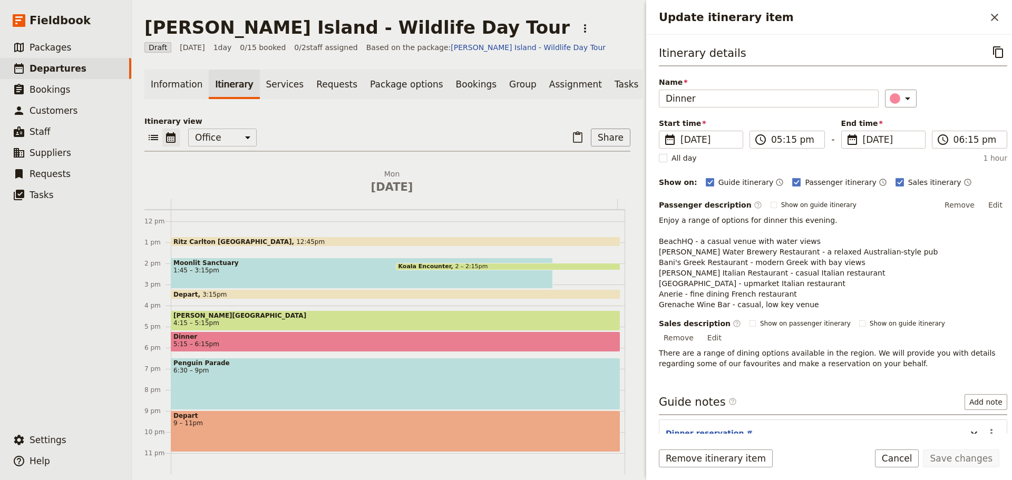
drag, startPoint x: 273, startPoint y: 340, endPoint x: 308, endPoint y: 316, distance: 42.1
click at [279, 337] on div "Dinner 5:15 – 6:15pm" at bounding box center [395, 341] width 449 height 21
click at [989, 7] on div "Update itinerary item ​" at bounding box center [829, 17] width 366 height 35
click at [991, 12] on icon "Close drawer" at bounding box center [994, 17] width 13 height 13
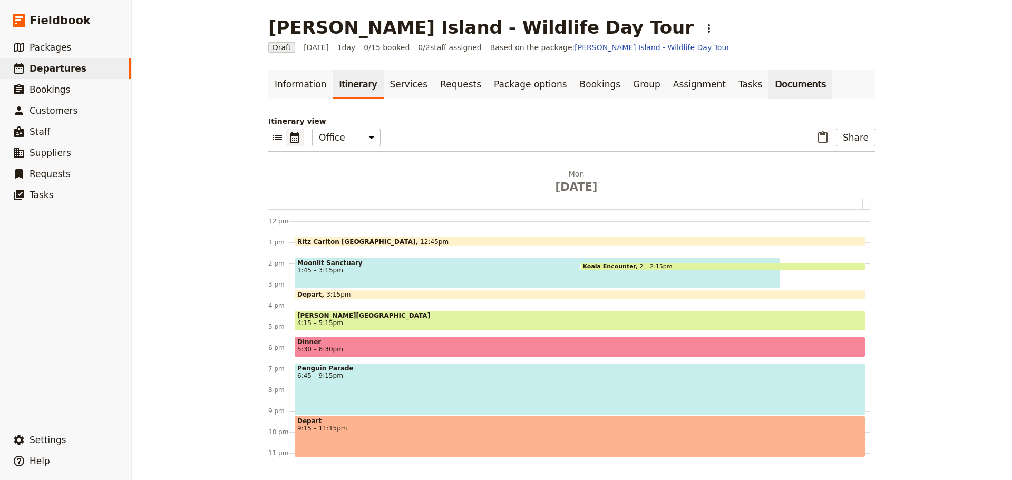
click at [768, 89] on link "Documents" at bounding box center [800, 85] width 64 height 30
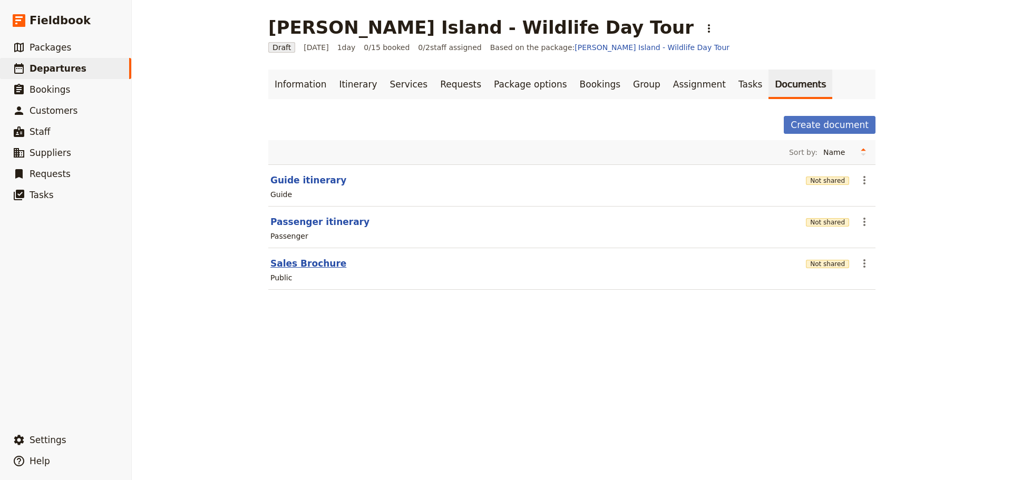
click at [302, 265] on button "Sales Brochure" at bounding box center [308, 263] width 76 height 13
select select "DEFAULT"
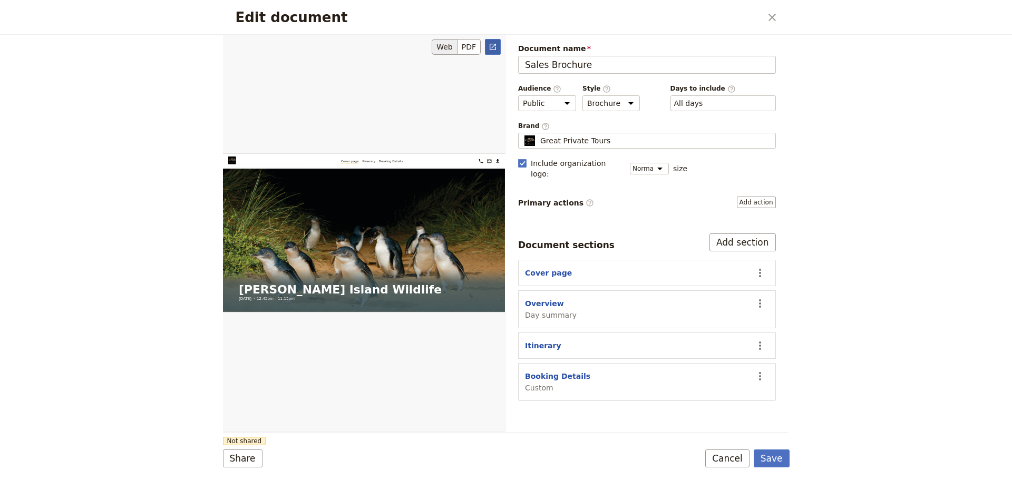
click at [495, 48] on icon "Open full preview" at bounding box center [492, 47] width 6 height 6
click at [542, 268] on button "Cover page" at bounding box center [548, 273] width 47 height 11
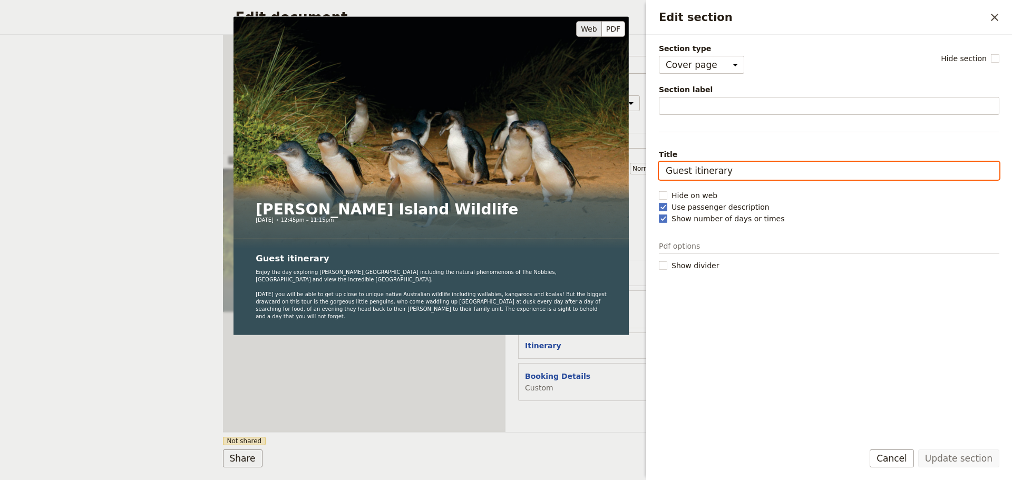
drag, startPoint x: 749, startPoint y: 173, endPoint x: 591, endPoint y: 169, distance: 158.1
click at [659, 169] on div "Section type Cover page Day summary Itinerary Custom Hide section Section label…" at bounding box center [829, 237] width 340 height 389
drag, startPoint x: 748, startPoint y: 173, endPoint x: 661, endPoint y: 178, distance: 87.6
click at [661, 178] on input "Guest itinerary" at bounding box center [829, 171] width 340 height 18
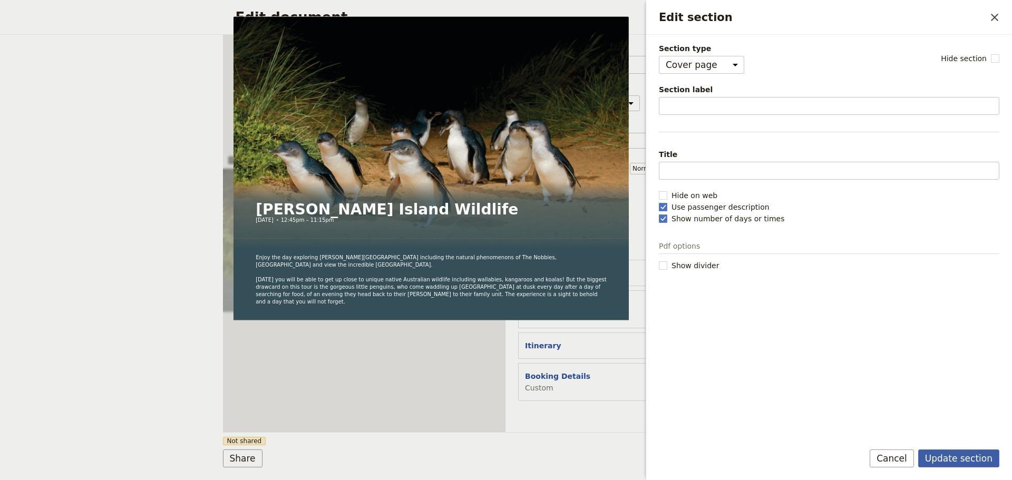
click at [948, 458] on button "Update section" at bounding box center [958, 458] width 81 height 18
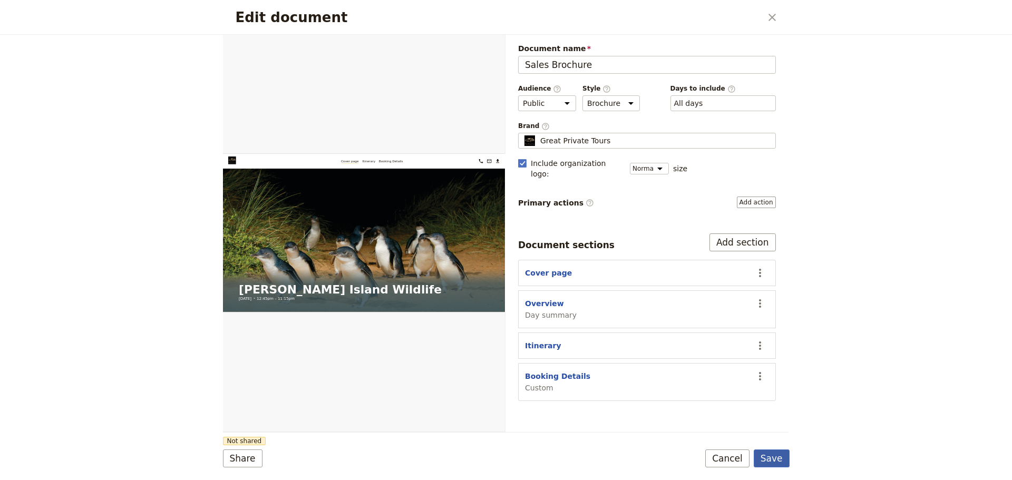
click at [772, 457] on button "Save" at bounding box center [771, 458] width 36 height 18
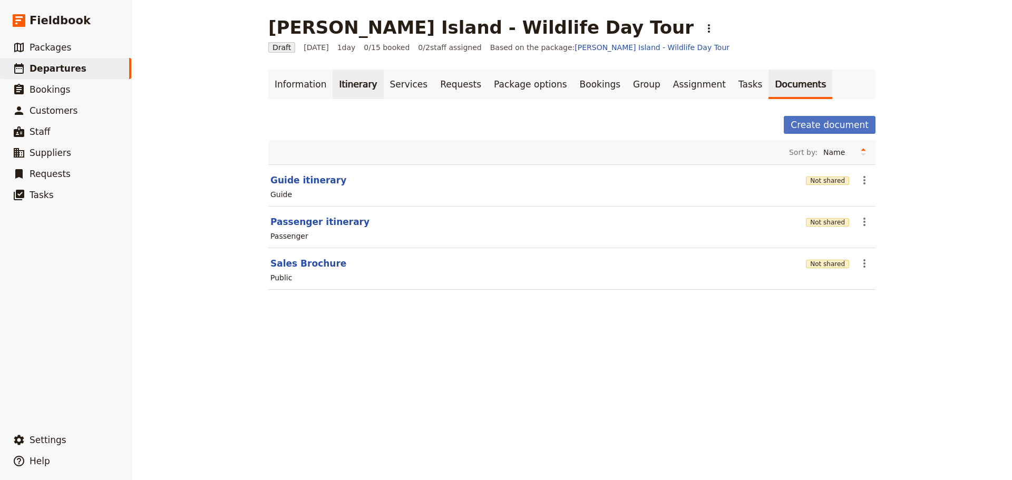
click at [332, 79] on link "Itinerary" at bounding box center [357, 85] width 51 height 30
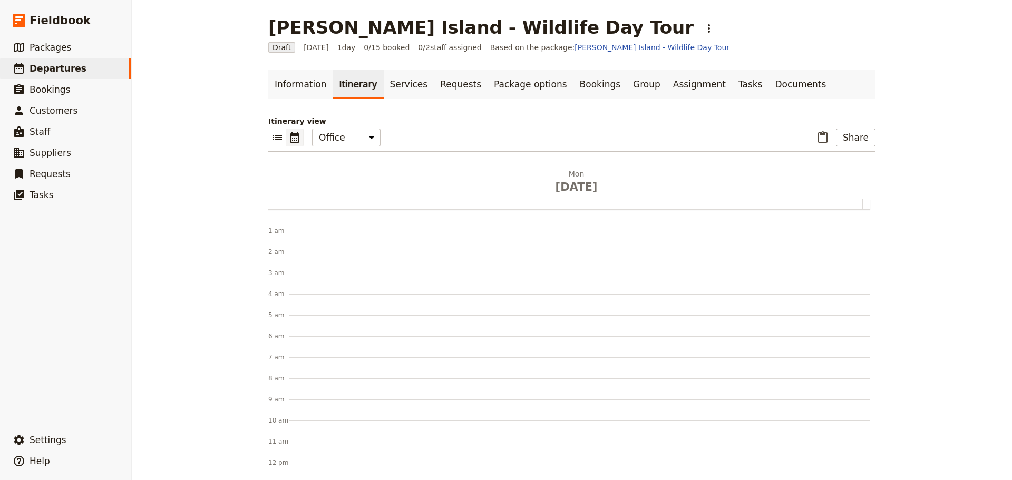
scroll to position [137, 0]
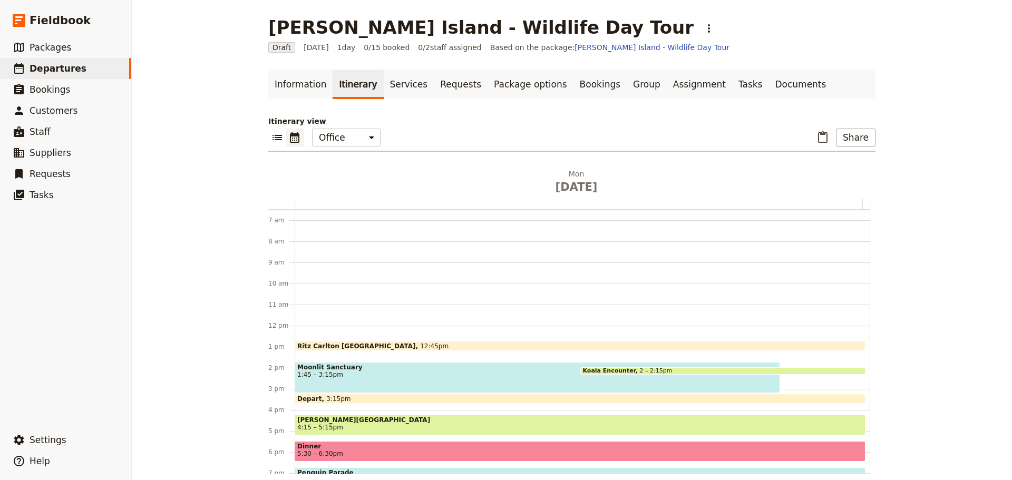
click at [638, 370] on span at bounding box center [723, 372] width 285 height 4
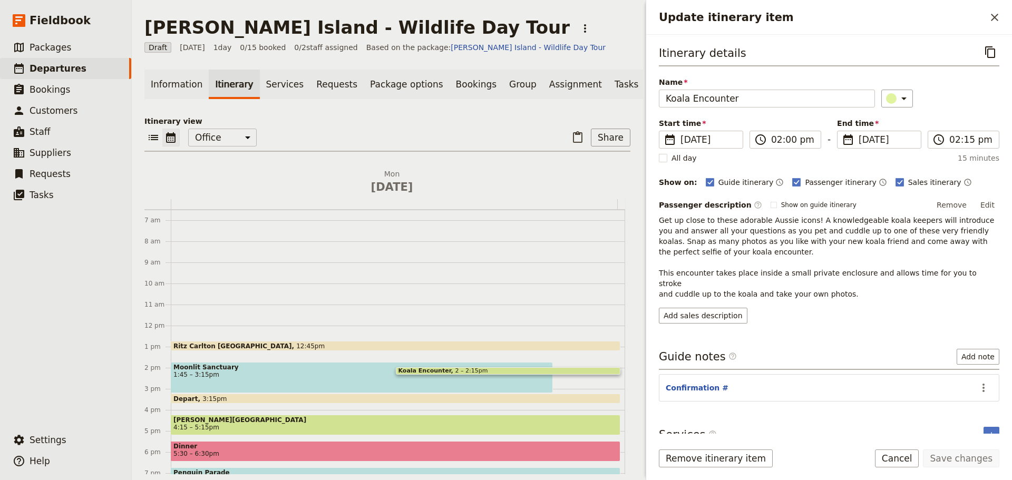
drag, startPoint x: 849, startPoint y: 288, endPoint x: 645, endPoint y: 223, distance: 213.5
click at [645, 223] on div "Update itinerary item ​ Itinerary details ​ Name Koala Encounter ​ Start time ​…" at bounding box center [828, 240] width 366 height 480
copy span "Get up close to these adorable Aussie icons! A knowledgeable koala keepers will…"
click at [711, 308] on button "Add sales description" at bounding box center [703, 316] width 89 height 16
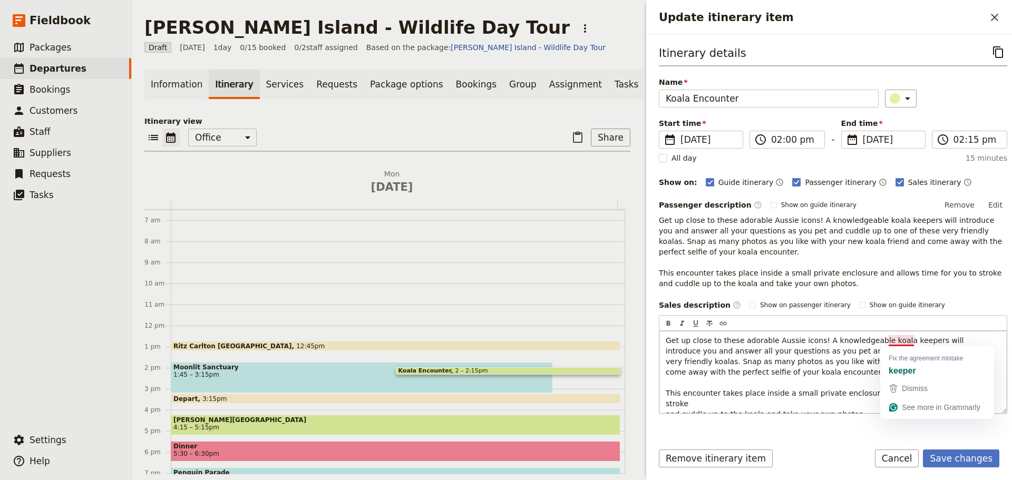
click at [914, 339] on span "Get up close to these adorable Aussie icons! A knowledgeable koala keepers will…" at bounding box center [825, 377] width 320 height 82
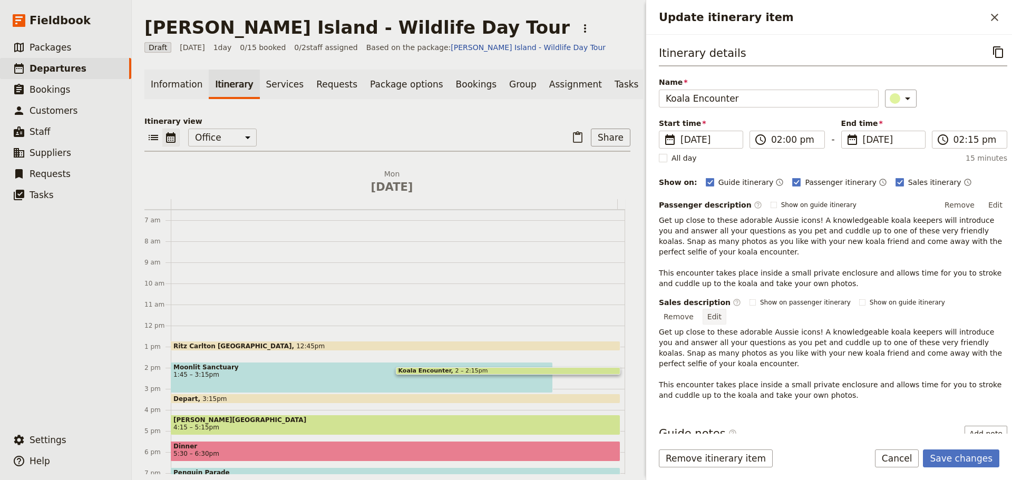
click at [726, 309] on button "Edit" at bounding box center [714, 317] width 24 height 16
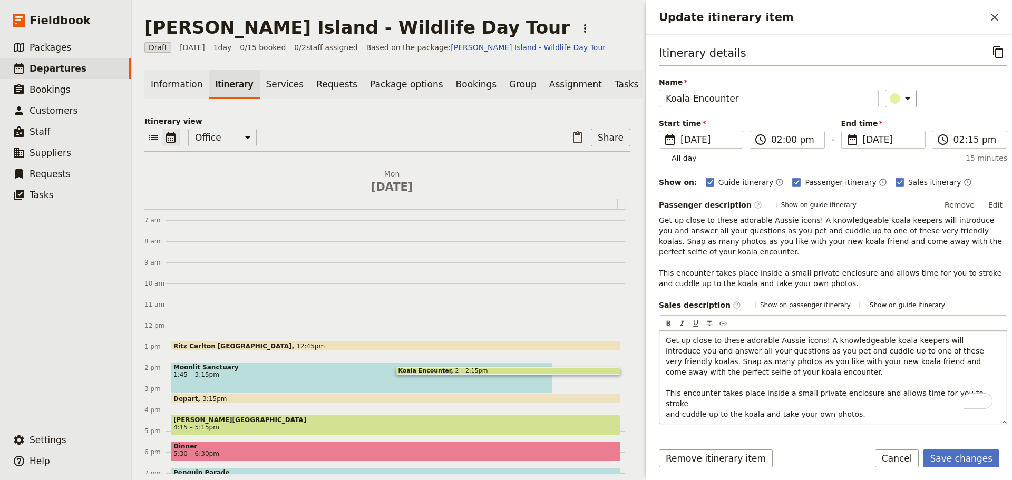
click at [972, 392] on p "Get up close to these adorable Aussie icons! A knowledgeable koala keepers will…" at bounding box center [832, 377] width 335 height 84
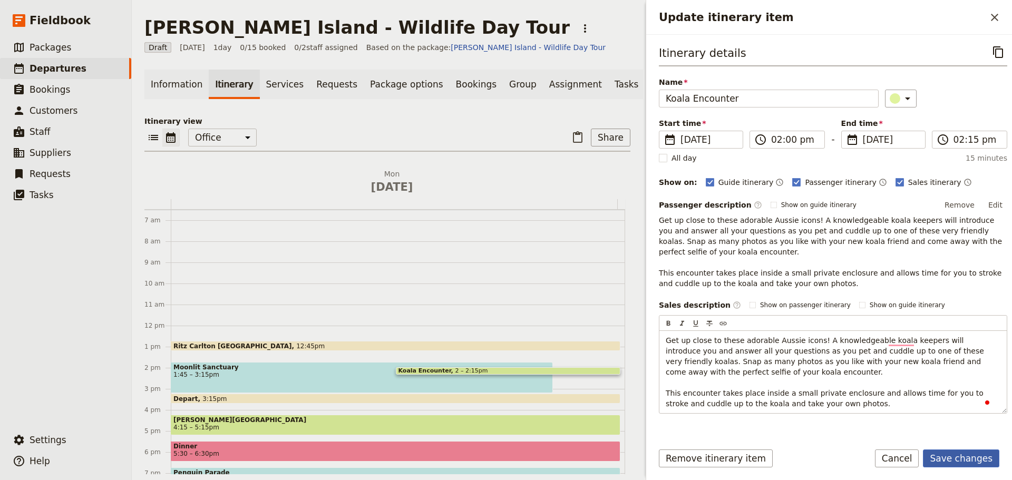
click at [953, 449] on form "Itinerary details ​ Name Koala Encounter ​ Start time ​ [DATE] [DATE] [DATE] 14…" at bounding box center [829, 257] width 366 height 445
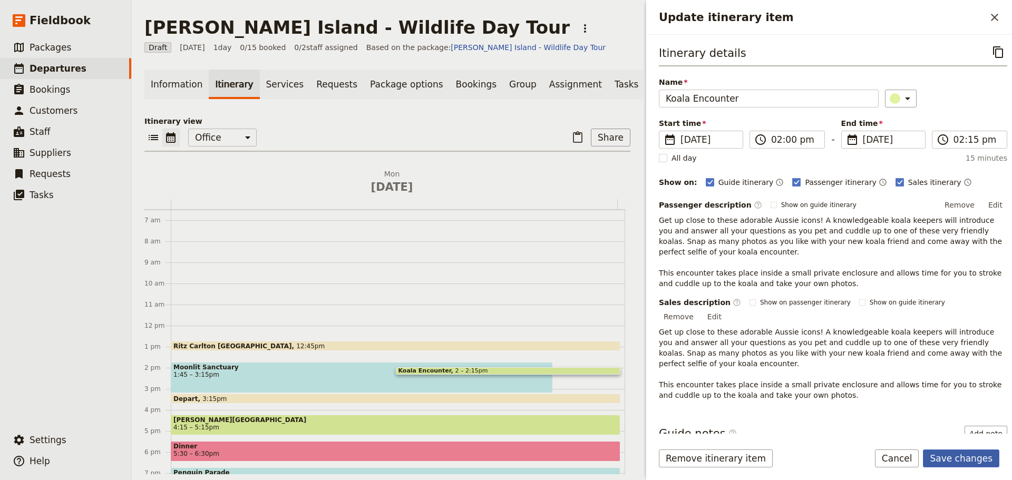
click at [953, 458] on button "Save changes" at bounding box center [961, 458] width 76 height 18
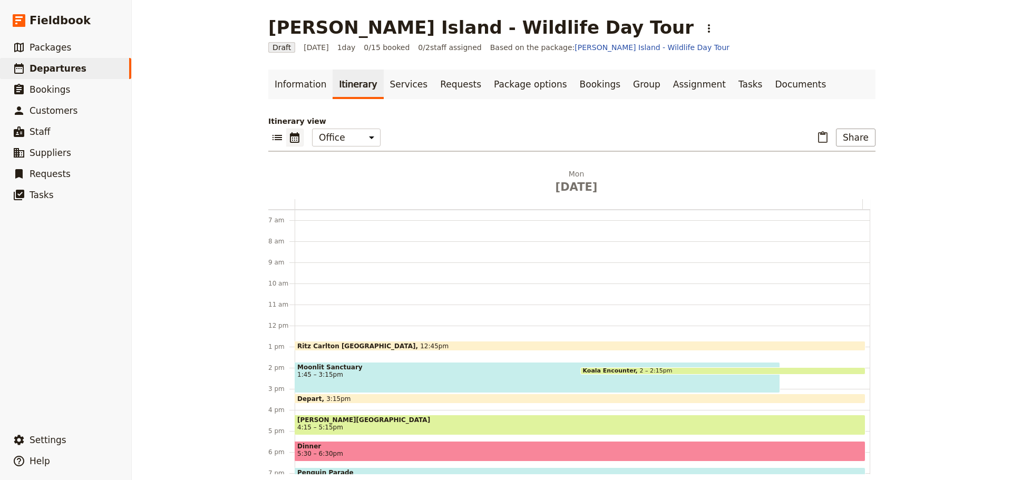
click at [746, 68] on main "[PERSON_NAME][GEOGRAPHIC_DATA] - Wildlife Day Tour ​ Draft [DATE] 1 day 0/15 bo…" at bounding box center [572, 245] width 632 height 491
click at [768, 73] on link "Documents" at bounding box center [800, 85] width 64 height 30
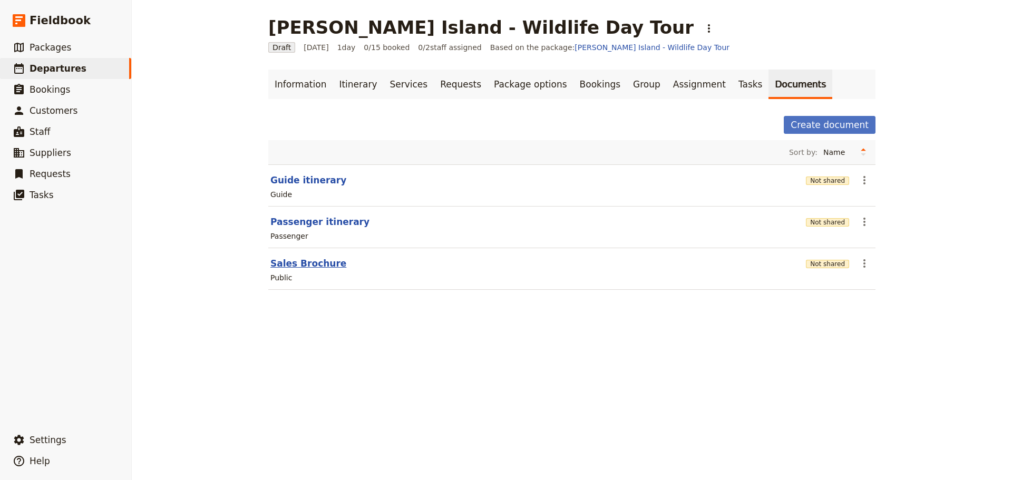
click at [285, 262] on button "Sales Brochure" at bounding box center [308, 263] width 76 height 13
select select "DEFAULT"
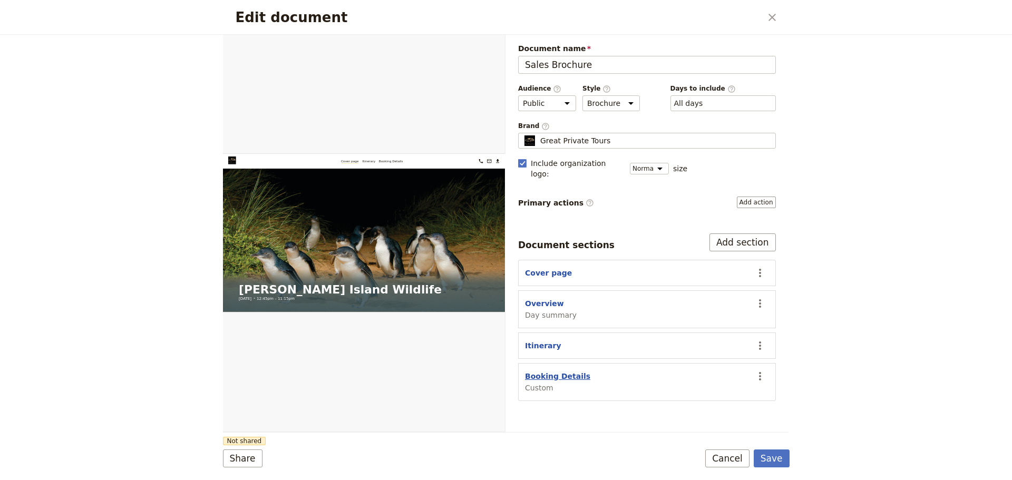
click at [553, 371] on button "Booking Details" at bounding box center [557, 376] width 65 height 11
select select "CUSTOM"
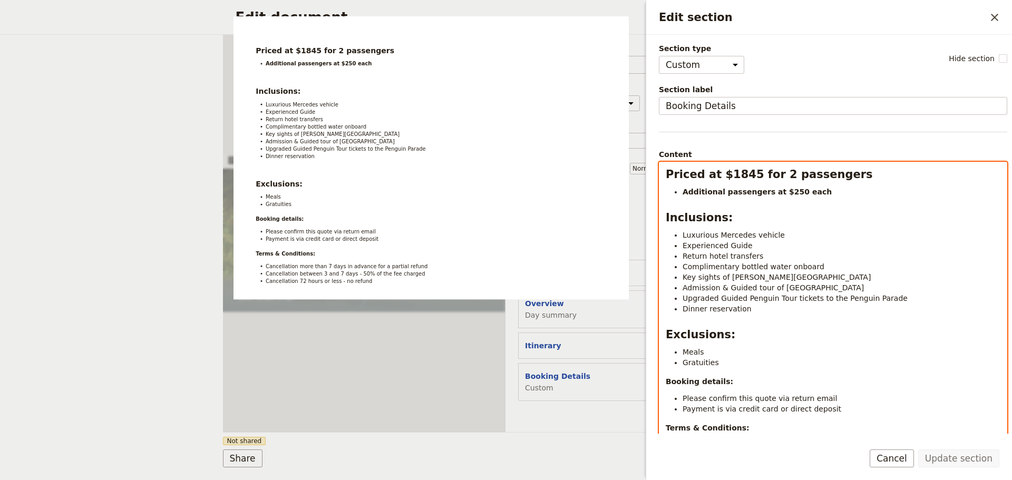
click at [853, 288] on li "Admission & Guided tour of [GEOGRAPHIC_DATA]" at bounding box center [841, 287] width 318 height 11
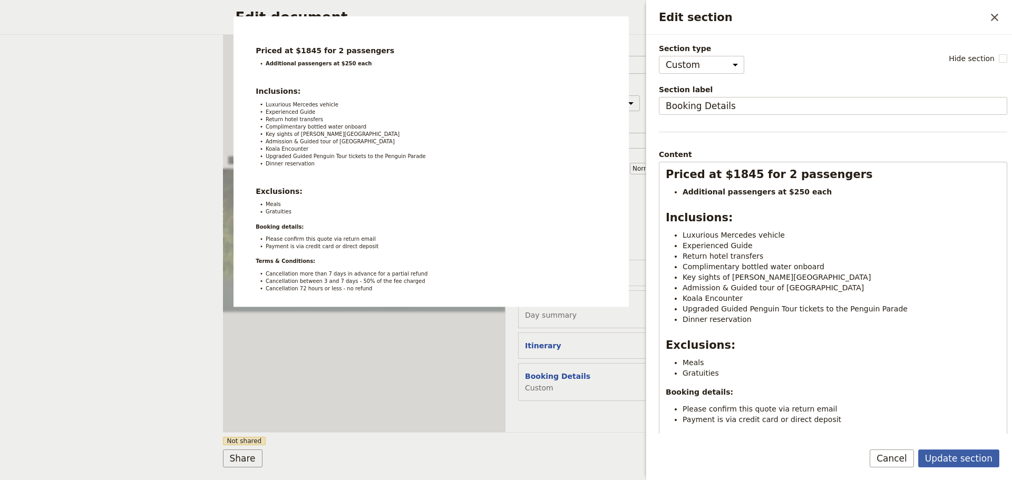
click at [949, 456] on button "Update section" at bounding box center [958, 458] width 81 height 18
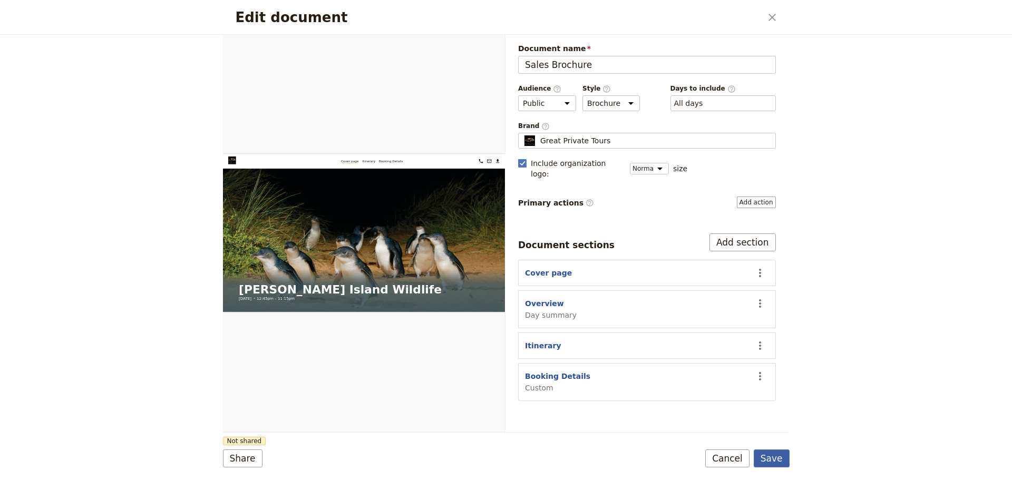
click at [766, 458] on button "Save" at bounding box center [771, 458] width 36 height 18
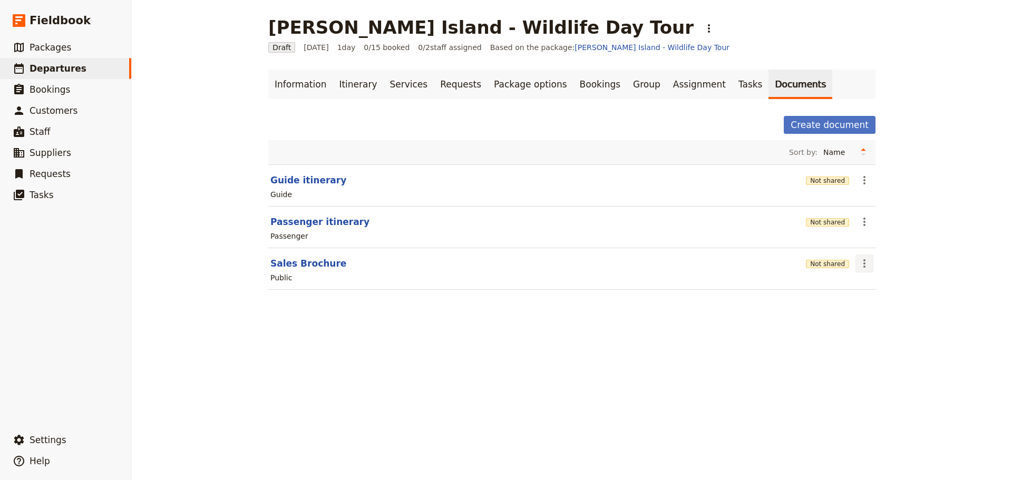
click at [865, 255] on button "​" at bounding box center [864, 263] width 18 height 18
click at [861, 287] on span "Share" at bounding box center [868, 286] width 21 height 11
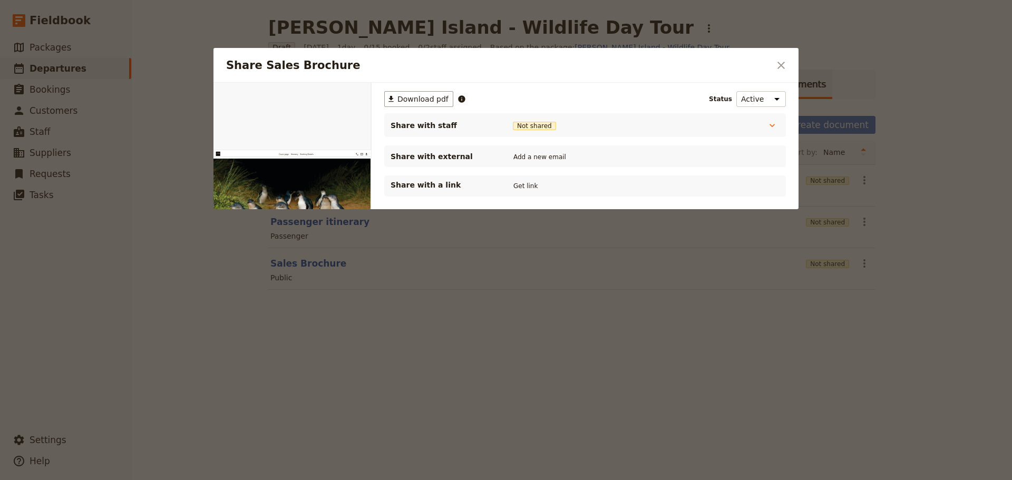
drag, startPoint x: 533, startPoint y: 187, endPoint x: 335, endPoint y: 38, distance: 247.3
click at [532, 186] on button "Get link" at bounding box center [526, 186] width 30 height 12
drag, startPoint x: 787, startPoint y: 66, endPoint x: 763, endPoint y: 64, distance: 23.8
click at [787, 66] on button "​" at bounding box center [781, 65] width 18 height 18
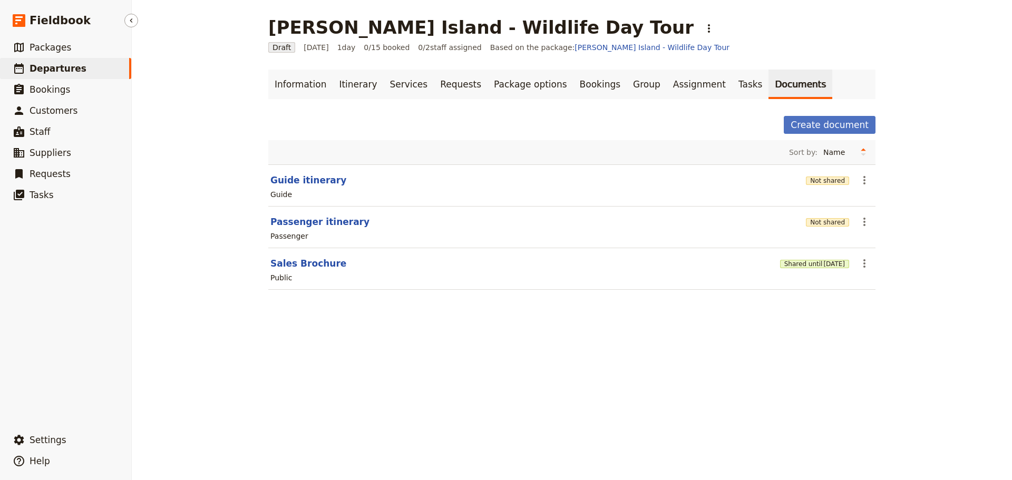
click at [47, 67] on span "Departures" at bounding box center [58, 68] width 57 height 11
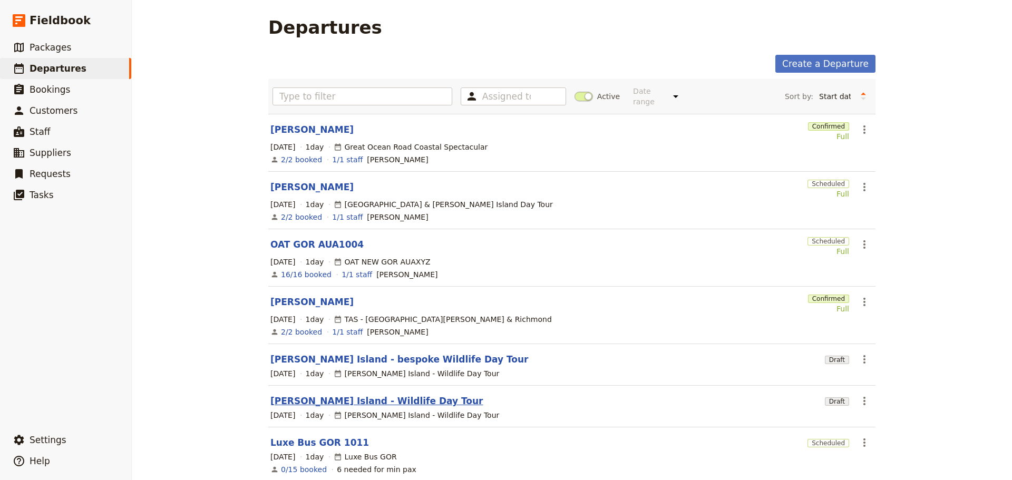
click at [334, 395] on link "[PERSON_NAME] Island - Wildlife Day Tour" at bounding box center [376, 401] width 213 height 13
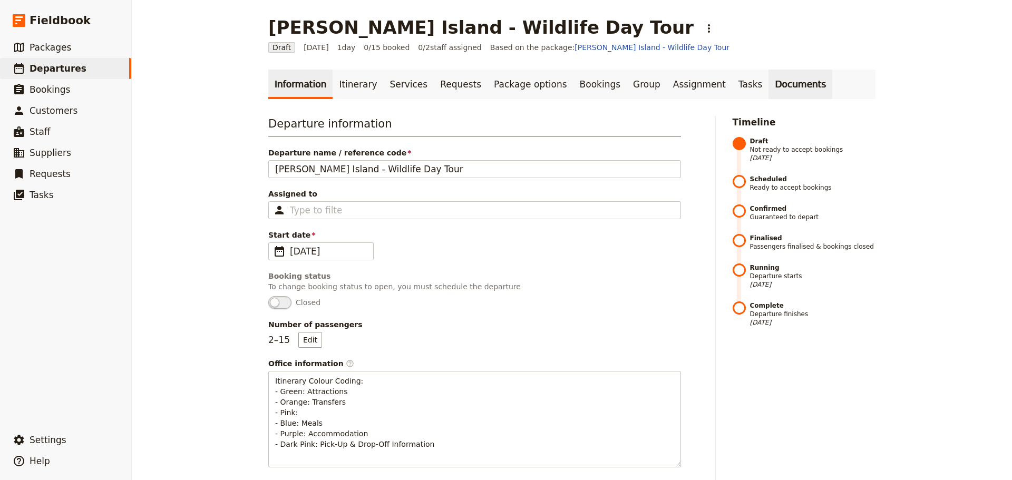
click at [768, 83] on link "Documents" at bounding box center [800, 85] width 64 height 30
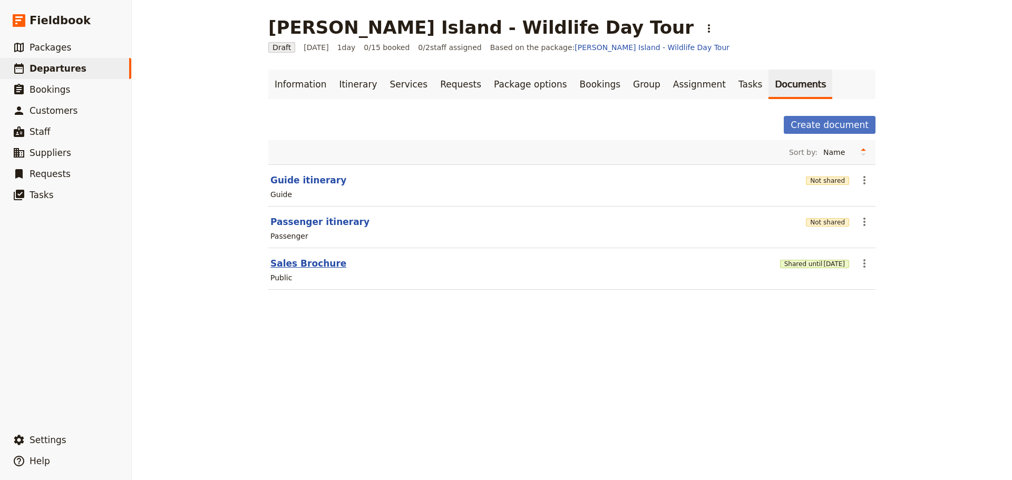
click at [297, 264] on button "Sales Brochure" at bounding box center [308, 263] width 76 height 13
select select "DEFAULT"
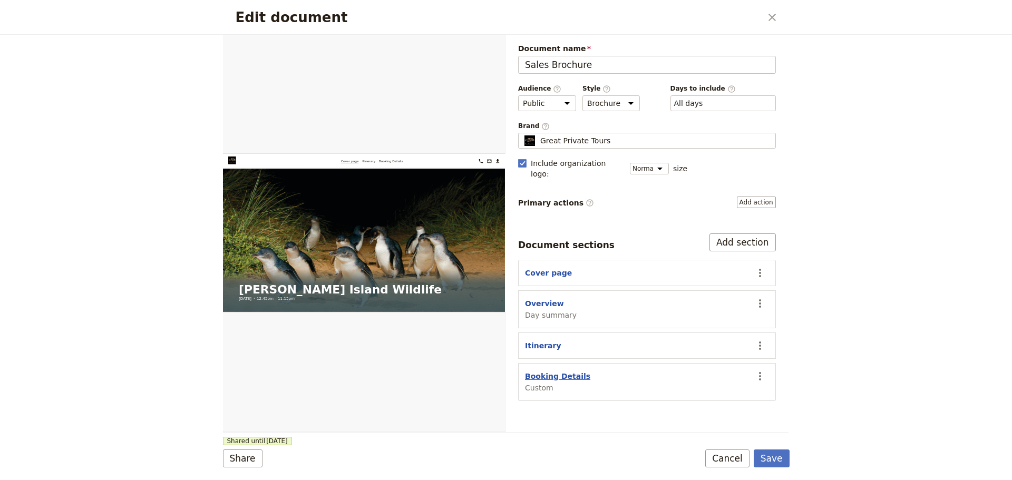
click at [558, 371] on button "Booking Details" at bounding box center [557, 376] width 65 height 11
select select "CUSTOM"
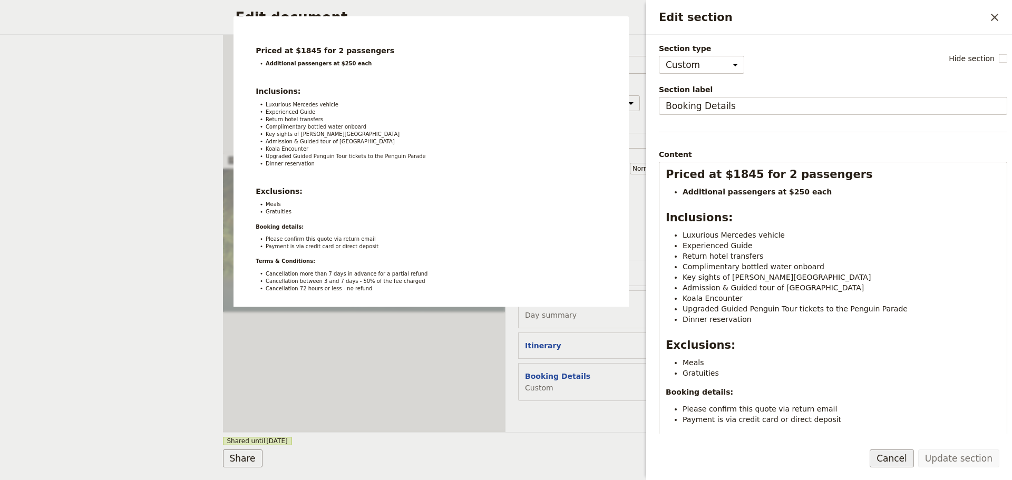
click at [905, 459] on button "Cancel" at bounding box center [891, 458] width 44 height 18
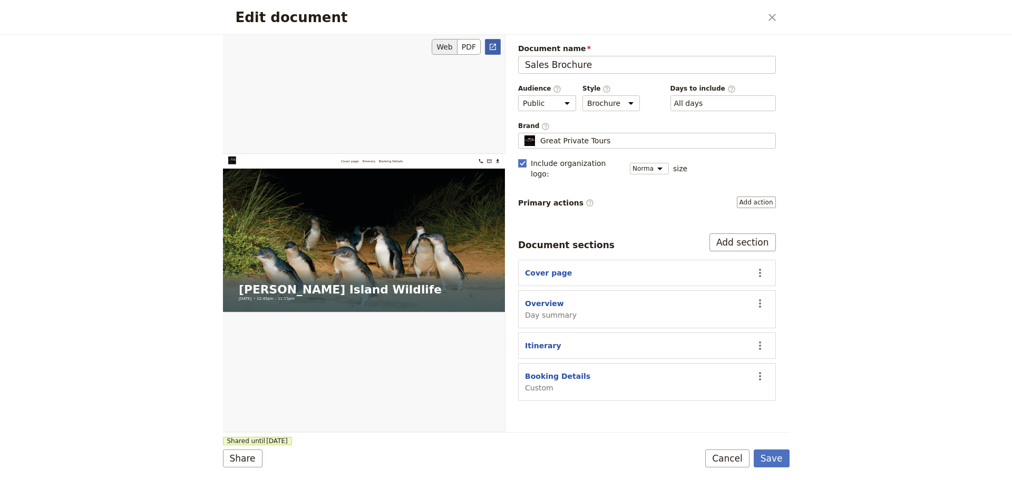
click at [494, 39] on link "​" at bounding box center [493, 47] width 16 height 16
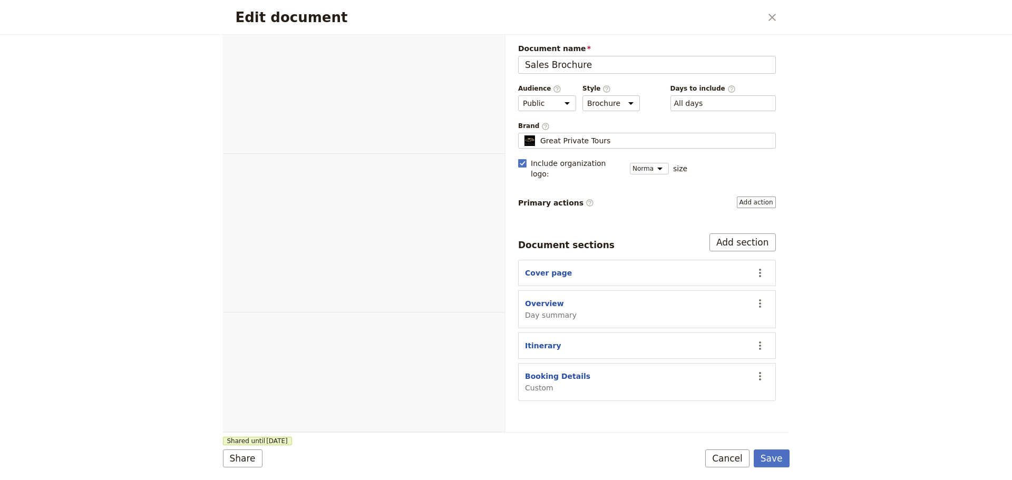
select select "DEFAULT"
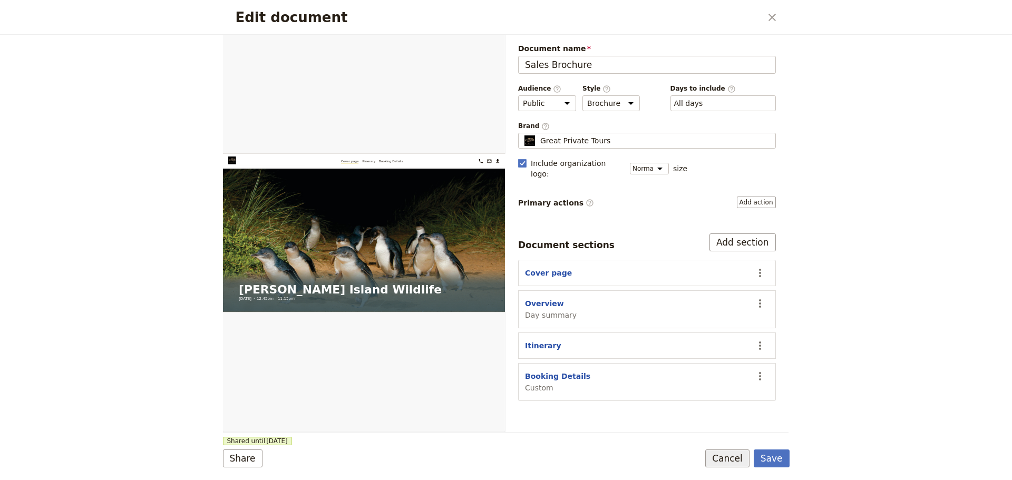
click at [732, 457] on button "Cancel" at bounding box center [727, 458] width 44 height 18
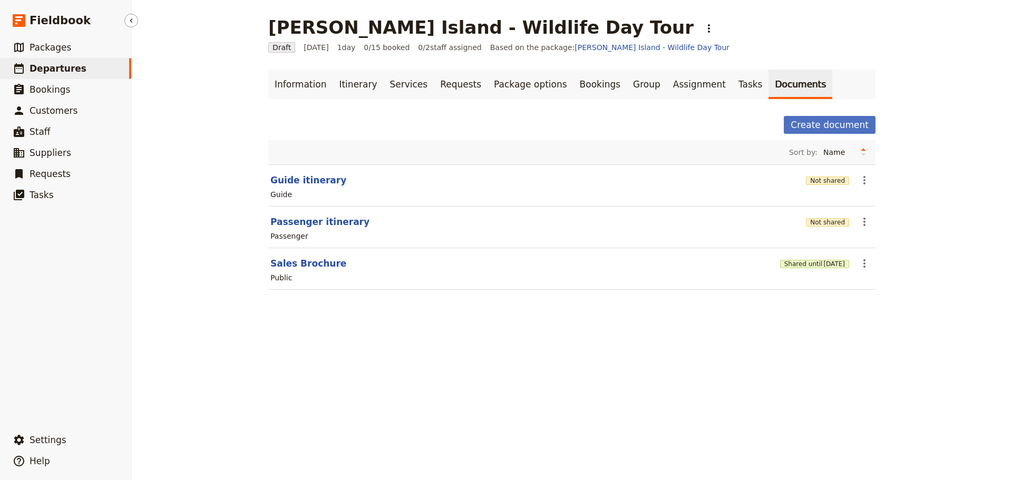
click at [33, 64] on span "Departures" at bounding box center [58, 68] width 57 height 11
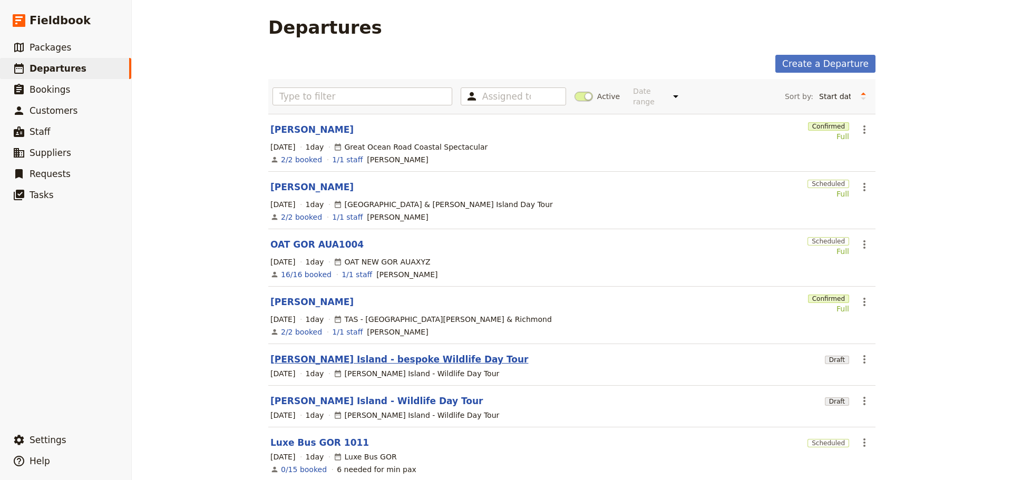
click at [344, 353] on link "[PERSON_NAME] Island - bespoke Wildlife Day Tour" at bounding box center [399, 359] width 258 height 13
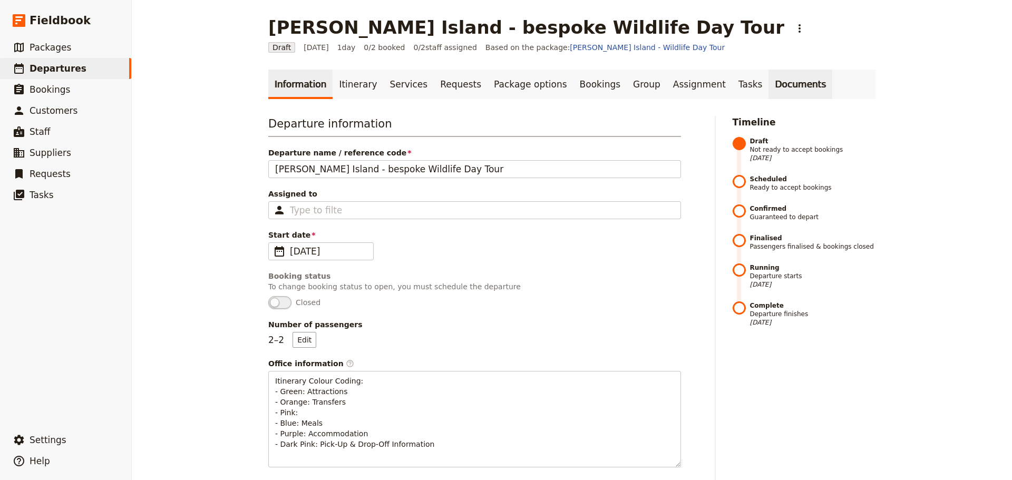
click at [768, 83] on link "Documents" at bounding box center [800, 85] width 64 height 30
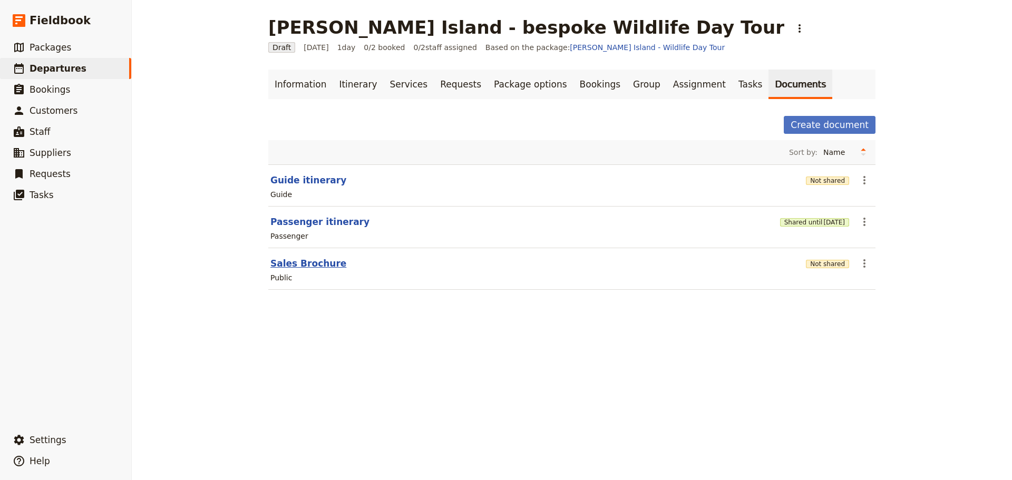
click at [302, 263] on button "Sales Brochure" at bounding box center [308, 263] width 76 height 13
select select "DEFAULT"
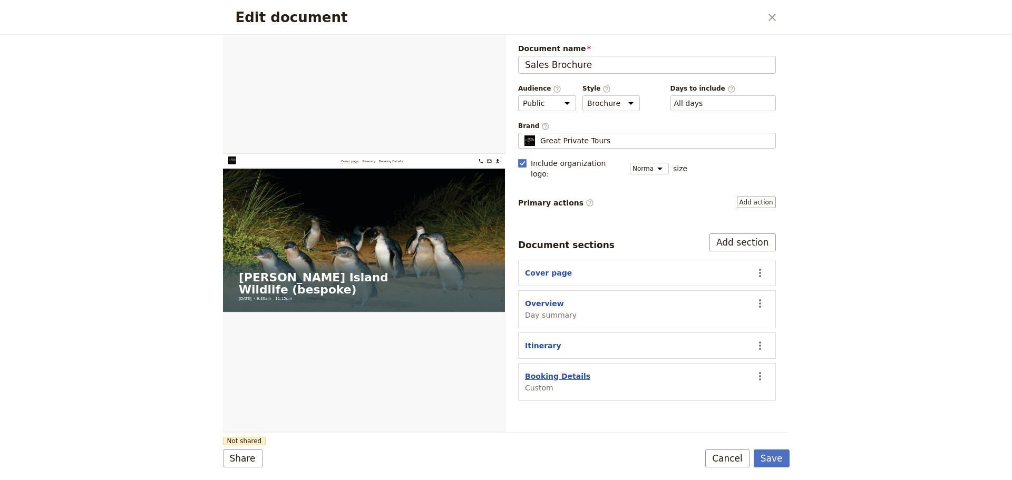
click at [554, 371] on button "Booking Details" at bounding box center [557, 376] width 65 height 11
select select "CUSTOM"
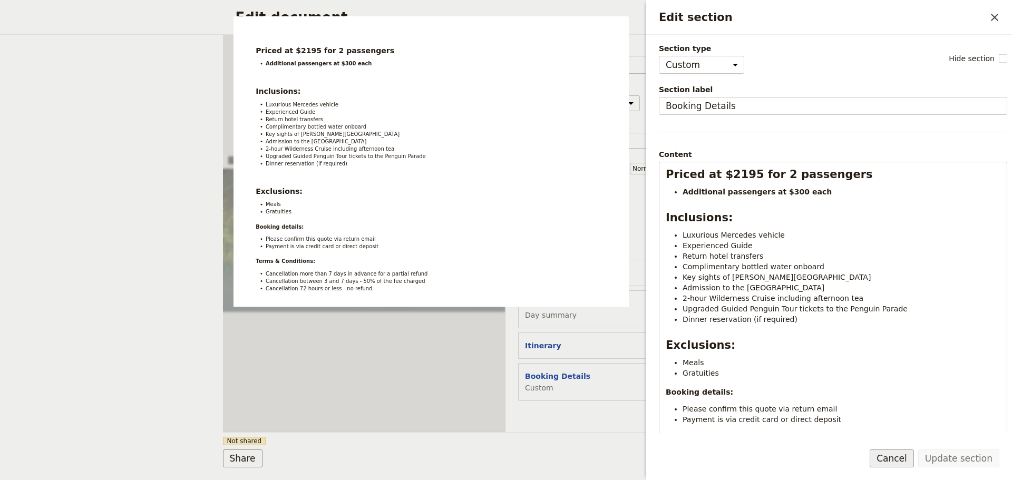
click at [909, 458] on button "Cancel" at bounding box center [891, 458] width 44 height 18
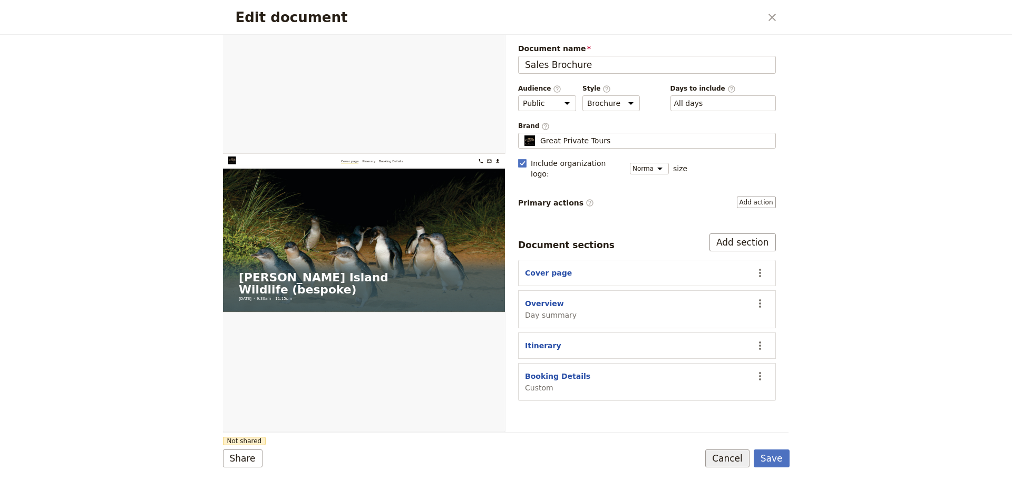
click at [726, 458] on button "Cancel" at bounding box center [727, 458] width 44 height 18
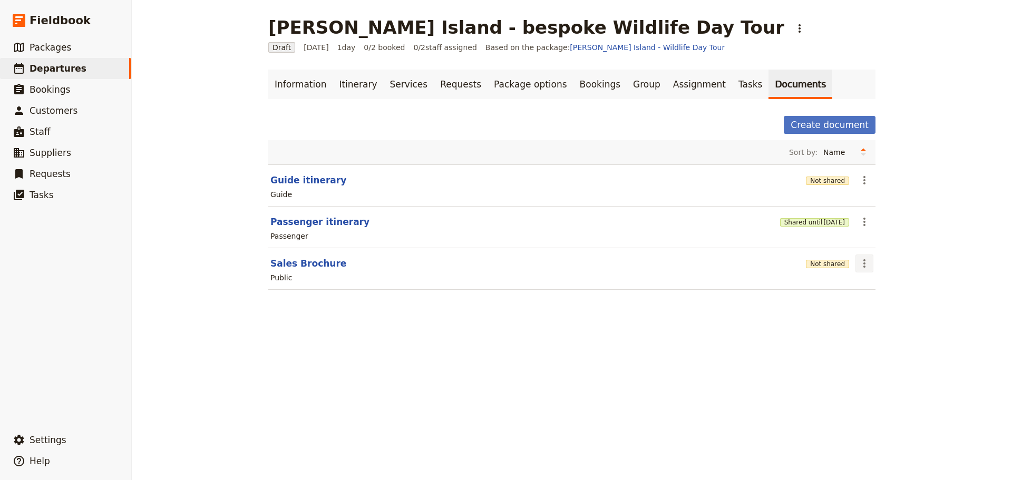
click at [858, 262] on icon "Actions" at bounding box center [864, 263] width 13 height 13
click at [870, 286] on span "Share" at bounding box center [868, 286] width 21 height 11
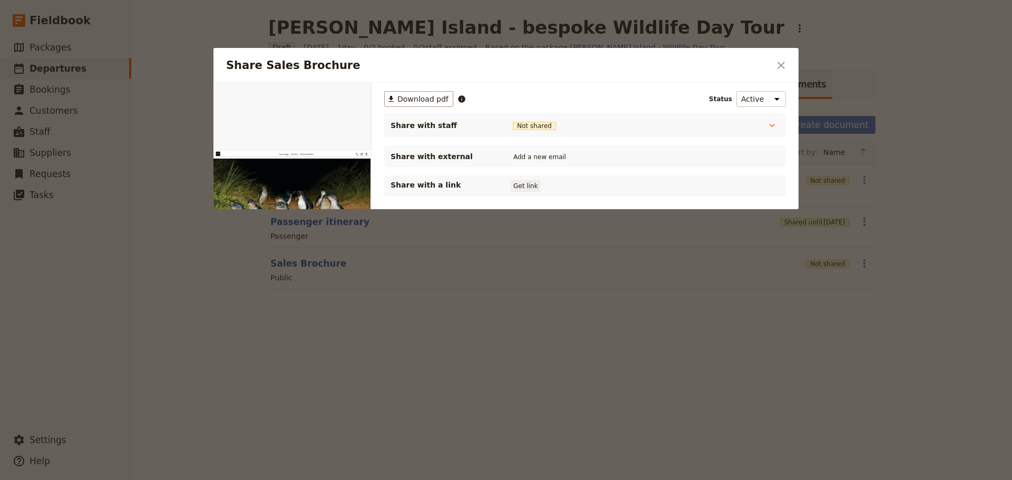
click at [522, 188] on button "Get link" at bounding box center [526, 186] width 30 height 12
click at [779, 57] on button "​" at bounding box center [781, 65] width 18 height 18
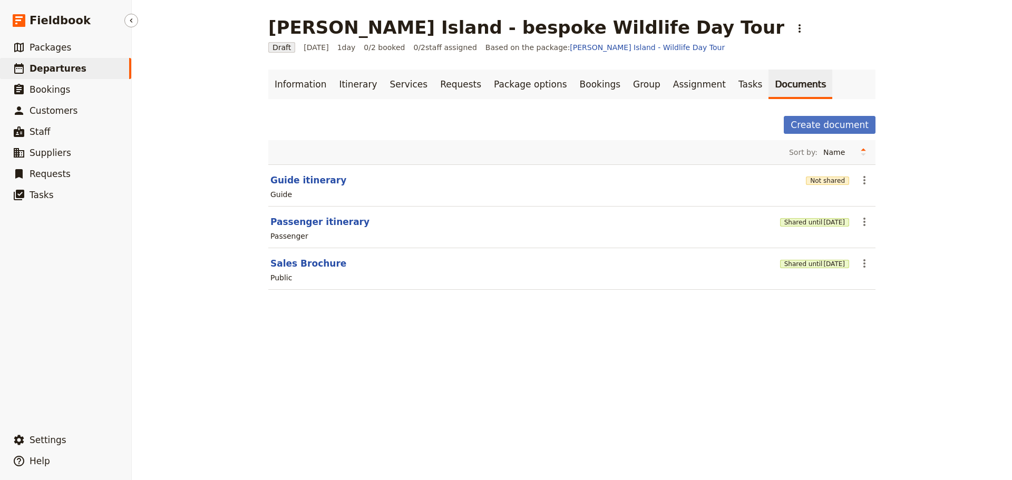
click at [71, 66] on span "Departures" at bounding box center [58, 68] width 57 height 11
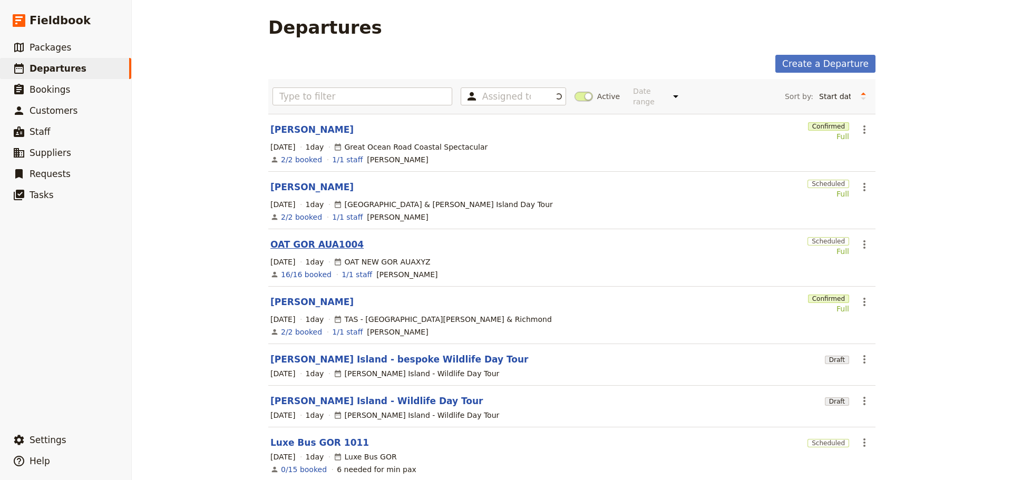
click at [314, 238] on link "OAT GOR AUA1004" at bounding box center [316, 244] width 93 height 13
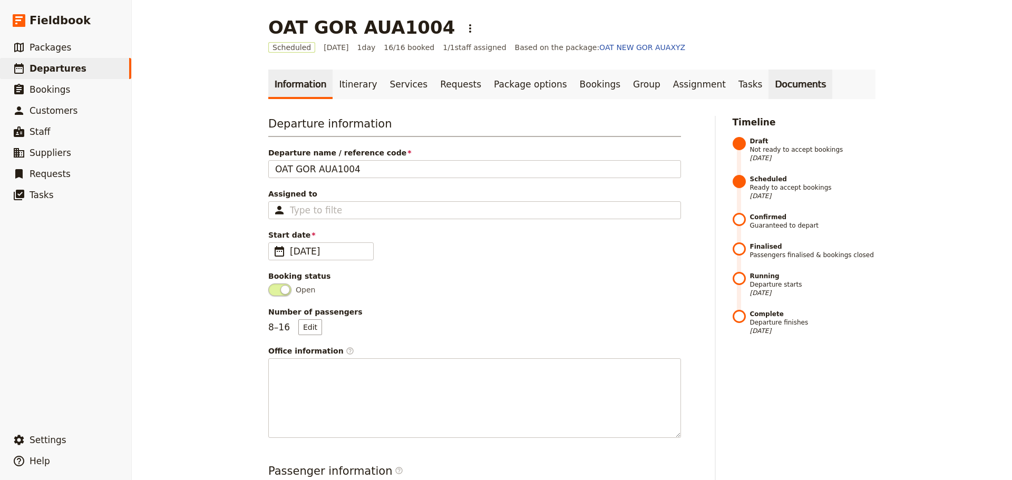
click at [768, 85] on link "Documents" at bounding box center [800, 85] width 64 height 30
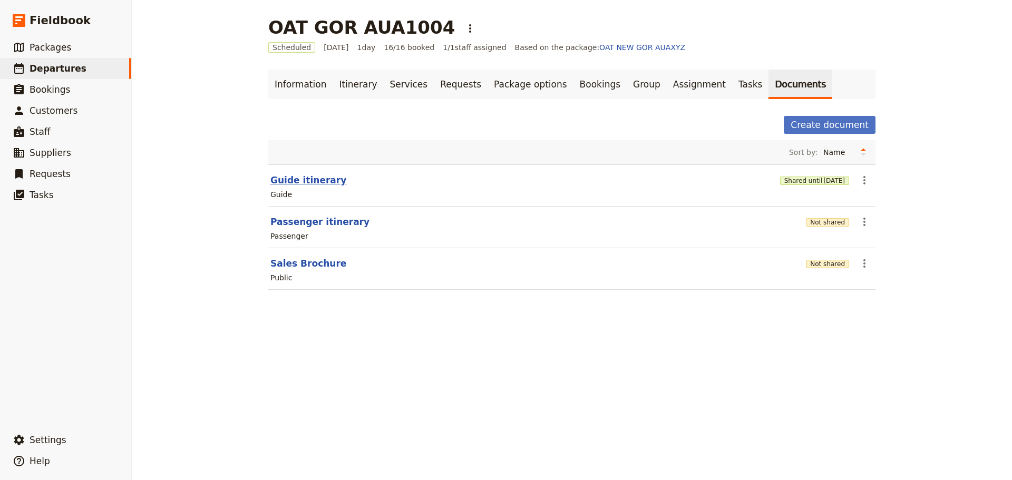
click at [288, 180] on button "Guide itinerary" at bounding box center [308, 180] width 76 height 13
select select "STAFF"
select select "RUN_SHEET"
select select "DEFAULT"
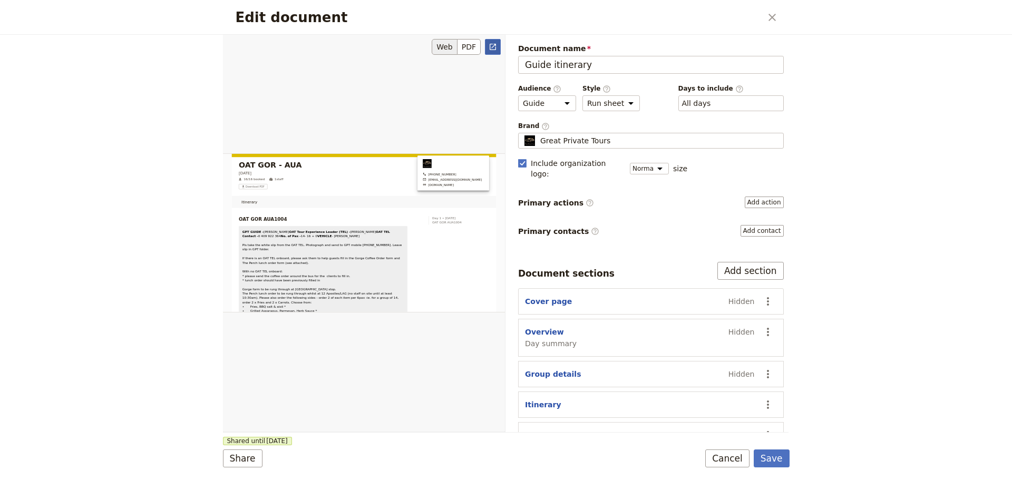
click at [490, 45] on icon "Open full preview" at bounding box center [492, 47] width 6 height 6
click at [739, 456] on button "Cancel" at bounding box center [727, 458] width 44 height 18
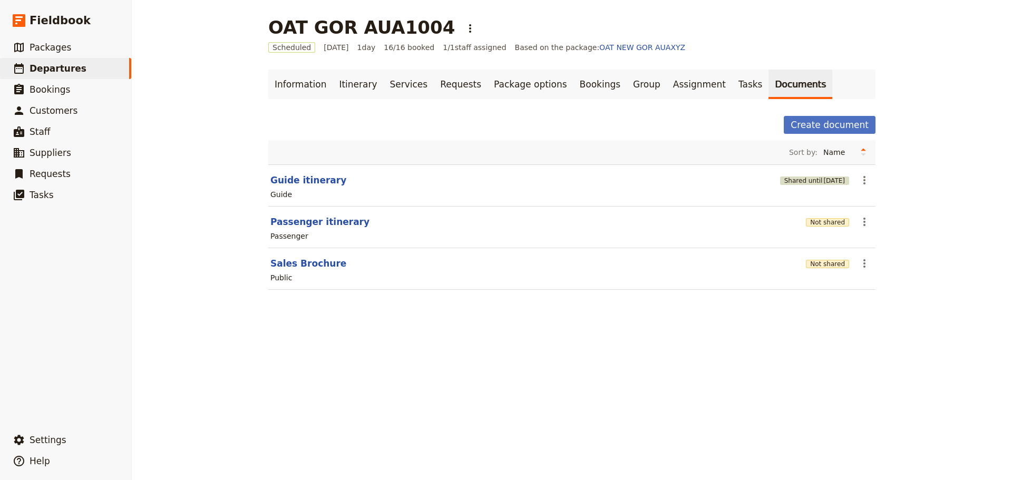
click at [832, 177] on span "[DATE]" at bounding box center [834, 181] width 22 height 8
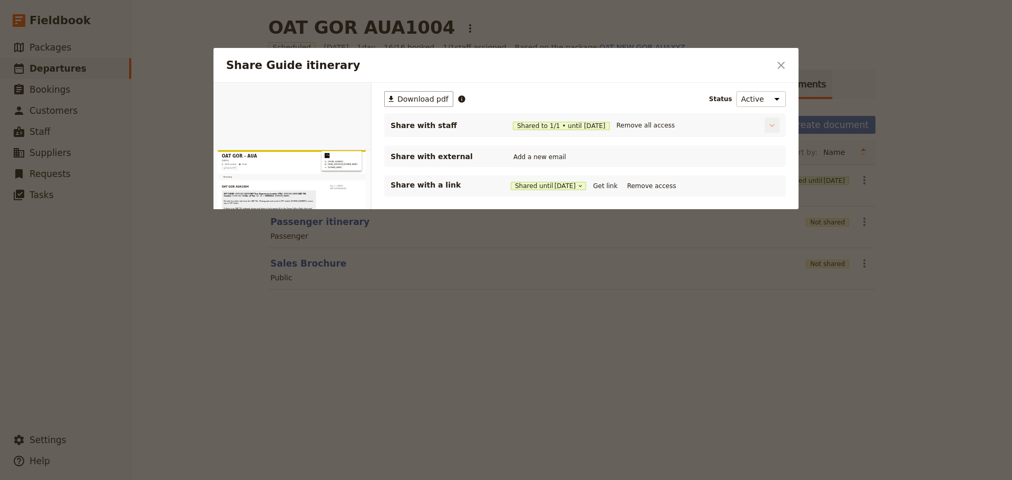
click at [768, 122] on icon "Share Guide itinerary" at bounding box center [772, 125] width 11 height 11
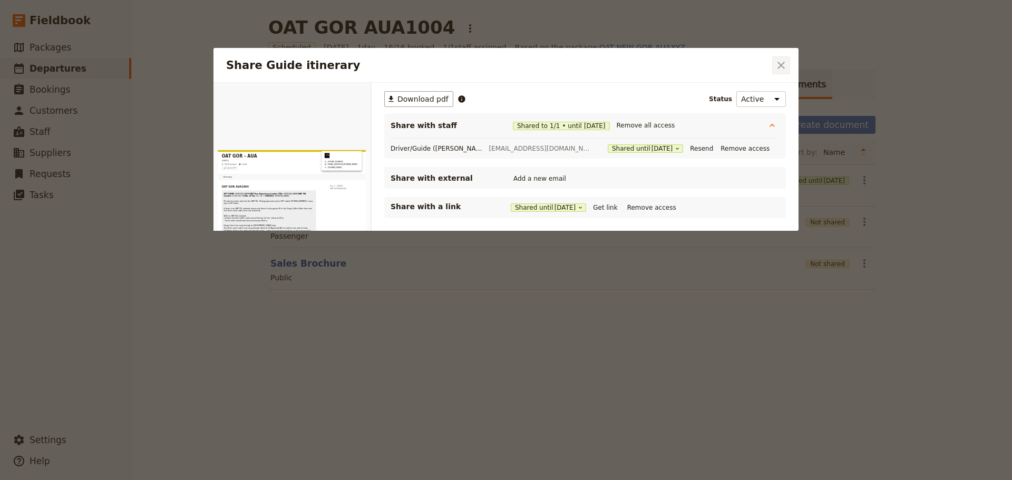
click at [780, 63] on icon "Close dialog" at bounding box center [781, 65] width 13 height 13
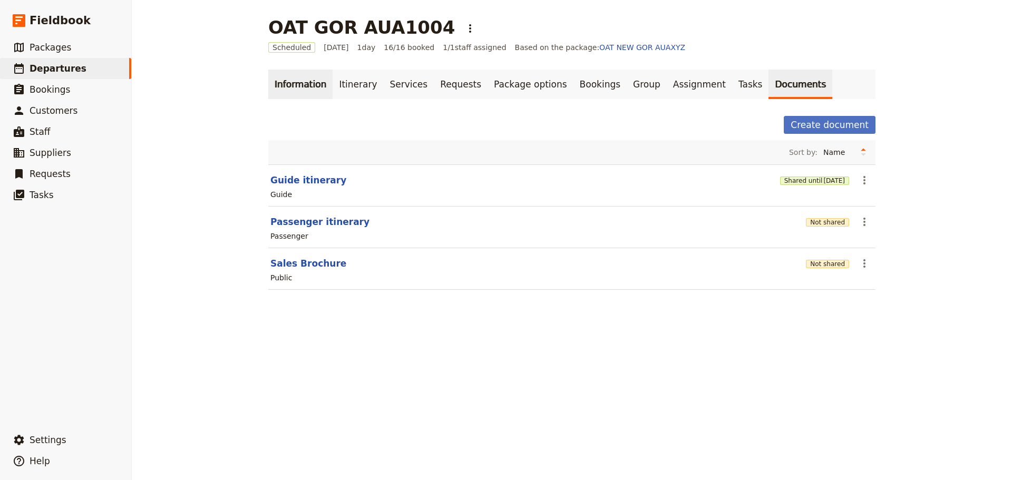
click at [295, 83] on link "Information" at bounding box center [300, 85] width 64 height 30
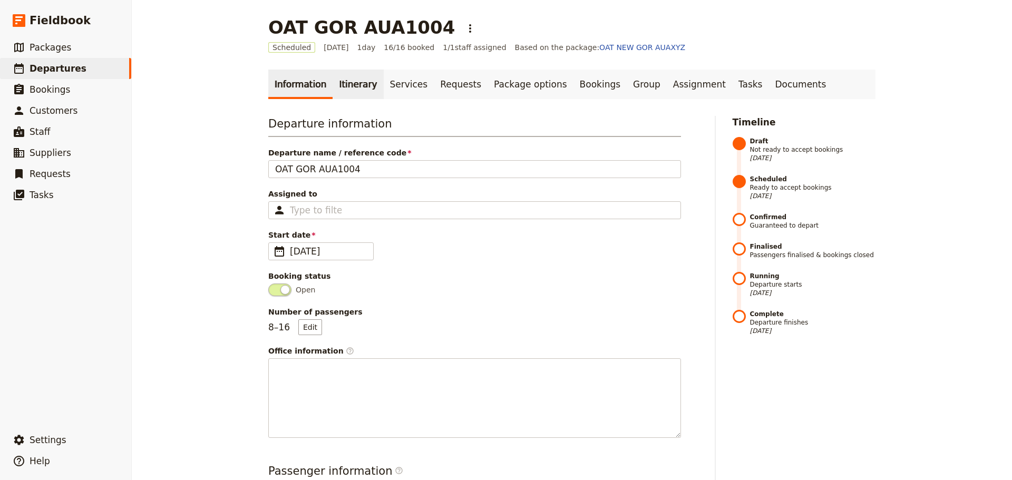
click at [332, 79] on link "Itinerary" at bounding box center [357, 85] width 51 height 30
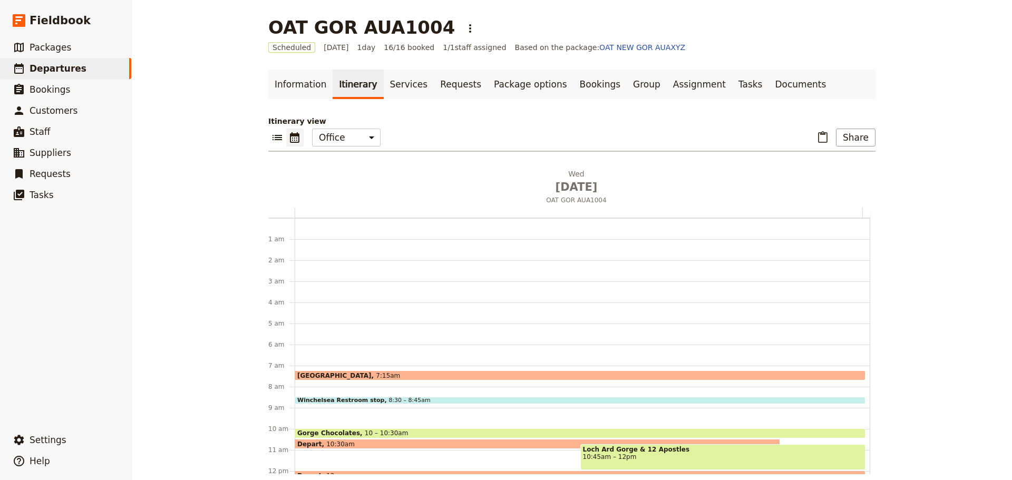
scroll to position [137, 0]
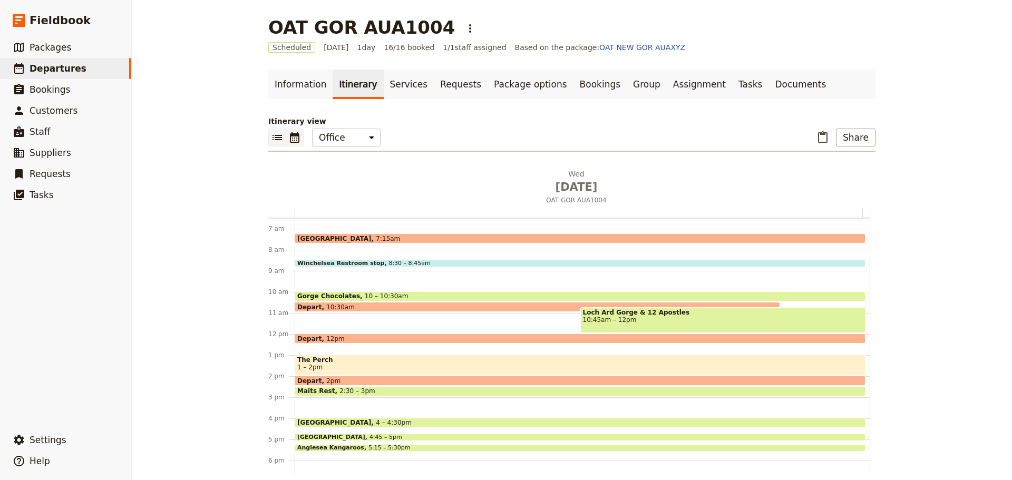
click at [268, 133] on button "​" at bounding box center [277, 138] width 18 height 18
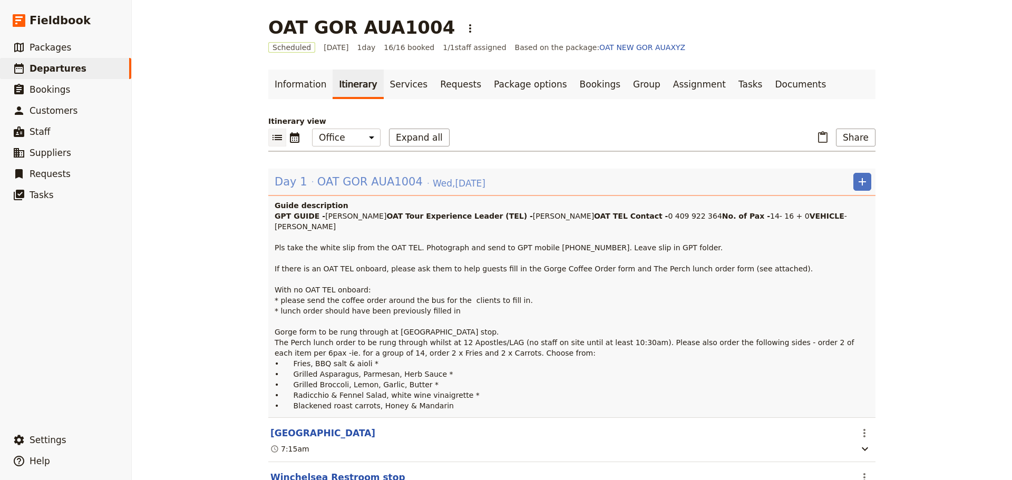
click at [395, 181] on span "OAT GOR AUA1004" at bounding box center [369, 182] width 105 height 16
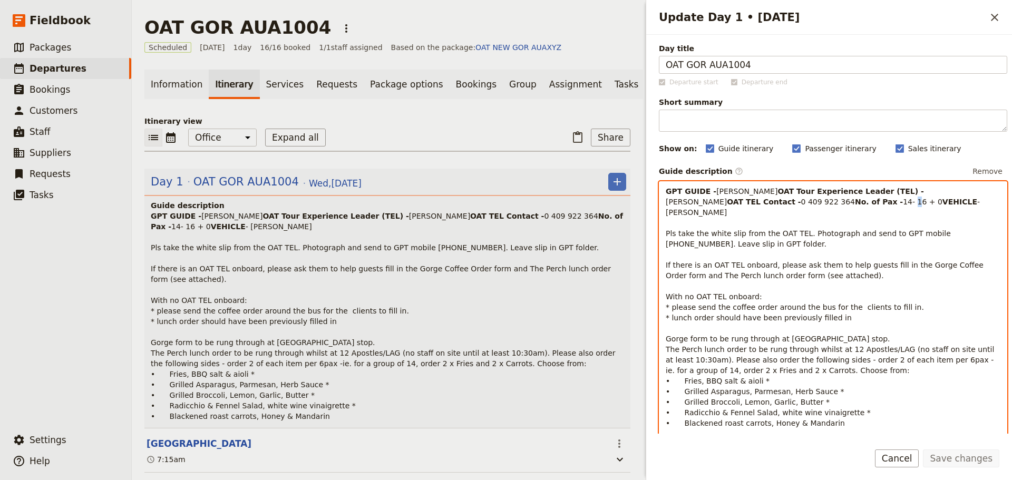
click at [903, 206] on span "14- 16 + 0" at bounding box center [923, 202] width 40 height 8
click at [903, 206] on span "16 + 0" at bounding box center [915, 202] width 25 height 8
click at [903, 206] on span "16+ 0" at bounding box center [914, 202] width 23 height 8
click at [757, 223] on p "GPT GUIDE - [PERSON_NAME] Tour Experience Leader (TEL) - [PERSON_NAME] OAT TEL …" at bounding box center [832, 307] width 335 height 242
click at [740, 231] on p "GPT GUIDE - [PERSON_NAME] Tour Experience Leader (TEL) - [PERSON_NAME] OAT TEL …" at bounding box center [832, 307] width 335 height 242
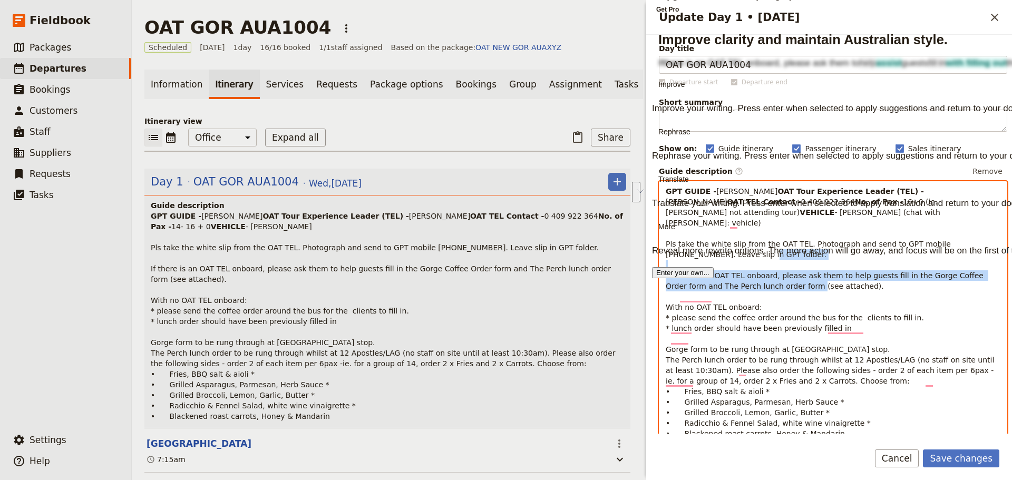
drag, startPoint x: 839, startPoint y: 293, endPoint x: 643, endPoint y: 282, distance: 196.8
click at [643, 282] on div "Update Day 1 • [DATE] ​ Day title OAT GOR AUA1004 Departure start Departure end…" at bounding box center [827, 240] width 369 height 480
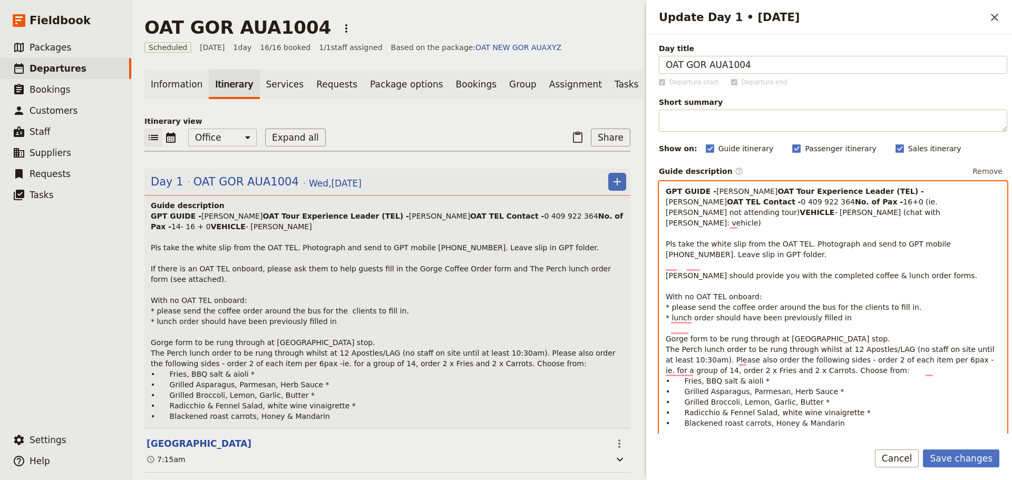
scroll to position [105, 0]
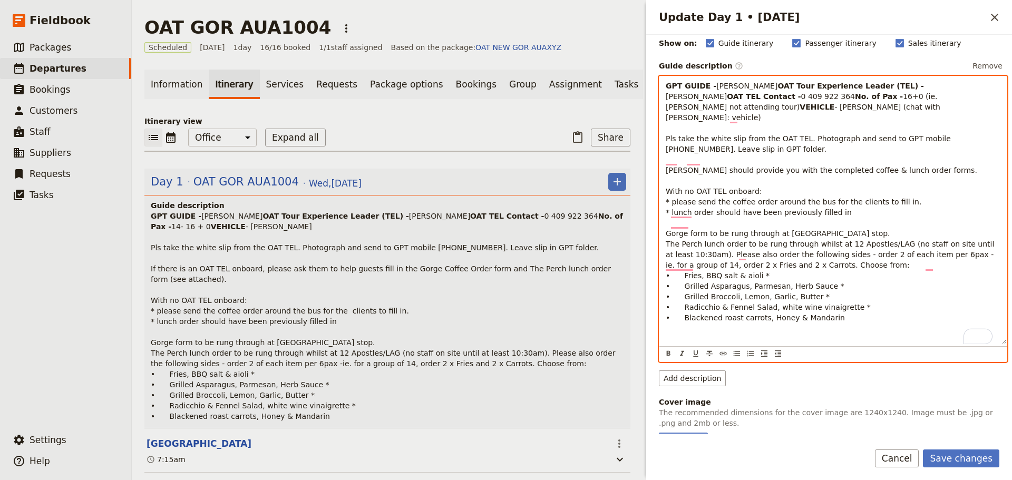
click at [842, 247] on p "GPT GUIDE - [PERSON_NAME] Tour Experience Leader (TEL) - [PERSON_NAME] OAT TEL …" at bounding box center [832, 202] width 335 height 242
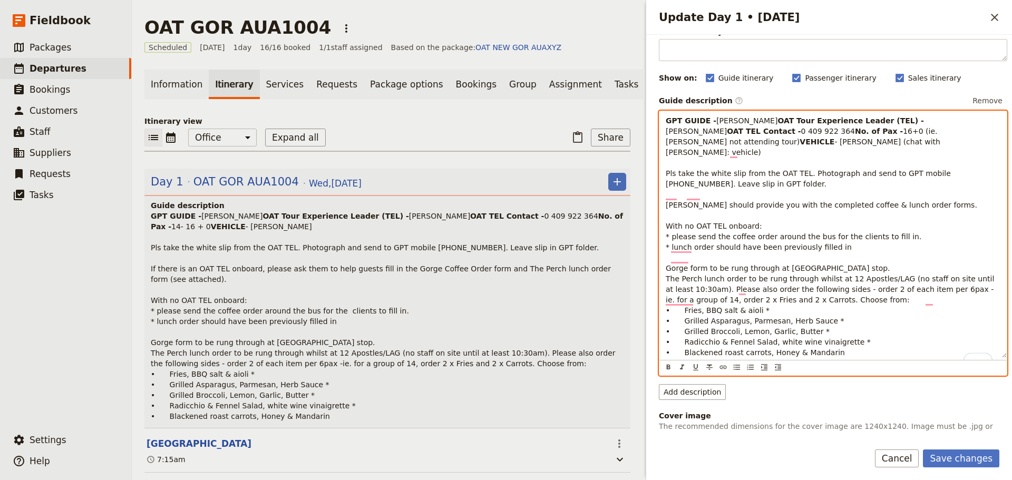
scroll to position [123, 0]
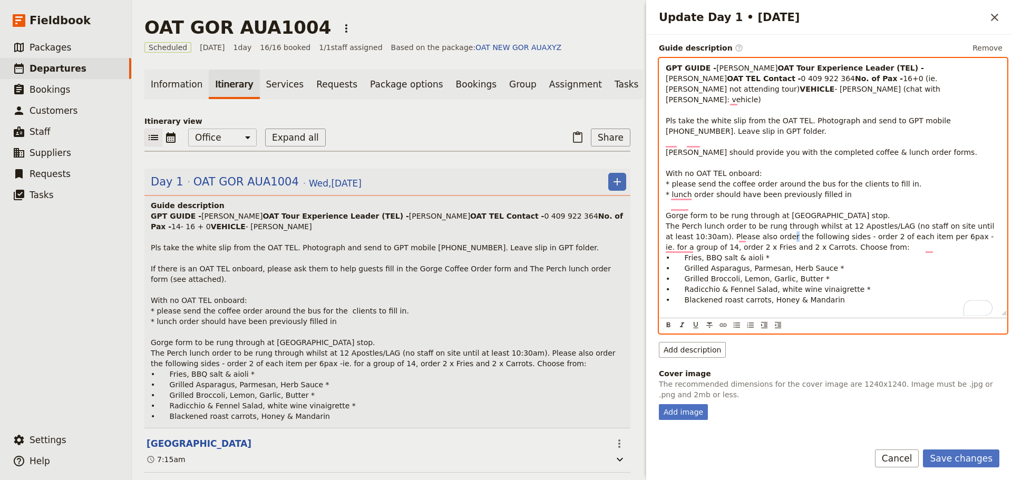
click at [845, 250] on span "- [PERSON_NAME] (chat with [PERSON_NAME]: vehicle) Pls take the white slip from…" at bounding box center [830, 194] width 331 height 219
drag, startPoint x: 765, startPoint y: 254, endPoint x: 821, endPoint y: 241, distance: 57.9
click at [823, 243] on span "- [PERSON_NAME] (chat with [PERSON_NAME]: vehicle) Pls take the white slip from…" at bounding box center [830, 194] width 331 height 219
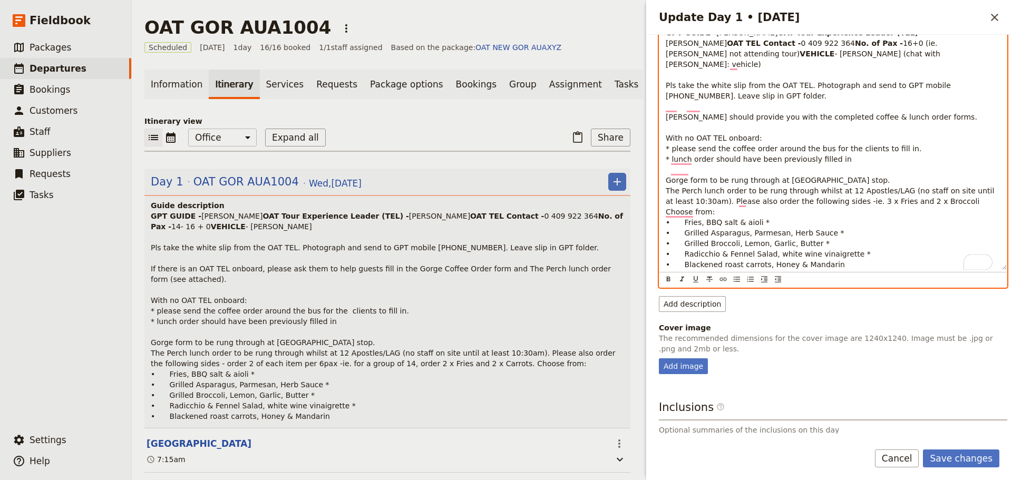
scroll to position [176, 0]
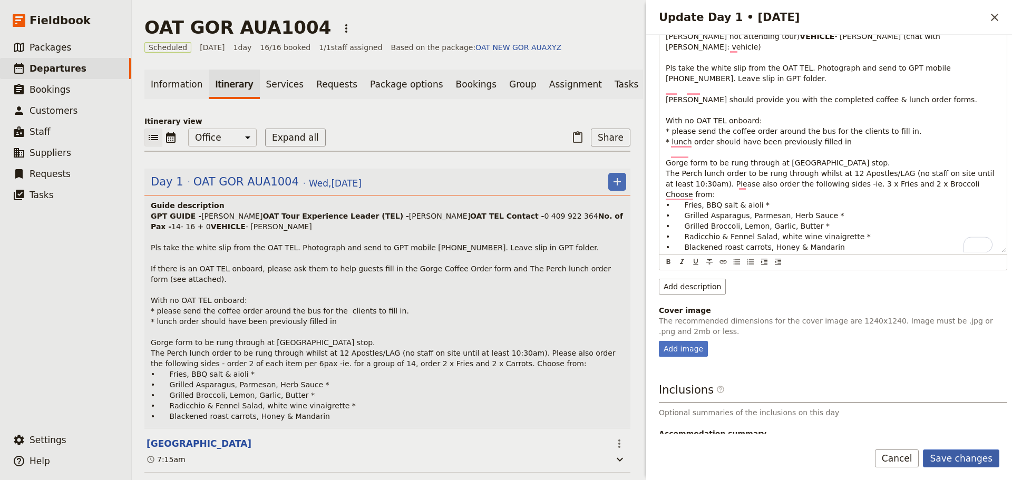
click at [969, 450] on button "Save changes" at bounding box center [961, 458] width 76 height 18
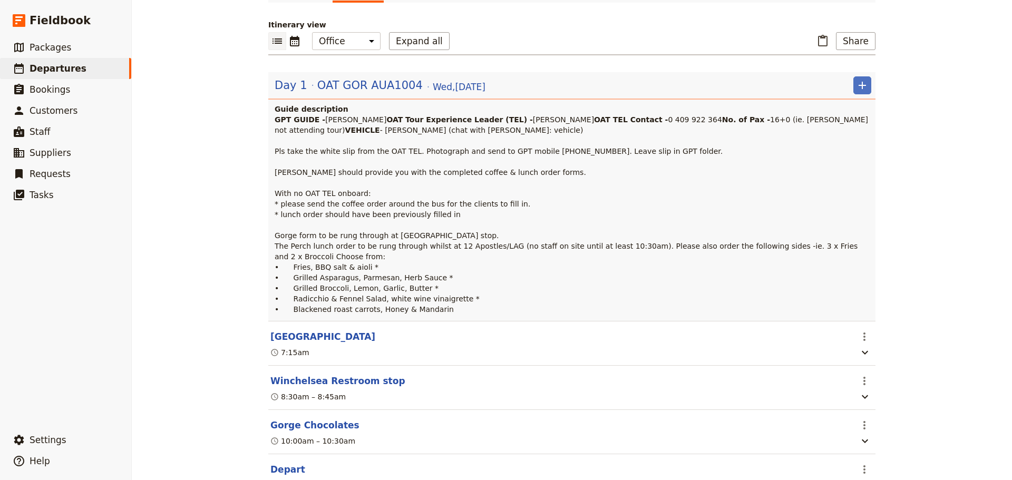
scroll to position [263, 0]
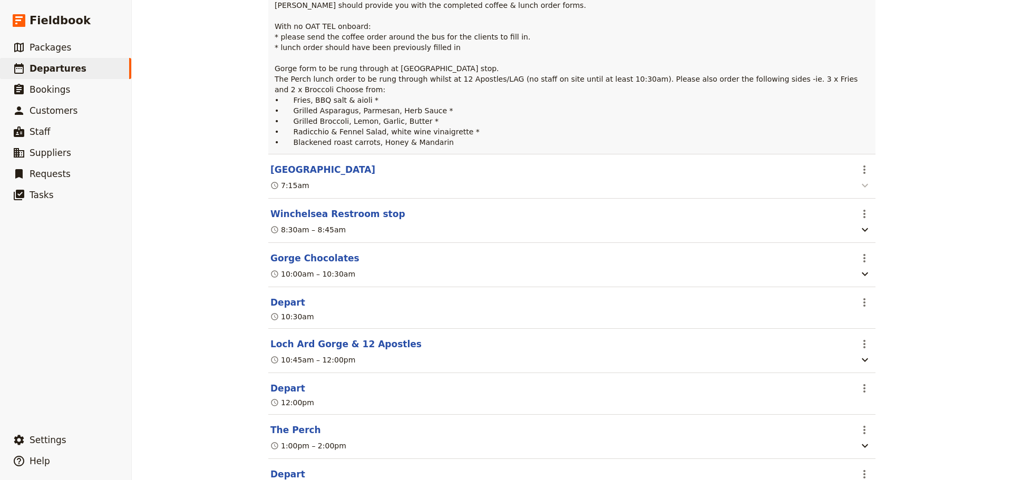
click at [861, 188] on icon "button" at bounding box center [864, 186] width 6 height 4
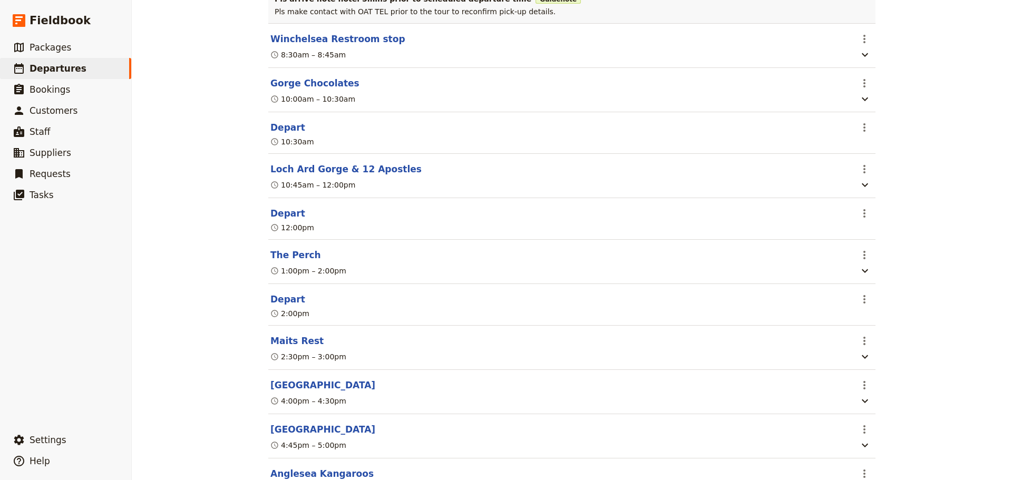
scroll to position [612, 0]
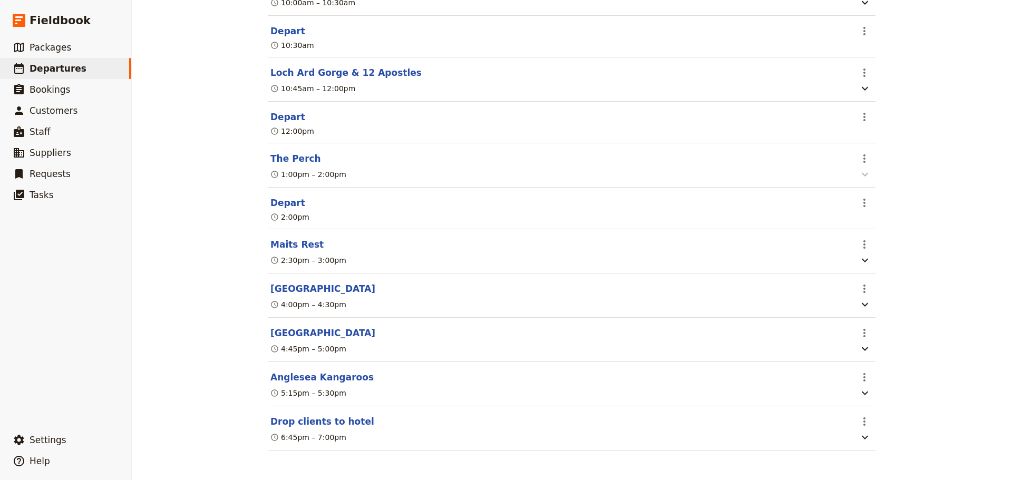
drag, startPoint x: 856, startPoint y: 171, endPoint x: 864, endPoint y: 168, distance: 8.5
click at [858, 170] on icon "button" at bounding box center [864, 174] width 13 height 13
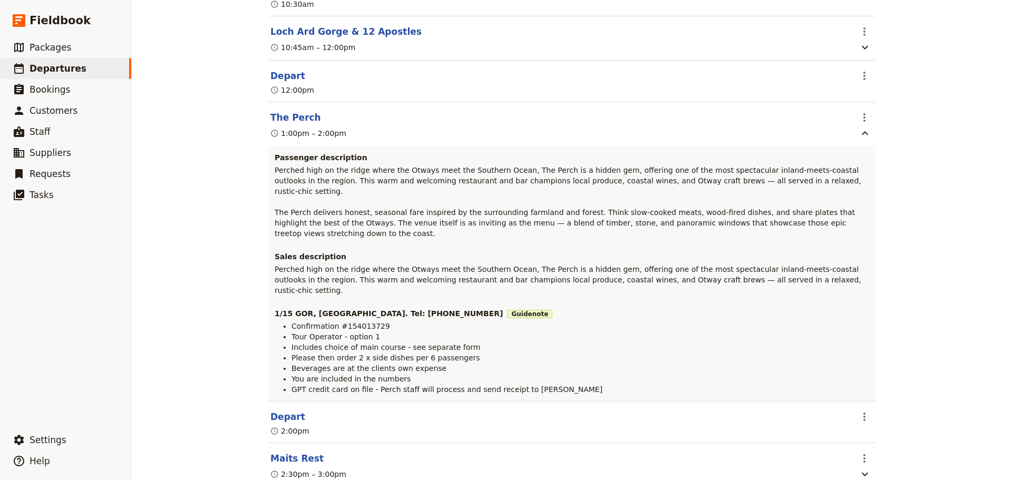
click at [347, 329] on span "Confirmation #154013729" at bounding box center [340, 326] width 99 height 8
copy span "154013729"
click at [52, 44] on span "Packages" at bounding box center [51, 47] width 42 height 11
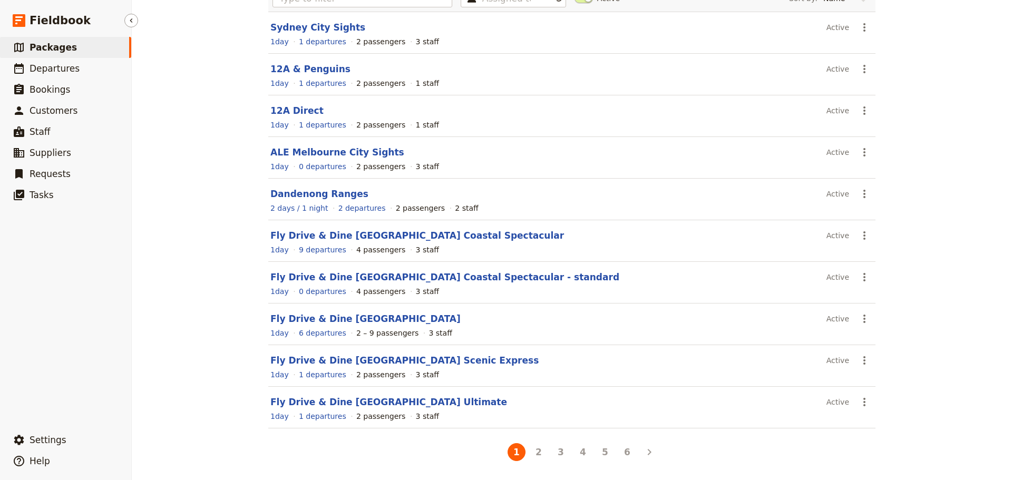
scroll to position [94, 0]
click at [27, 68] on link "​ Departures" at bounding box center [65, 68] width 131 height 21
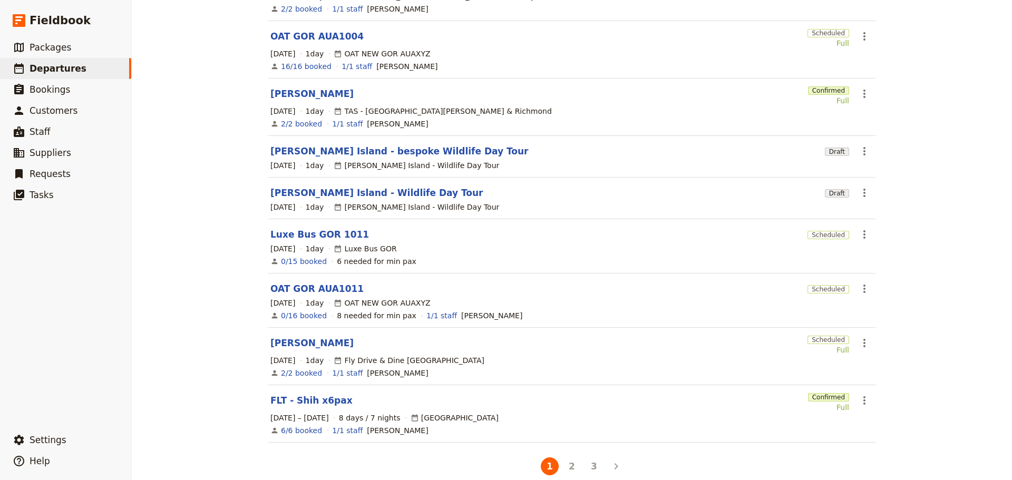
scroll to position [214, 0]
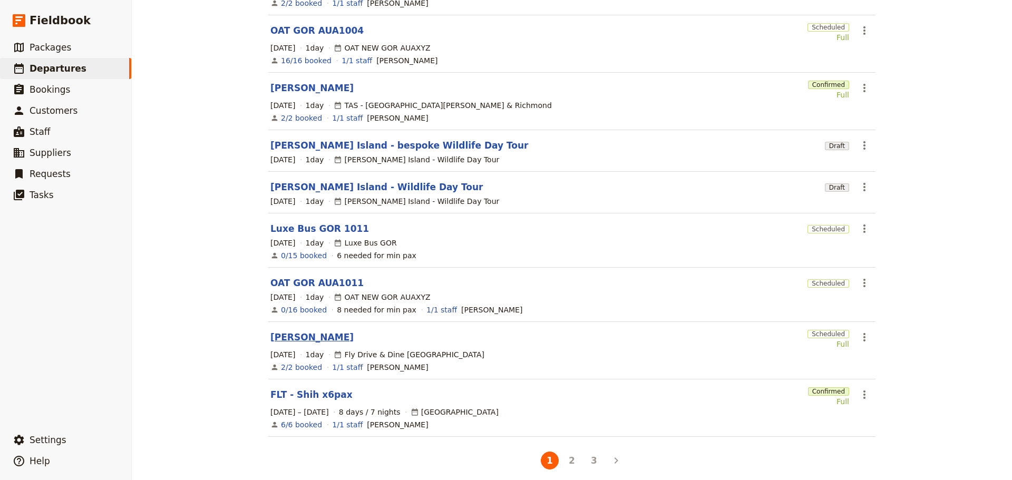
click at [290, 331] on link "[PERSON_NAME]" at bounding box center [311, 337] width 83 height 13
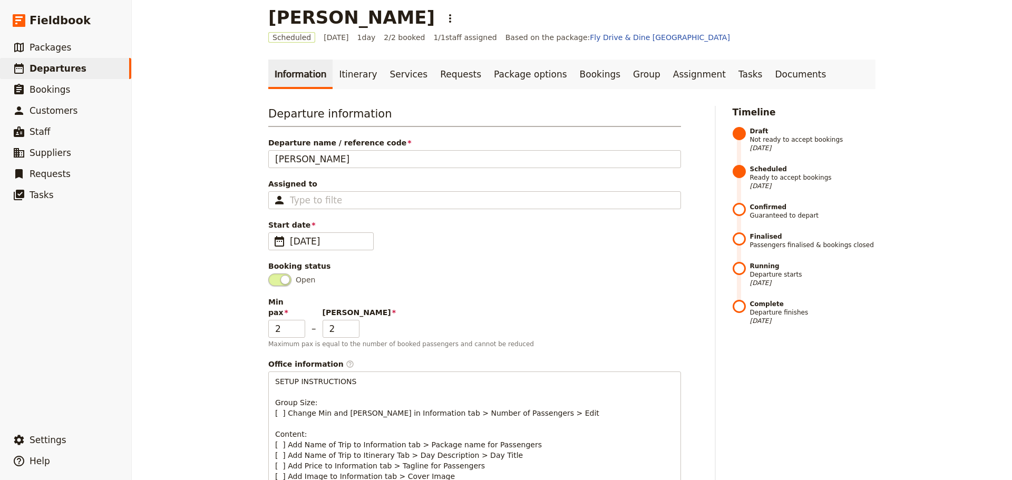
scroll to position [3, 0]
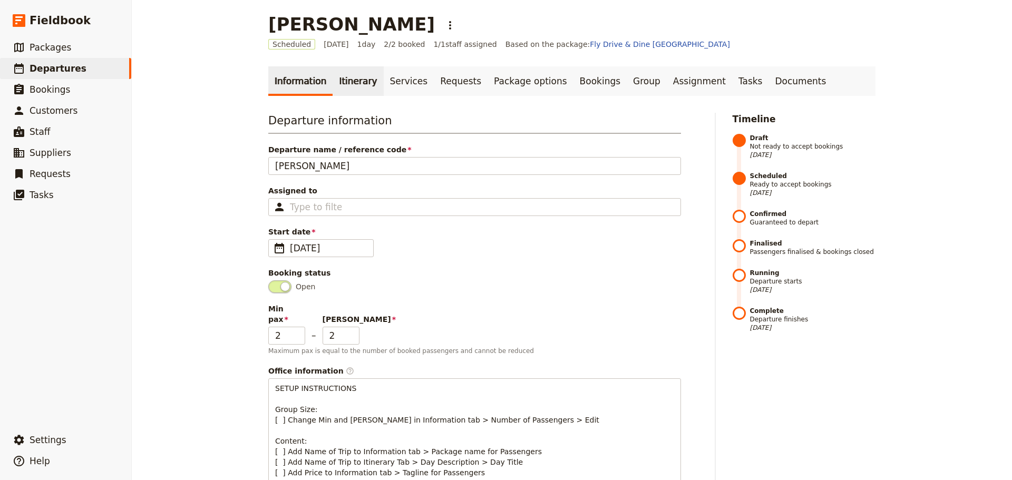
click at [338, 82] on link "Itinerary" at bounding box center [357, 81] width 51 height 30
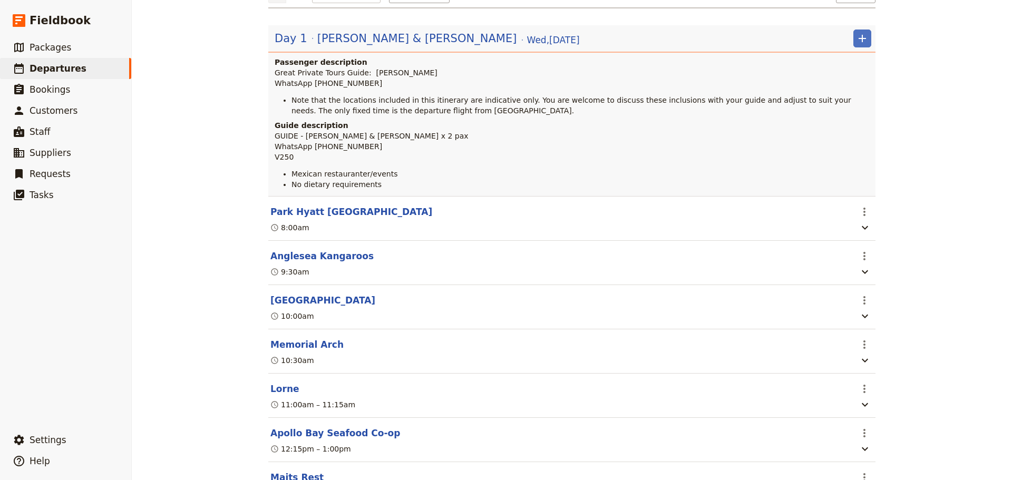
scroll to position [161, 0]
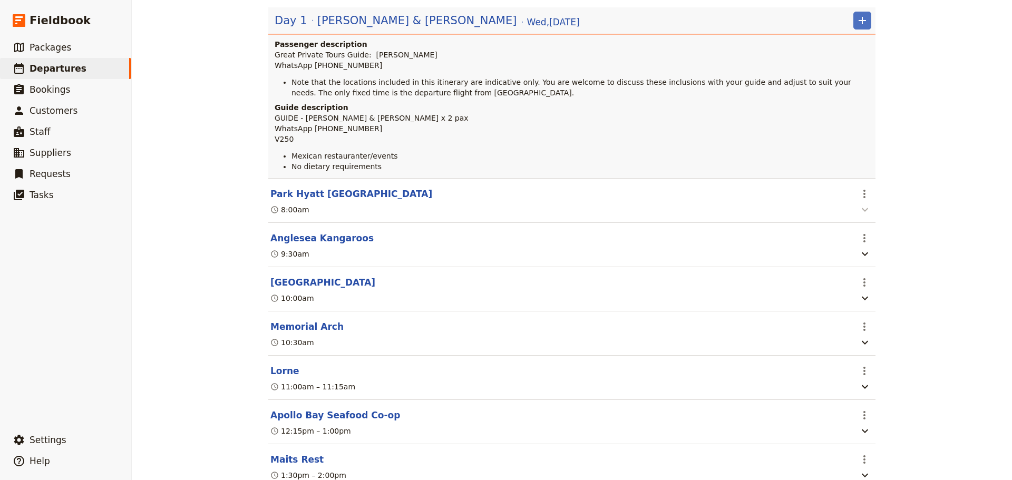
click at [864, 216] on icon "button" at bounding box center [864, 209] width 13 height 13
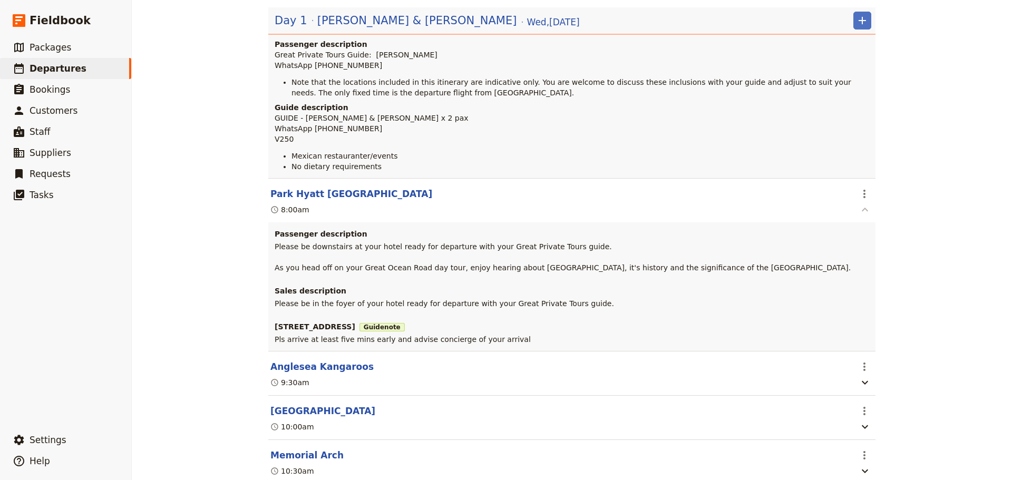
click at [864, 216] on icon "button" at bounding box center [864, 209] width 13 height 13
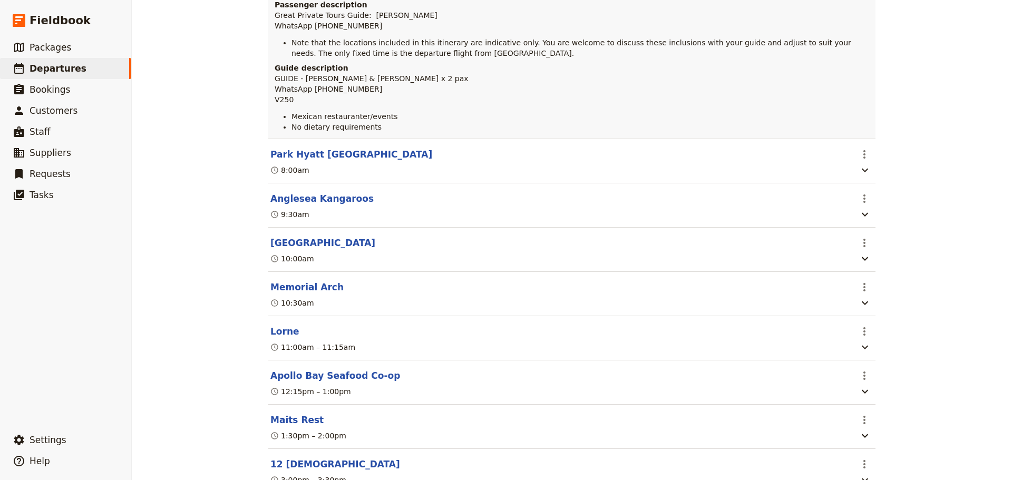
scroll to position [372, 0]
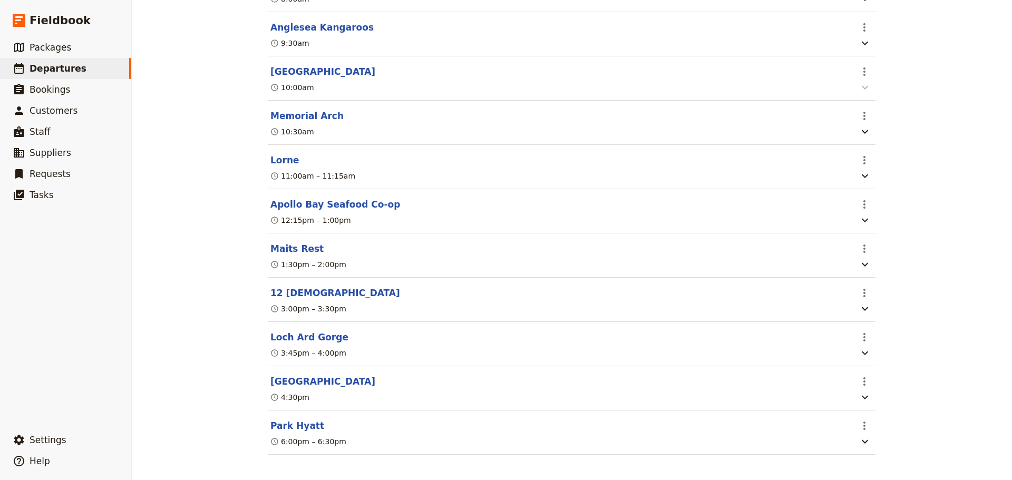
click at [858, 94] on icon "button" at bounding box center [864, 87] width 13 height 13
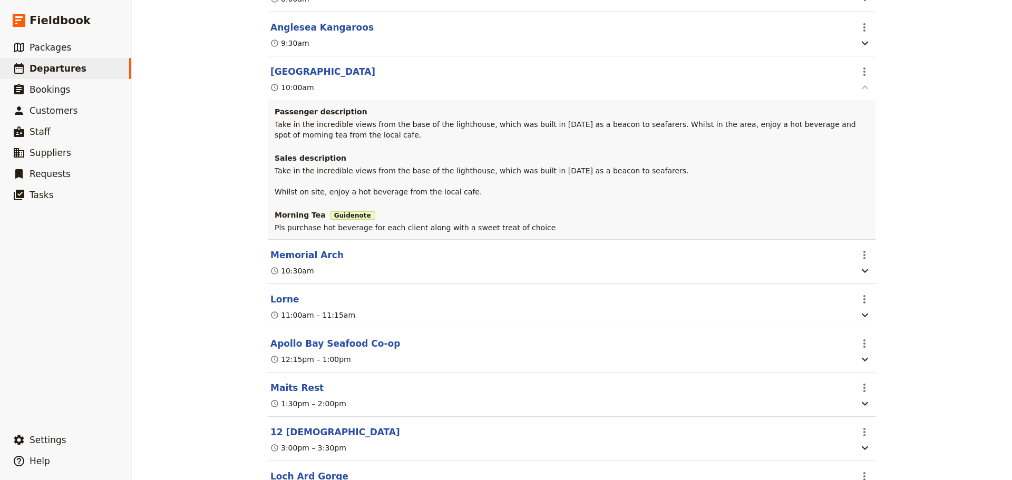
click at [858, 94] on icon "button" at bounding box center [864, 87] width 13 height 13
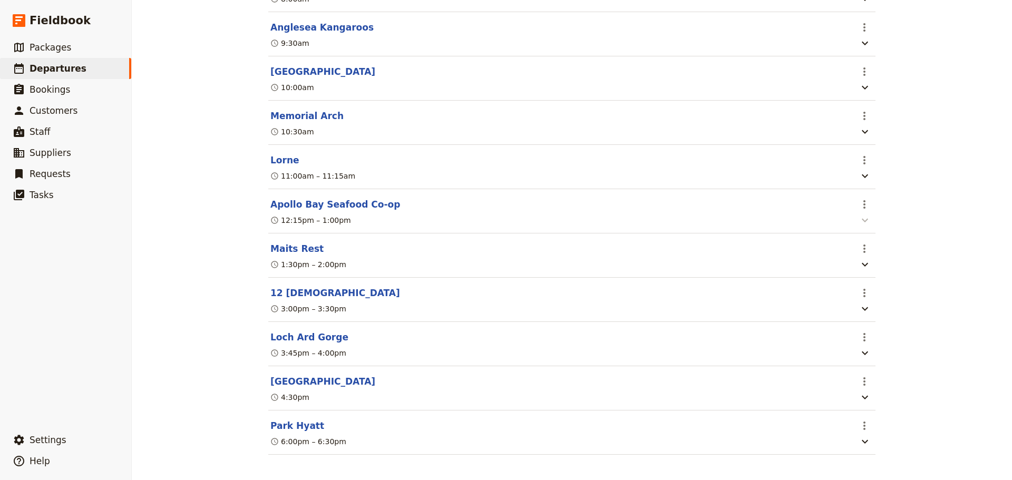
click at [858, 227] on icon "button" at bounding box center [864, 220] width 13 height 13
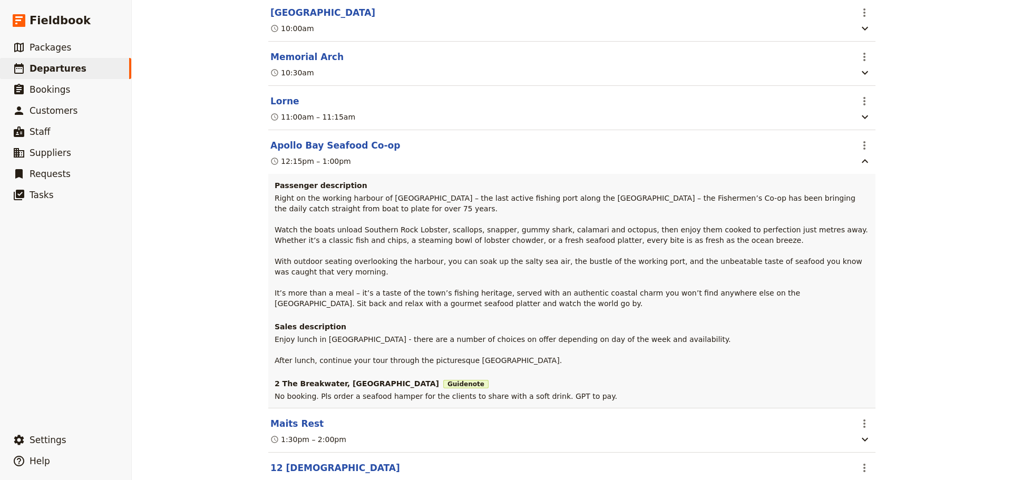
scroll to position [425, 0]
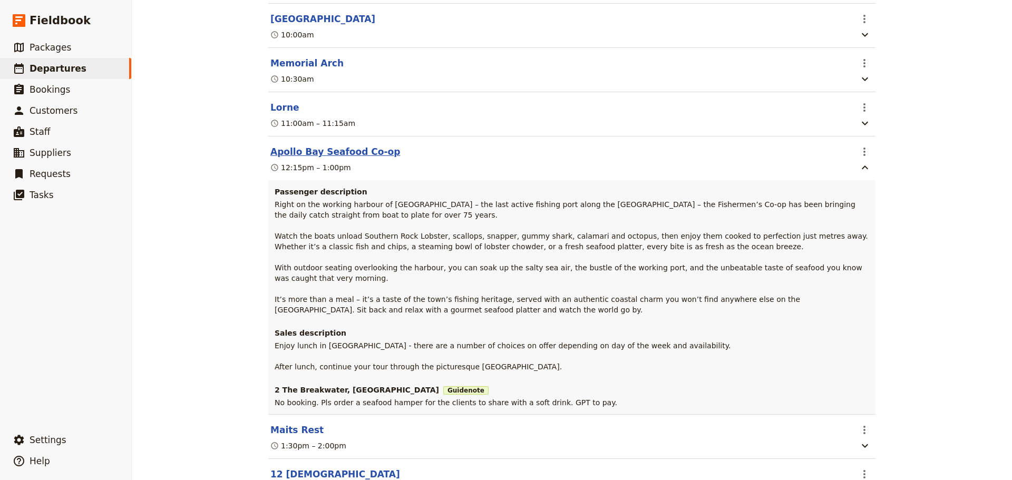
click at [297, 158] on button "Apollo Bay Seafood Co-op" at bounding box center [335, 151] width 130 height 13
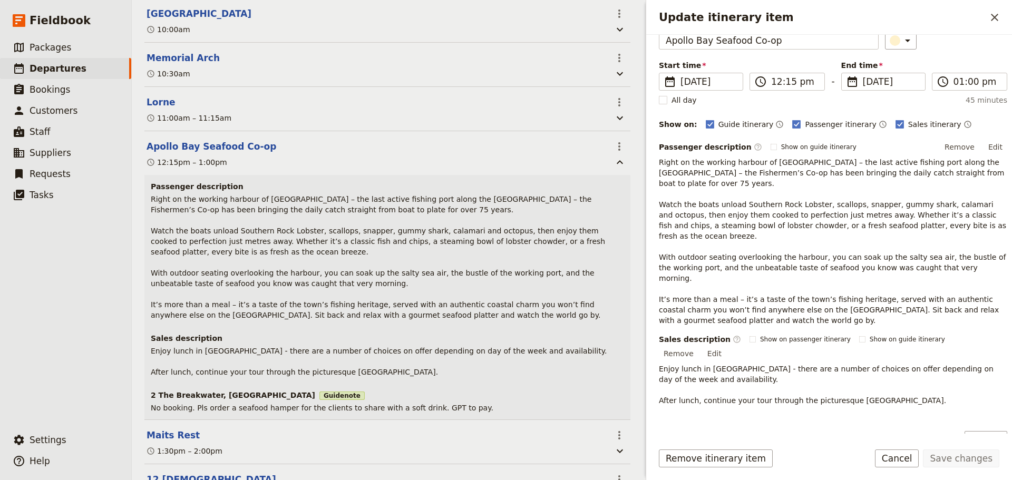
scroll to position [111, 0]
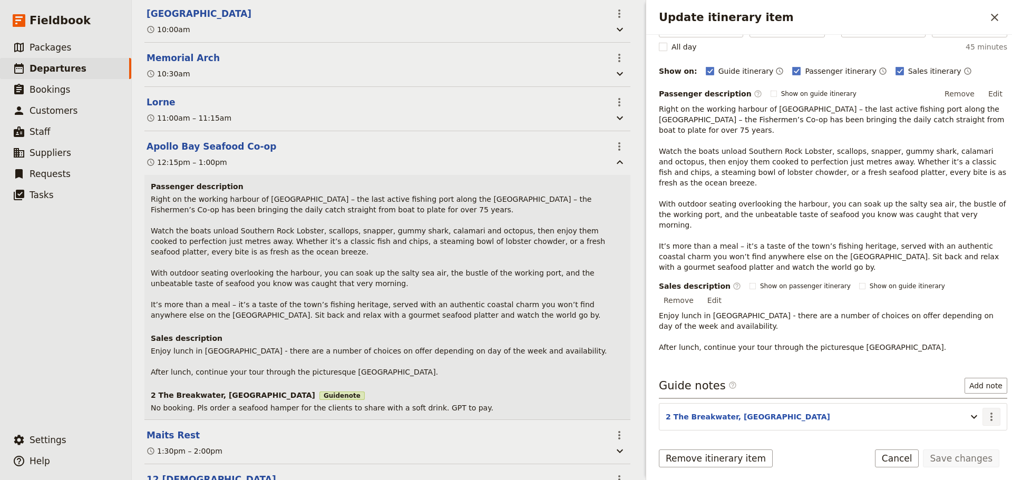
click at [985, 410] on icon "Actions" at bounding box center [991, 416] width 13 height 13
click at [969, 393] on span "Edit note" at bounding box center [952, 396] width 33 height 11
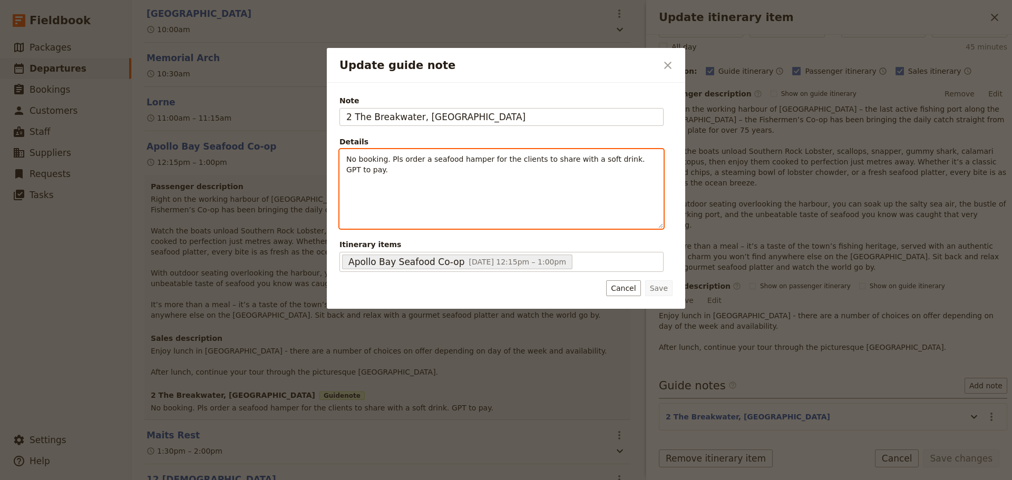
click at [344, 161] on div "No booking. Pls order a seafood hamper for the clients to share with a soft dri…" at bounding box center [501, 189] width 323 height 79
click at [443, 224] on icon "Bulleted list" at bounding box center [442, 220] width 8 height 8
click at [406, 164] on li "No booking. Pls order a seafood hamper for the clients to share with a soft dri…" at bounding box center [509, 164] width 293 height 21
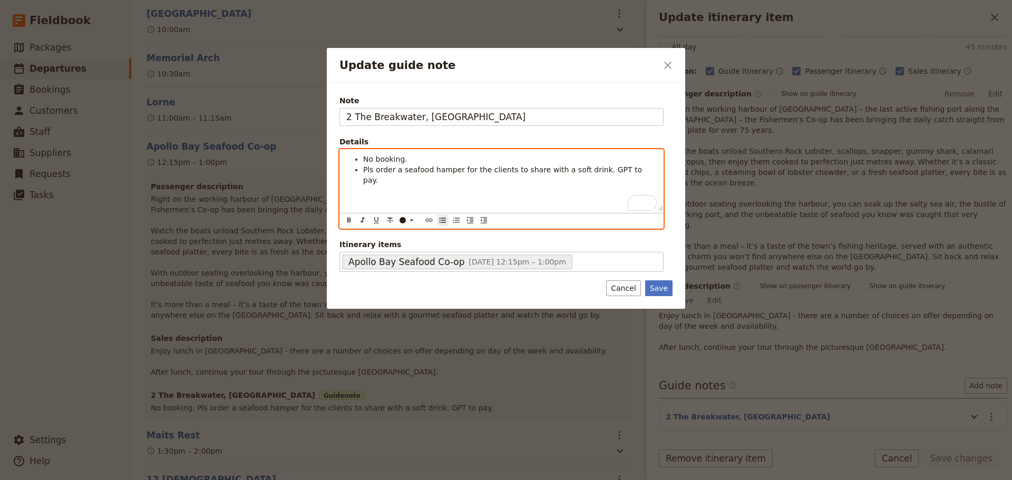
click at [587, 174] on li "Pls order a seafood hamper for the clients to share with a soft drink. GPT to p…" at bounding box center [509, 174] width 293 height 21
click at [592, 168] on li "Pls order a seafood hamper for the clients to share with a soft drink." at bounding box center [509, 169] width 293 height 11
click at [436, 188] on li "GPT to pay." at bounding box center [509, 190] width 293 height 11
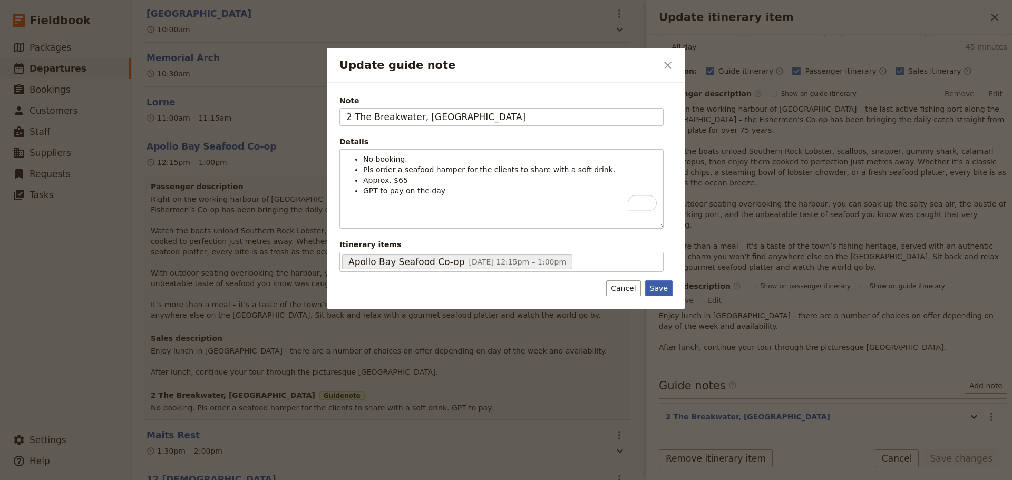
click at [656, 285] on button "Save" at bounding box center [658, 288] width 27 height 16
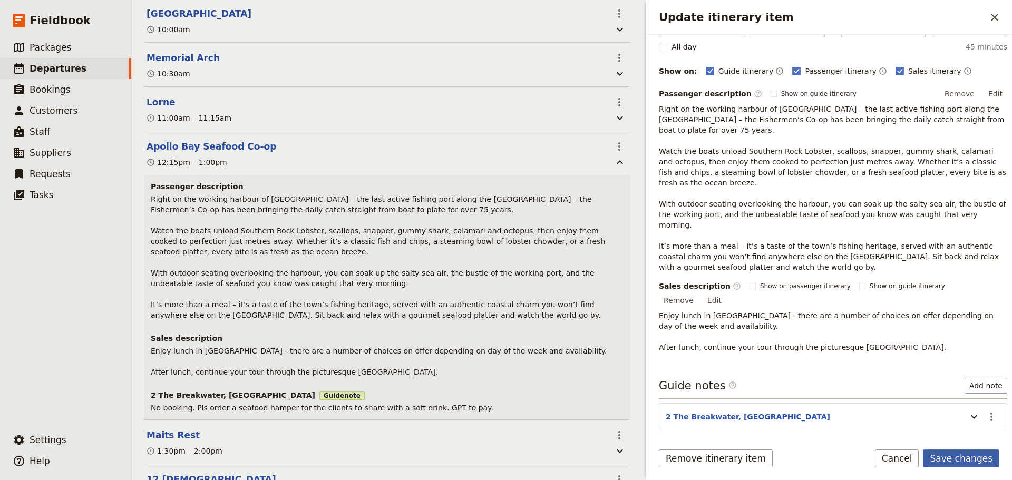
click at [965, 455] on button "Save changes" at bounding box center [961, 458] width 76 height 18
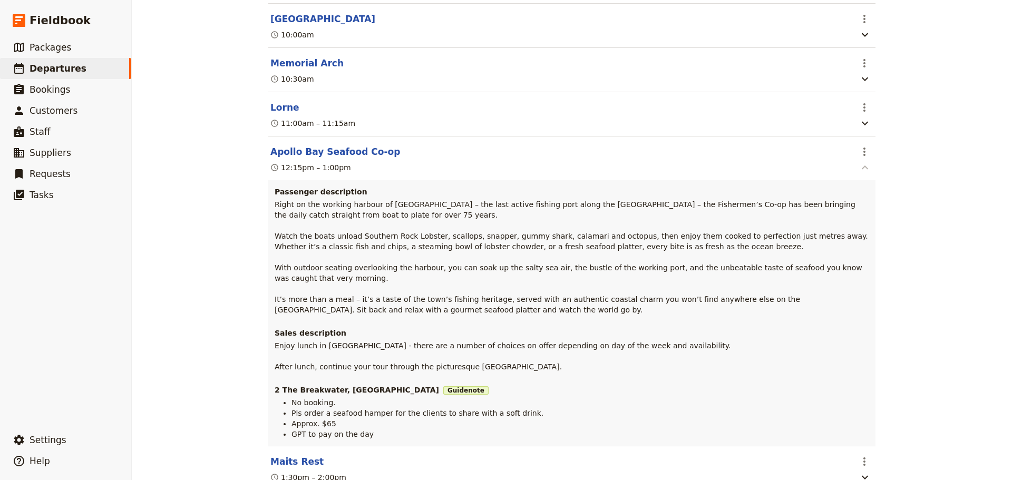
click at [862, 169] on icon "button" at bounding box center [864, 167] width 6 height 4
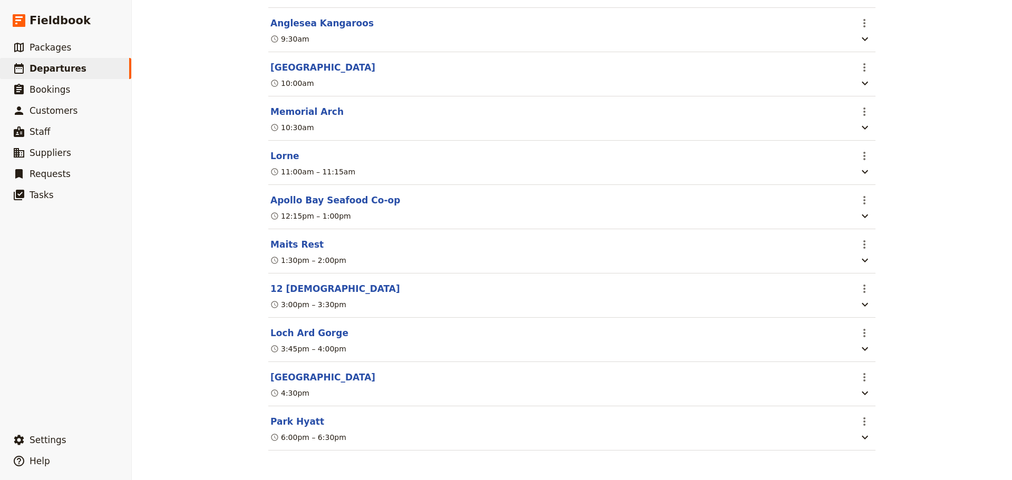
scroll to position [397, 0]
click at [866, 391] on icon "button" at bounding box center [864, 393] width 13 height 13
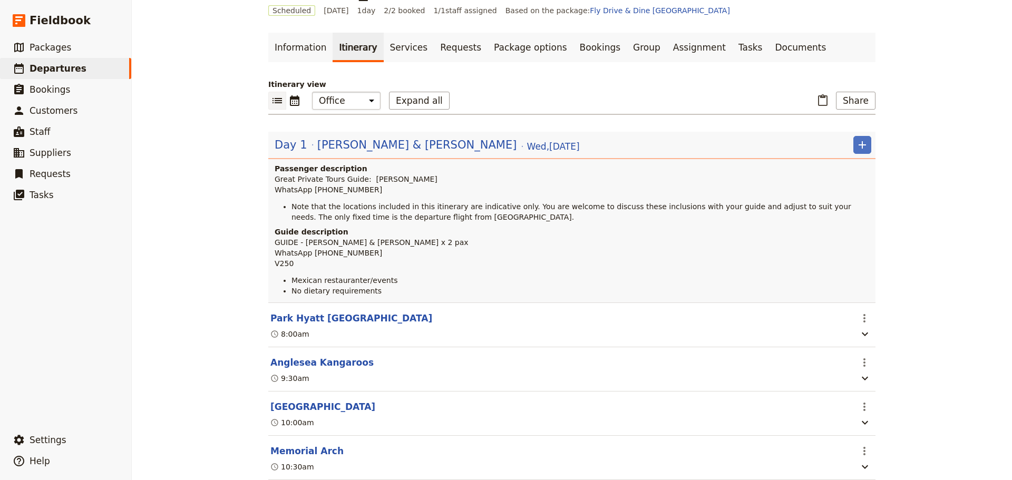
scroll to position [0, 0]
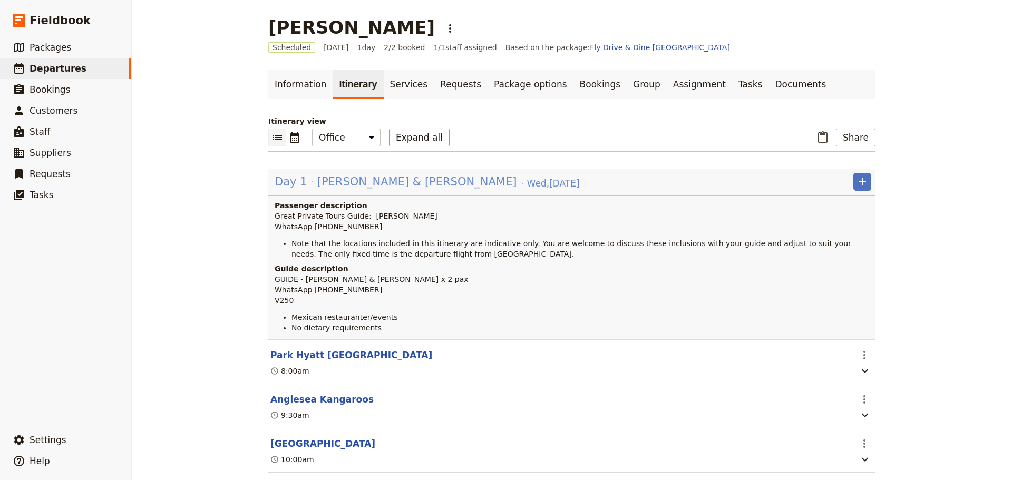
click at [338, 180] on span "[PERSON_NAME] & [PERSON_NAME]" at bounding box center [417, 182] width 200 height 16
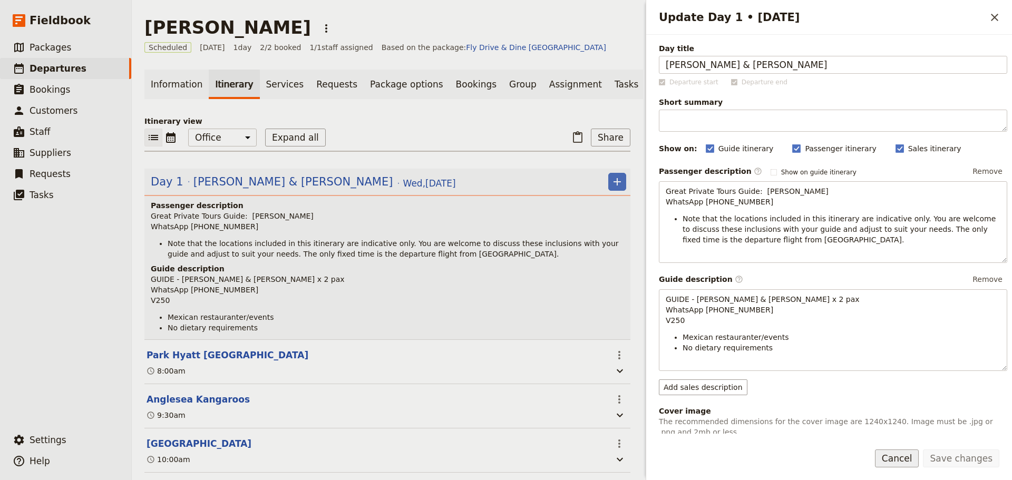
click at [907, 460] on button "Cancel" at bounding box center [897, 458] width 44 height 18
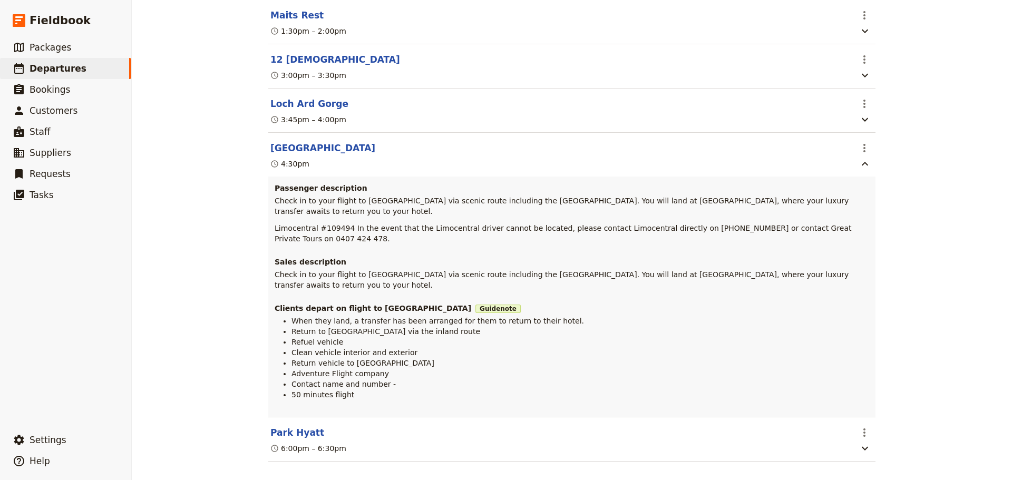
click at [310, 154] on button "[GEOGRAPHIC_DATA]" at bounding box center [322, 148] width 105 height 13
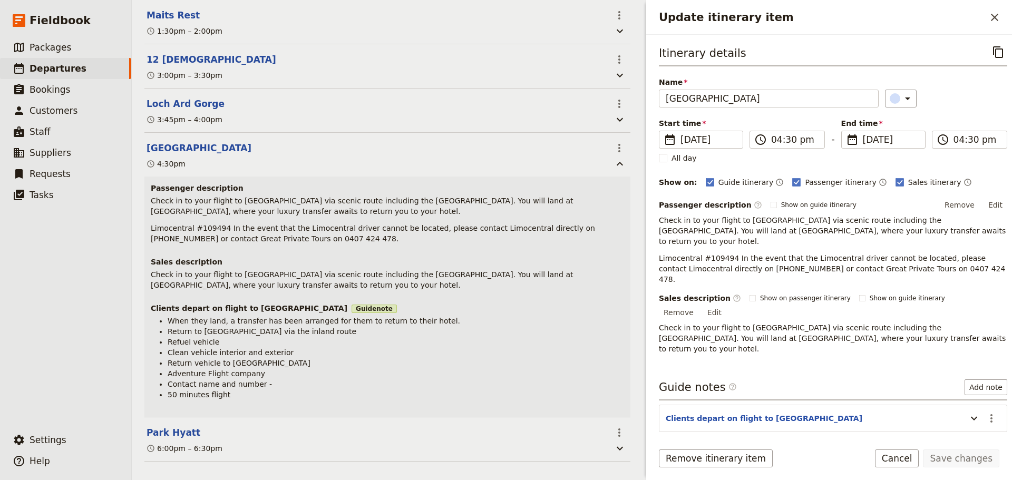
scroll to position [611, 0]
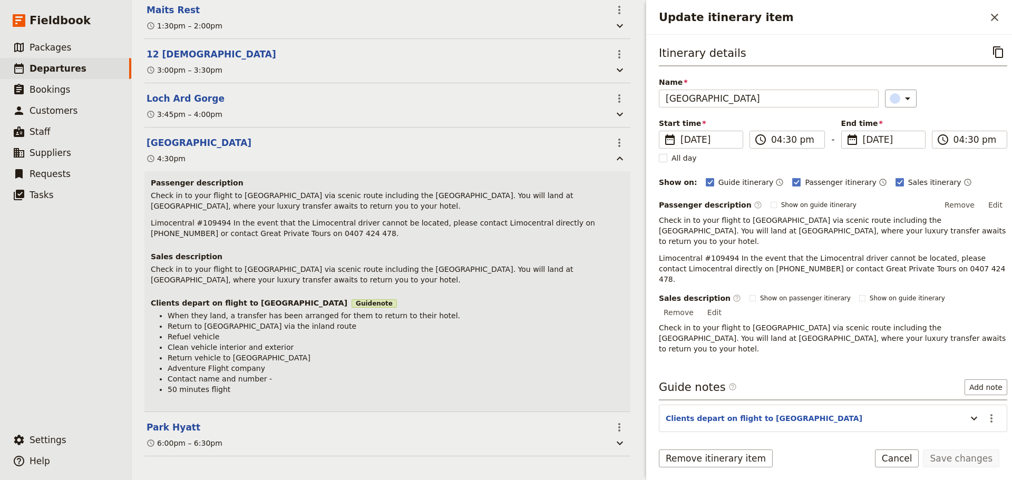
click at [999, 205] on div "Itinerary details ​ Name [GEOGRAPHIC_DATA] ​ Start time ​ [DATE] [DATE] [DATE] …" at bounding box center [829, 234] width 366 height 399
click at [990, 205] on button "Edit" at bounding box center [995, 205] width 24 height 16
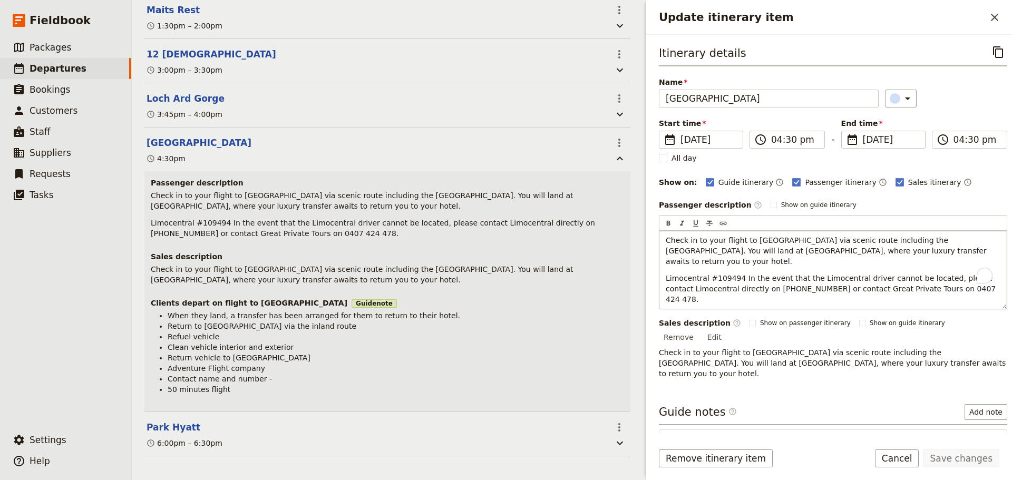
click at [664, 269] on div "Check in to your flight to [GEOGRAPHIC_DATA] via scenic route including the [GE…" at bounding box center [832, 270] width 347 height 78
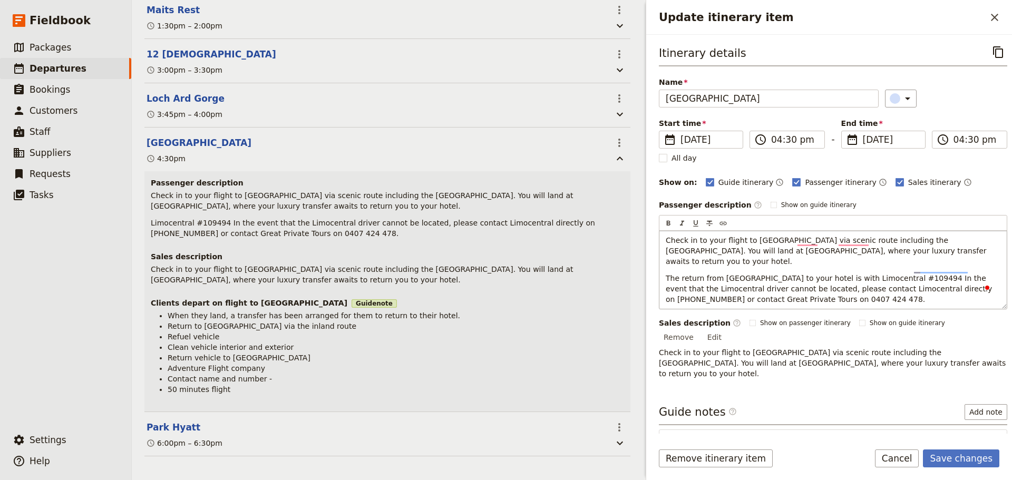
click at [882, 274] on span "The return from [GEOGRAPHIC_DATA] to your hotel is with Limocentral #109494 In …" at bounding box center [829, 289] width 329 height 30
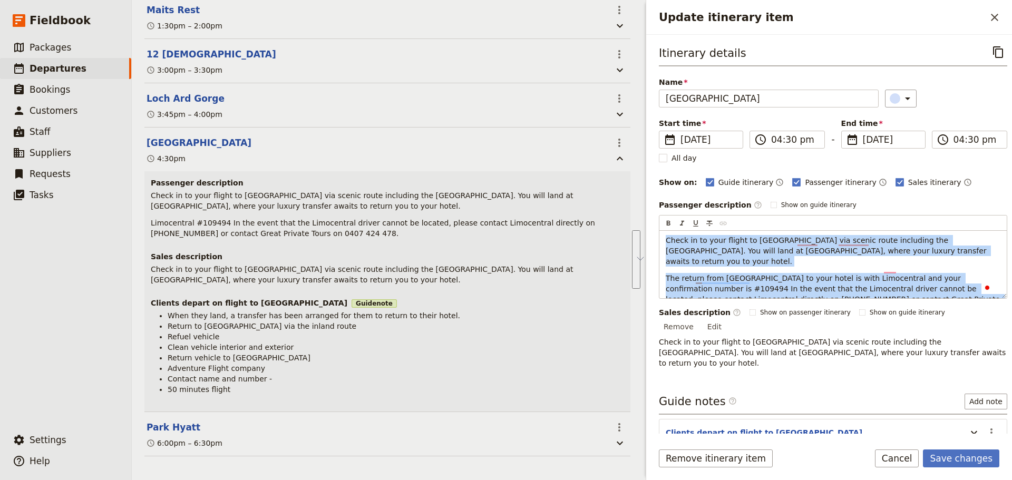
drag, startPoint x: 909, startPoint y: 286, endPoint x: 658, endPoint y: 241, distance: 255.4
click at [658, 241] on div "Itinerary details ​ Name Peterborough Airport ​ Start time ​ 15 Oct 2025 15/10/…" at bounding box center [829, 234] width 366 height 399
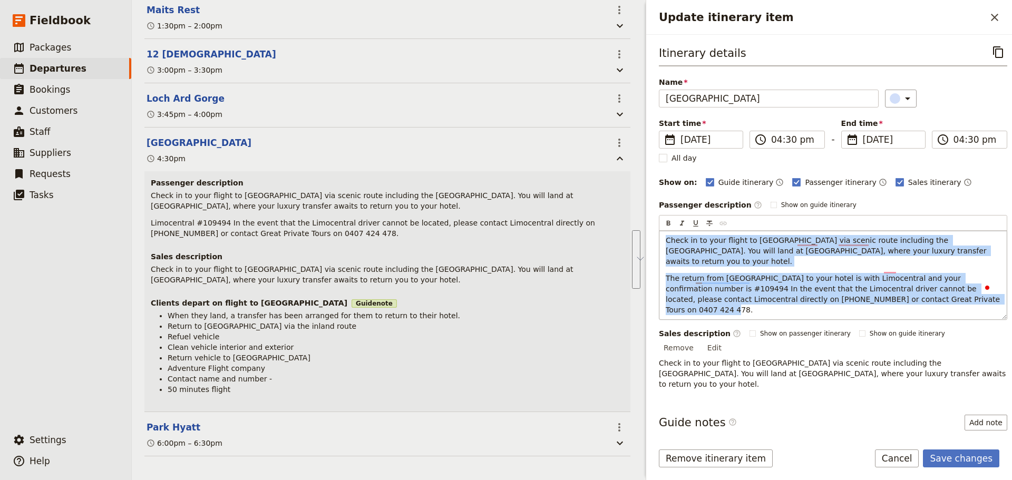
copy div "Check in to your flight to Melbourne via scenic route including the Shipwreck C…"
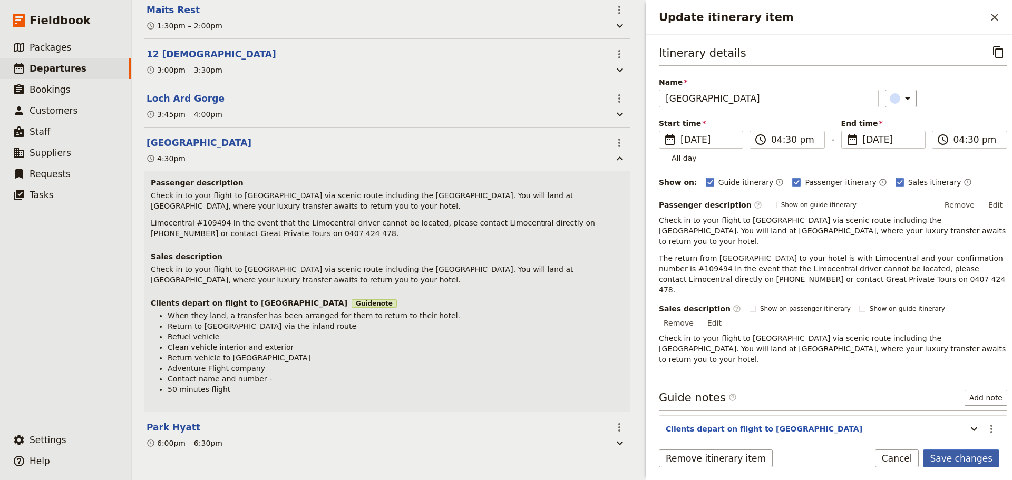
click at [947, 445] on form "Itinerary details ​ Name Peterborough Airport ​ Start time ​ 15 Oct 2025 15/10/…" at bounding box center [829, 257] width 366 height 445
click at [68, 44] on link "​ Packages" at bounding box center [65, 47] width 131 height 21
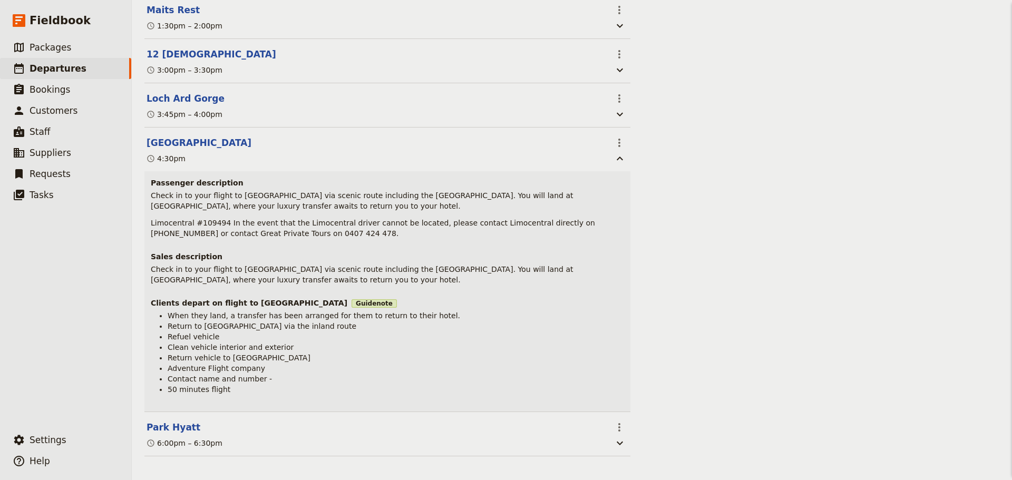
scroll to position [605, 0]
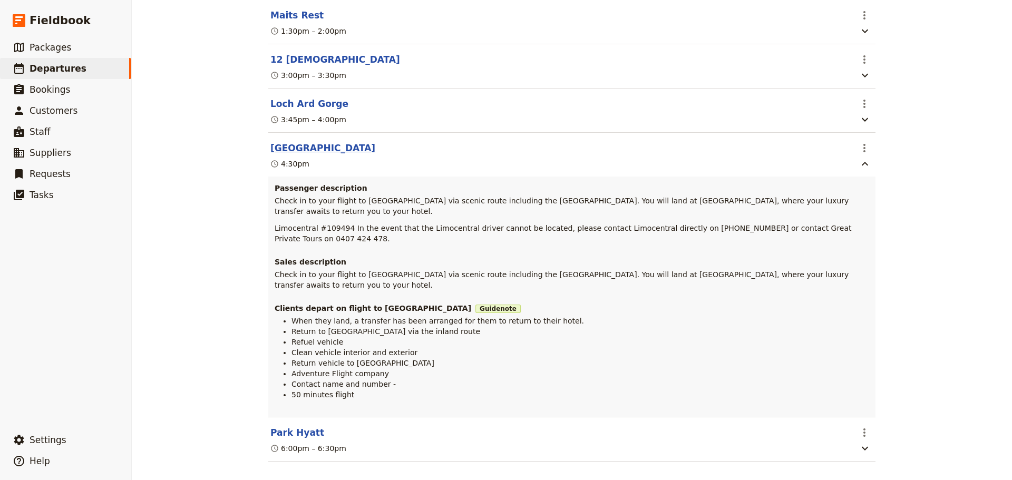
click at [309, 154] on button "Peterborough Airport" at bounding box center [322, 148] width 105 height 13
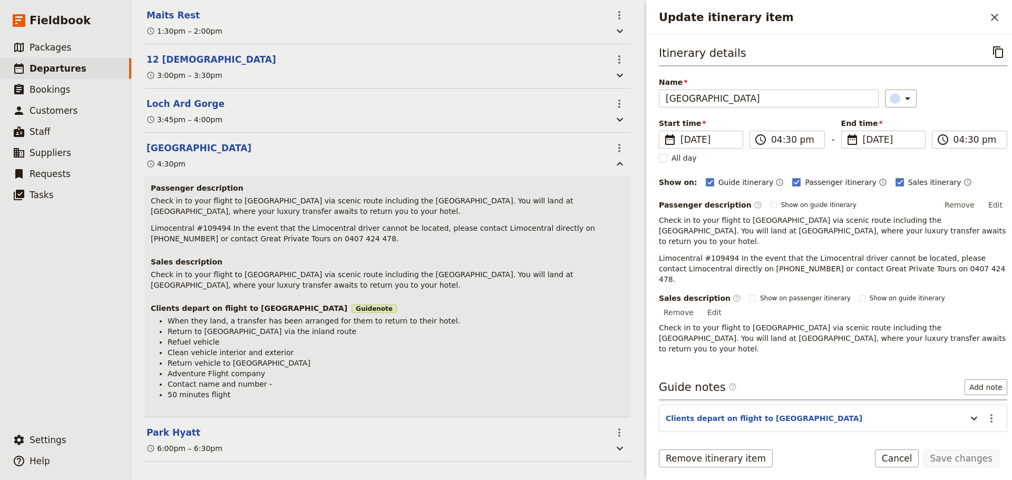
scroll to position [611, 0]
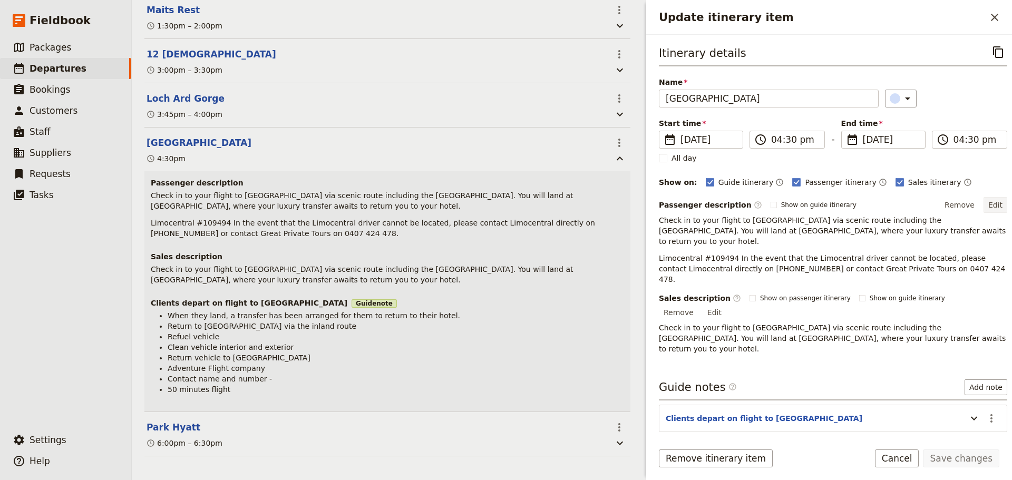
click at [993, 206] on button "Edit" at bounding box center [995, 205] width 24 height 16
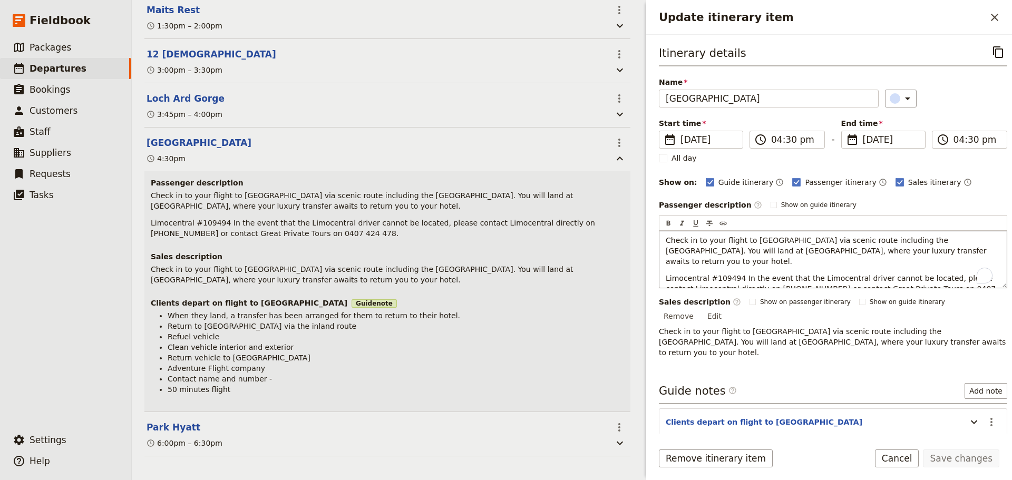
click at [662, 267] on div "Check in to your flight to Melbourne via scenic route including the Shipwreck C…" at bounding box center [832, 259] width 347 height 57
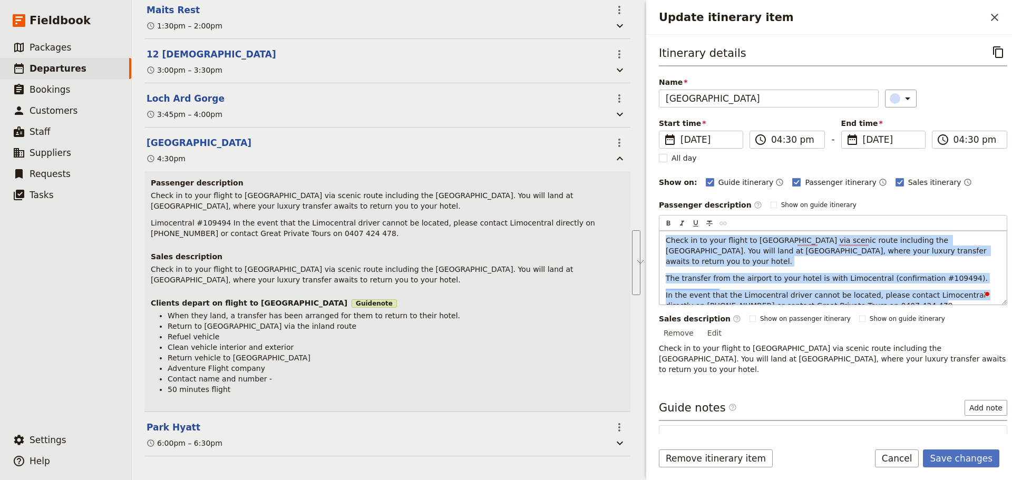
drag, startPoint x: 916, startPoint y: 298, endPoint x: 663, endPoint y: 239, distance: 259.1
click at [663, 239] on div "Check in to your flight to Melbourne via scenic route including the Shipwreck C…" at bounding box center [832, 268] width 347 height 74
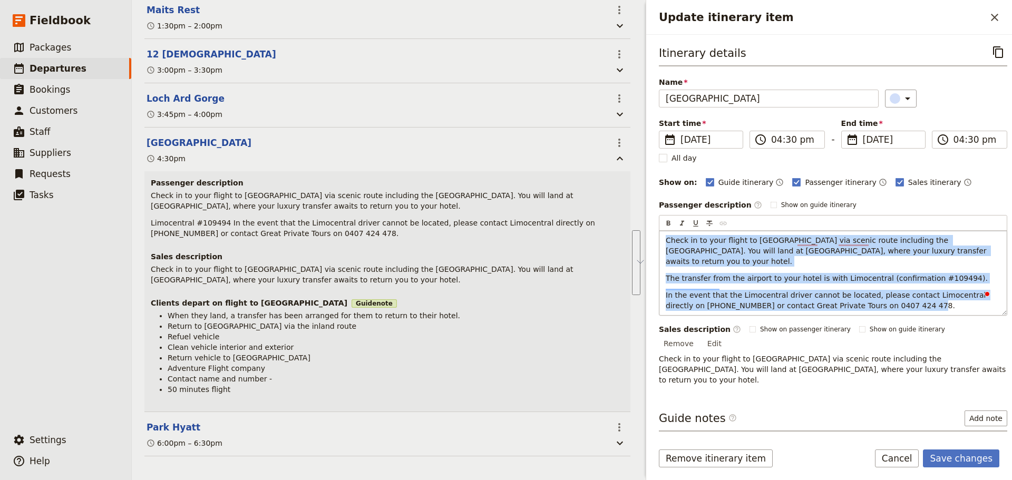
copy div "Check in to your flight to Melbourne via scenic route including the Shipwreck C…"
click at [973, 452] on button "Save changes" at bounding box center [961, 458] width 76 height 18
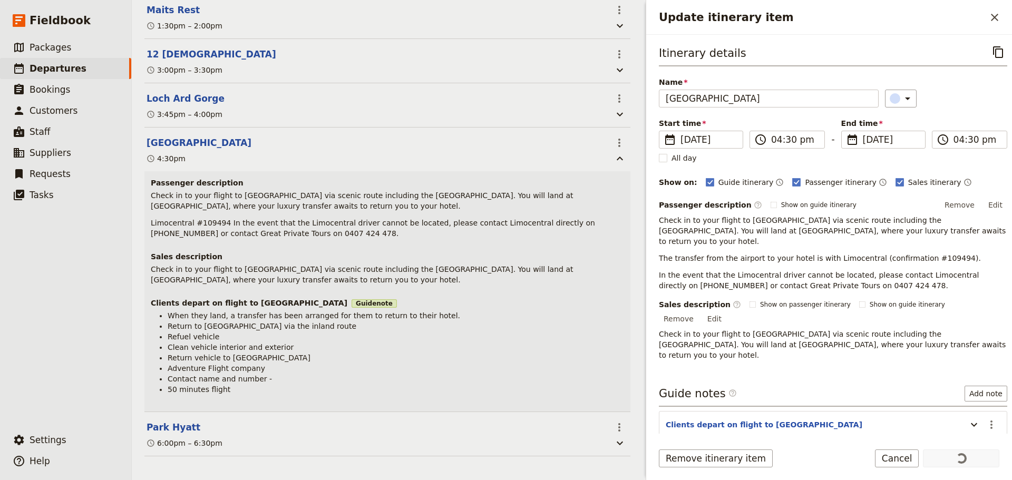
scroll to position [605, 0]
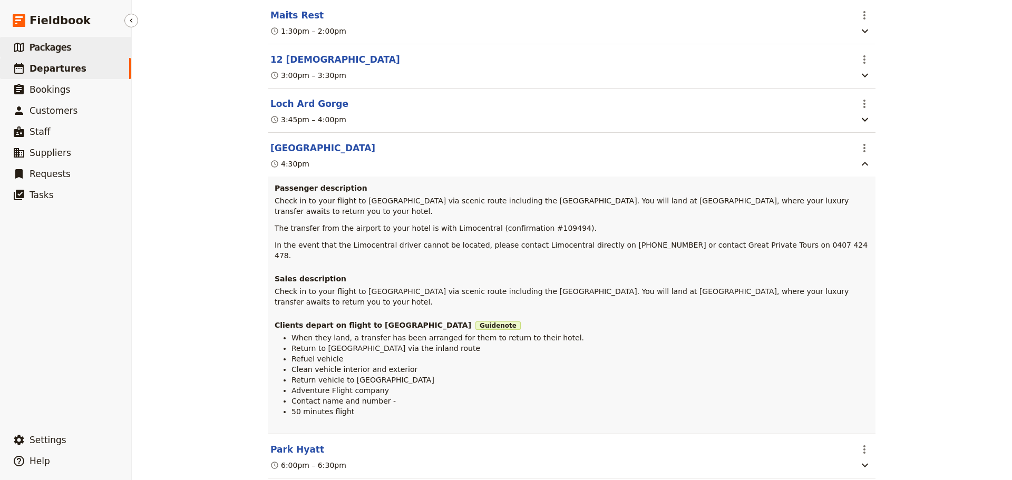
click at [43, 37] on link "​ Packages" at bounding box center [65, 47] width 131 height 21
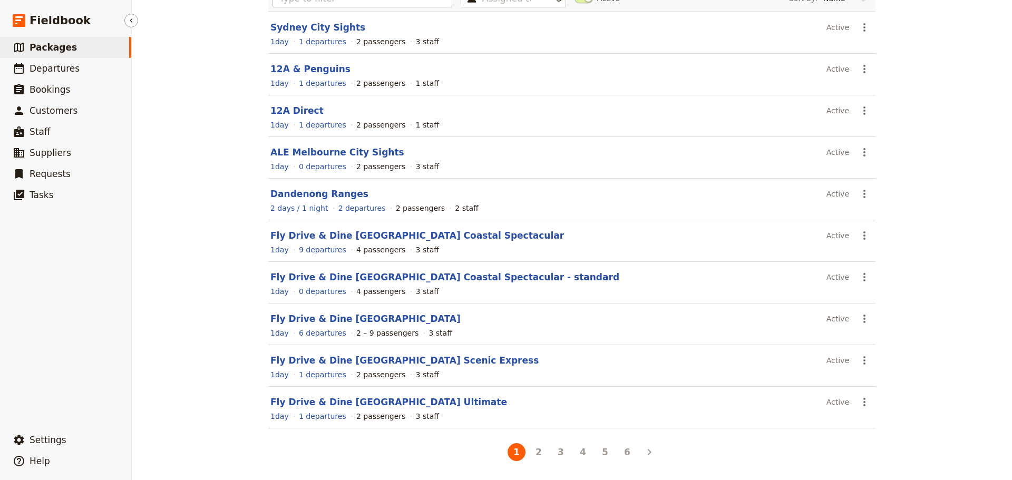
scroll to position [94, 0]
click at [378, 324] on link "Fly Drive & Dine [GEOGRAPHIC_DATA]" at bounding box center [365, 318] width 190 height 11
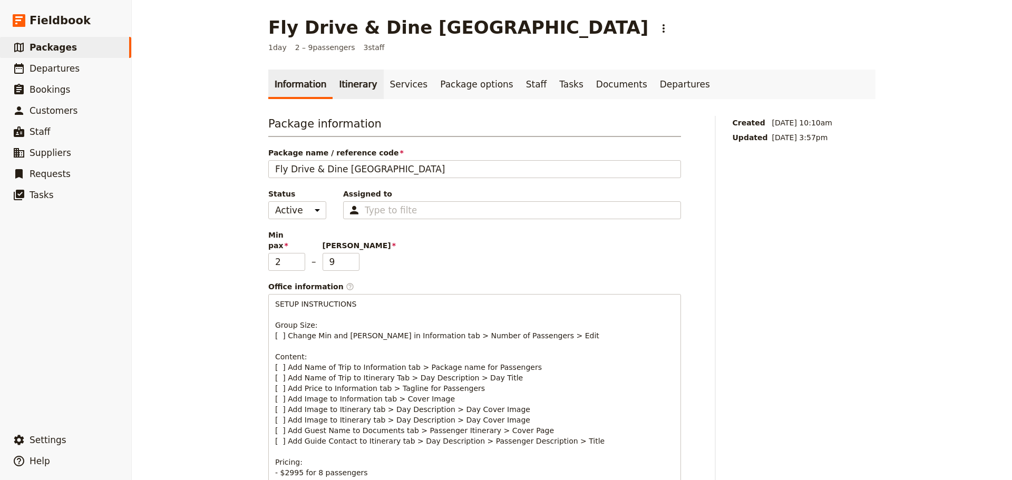
click at [346, 93] on link "Itinerary" at bounding box center [357, 85] width 51 height 30
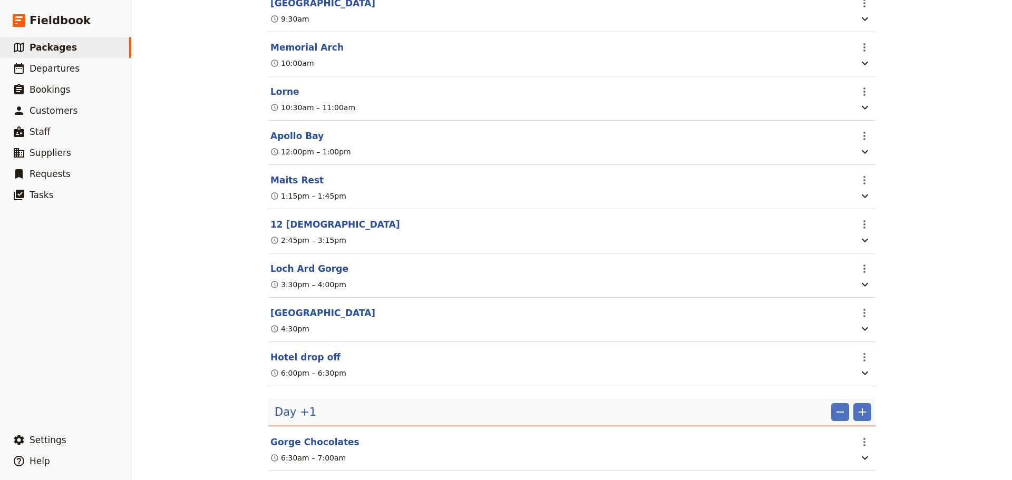
scroll to position [474, 0]
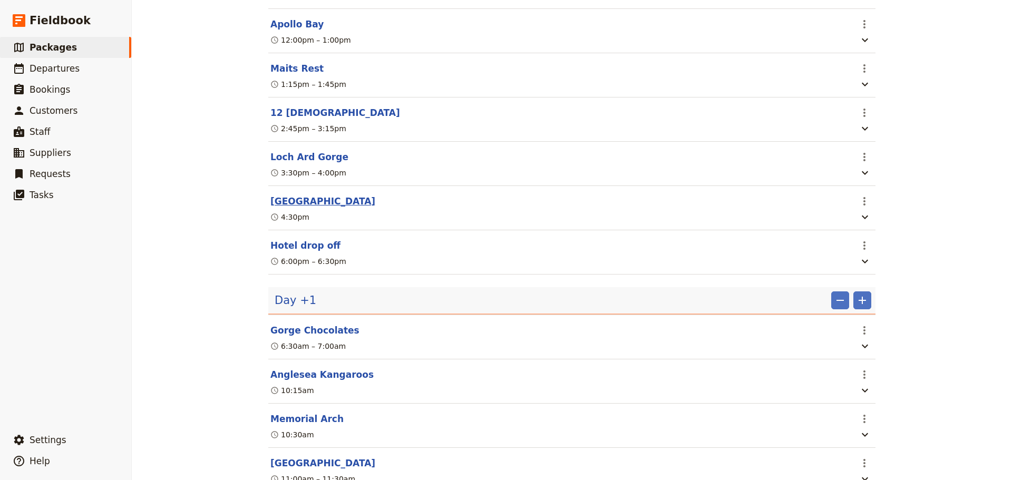
click at [340, 208] on button "Peterborough Airport" at bounding box center [322, 201] width 105 height 13
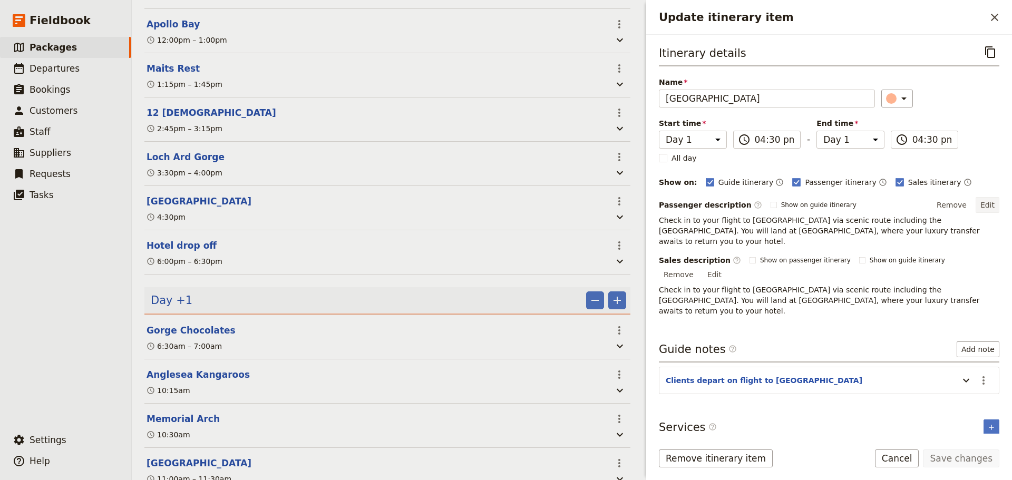
click at [988, 208] on button "Edit" at bounding box center [987, 205] width 24 height 16
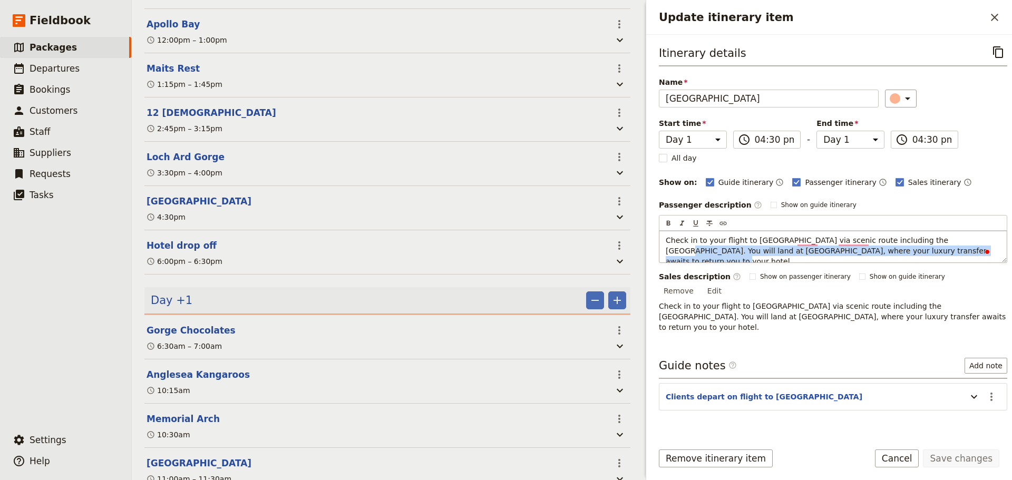
click at [933, 244] on p "Check in to your flight to Melbourne via scenic route including the Shipwreck C…" at bounding box center [832, 251] width 335 height 32
click at [933, 249] on p "Check in to your flight to Melbourne via scenic route including the Shipwreck C…" at bounding box center [832, 251] width 335 height 32
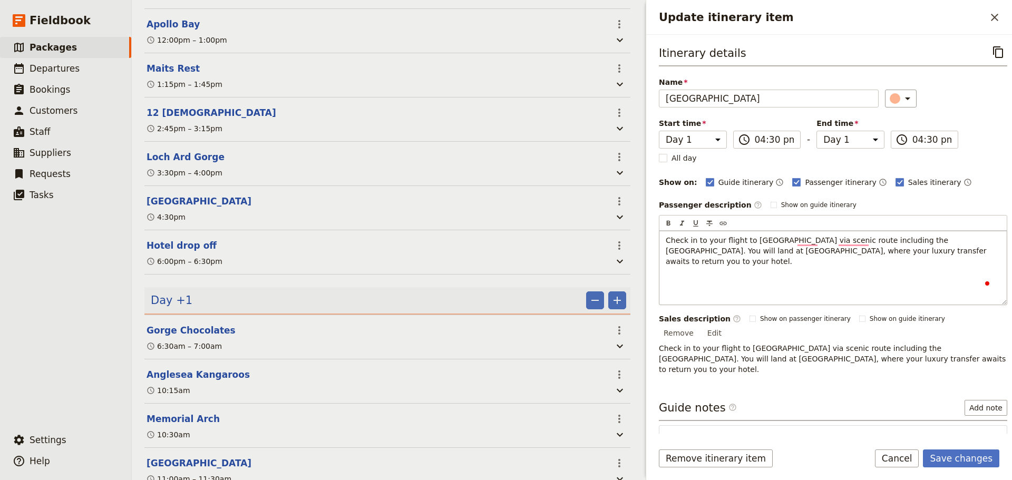
click at [692, 273] on p "To enrich screen reader interactions, please activate Accessibility in Grammarl…" at bounding box center [832, 278] width 335 height 11
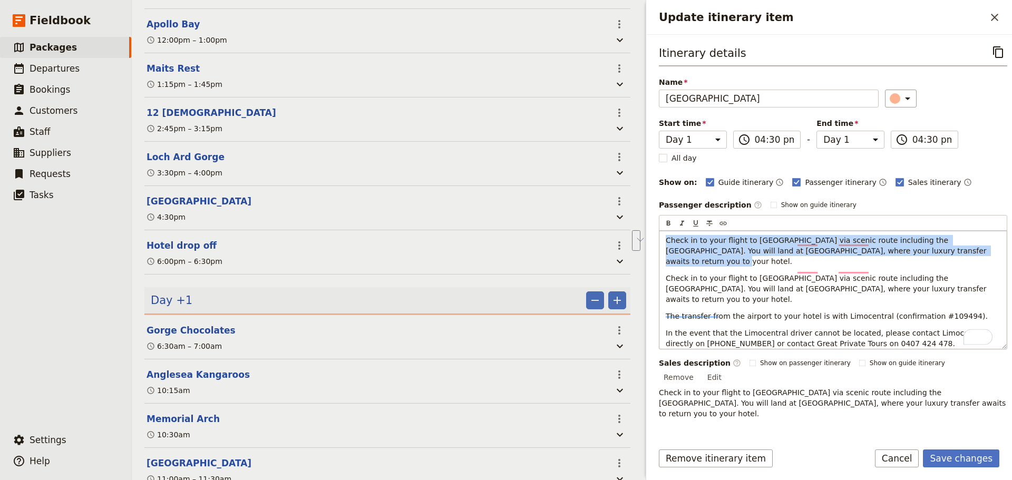
drag, startPoint x: 938, startPoint y: 248, endPoint x: 623, endPoint y: 247, distance: 315.6
click at [579, 237] on div "Fly Drive & Dine Great Ocean Road Pinnacle ​ 1 day 2 – 9 passengers 3 staff Inf…" at bounding box center [572, 240] width 880 height 480
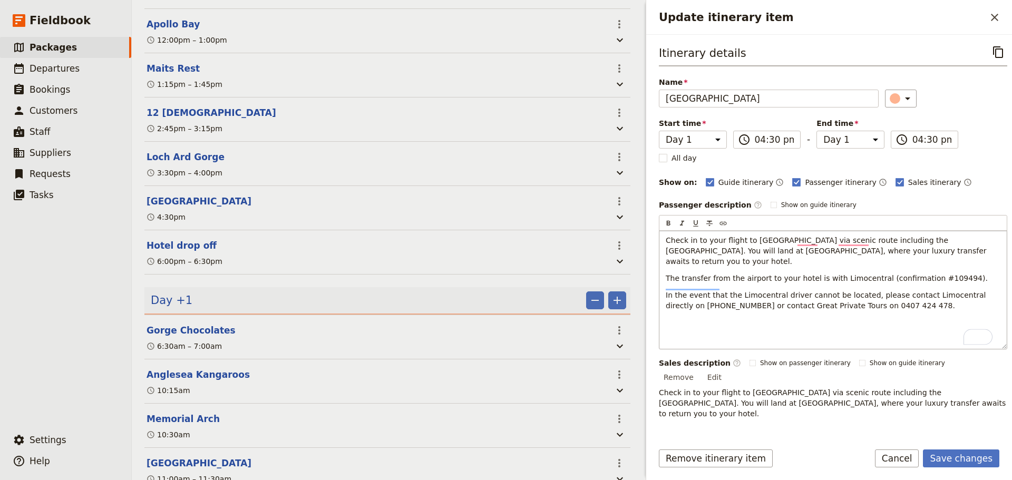
click at [940, 274] on span "The transfer from the airport to your hotel is with Limocentral (confirmation #…" at bounding box center [826, 278] width 322 height 8
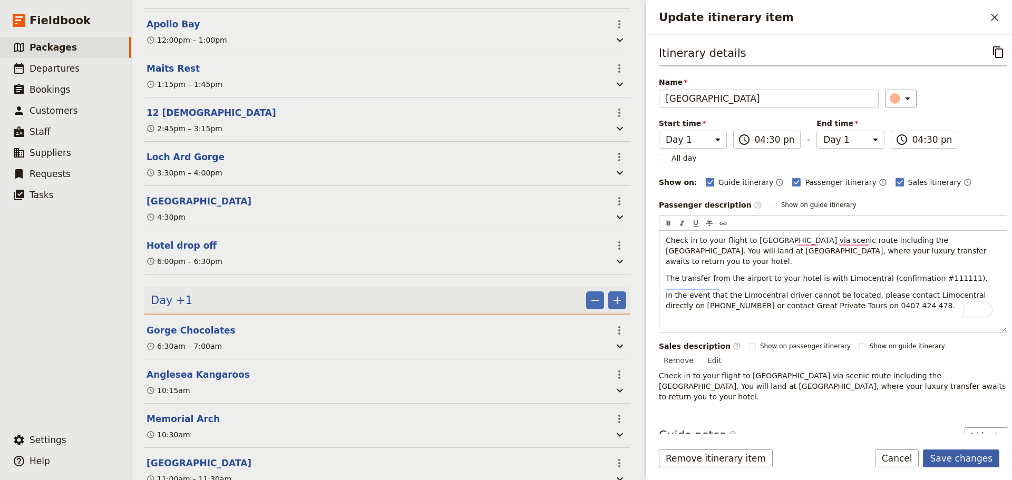
click at [960, 449] on button "Save changes" at bounding box center [961, 458] width 76 height 18
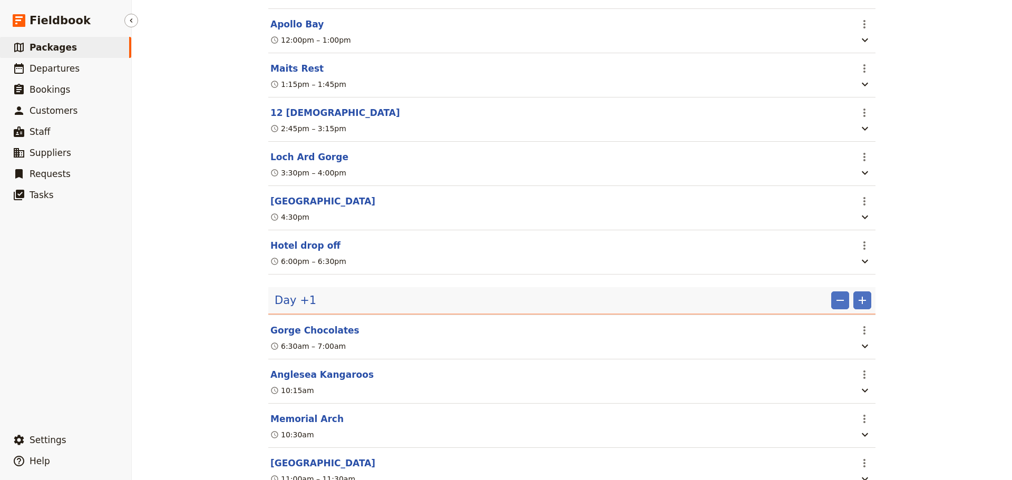
click at [58, 50] on span "Packages" at bounding box center [53, 47] width 47 height 11
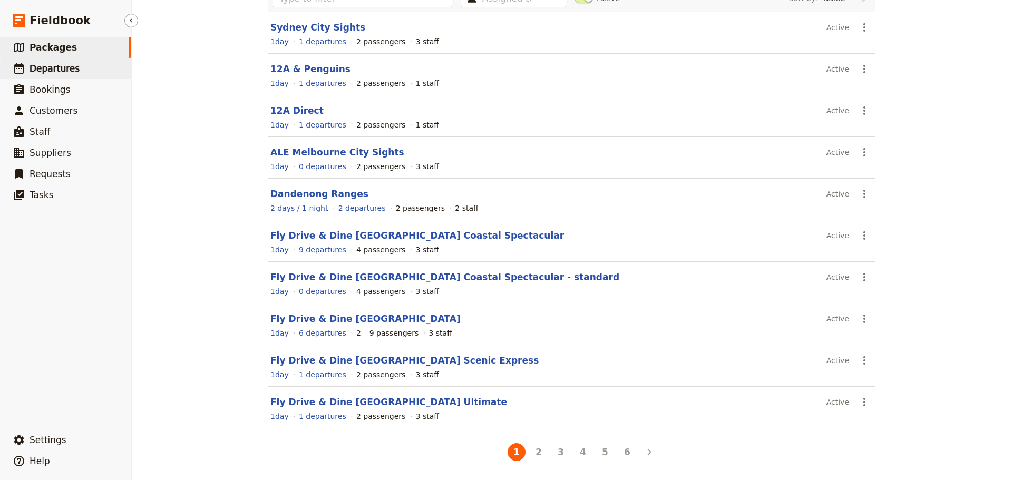
click at [53, 65] on span "Departures" at bounding box center [55, 68] width 50 height 11
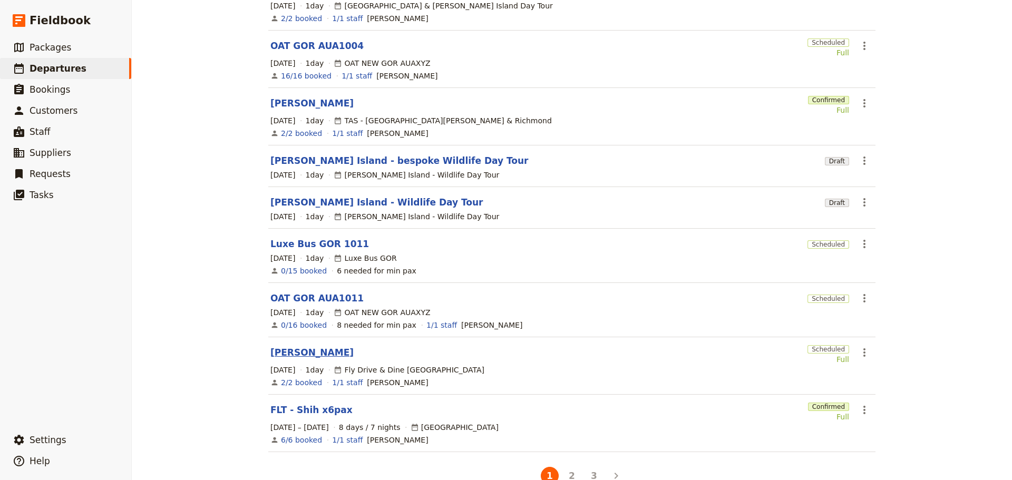
scroll to position [199, 0]
click at [288, 346] on link "[PERSON_NAME]" at bounding box center [311, 352] width 83 height 13
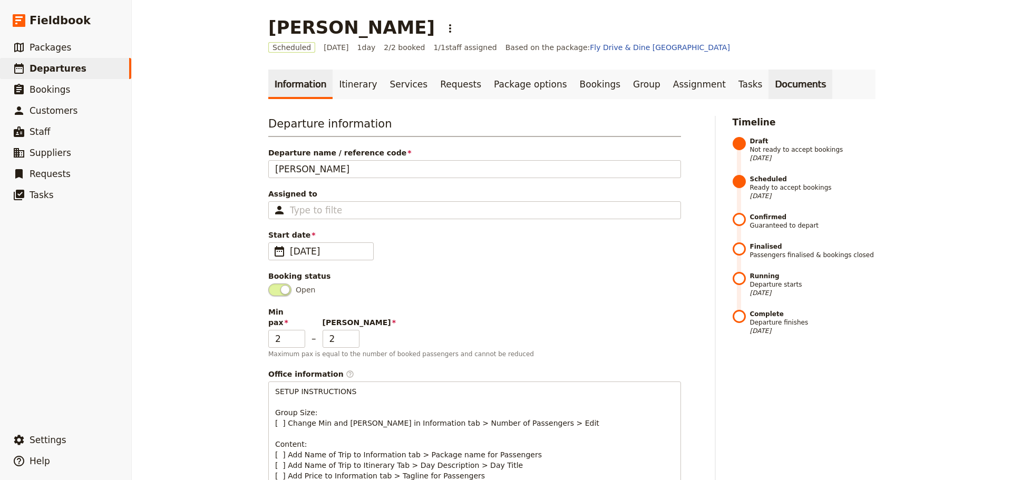
click at [768, 80] on link "Documents" at bounding box center [800, 85] width 64 height 30
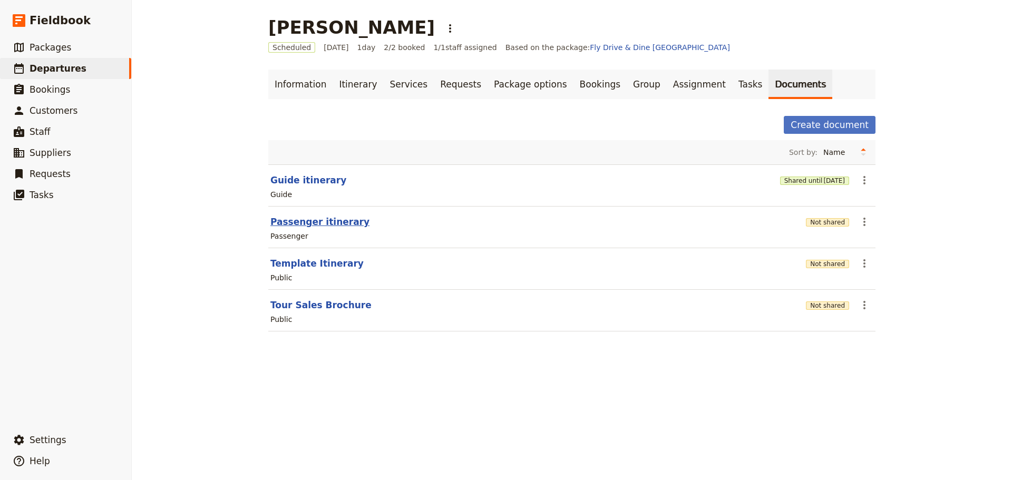
click at [297, 224] on button "Passenger itinerary" at bounding box center [319, 221] width 99 height 13
select select "PASSENGER"
select select "DEFAULT"
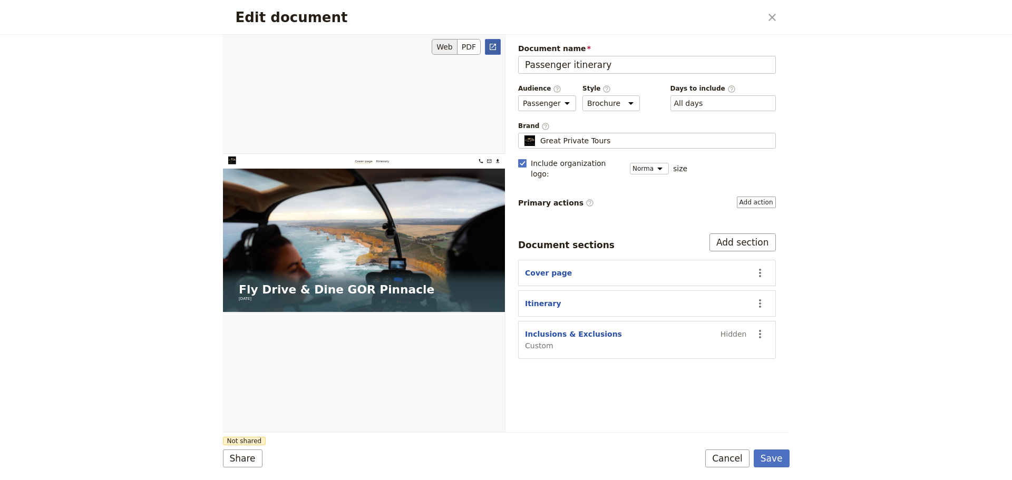
click at [487, 42] on link "​" at bounding box center [493, 47] width 16 height 16
click at [731, 458] on button "Cancel" at bounding box center [727, 458] width 44 height 18
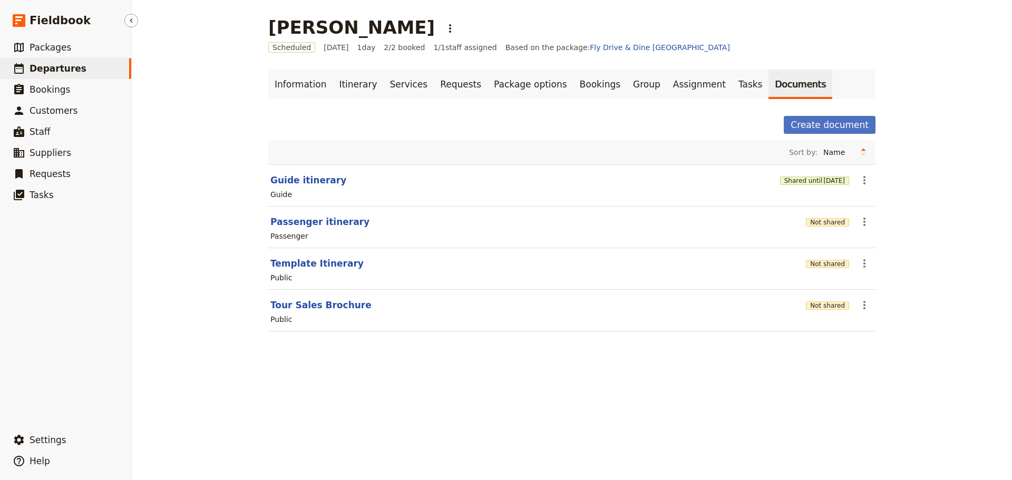
click at [55, 62] on span "Departures" at bounding box center [58, 68] width 57 height 13
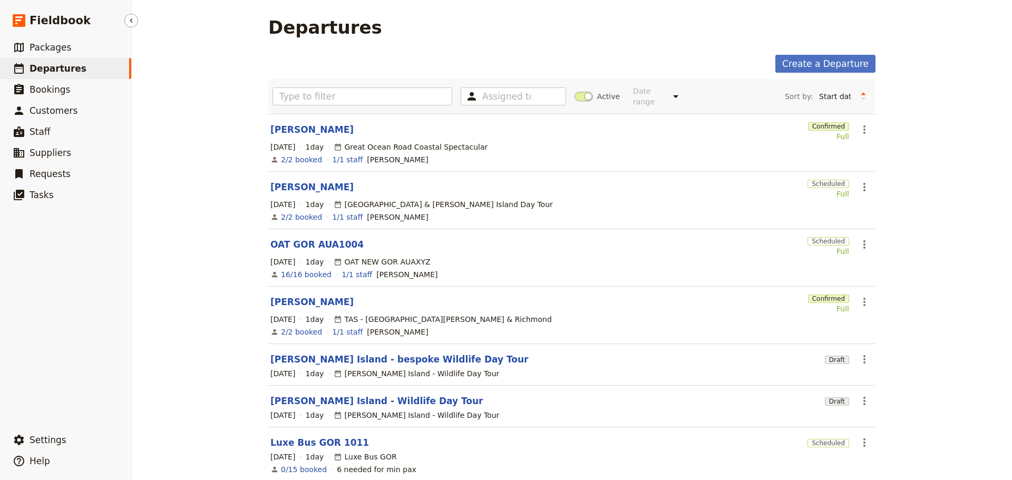
click at [35, 65] on span "Departures" at bounding box center [58, 68] width 57 height 11
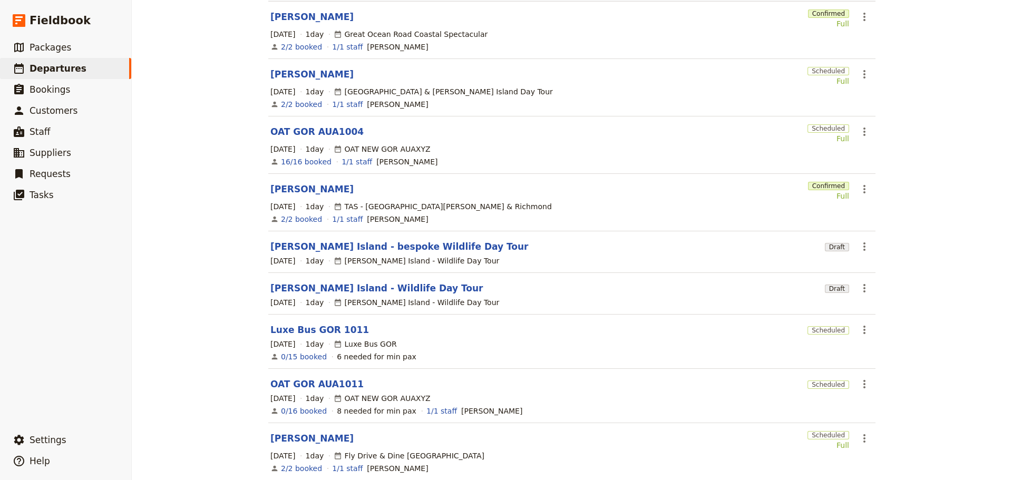
scroll to position [214, 0]
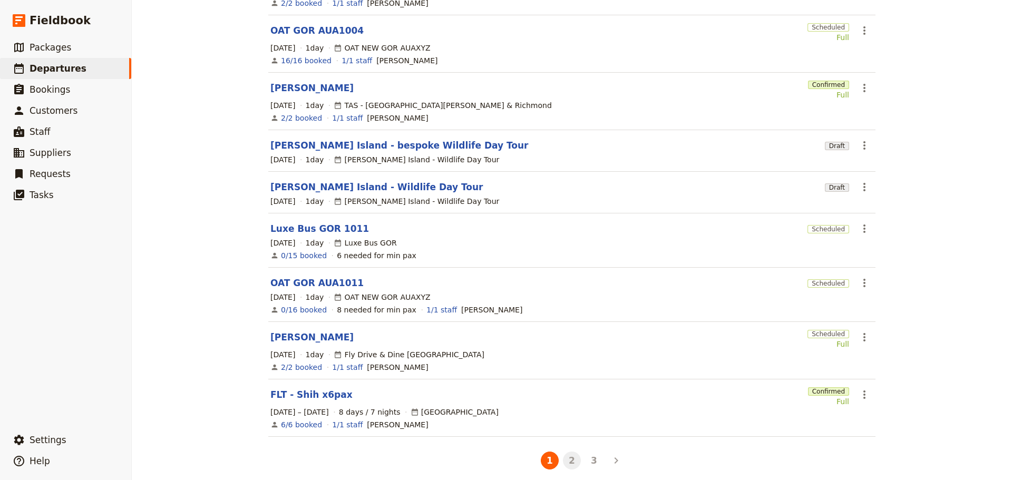
click at [572, 452] on button "2" at bounding box center [572, 461] width 18 height 18
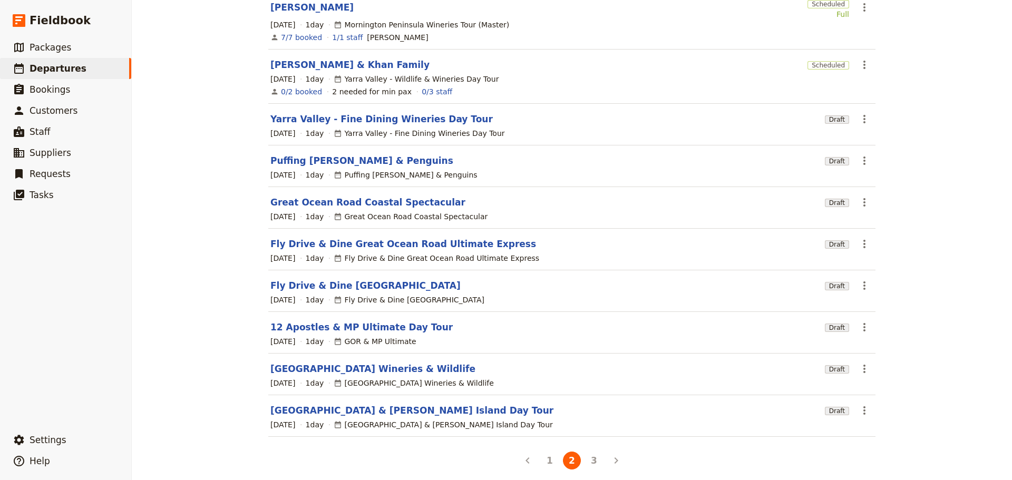
scroll to position [0, 0]
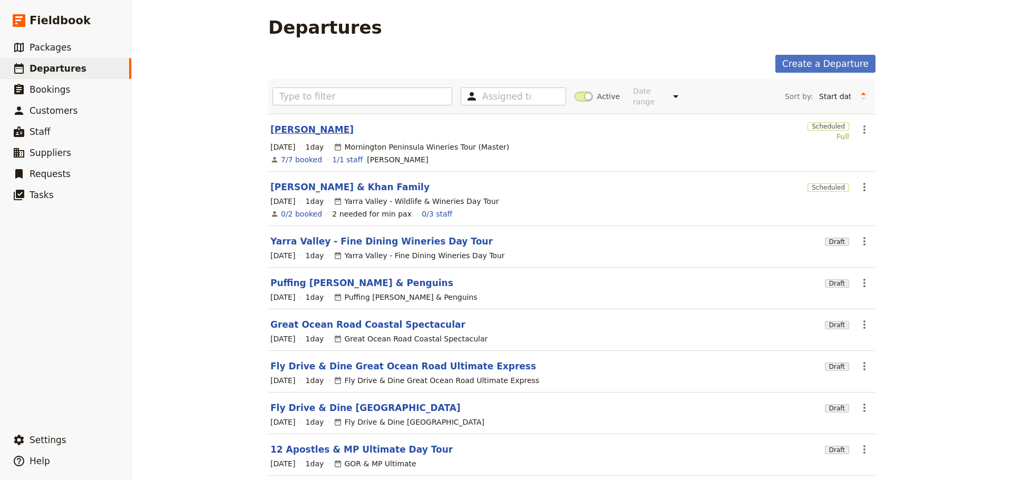
click at [296, 123] on link "[PERSON_NAME]" at bounding box center [311, 129] width 83 height 13
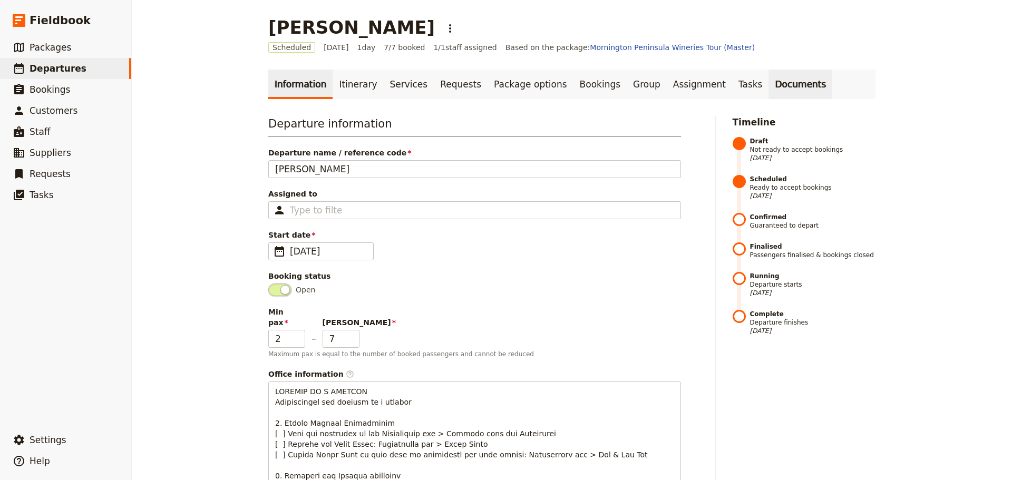
click at [768, 79] on link "Documents" at bounding box center [800, 85] width 64 height 30
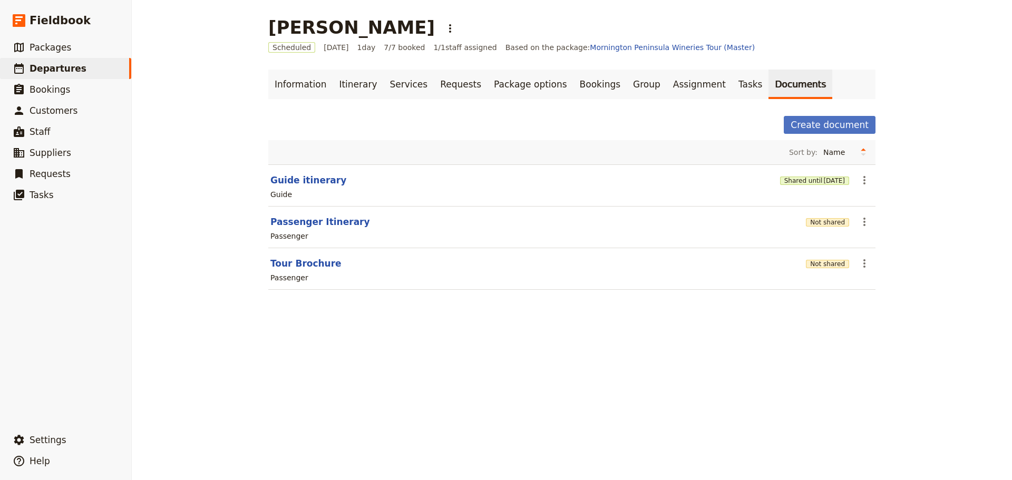
click at [819, 175] on div "Shared until 20 Oct 2025" at bounding box center [814, 180] width 69 height 11
click at [823, 177] on span "20 Oct 2025" at bounding box center [834, 181] width 22 height 8
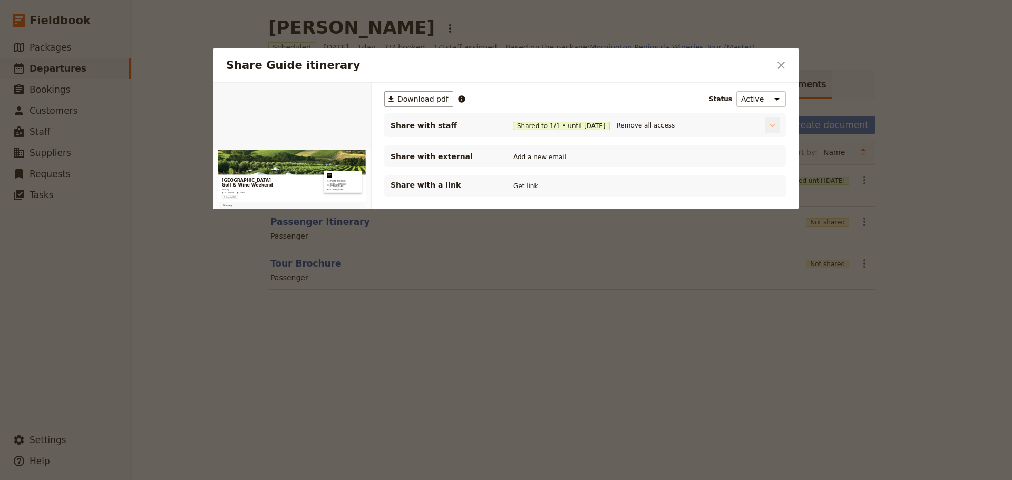
click at [776, 121] on icon "Share Guide itinerary" at bounding box center [772, 125] width 11 height 11
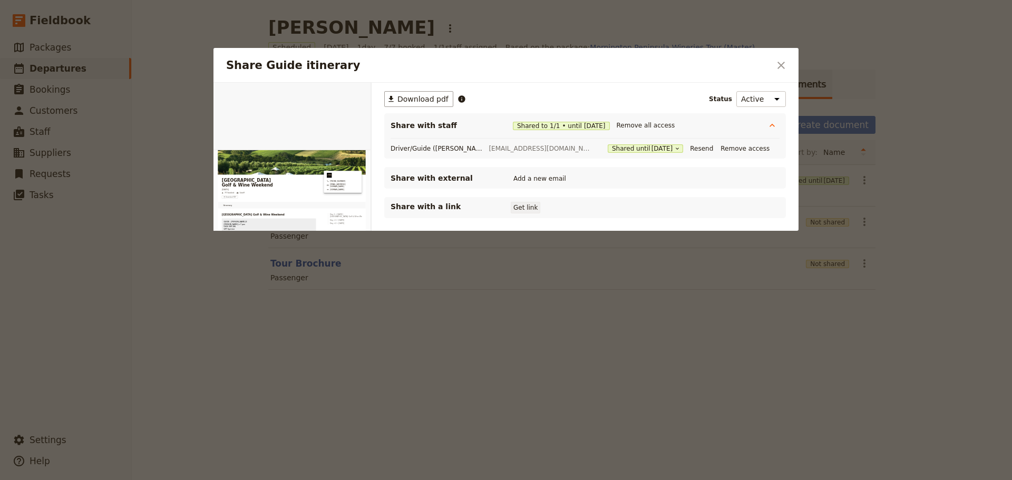
click at [525, 213] on button "Get link" at bounding box center [526, 208] width 30 height 12
click at [781, 63] on icon "Close dialog" at bounding box center [781, 65] width 13 height 13
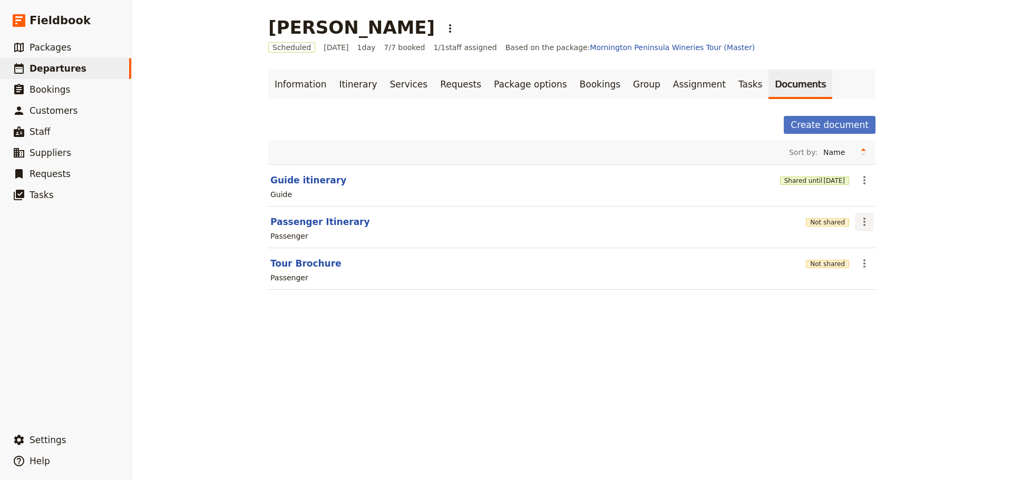
click at [863, 222] on icon "Actions" at bounding box center [864, 222] width 2 height 8
click at [868, 242] on span "Share" at bounding box center [868, 245] width 21 height 11
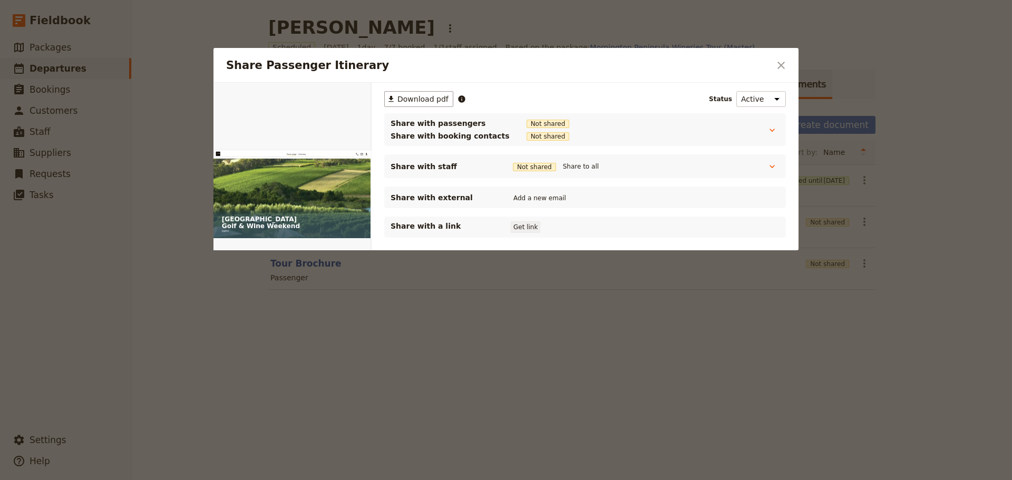
click at [518, 228] on button "Get link" at bounding box center [526, 227] width 30 height 12
click at [781, 66] on icon "Close dialog" at bounding box center [780, 65] width 7 height 7
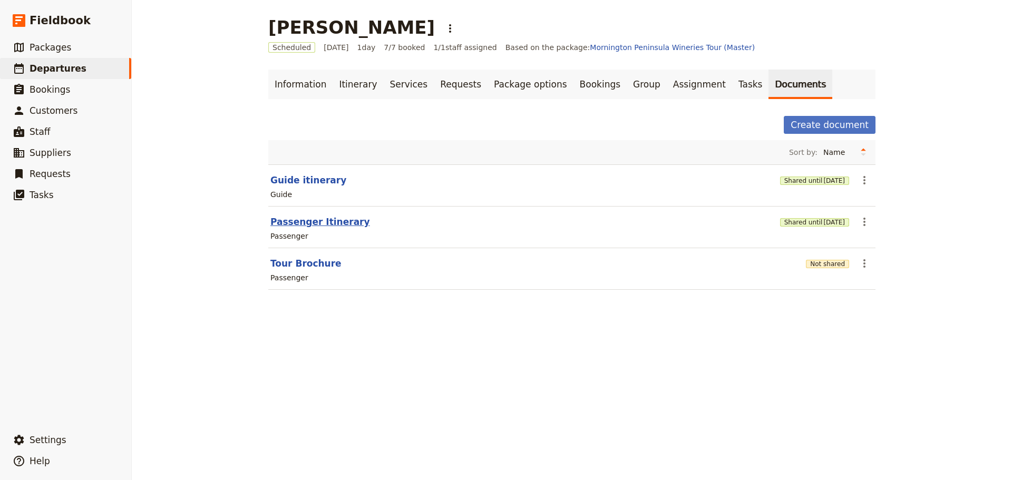
click at [298, 224] on button "Passenger Itinerary" at bounding box center [320, 221] width 100 height 13
select select "PASSENGER"
select select "DEFAULT"
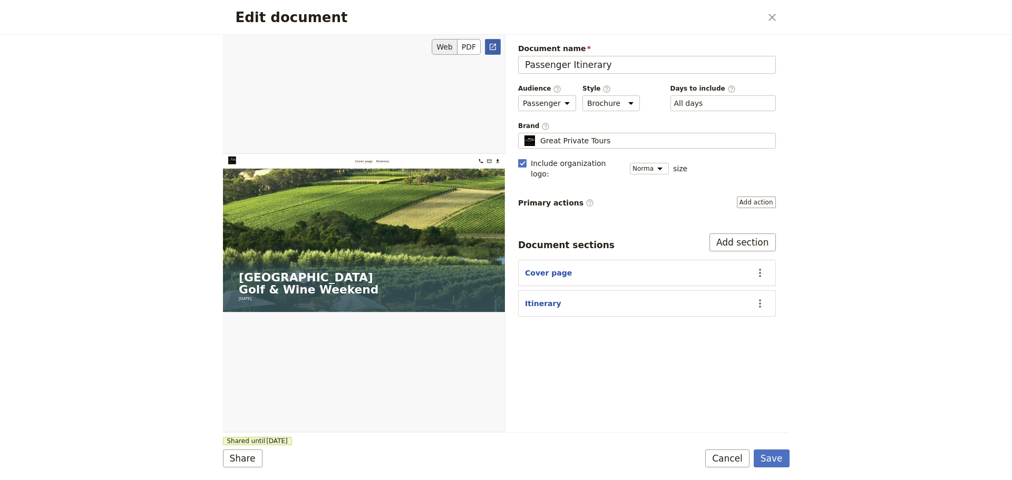
click at [495, 46] on icon "Open full preview" at bounding box center [492, 47] width 8 height 8
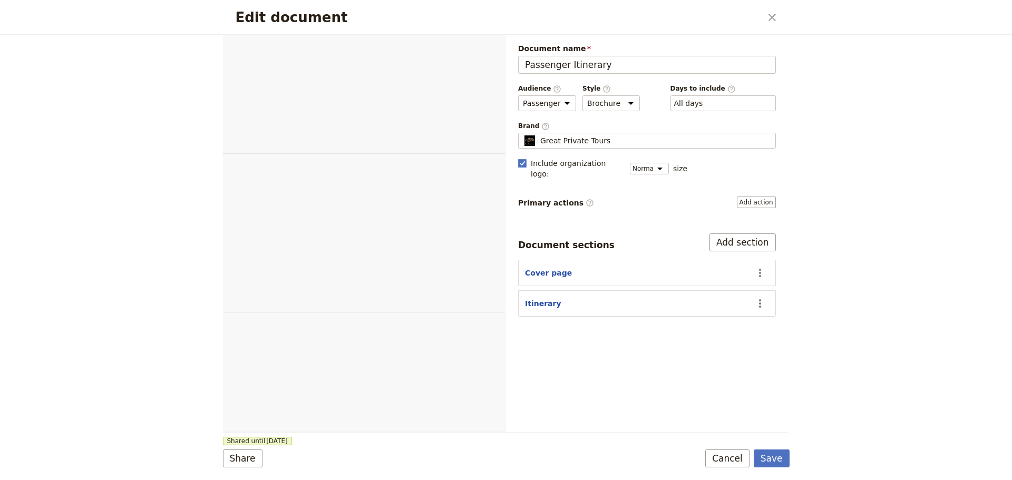
select select "PASSENGER"
select select "DEFAULT"
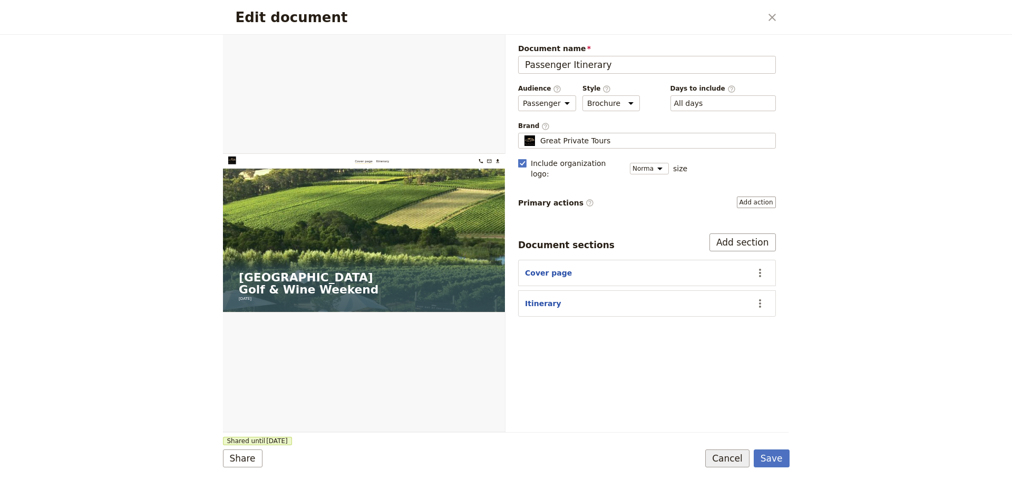
click at [740, 460] on button "Cancel" at bounding box center [727, 458] width 44 height 18
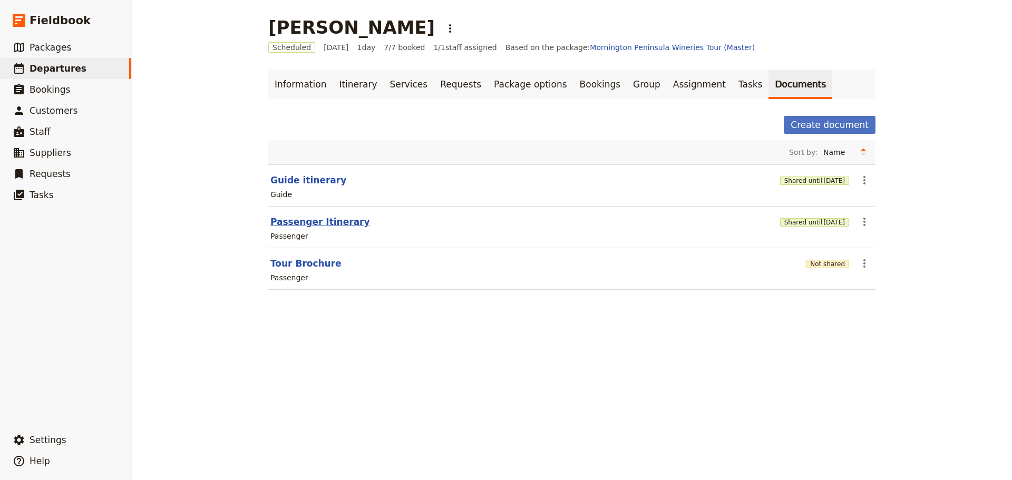
click at [310, 221] on button "Passenger Itinerary" at bounding box center [320, 221] width 100 height 13
select select "PASSENGER"
select select "DEFAULT"
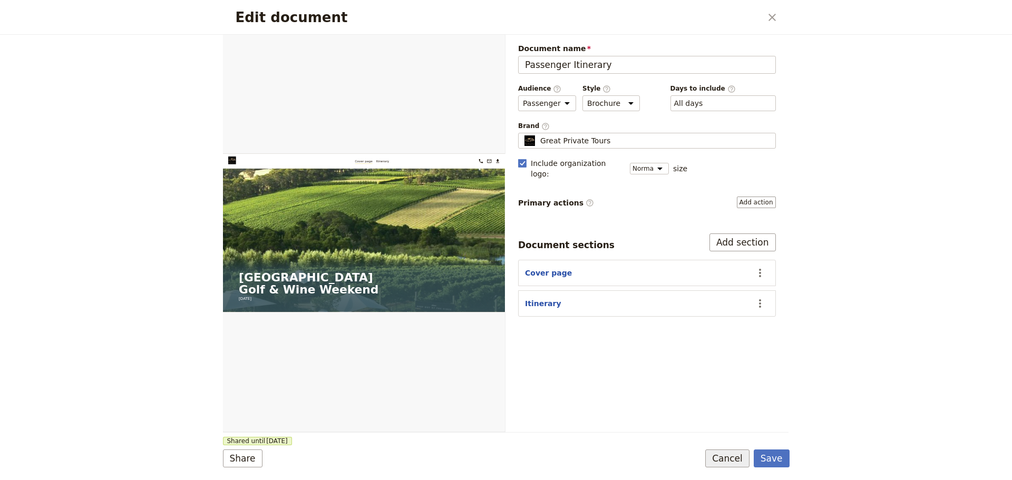
click at [740, 463] on button "Cancel" at bounding box center [727, 458] width 44 height 18
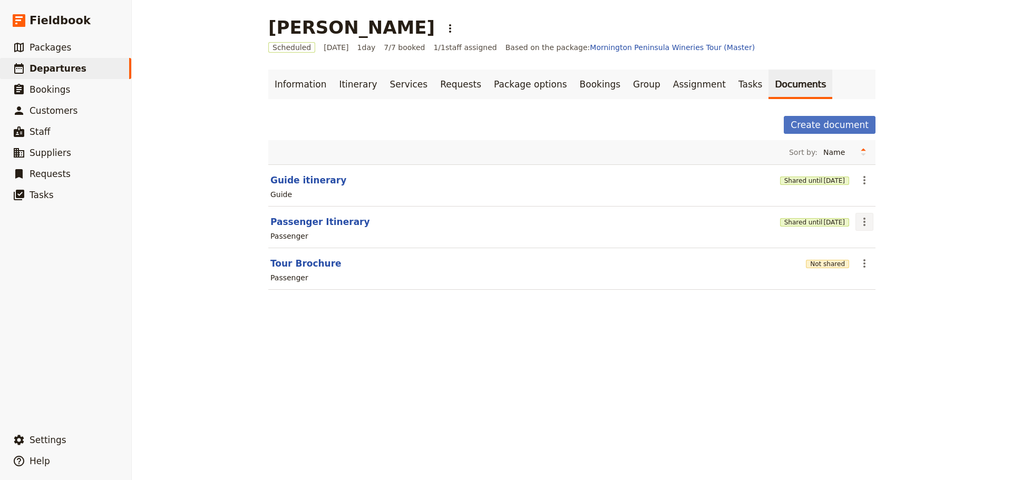
click at [858, 221] on icon "Actions" at bounding box center [864, 221] width 13 height 13
click at [869, 247] on span "Share" at bounding box center [868, 245] width 21 height 11
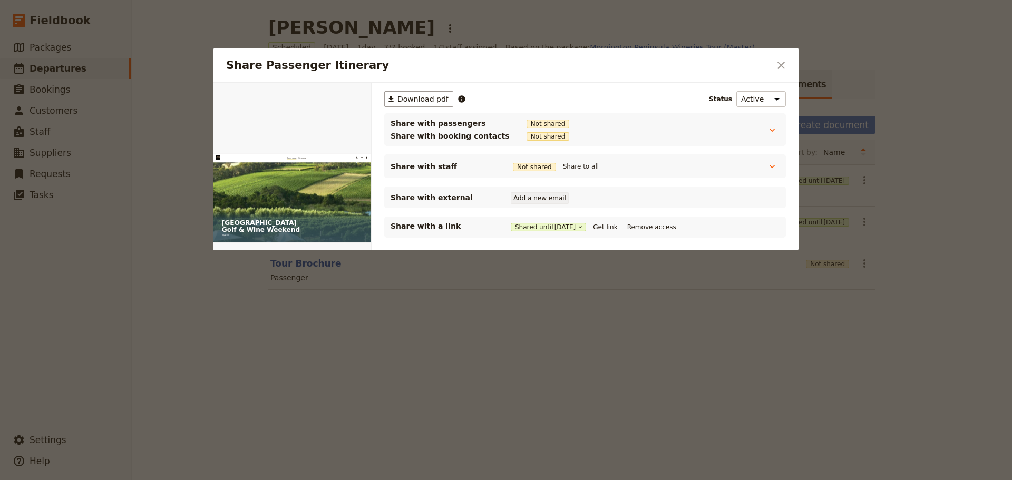
click at [557, 195] on button "Add a new email" at bounding box center [540, 198] width 58 height 12
type input "[PERSON_NAME][EMAIL_ADDRESS][PERSON_NAME][DOMAIN_NAME]"
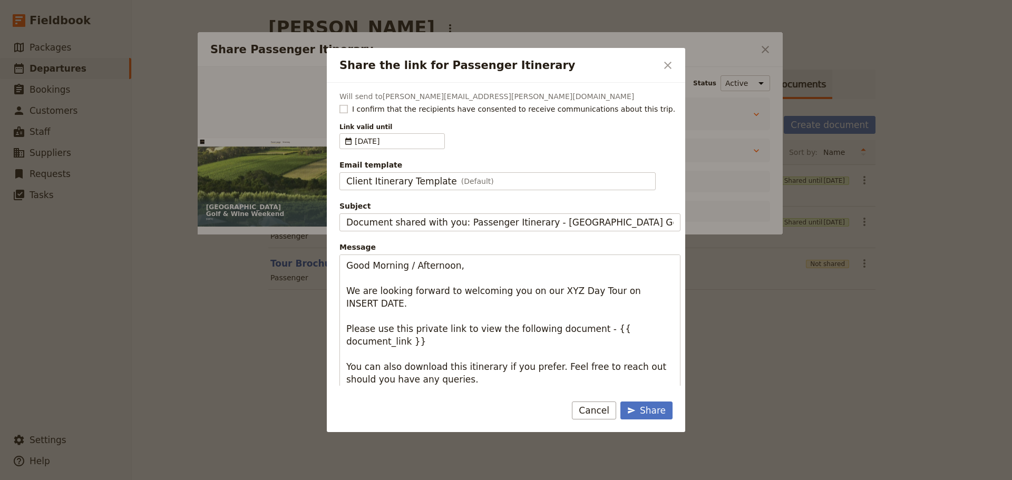
click at [344, 109] on rect "Share the link for Passenger Itinerary" at bounding box center [343, 109] width 8 height 8
click at [339, 104] on input "I confirm that the recipients have consented to receive communications about th…" at bounding box center [339, 103] width 1 height 1
checkbox input "true"
click at [505, 185] on div "Client Itinerary Template (Default)" at bounding box center [497, 181] width 302 height 13
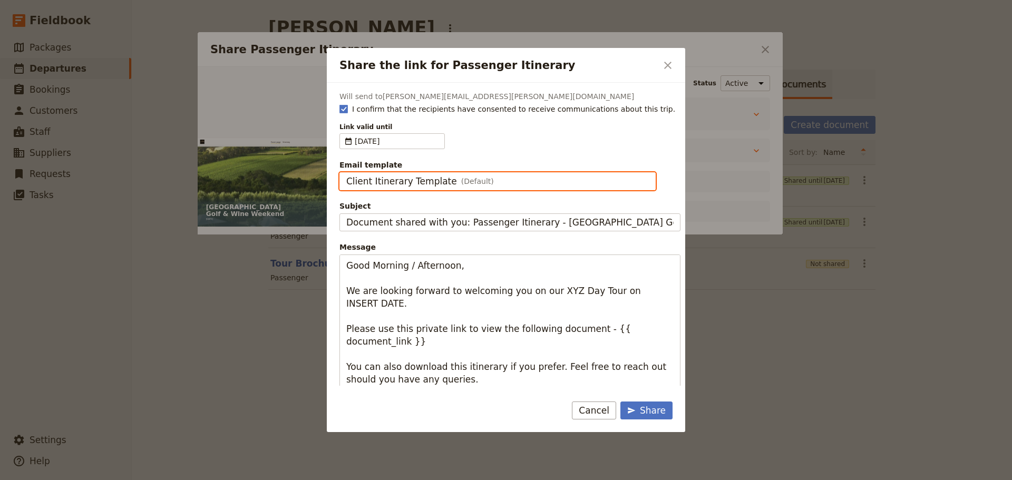
click at [346, 173] on input "Client Itinerary Template" at bounding box center [346, 172] width 1 height 1
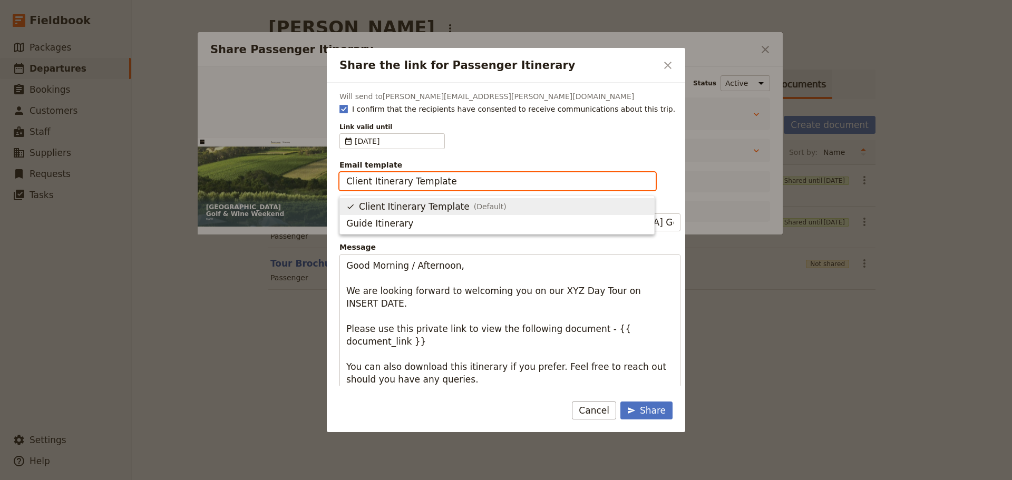
click at [443, 209] on span "Client Itinerary Template" at bounding box center [414, 206] width 111 height 13
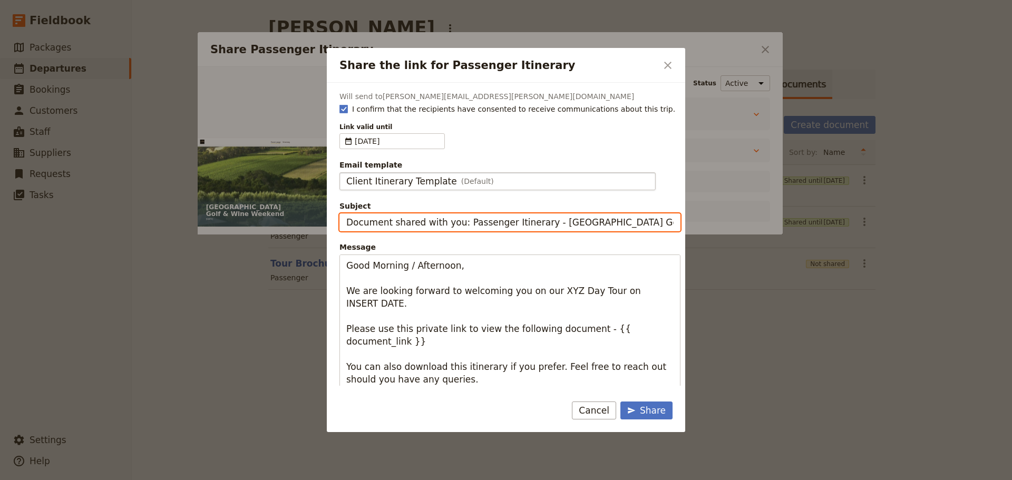
drag, startPoint x: 457, startPoint y: 222, endPoint x: 231, endPoint y: 223, distance: 226.6
click at [231, 479] on div "Share the link for Passenger Itinerary ​ Will send to [PERSON_NAME][EMAIL_ADDRE…" at bounding box center [506, 480] width 1012 height 0
drag, startPoint x: 430, startPoint y: 221, endPoint x: 291, endPoint y: 211, distance: 138.9
click at [299, 479] on div "Share the link for Passenger Itinerary ​ Will send to [PERSON_NAME][EMAIL_ADDRE…" at bounding box center [506, 480] width 1012 height 0
type input "[GEOGRAPHIC_DATA] Golf & Wine Weekend"
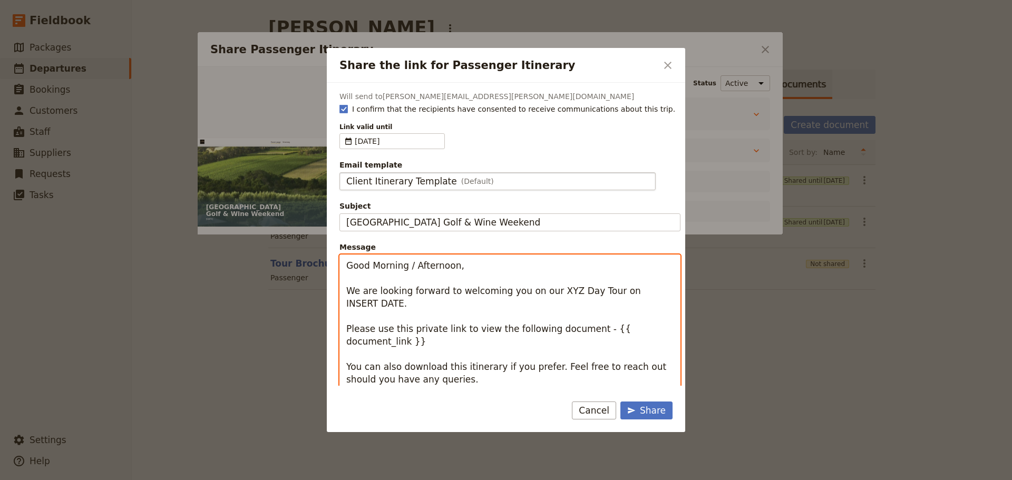
drag, startPoint x: 413, startPoint y: 264, endPoint x: 370, endPoint y: 265, distance: 42.7
click at [370, 265] on textarea "Good Morning / Afternoon, We are looking forward to welcoming you on our XYZ Da…" at bounding box center [509, 341] width 341 height 174
click at [409, 268] on textarea "Good Afternoon, We are looking forward to welcoming you on our XYZ Day Tour on …" at bounding box center [509, 341] width 341 height 174
click at [528, 296] on textarea "Good Afternoon [PERSON_NAME], We are looking forward to welcoming you on our XY…" at bounding box center [509, 341] width 341 height 174
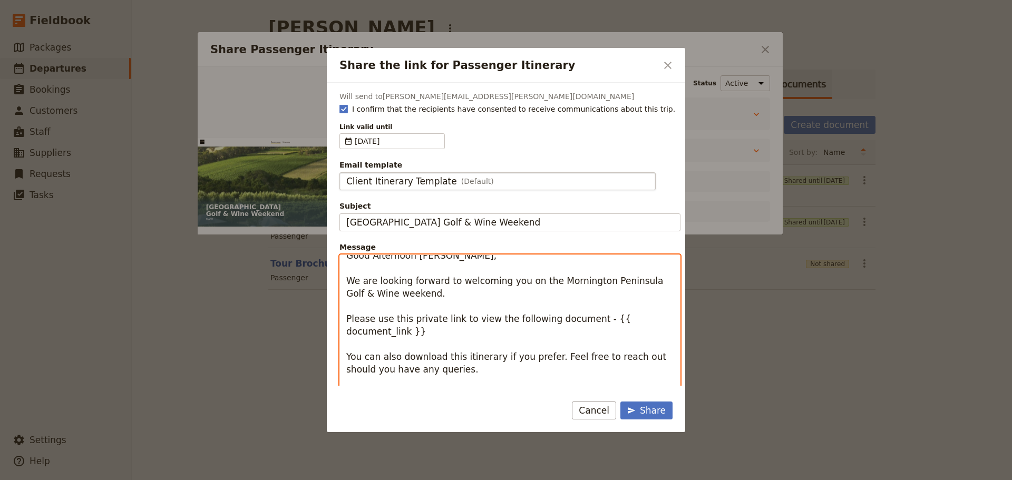
scroll to position [13, 0]
type textarea "Good Afternoon [PERSON_NAME], We are looking forward to welcoming you on the Mo…"
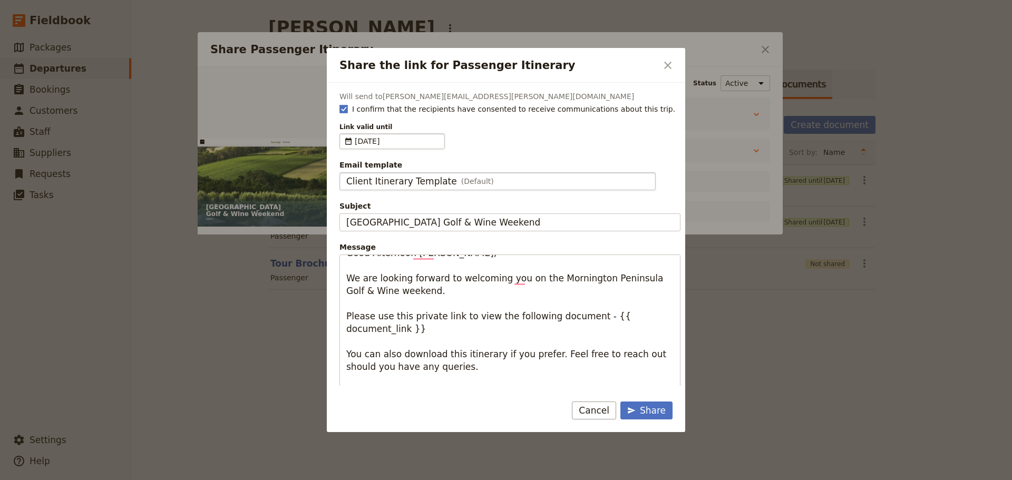
click at [351, 140] on span "​" at bounding box center [348, 141] width 8 height 11
click at [344, 134] on input "[DATE]" at bounding box center [344, 133] width 1 height 1
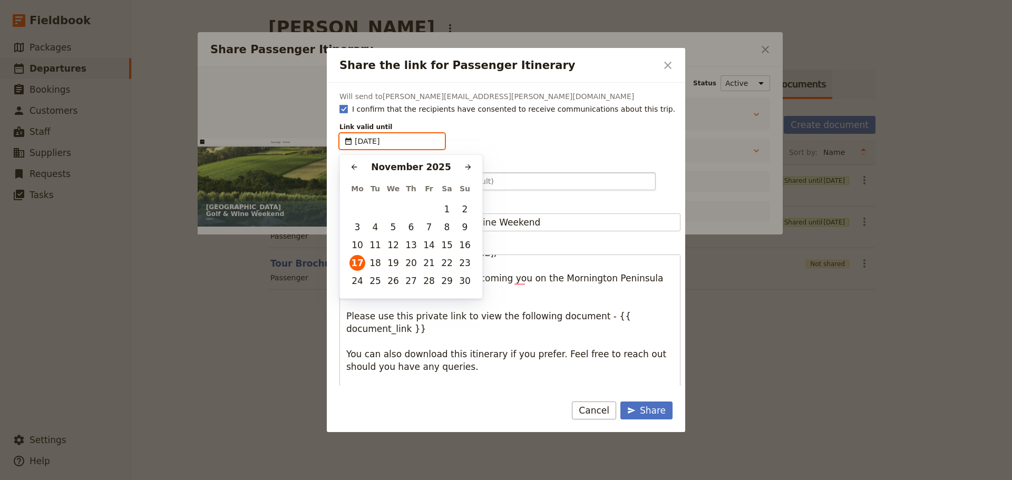
click at [349, 168] on button "​" at bounding box center [354, 167] width 16 height 16
click at [395, 261] on button "22" at bounding box center [393, 263] width 16 height 16
type input "[DATE]"
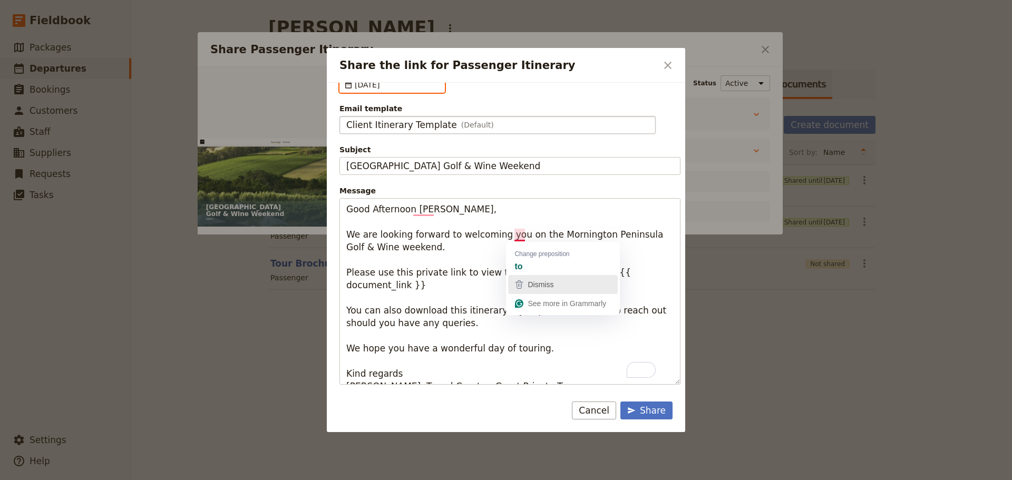
click at [524, 278] on div "Dismiss" at bounding box center [563, 285] width 100 height 16
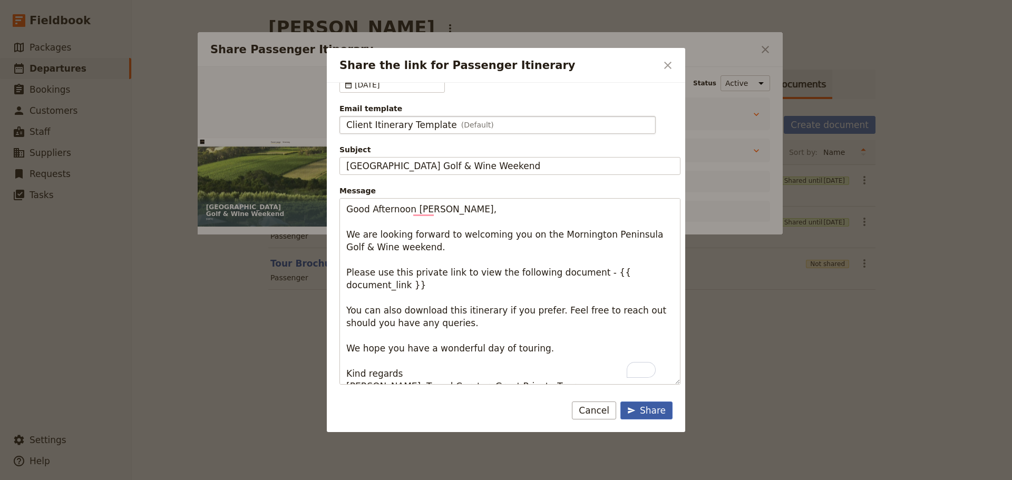
click at [658, 408] on div "Share" at bounding box center [646, 410] width 38 height 13
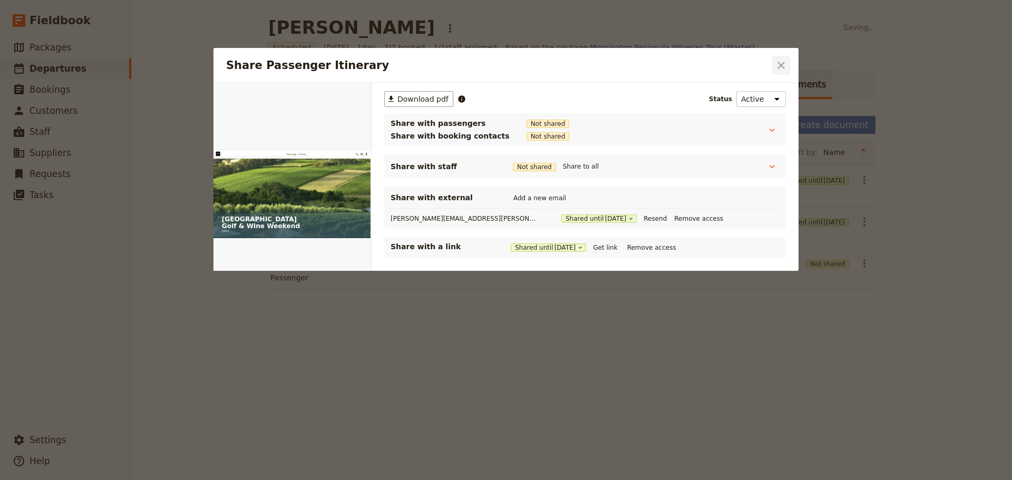
click at [787, 73] on button "​" at bounding box center [781, 65] width 18 height 18
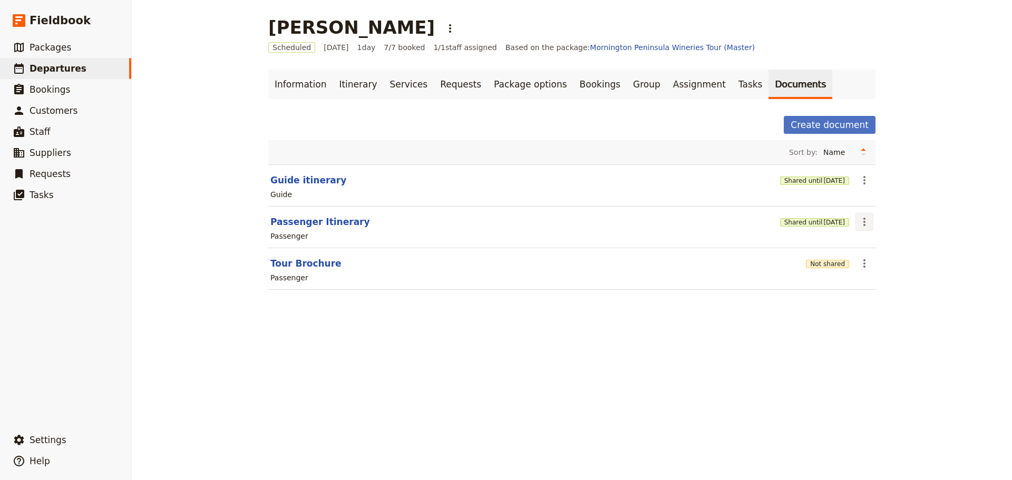
click at [858, 222] on icon "Actions" at bounding box center [864, 221] width 13 height 13
click at [862, 245] on span "Share" at bounding box center [868, 245] width 21 height 11
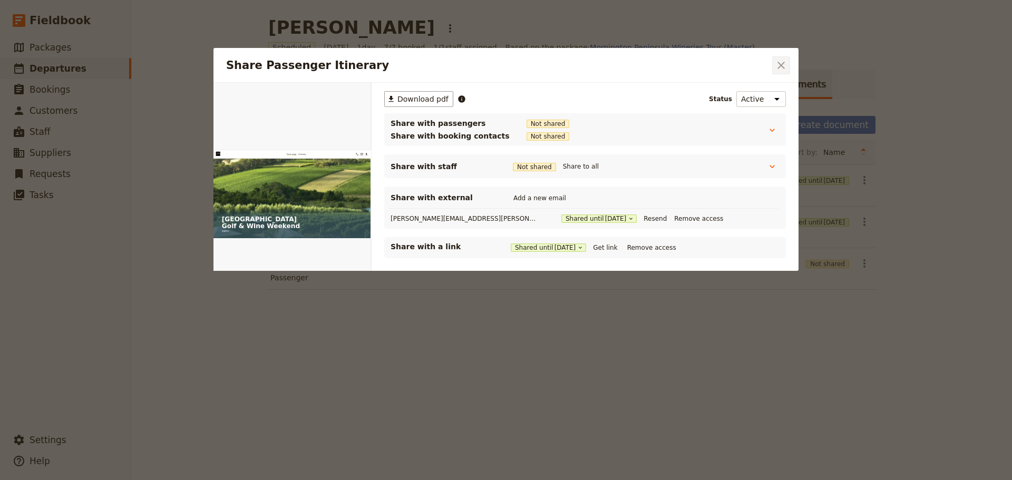
click at [779, 70] on icon "Close dialog" at bounding box center [781, 65] width 13 height 13
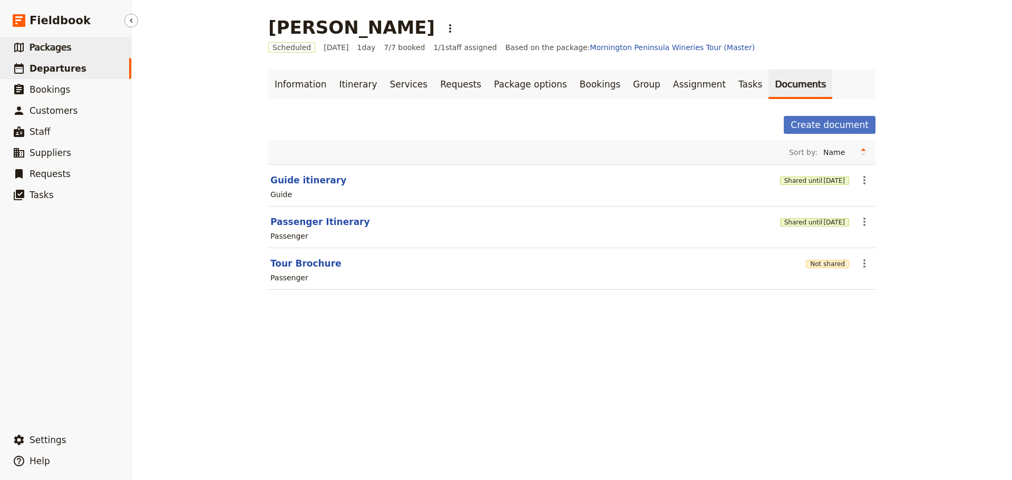
click at [44, 44] on span "Packages" at bounding box center [51, 47] width 42 height 11
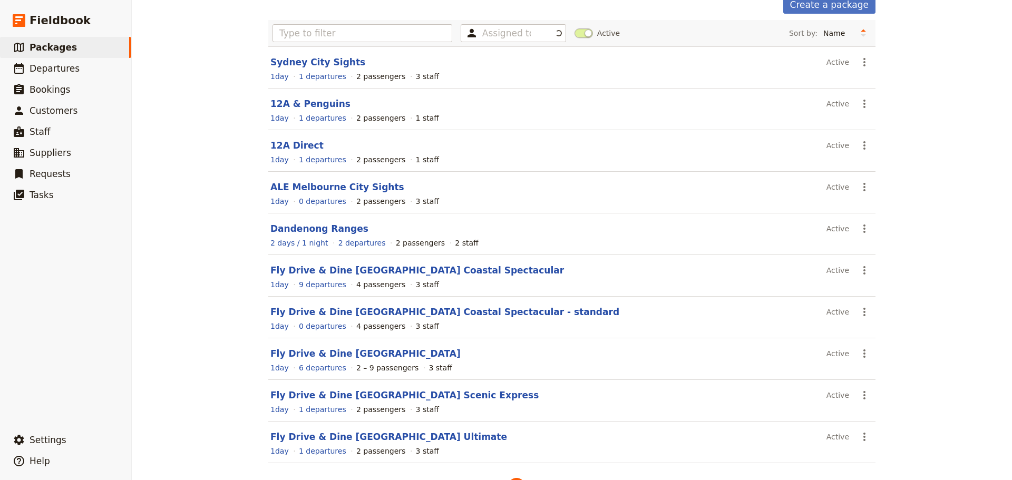
scroll to position [94, 0]
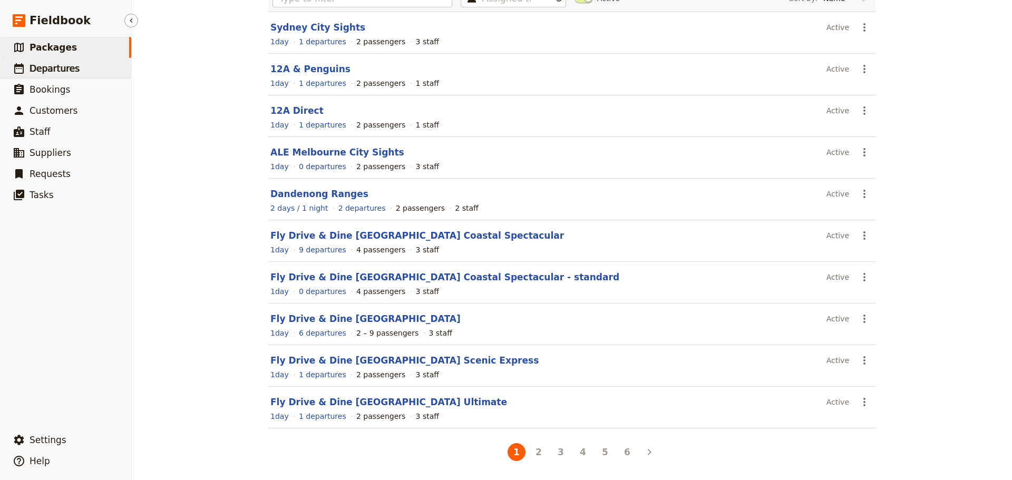
click at [51, 64] on span "Departures" at bounding box center [55, 68] width 50 height 11
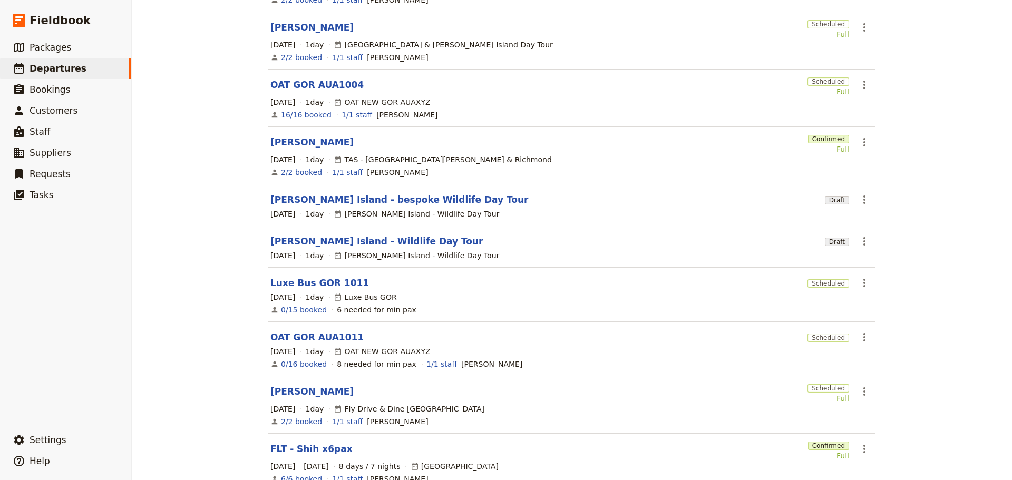
scroll to position [214, 0]
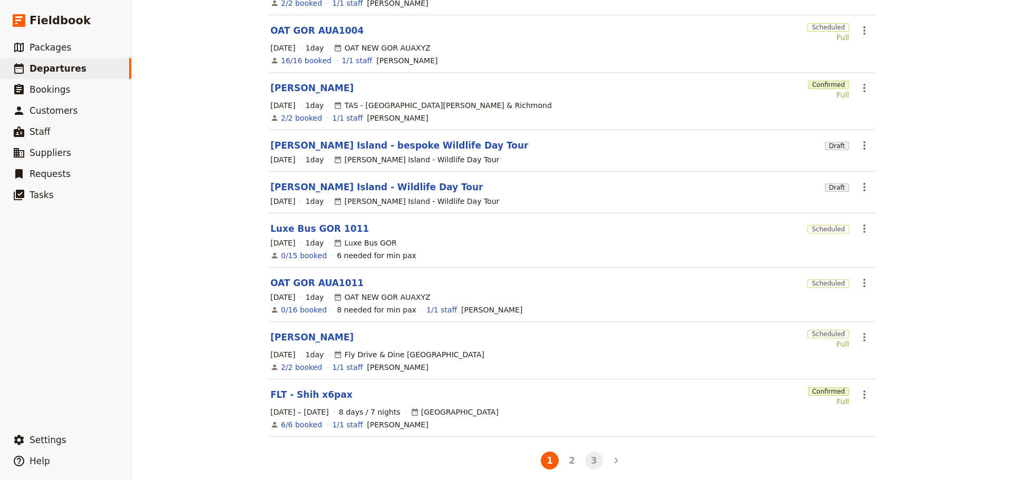
click at [587, 457] on button "3" at bounding box center [594, 461] width 18 height 18
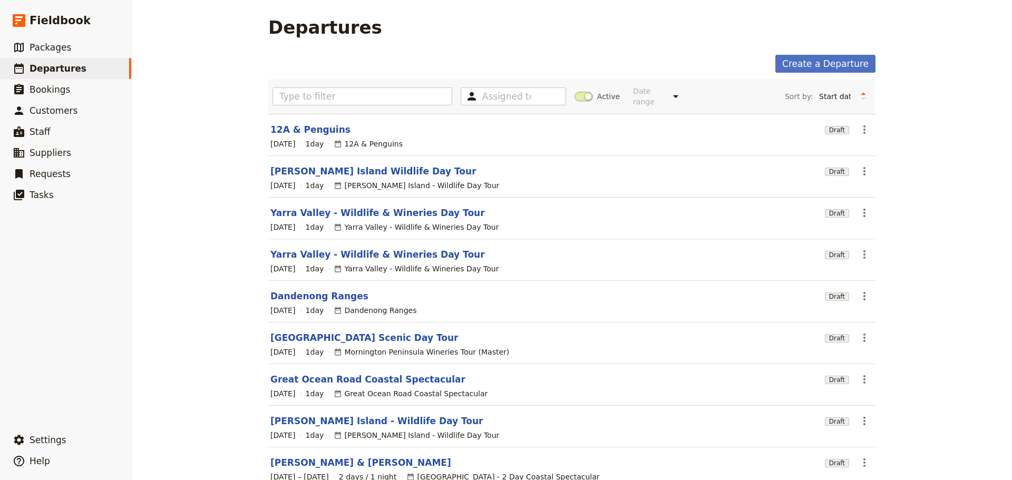
scroll to position [94, 0]
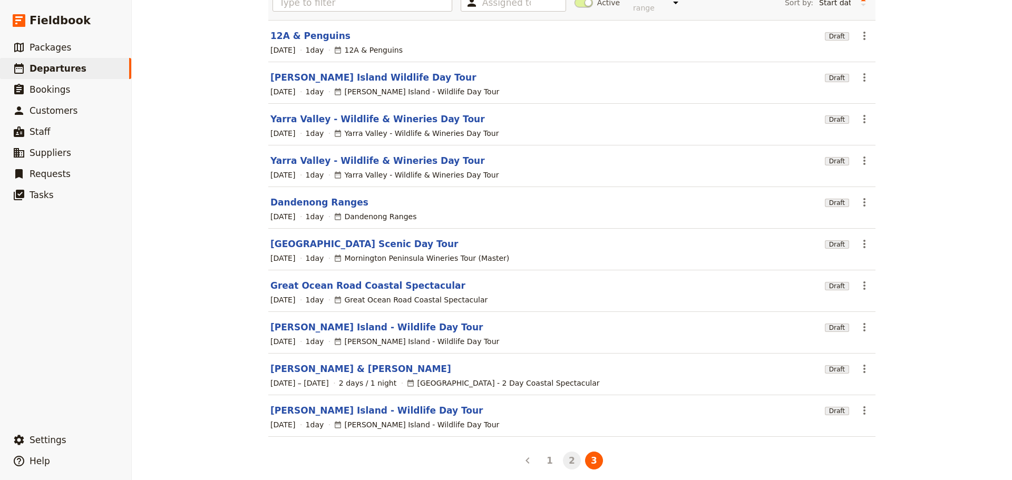
click at [565, 456] on button "2" at bounding box center [572, 461] width 18 height 18
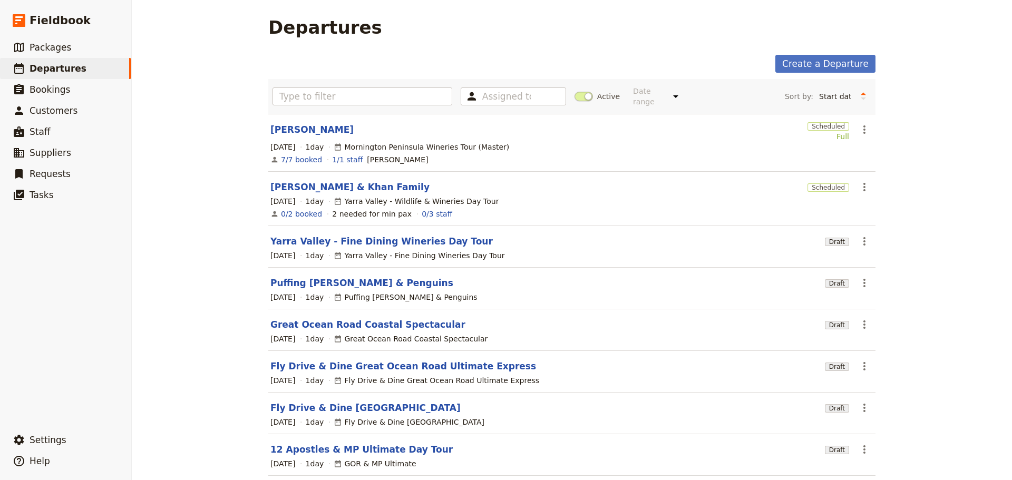
scroll to position [122, 0]
